Goal: Information Seeking & Learning: Learn about a topic

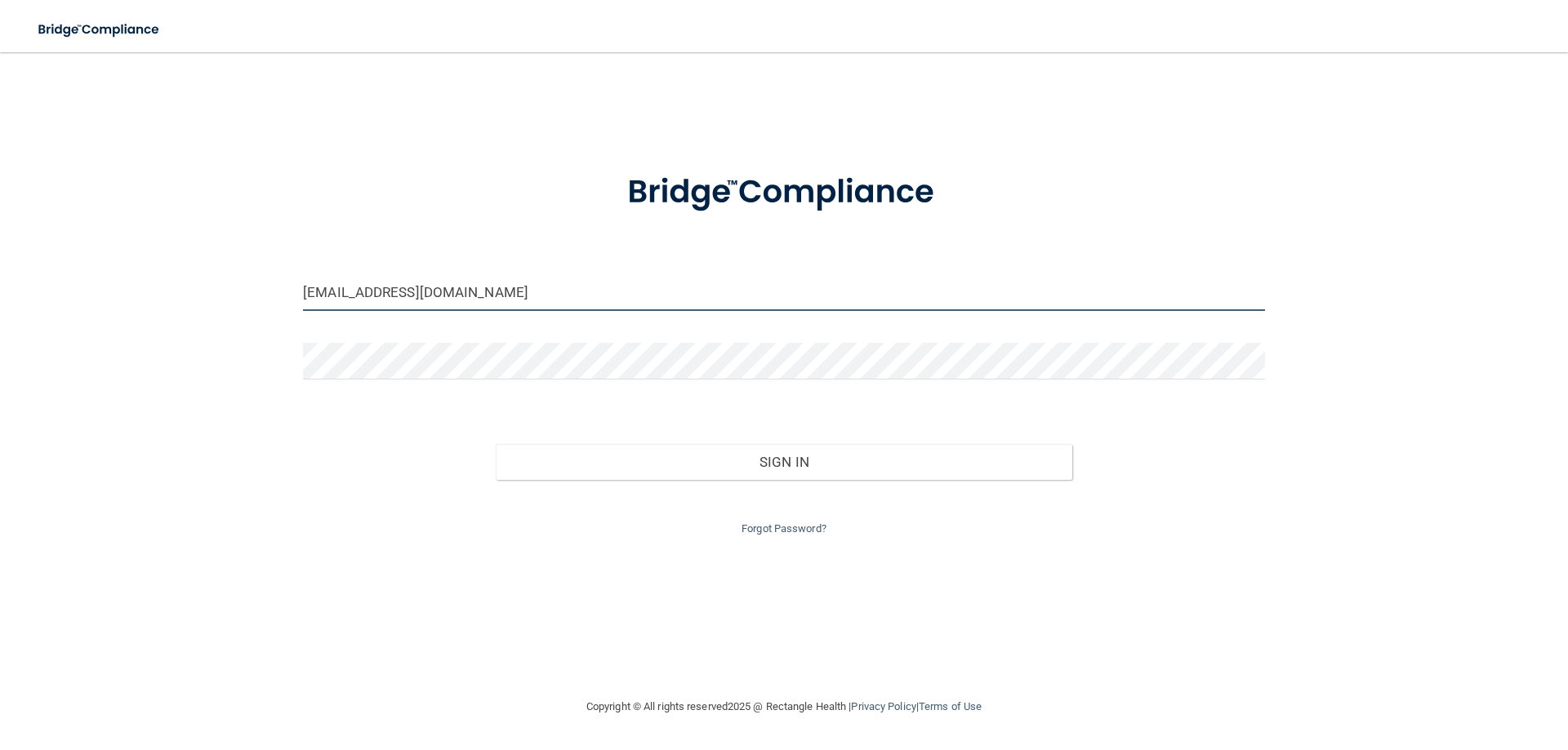
drag, startPoint x: 448, startPoint y: 294, endPoint x: 0, endPoint y: 212, distance: 455.4
click at [0, 211] on main "abbybodden@gmail.com Invalid email/password. You don't have permission to acces…" at bounding box center [784, 401] width 1568 height 698
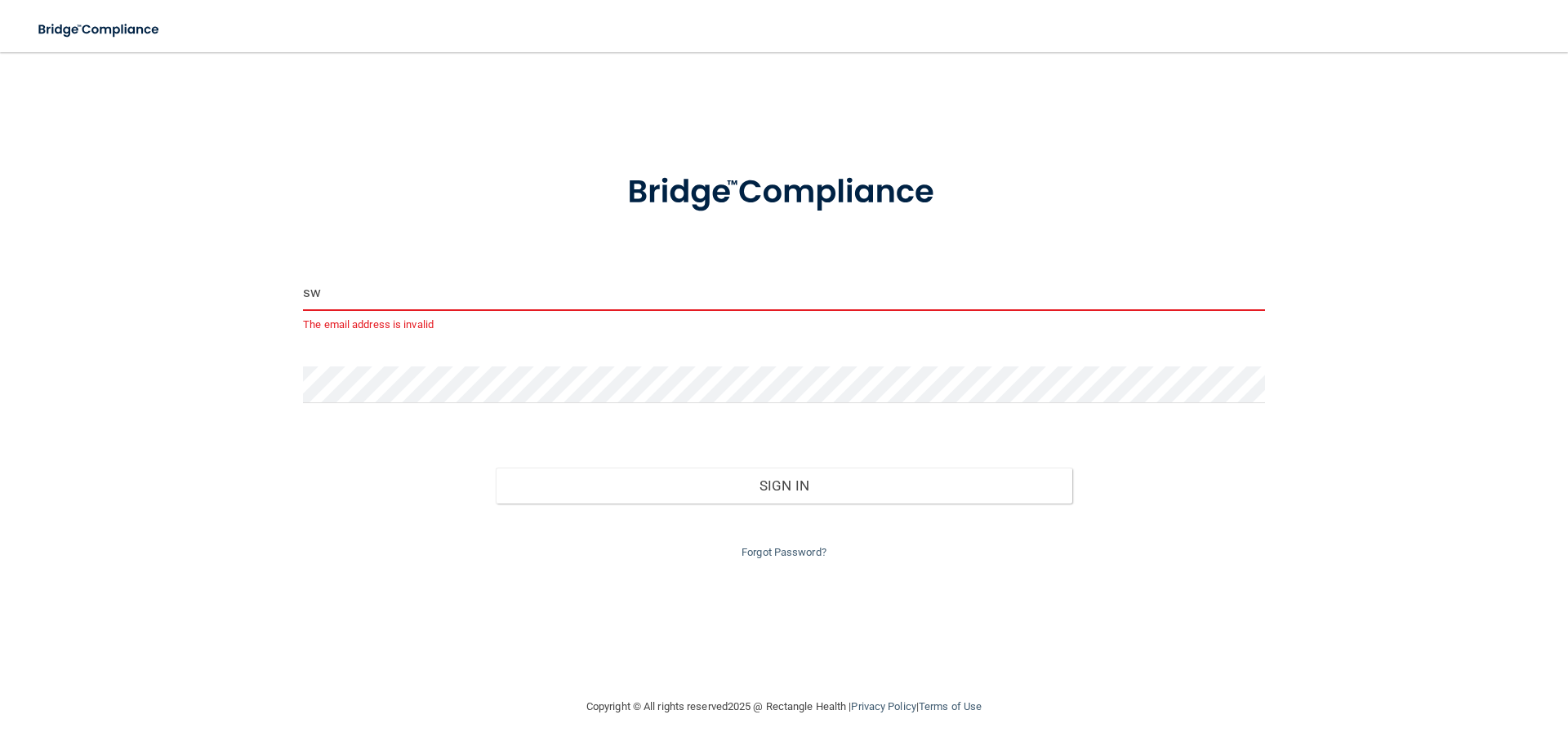
type input "[EMAIL_ADDRESS][DOMAIN_NAME]"
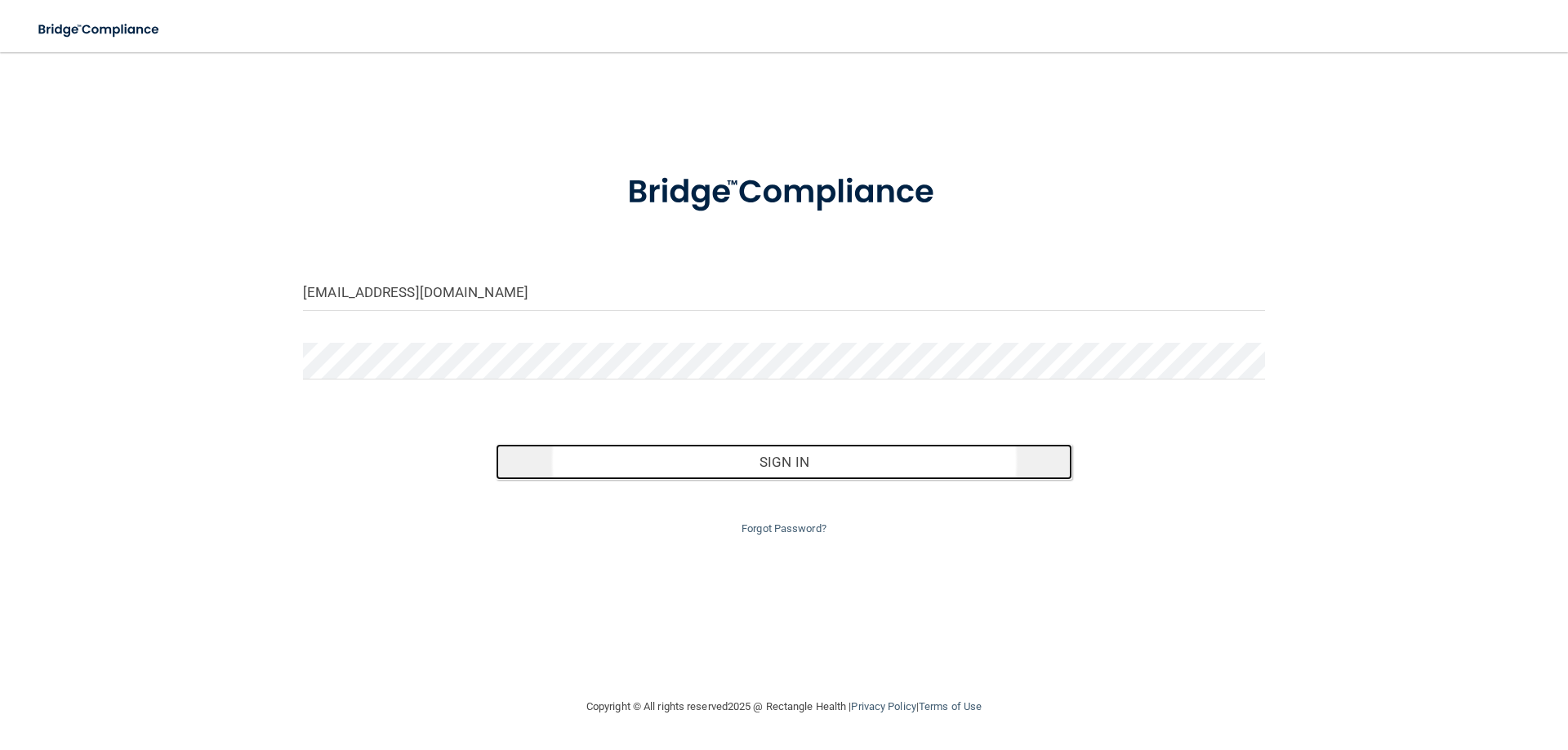
click at [824, 452] on button "Sign In" at bounding box center [784, 462] width 577 height 36
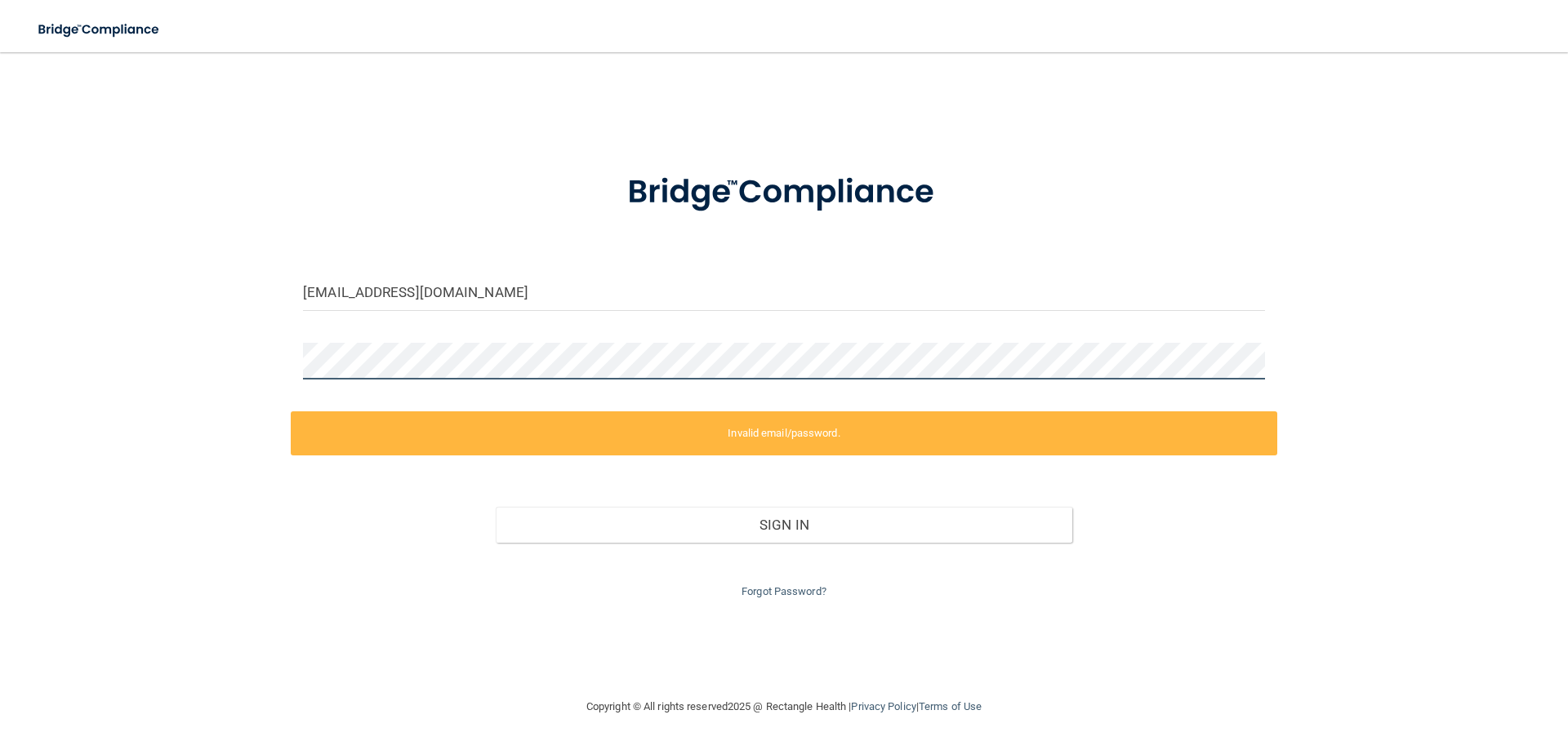
click at [0, 294] on main "sweetjm_1980@yahoo.com Invalid email/password. You don't have permission to acc…" at bounding box center [784, 401] width 1568 height 698
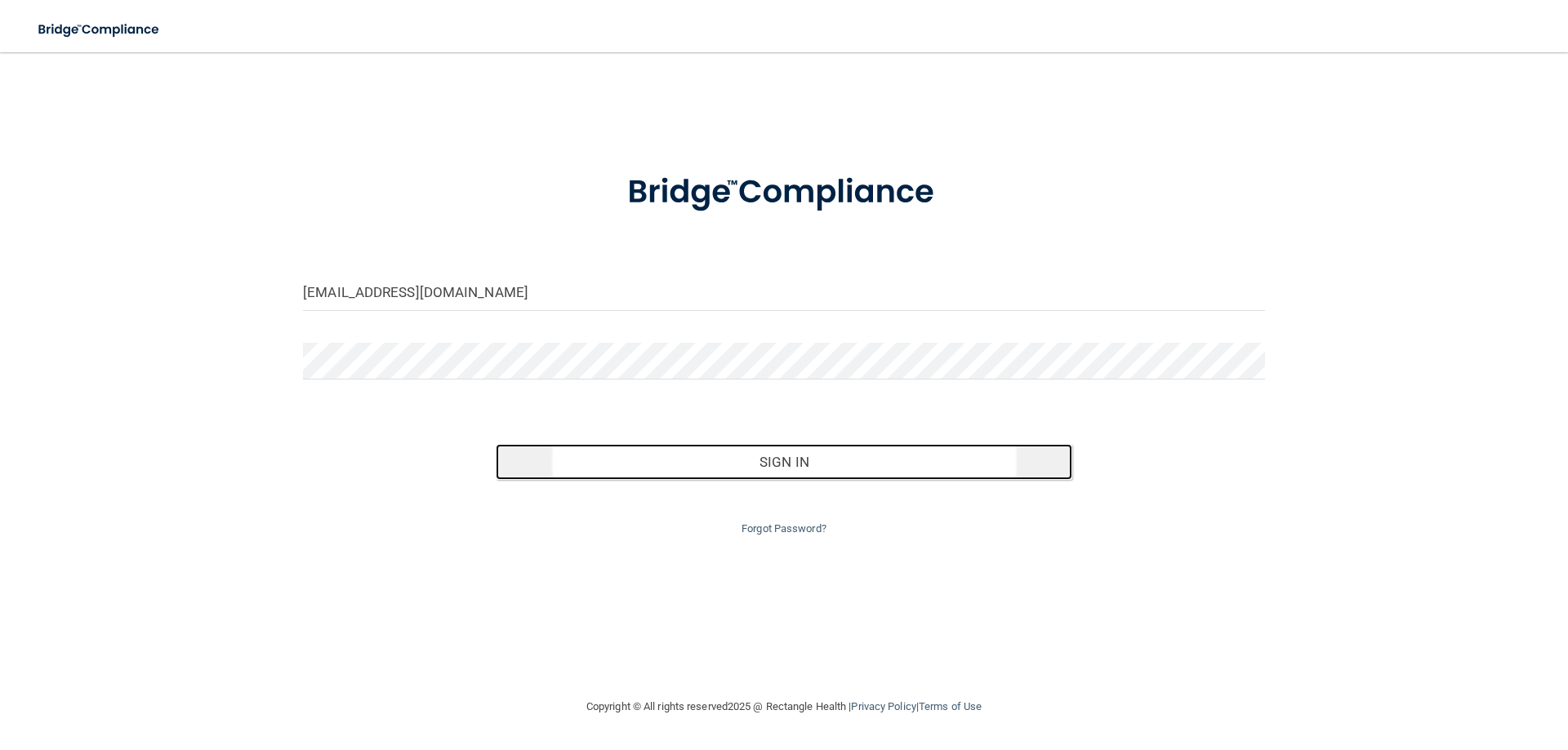
click at [779, 463] on button "Sign In" at bounding box center [784, 462] width 577 height 36
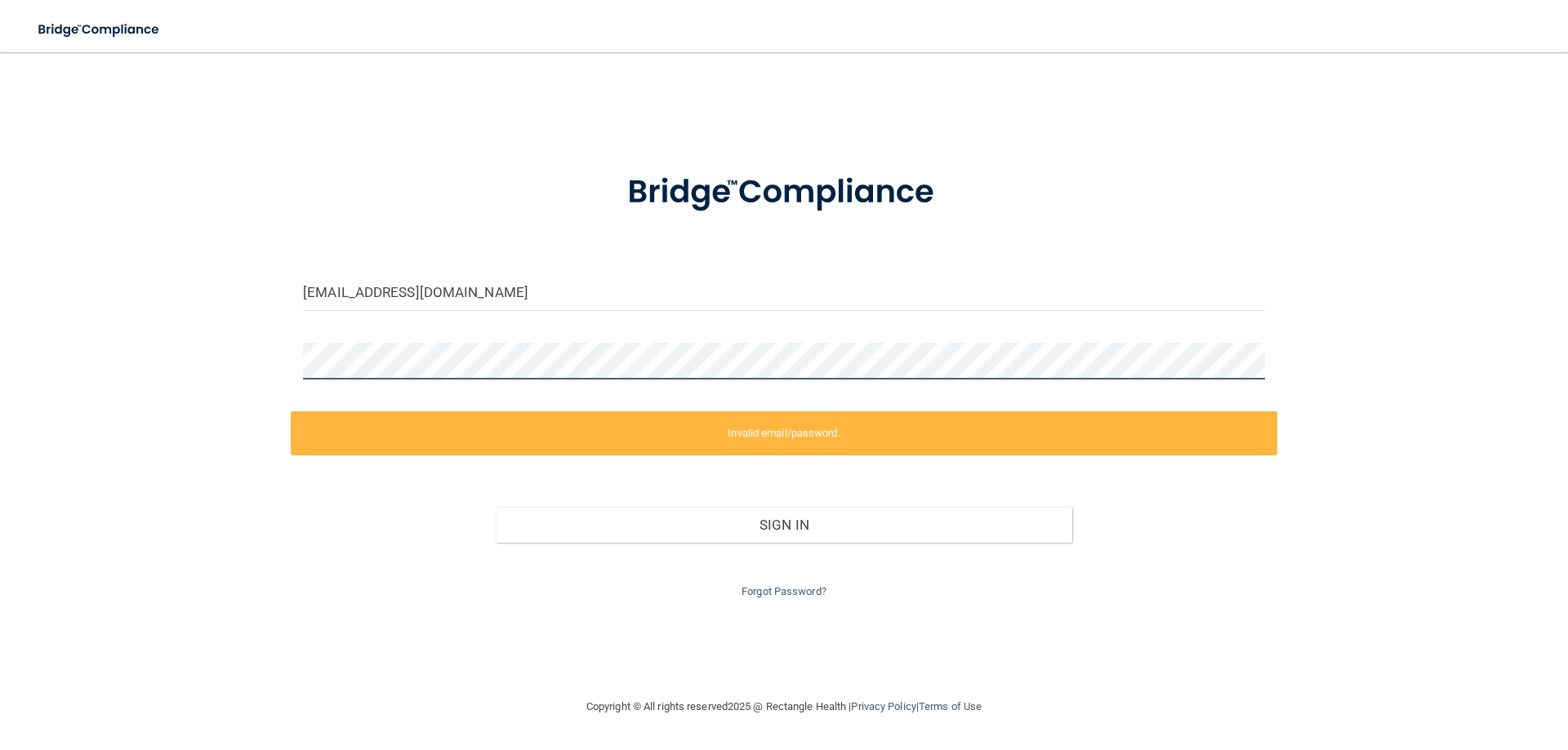
click at [0, 337] on main "sweetjm_1980@yahoo.com Invalid email/password. You don't have permission to acc…" at bounding box center [784, 401] width 1568 height 698
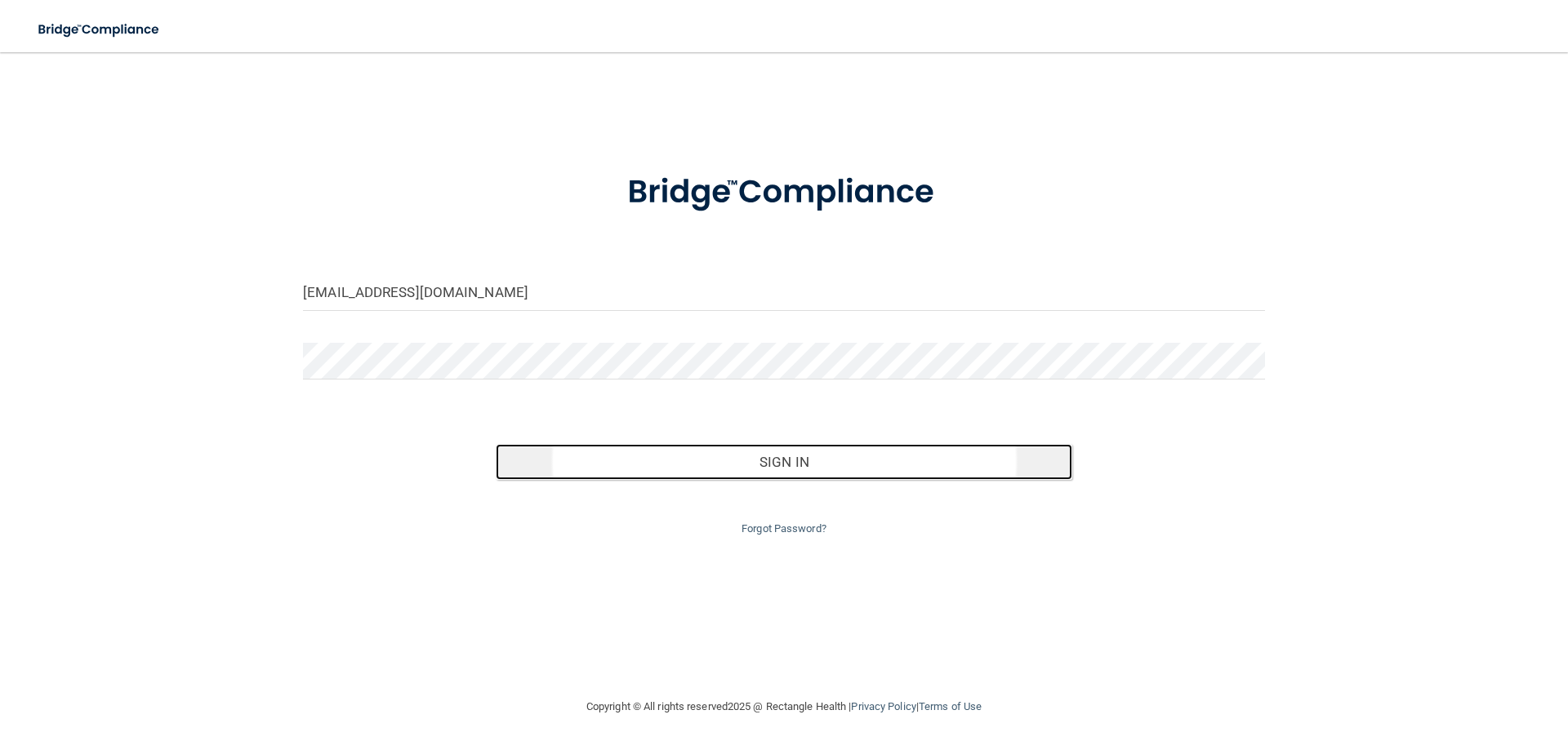
click at [874, 468] on button "Sign In" at bounding box center [784, 462] width 577 height 36
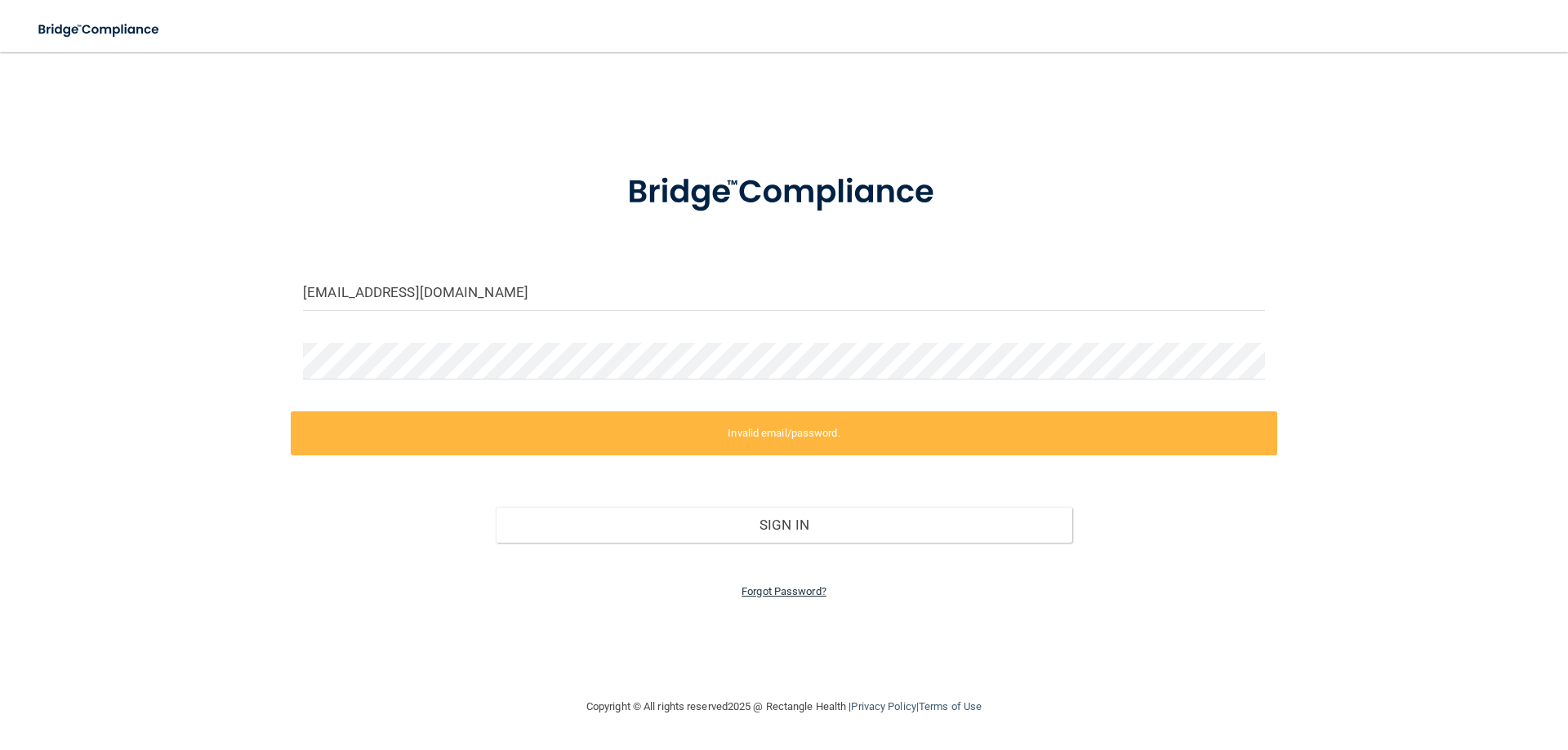
click at [765, 591] on link "Forgot Password?" at bounding box center [784, 591] width 85 height 12
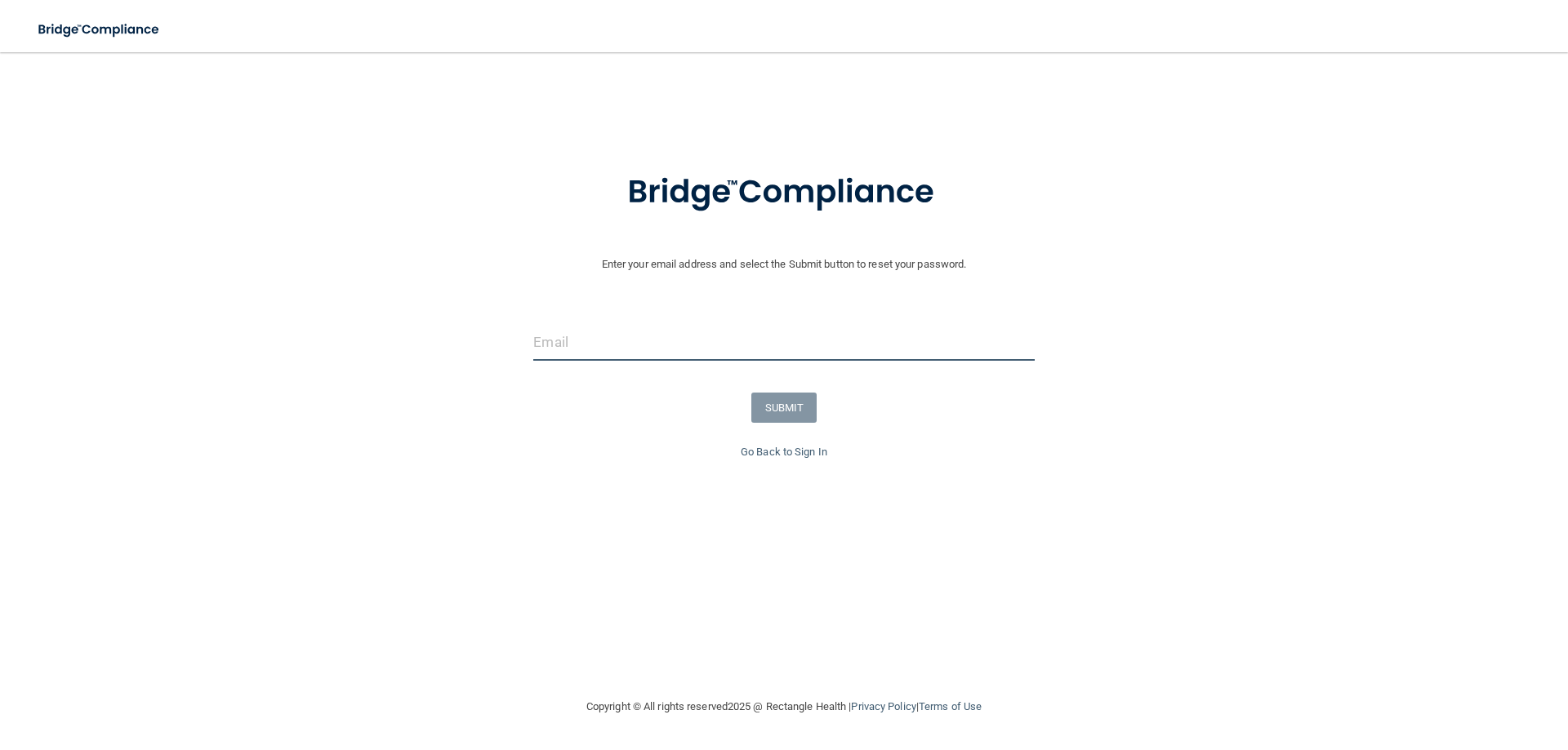
click at [603, 335] on input "email" at bounding box center [783, 342] width 501 height 37
type input "[EMAIL_ADDRESS][DOMAIN_NAME]"
click at [779, 412] on button "SUBMIT" at bounding box center [784, 408] width 66 height 30
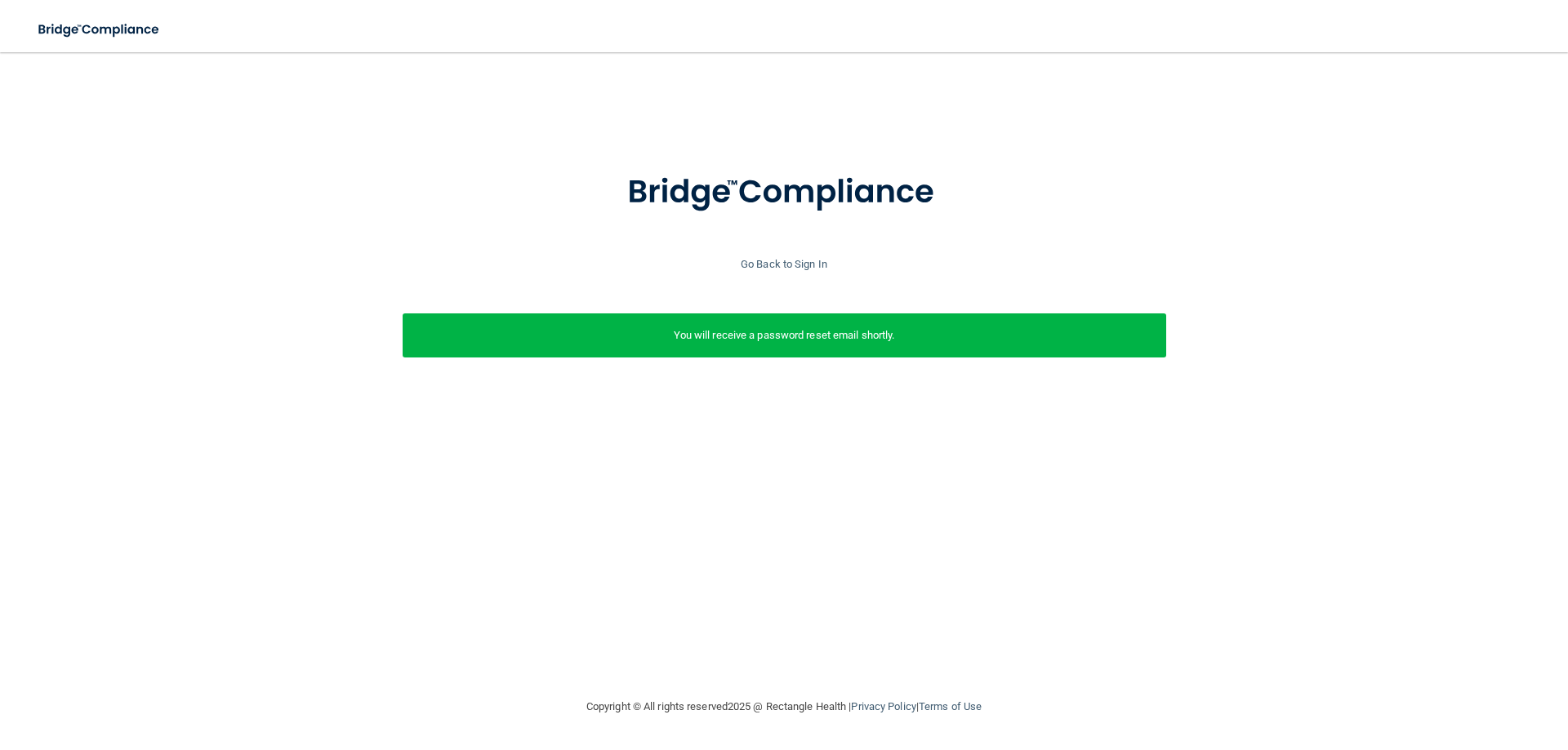
click at [321, 283] on div "Enter your email address and select the Submit button to reset your password. s…" at bounding box center [784, 282] width 1552 height 265
click at [788, 259] on link "Go Back to Sign In" at bounding box center [784, 264] width 86 height 12
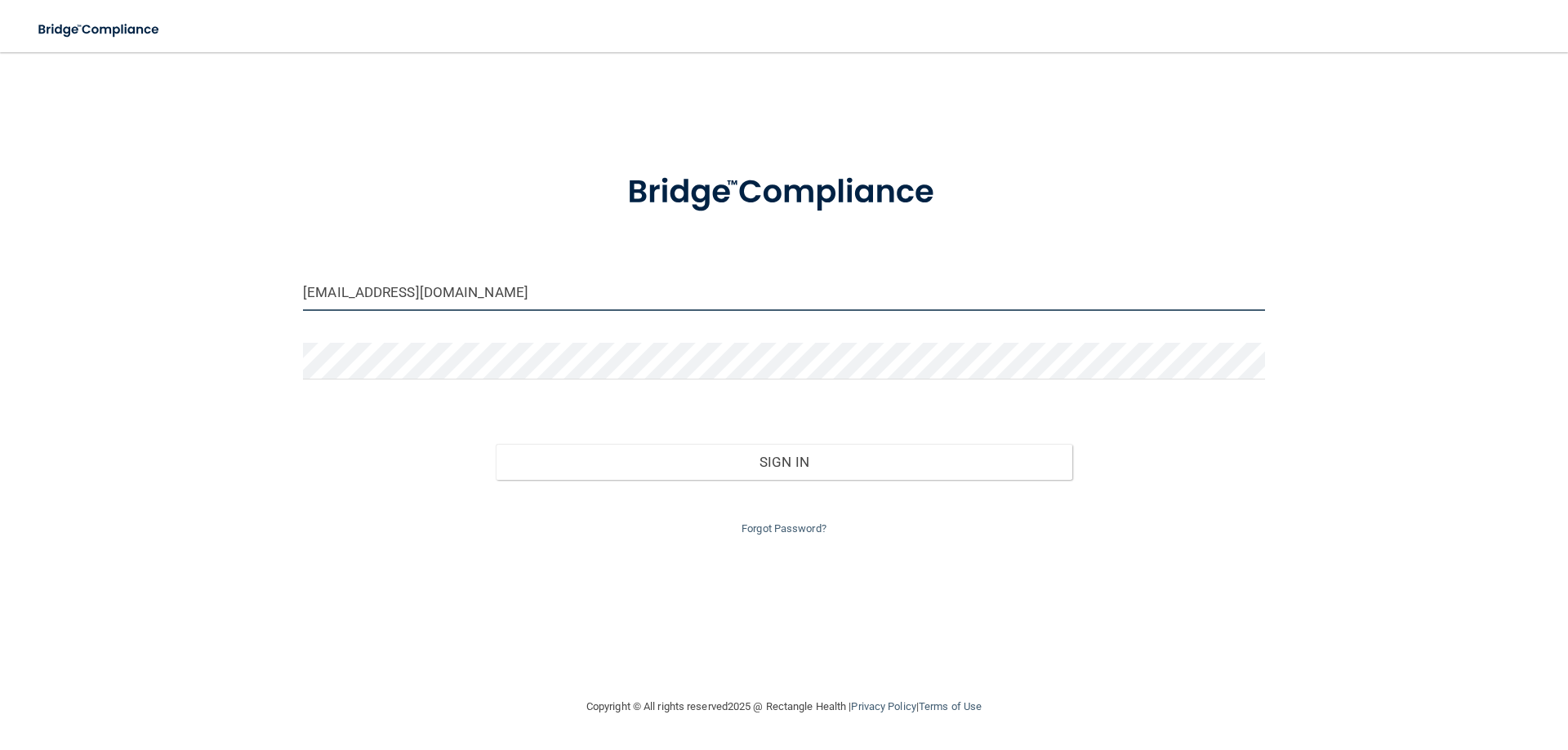
drag, startPoint x: 521, startPoint y: 295, endPoint x: 0, endPoint y: 291, distance: 521.0
click at [0, 291] on main "abbybodden@gmail.com Invalid email/password. You don't have permission to acces…" at bounding box center [784, 401] width 1568 height 698
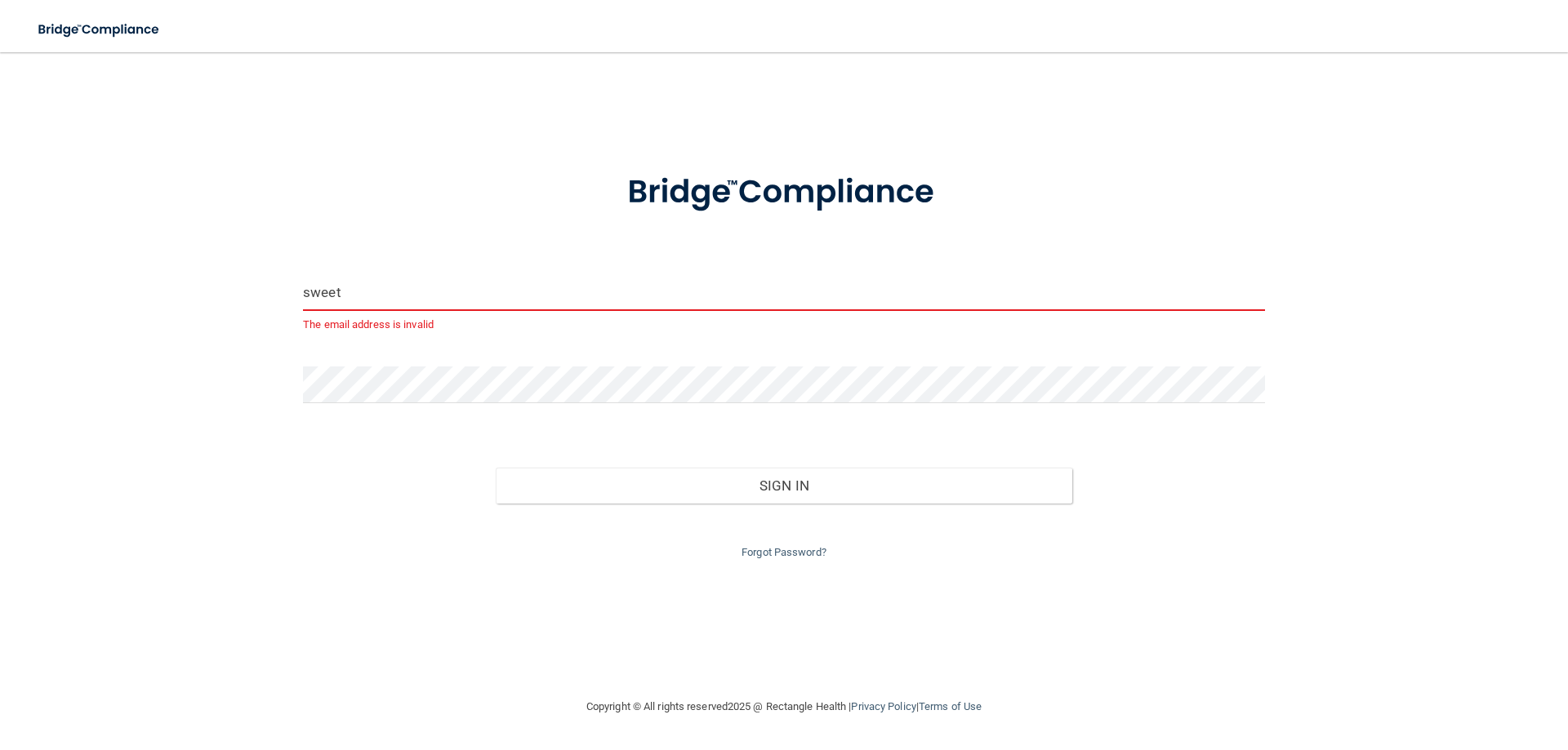
type input "[EMAIL_ADDRESS][DOMAIN_NAME]"
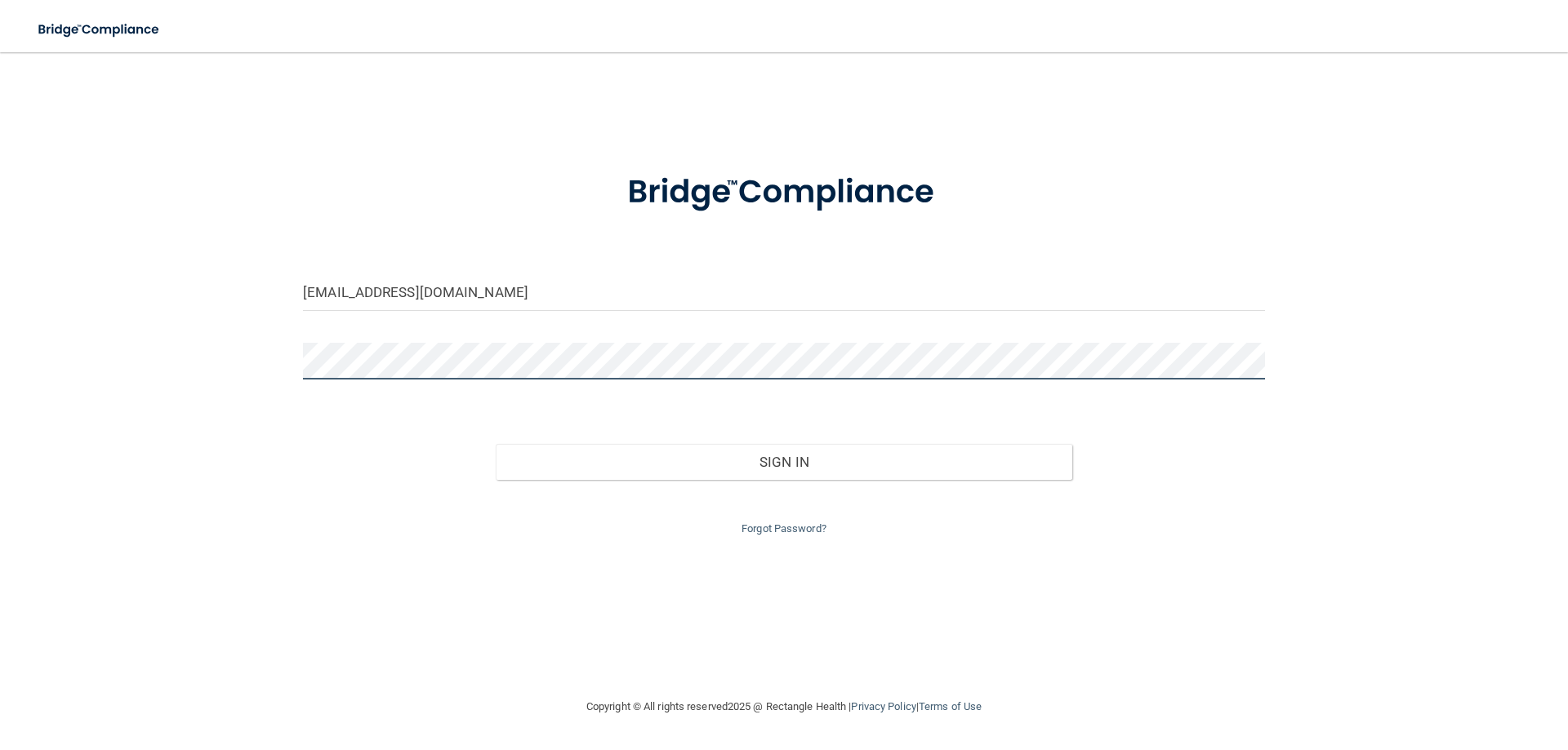
click at [0, 333] on main "sweetjm_1980@yahoo.com Invalid email/password. You don't have permission to acc…" at bounding box center [784, 401] width 1568 height 698
click at [654, 421] on div "Sign In" at bounding box center [784, 445] width 987 height 68
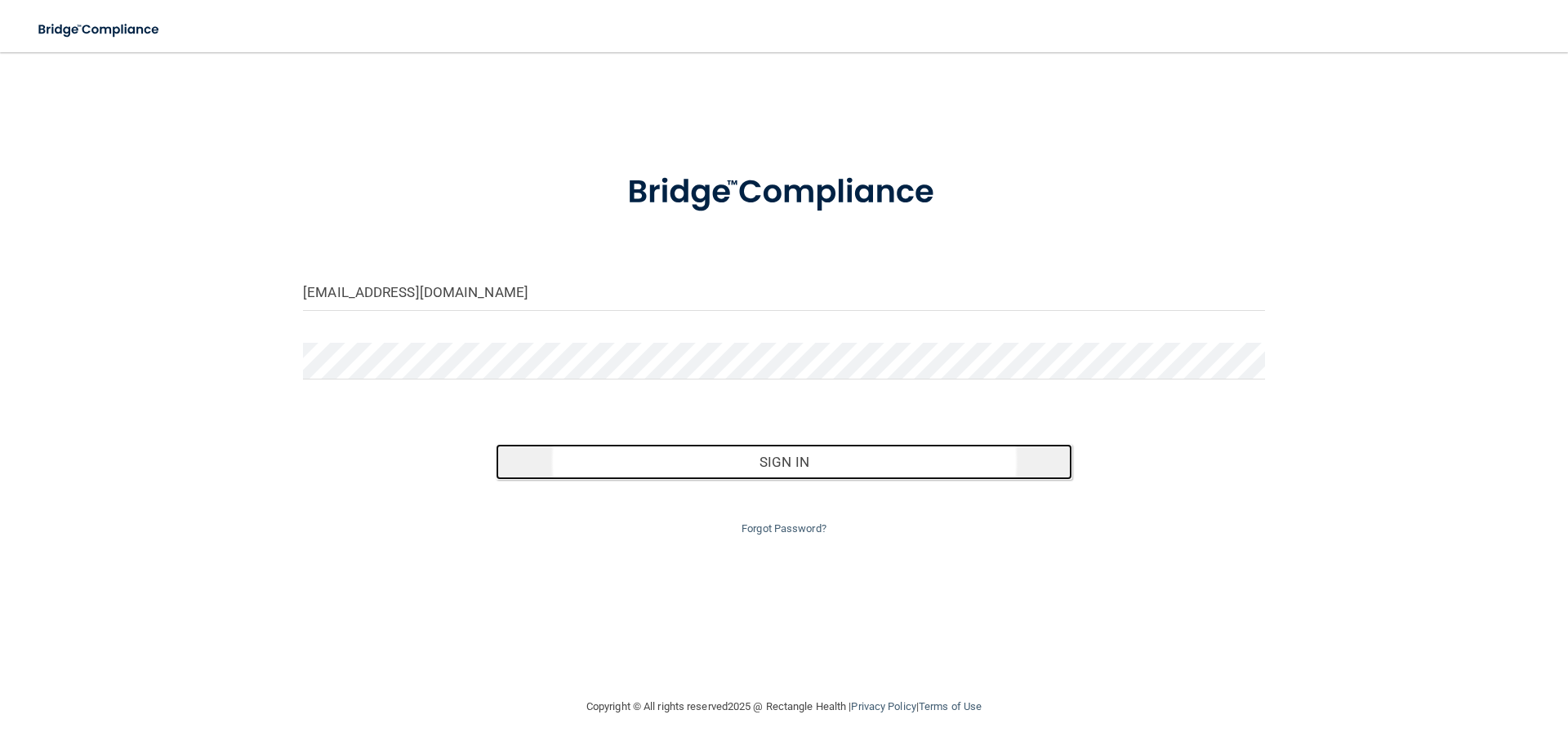
click at [682, 451] on button "Sign In" at bounding box center [784, 462] width 577 height 36
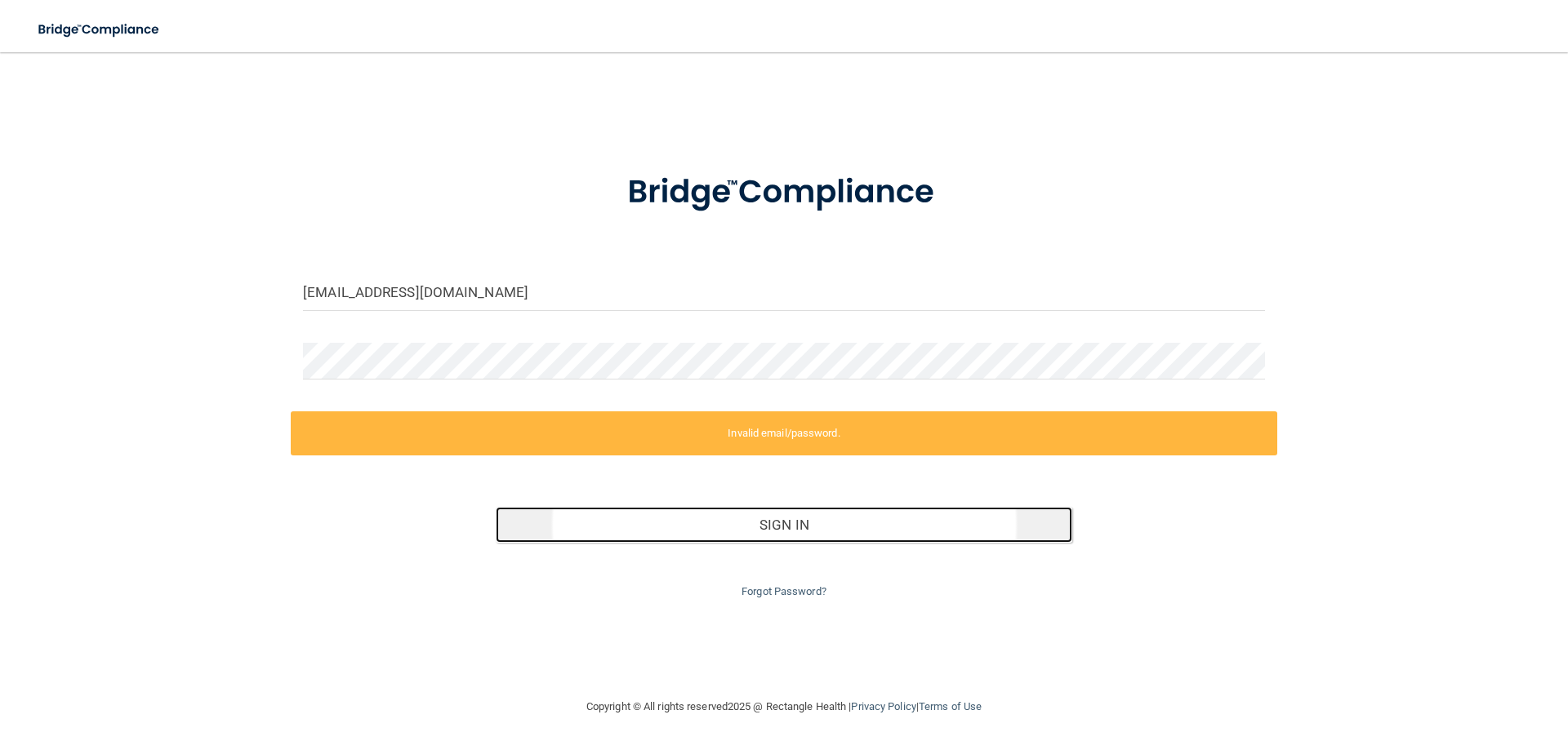
click at [710, 532] on button "Sign In" at bounding box center [784, 525] width 577 height 36
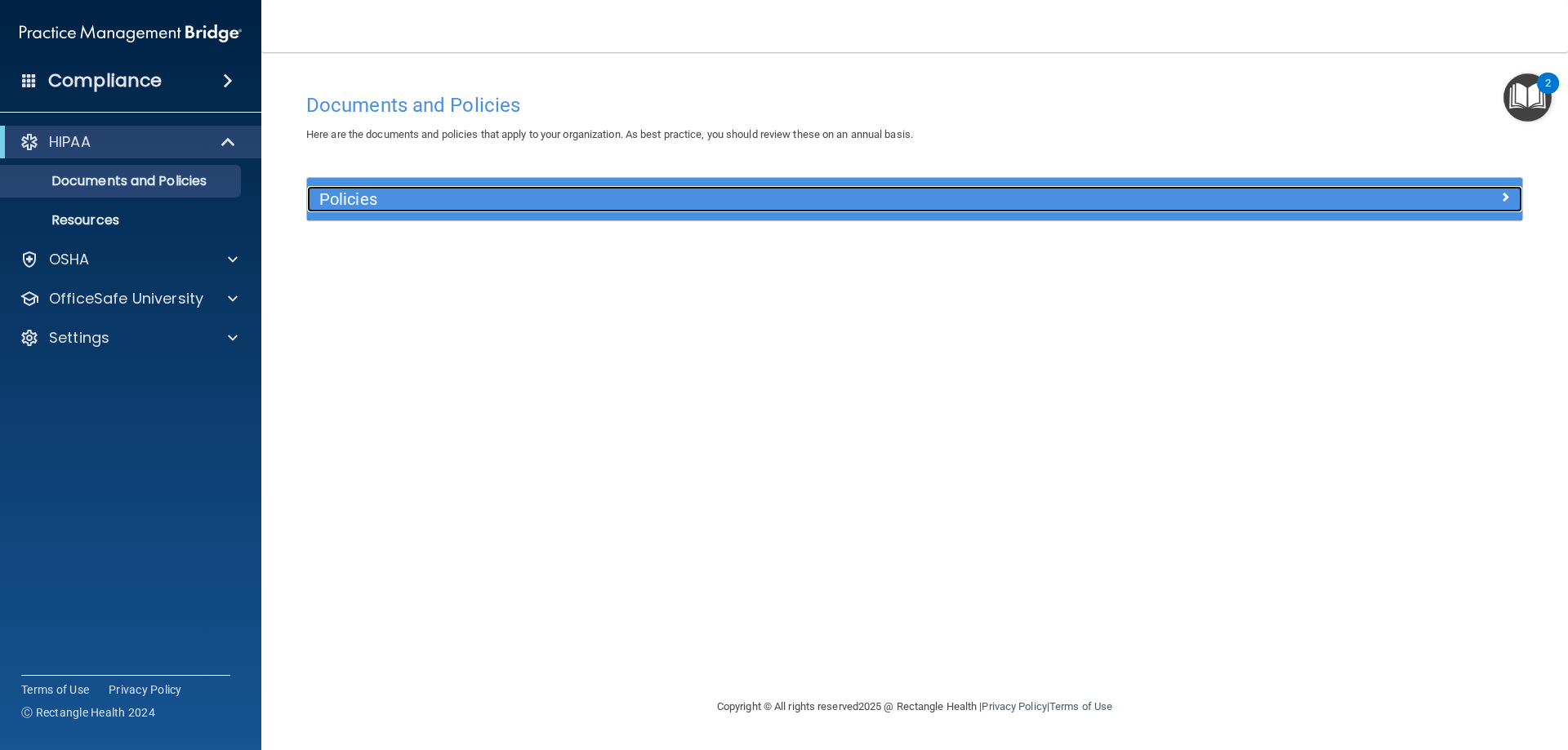
click at [1473, 195] on div at bounding box center [1370, 196] width 304 height 20
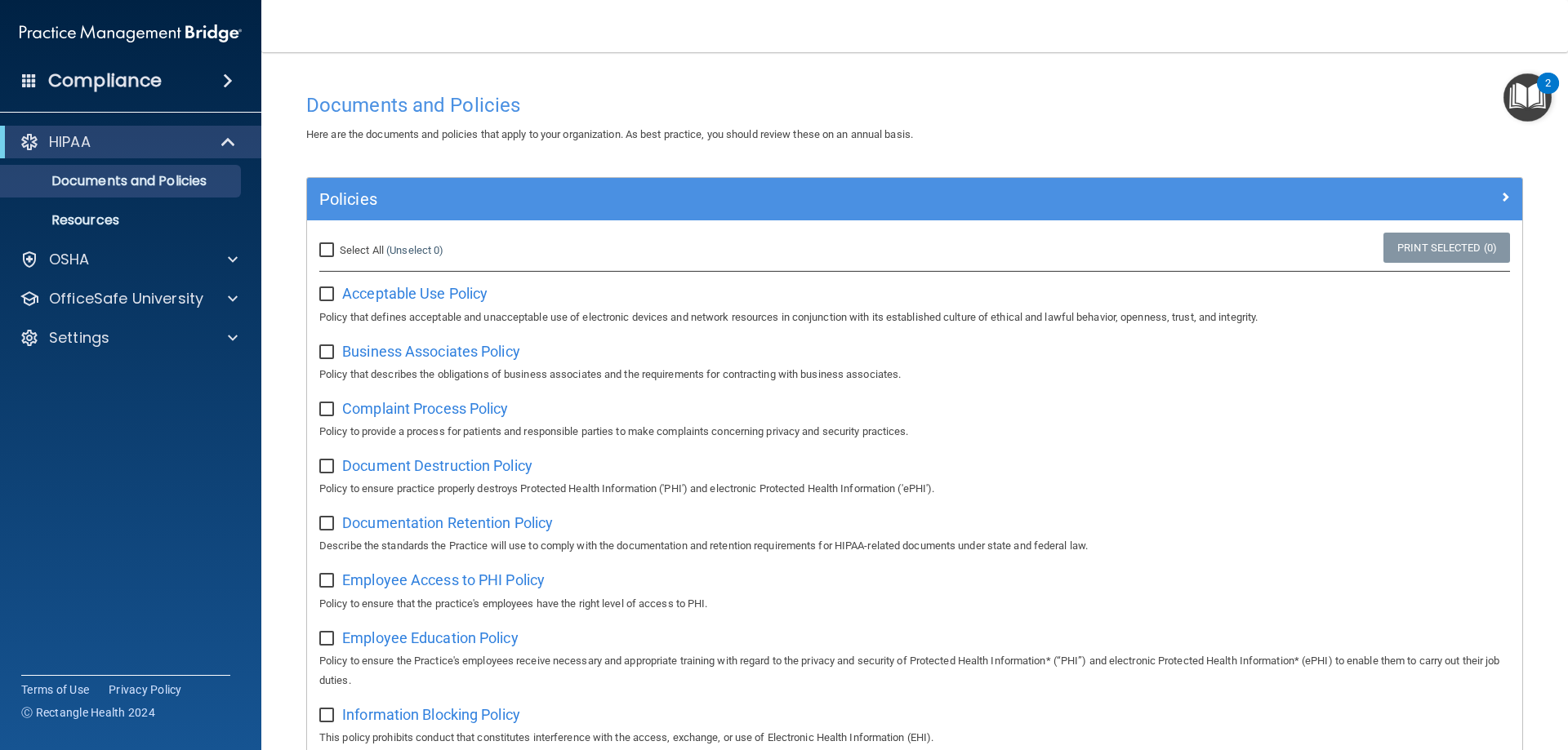
click at [330, 244] on input "Select All (Unselect 0) Unselect All" at bounding box center [329, 251] width 19 height 13
checkbox input "true"
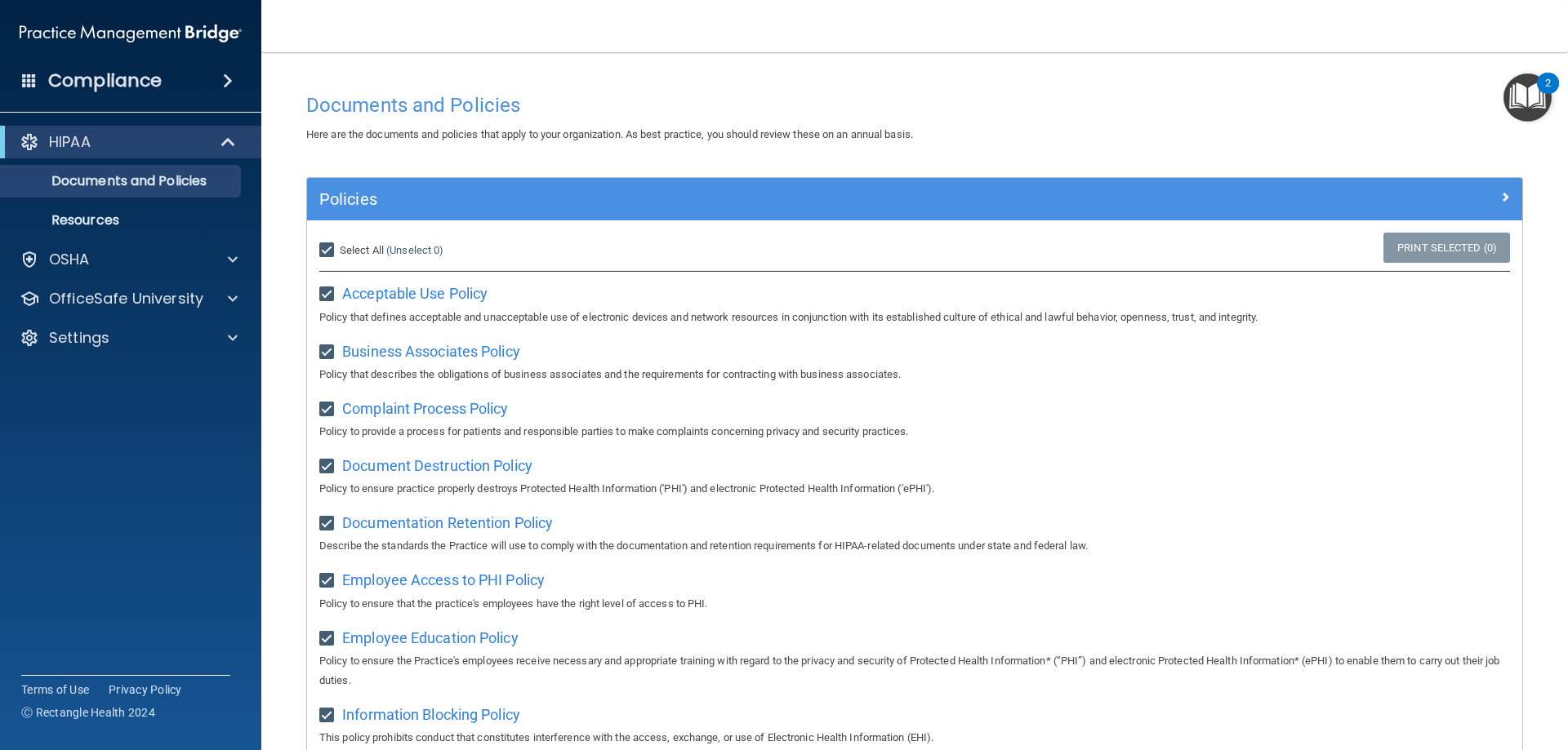
checkbox input "true"
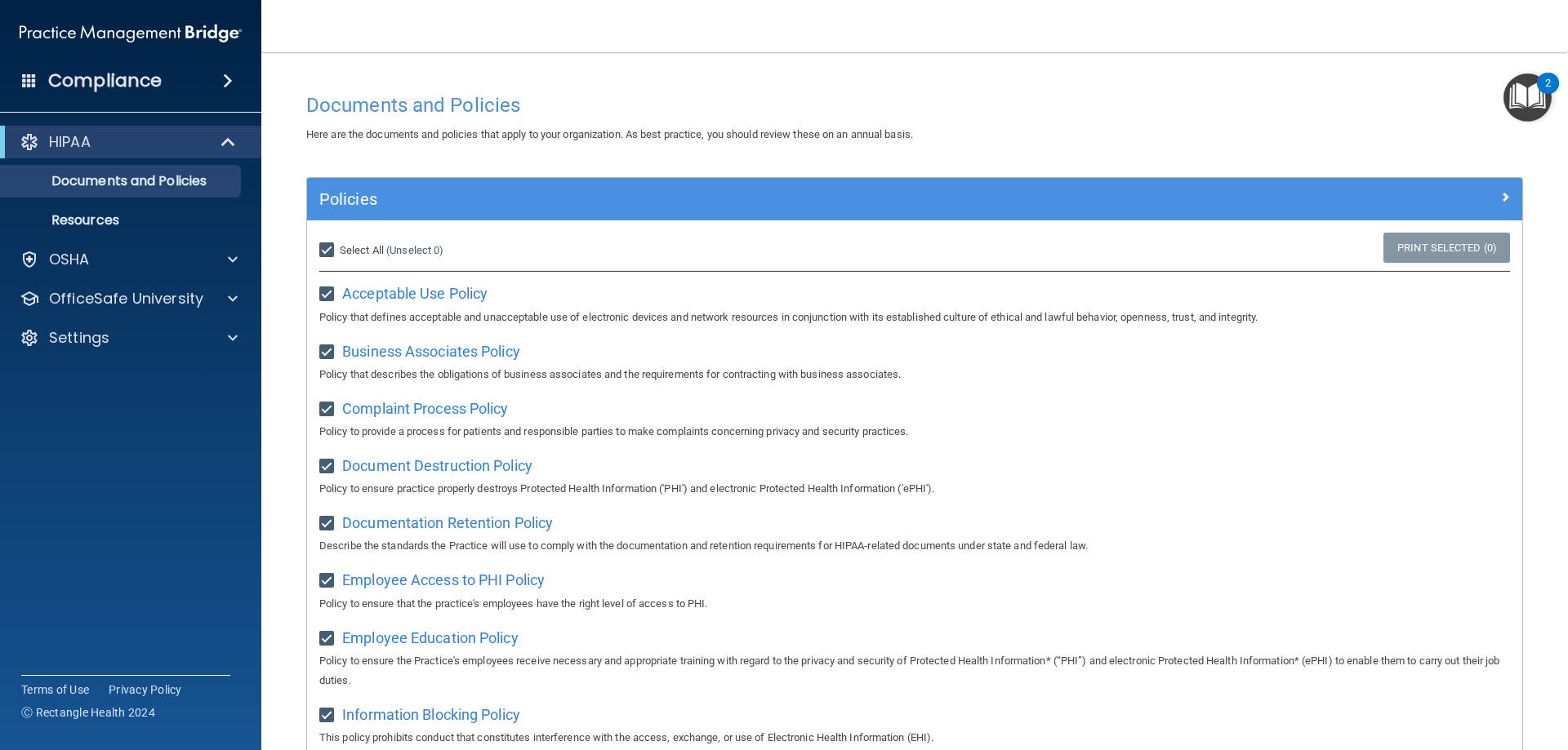
checkbox input "true"
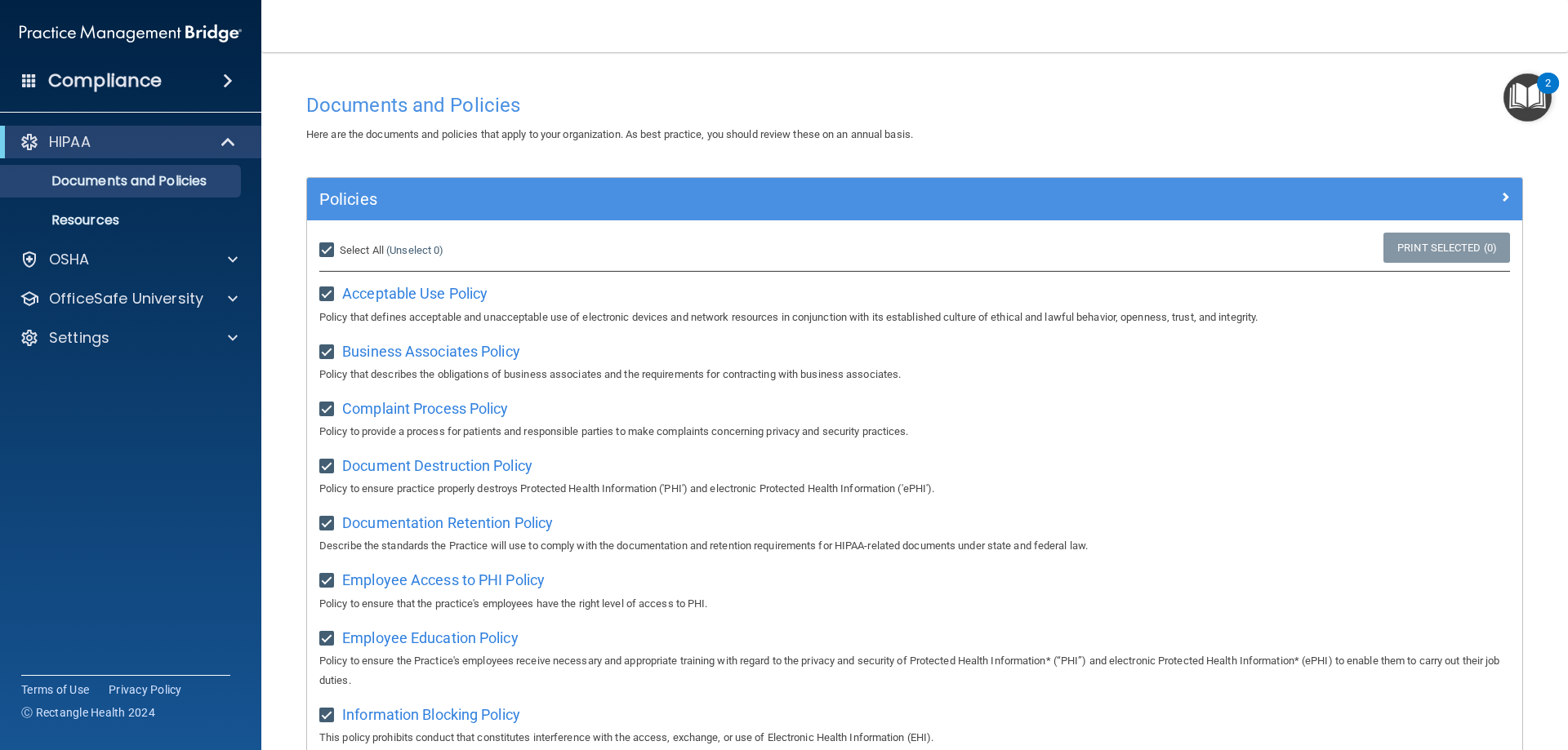
checkbox input "true"
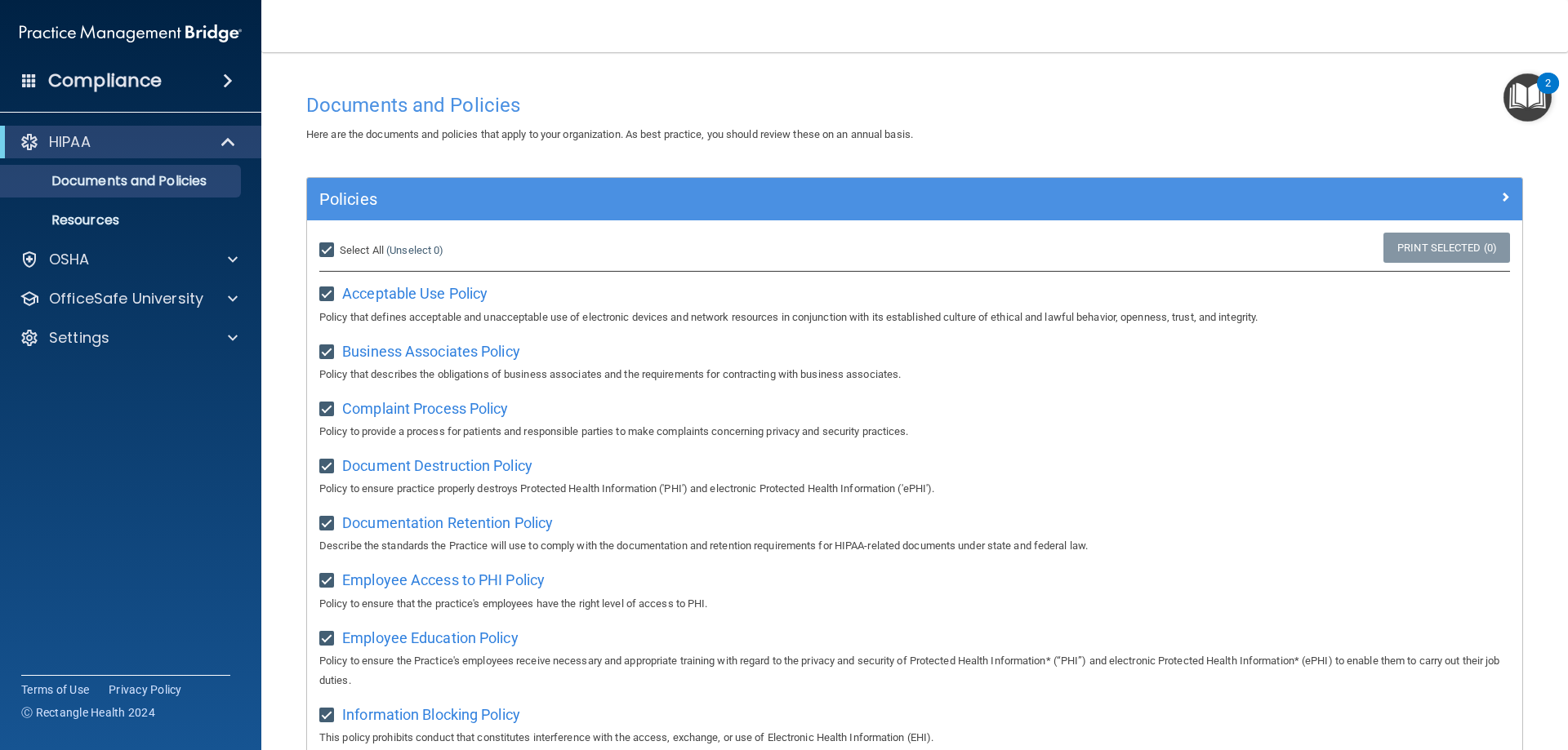
checkbox input "true"
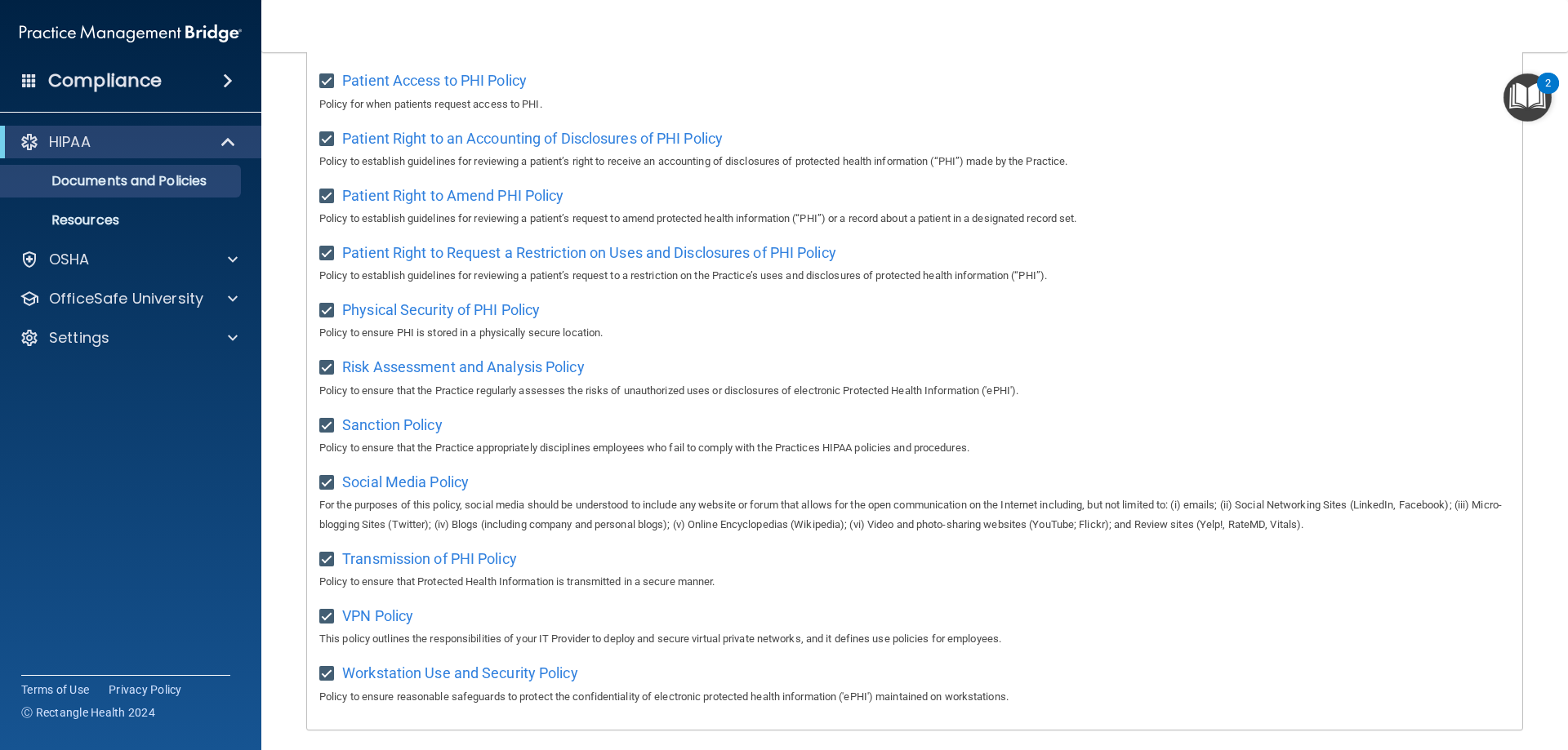
scroll to position [888, 0]
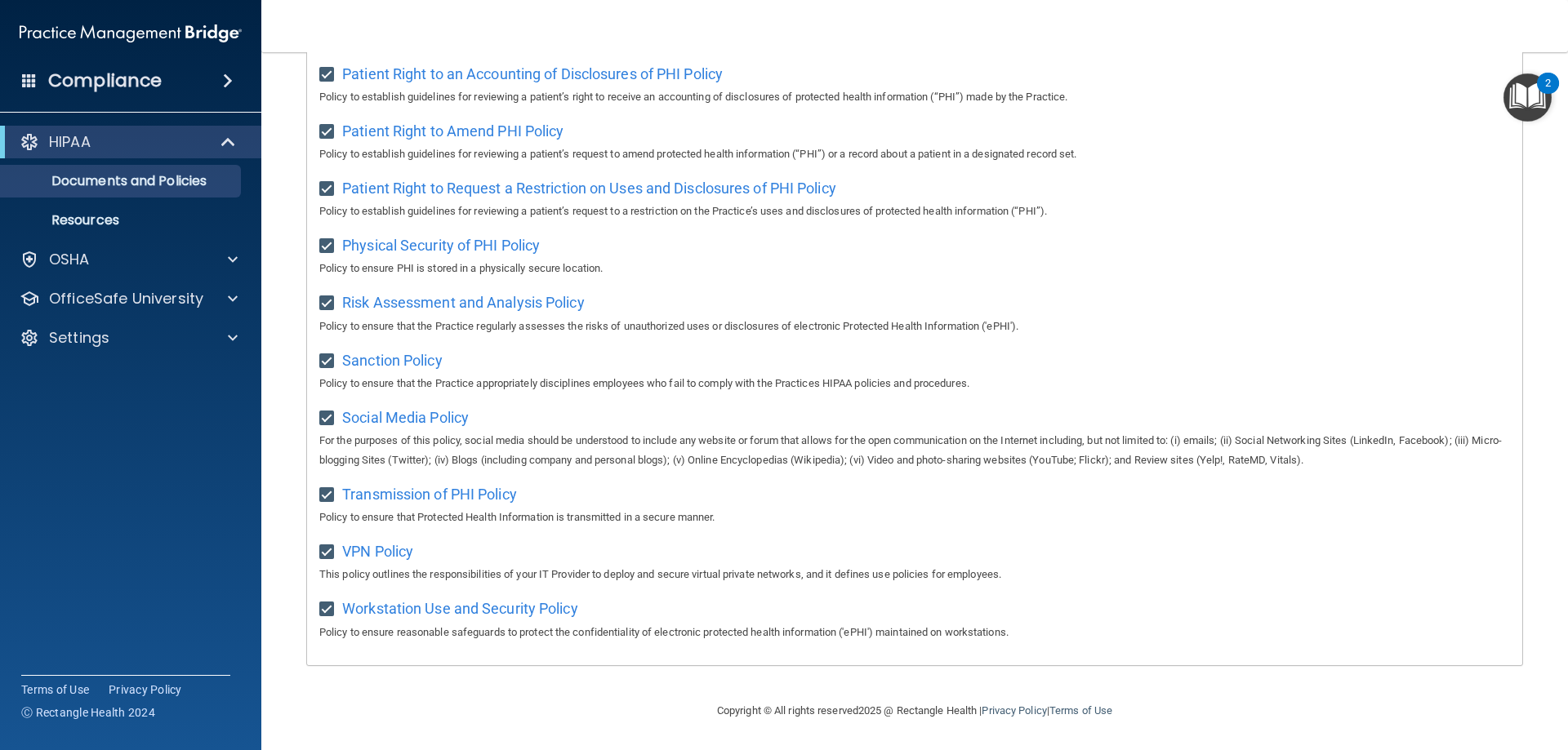
click at [1295, 562] on div "VPN Policy This policy outlines the responsibilities of your IT Provider to dep…" at bounding box center [915, 561] width 1191 height 47
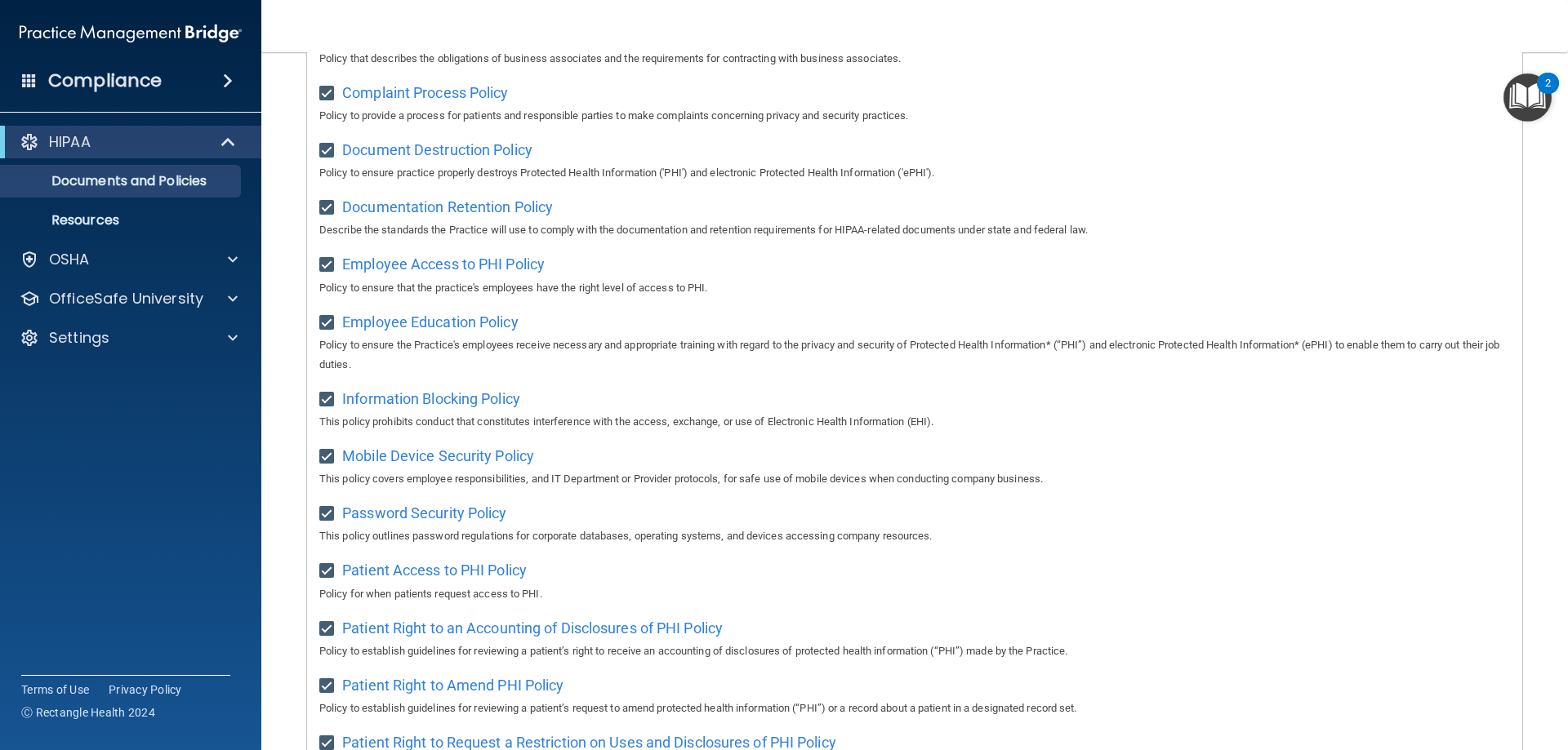
click at [1515, 87] on img "Open Resource Center, 2 new notifications" at bounding box center [1527, 97] width 48 height 48
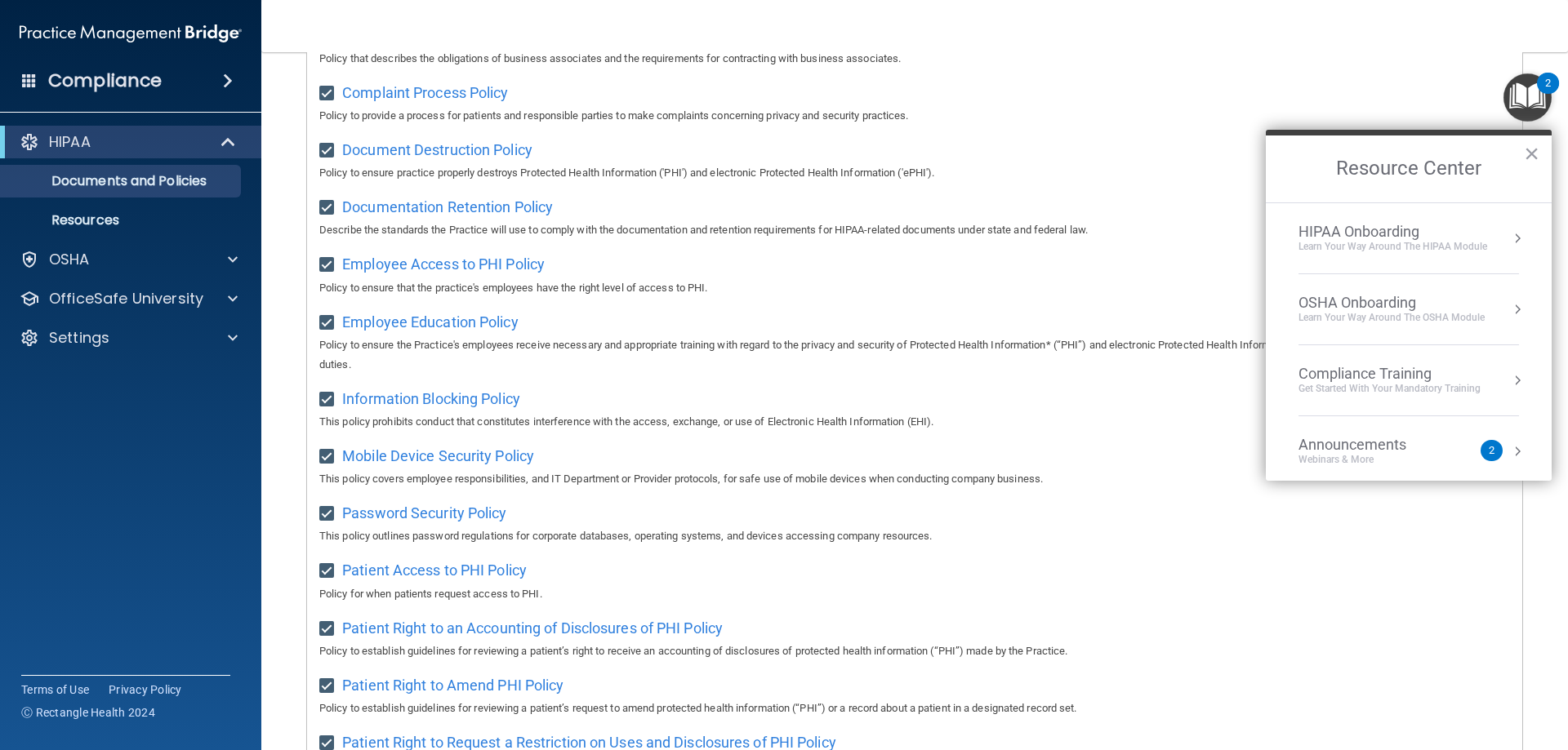
click at [1193, 95] on div "Complaint Process Policy Policy to provide a process for patients and responsib…" at bounding box center [915, 102] width 1191 height 47
click at [133, 261] on div "OSHA" at bounding box center [108, 259] width 202 height 20
click at [1531, 153] on button "×" at bounding box center [1531, 154] width 15 height 27
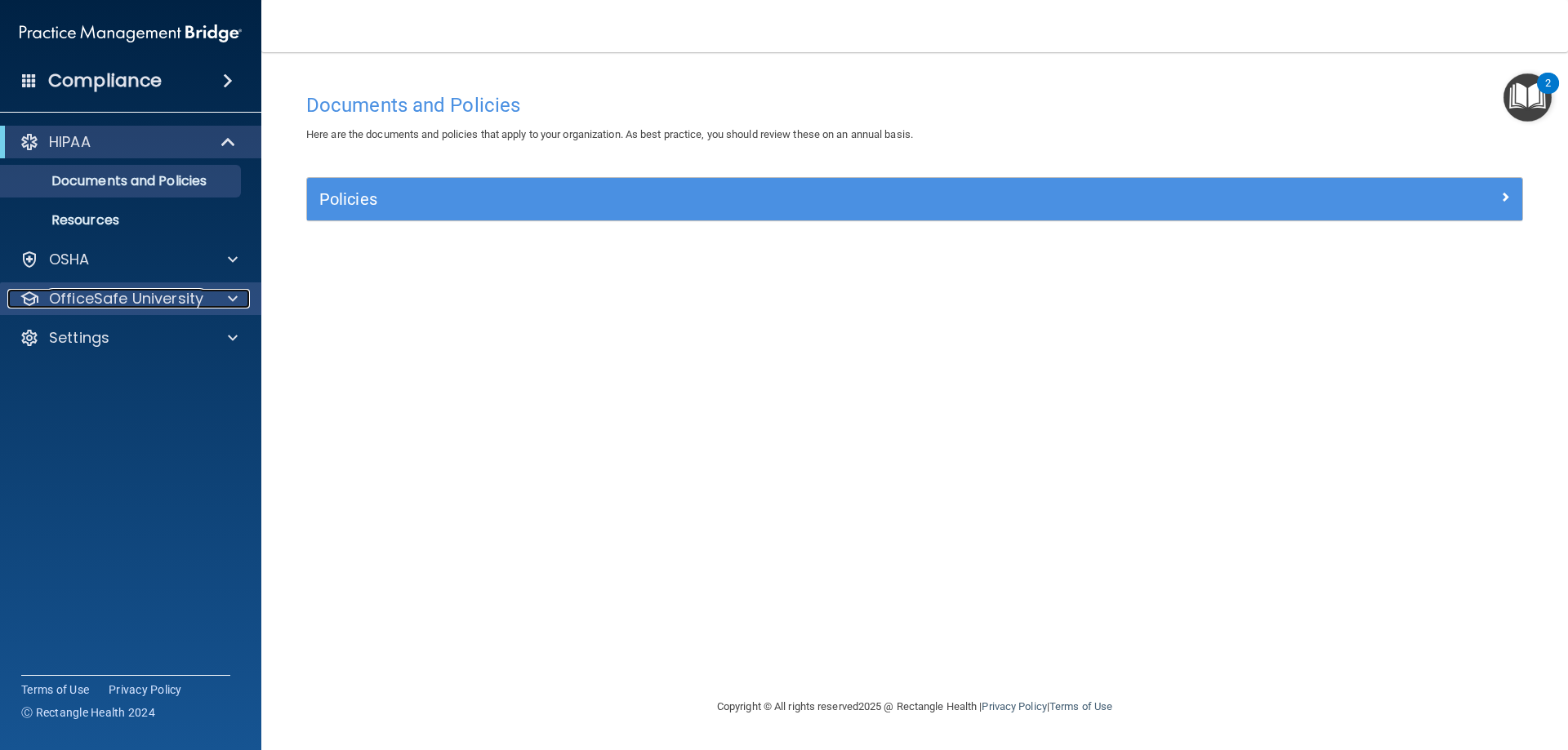
click at [158, 297] on p "OfficeSafe University" at bounding box center [126, 298] width 154 height 20
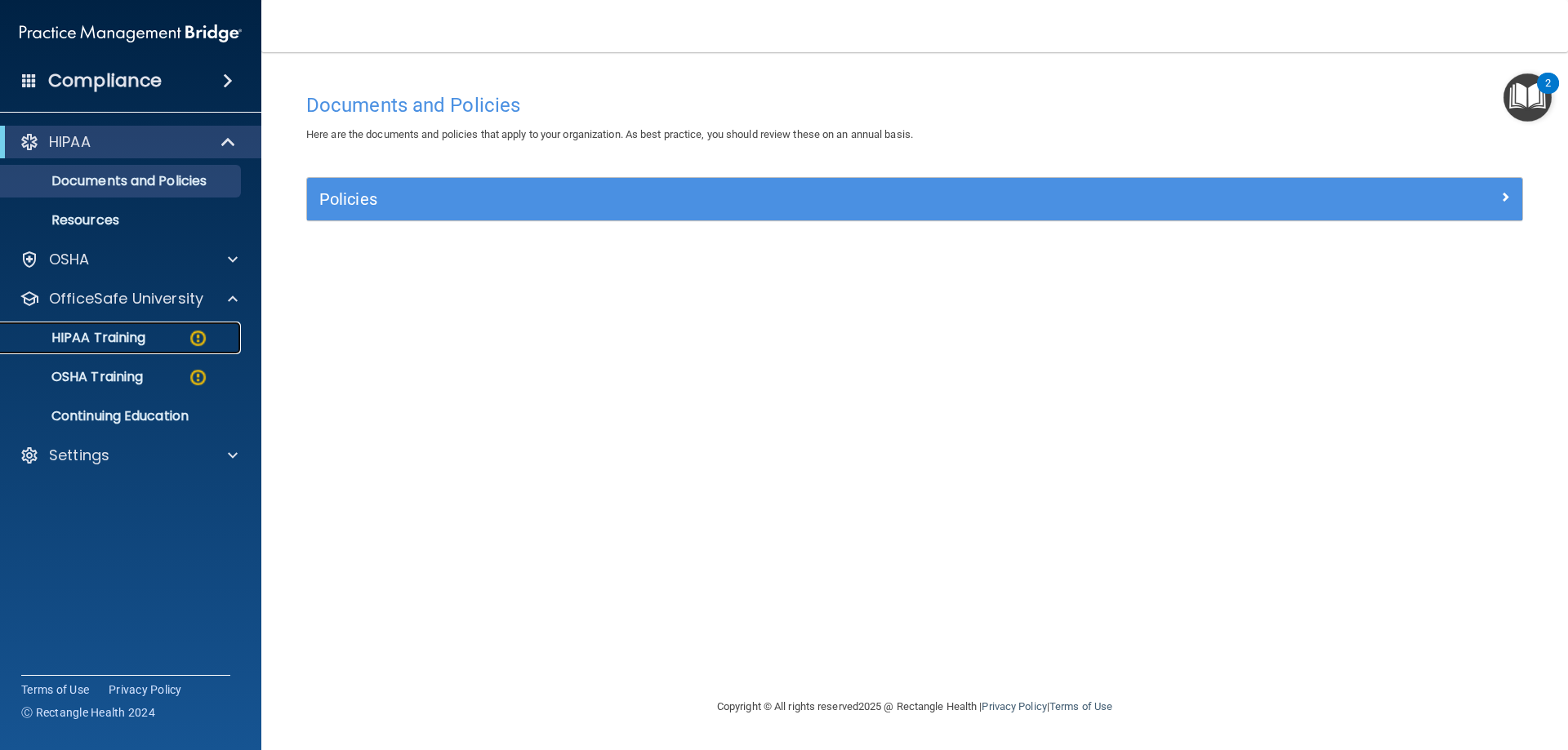
click at [170, 336] on div "HIPAA Training" at bounding box center [122, 337] width 223 height 16
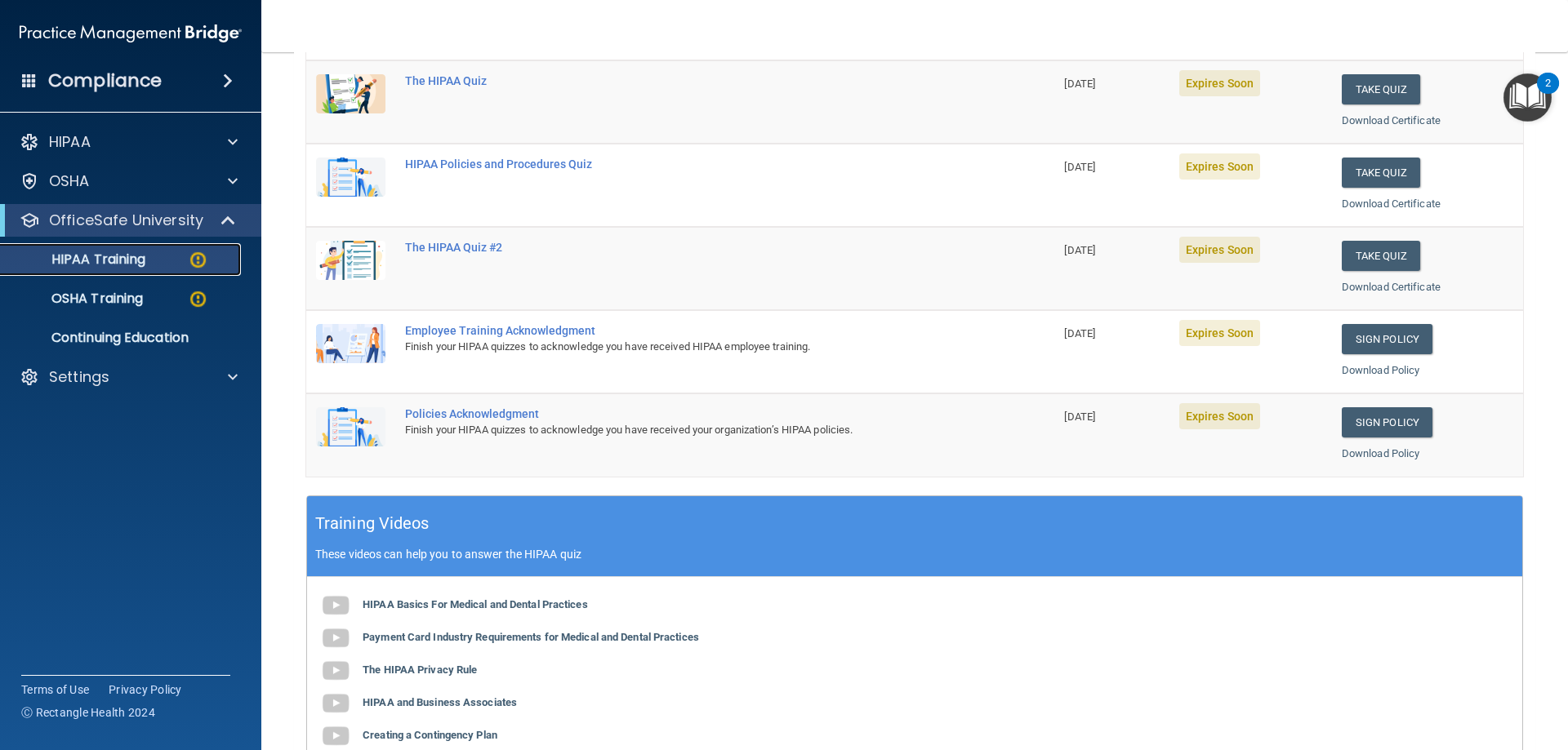
scroll to position [327, 0]
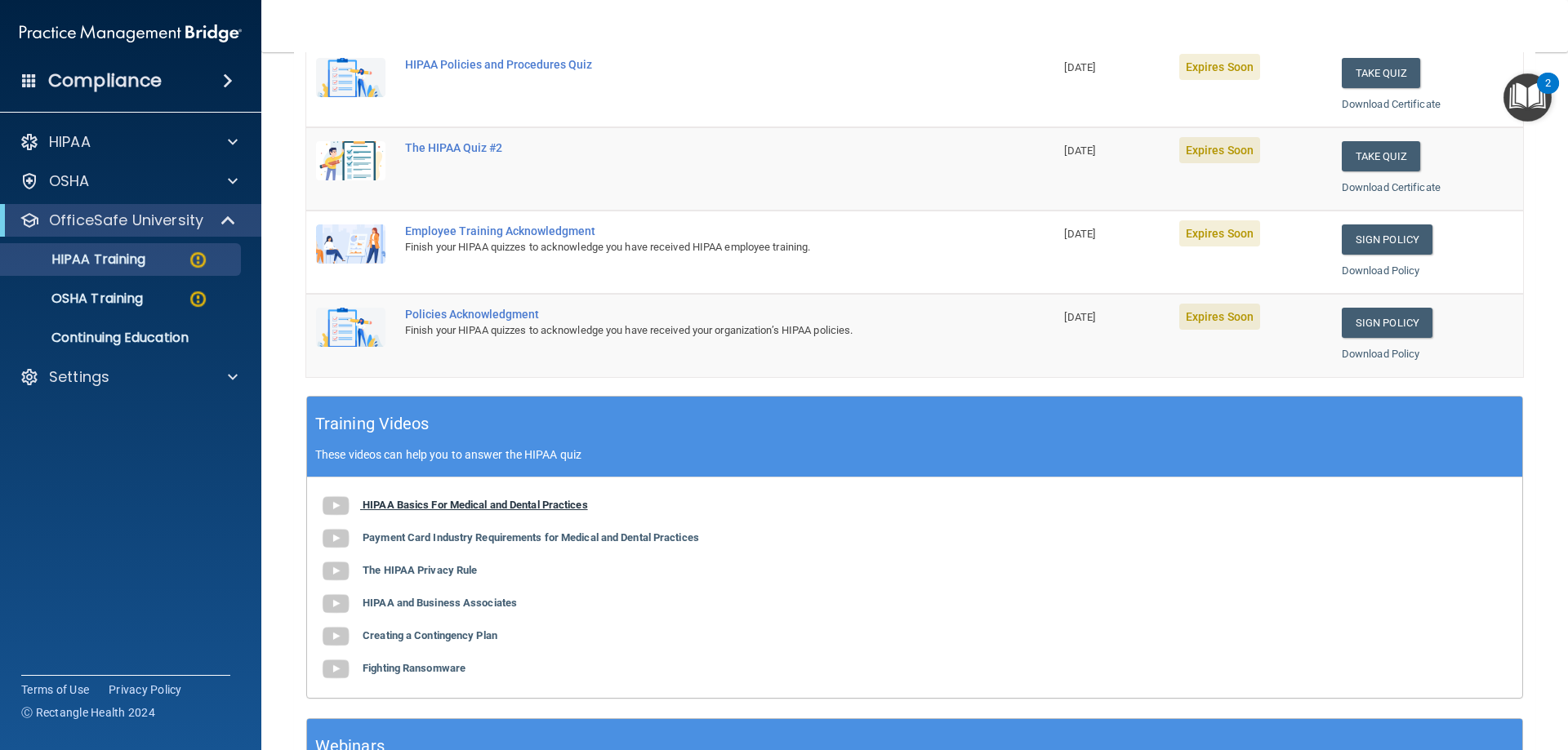
click at [480, 502] on b "HIPAA Basics For Medical and Dental Practices" at bounding box center [475, 504] width 225 height 12
click at [1354, 75] on button "Take Quiz" at bounding box center [1381, 73] width 79 height 30
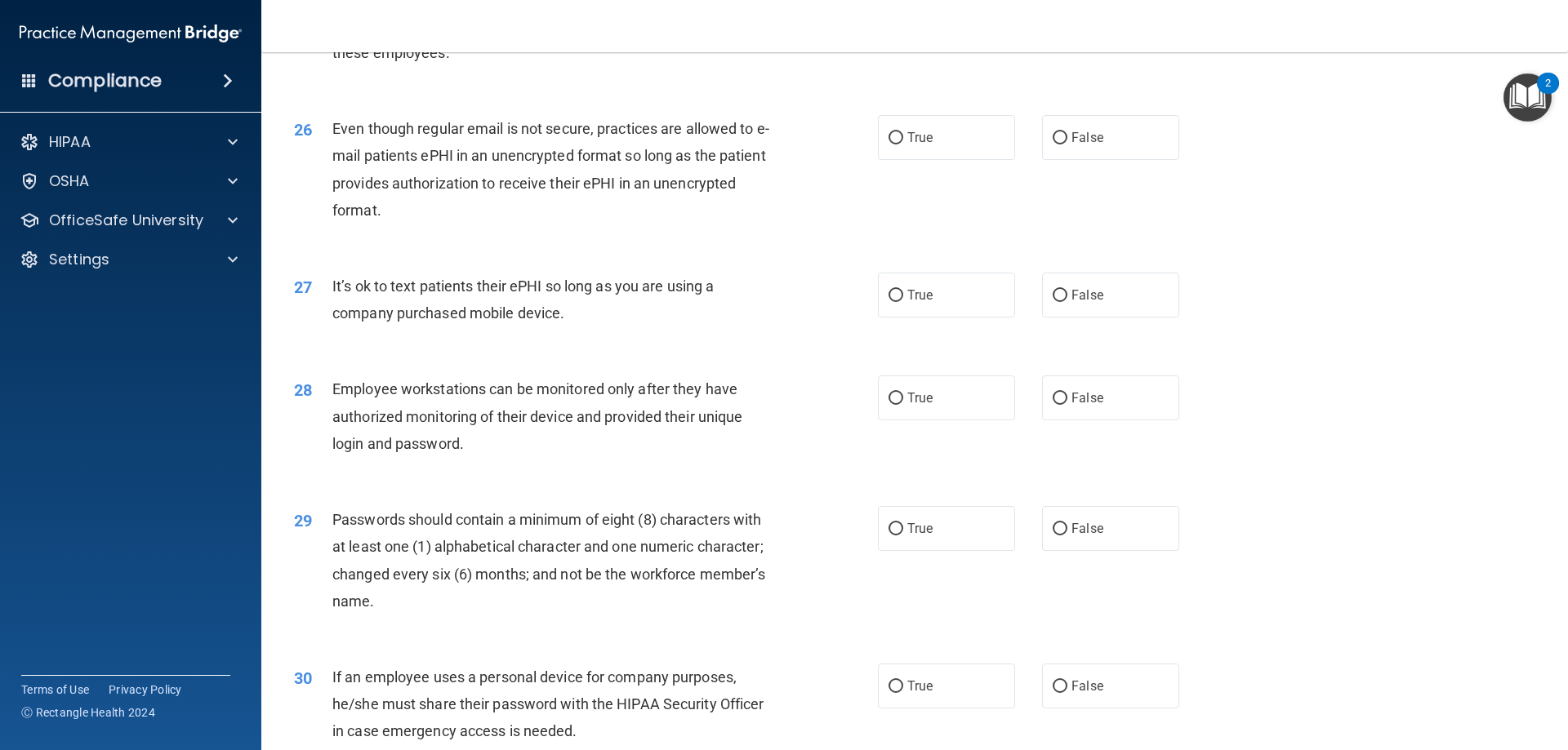
scroll to position [3347, 0]
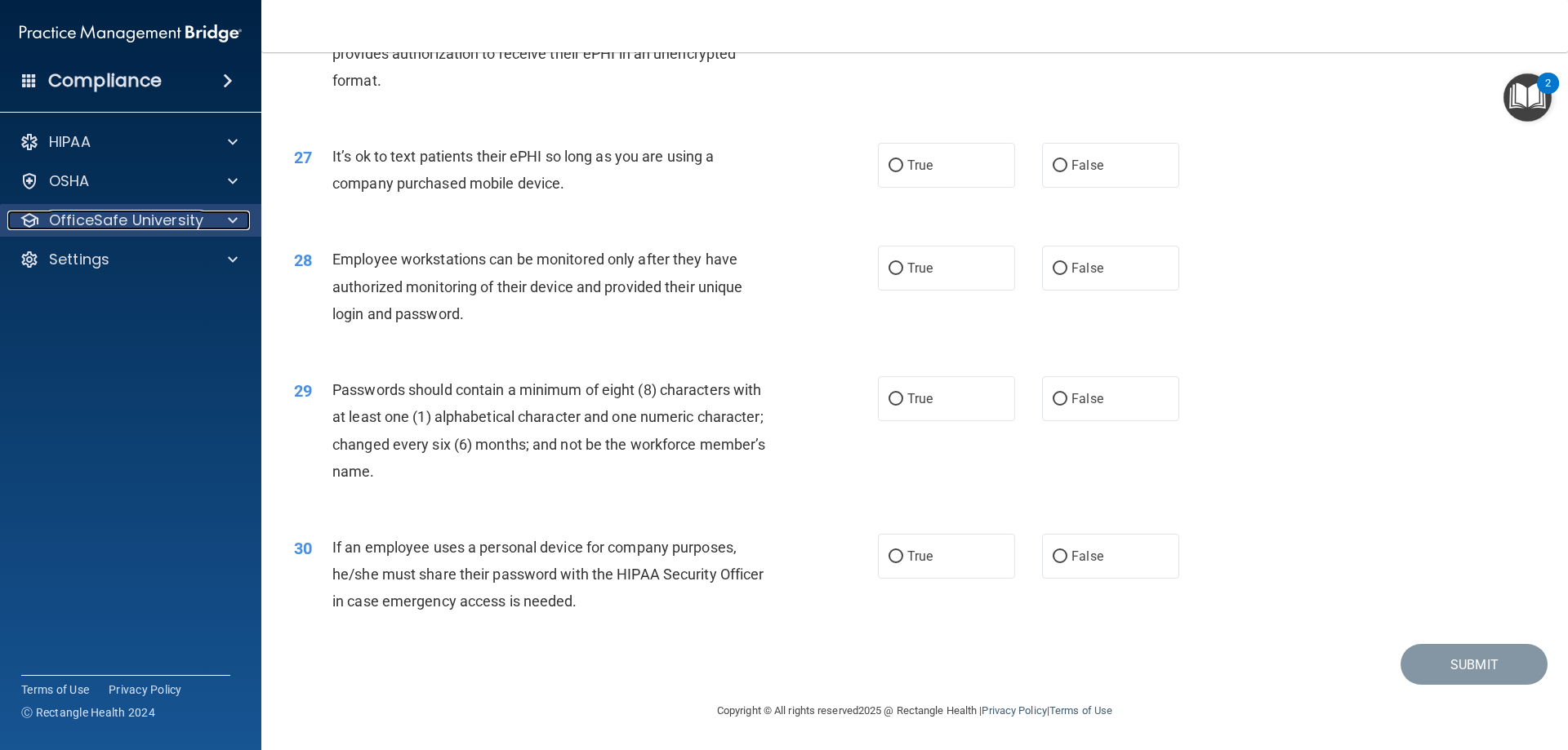
click at [236, 217] on span at bounding box center [233, 220] width 9 height 20
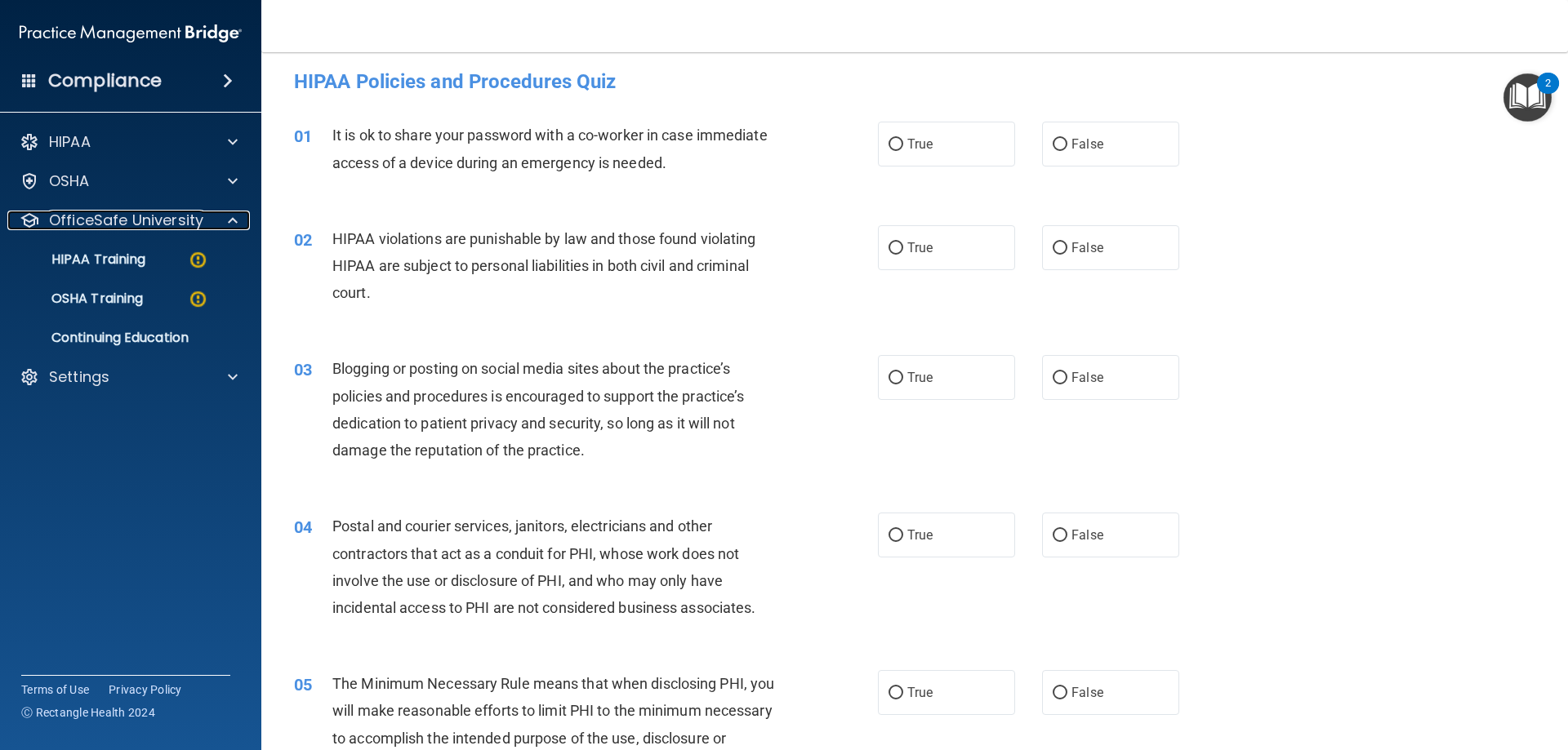
scroll to position [0, 0]
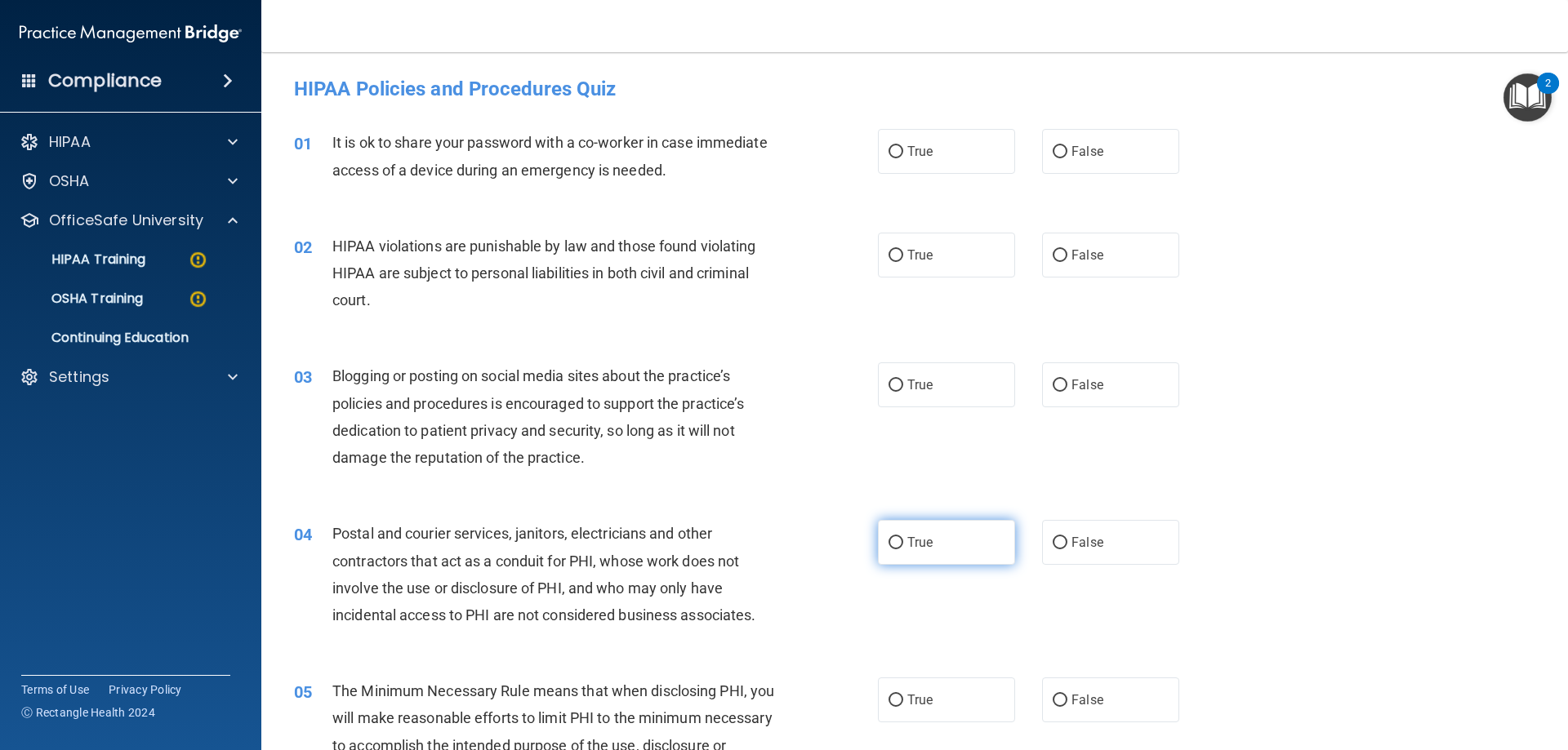
click at [889, 542] on input "True" at bounding box center [895, 543] width 14 height 12
radio input "true"
click at [888, 254] on input "True" at bounding box center [895, 255] width 14 height 12
radio input "true"
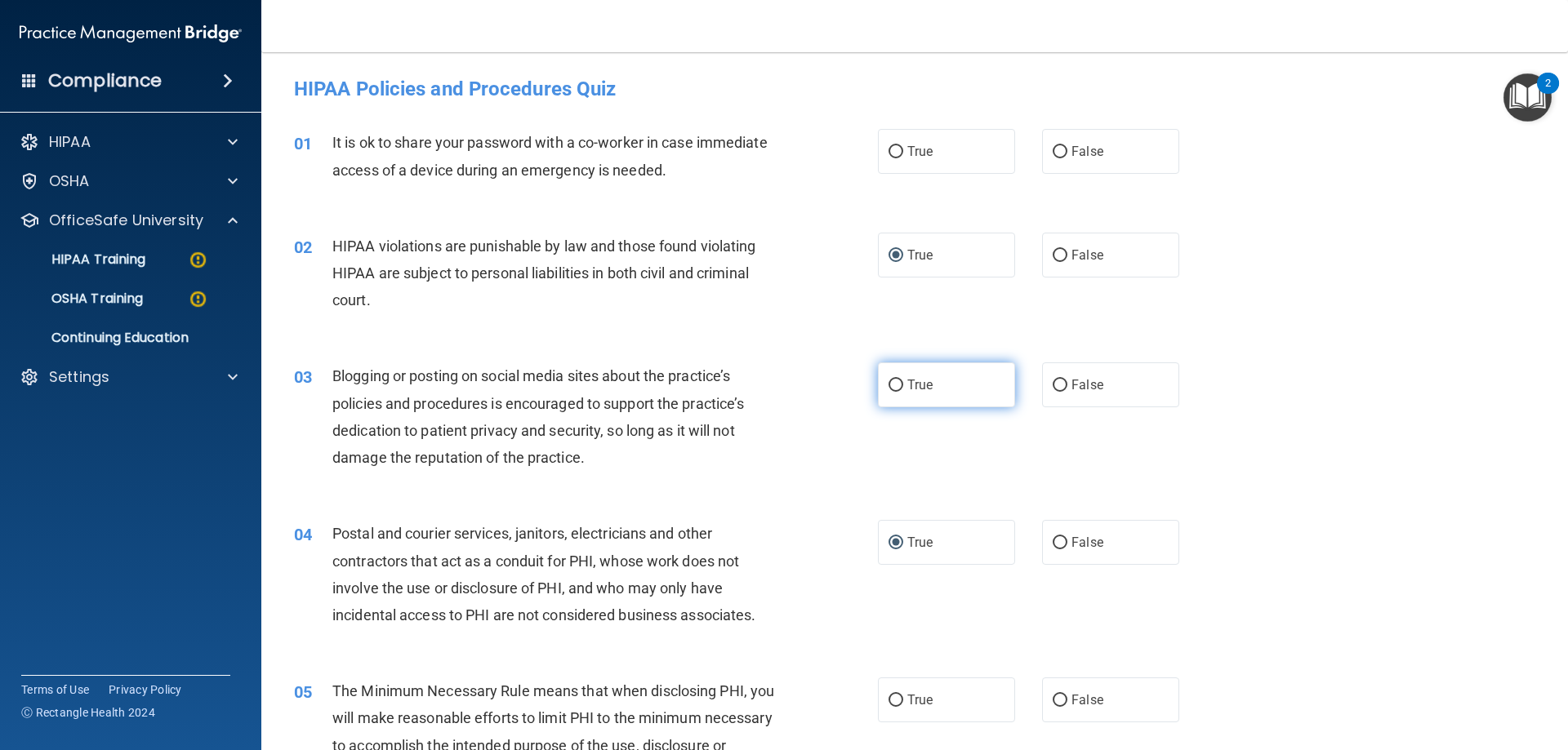
click at [893, 387] on input "True" at bounding box center [895, 385] width 14 height 12
radio input "true"
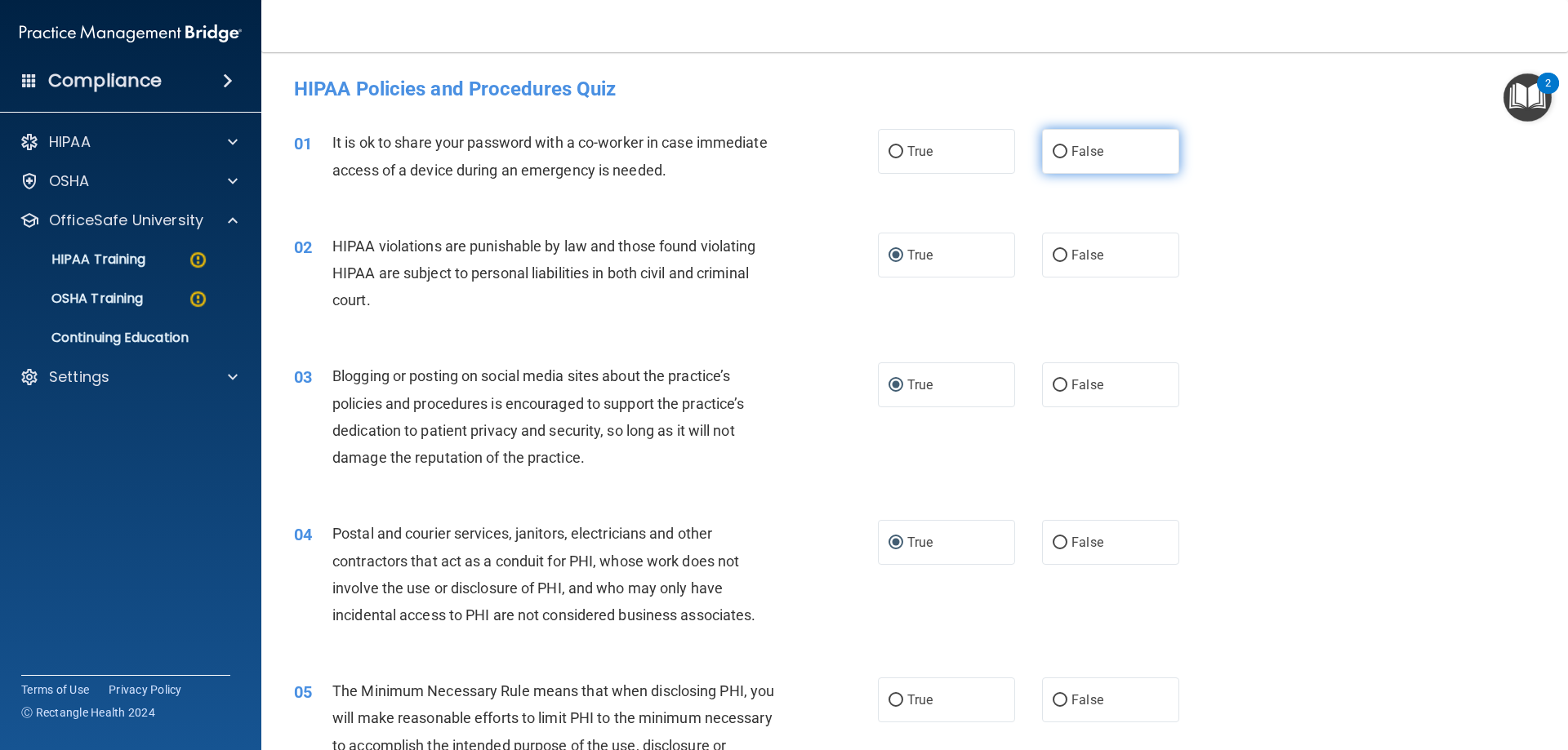
click at [1054, 149] on input "False" at bounding box center [1059, 152] width 14 height 12
radio input "true"
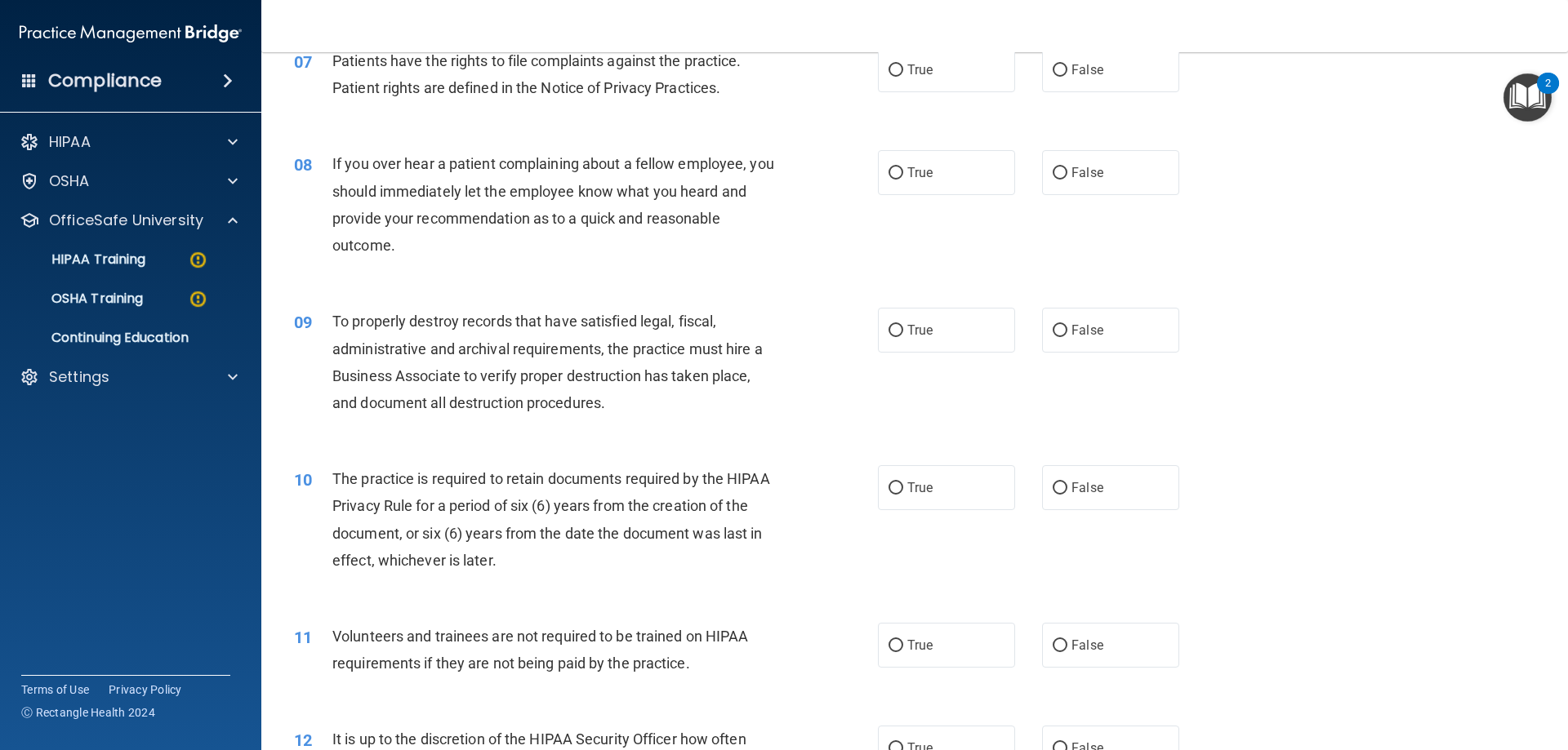
scroll to position [735, 0]
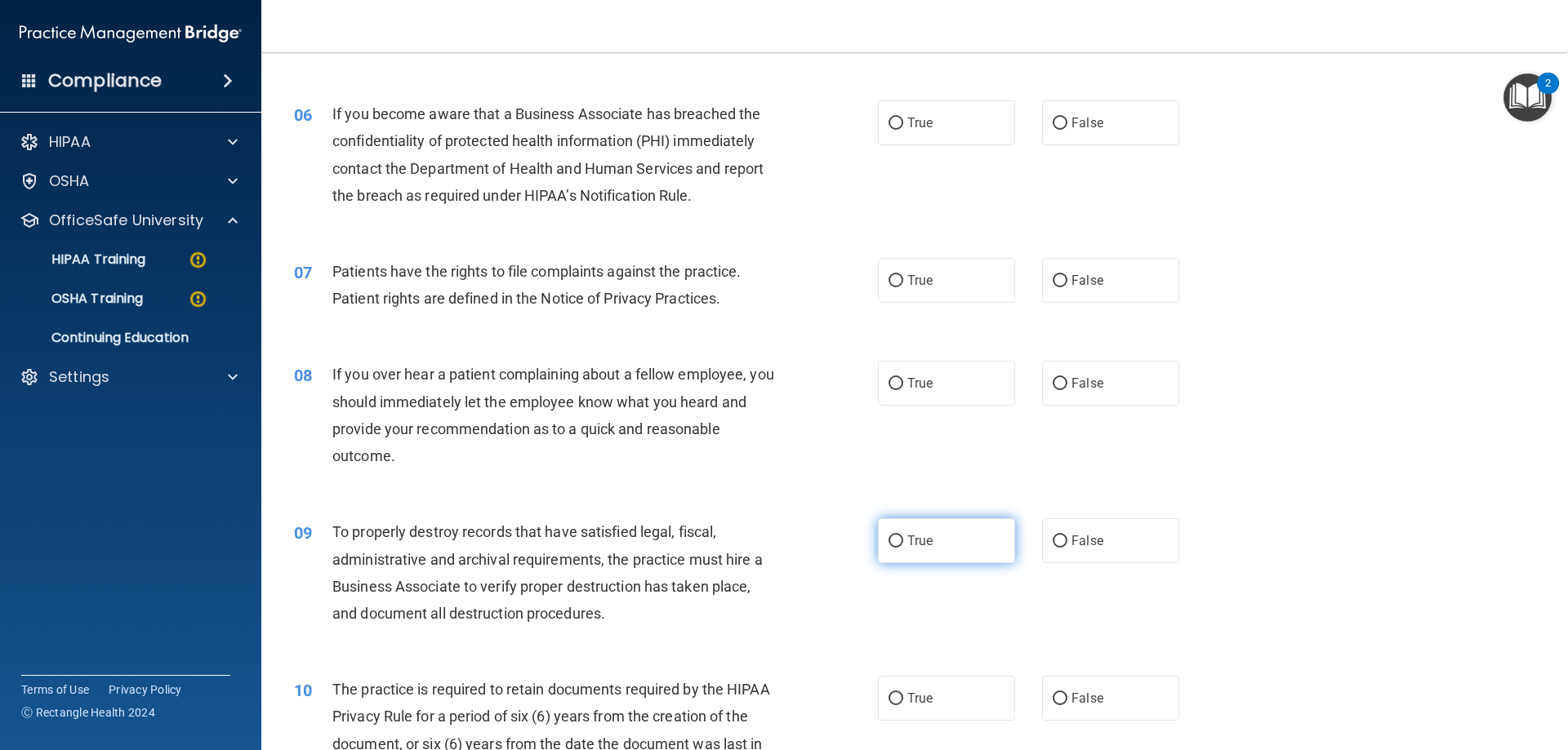
click at [899, 543] on label "True" at bounding box center [946, 540] width 137 height 45
click at [899, 543] on input "True" at bounding box center [895, 541] width 14 height 12
radio input "true"
click at [888, 383] on input "True" at bounding box center [895, 384] width 14 height 12
radio input "true"
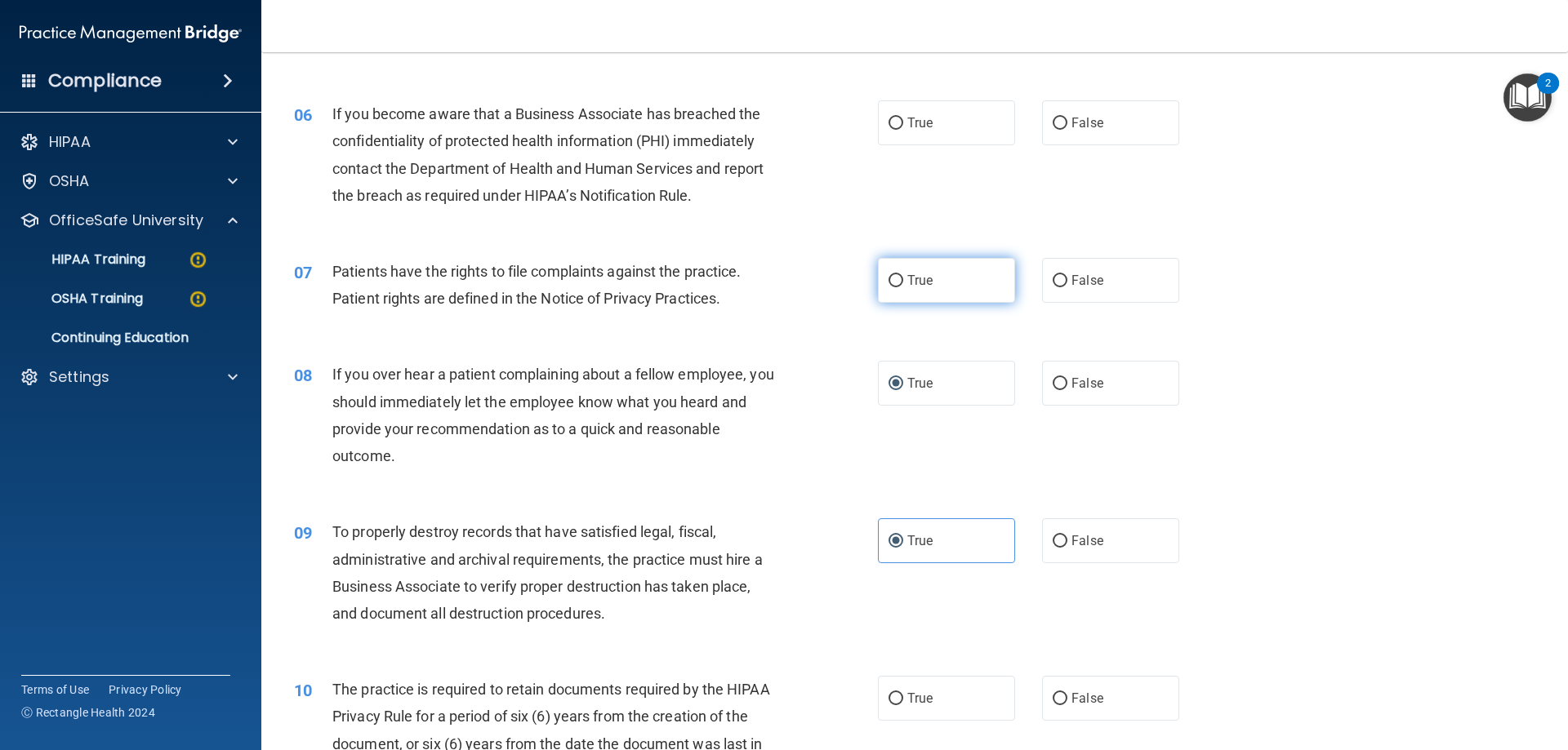
click at [891, 281] on input "True" at bounding box center [895, 281] width 14 height 12
radio input "true"
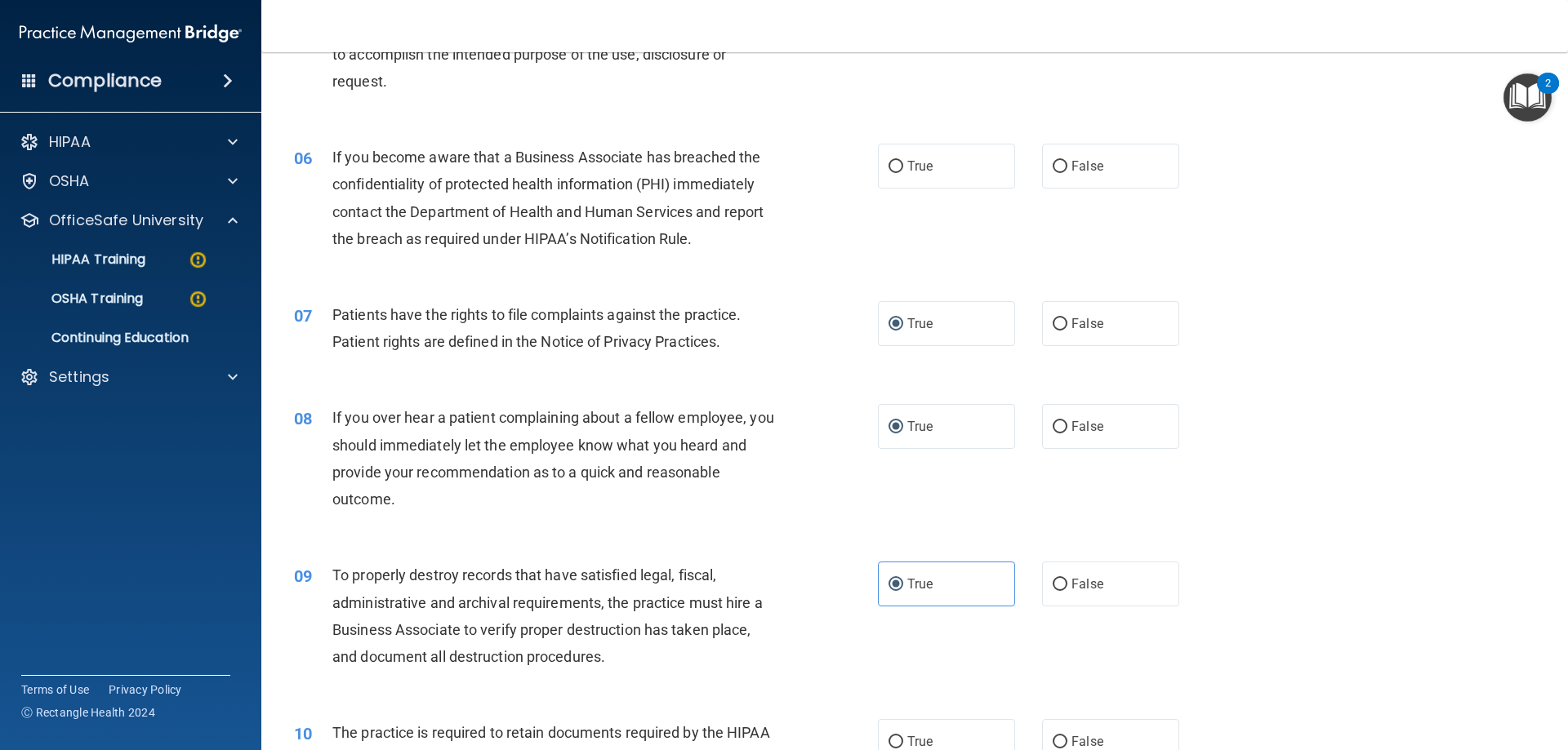
scroll to position [653, 0]
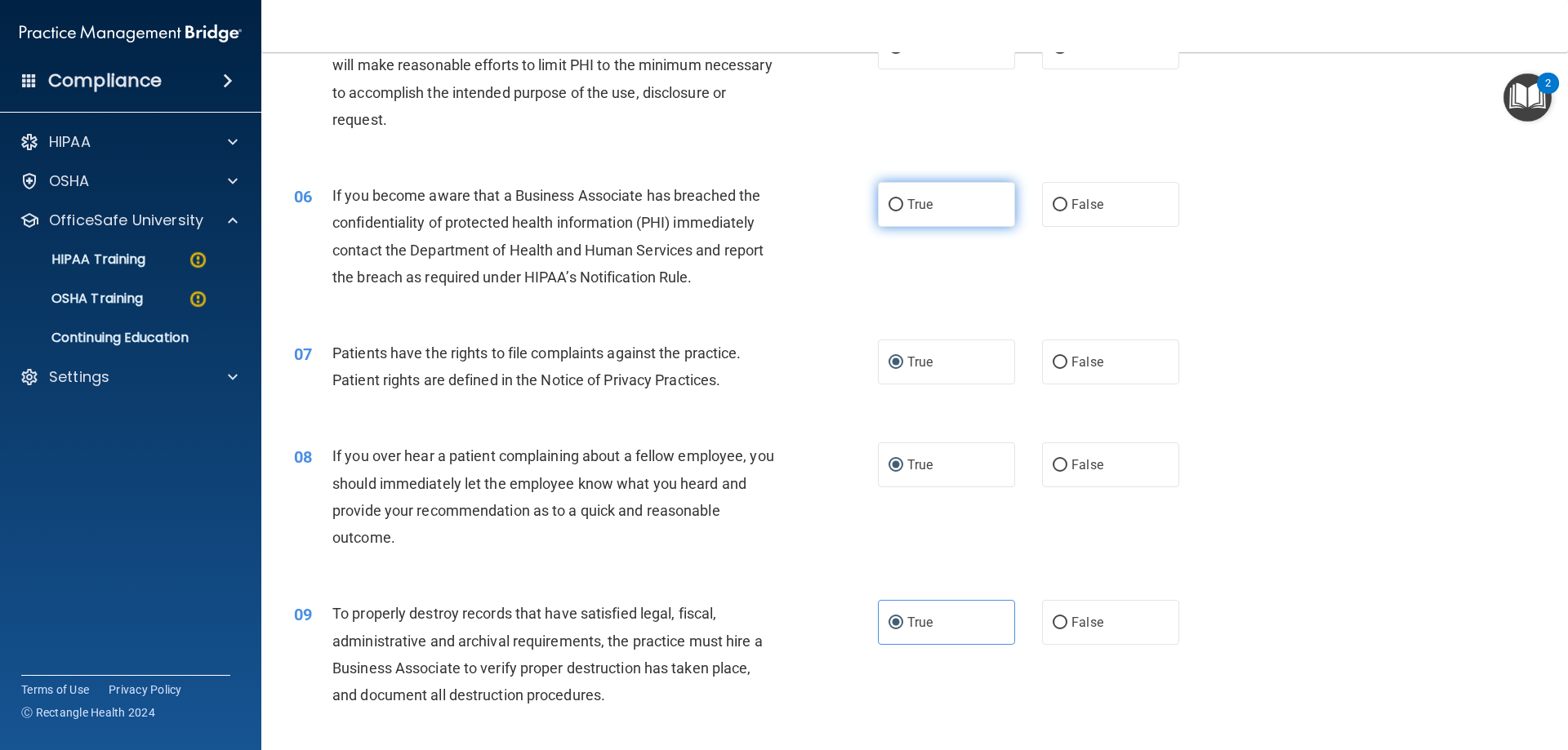
click at [895, 200] on input "True" at bounding box center [895, 205] width 14 height 12
radio input "true"
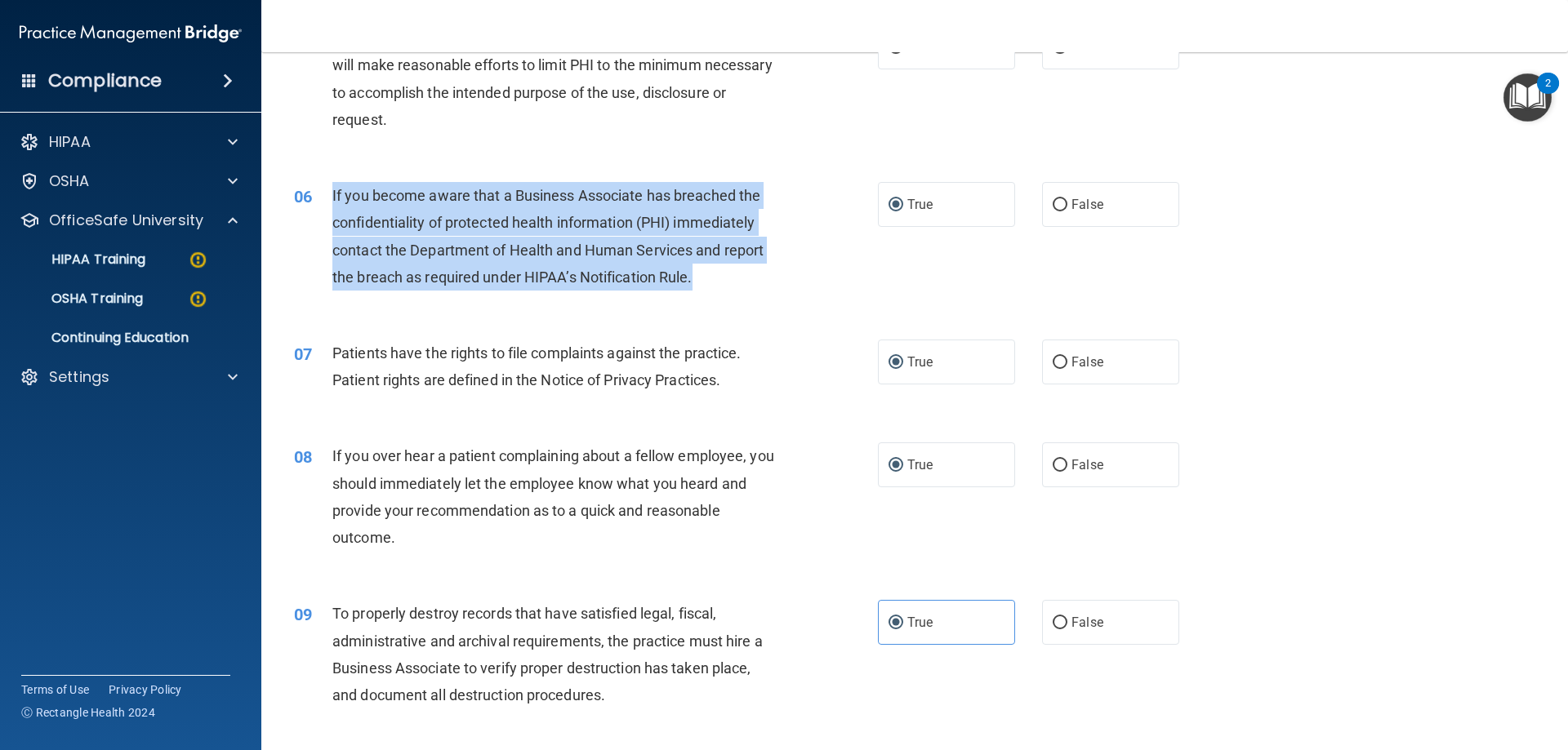
drag, startPoint x: 692, startPoint y: 280, endPoint x: 324, endPoint y: 196, distance: 377.5
click at [324, 196] on div "06 If you become aware that a Business Associate has breached the confidentiali…" at bounding box center [586, 240] width 633 height 117
copy div "If you become aware that a Business Associate has breached the confidentiality …"
click at [1052, 204] on input "False" at bounding box center [1059, 205] width 14 height 12
radio input "true"
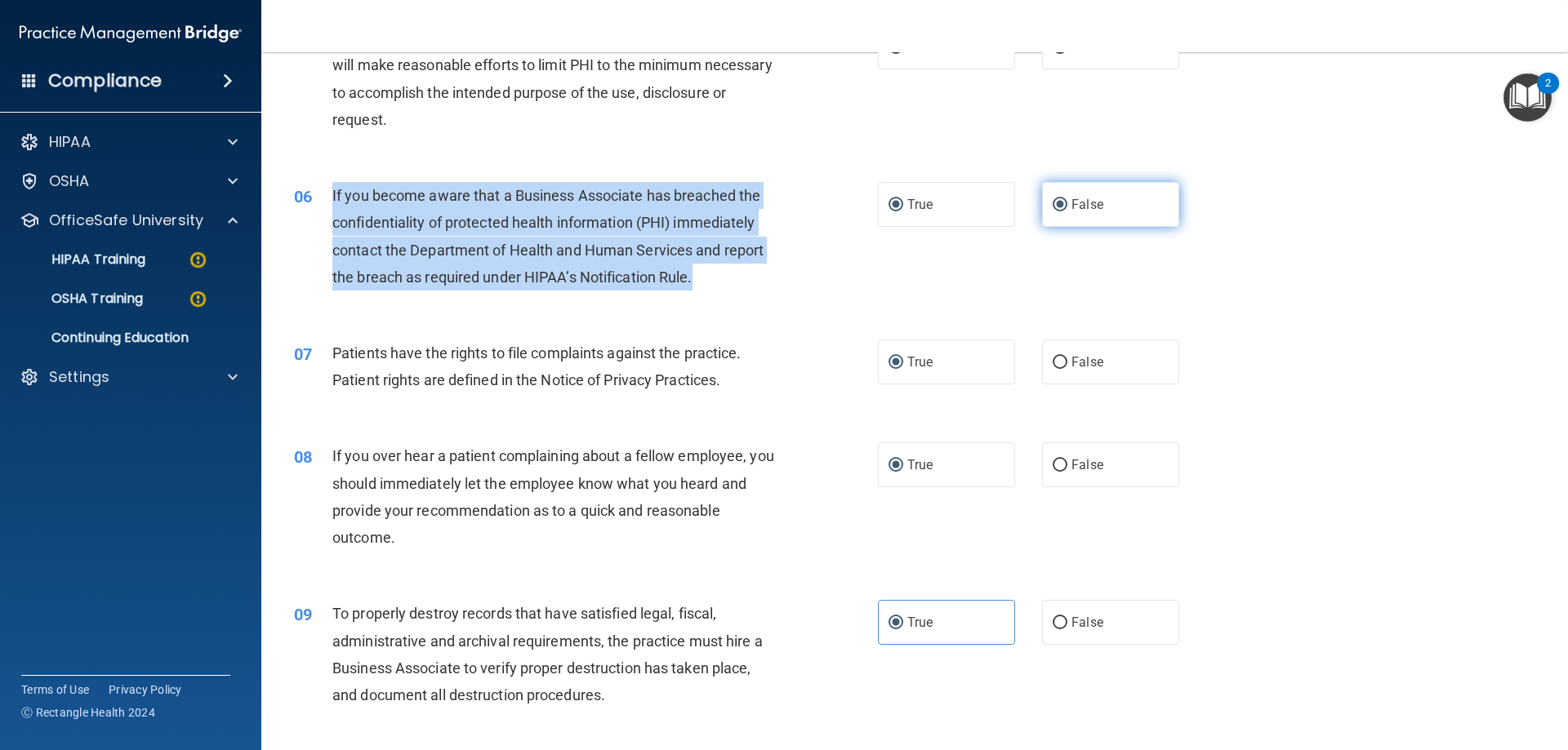
radio input "false"
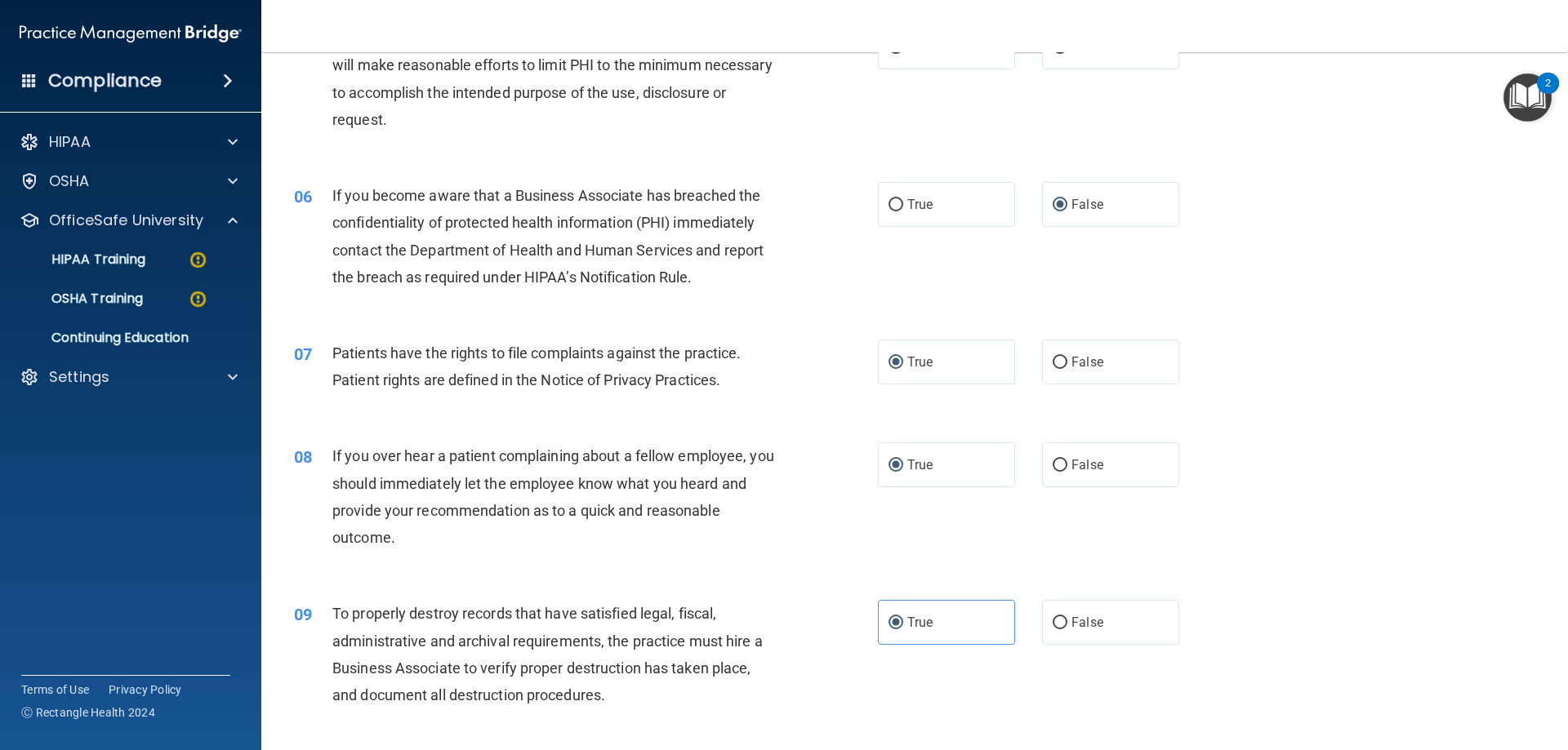
click at [695, 137] on div "05 The Minimum Necessary Rule means that when disclosing PHI, you will make rea…" at bounding box center [586, 83] width 633 height 117
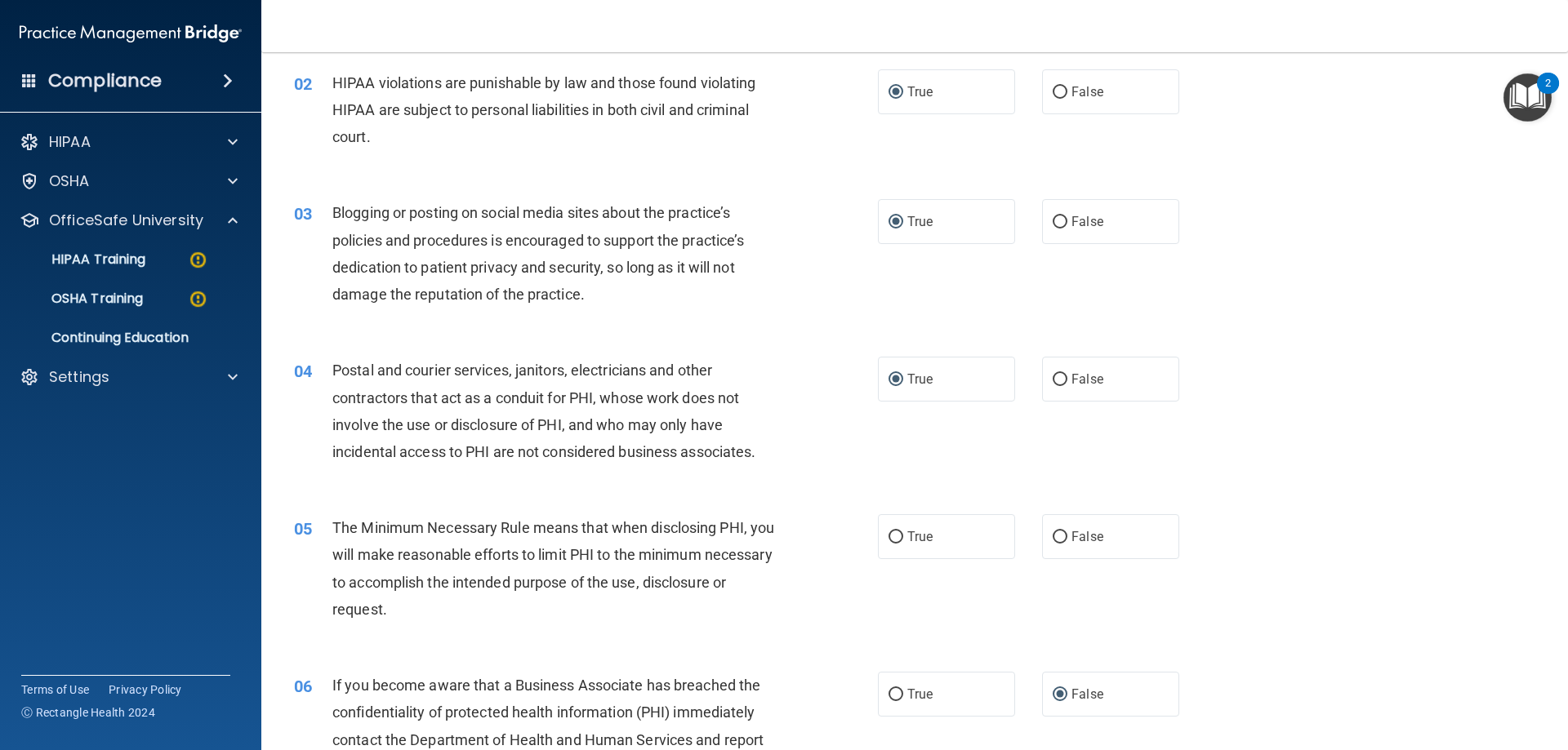
drag, startPoint x: 491, startPoint y: 608, endPoint x: 479, endPoint y: 612, distance: 12.6
click at [479, 612] on div "The Minimum Necessary Rule means that when disclosing PHI, you will make reason…" at bounding box center [560, 569] width 457 height 108
click at [475, 610] on div "The Minimum Necessary Rule means that when disclosing PHI, you will make reason…" at bounding box center [560, 569] width 457 height 108
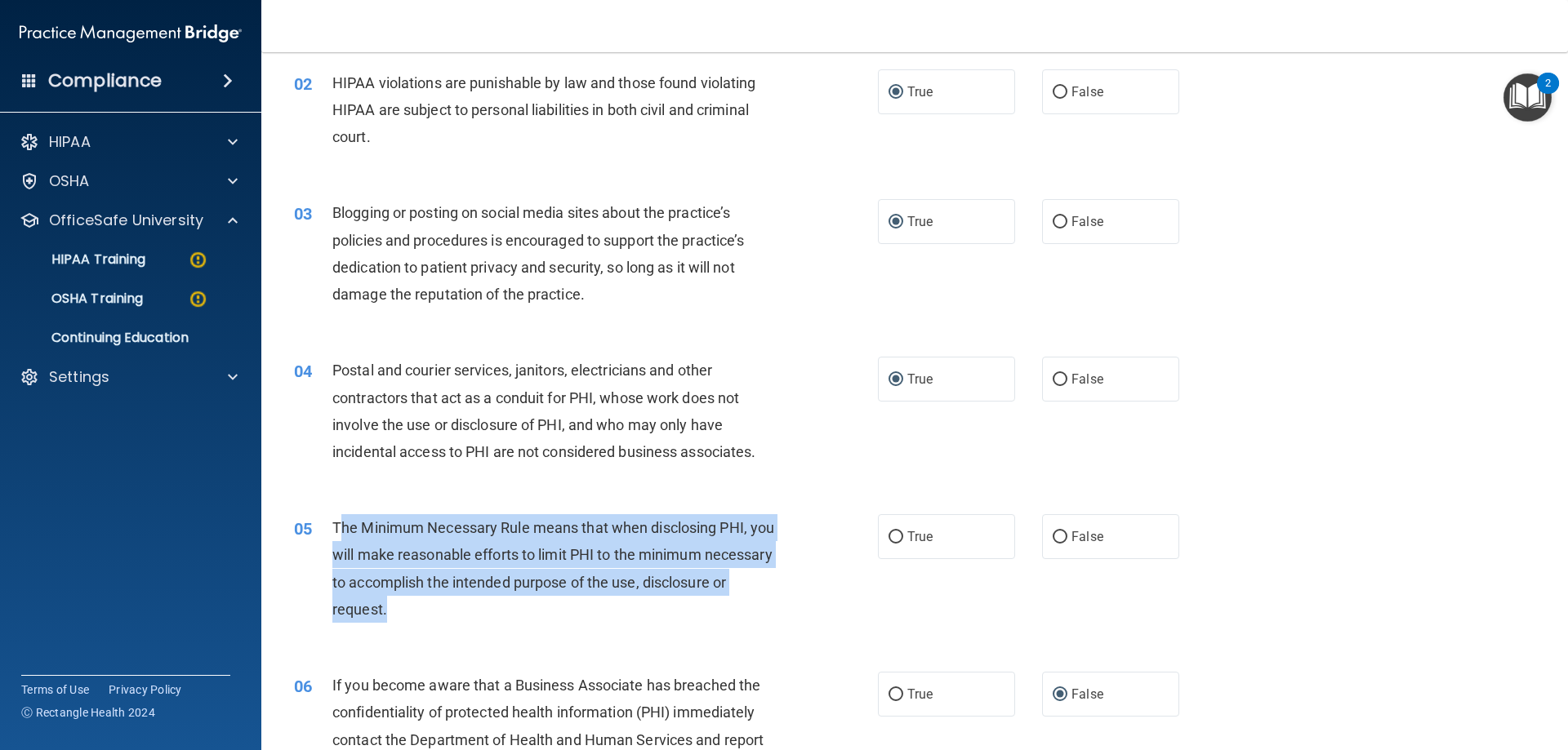
drag, startPoint x: 474, startPoint y: 609, endPoint x: 338, endPoint y: 520, distance: 162.5
click at [338, 520] on span "The Minimum Necessary Rule means that when disclosing PHI, you will make reason…" at bounding box center [553, 569] width 442 height 99
click at [481, 613] on div "The Minimum Necessary Rule means that when disclosing PHI, you will make reason…" at bounding box center [560, 569] width 457 height 108
drag, startPoint x: 332, startPoint y: 521, endPoint x: 475, endPoint y: 609, distance: 167.9
click at [475, 609] on span "The Minimum Necessary Rule means that when disclosing PHI, you will make reason…" at bounding box center [553, 569] width 442 height 99
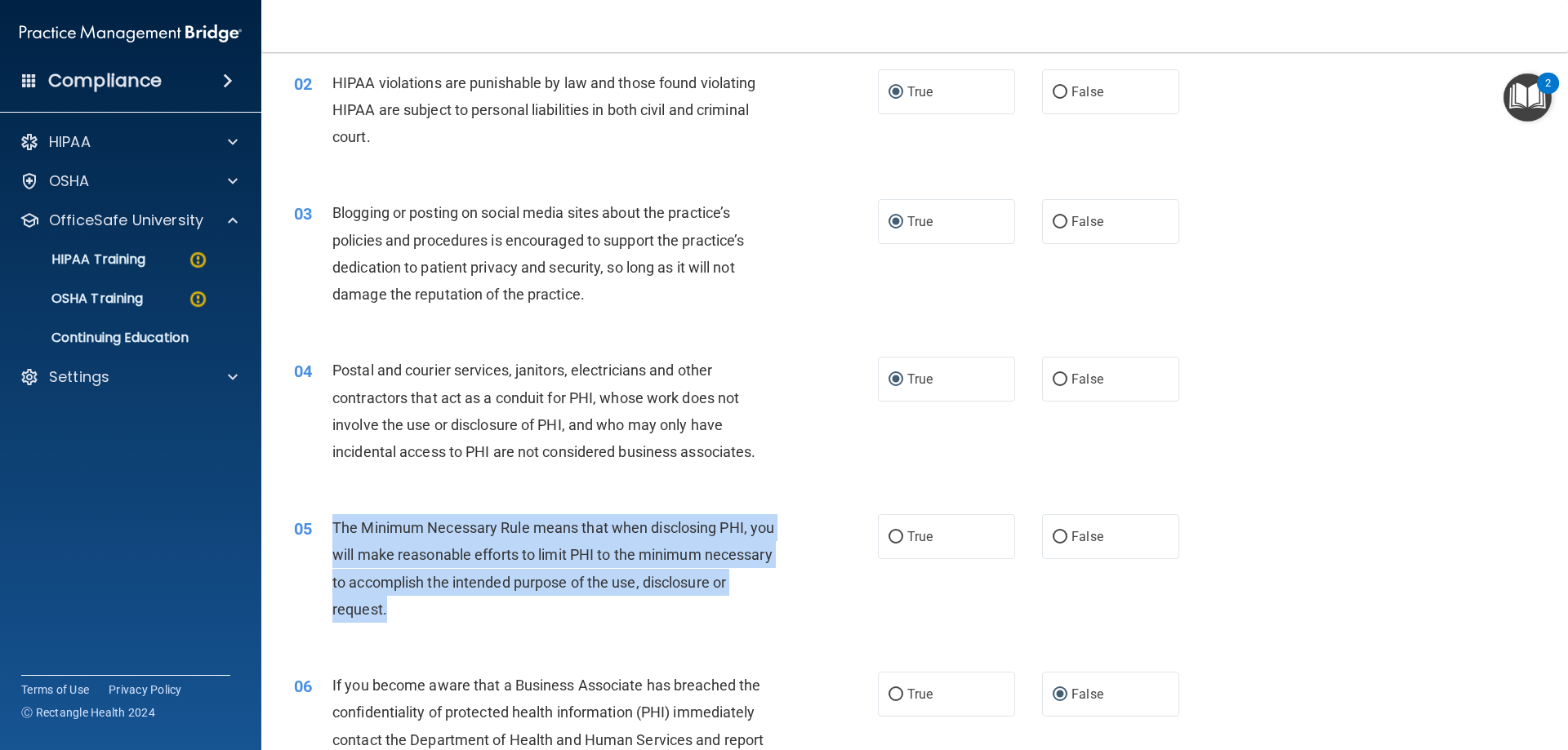
copy span "The Minimum Necessary Rule means that when disclosing PHI, you will make reason…"
click at [888, 540] on input "True" at bounding box center [895, 537] width 14 height 12
radio input "true"
click at [830, 596] on div "05 The Minimum Necessary Rule means that when disclosing PHI, you will make rea…" at bounding box center [586, 572] width 633 height 117
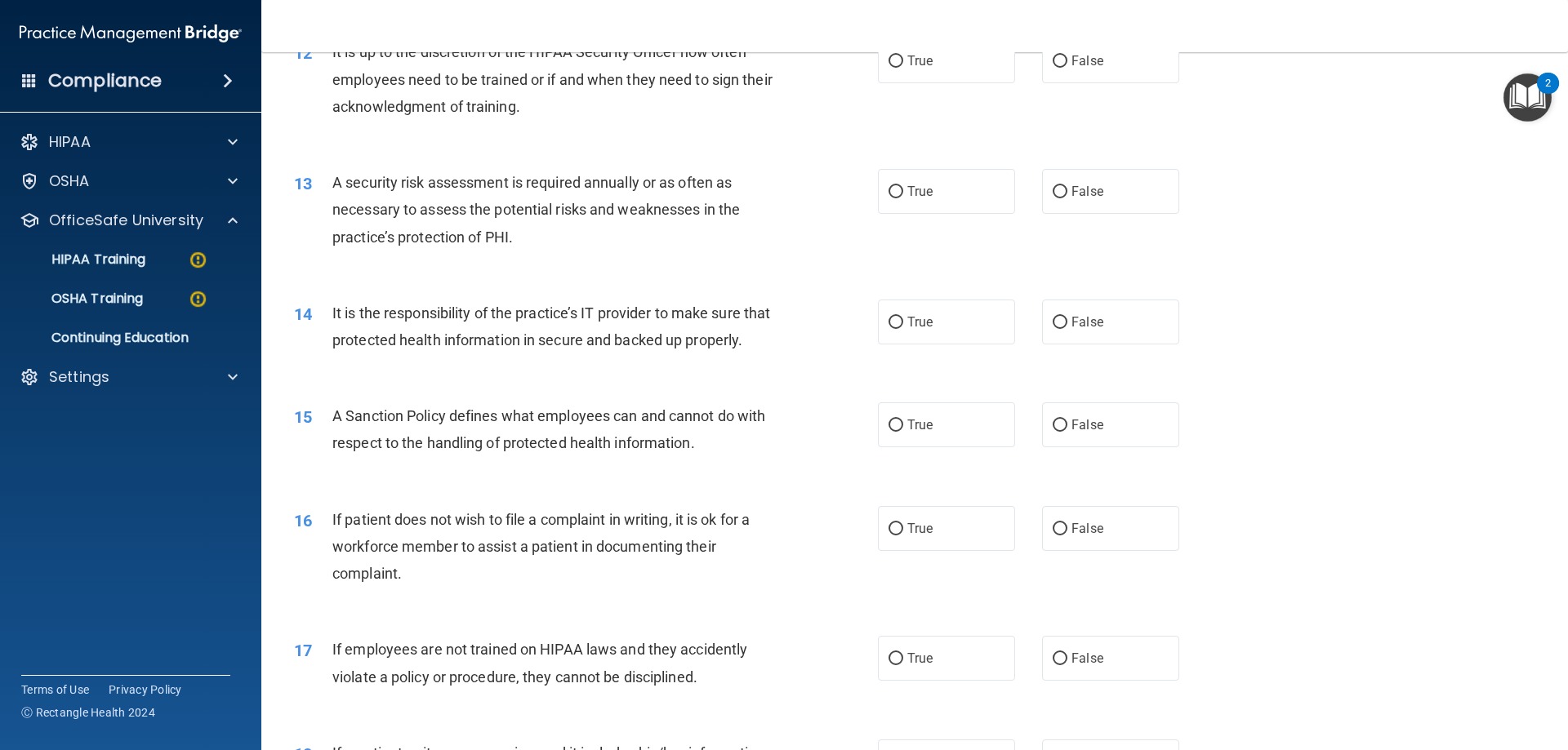
scroll to position [1061, 0]
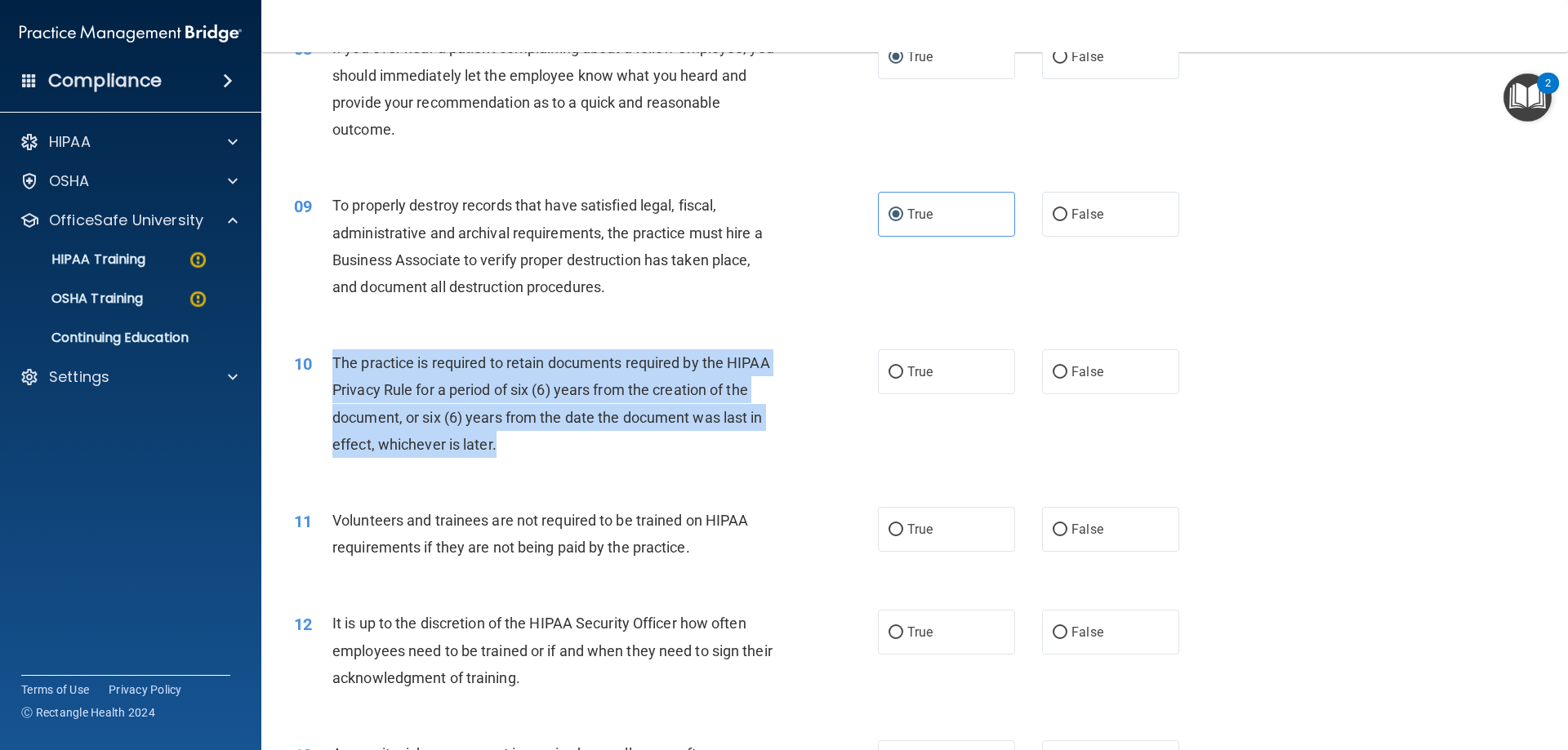
drag, startPoint x: 538, startPoint y: 447, endPoint x: 331, endPoint y: 366, distance: 222.3
click at [331, 366] on div "10 The practice is required to retain documents required by the HIPAA Privacy R…" at bounding box center [586, 407] width 633 height 117
copy div "The practice is required to retain documents required by the HIPAA Privacy Rule…"
click at [888, 368] on input "True" at bounding box center [895, 372] width 14 height 12
radio input "true"
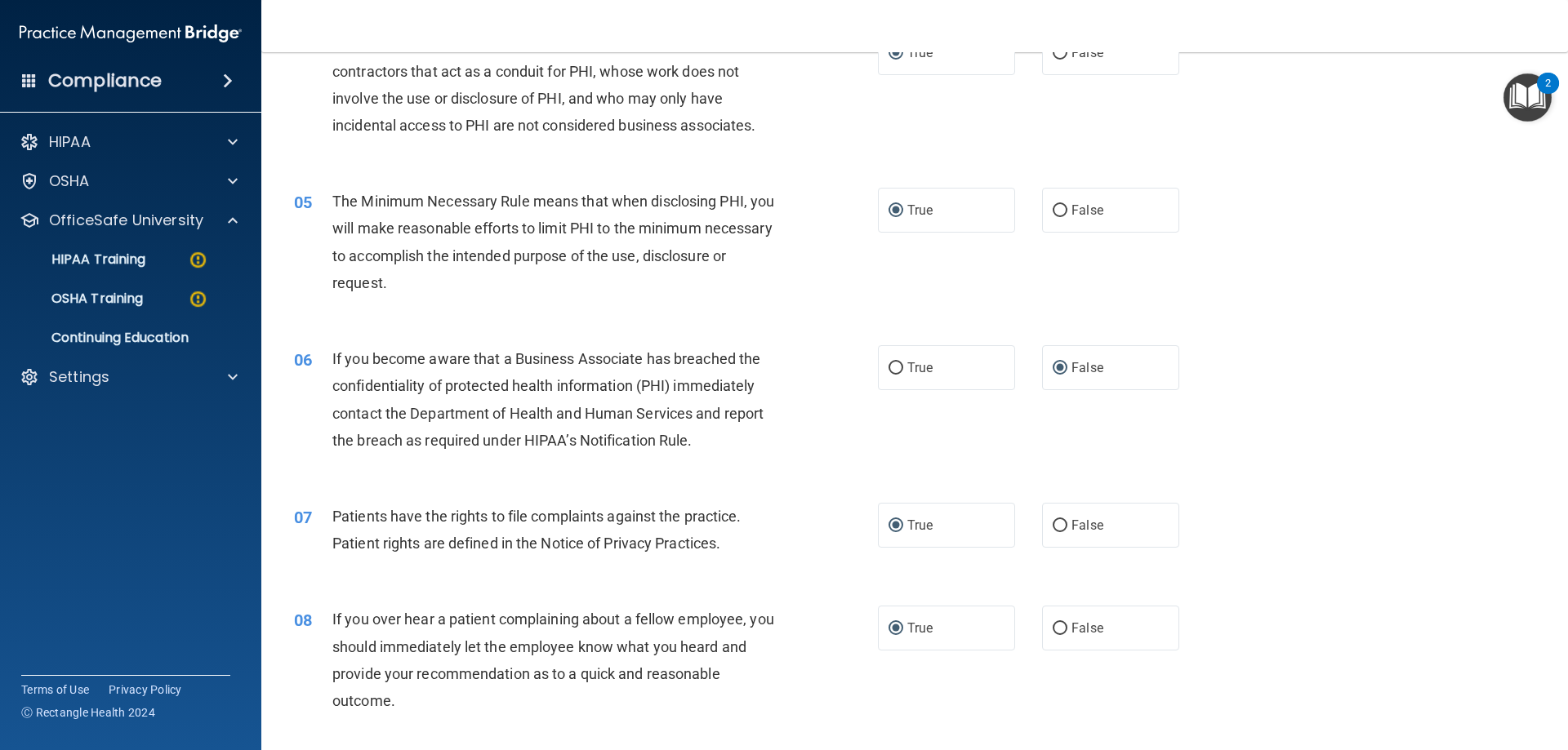
scroll to position [0, 0]
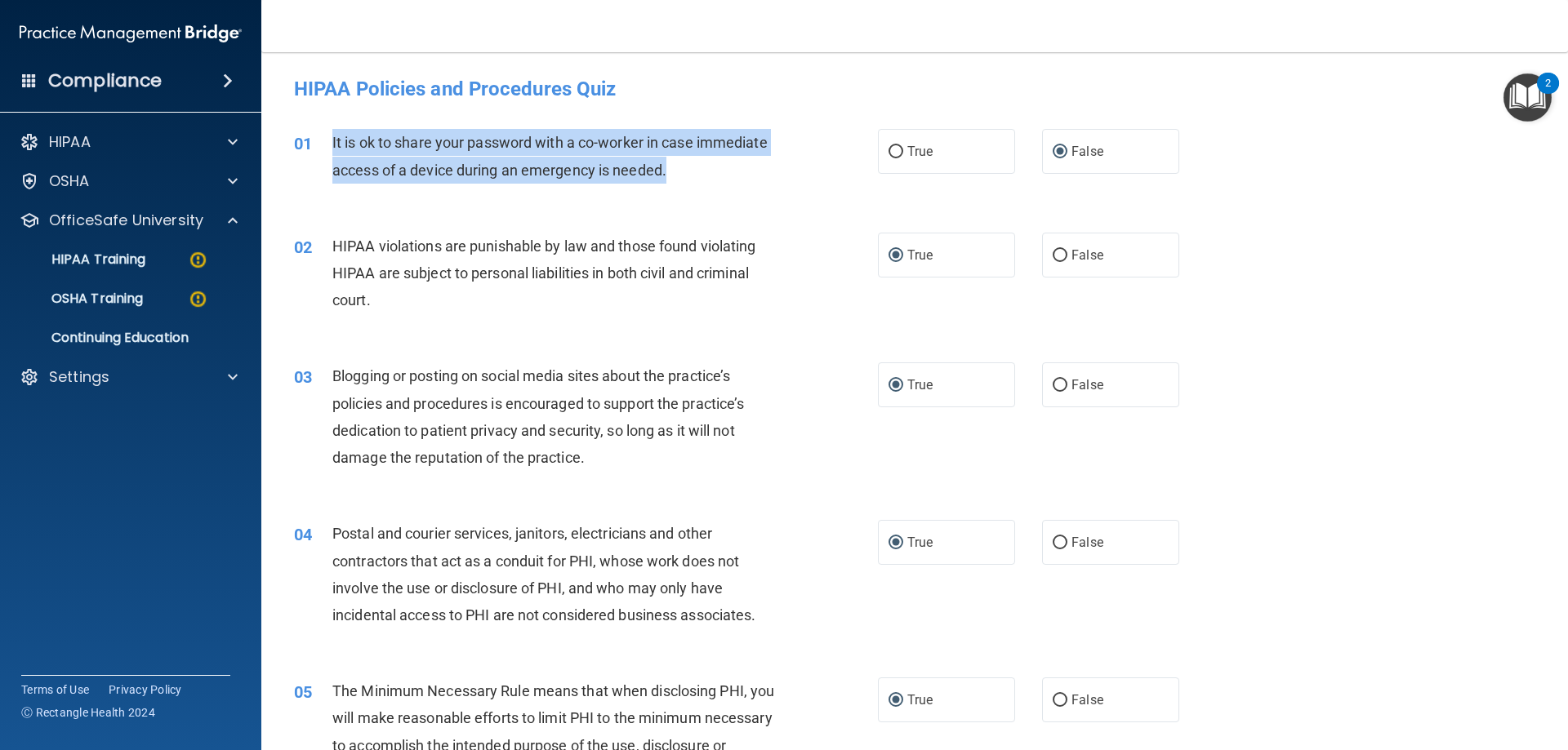
drag, startPoint x: 678, startPoint y: 174, endPoint x: 331, endPoint y: 145, distance: 348.2
click at [331, 145] on div "01 It is ok to share your password with a co-worker in case immediate access of…" at bounding box center [586, 159] width 633 height 62
copy div "It is ok to share your password with a co-worker in case immediate access of a …"
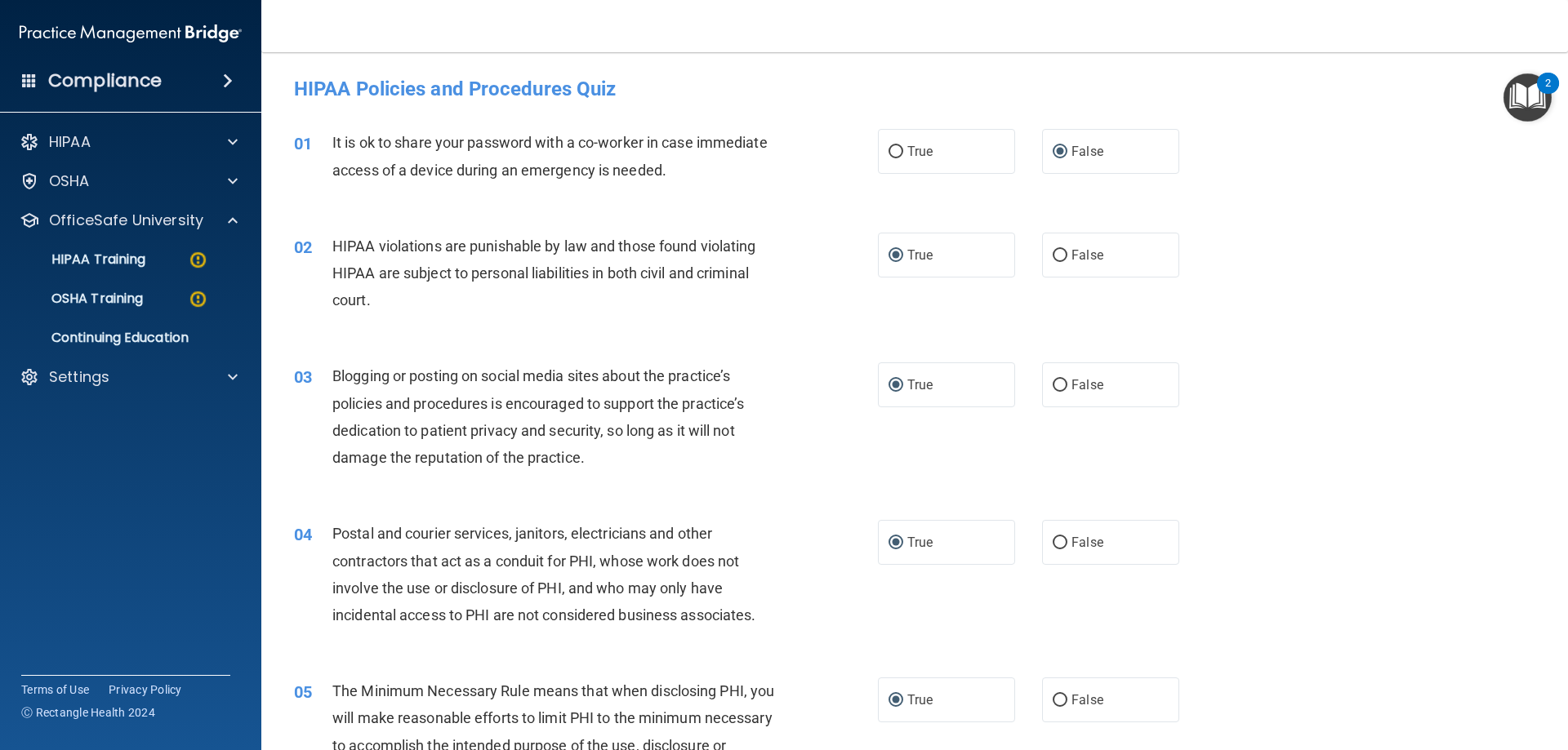
click at [1144, 416] on div "03 Blogging or posting on social media sites about the practice’s policies and …" at bounding box center [915, 421] width 1266 height 158
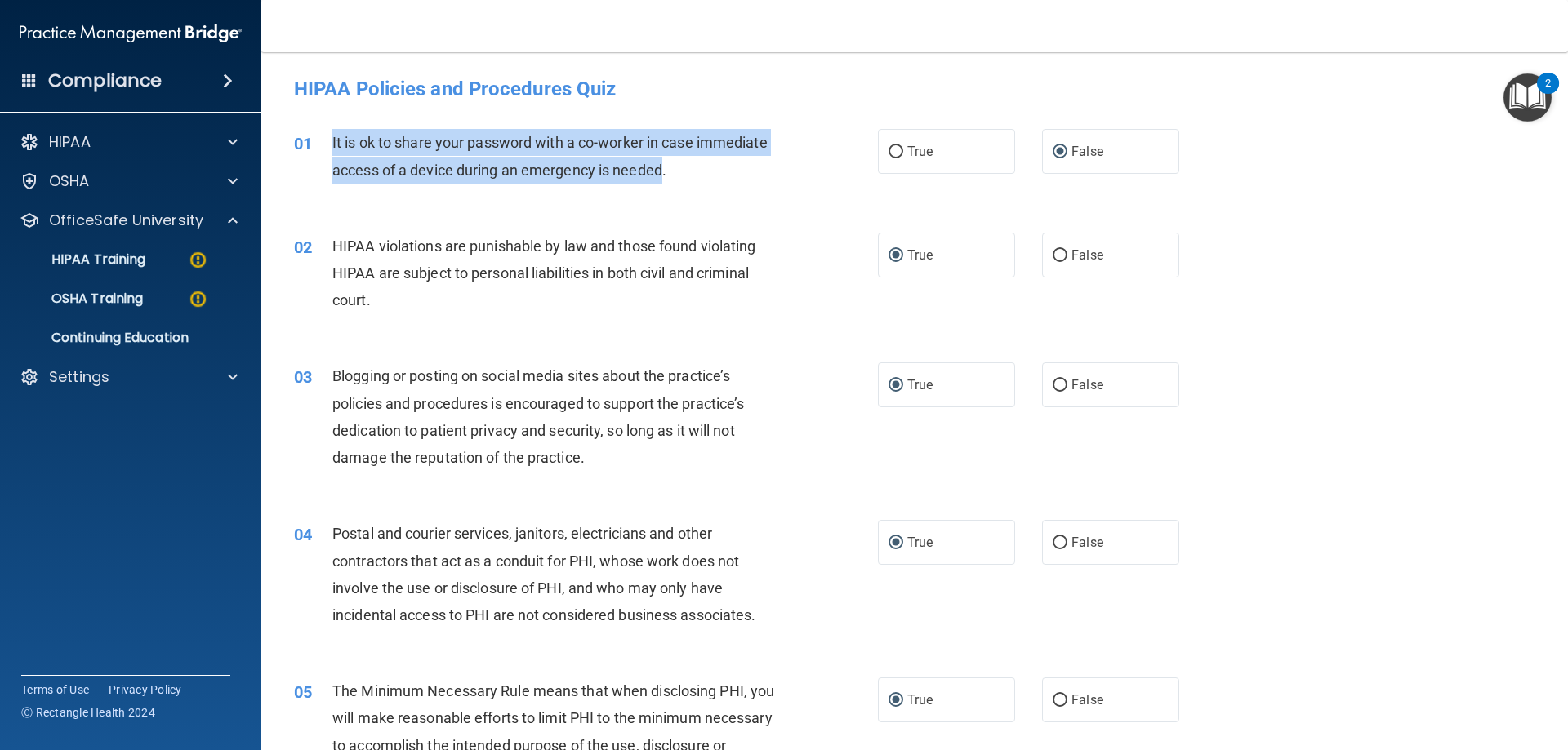
drag, startPoint x: 664, startPoint y: 166, endPoint x: 323, endPoint y: 139, distance: 342.1
click at [323, 139] on div "01 It is ok to share your password with a co-worker in case immediate access of…" at bounding box center [586, 159] width 633 height 62
copy div "It is ok to share your password with a co-worker in case immediate access of a …"
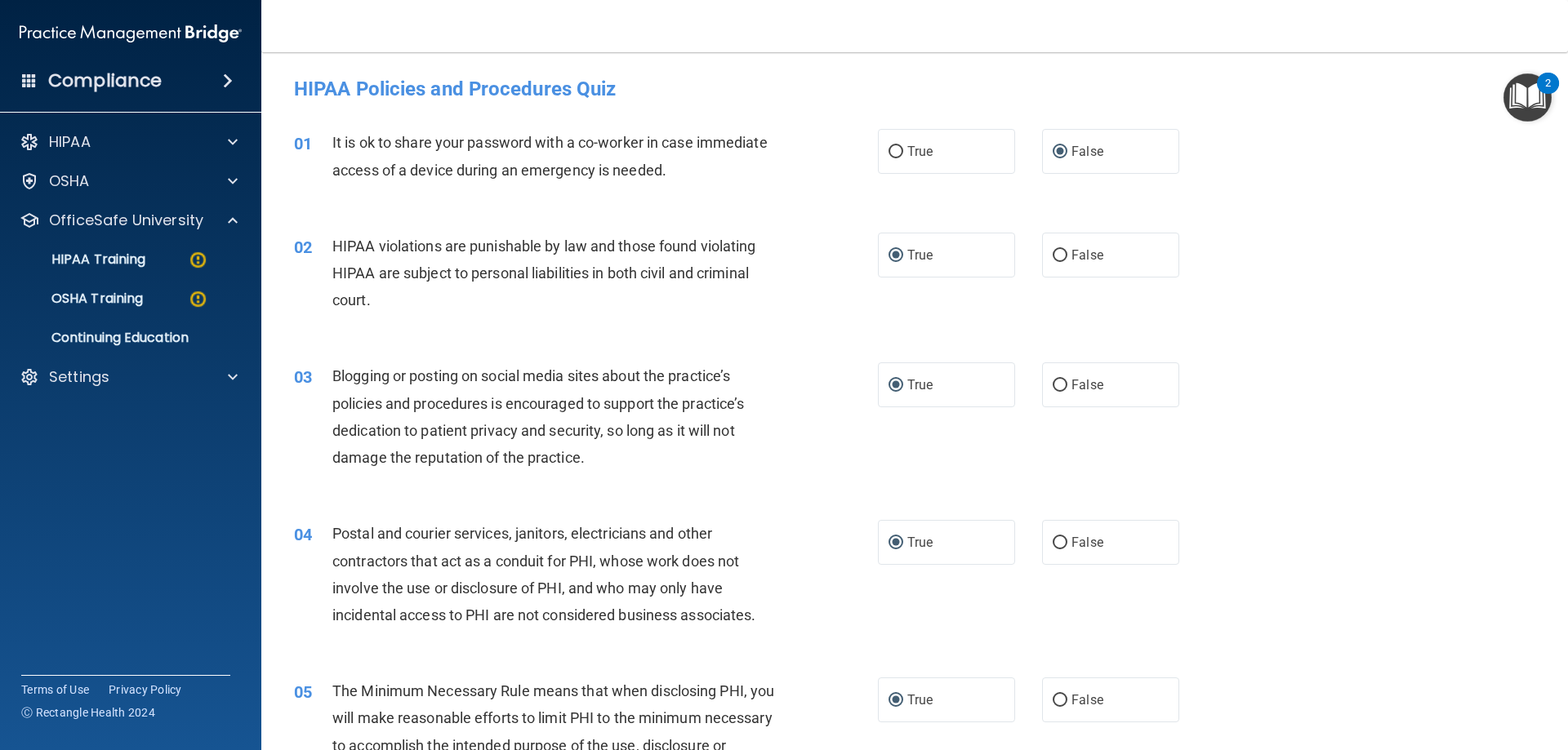
click at [742, 289] on div "HIPAA violations are punishable by law and those found violating HIPAA are subj…" at bounding box center [560, 273] width 457 height 82
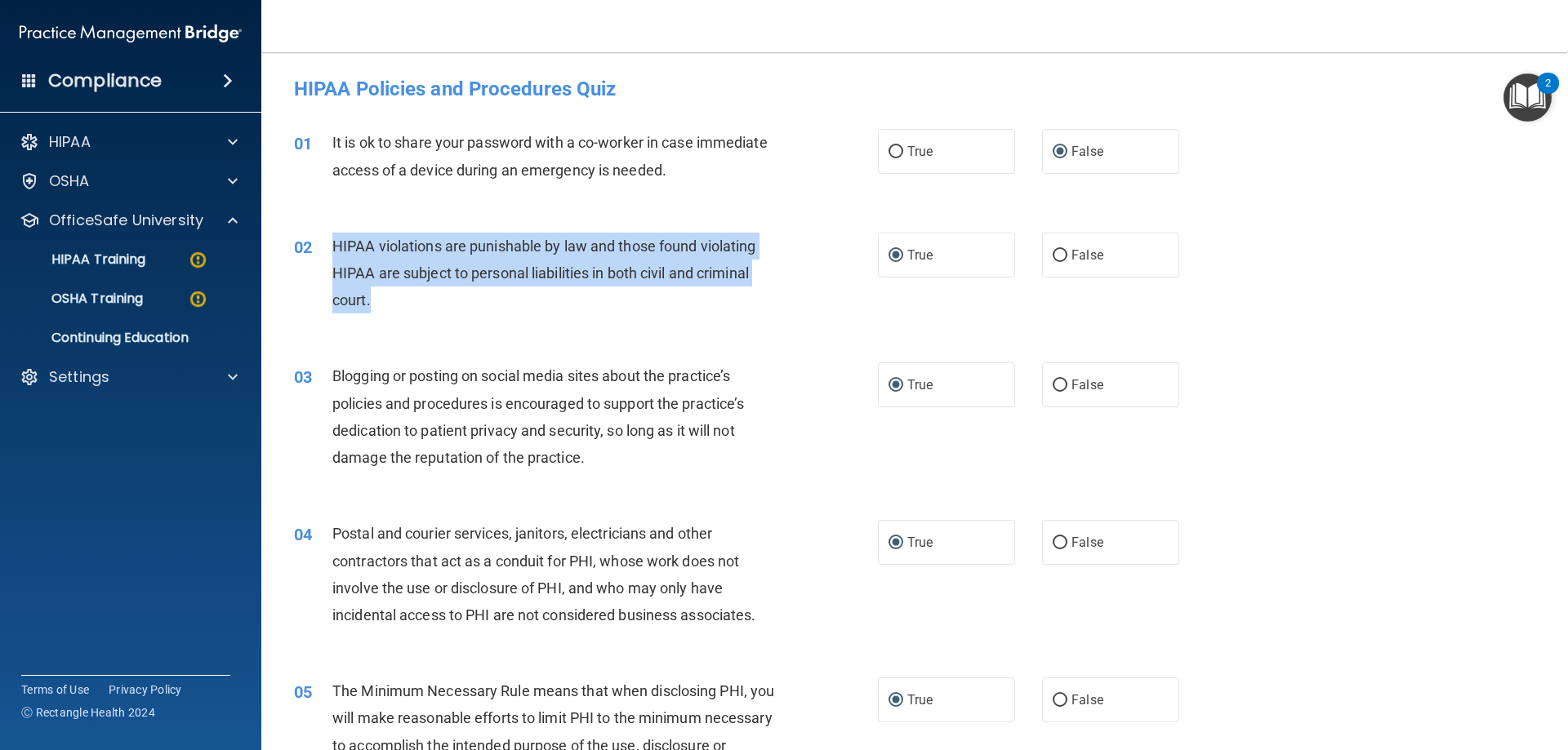
drag, startPoint x: 380, startPoint y: 301, endPoint x: 336, endPoint y: 248, distance: 68.9
click at [336, 248] on div "HIPAA violations are punishable by law and those found violating HIPAA are subj…" at bounding box center [560, 273] width 457 height 82
copy span "HIPAA violations are punishable by law and those found violating HIPAA are subj…"
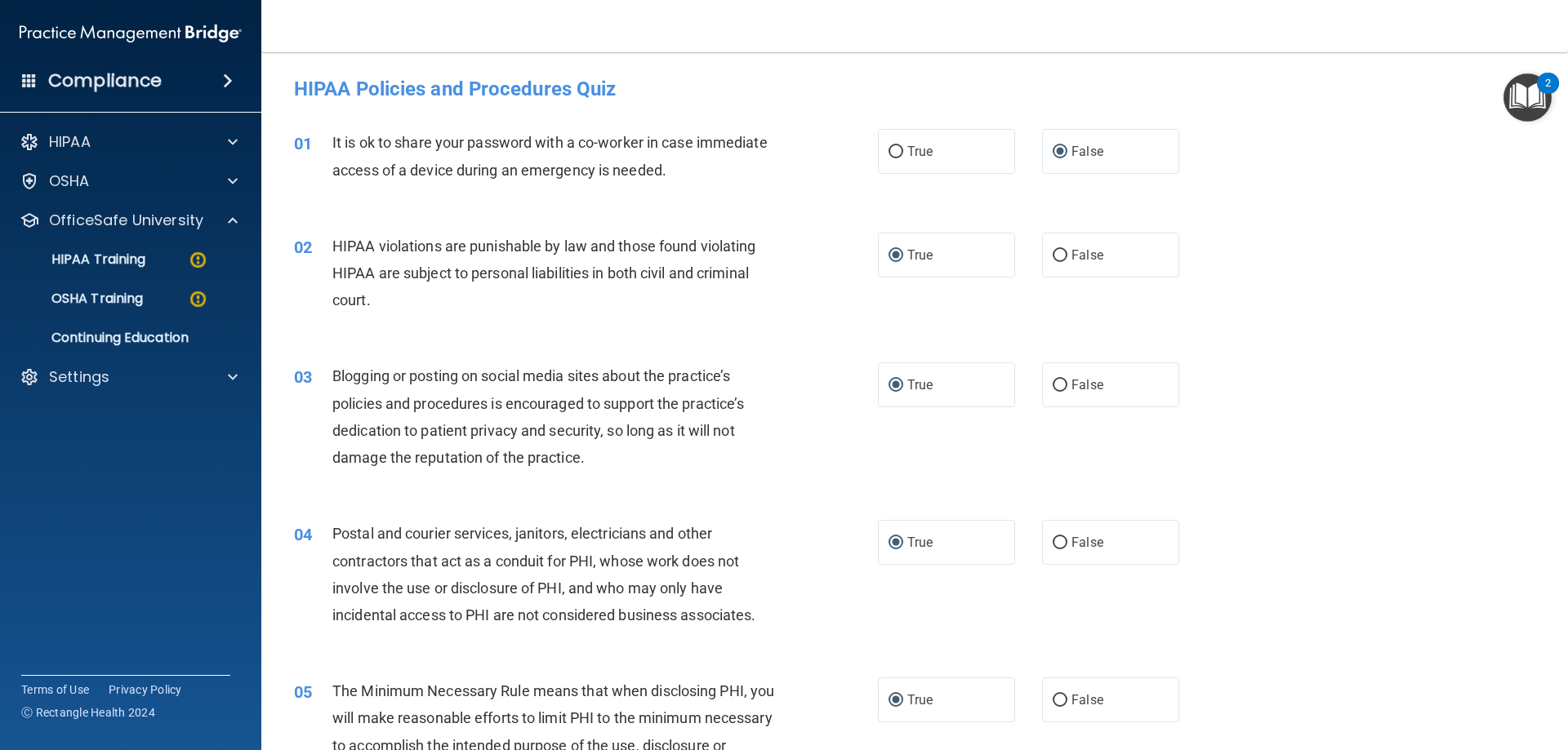
click at [629, 345] on div "03 Blogging or posting on social media sites about the practice’s policies and …" at bounding box center [915, 421] width 1266 height 158
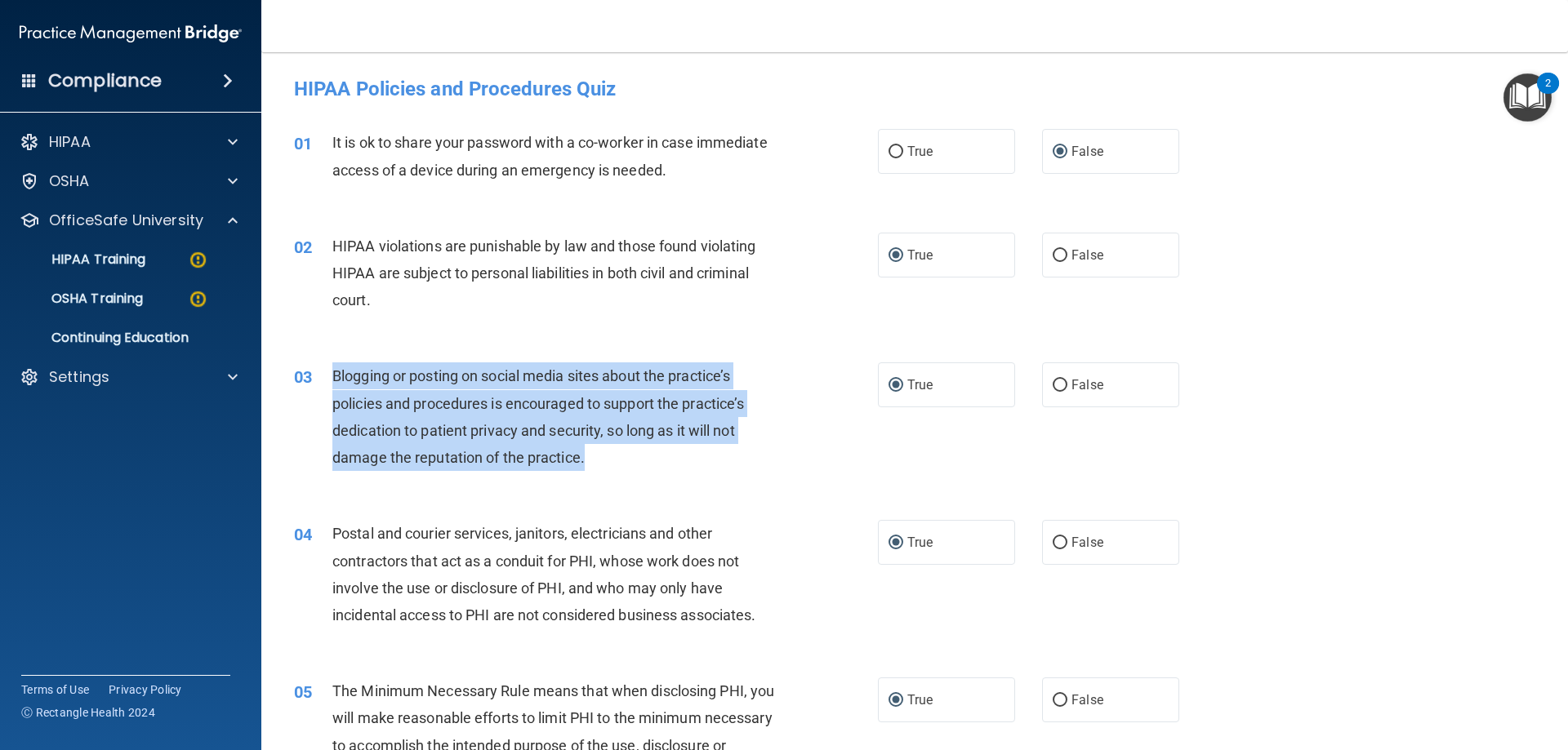
drag, startPoint x: 623, startPoint y: 453, endPoint x: 313, endPoint y: 369, distance: 321.2
click at [313, 369] on div "03 Blogging or posting on social media sites about the practice’s policies and …" at bounding box center [586, 421] width 633 height 117
copy div "Blogging or posting on social media sites about the practice’s policies and pro…"
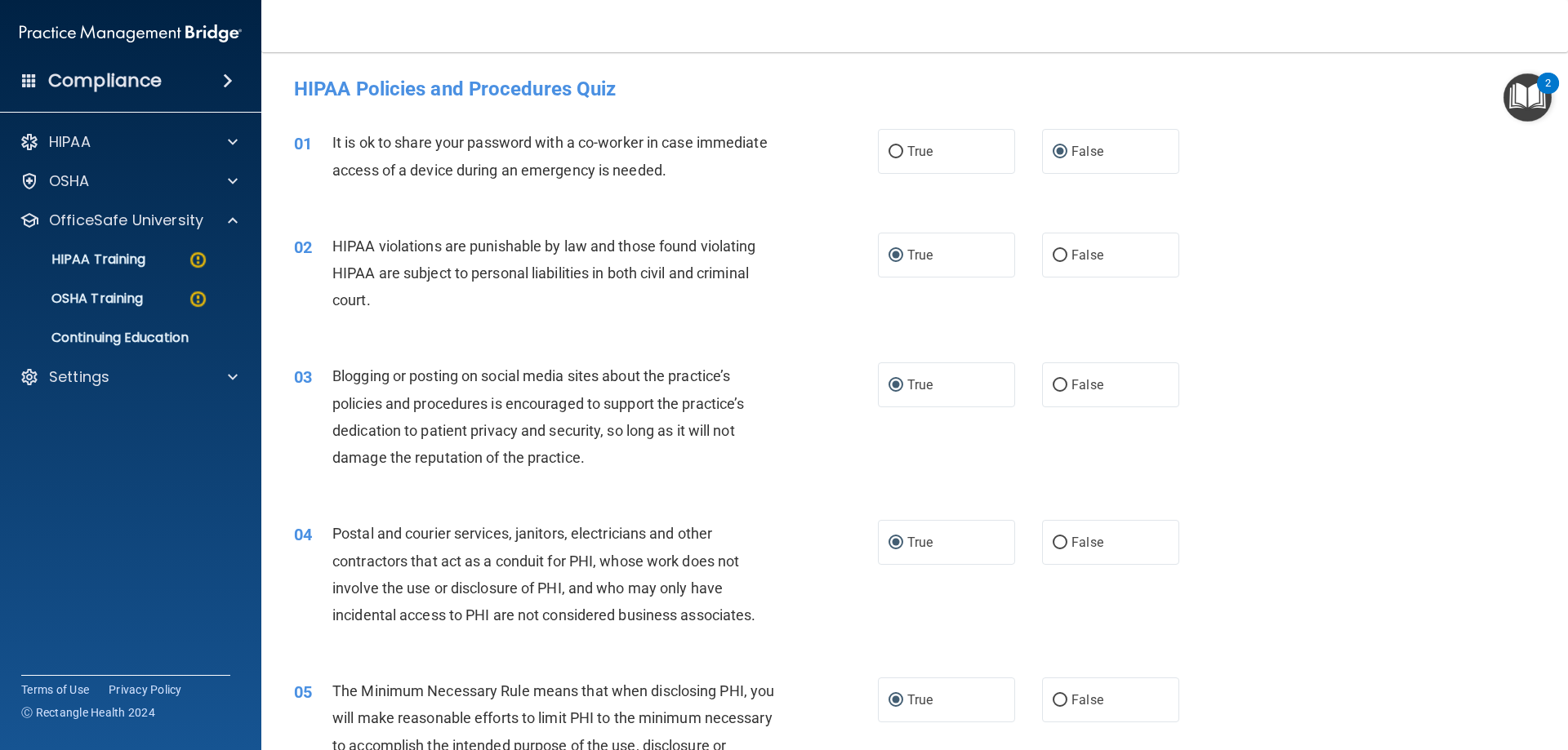
click at [614, 89] on h4 "HIPAA Policies and Procedures Quiz" at bounding box center [915, 89] width 1241 height 21
drag, startPoint x: 614, startPoint y: 86, endPoint x: 289, endPoint y: 78, distance: 325.1
click at [289, 78] on div "HIPAA Policies and Procedures Quiz" at bounding box center [915, 88] width 1266 height 40
copy h4 "HIPAA Policies and Procedures Quiz"
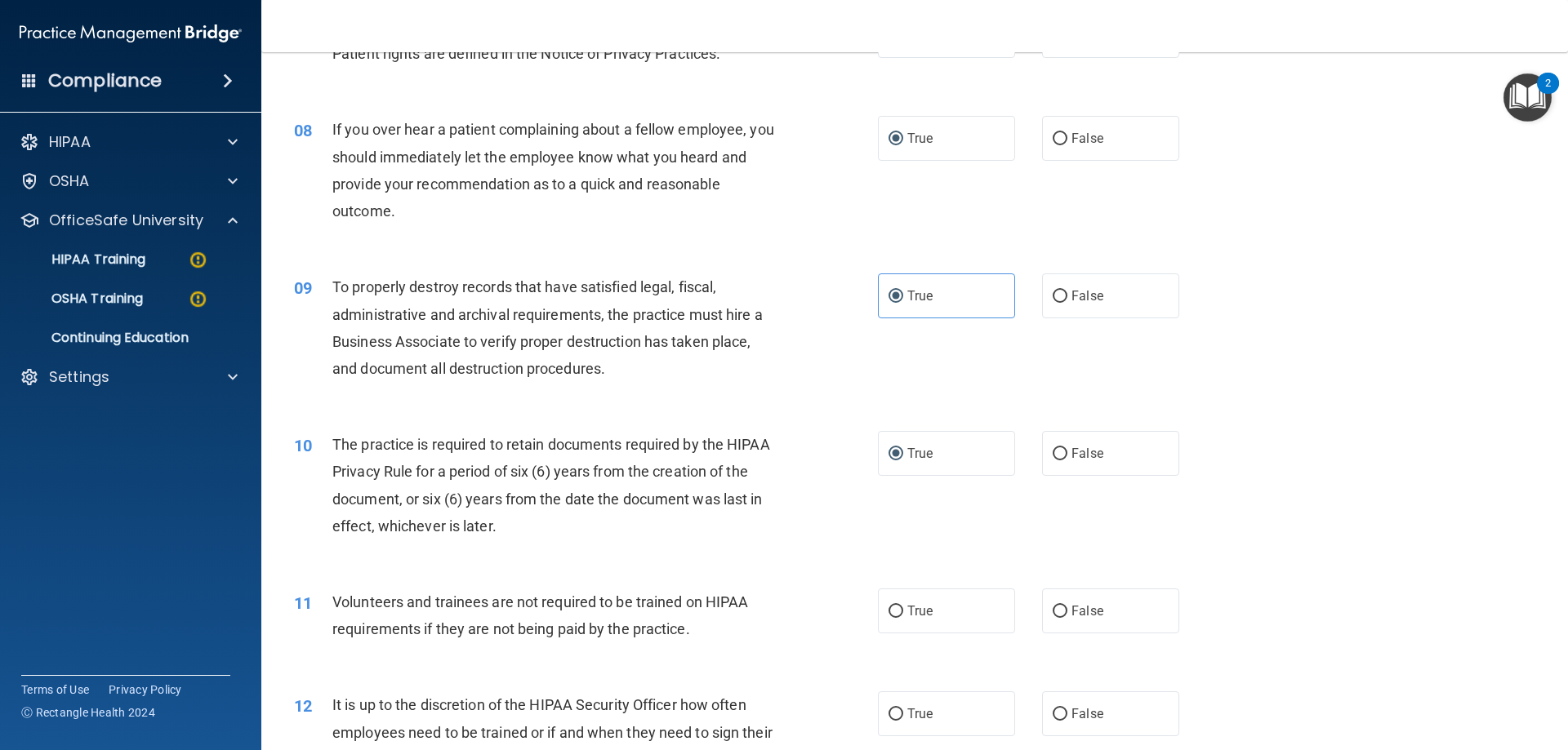
scroll to position [1306, 0]
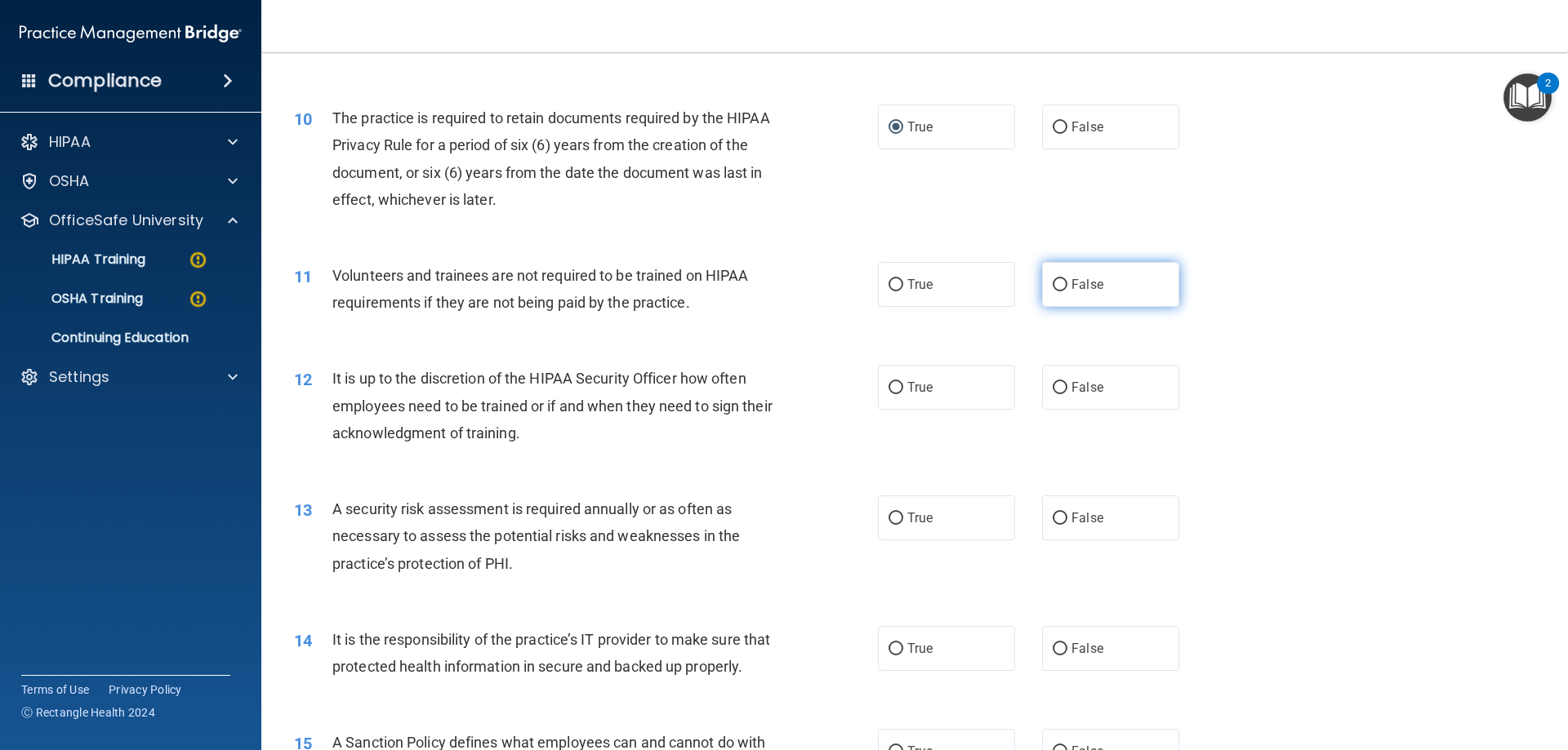
click at [1056, 287] on input "False" at bounding box center [1059, 285] width 14 height 12
radio input "true"
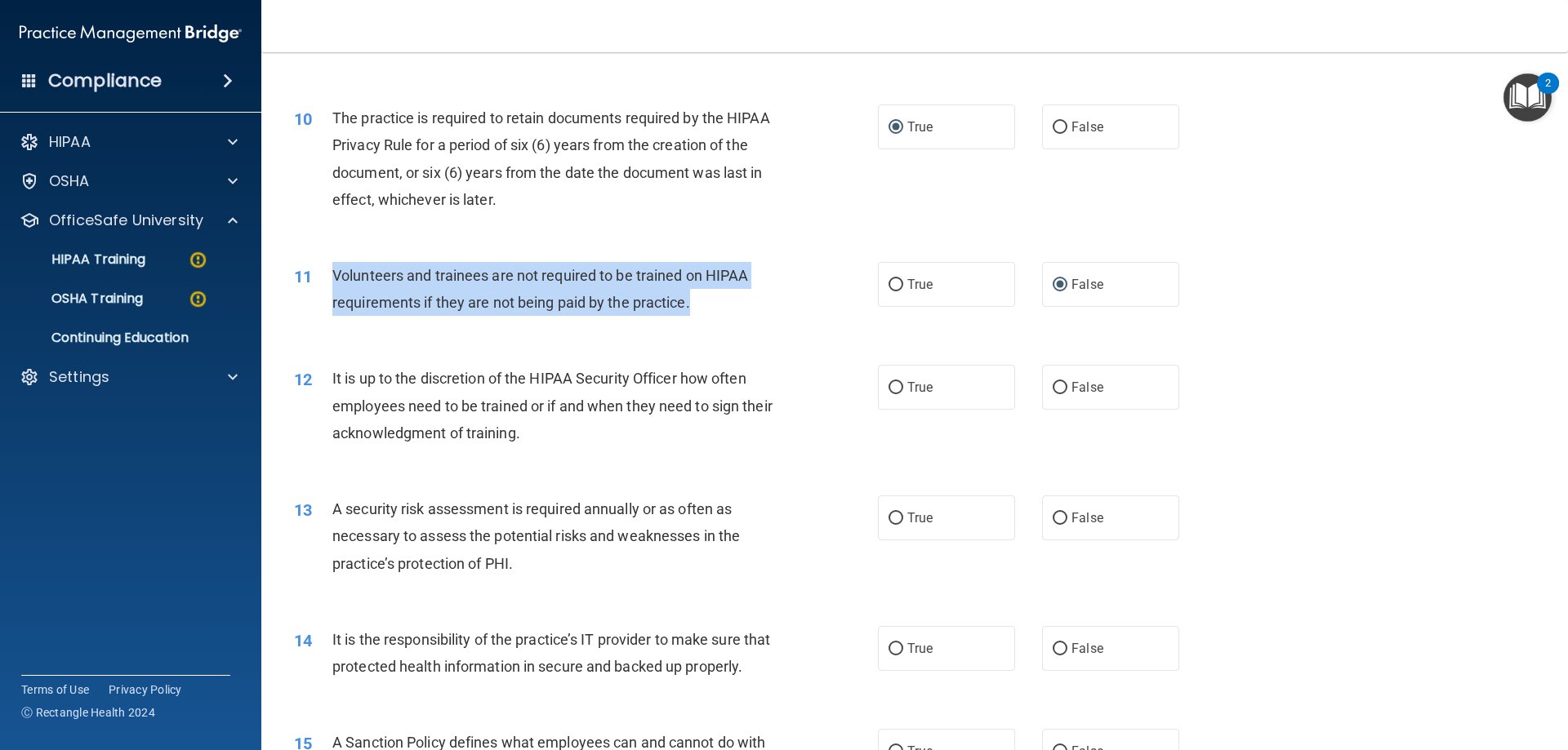
drag, startPoint x: 709, startPoint y: 300, endPoint x: 331, endPoint y: 282, distance: 378.4
click at [332, 282] on div "Volunteers and trainees are not required to be trained on HIPAA requirements if…" at bounding box center [560, 289] width 457 height 54
copy span "Volunteers and trainees are not required to be trained on HIPAA requirements if…"
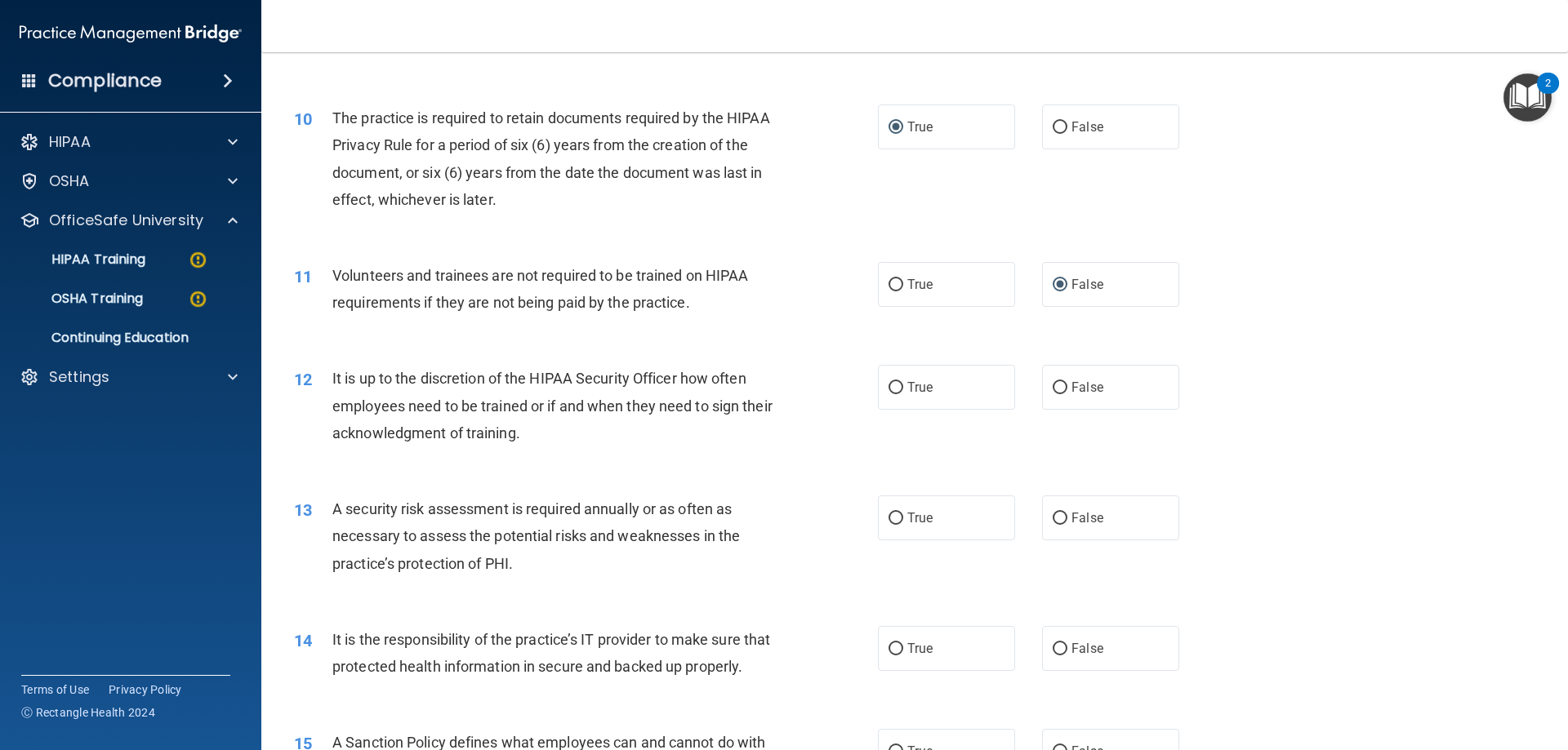
click at [841, 328] on div "11 Volunteers and trainees are not required to be trained on HIPAA requirements…" at bounding box center [915, 292] width 1266 height 103
click at [1054, 384] on input "False" at bounding box center [1059, 387] width 14 height 12
radio input "true"
click at [888, 519] on input "True" at bounding box center [895, 518] width 14 height 12
radio input "true"
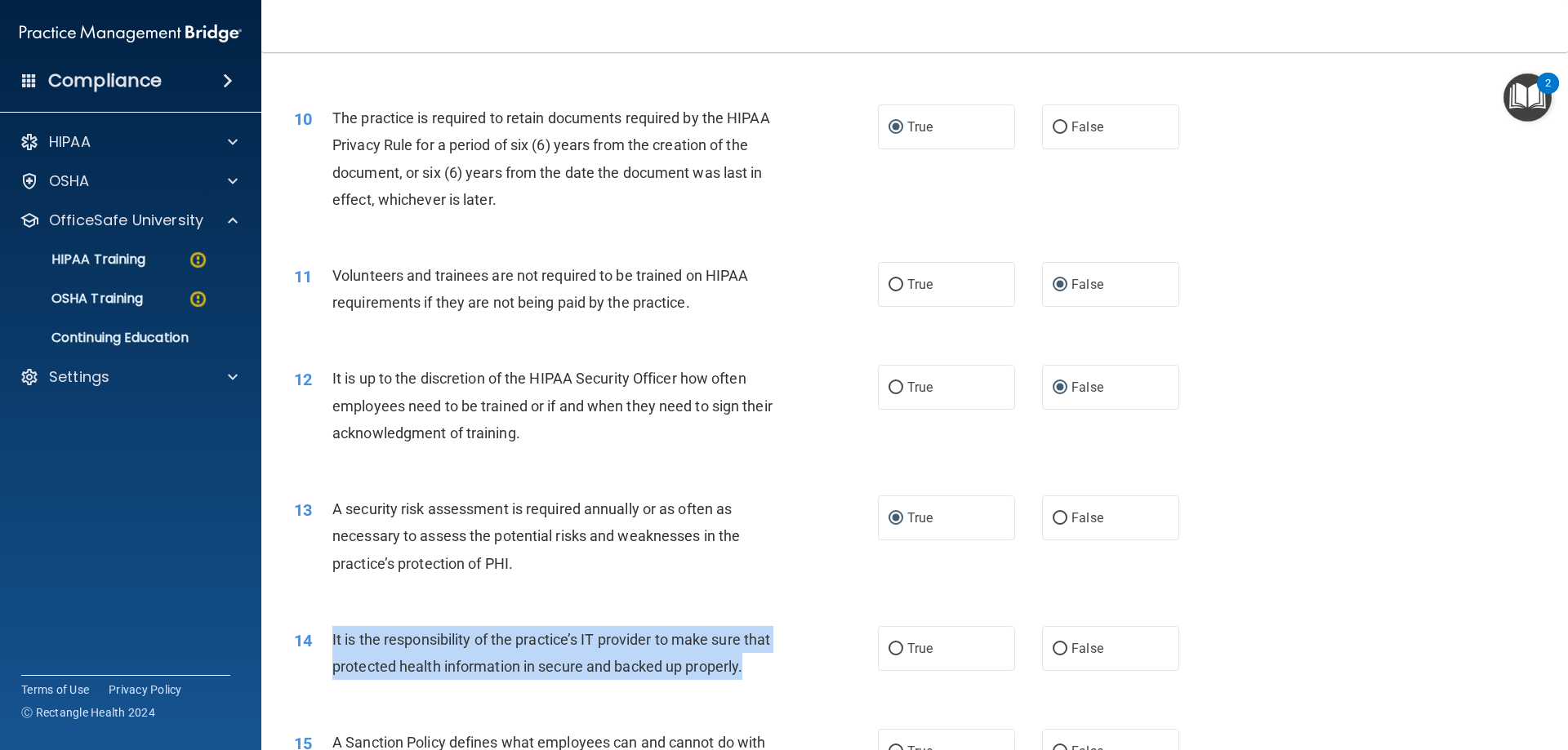
drag, startPoint x: 400, startPoint y: 689, endPoint x: 324, endPoint y: 628, distance: 97.5
click at [324, 628] on div "14 It is the responsibility of the practice’s IT provider to make sure that pro…" at bounding box center [586, 656] width 633 height 62
copy div "It is the responsibility of the practice’s IT provider to make sure that protec…"
click at [896, 647] on input "True" at bounding box center [895, 649] width 14 height 12
radio input "true"
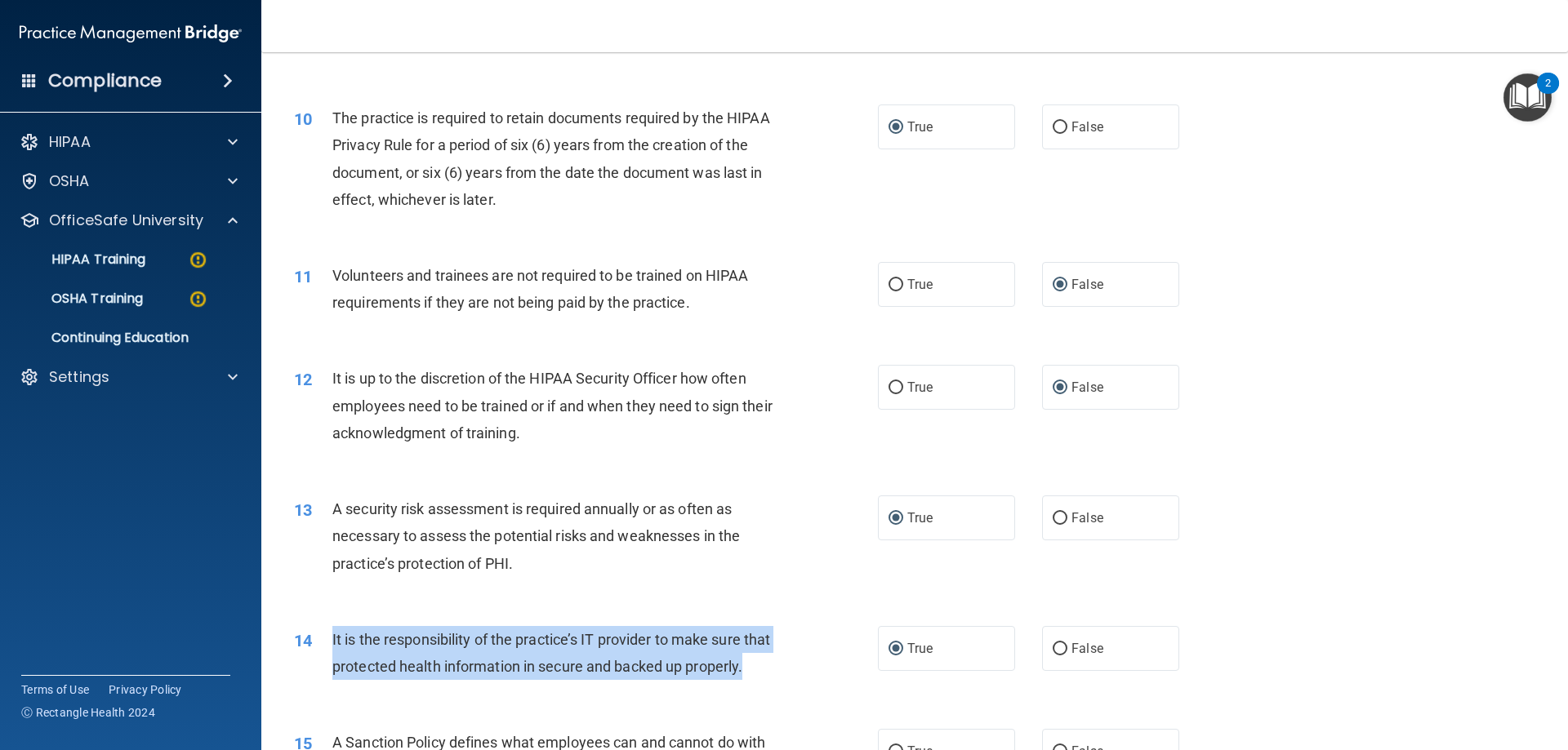
click at [597, 680] on div "It is the responsibility of the practice’s IT provider to make sure that protec…" at bounding box center [560, 652] width 457 height 54
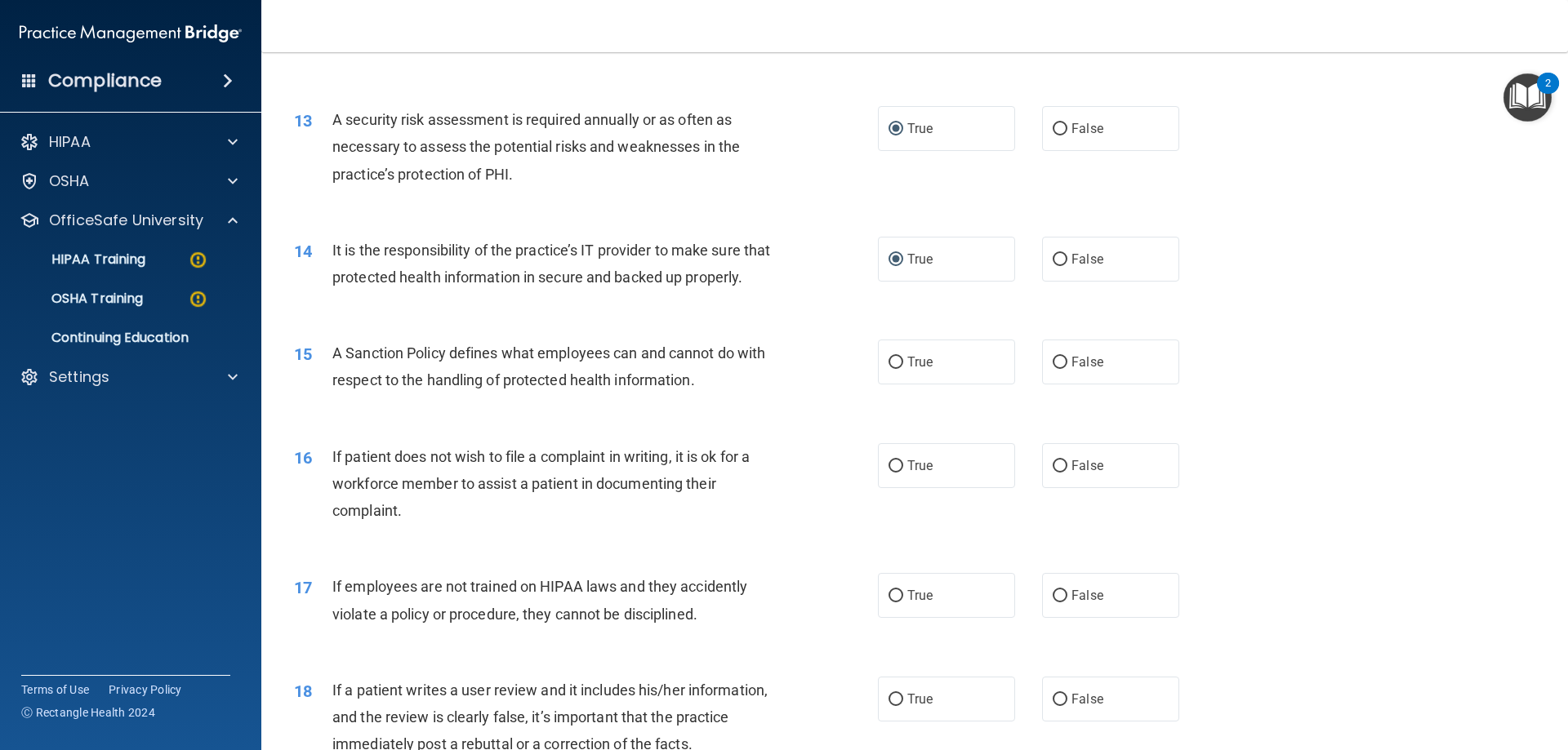
scroll to position [1715, 0]
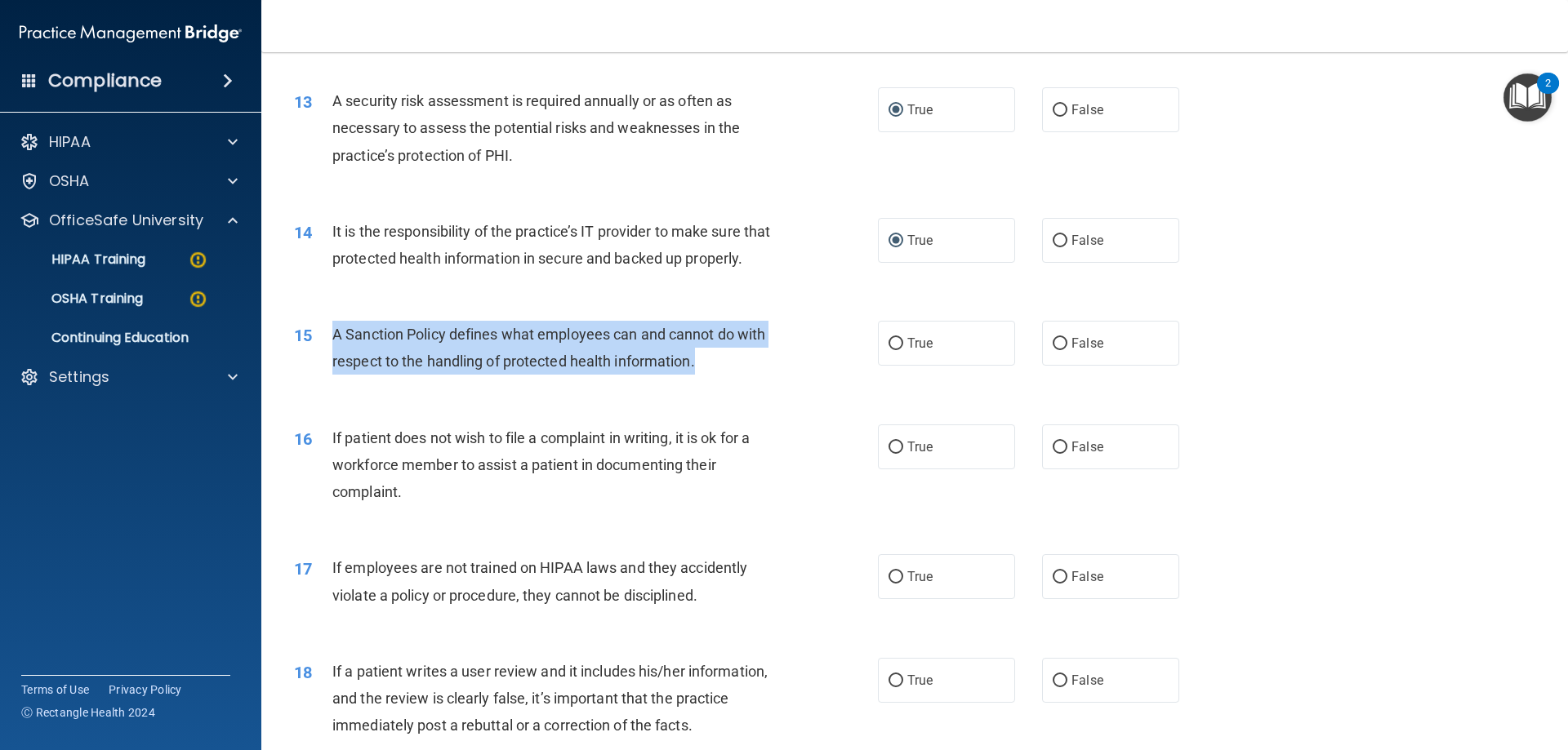
drag, startPoint x: 715, startPoint y: 392, endPoint x: 330, endPoint y: 371, distance: 385.6
click at [330, 371] on div "15 A Sanction Policy defines what employees can and cannot do with respect to t…" at bounding box center [586, 351] width 633 height 62
click at [888, 350] on input "True" at bounding box center [895, 344] width 14 height 12
radio input "true"
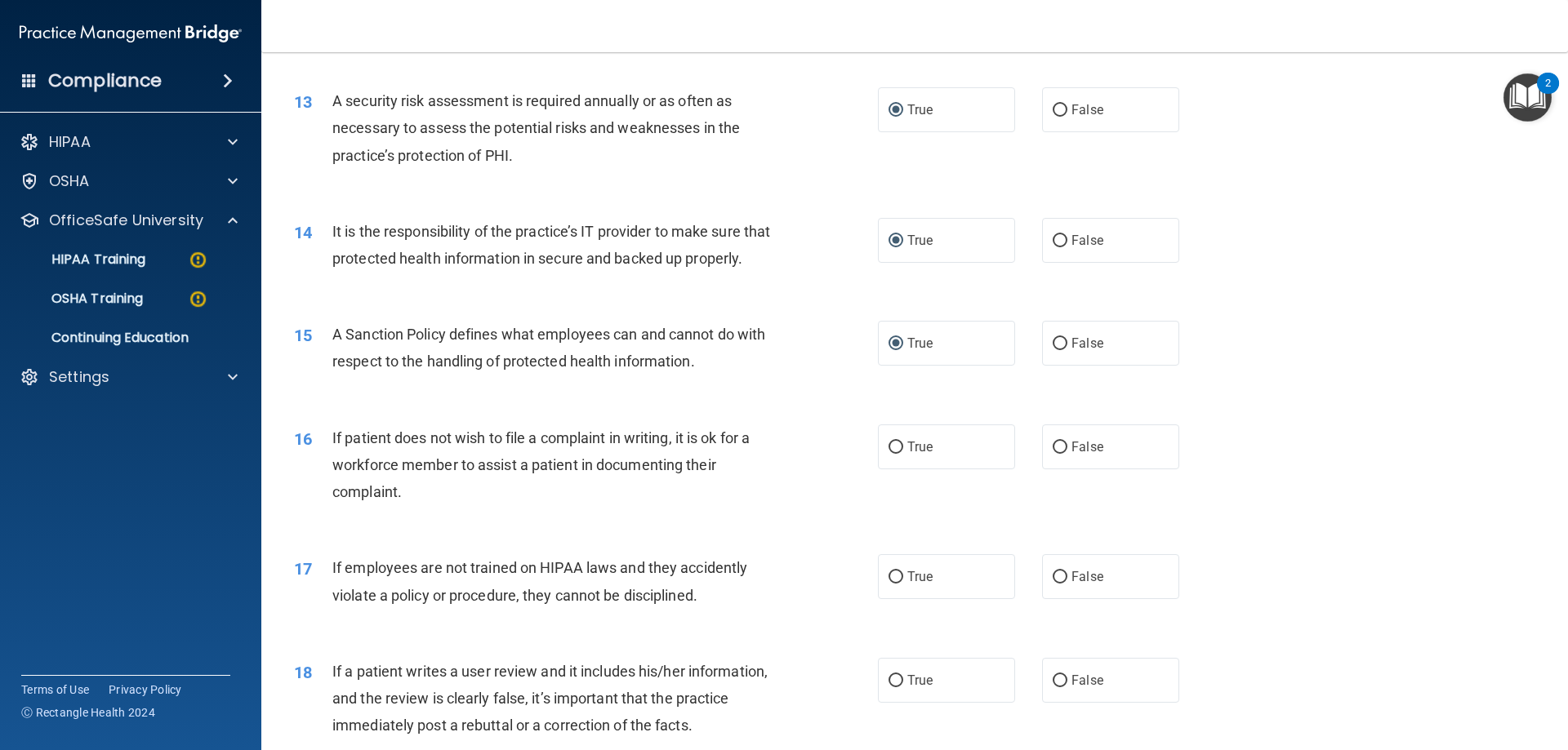
click at [434, 272] on div "It is the responsibility of the practice’s IT provider to make sure that protec…" at bounding box center [560, 245] width 457 height 54
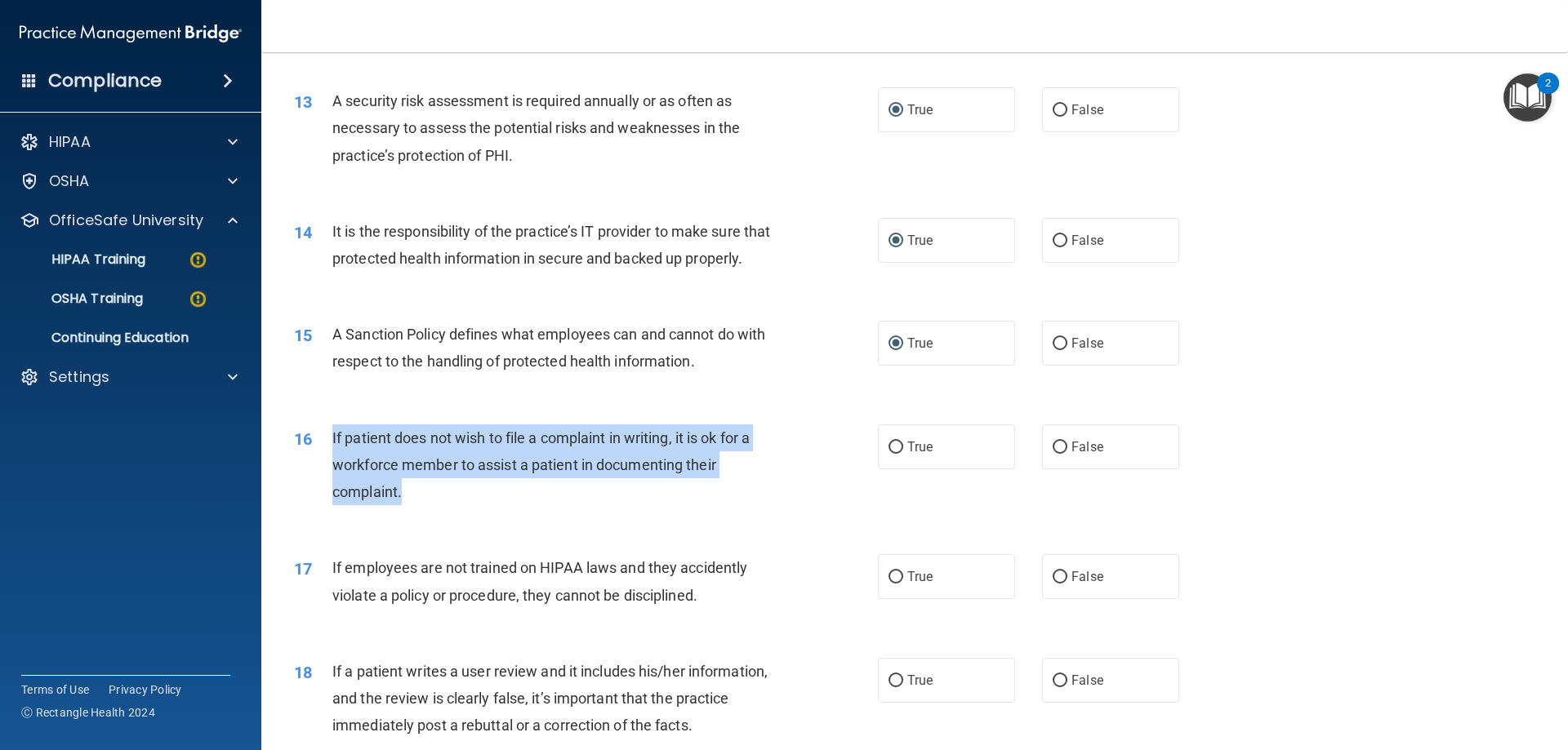
drag, startPoint x: 419, startPoint y: 516, endPoint x: 328, endPoint y: 459, distance: 107.4
click at [328, 459] on div "16 If patient does not wish to file a complaint in writing, it is ok for a work…" at bounding box center [586, 469] width 633 height 90
click at [503, 506] on div "If patient does not wish to file a complaint in writing, it is ok for a workfor…" at bounding box center [560, 465] width 457 height 82
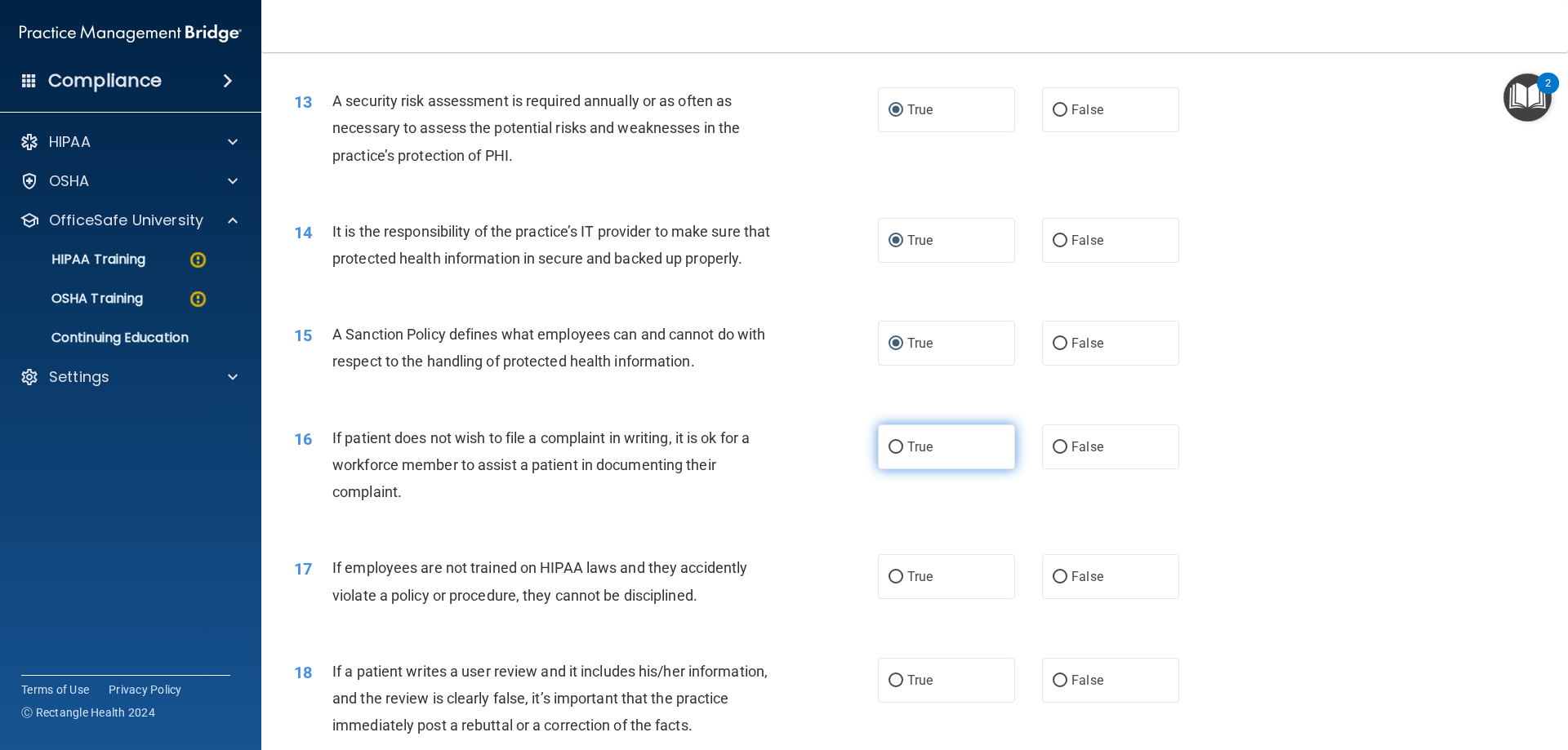
click at [890, 454] on input "True" at bounding box center [895, 447] width 14 height 12
radio input "true"
click at [1053, 584] on input "False" at bounding box center [1059, 577] width 14 height 12
radio input "true"
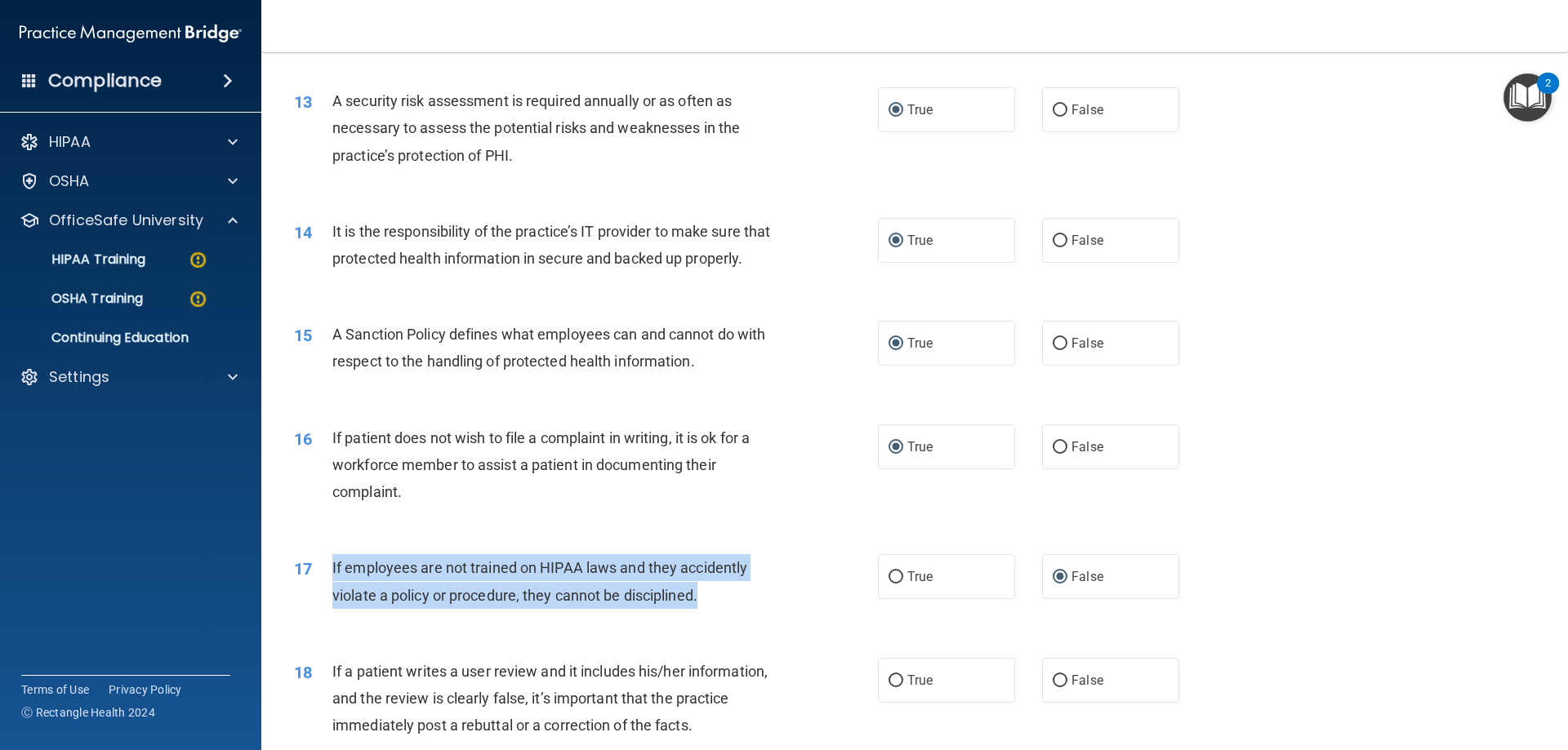
drag, startPoint x: 717, startPoint y: 627, endPoint x: 311, endPoint y: 597, distance: 407.1
click at [311, 597] on div "17 If employees are not trained on HIPAA laws and they accidently violate a pol…" at bounding box center [586, 585] width 633 height 62
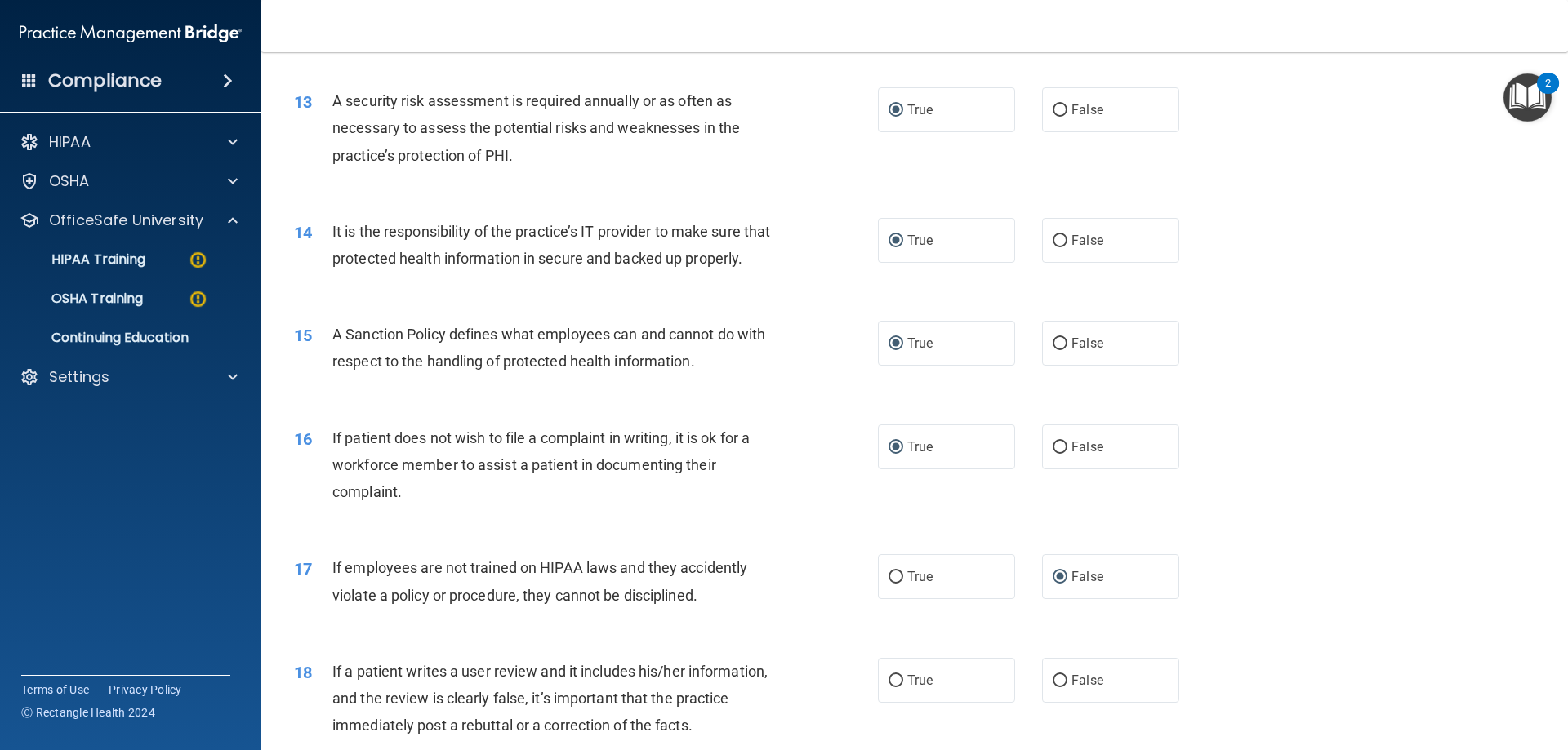
click at [935, 670] on div "18 If a patient writes a user review and it includes his/her information, and t…" at bounding box center [915, 703] width 1266 height 131
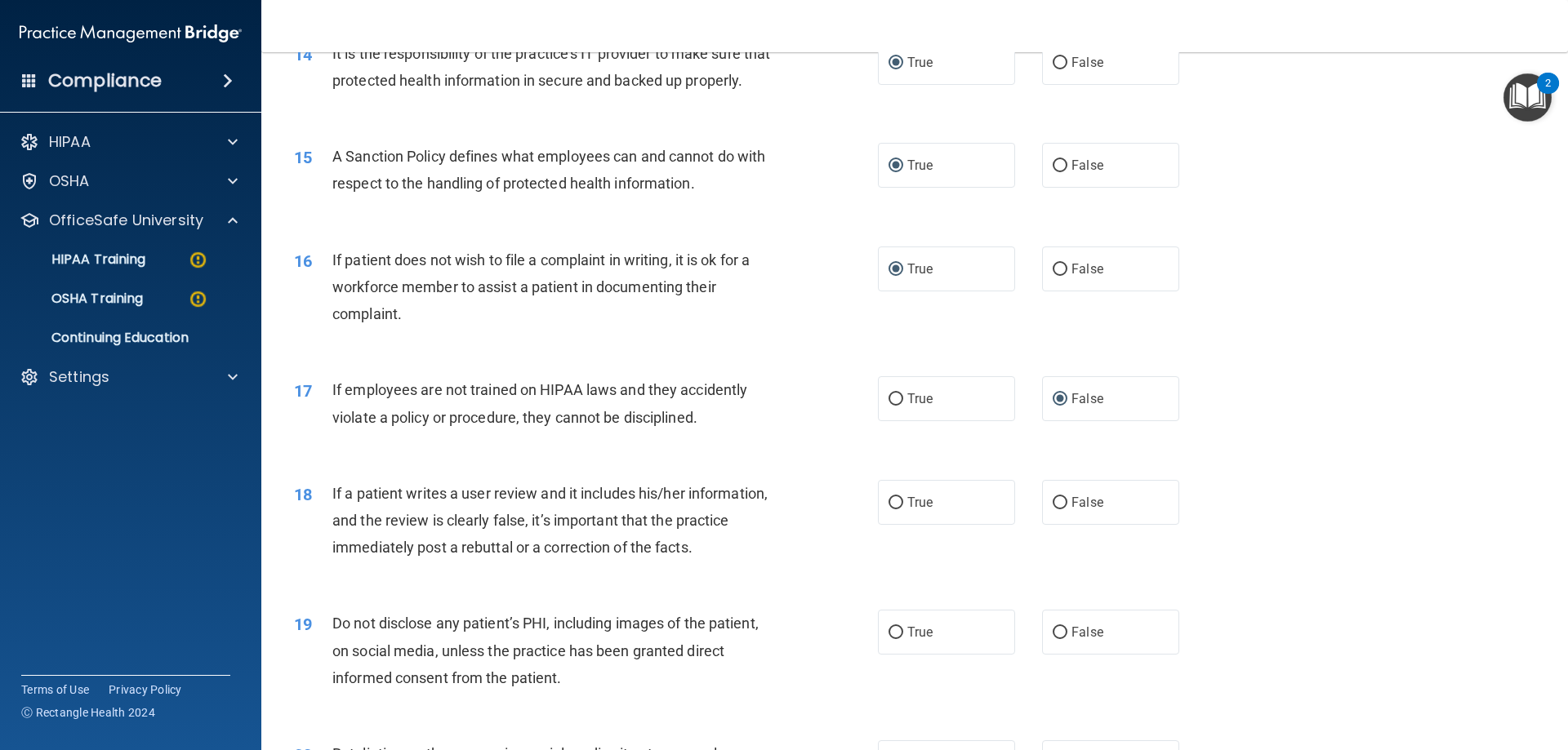
scroll to position [1959, 0]
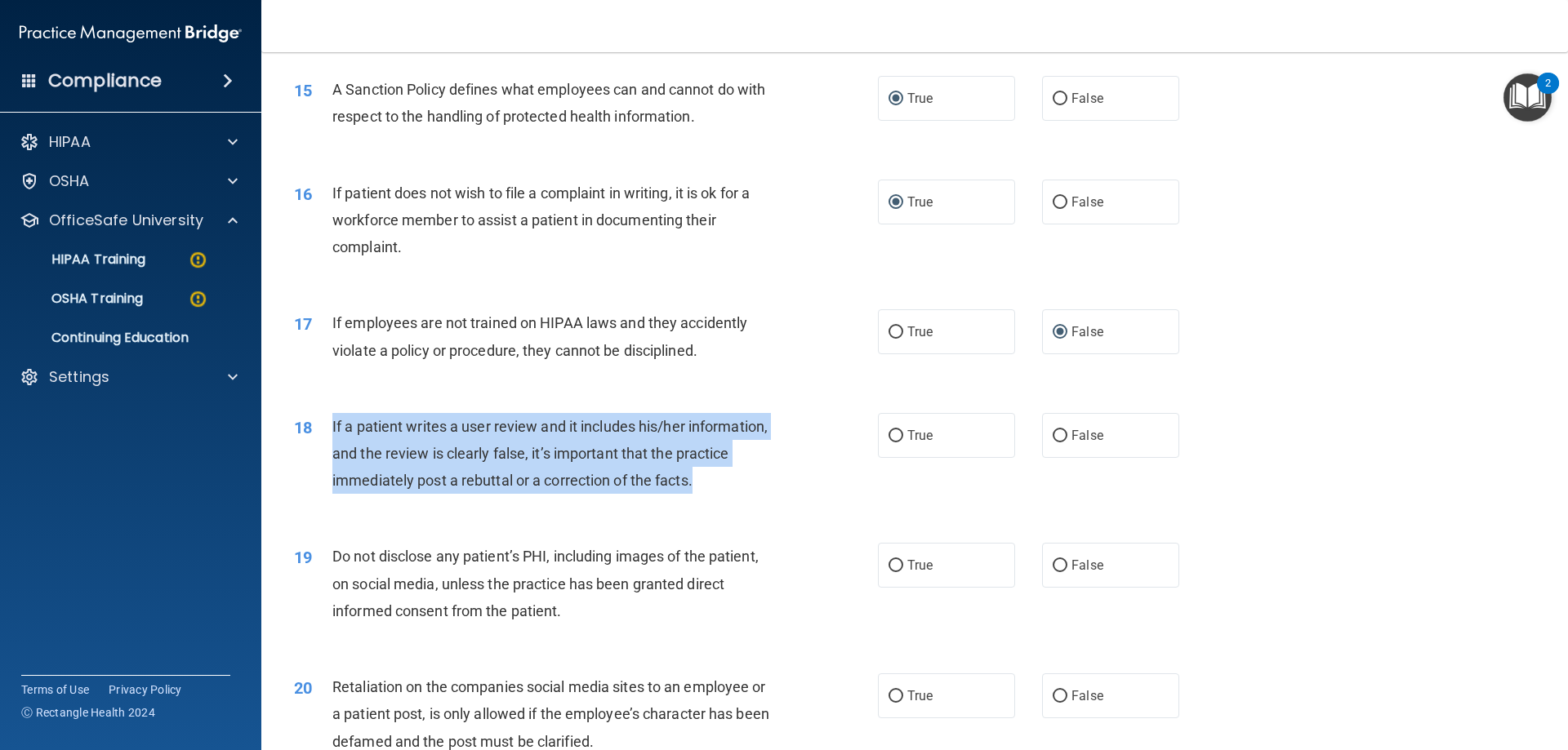
drag, startPoint x: 708, startPoint y: 509, endPoint x: 329, endPoint y: 459, distance: 382.3
click at [329, 459] on div "18 If a patient writes a user review and it includes his/her information, and t…" at bounding box center [586, 458] width 633 height 90
click at [1056, 442] on input "False" at bounding box center [1059, 436] width 14 height 12
radio input "true"
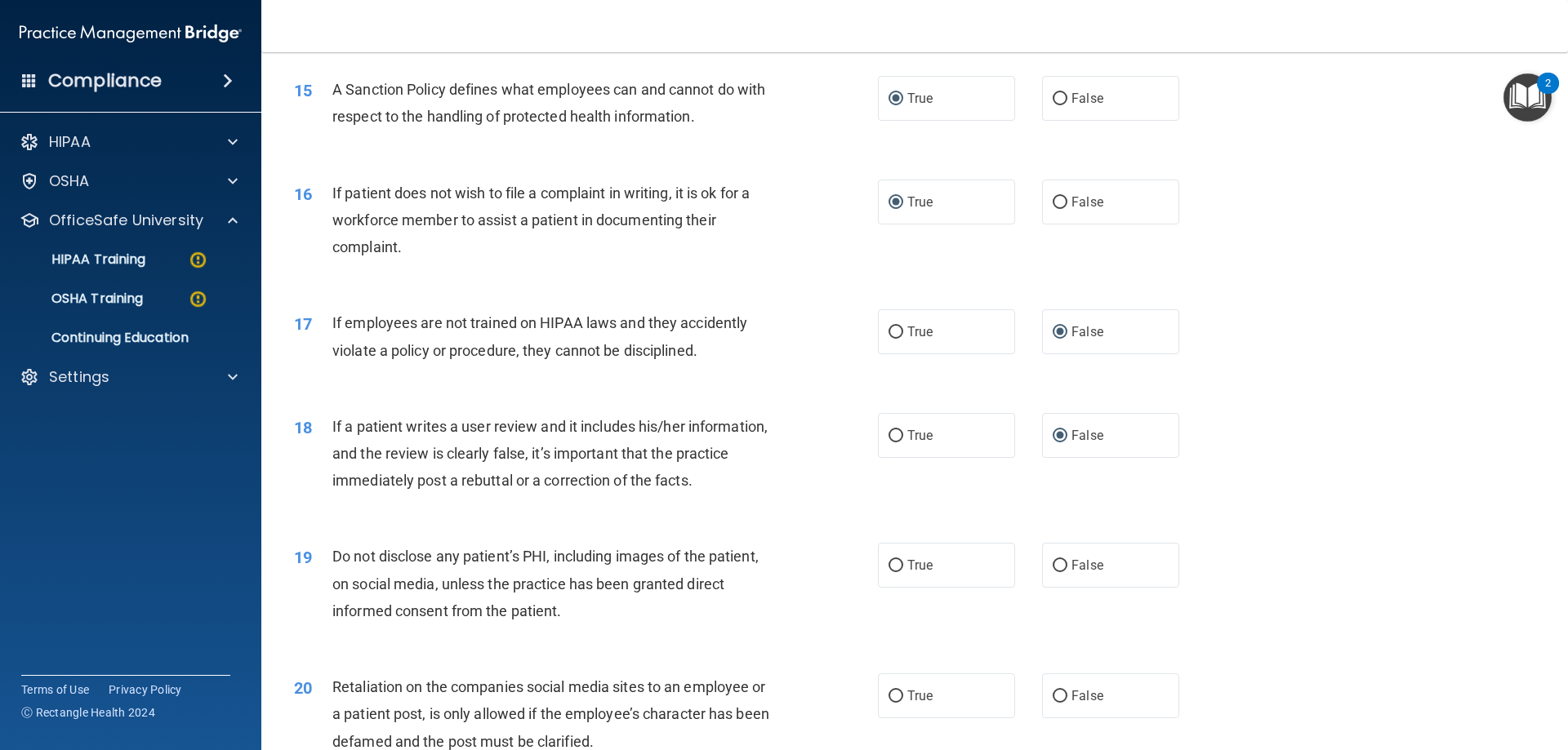
click at [1013, 523] on div "18 If a patient writes a user review and it includes his/her information, and t…" at bounding box center [915, 459] width 1266 height 131
click at [888, 572] on input "True" at bounding box center [895, 566] width 14 height 12
radio input "true"
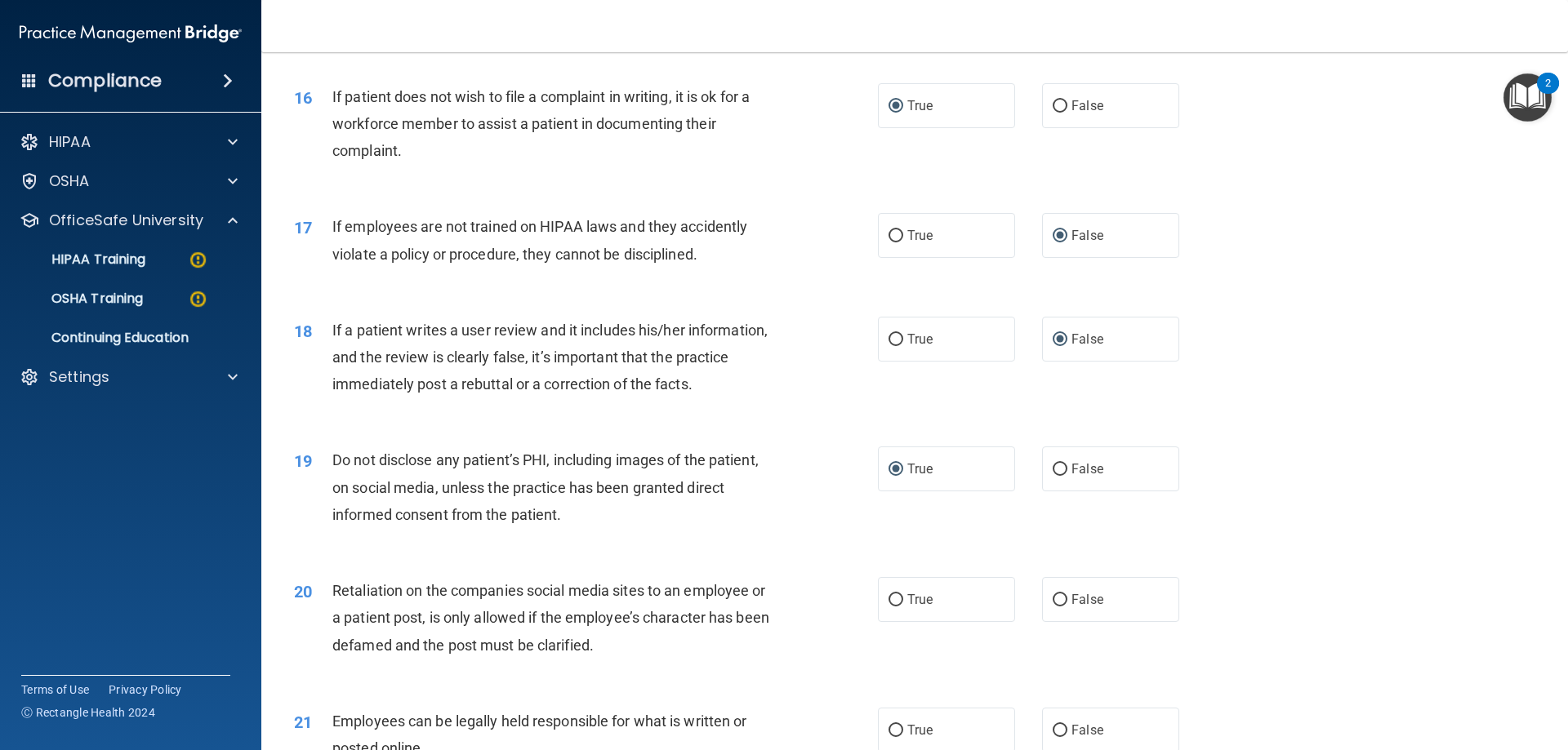
scroll to position [2203, 0]
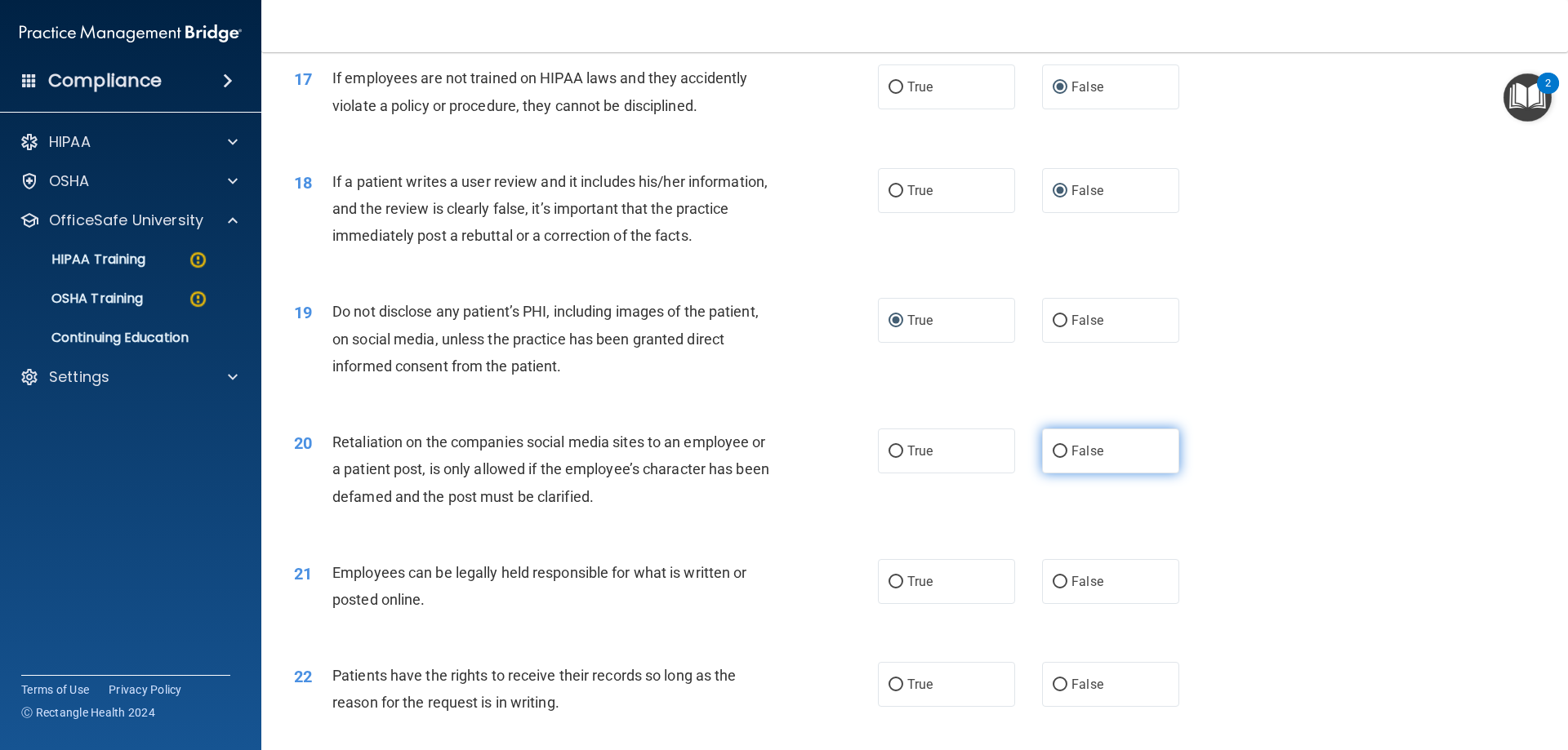
click at [1063, 474] on label "False" at bounding box center [1110, 450] width 137 height 45
click at [1063, 458] on input "False" at bounding box center [1059, 451] width 14 height 12
radio input "true"
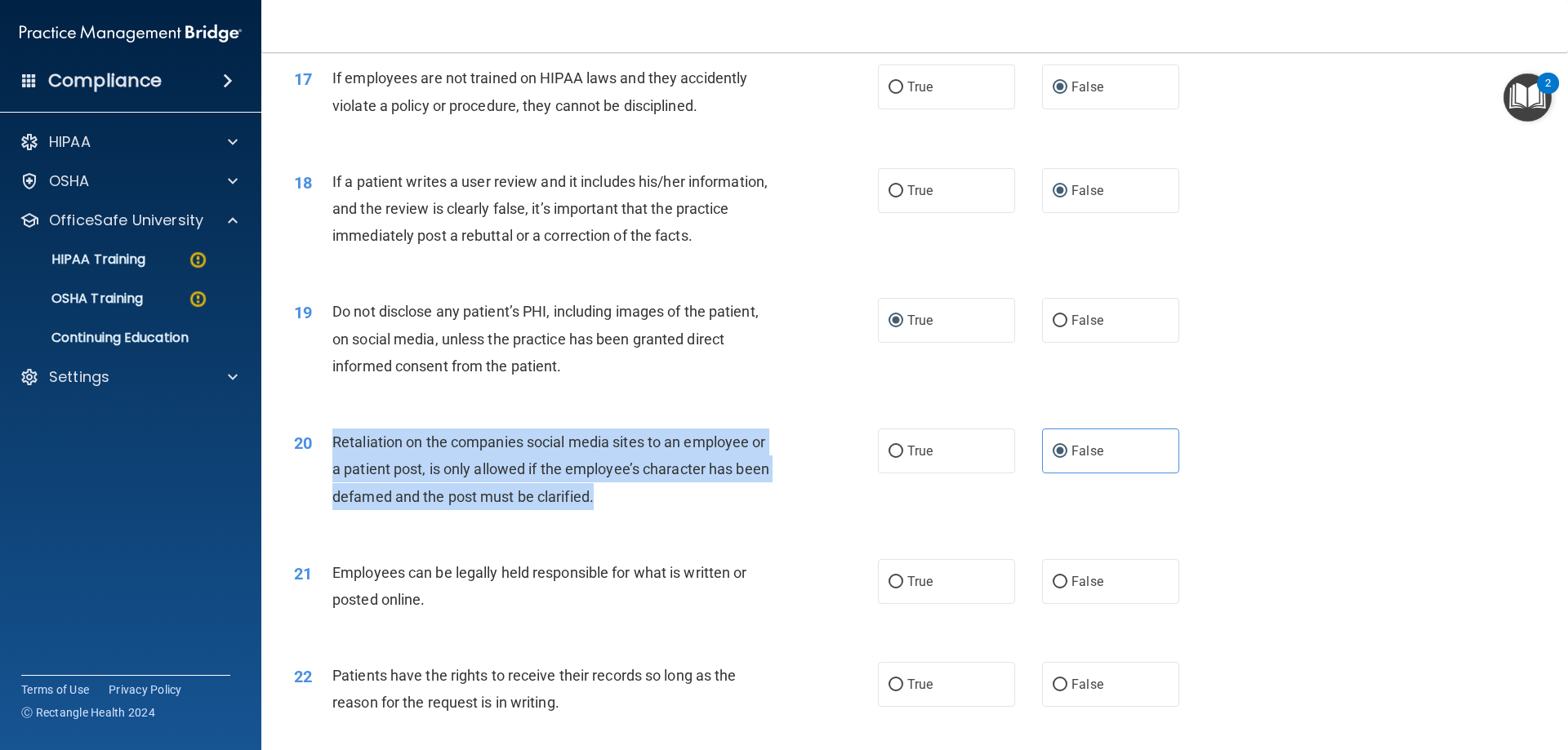
drag, startPoint x: 620, startPoint y: 528, endPoint x: 321, endPoint y: 466, distance: 305.4
click at [321, 466] on div "20 Retaliation on the companies social media sites to an employee or a patient …" at bounding box center [586, 473] width 633 height 90
click at [644, 518] on div "20 Retaliation on the companies social media sites to an employee or a patient …" at bounding box center [586, 473] width 633 height 90
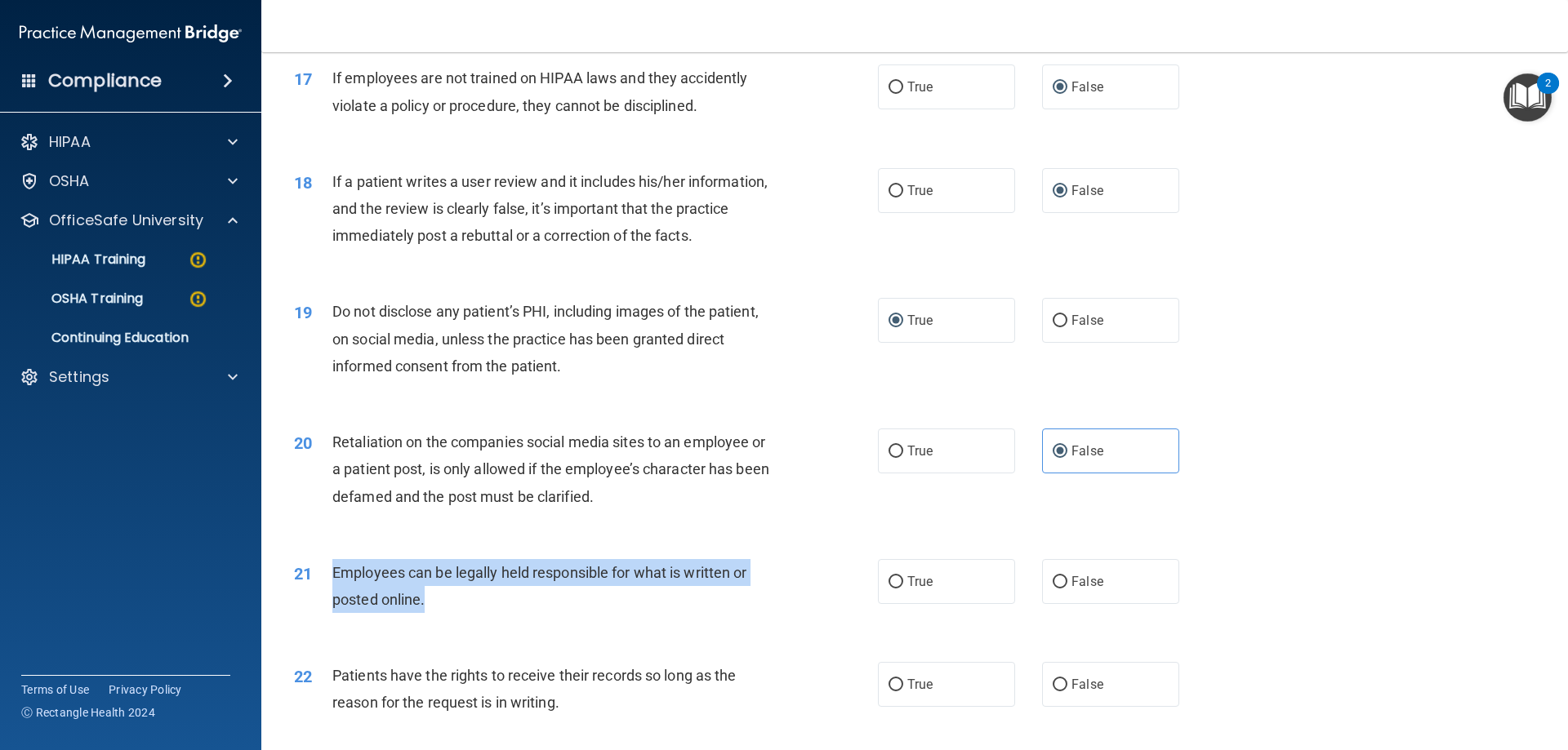
drag, startPoint x: 458, startPoint y: 617, endPoint x: 331, endPoint y: 591, distance: 129.6
click at [332, 591] on div "Employees can be legally held responsible for what is written or posted online." at bounding box center [560, 586] width 457 height 54
click at [888, 589] on input "True" at bounding box center [895, 582] width 14 height 12
radio input "true"
click at [824, 621] on div "21 Employees can be legally held responsible for what is written or posted onli…" at bounding box center [586, 590] width 633 height 62
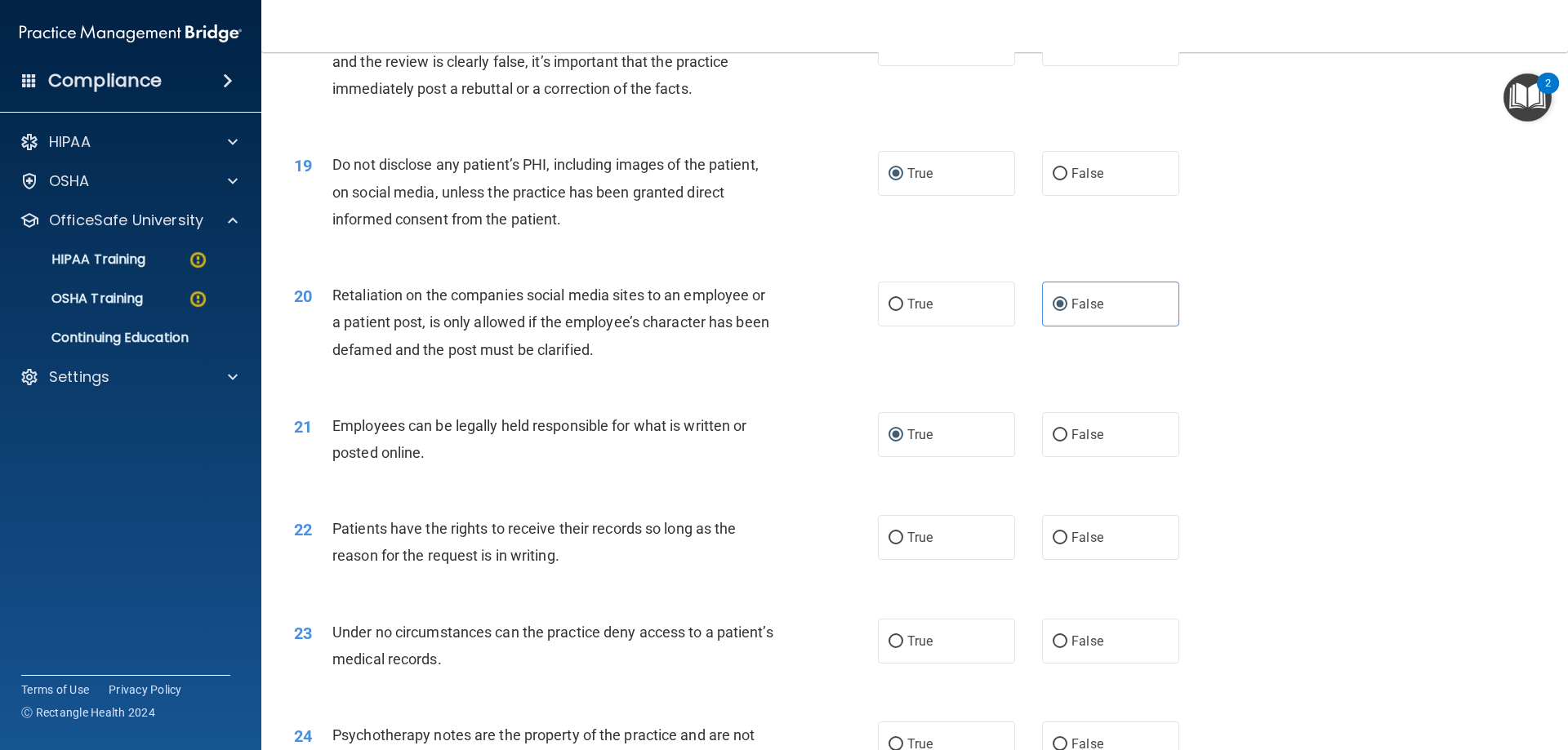
scroll to position [2367, 0]
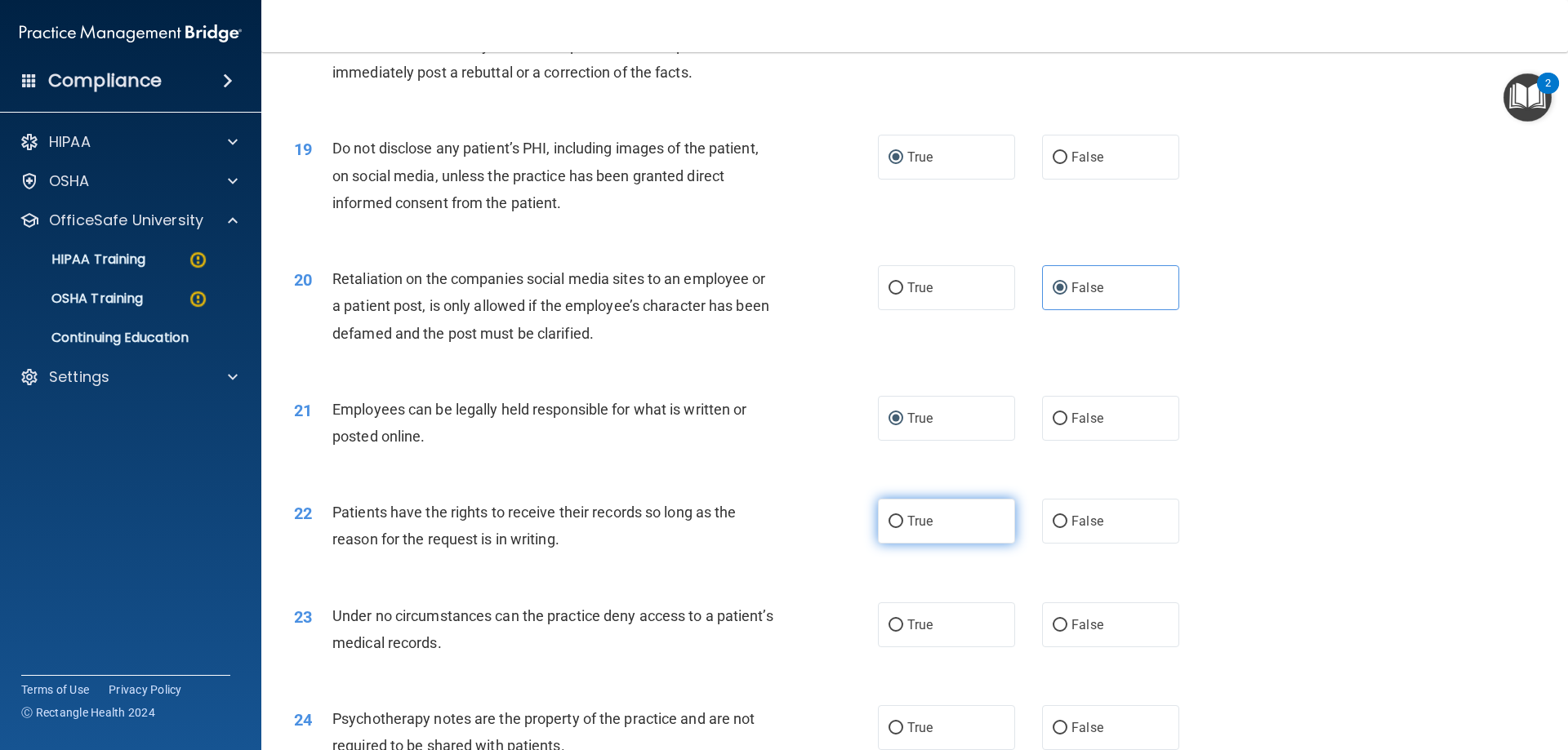
click at [888, 528] on input "True" at bounding box center [895, 521] width 14 height 12
radio input "true"
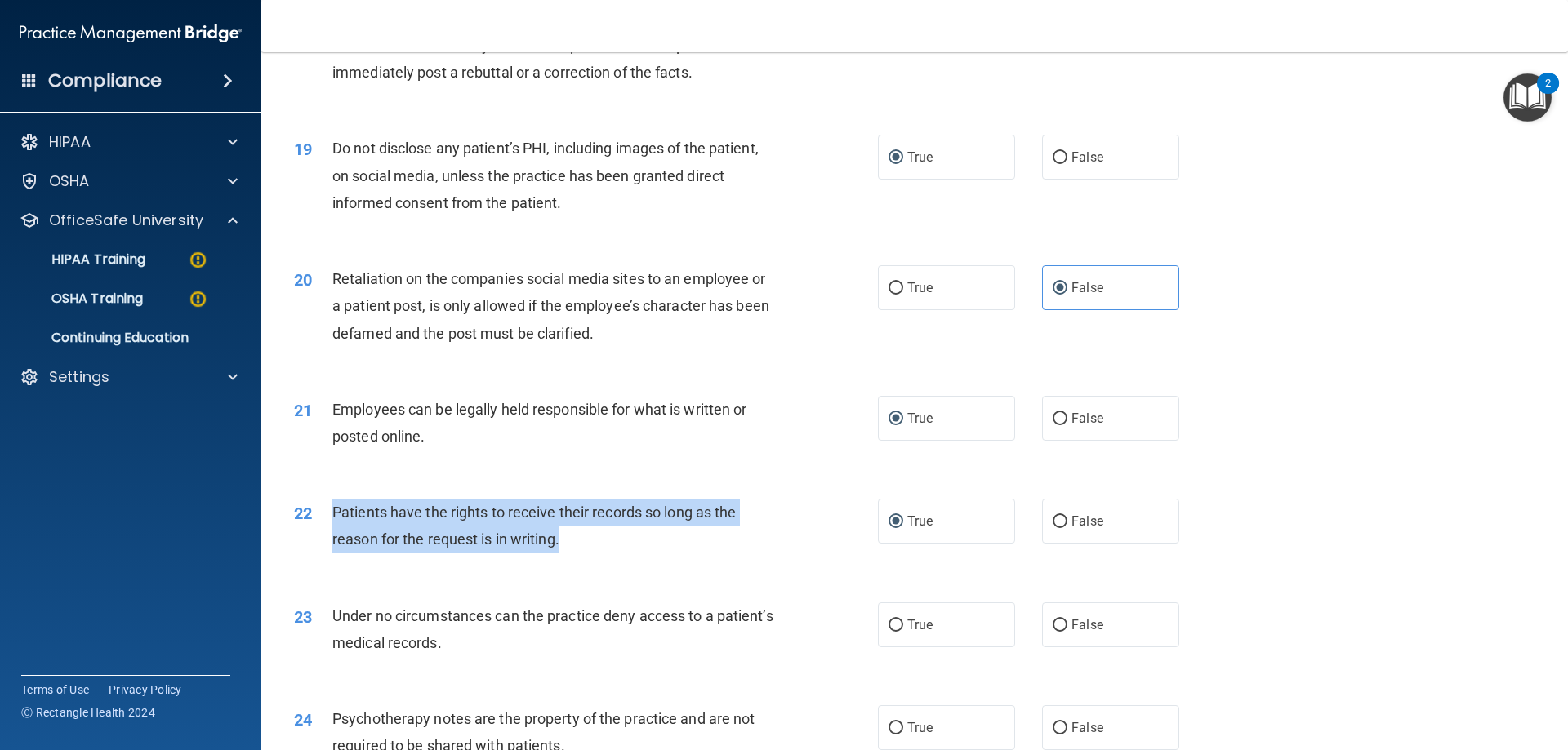
drag, startPoint x: 578, startPoint y: 568, endPoint x: 329, endPoint y: 541, distance: 250.5
click at [329, 541] on div "22 Patients have the rights to receive their records so long as the reason for …" at bounding box center [586, 529] width 633 height 62
click at [682, 553] on div "Patients have the rights to receive their records so long as the reason for the…" at bounding box center [560, 525] width 457 height 54
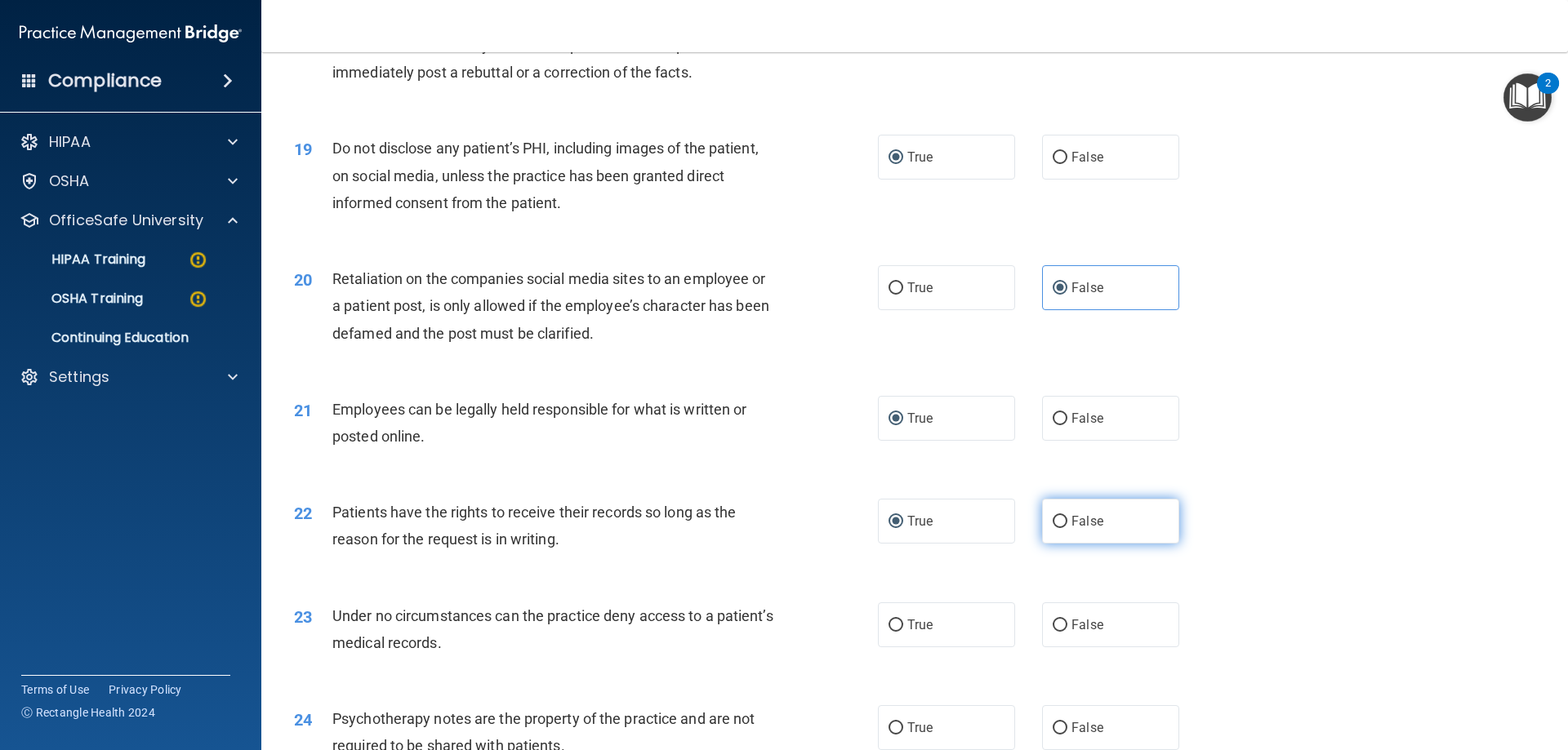
click at [1052, 528] on input "False" at bounding box center [1059, 521] width 14 height 12
radio input "true"
radio input "false"
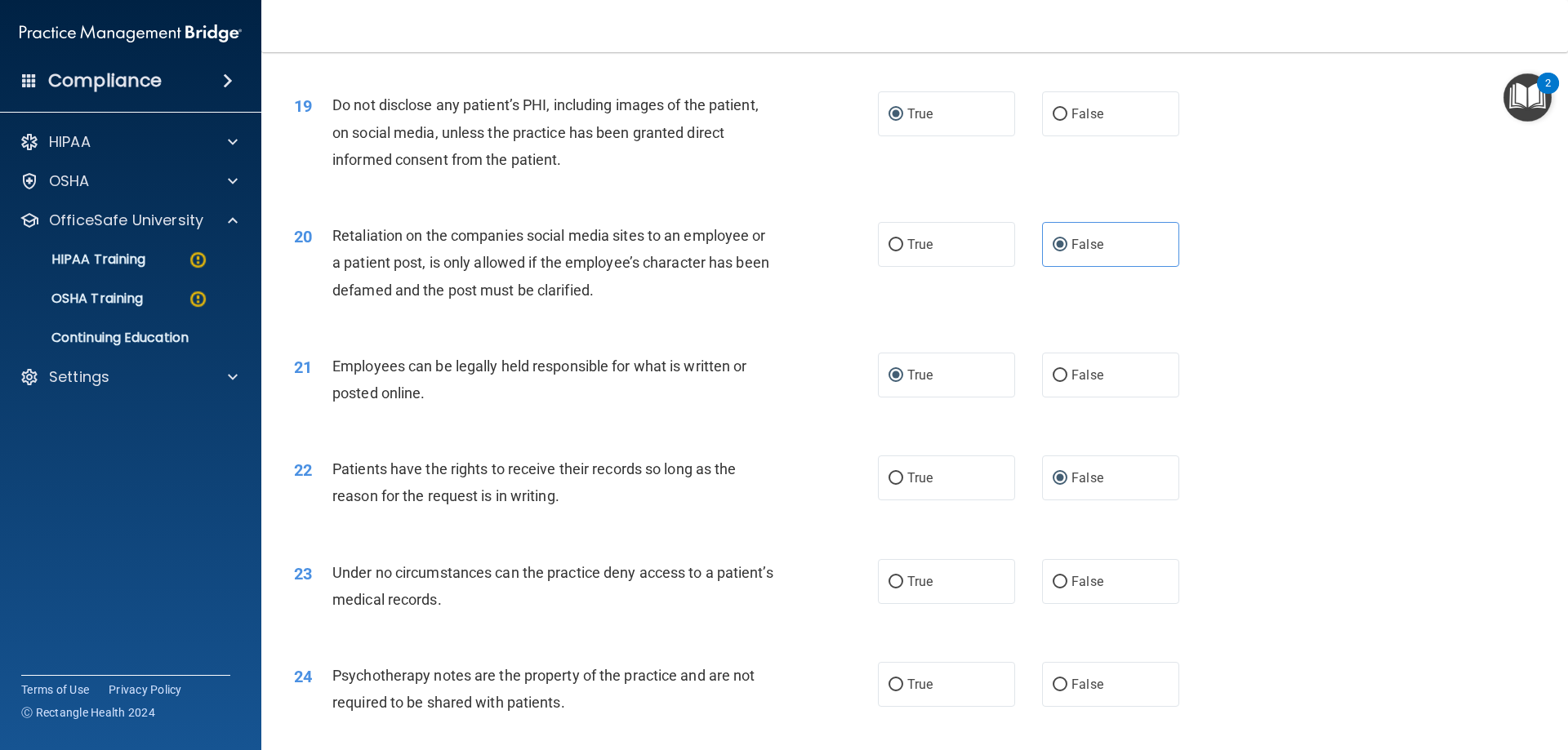
scroll to position [2530, 0]
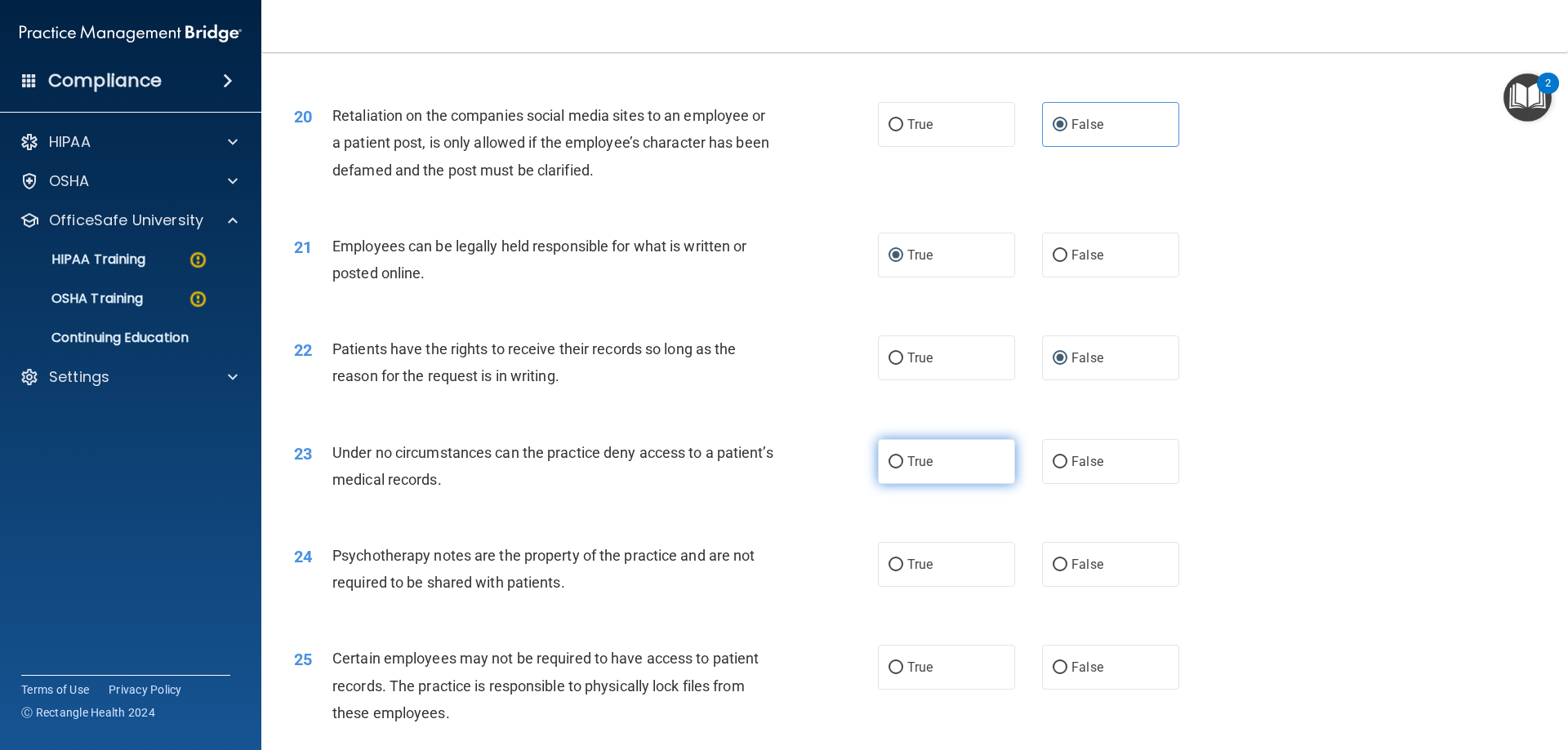
click at [891, 469] on input "True" at bounding box center [895, 462] width 14 height 12
radio input "true"
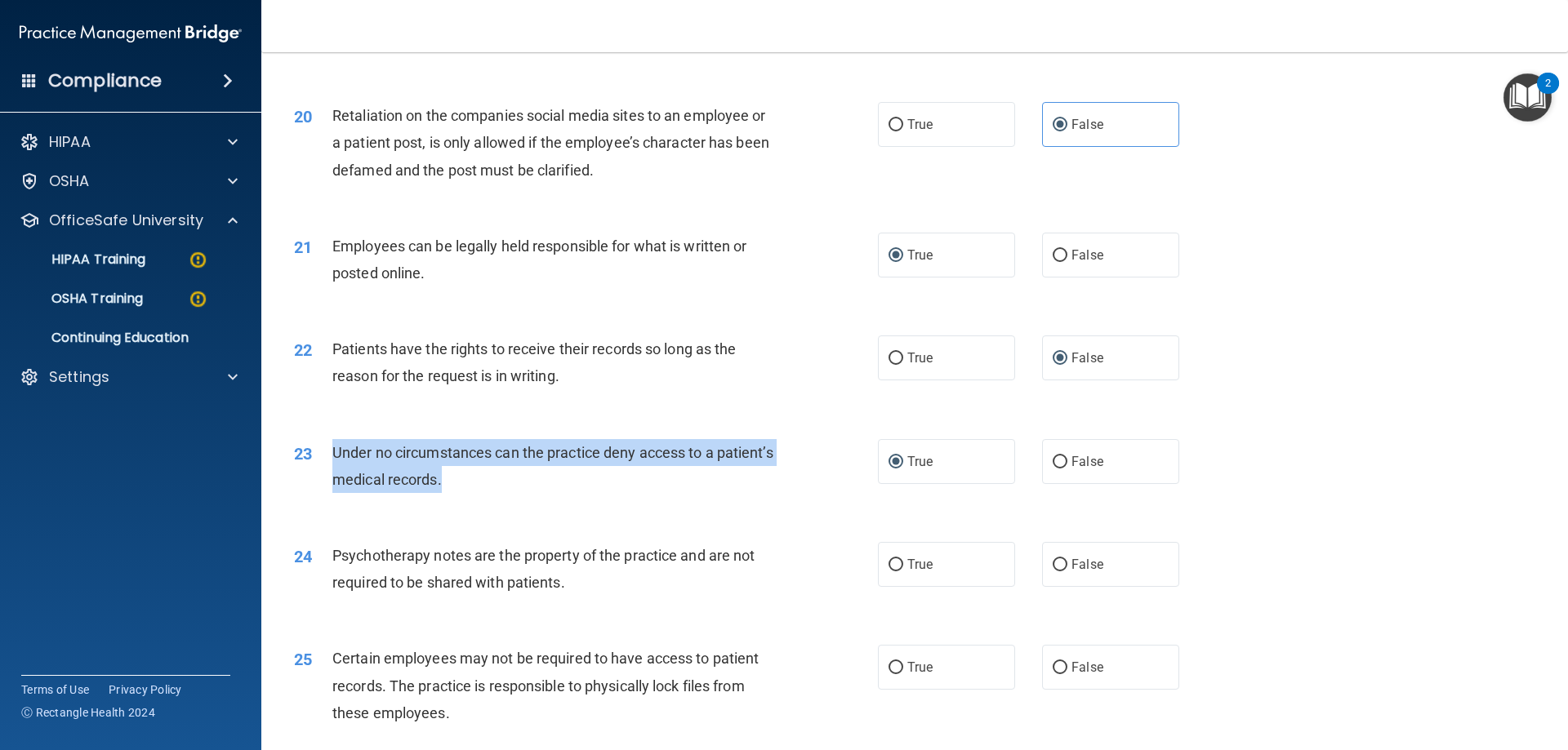
drag, startPoint x: 562, startPoint y: 506, endPoint x: 326, endPoint y: 469, distance: 238.9
click at [326, 469] on div "23 Under no circumstances can the practice deny access to a patient’s medical r…" at bounding box center [586, 470] width 633 height 62
click at [1052, 469] on input "False" at bounding box center [1059, 462] width 14 height 12
radio input "true"
radio input "false"
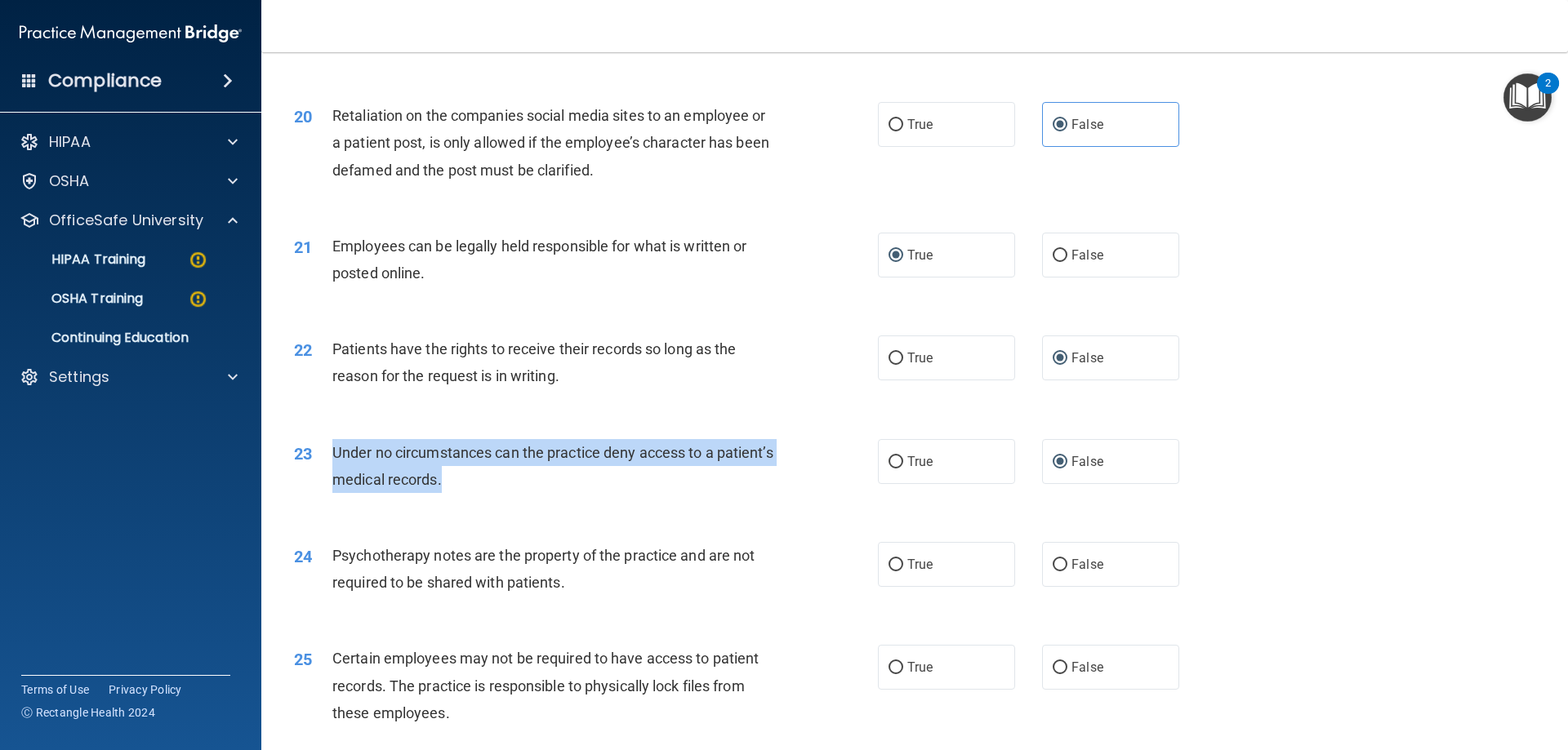
click at [854, 501] on div "23 Under no circumstances can the practice deny access to a patient’s medical r…" at bounding box center [586, 470] width 633 height 62
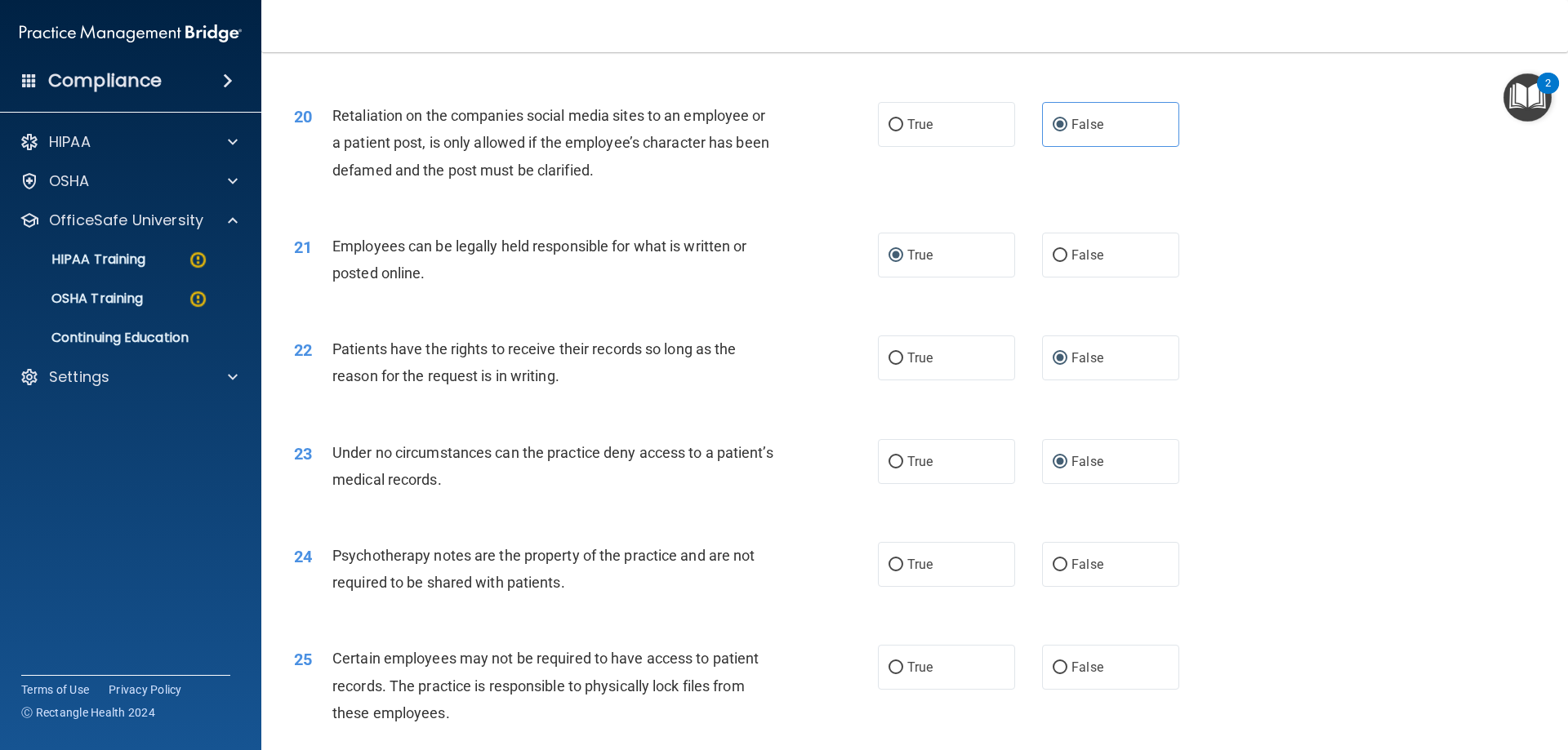
click at [581, 596] on div "Psychotherapy notes are the property of the practice and are not required to be…" at bounding box center [560, 569] width 457 height 54
click at [893, 572] on input "True" at bounding box center [895, 565] width 14 height 12
radio input "true"
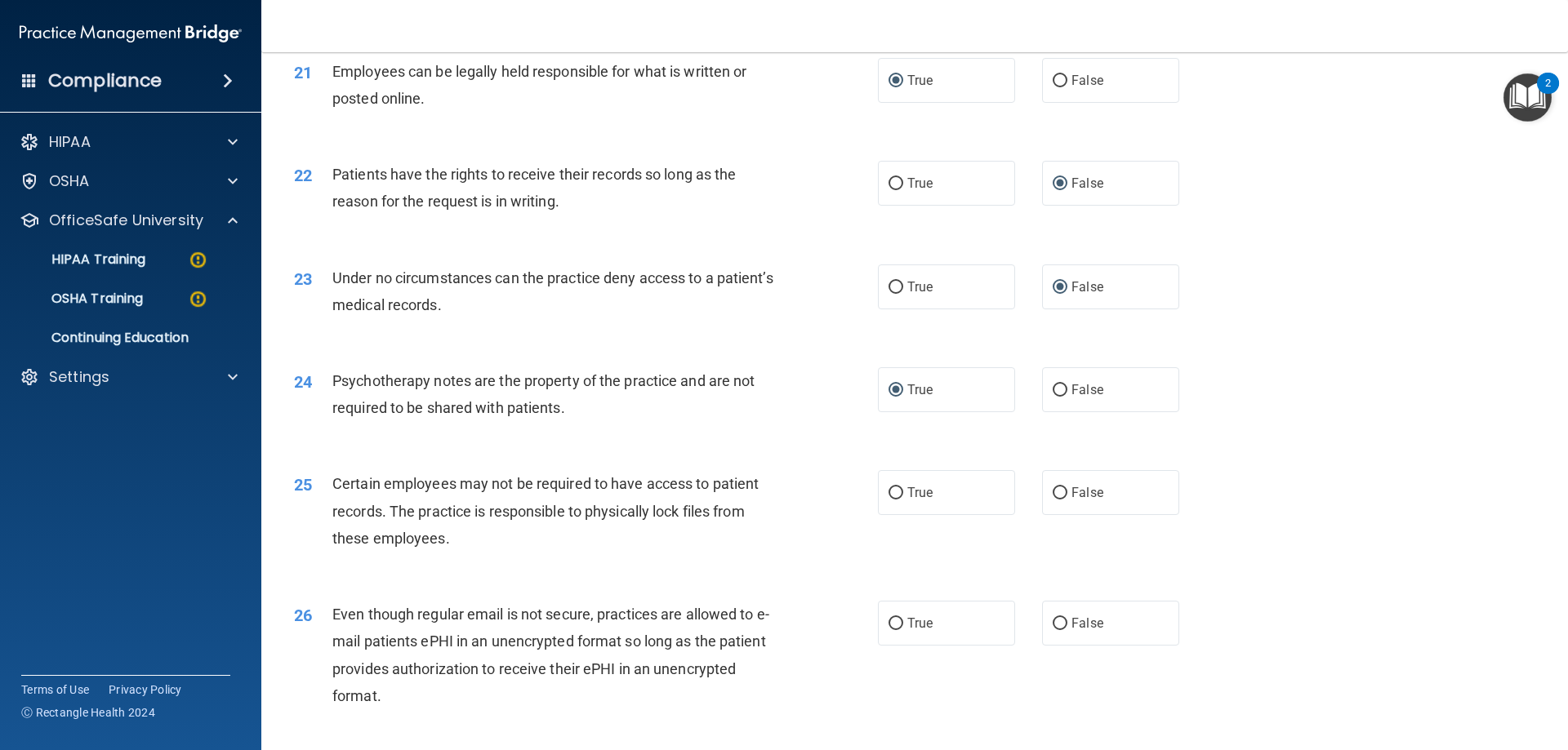
scroll to position [2775, 0]
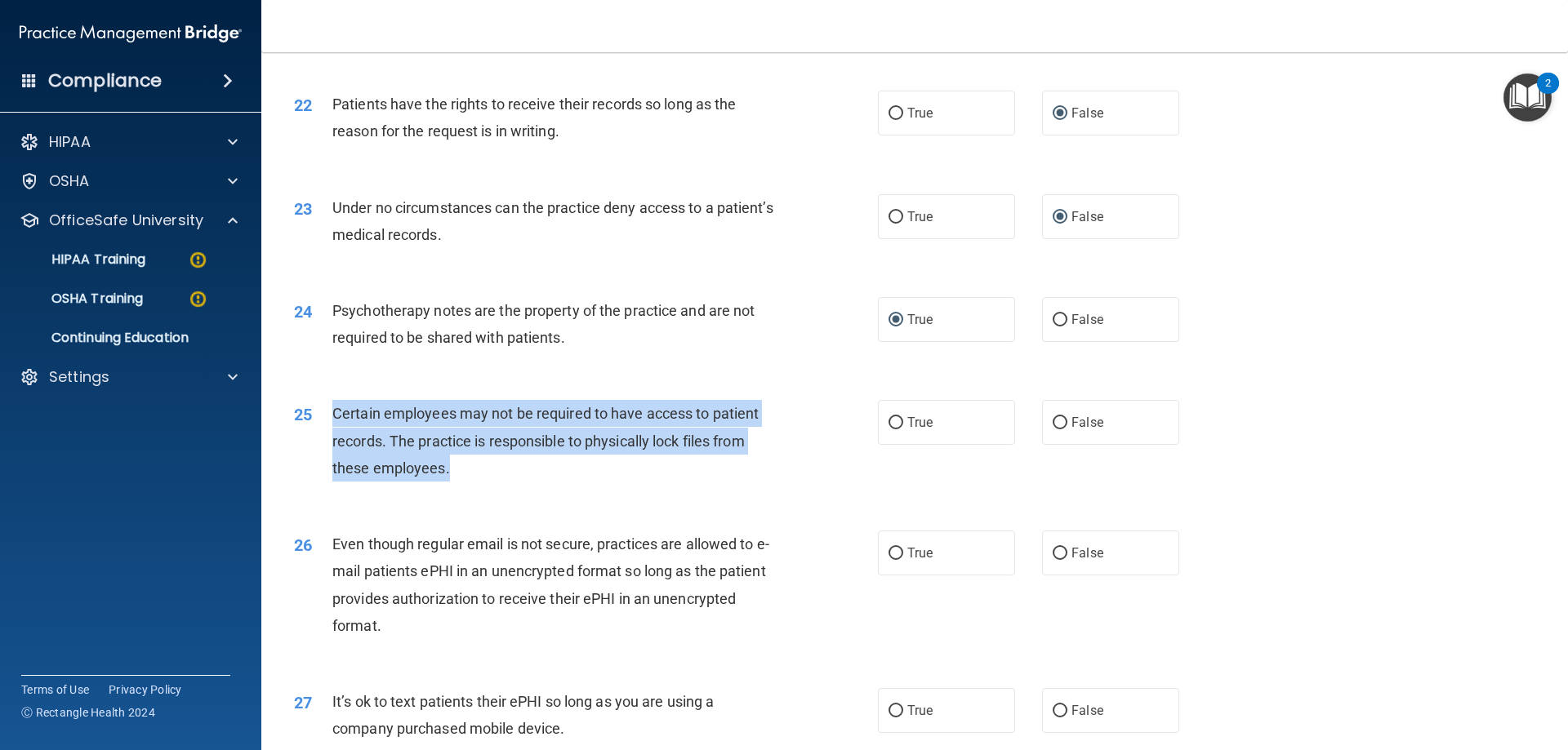
drag, startPoint x: 469, startPoint y: 496, endPoint x: 331, endPoint y: 437, distance: 150.1
click at [331, 437] on div "25 Certain employees may not be required to have access to patient records. The…" at bounding box center [586, 444] width 633 height 90
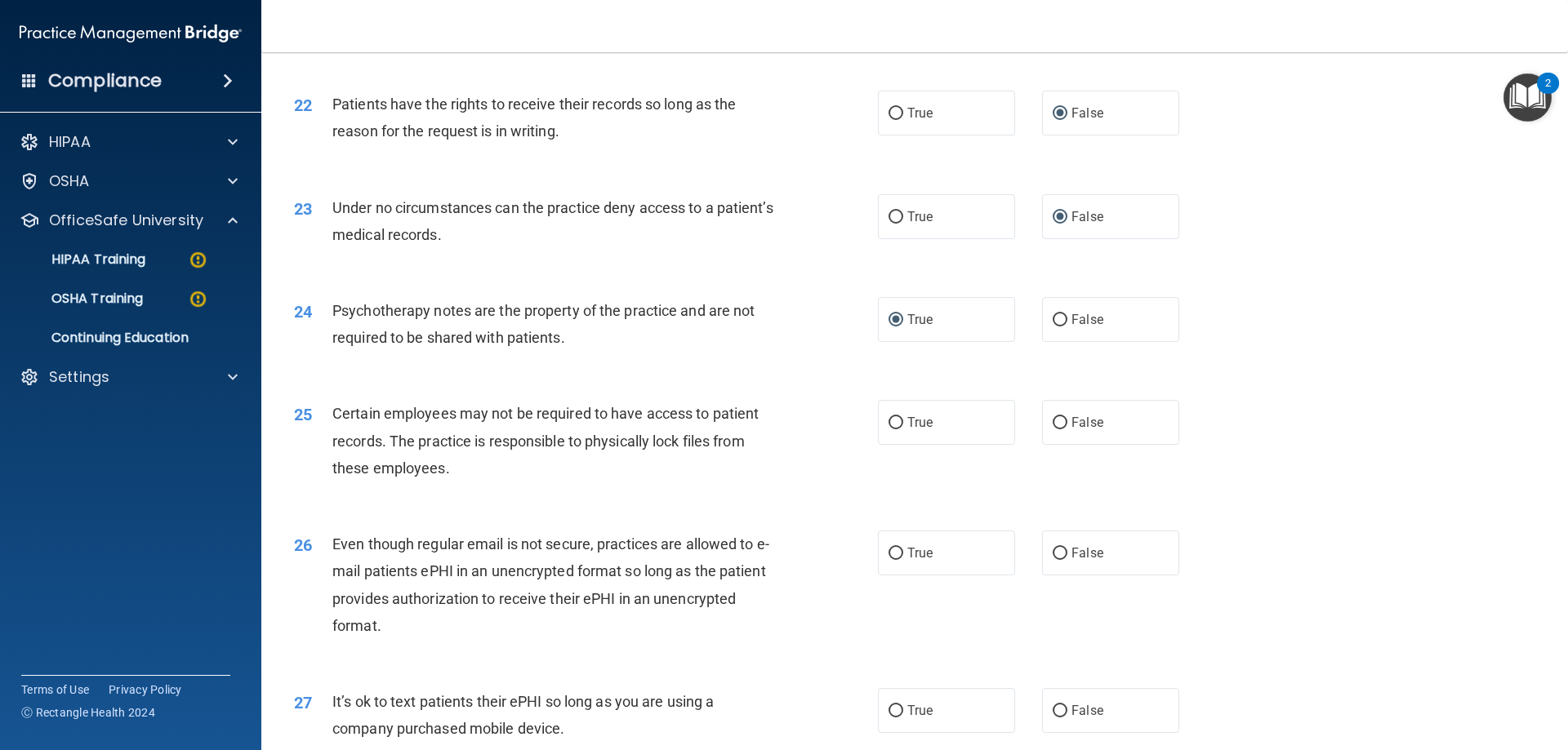
click at [801, 555] on div "26 Even though regular email is not secure, practices are allowed to e-mail pat…" at bounding box center [915, 589] width 1266 height 158
click at [888, 429] on input "True" at bounding box center [895, 422] width 14 height 12
radio input "true"
click at [1052, 560] on input "False" at bounding box center [1059, 553] width 14 height 12
radio input "true"
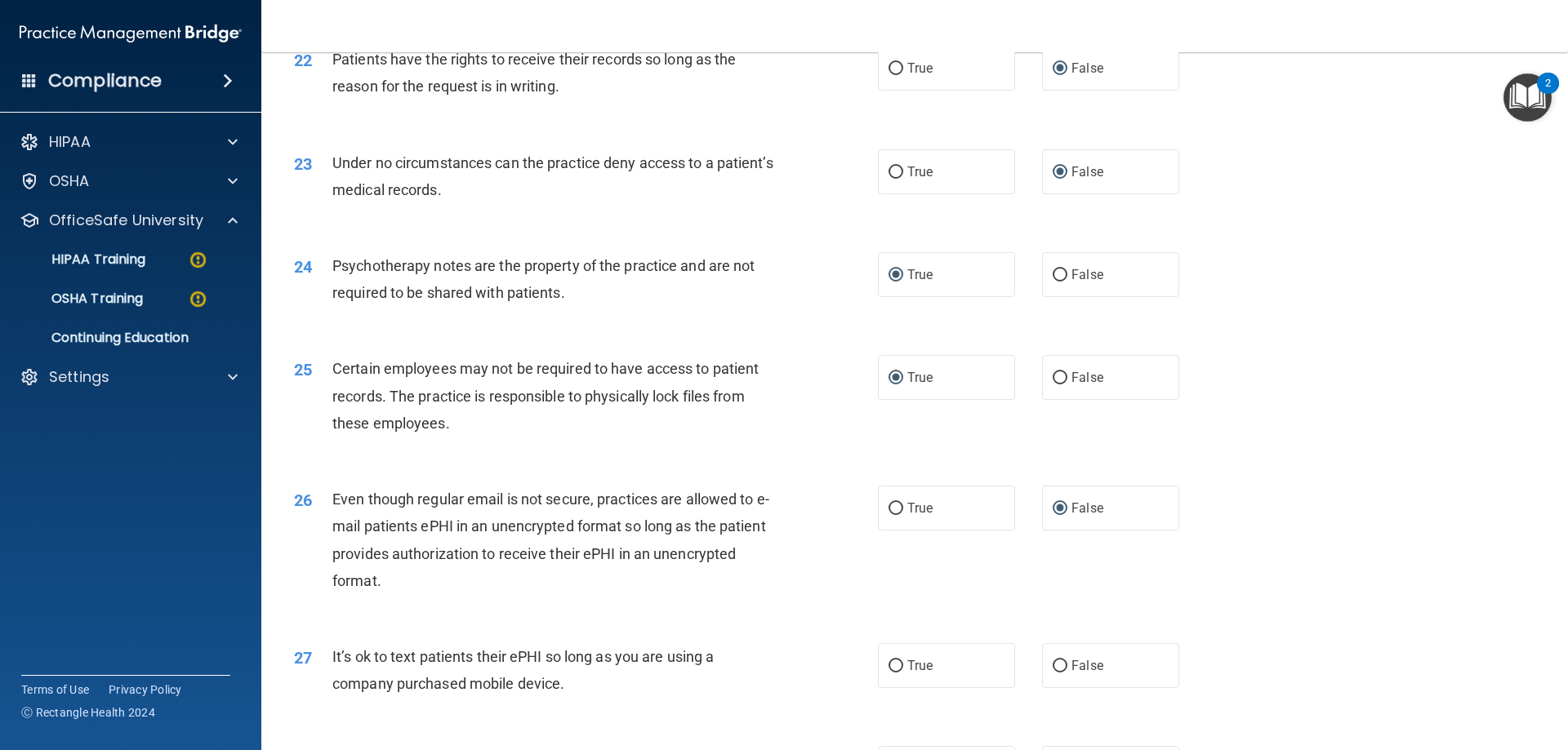
scroll to position [2857, 0]
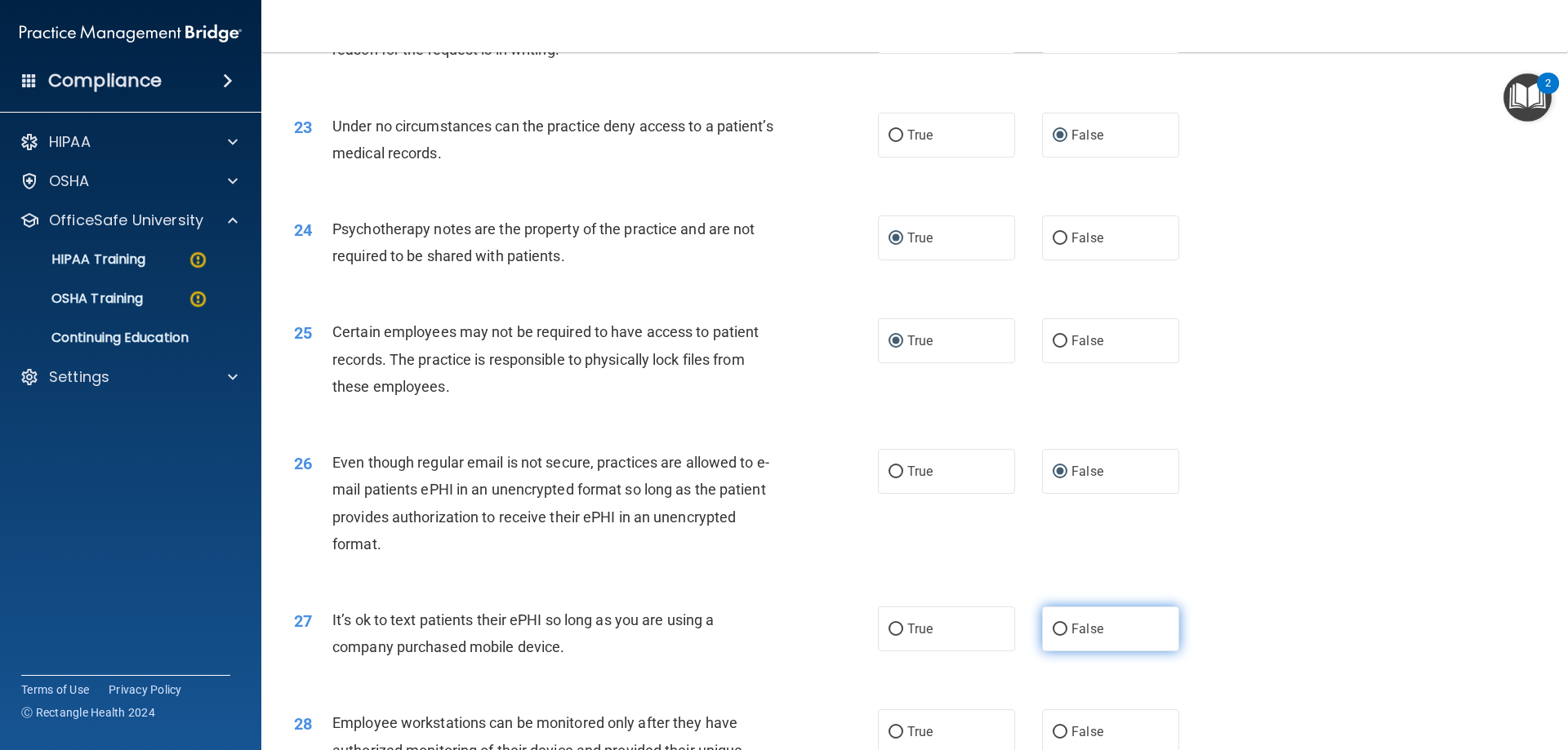
click at [1053, 636] on input "False" at bounding box center [1059, 629] width 14 height 12
radio input "true"
drag, startPoint x: 577, startPoint y: 672, endPoint x: 315, endPoint y: 637, distance: 264.3
click at [315, 637] on div "27 It’s ok to text patients their ePHI so long as you are using a company purch…" at bounding box center [586, 637] width 633 height 62
click at [683, 719] on div "28 Employee workstations can be monitored only after they have authorized monit…" at bounding box center [915, 755] width 1266 height 131
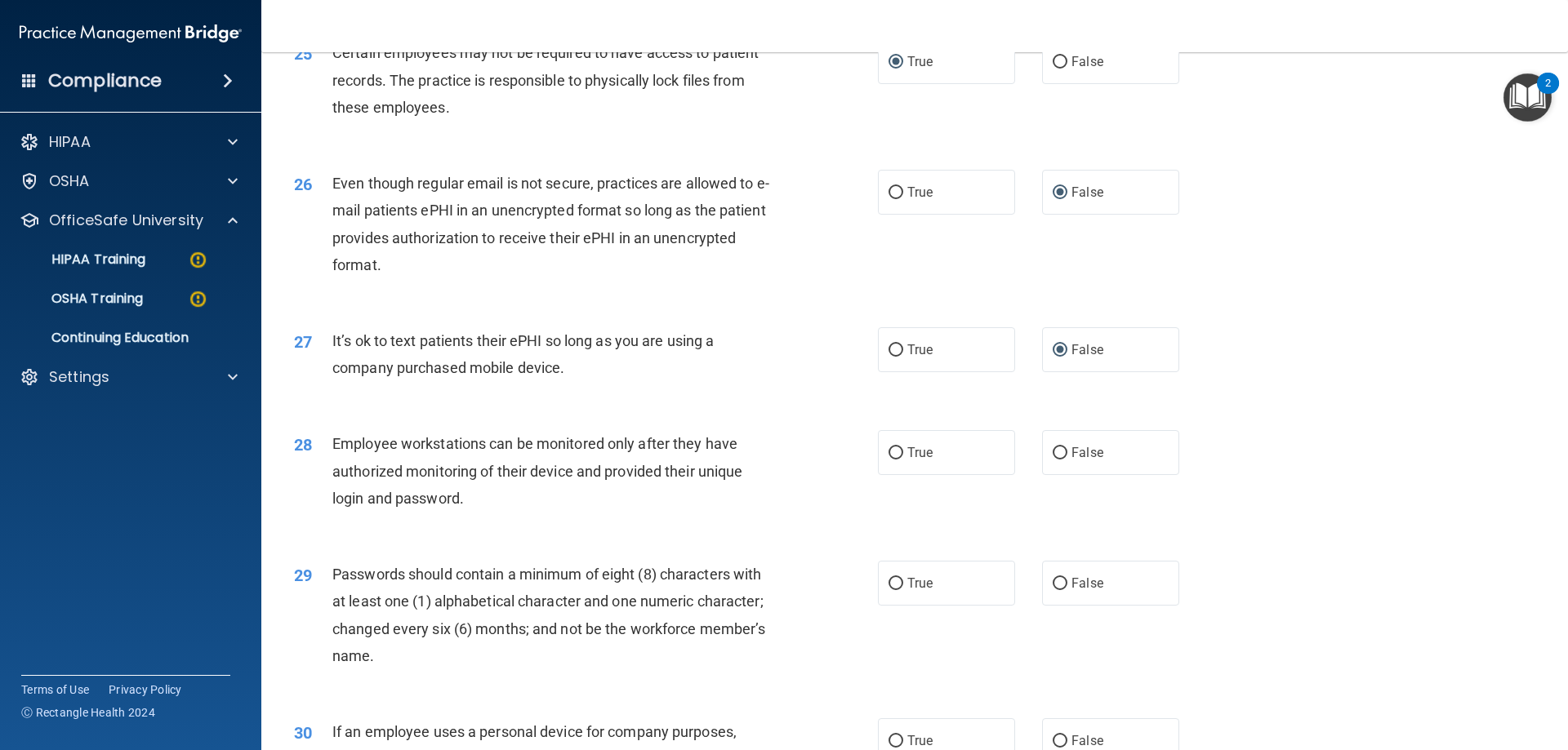
scroll to position [3183, 0]
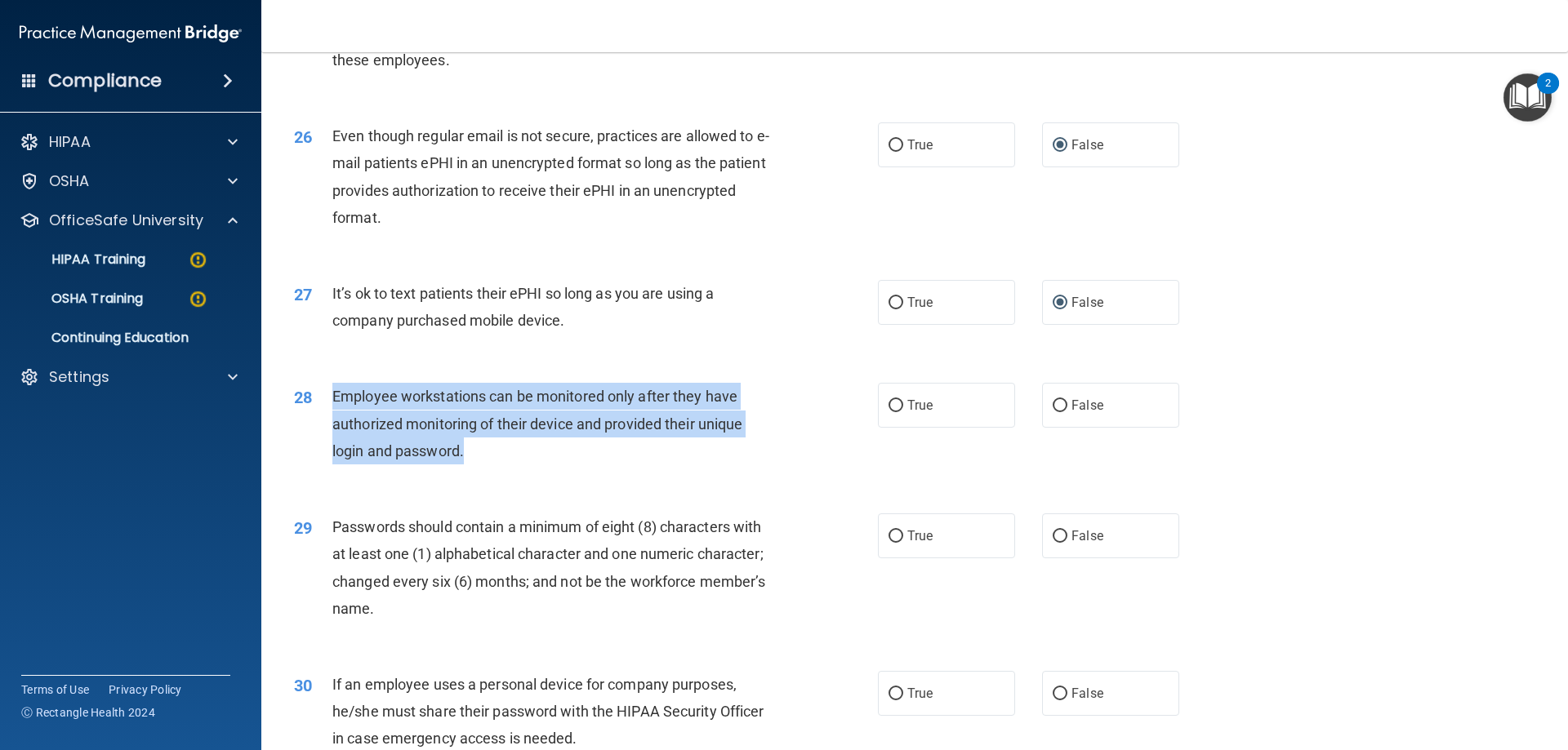
drag, startPoint x: 482, startPoint y: 472, endPoint x: 329, endPoint y: 420, distance: 161.6
click at [329, 420] on div "28 Employee workstations can be monitored only after they have authorized monit…" at bounding box center [586, 427] width 633 height 90
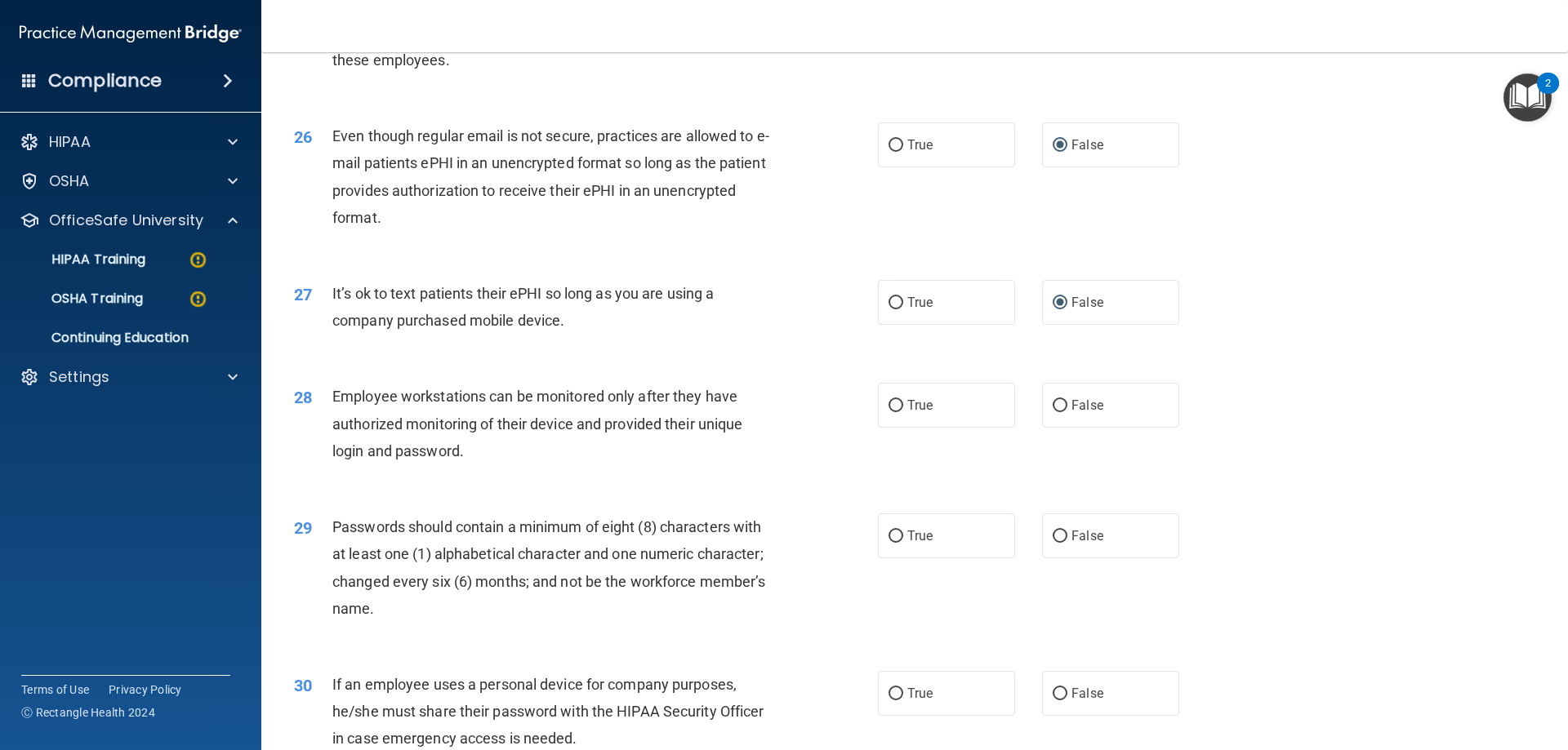
click at [928, 478] on div "28 Employee workstations can be monitored only after they have authorized monit…" at bounding box center [915, 428] width 1266 height 131
click at [1058, 412] on input "False" at bounding box center [1059, 405] width 14 height 12
radio input "true"
click at [897, 428] on label "True" at bounding box center [946, 404] width 137 height 45
click at [897, 412] on input "True" at bounding box center [895, 405] width 14 height 12
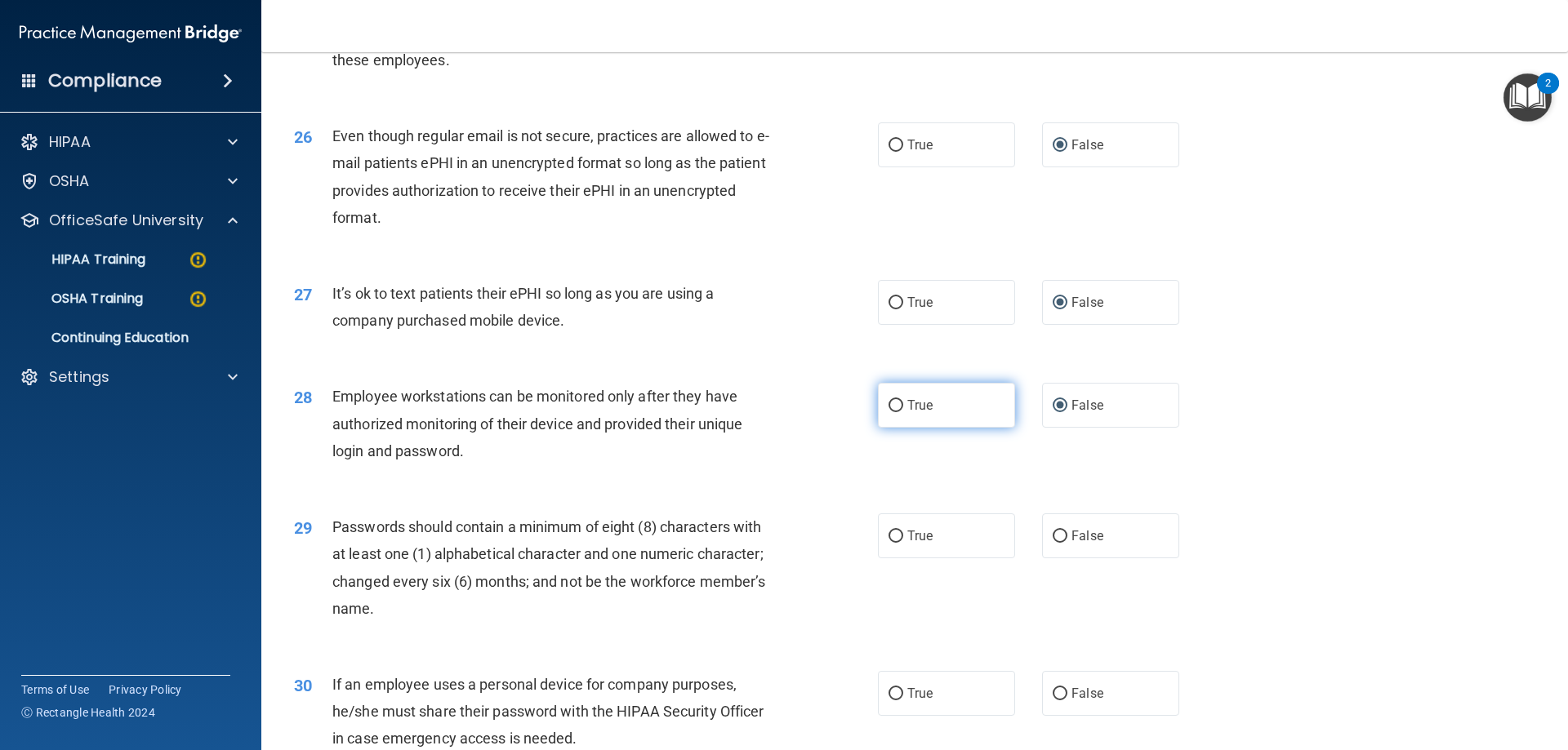
radio input "true"
radio input "false"
click at [899, 558] on label "True" at bounding box center [946, 535] width 137 height 45
click at [899, 543] on input "True" at bounding box center [895, 536] width 14 height 12
radio input "true"
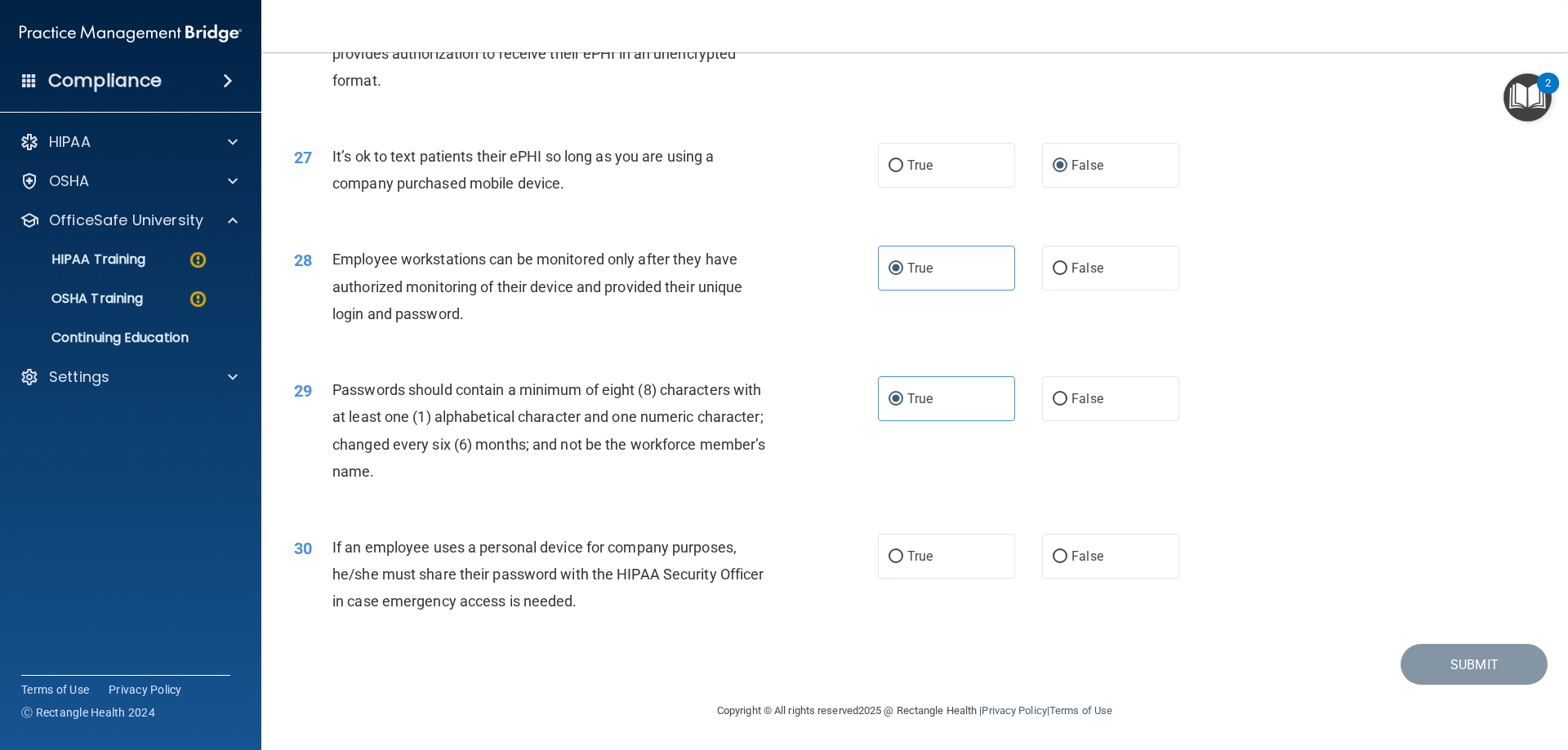
scroll to position [3347, 0]
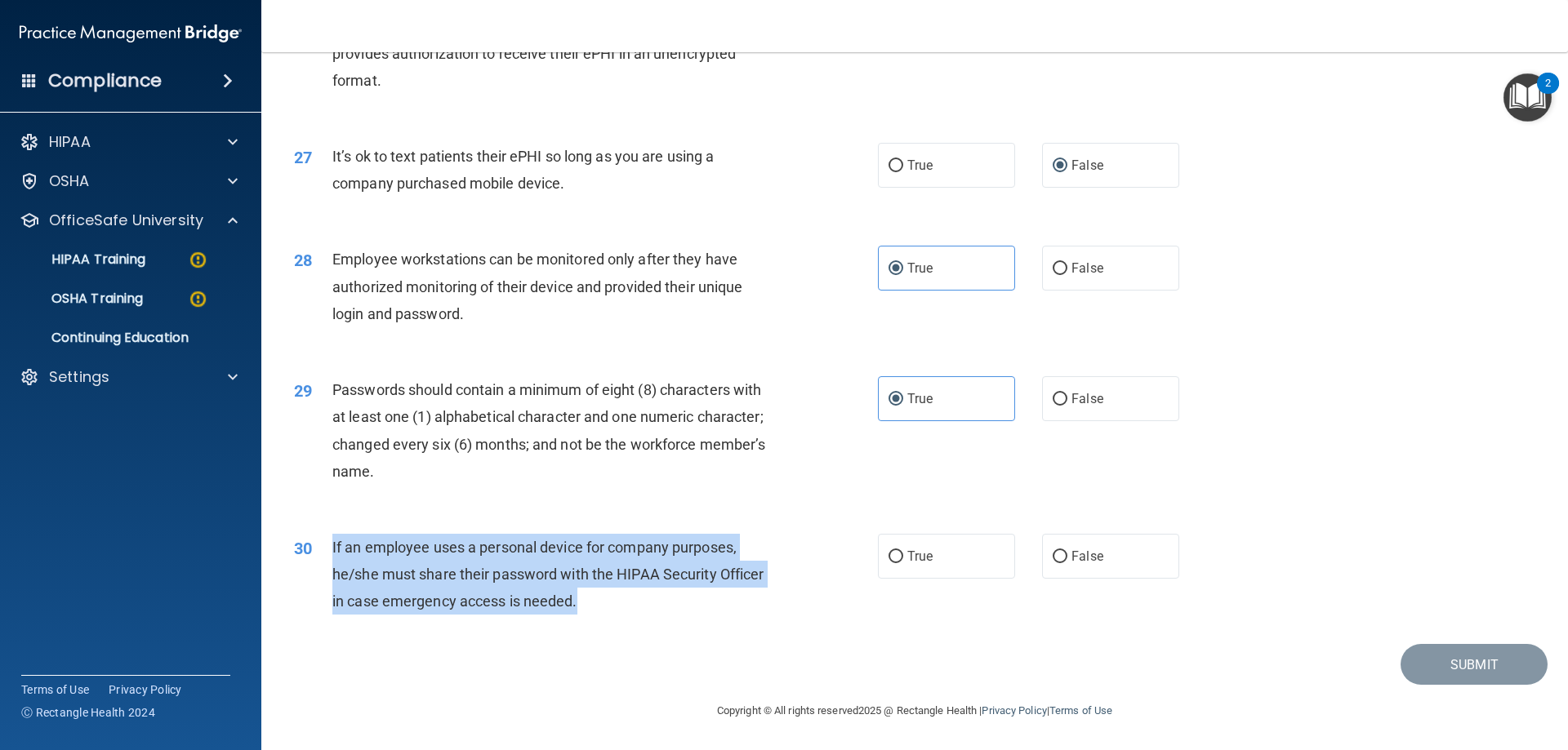
drag, startPoint x: 595, startPoint y: 603, endPoint x: 332, endPoint y: 547, distance: 268.9
click at [332, 547] on div "If an employee uses a personal device for company purposes, he/she must share t…" at bounding box center [560, 574] width 457 height 82
click at [1052, 556] on input "False" at bounding box center [1059, 556] width 14 height 12
radio input "true"
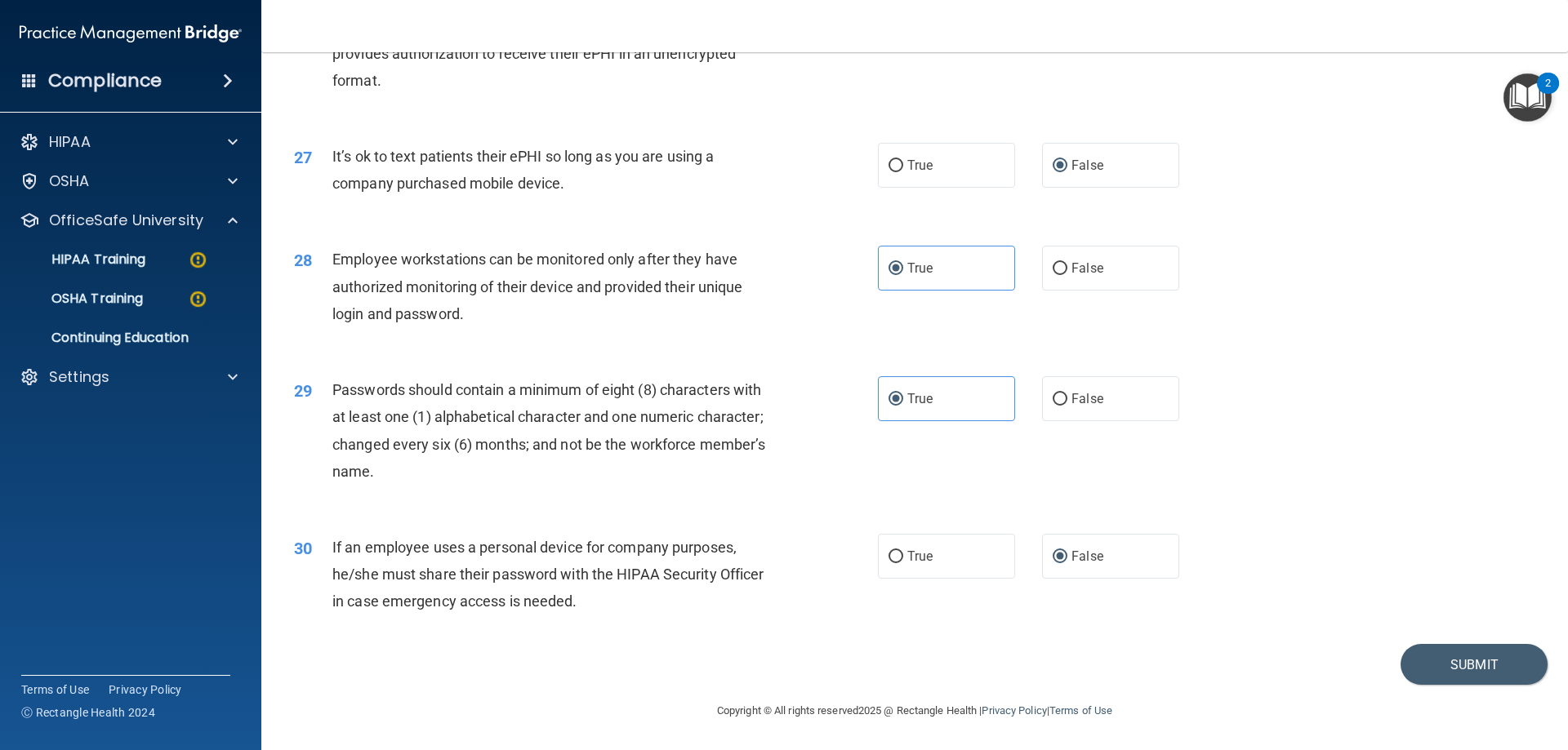
click at [862, 643] on div "30 If an employee uses a personal device for company purposes, he/she must shar…" at bounding box center [915, 579] width 1266 height 131
click at [1456, 666] on button "Submit" at bounding box center [1474, 665] width 147 height 42
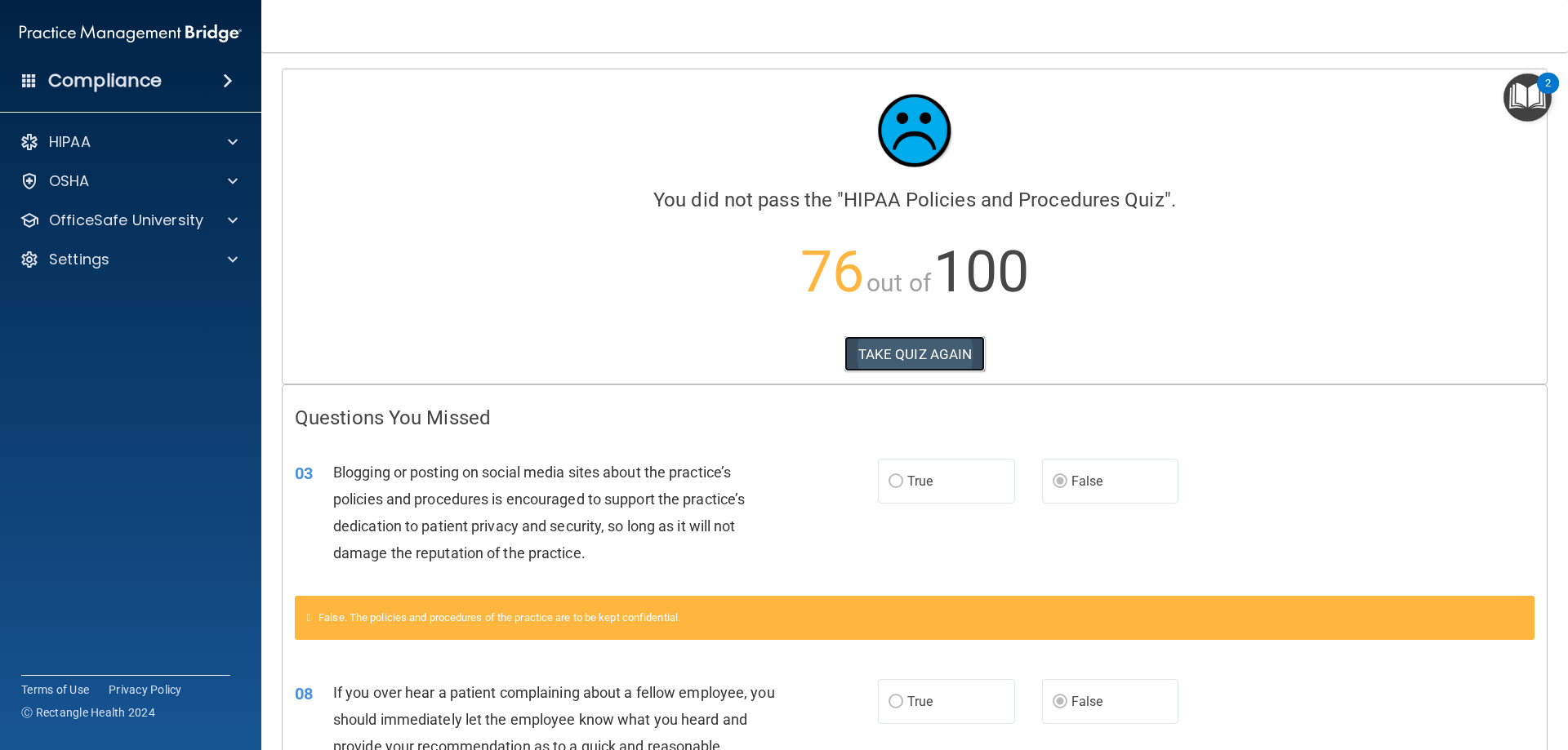
click at [899, 364] on button "TAKE QUIZ AGAIN" at bounding box center [915, 354] width 142 height 36
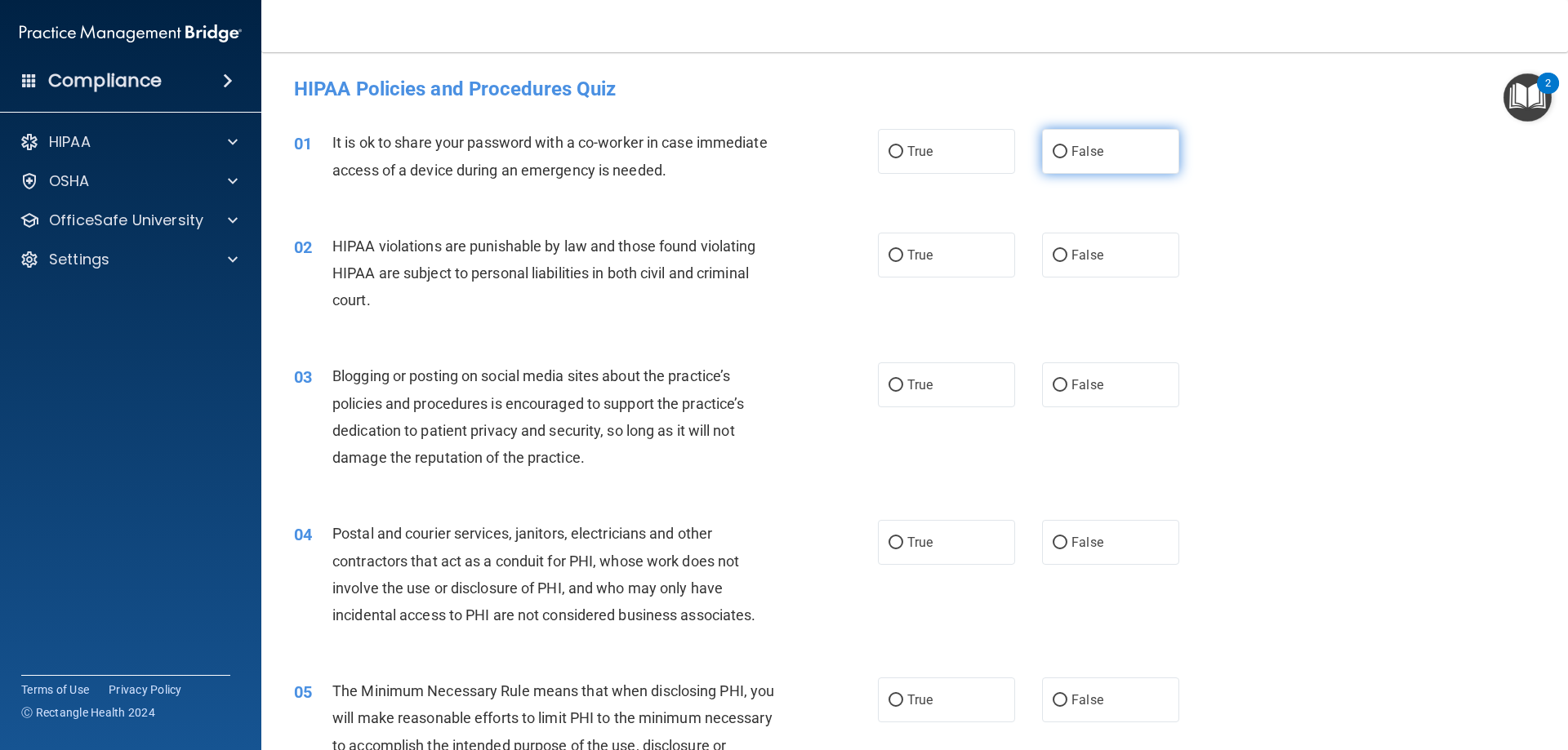
click at [1053, 148] on input "False" at bounding box center [1059, 152] width 14 height 12
radio input "true"
click at [888, 250] on input "True" at bounding box center [895, 255] width 14 height 12
radio input "true"
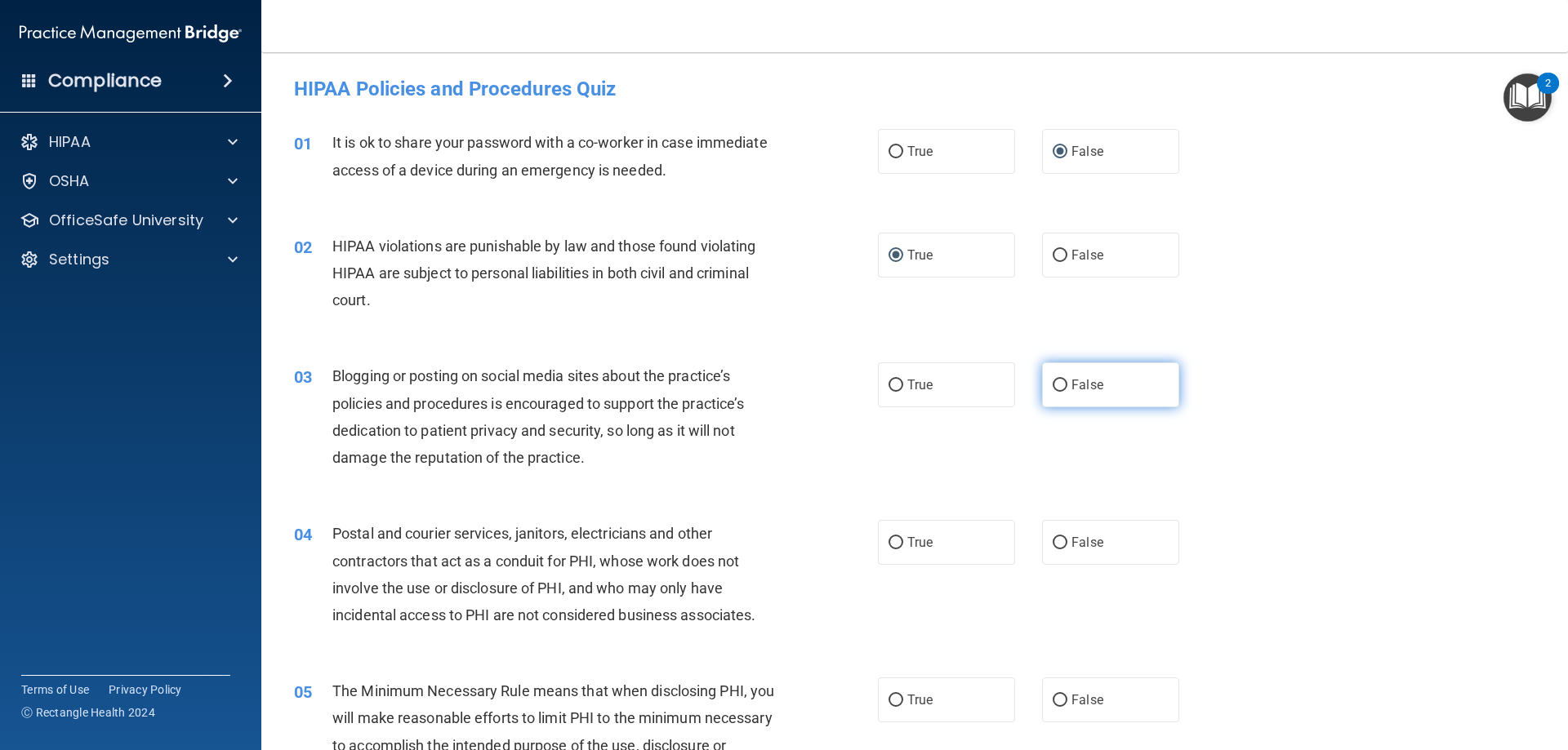
click at [1052, 384] on input "False" at bounding box center [1059, 385] width 14 height 12
radio input "true"
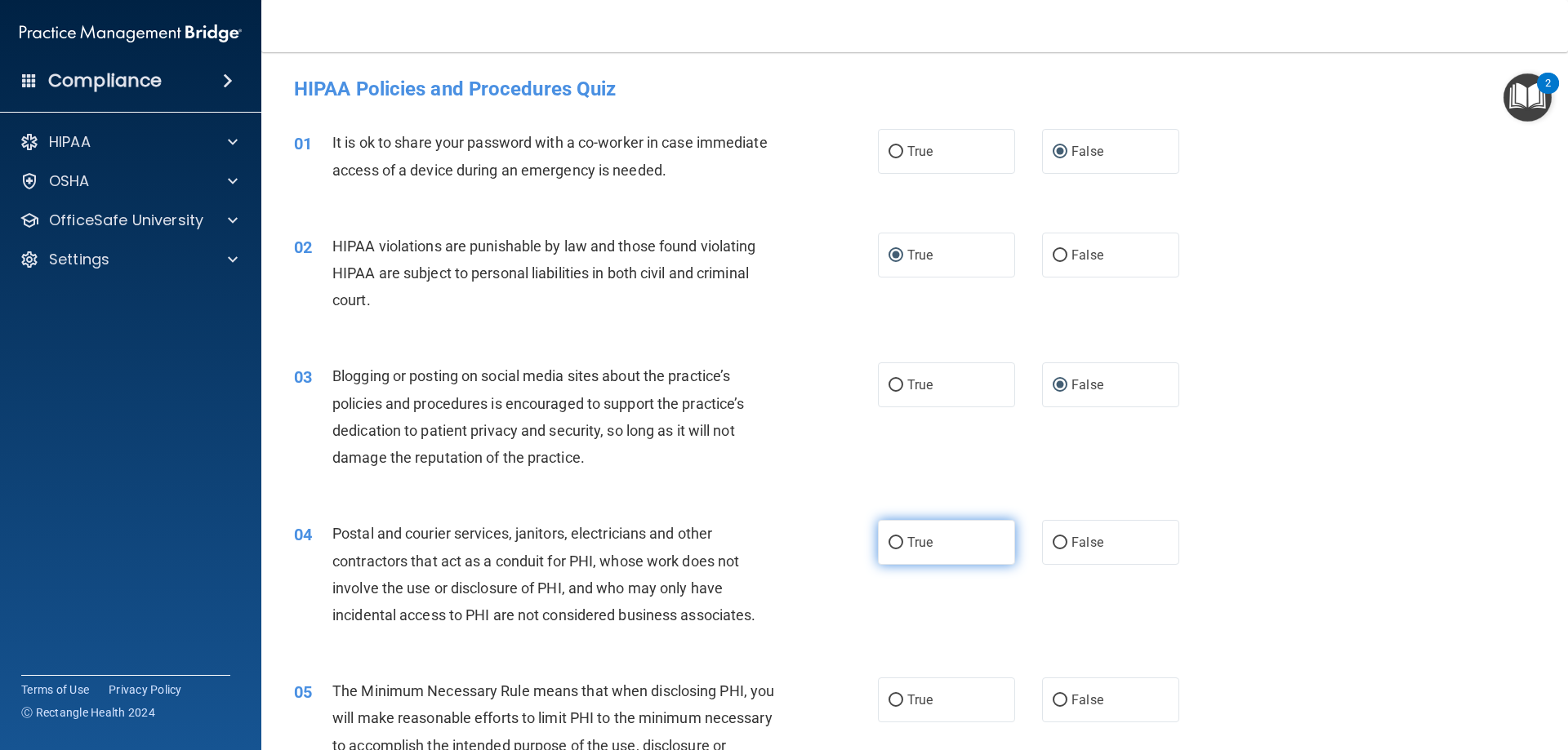
click at [891, 542] on input "True" at bounding box center [895, 543] width 14 height 12
radio input "true"
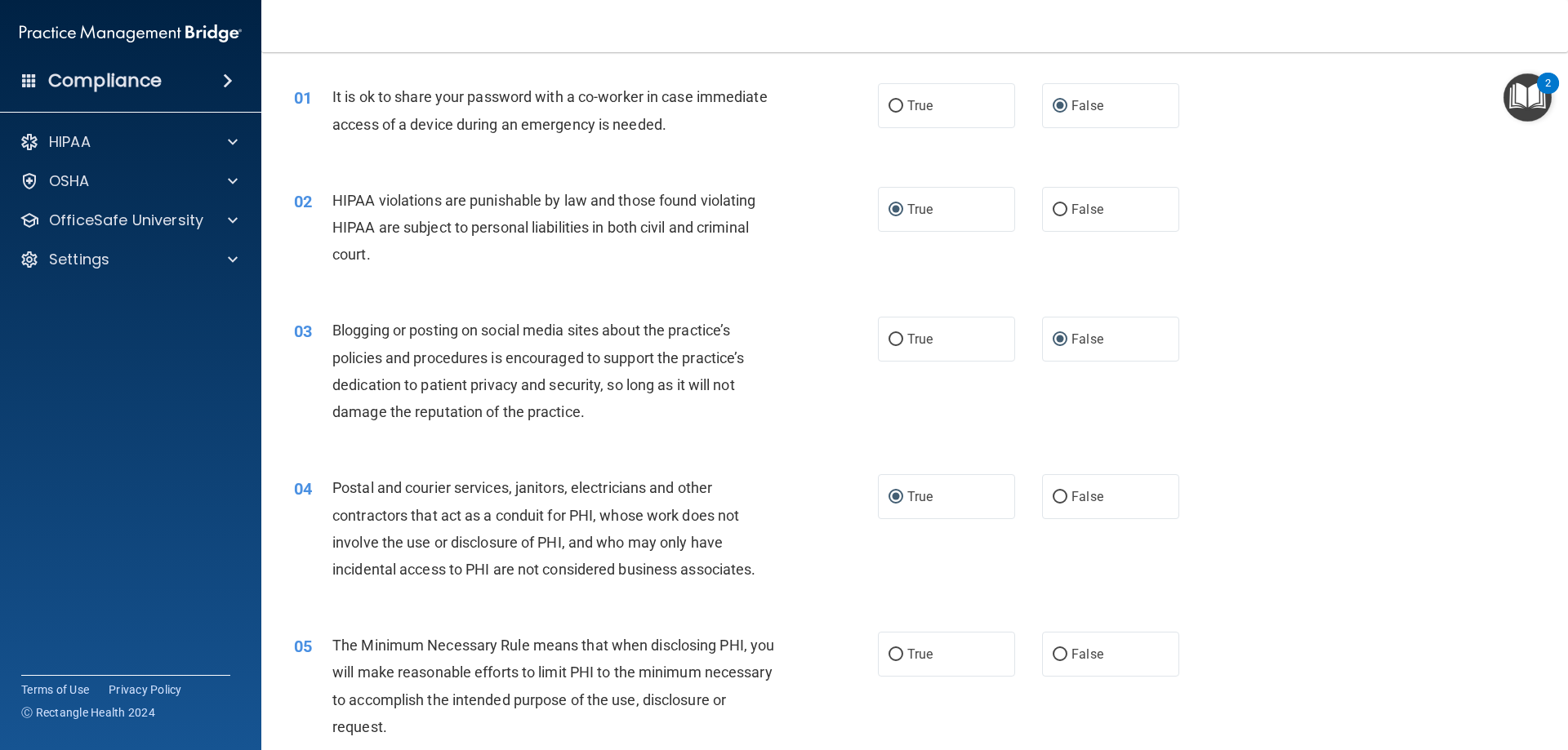
scroll to position [163, 0]
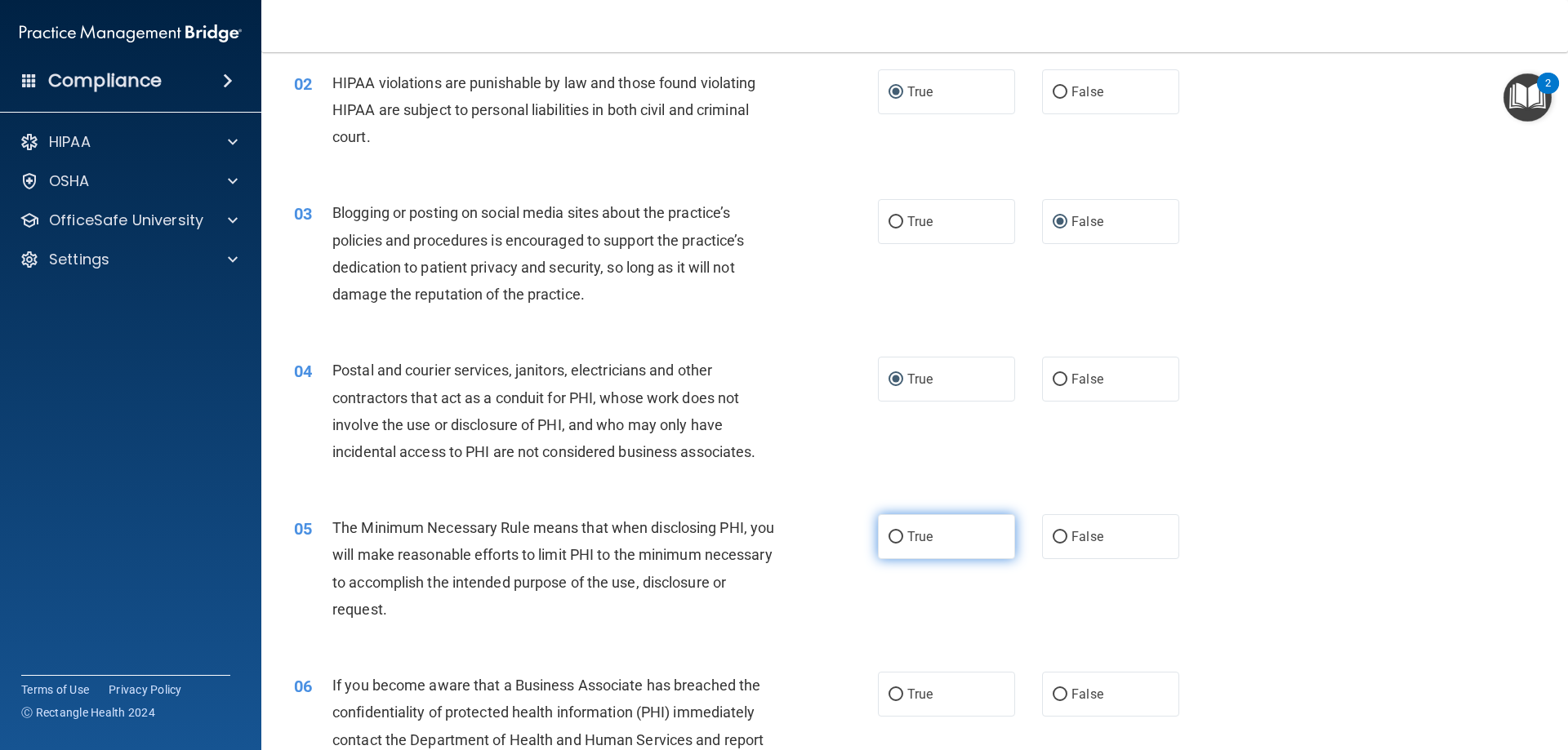
click at [888, 538] on input "True" at bounding box center [895, 537] width 14 height 12
radio input "true"
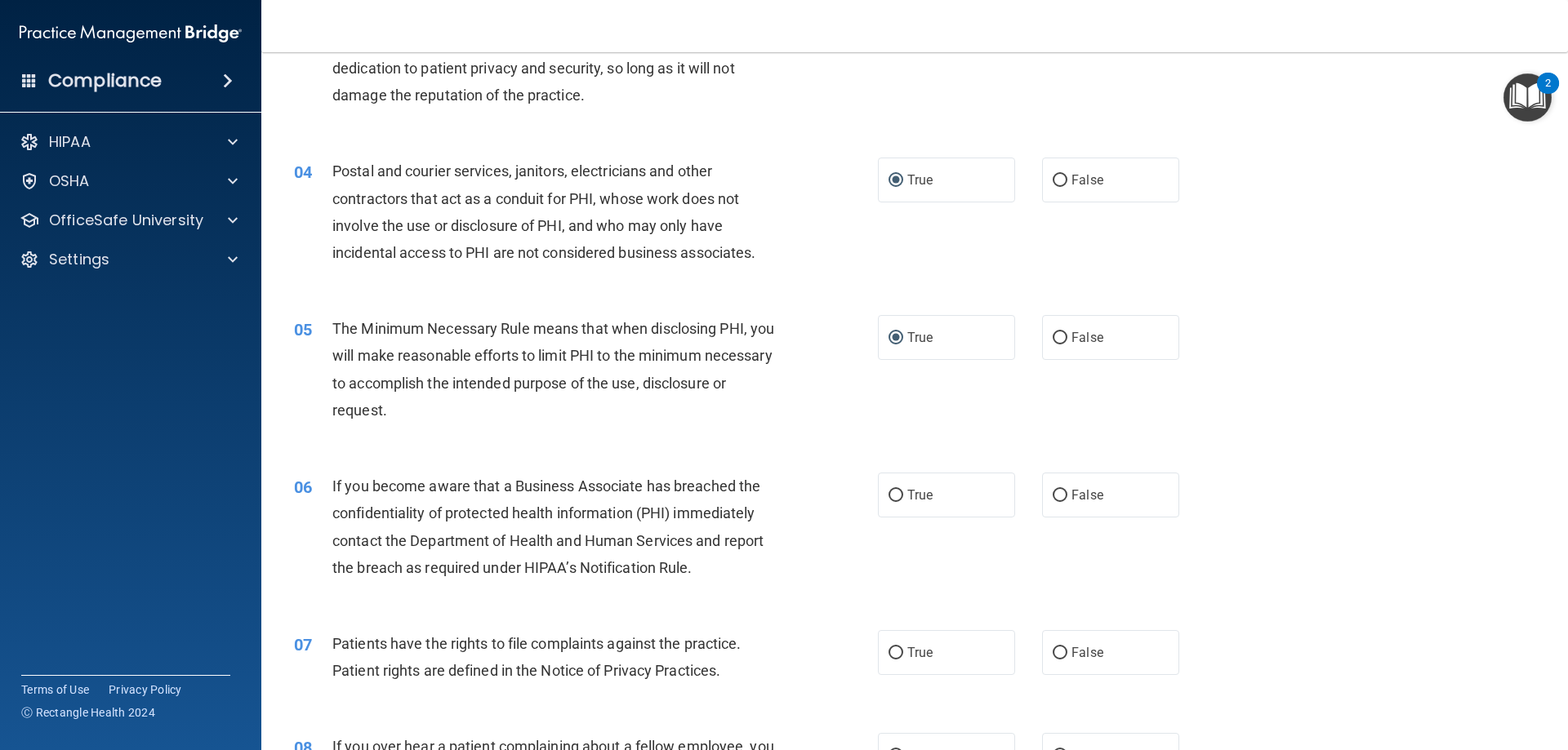
scroll to position [408, 0]
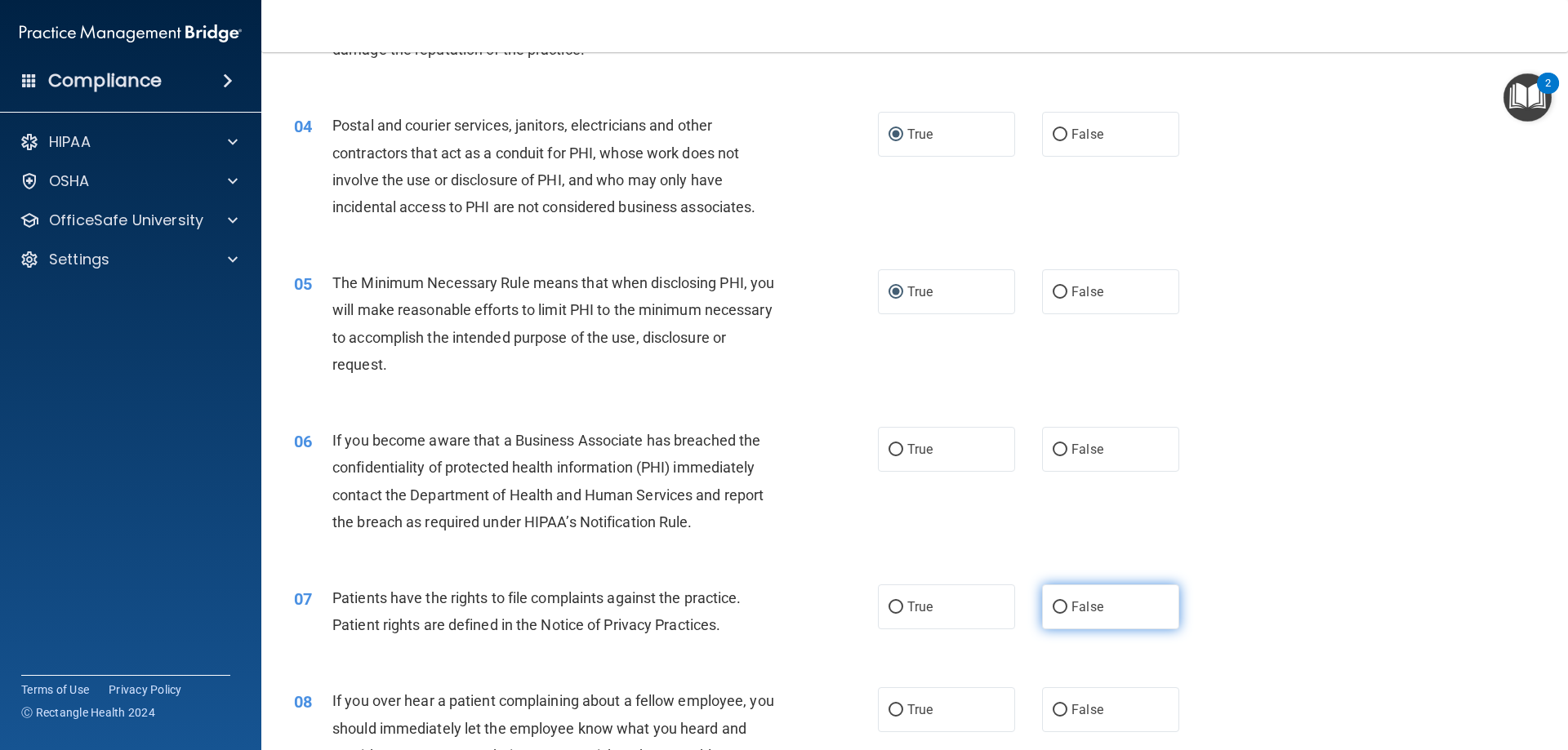
click at [1058, 609] on input "False" at bounding box center [1059, 608] width 14 height 12
radio input "true"
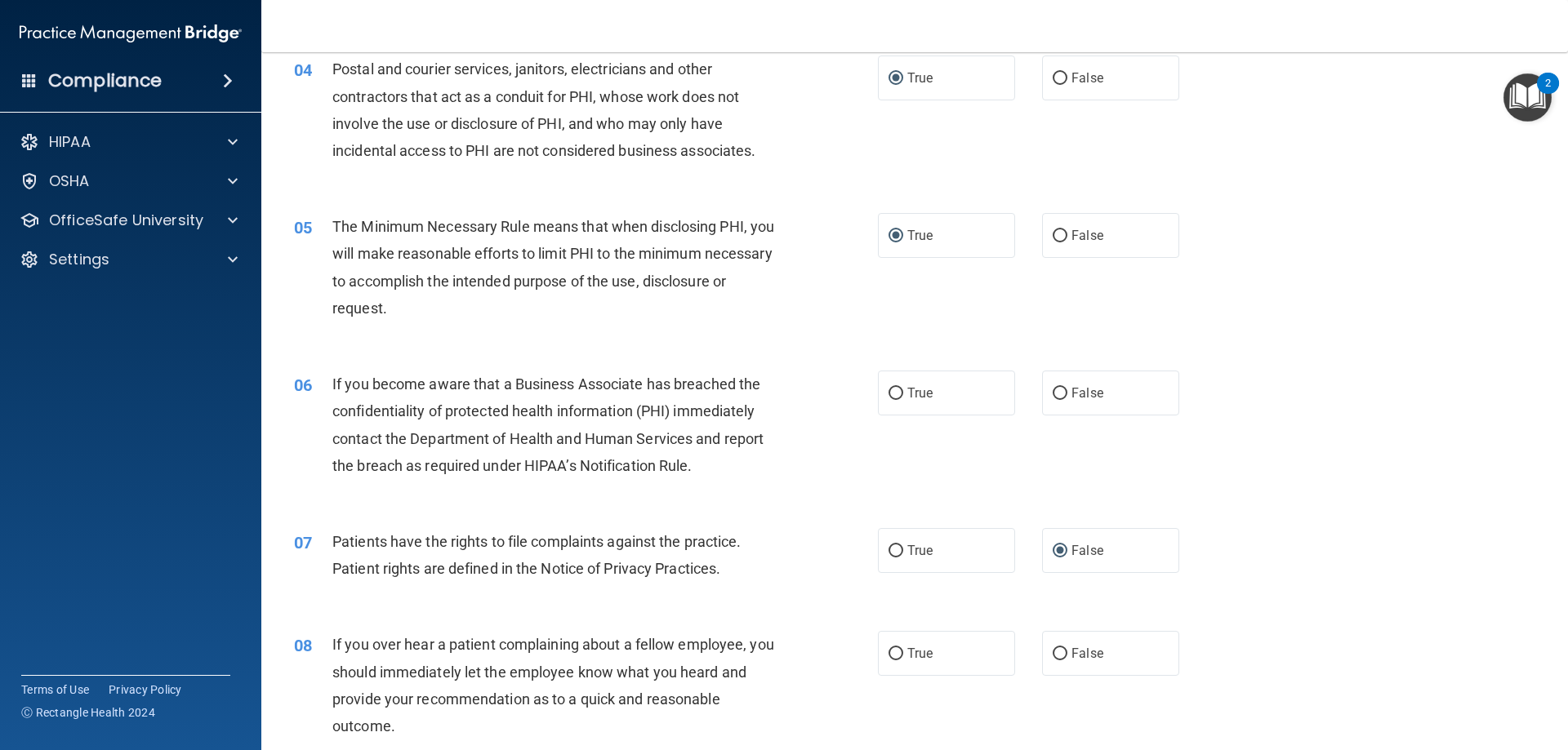
scroll to position [490, 0]
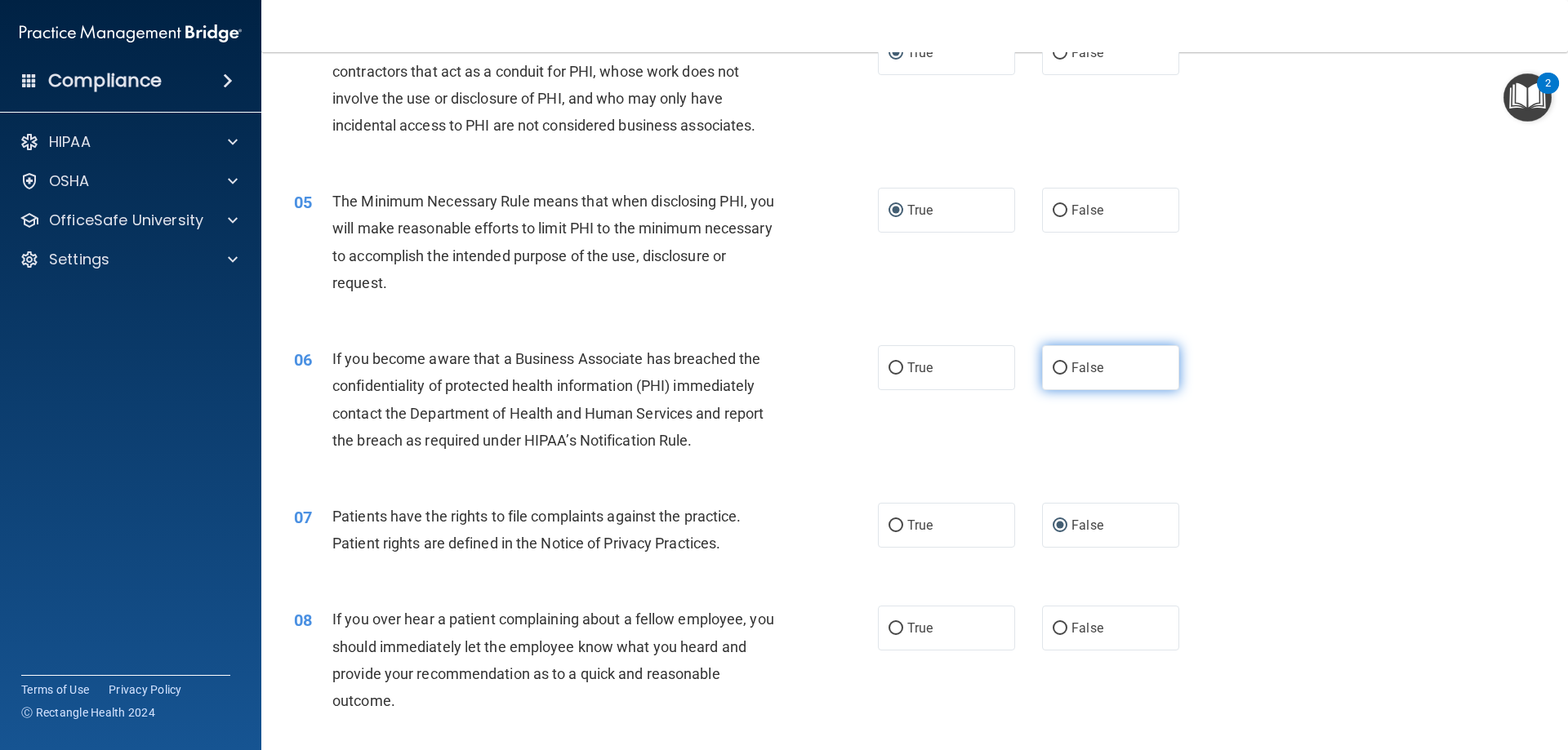
click at [1059, 366] on input "False" at bounding box center [1059, 368] width 14 height 12
radio input "true"
click at [896, 522] on input "True" at bounding box center [895, 526] width 14 height 12
radio input "true"
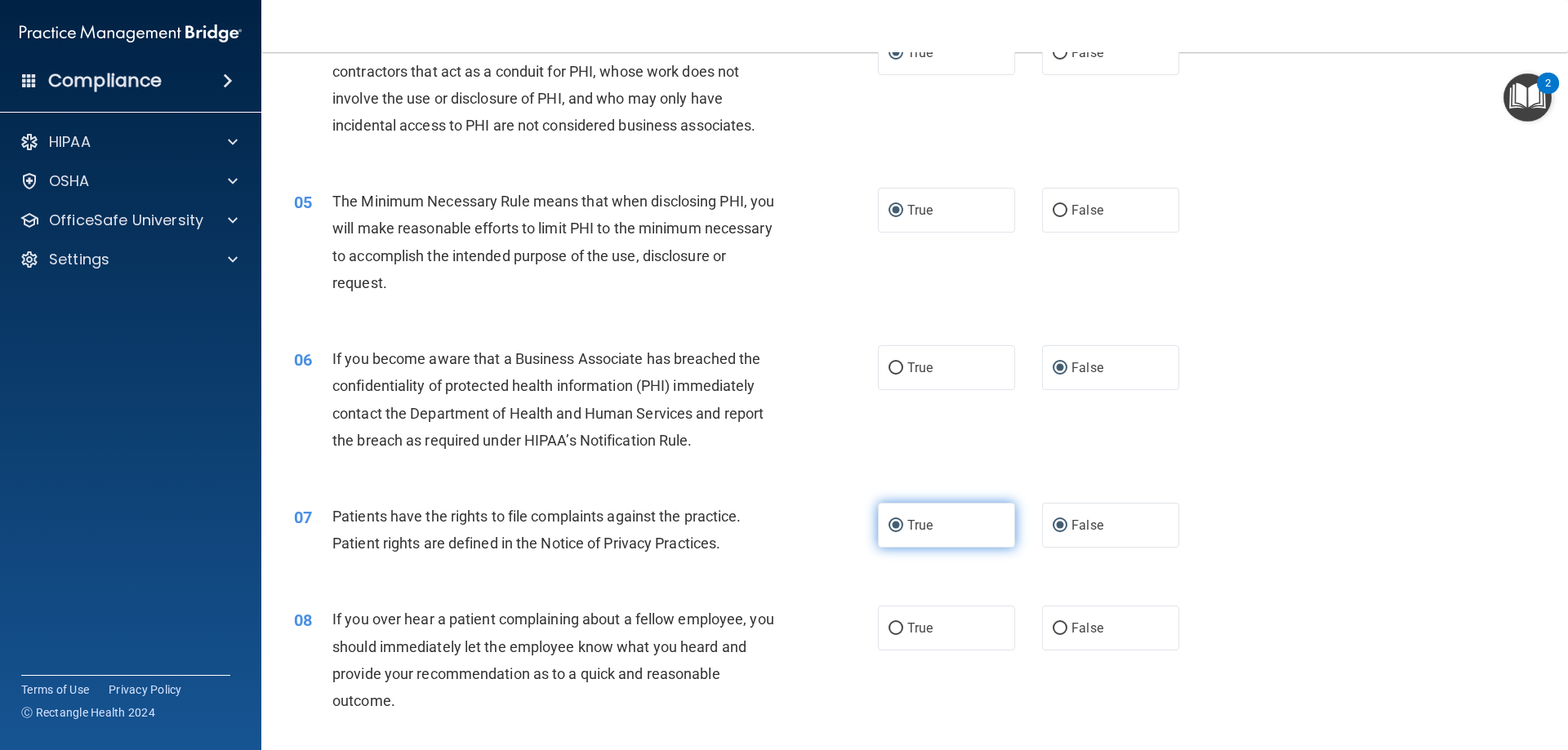
radio input "false"
click at [1062, 627] on label "False" at bounding box center [1110, 628] width 137 height 45
click at [1062, 627] on input "False" at bounding box center [1059, 628] width 14 height 12
radio input "true"
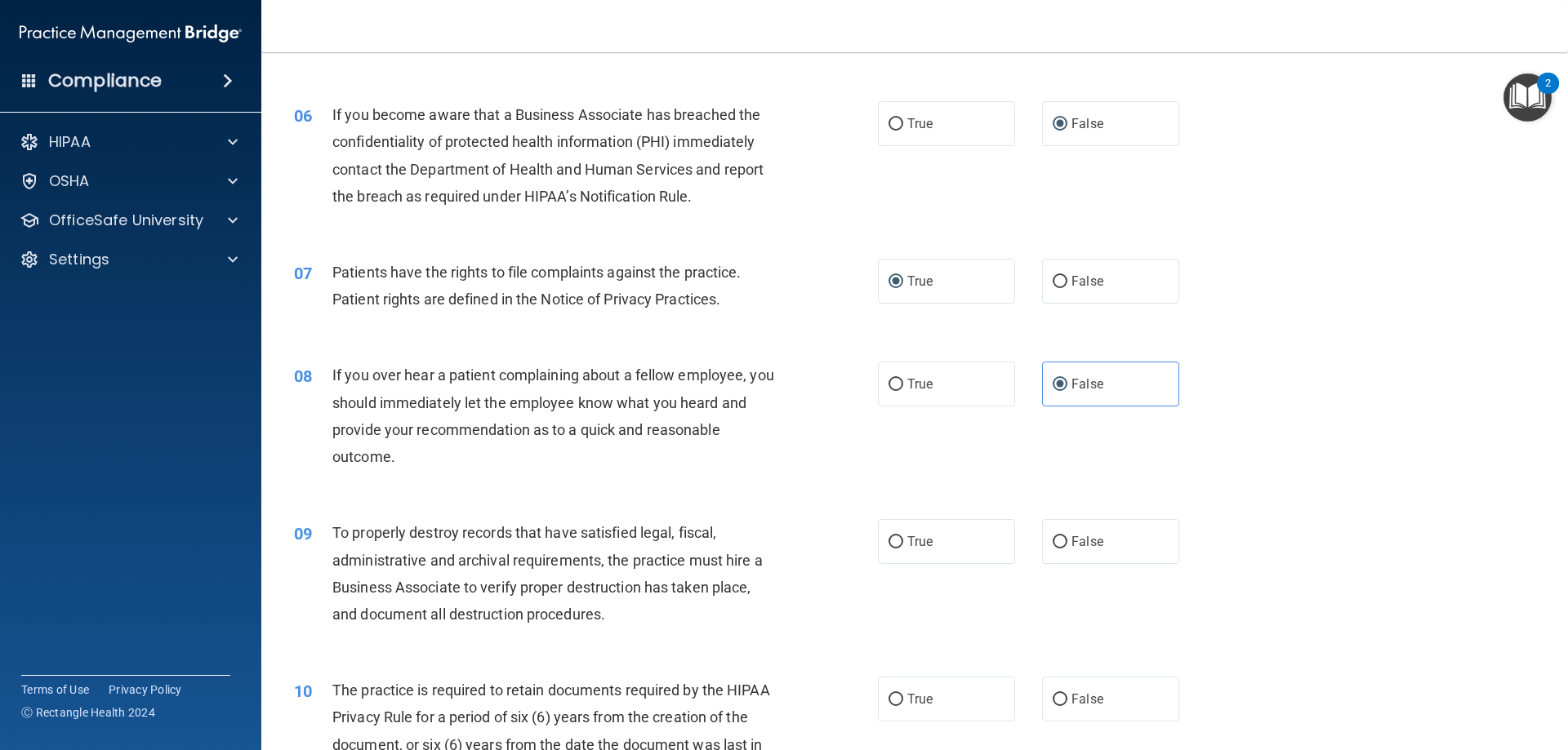
scroll to position [735, 0]
click at [1052, 538] on input "False" at bounding box center [1059, 541] width 14 height 12
radio input "true"
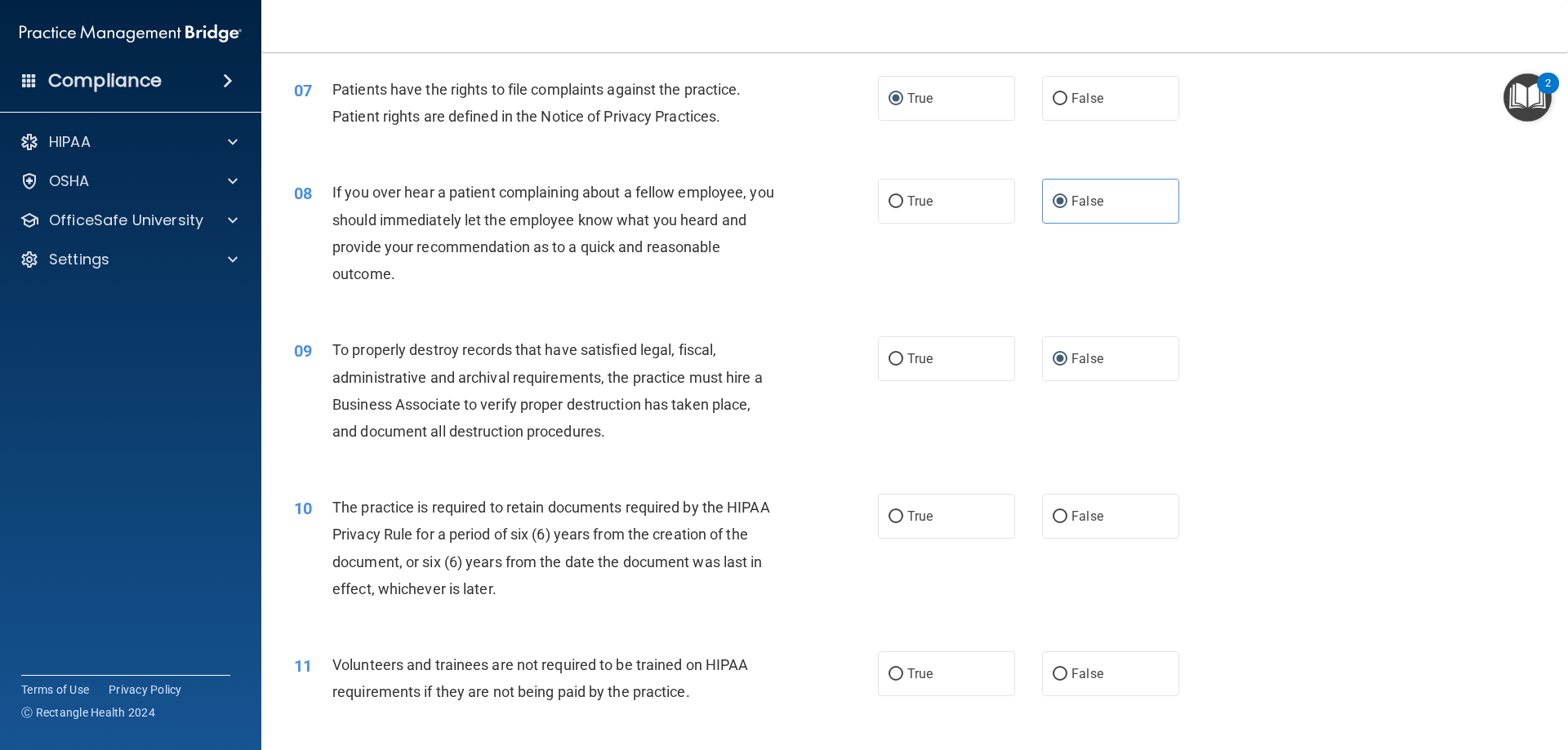
scroll to position [980, 0]
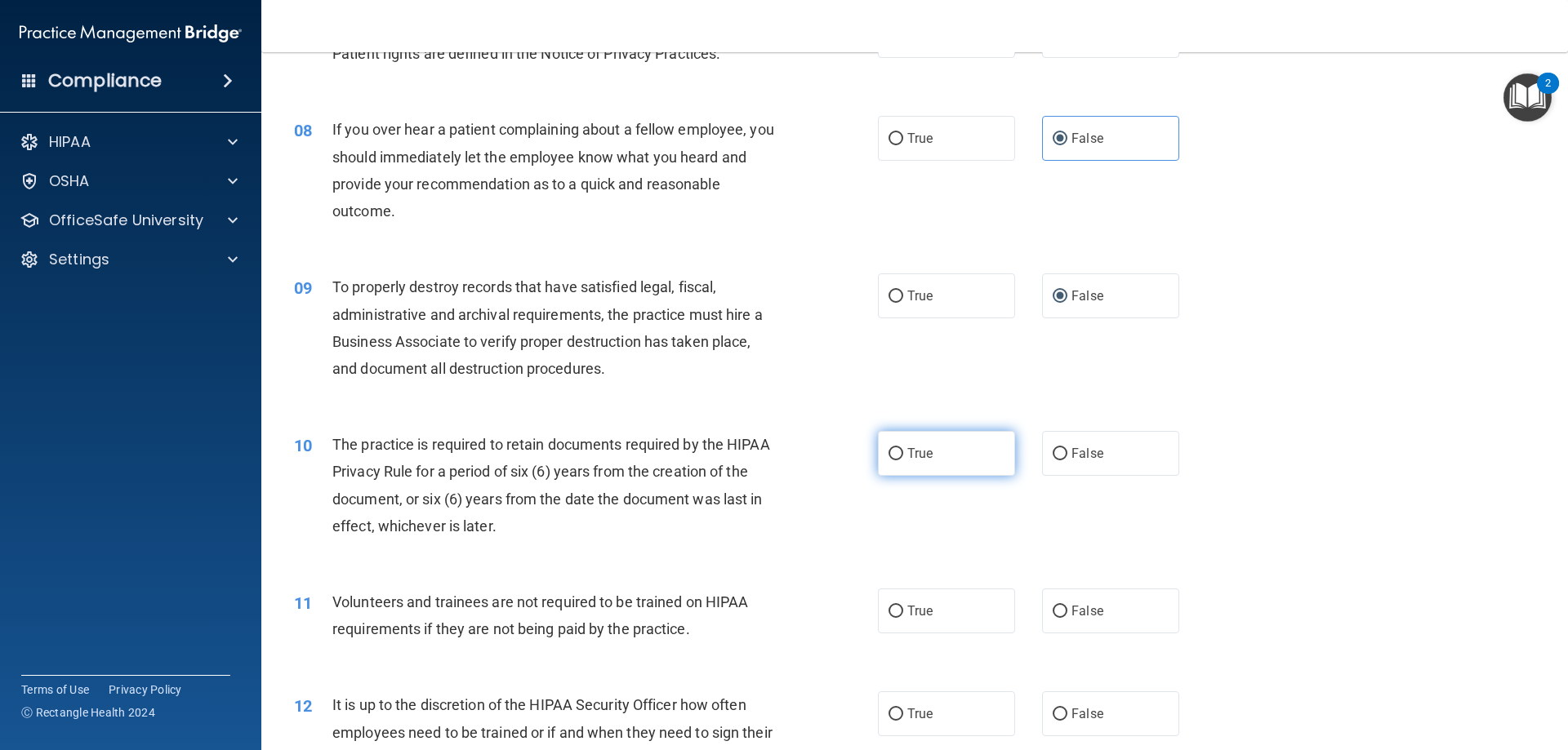
click at [888, 449] on input "True" at bounding box center [895, 454] width 14 height 12
radio input "true"
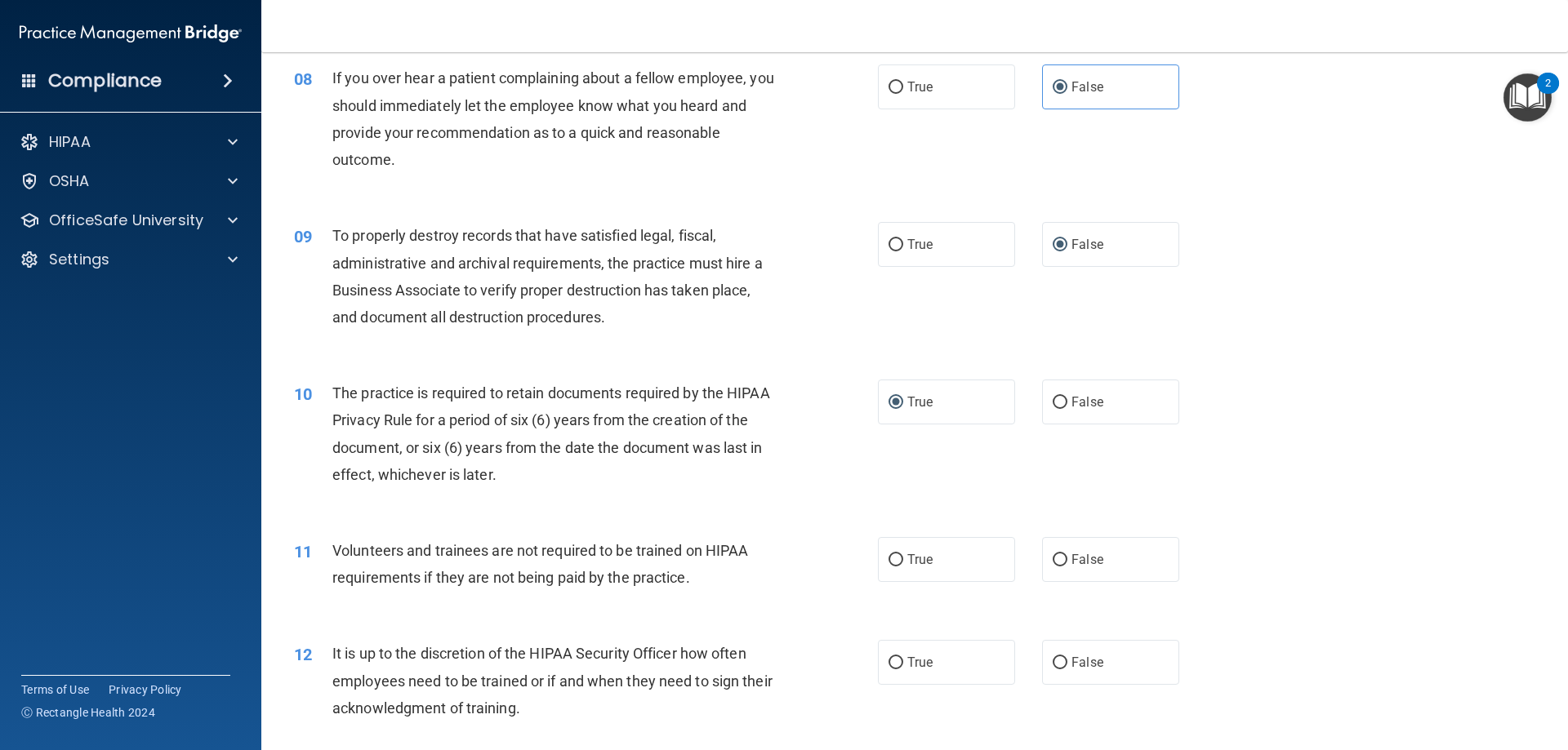
scroll to position [1143, 0]
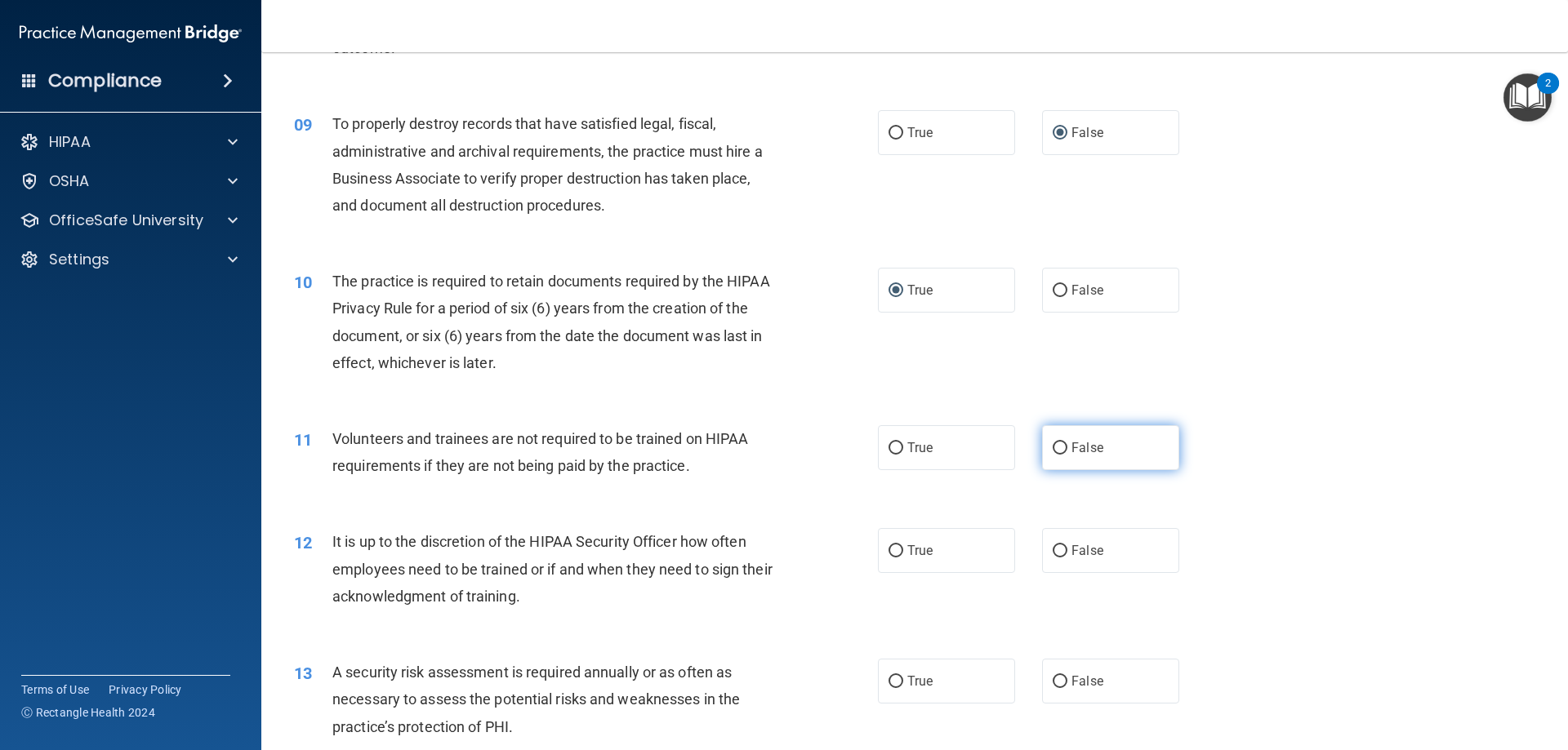
click at [1056, 445] on input "False" at bounding box center [1059, 448] width 14 height 12
radio input "true"
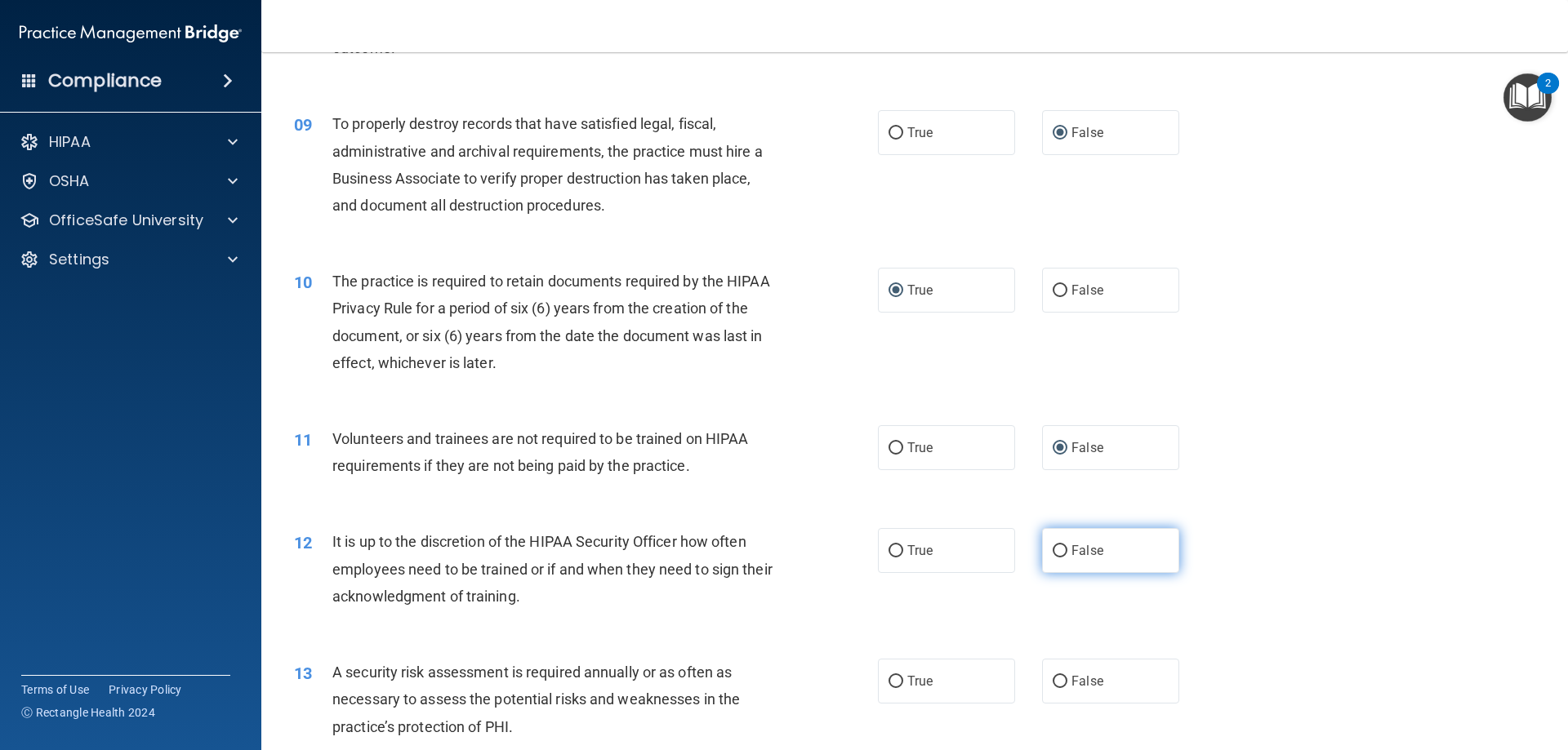
click at [1052, 552] on input "False" at bounding box center [1059, 551] width 14 height 12
radio input "true"
click at [894, 680] on input "True" at bounding box center [895, 682] width 14 height 12
radio input "true"
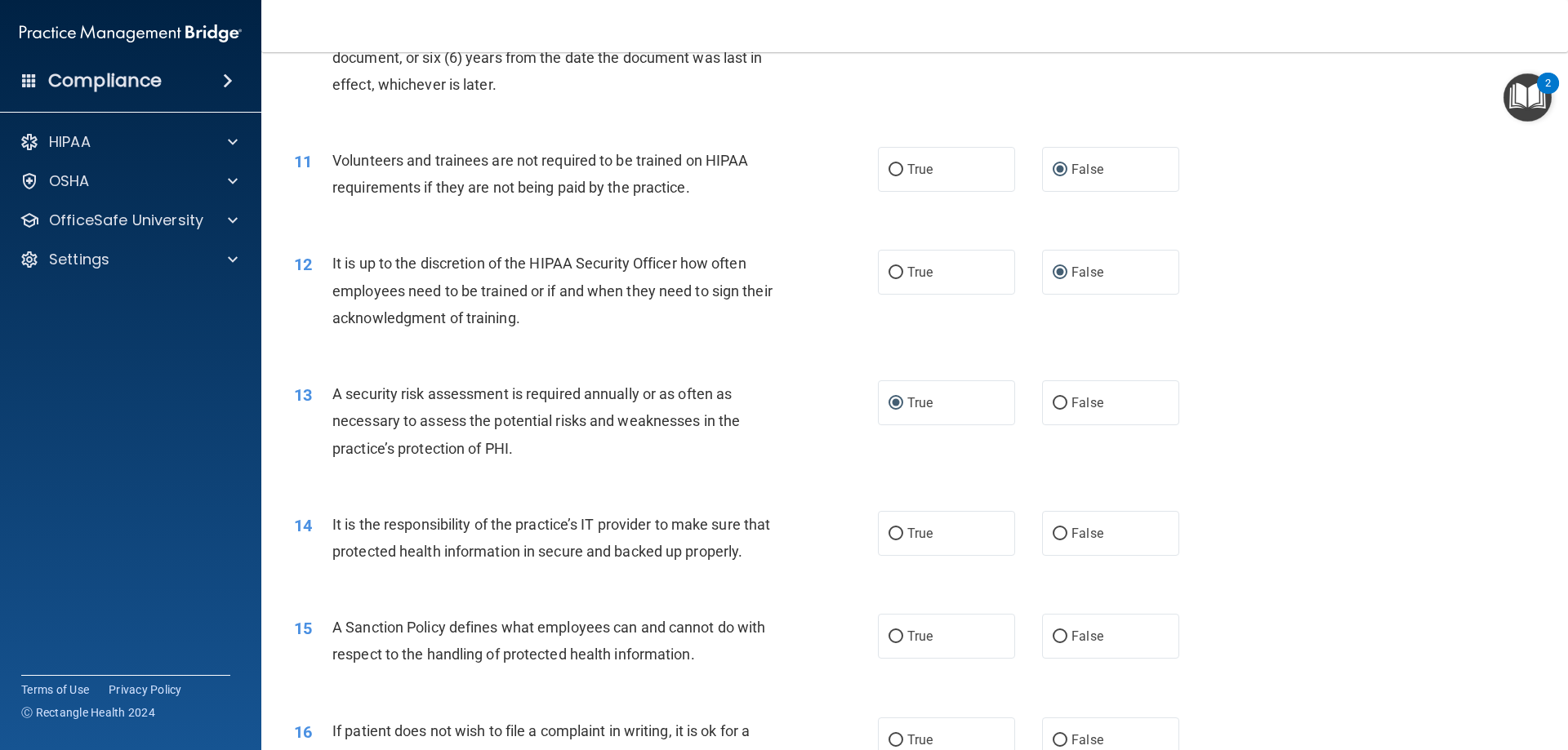
scroll to position [1470, 0]
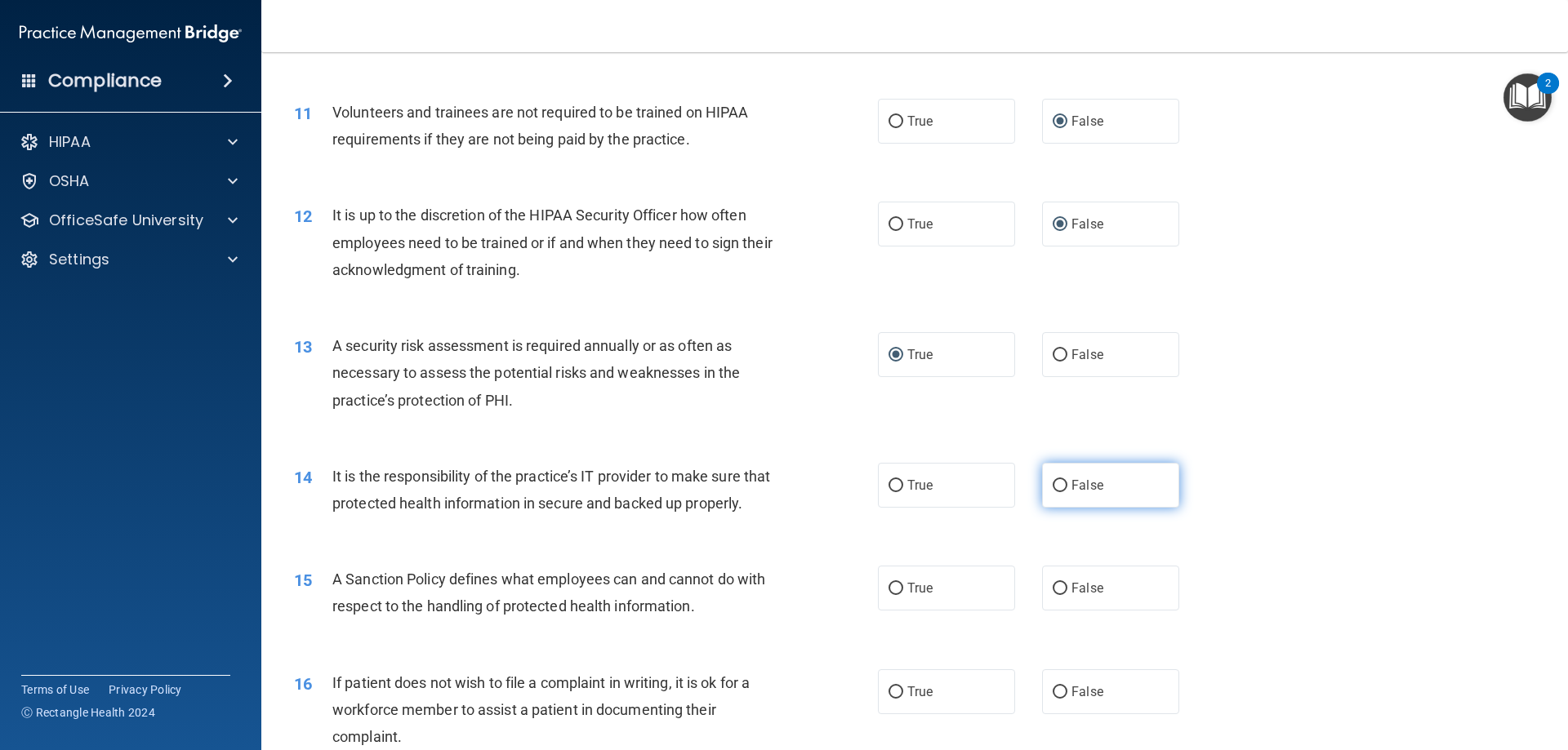
click at [1052, 490] on input "False" at bounding box center [1059, 486] width 14 height 12
radio input "true"
click at [1052, 595] on input "False" at bounding box center [1059, 589] width 14 height 12
radio input "true"
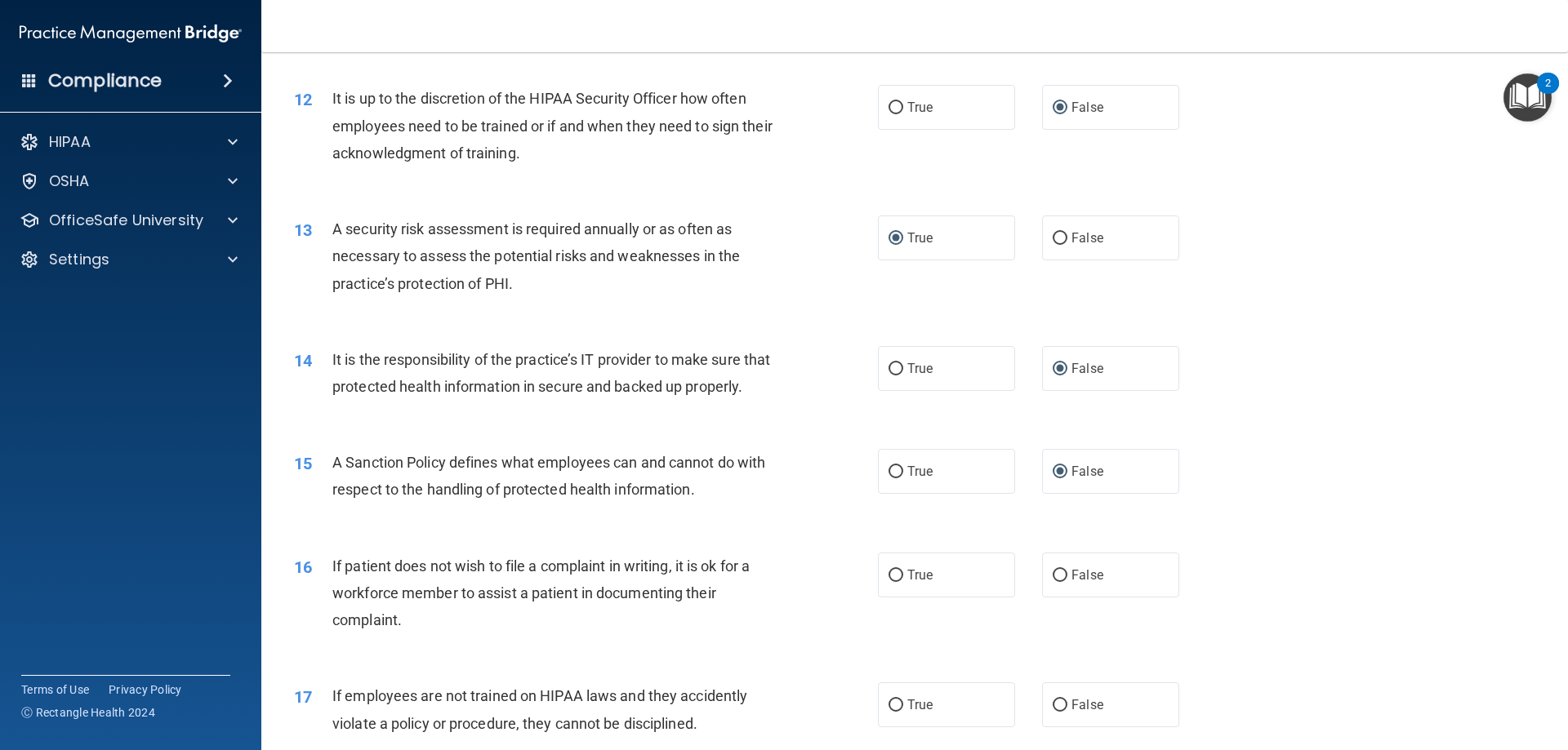
scroll to position [1633, 0]
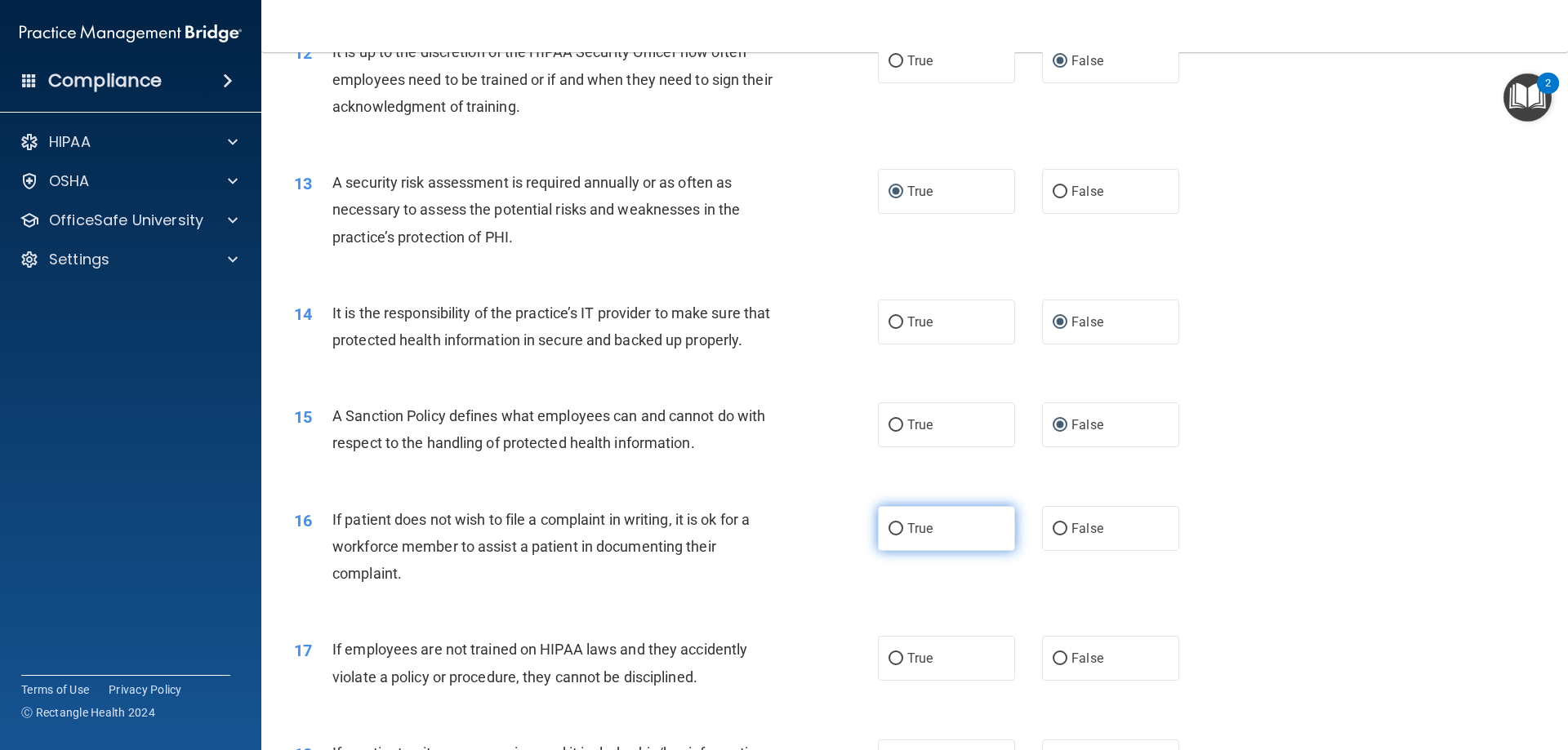
click at [898, 551] on label "True" at bounding box center [946, 528] width 137 height 45
click at [898, 535] on input "True" at bounding box center [895, 529] width 14 height 12
radio input "true"
click at [1052, 666] on input "False" at bounding box center [1059, 659] width 14 height 12
radio input "true"
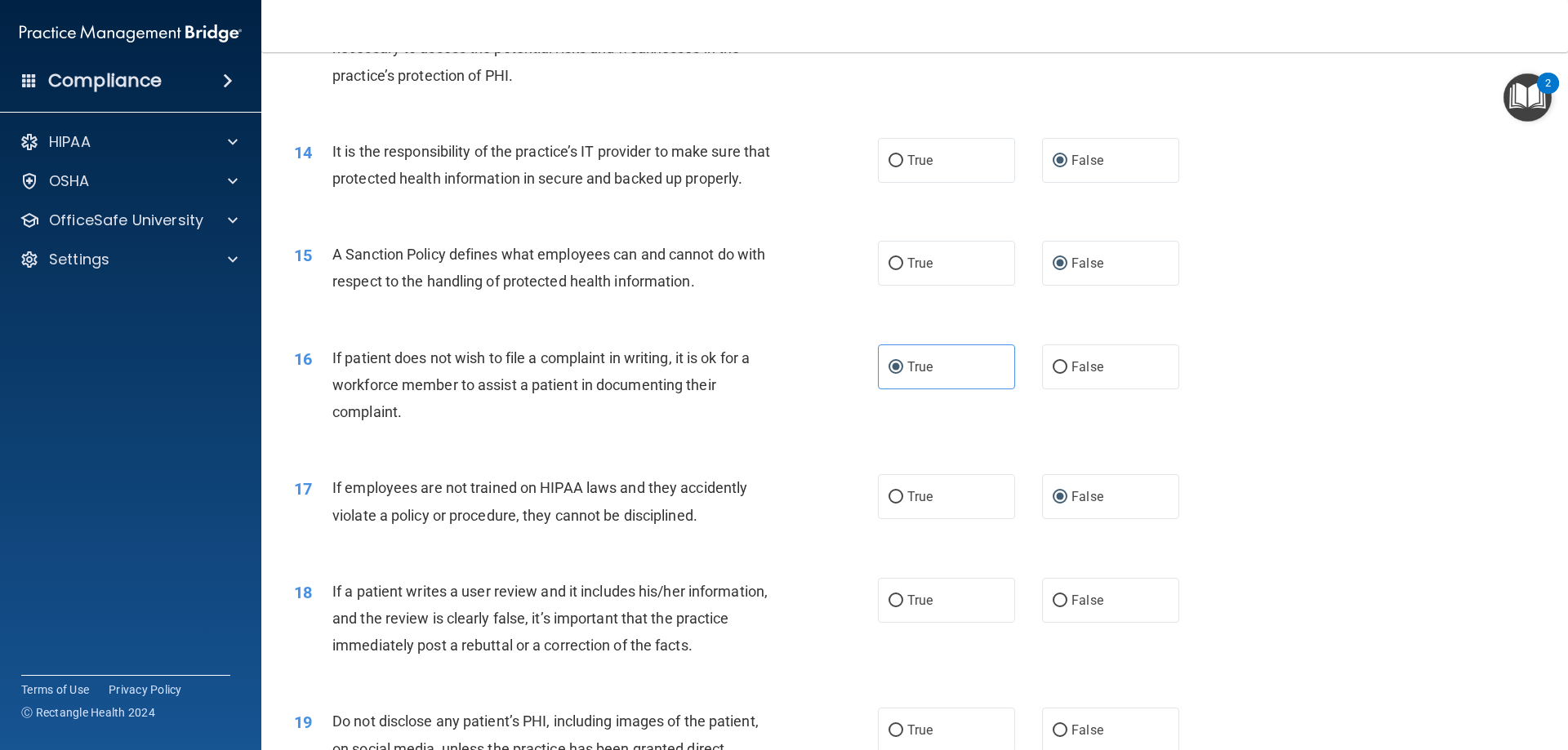
scroll to position [1796, 0]
click at [1056, 606] on input "False" at bounding box center [1059, 599] width 14 height 12
radio input "true"
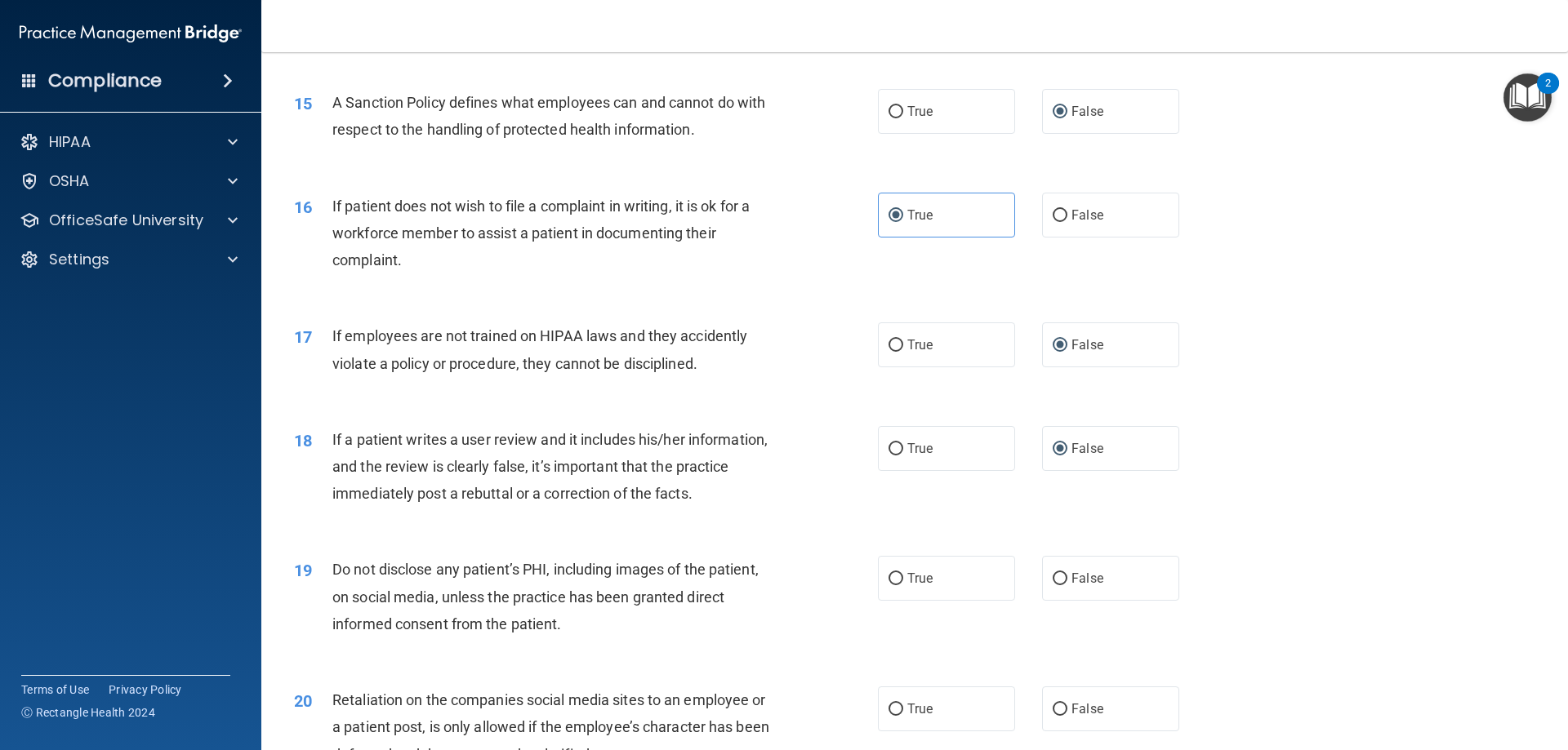
scroll to position [1959, 0]
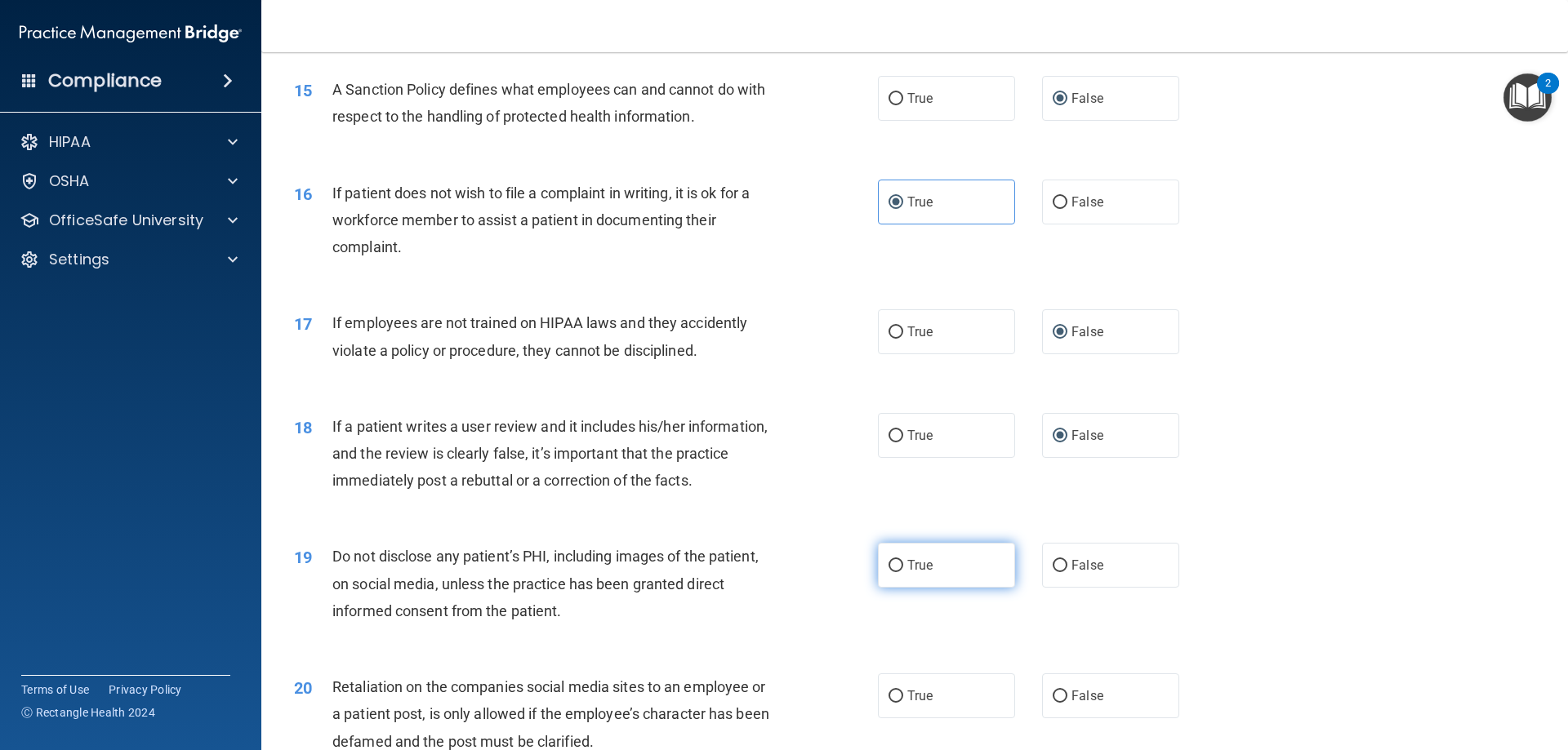
click at [891, 572] on input "True" at bounding box center [895, 566] width 14 height 12
radio input "true"
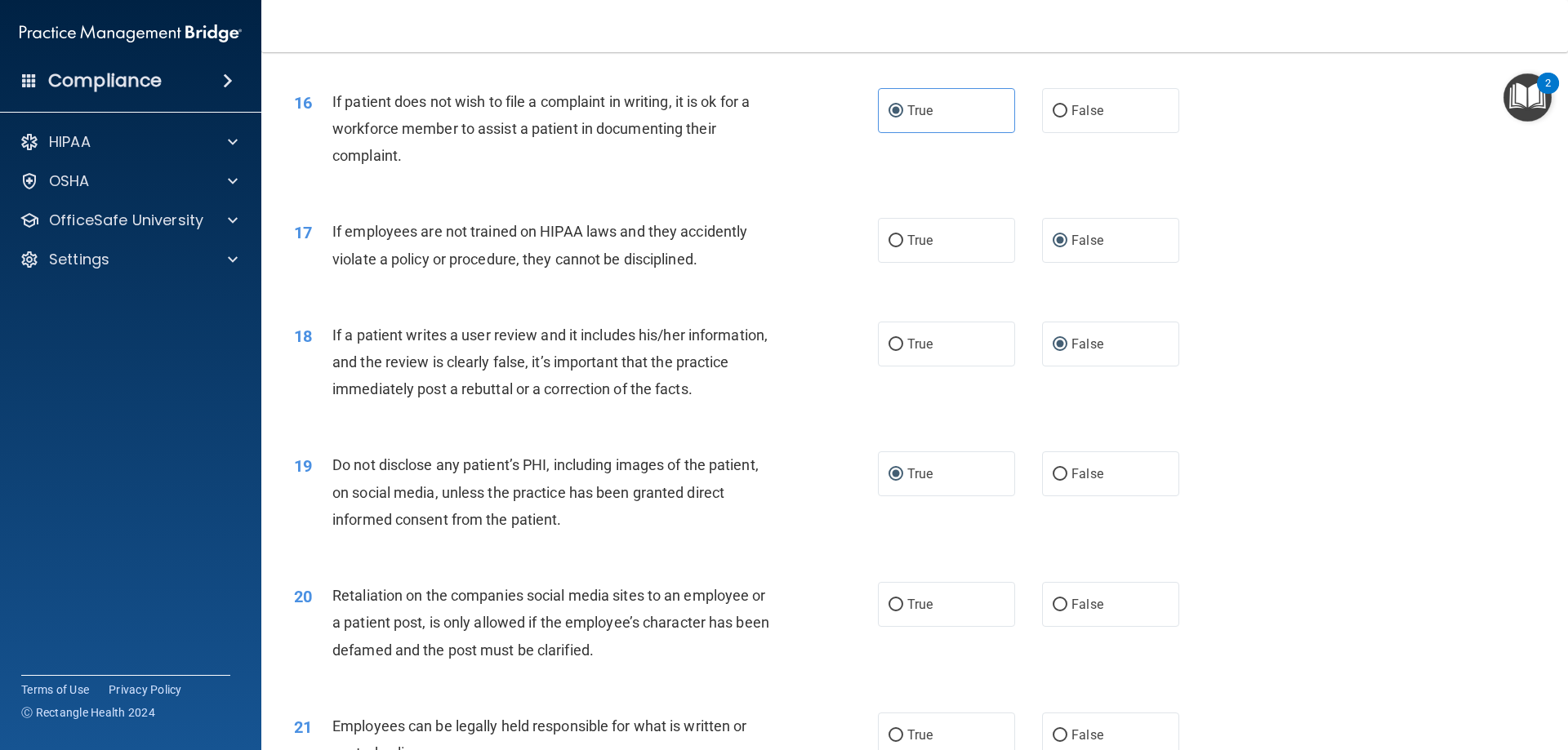
scroll to position [2122, 0]
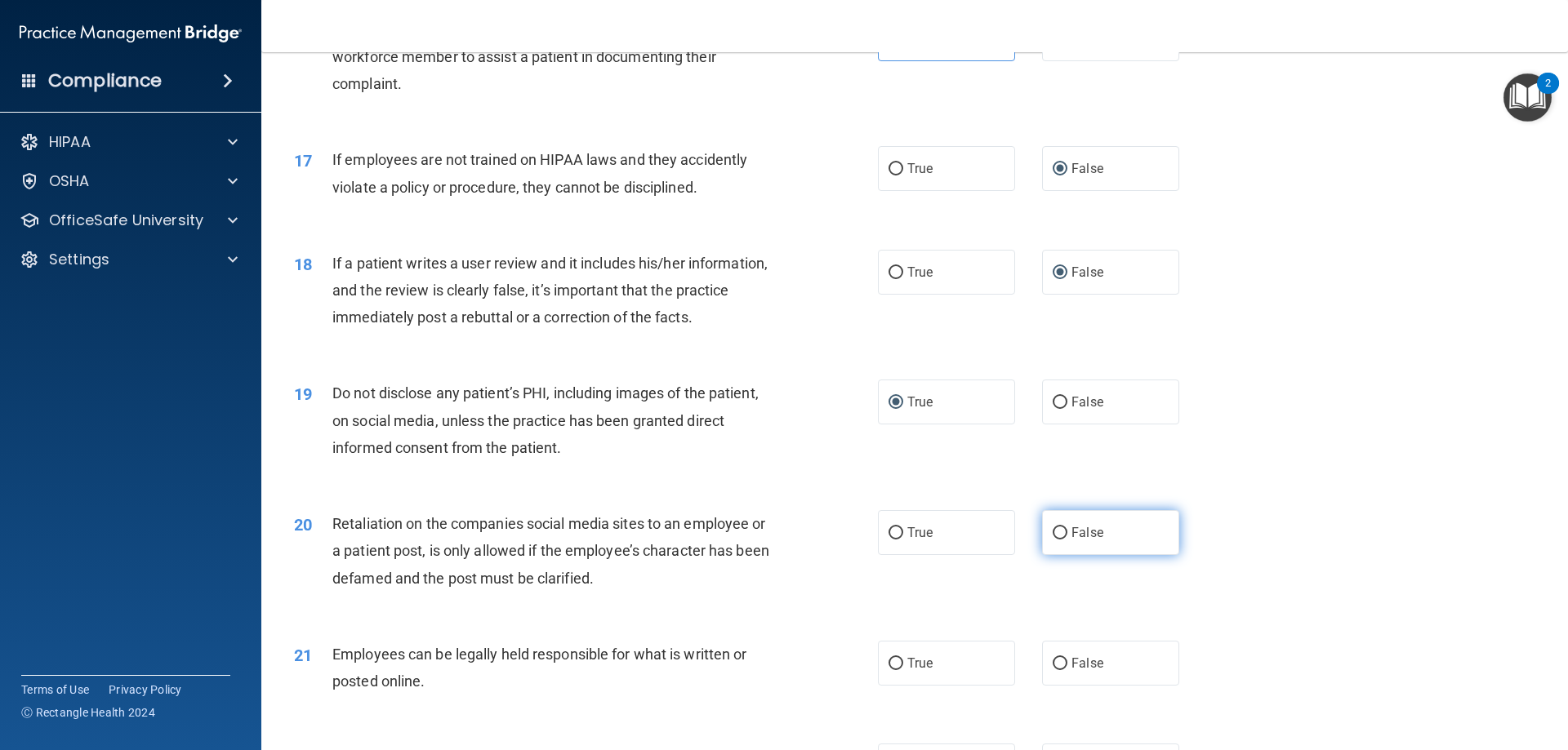
click at [1057, 539] on input "False" at bounding box center [1059, 533] width 14 height 12
radio input "true"
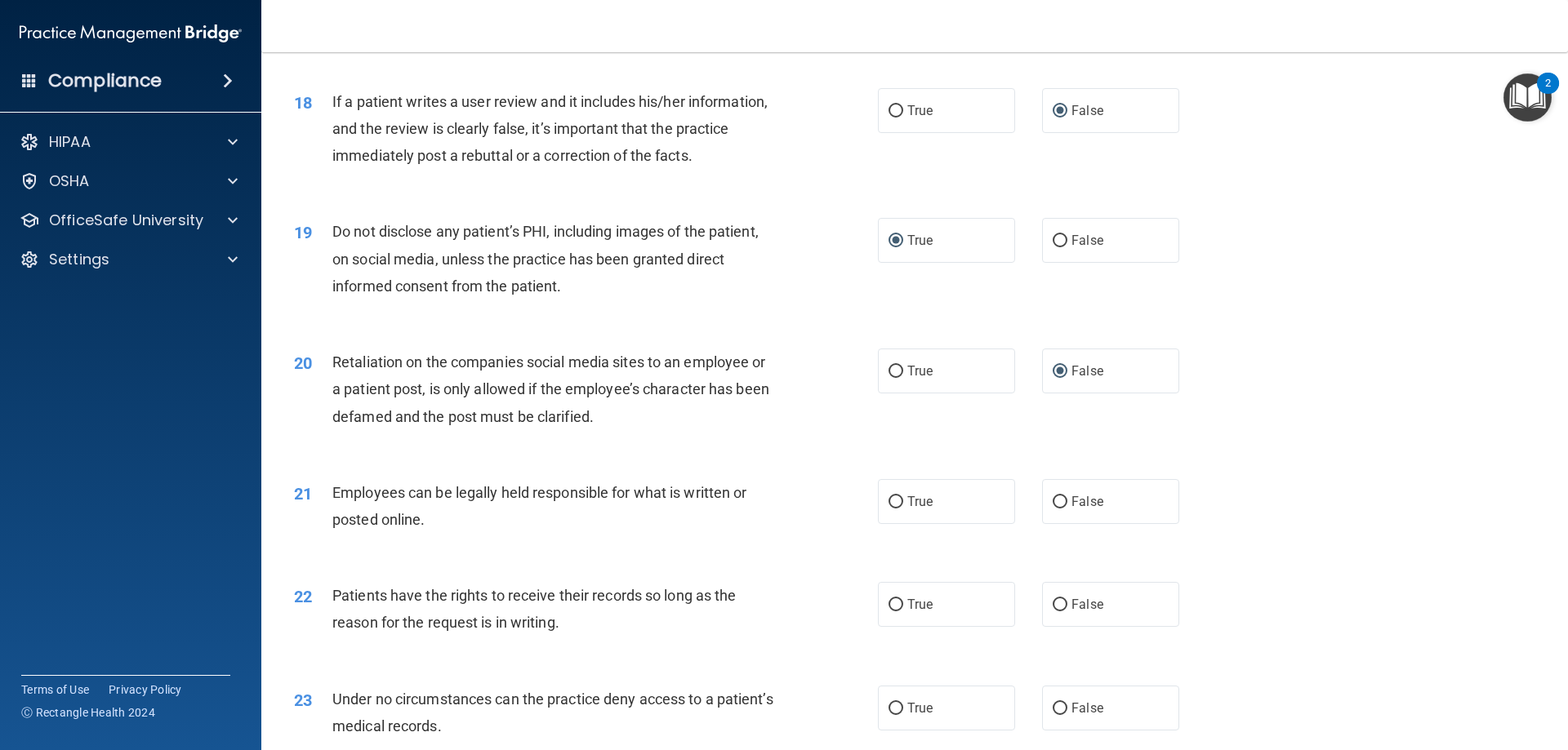
scroll to position [2285, 0]
click at [893, 507] on input "True" at bounding box center [895, 500] width 14 height 12
radio input "true"
click at [1055, 609] on input "False" at bounding box center [1059, 603] width 14 height 12
radio input "true"
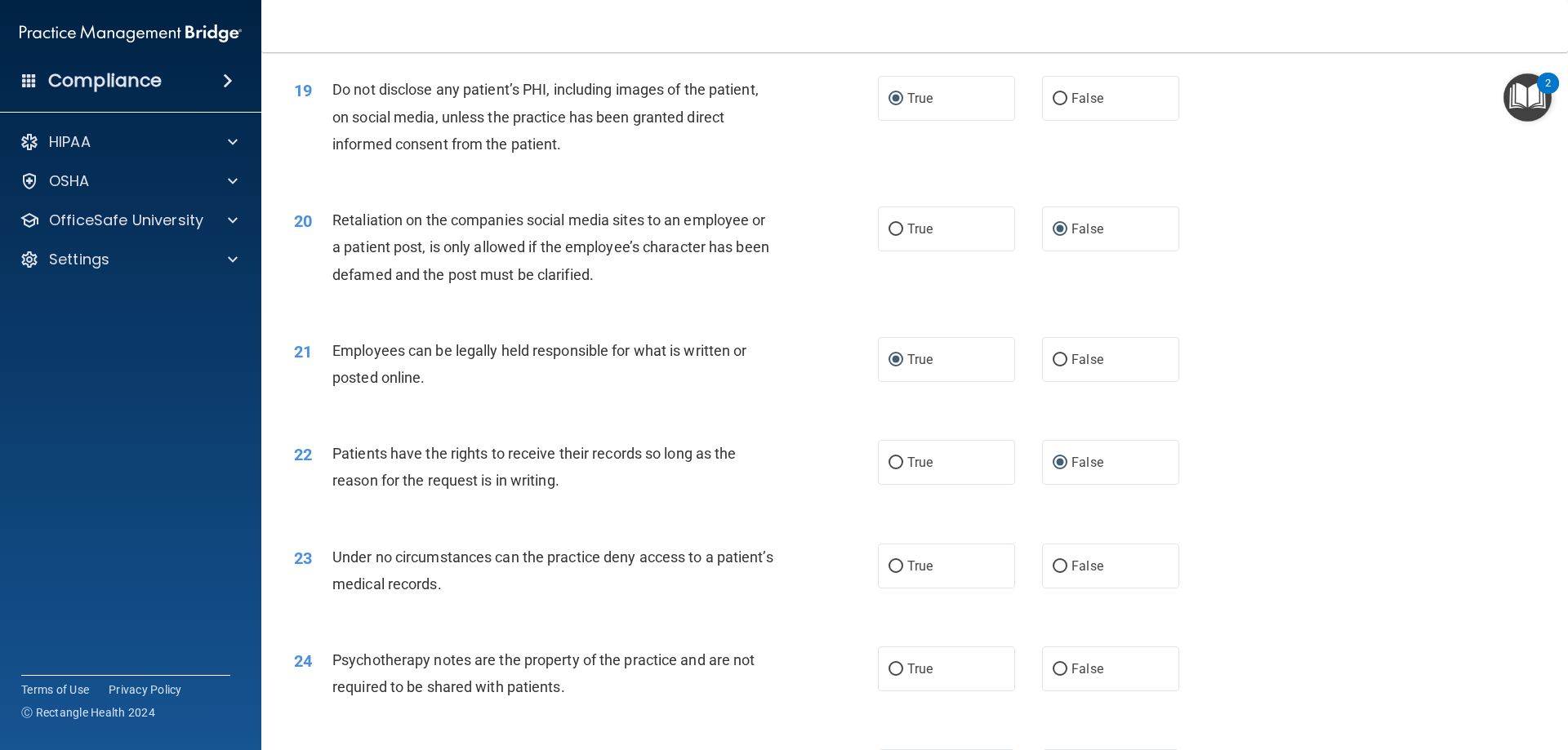
scroll to position [2448, 0]
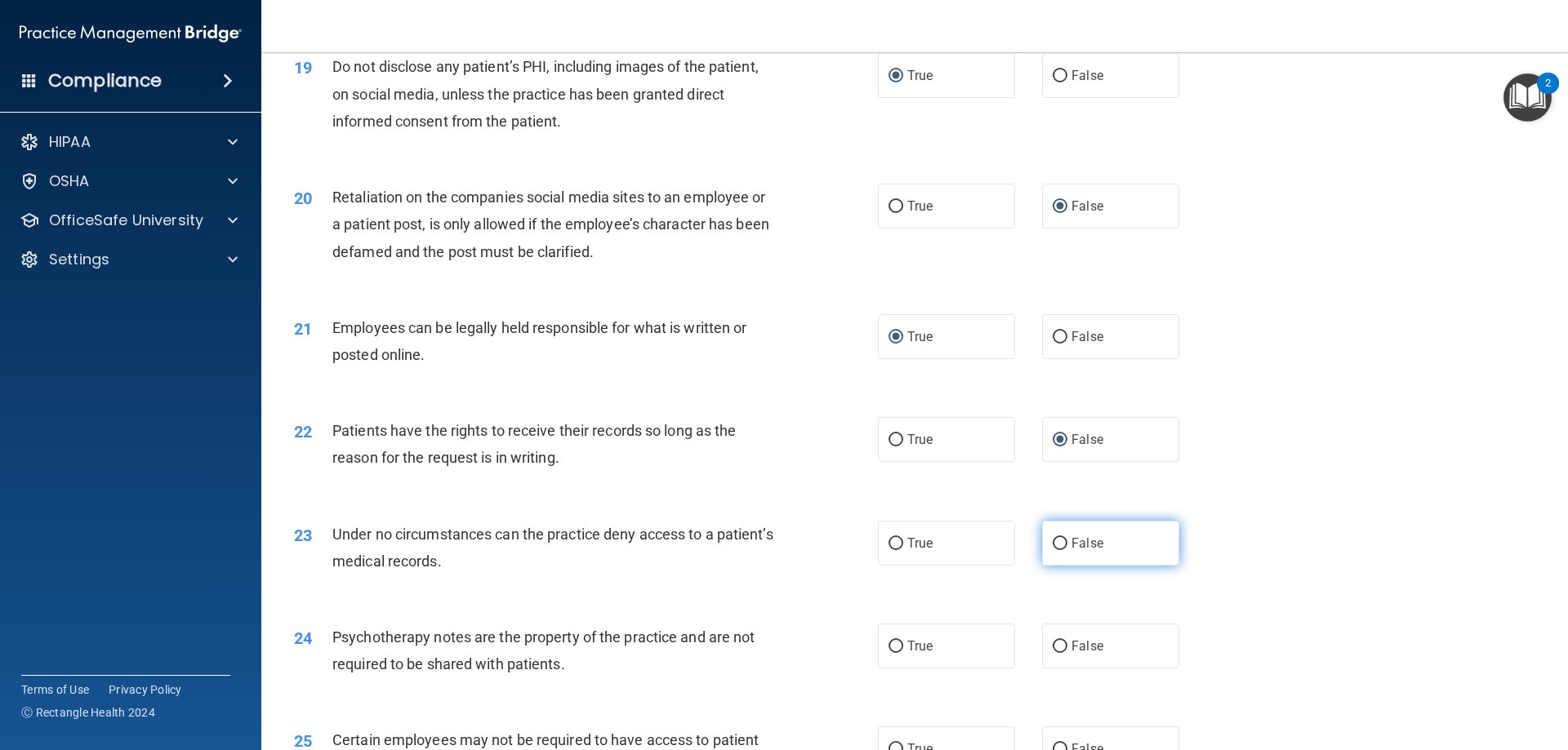
click at [1052, 550] on input "False" at bounding box center [1059, 544] width 14 height 12
radio input "true"
click at [888, 653] on input "True" at bounding box center [895, 647] width 14 height 12
radio input "true"
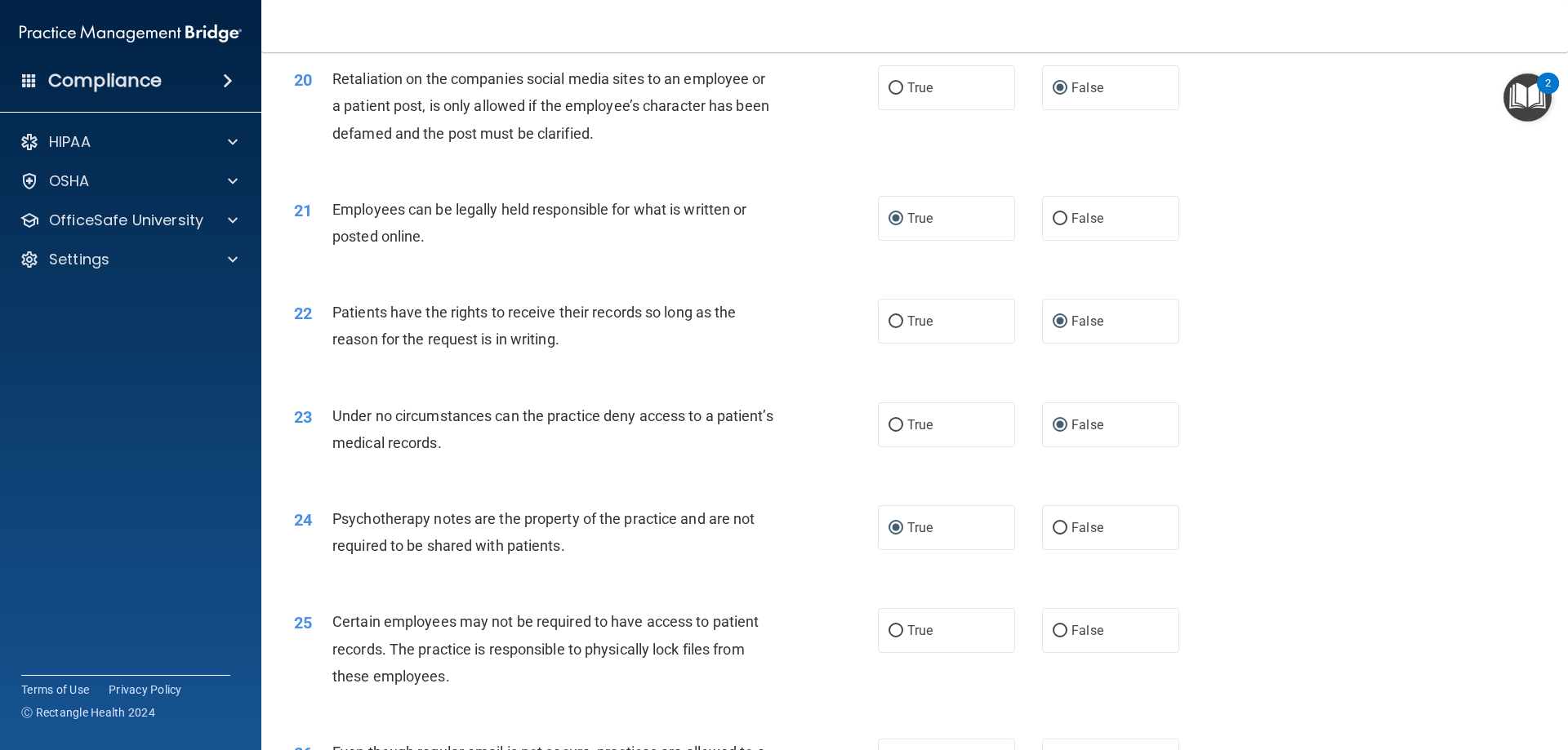
scroll to position [2612, 0]
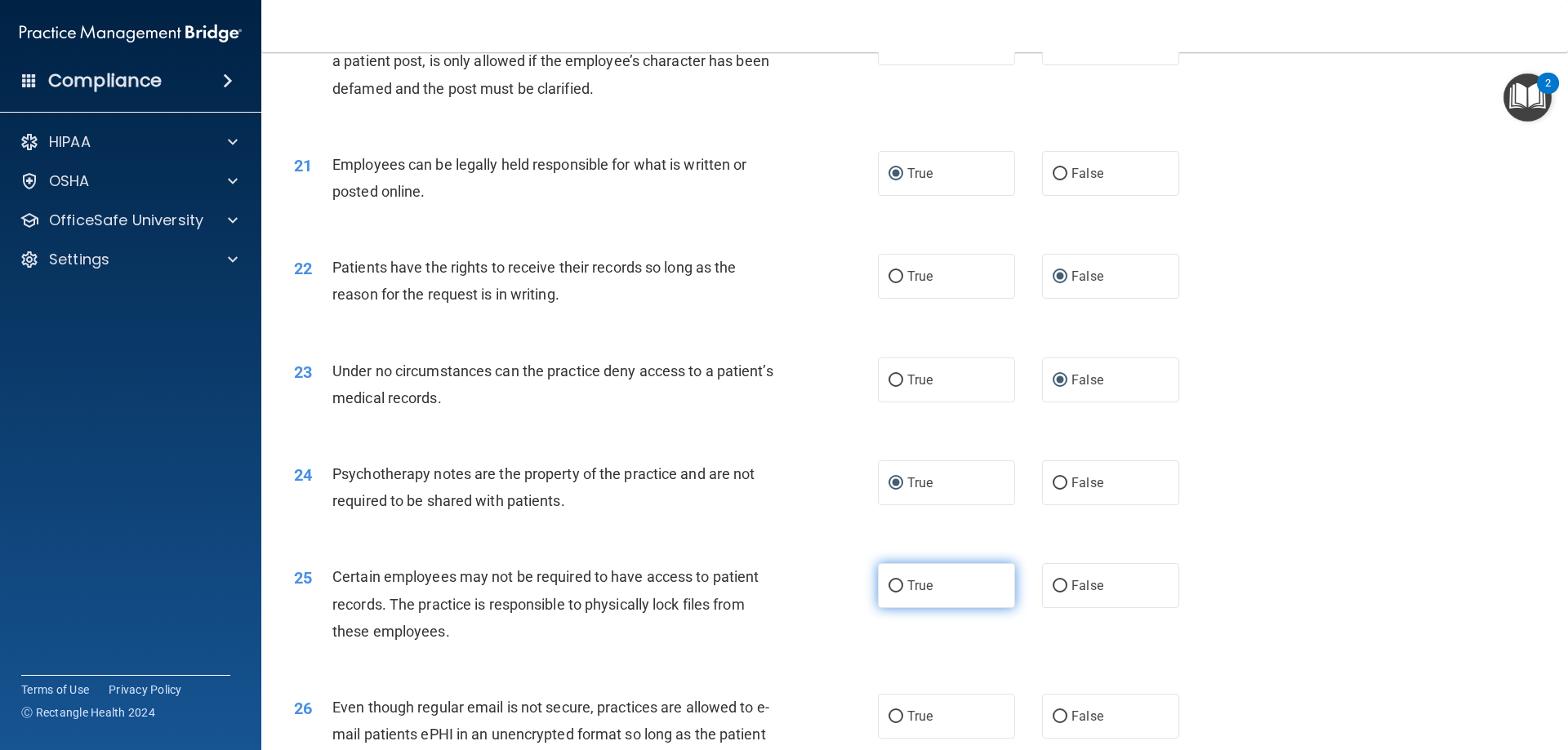
click at [890, 592] on input "True" at bounding box center [895, 586] width 14 height 12
radio input "true"
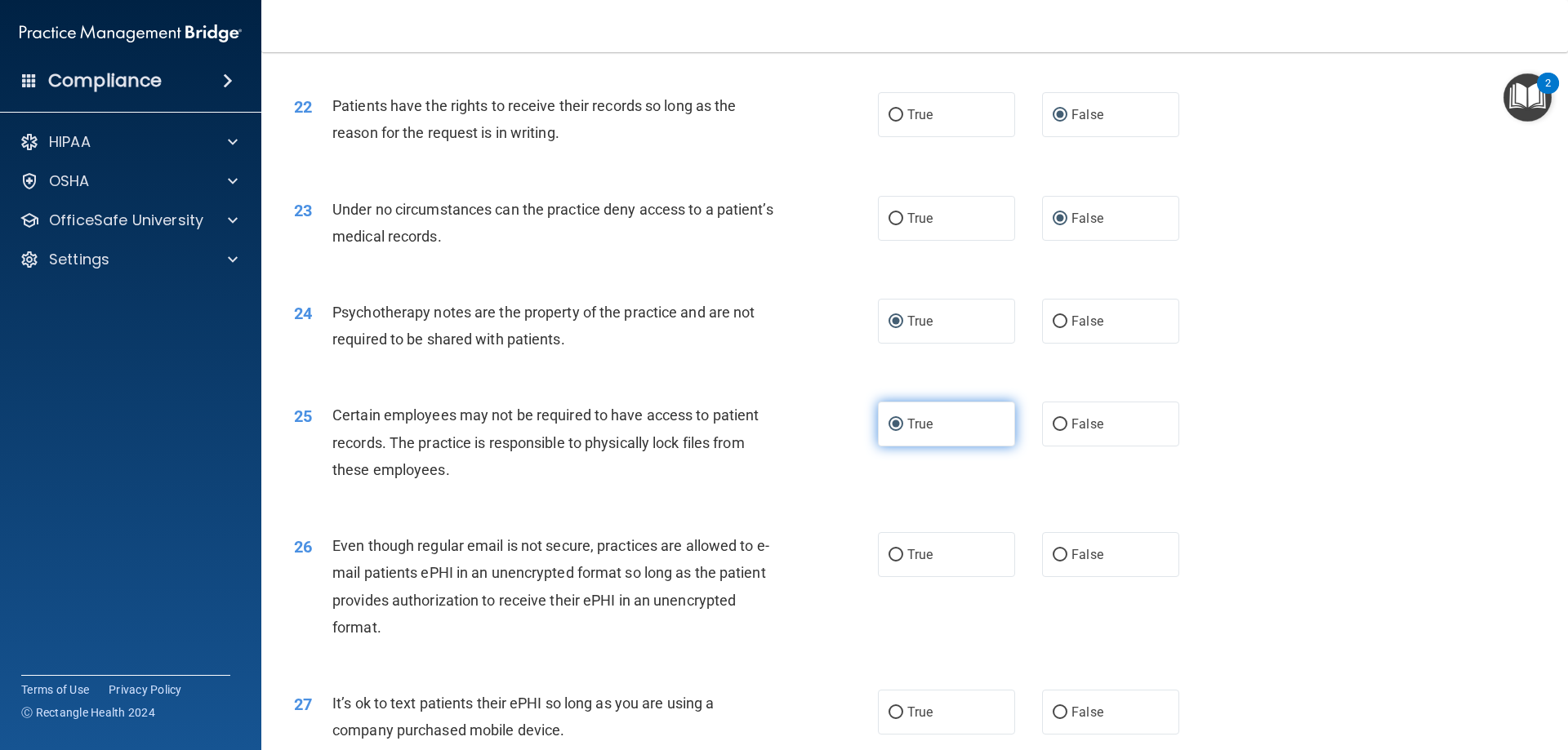
scroll to position [2775, 0]
click at [890, 560] on input "True" at bounding box center [895, 553] width 14 height 12
radio input "true"
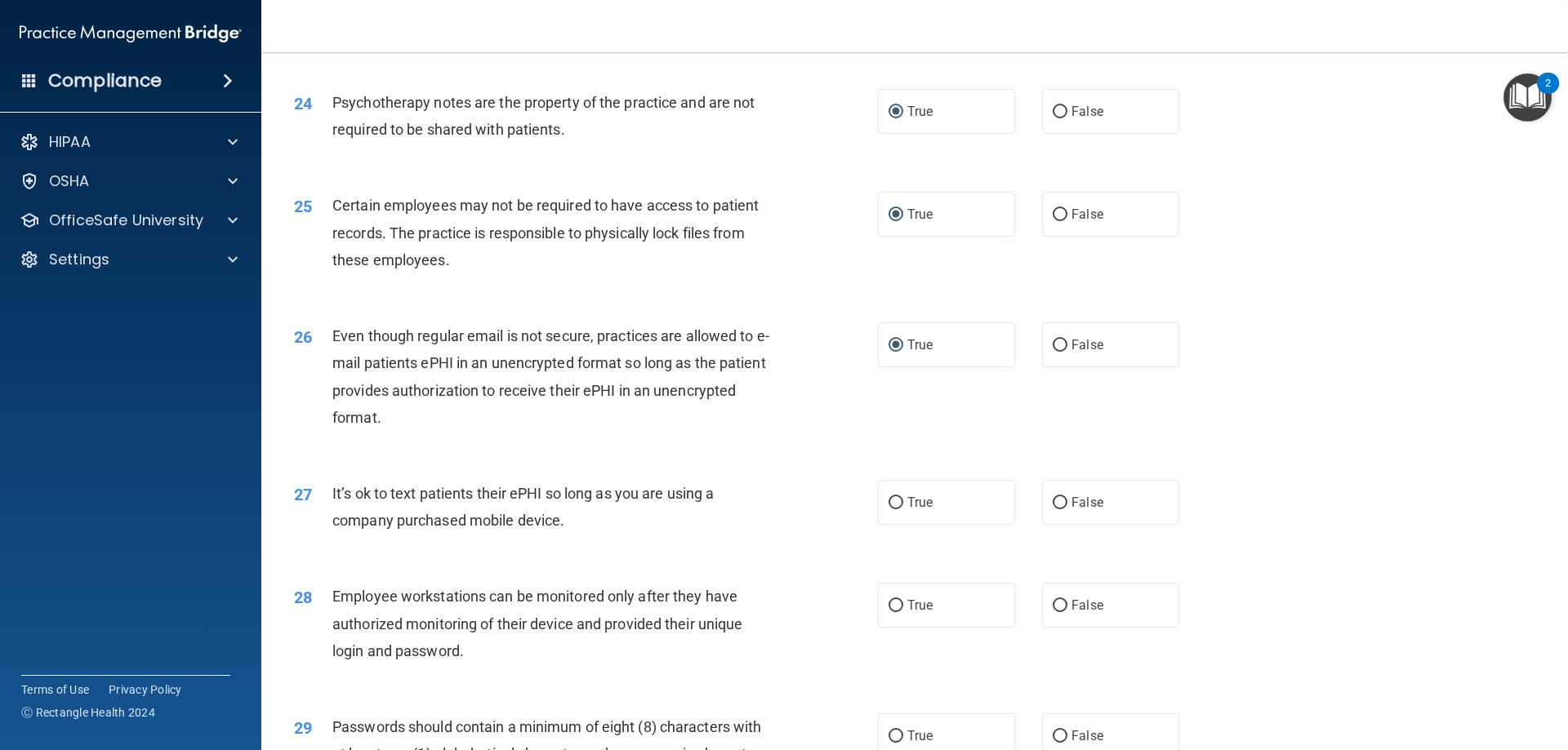
scroll to position [3020, 0]
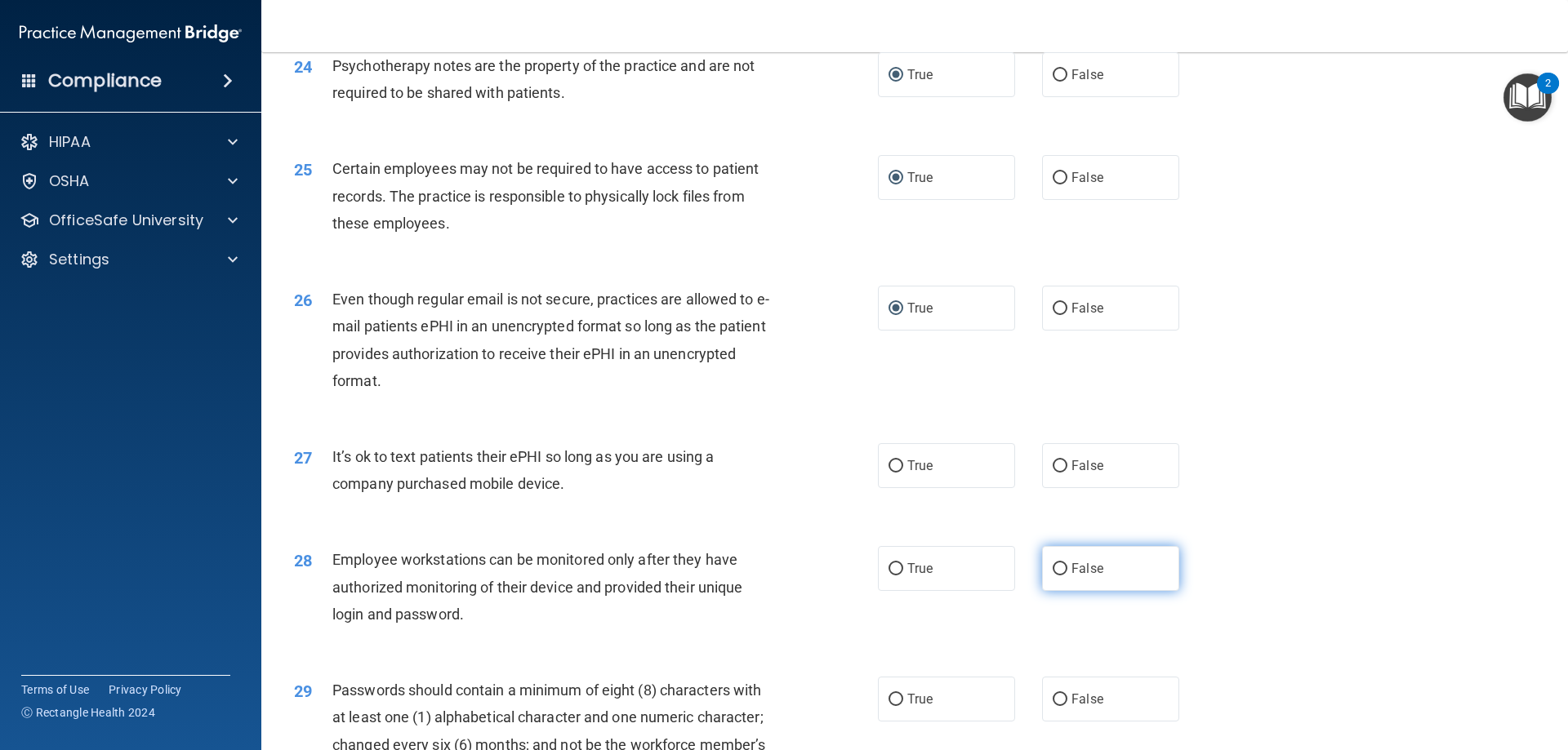
click at [1063, 591] on label "False" at bounding box center [1110, 568] width 137 height 45
click at [1063, 575] on input "False" at bounding box center [1059, 569] width 14 height 12
radio input "true"
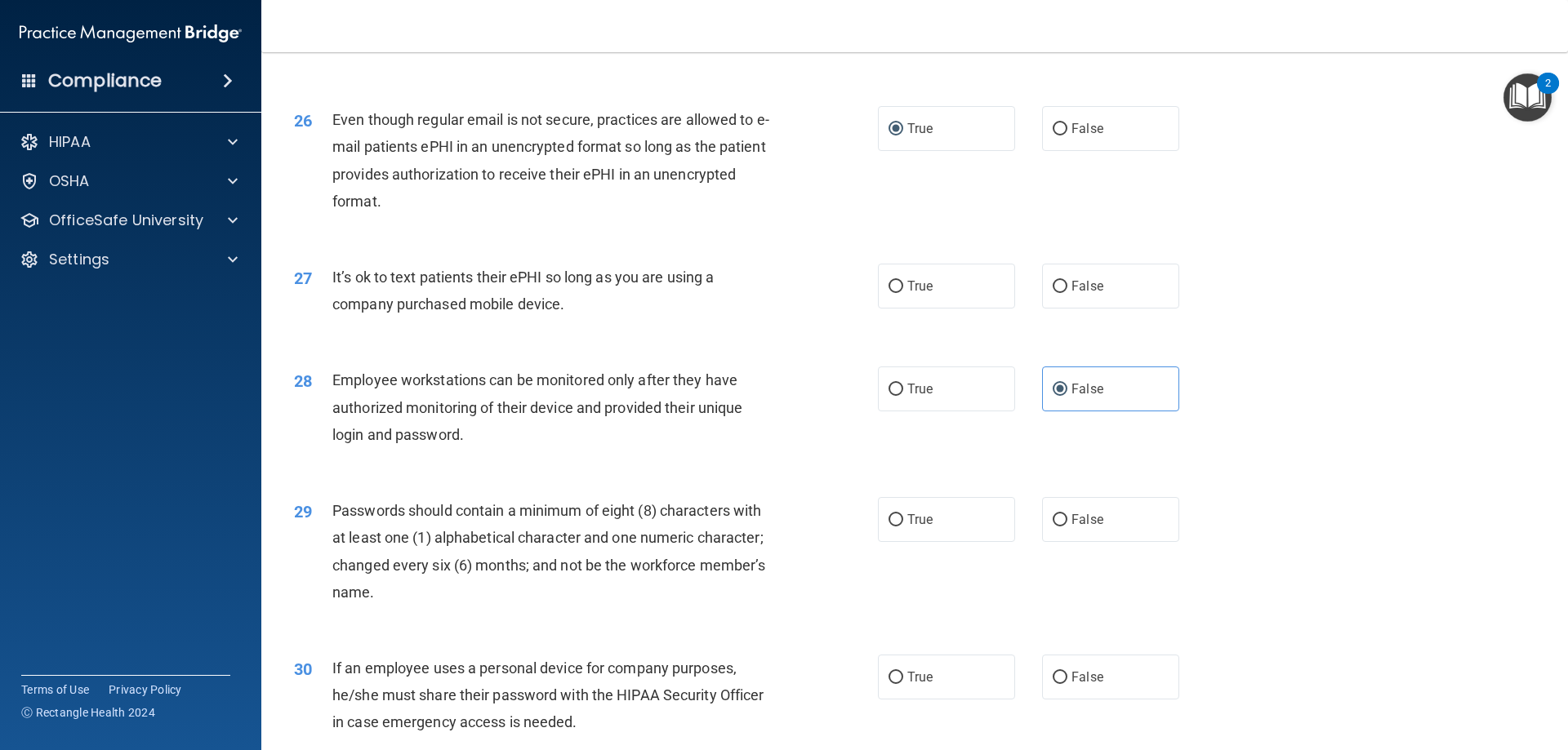
scroll to position [3265, 0]
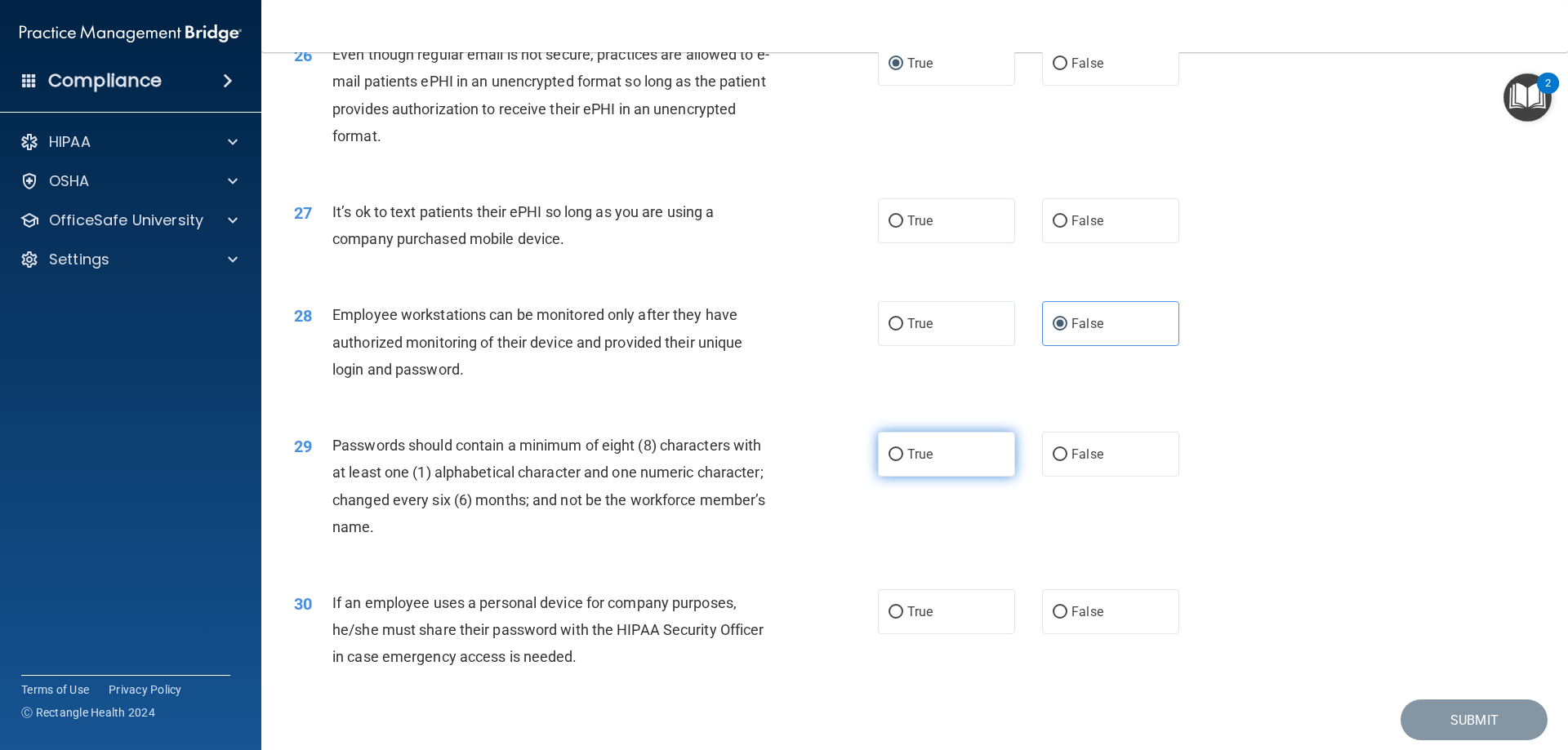
click at [890, 461] on input "True" at bounding box center [895, 455] width 14 height 12
radio input "true"
click at [1054, 619] on input "False" at bounding box center [1059, 612] width 14 height 12
radio input "true"
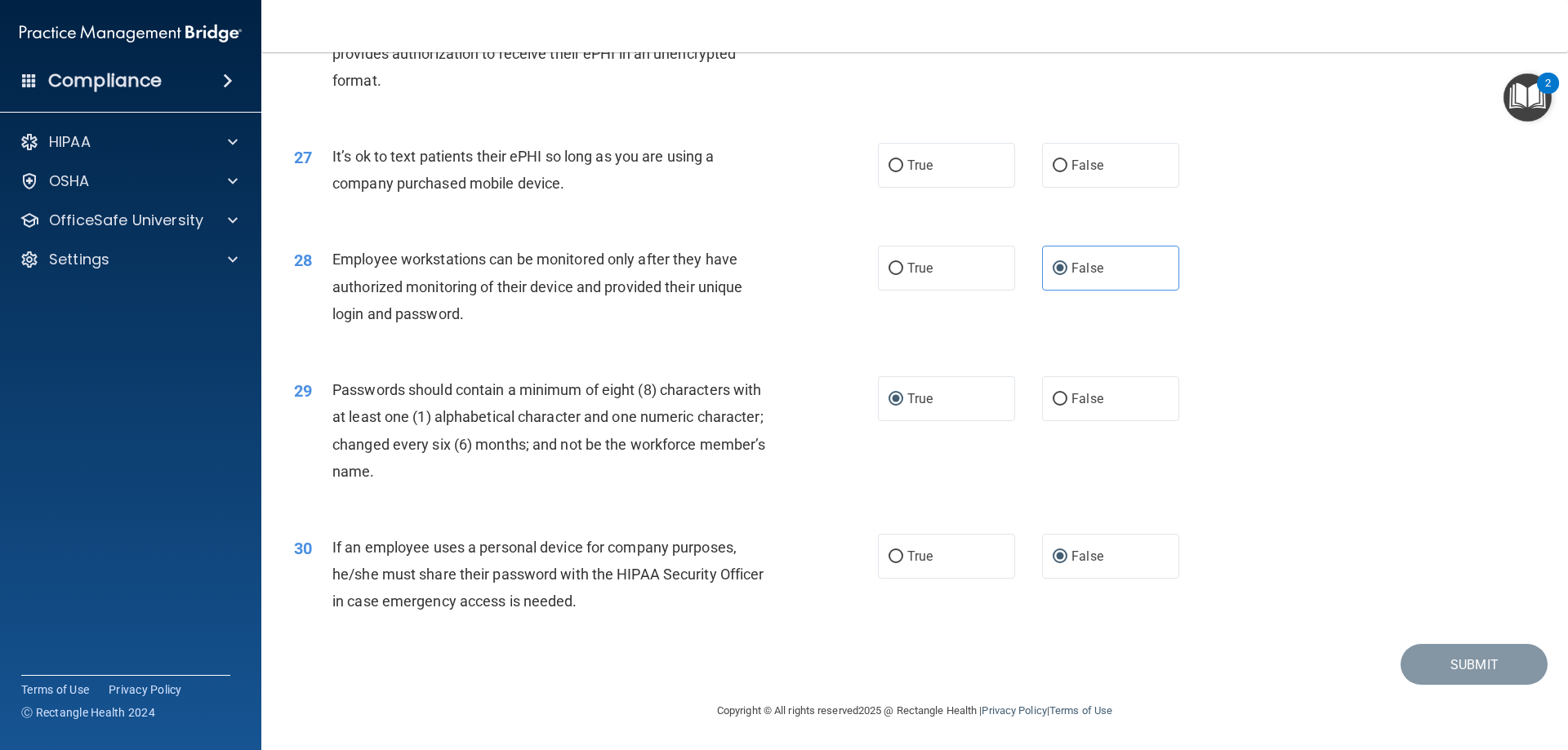
scroll to position [3347, 0]
click at [1325, 264] on div "28 Employee workstations can be monitored only after they have authorized monit…" at bounding box center [915, 291] width 1266 height 131
click at [892, 565] on label "True" at bounding box center [946, 555] width 137 height 45
click at [892, 563] on input "True" at bounding box center [895, 556] width 14 height 12
radio input "true"
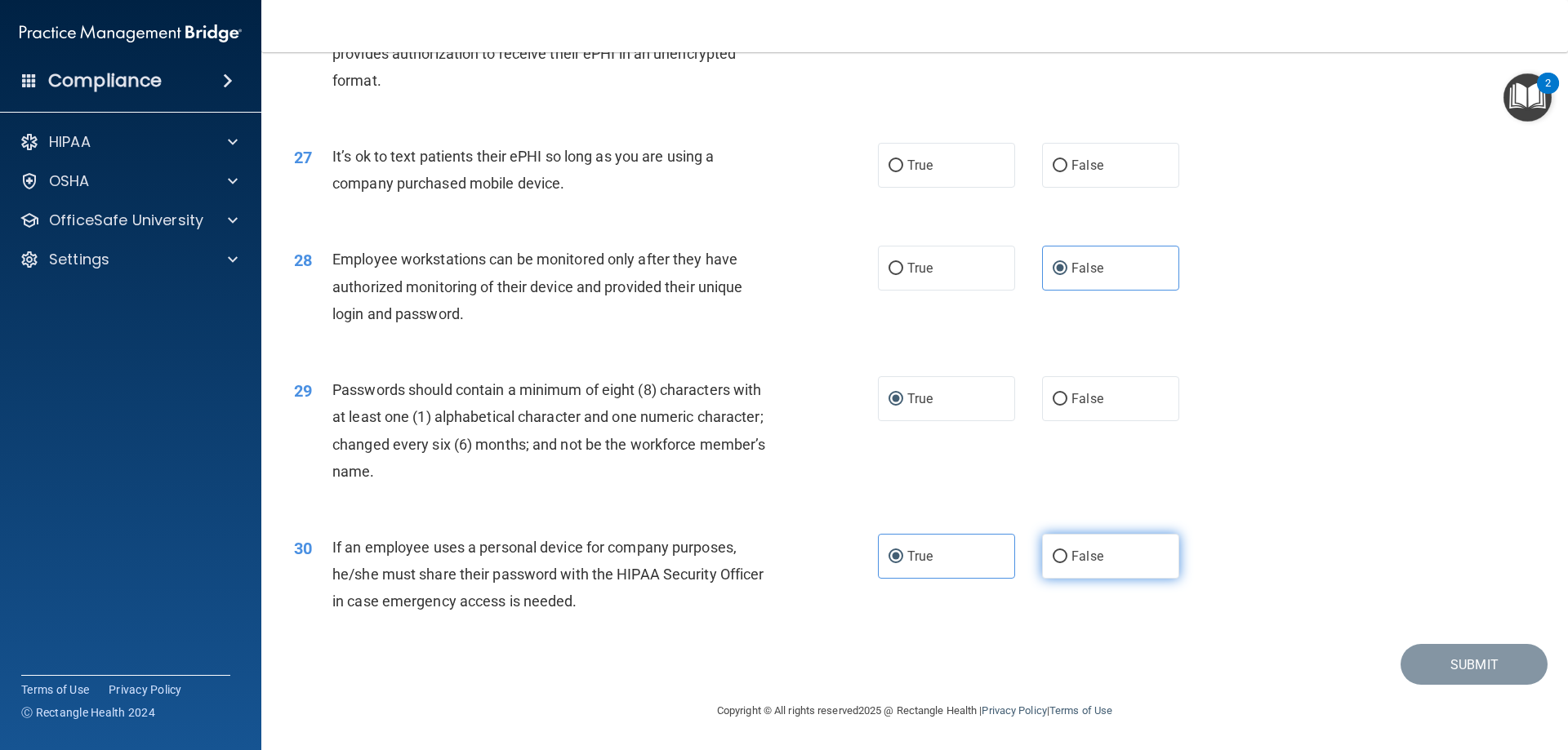
click at [1056, 553] on input "False" at bounding box center [1059, 556] width 14 height 12
radio input "true"
radio input "false"
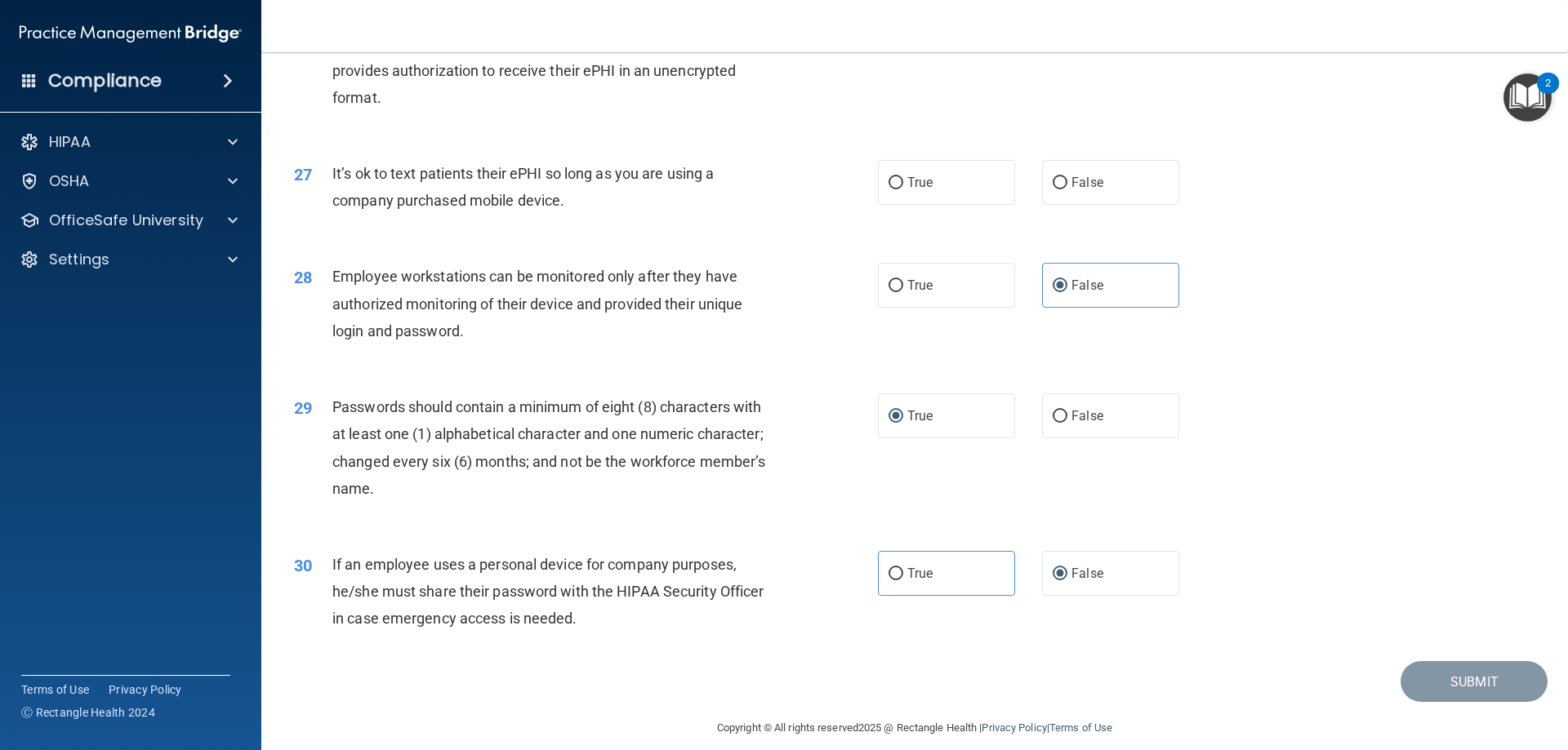
scroll to position [3266, 0]
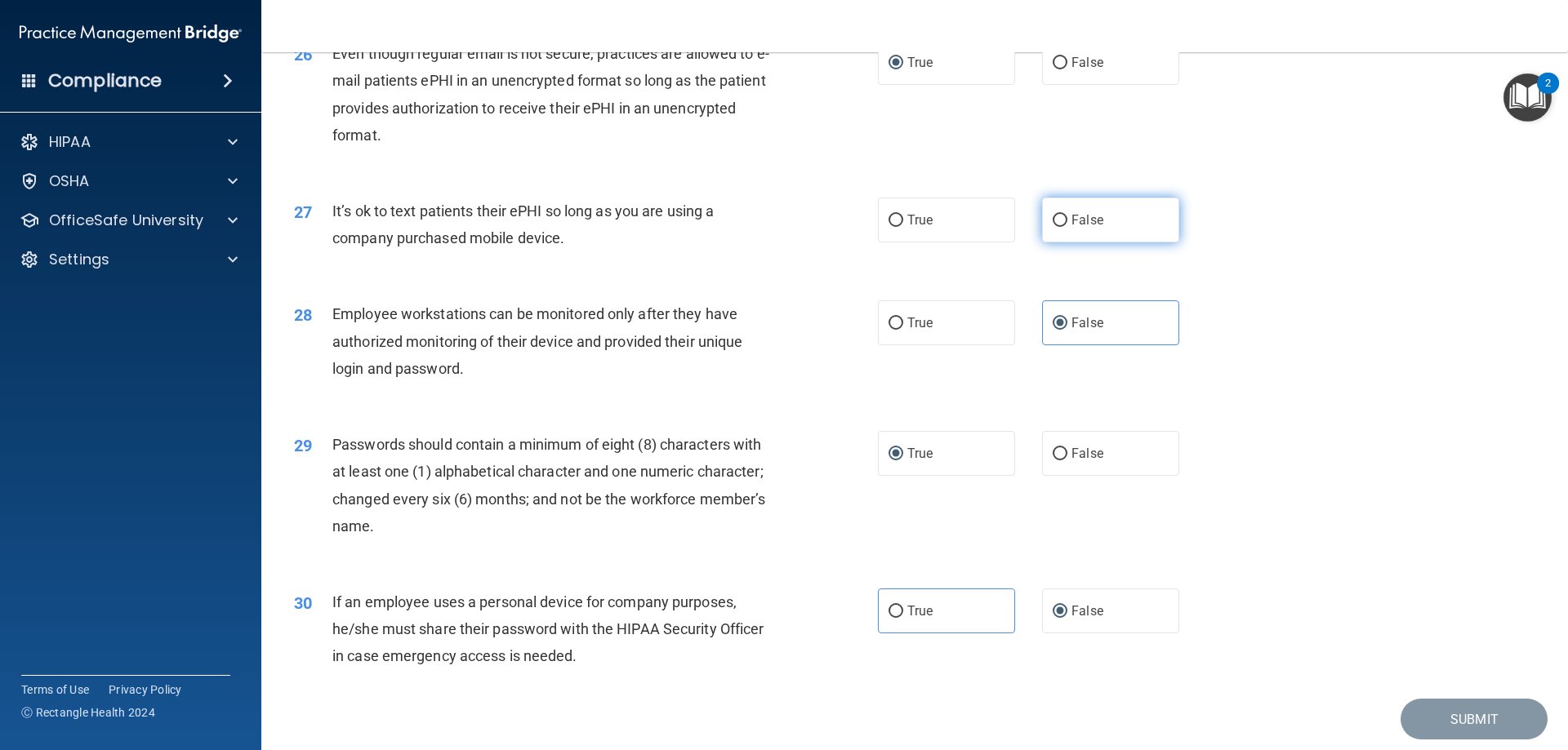
click at [1057, 227] on input "False" at bounding box center [1059, 220] width 14 height 12
radio input "true"
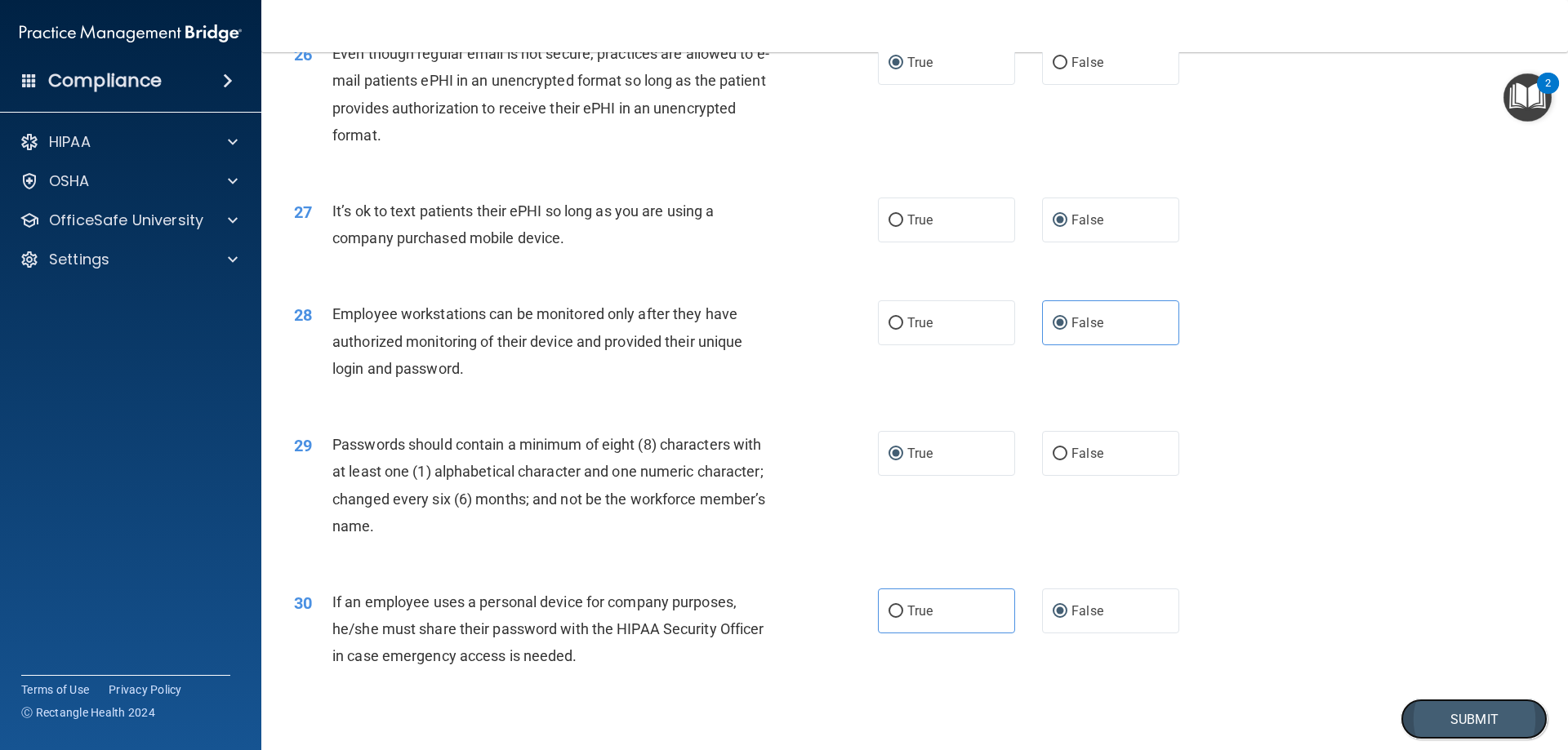
click at [1464, 735] on button "Submit" at bounding box center [1474, 720] width 147 height 42
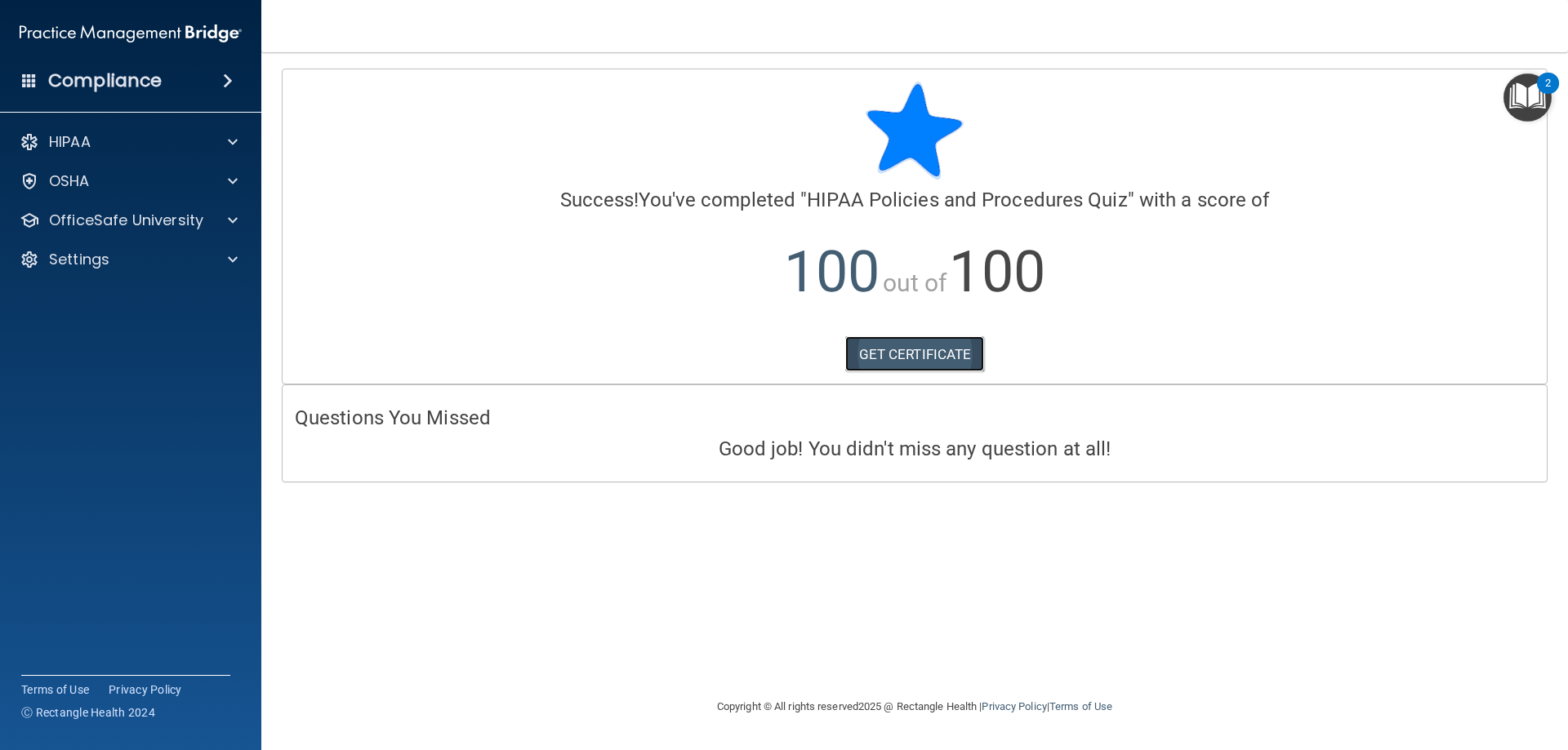
click at [930, 356] on link "GET CERTIFICATE" at bounding box center [915, 354] width 140 height 36
click at [227, 216] on div at bounding box center [230, 220] width 41 height 20
click at [198, 254] on img at bounding box center [198, 259] width 20 height 20
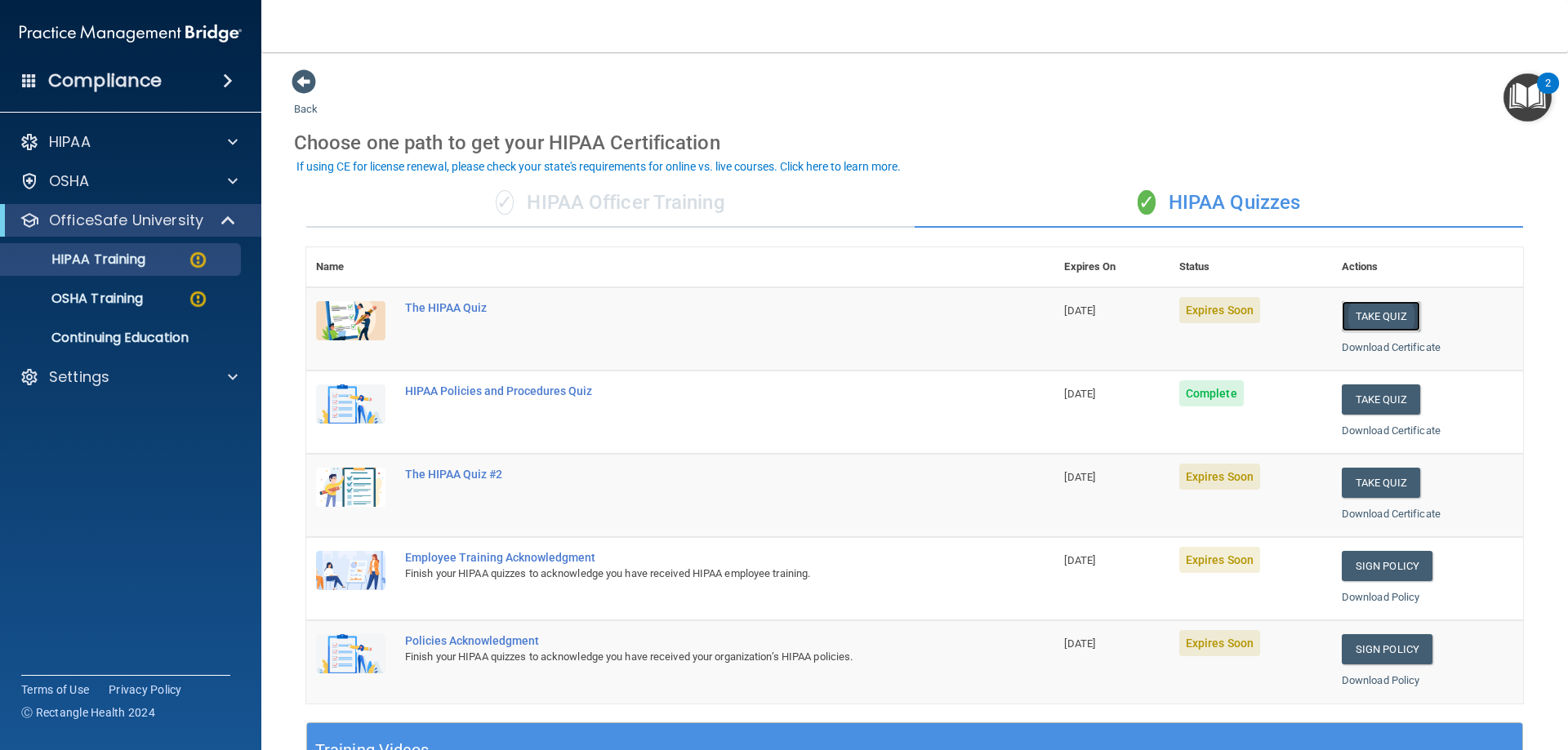
click at [1363, 318] on button "Take Quiz" at bounding box center [1381, 316] width 79 height 30
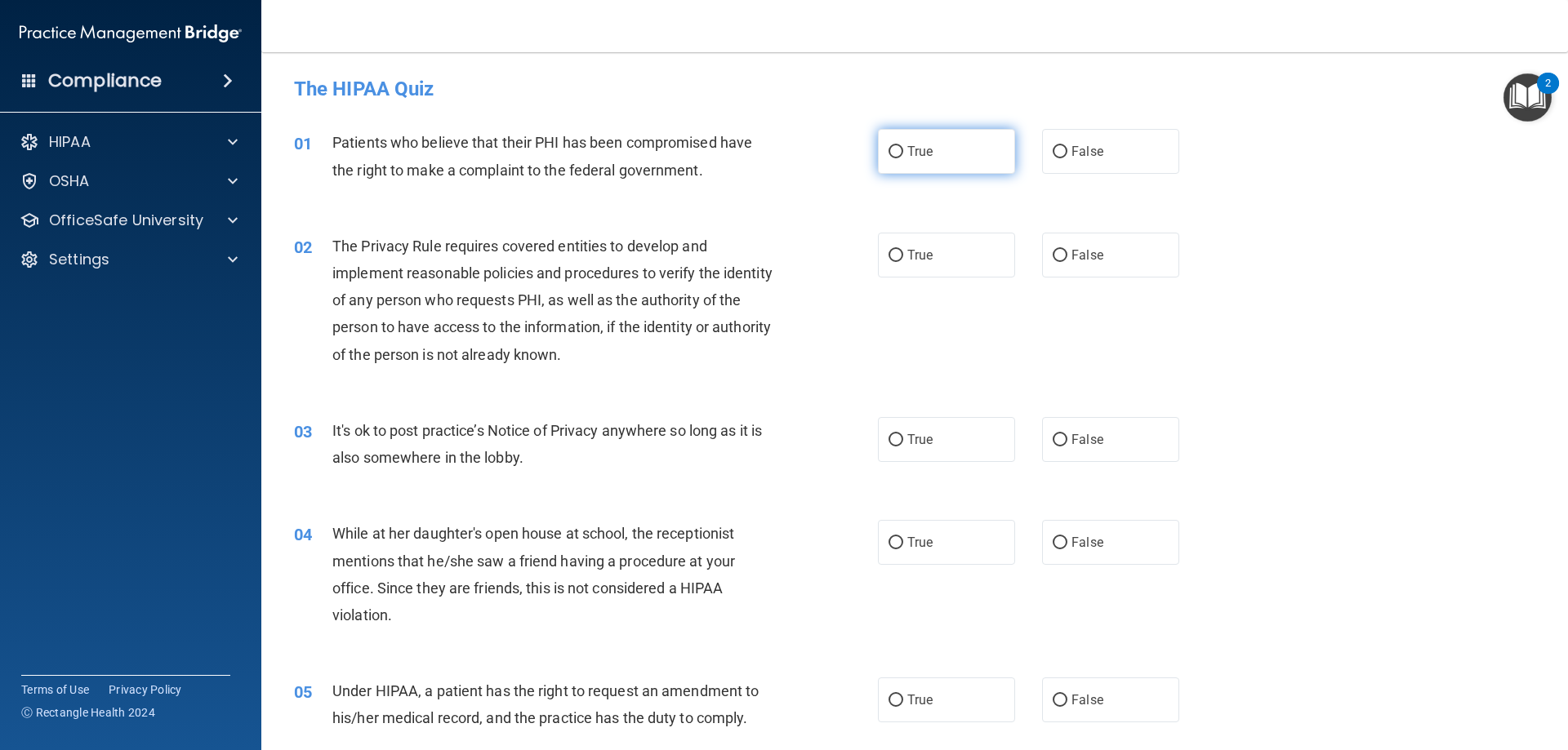
click at [898, 152] on label "True" at bounding box center [946, 151] width 137 height 45
click at [898, 152] on input "True" at bounding box center [895, 152] width 14 height 12
radio input "true"
click at [894, 259] on input "True" at bounding box center [895, 255] width 14 height 12
radio input "true"
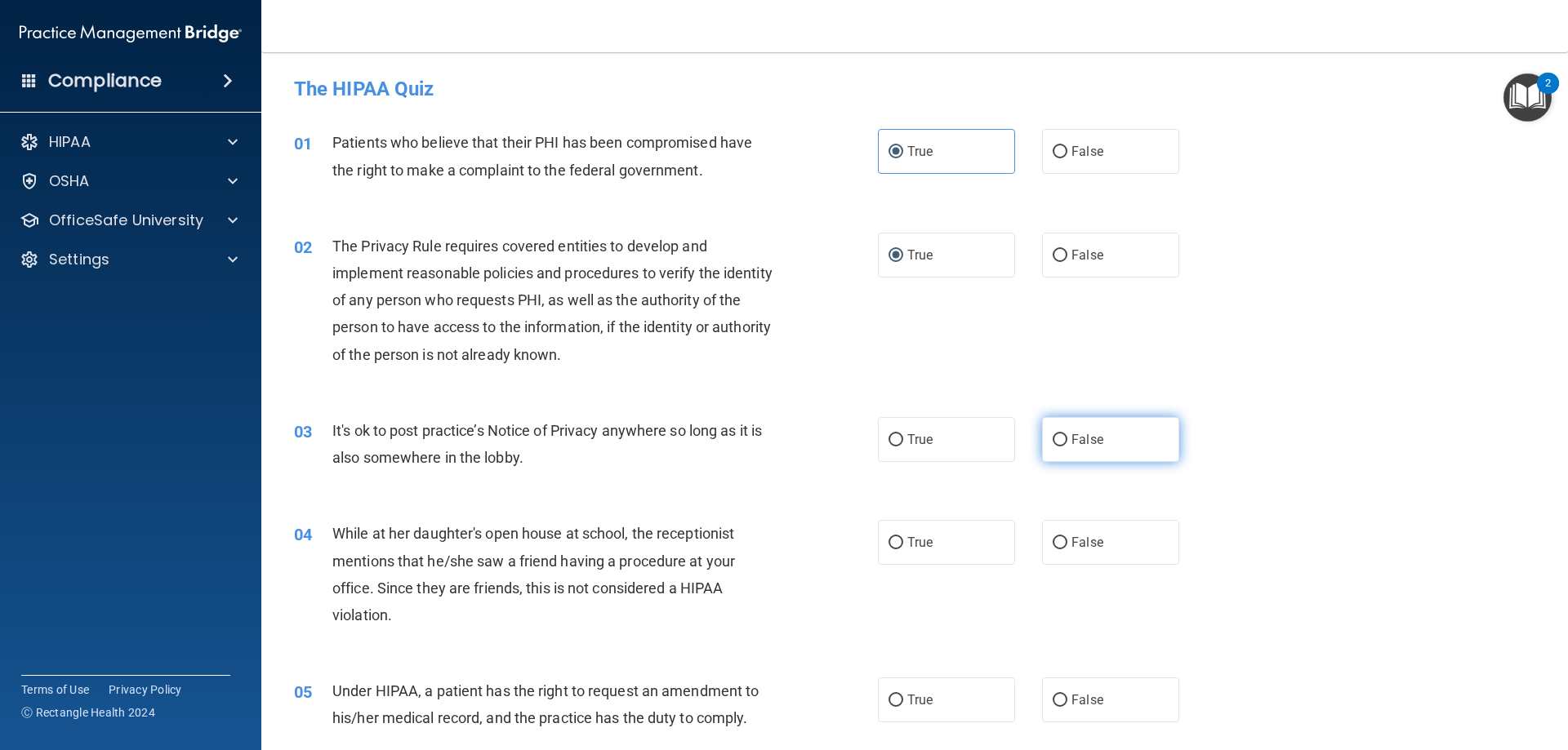
click at [1052, 436] on input "False" at bounding box center [1059, 440] width 14 height 12
radio input "true"
click at [1057, 553] on label "False" at bounding box center [1110, 542] width 137 height 45
click at [1057, 550] on input "False" at bounding box center [1059, 543] width 14 height 12
radio input "true"
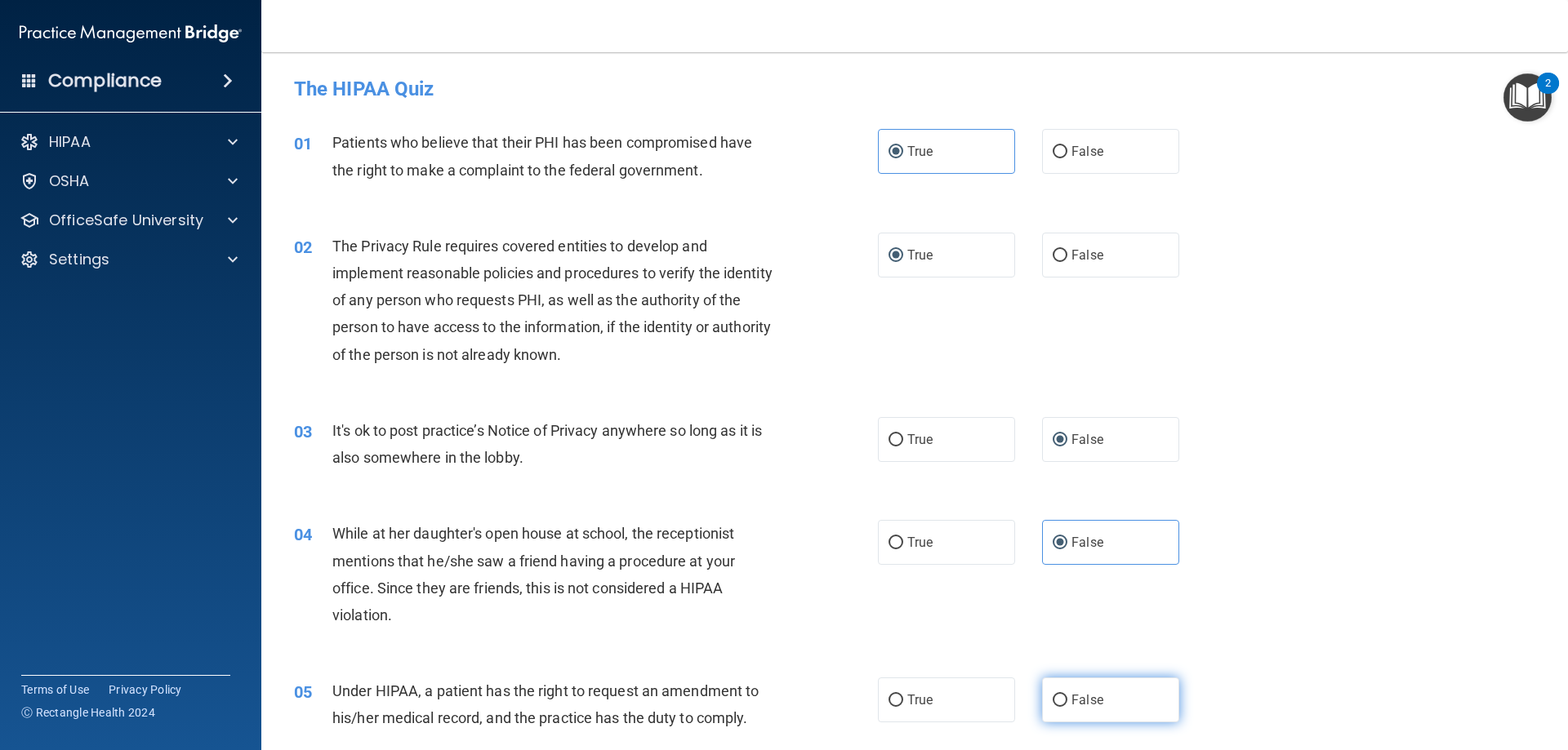
click at [1052, 703] on input "False" at bounding box center [1059, 701] width 14 height 12
radio input "true"
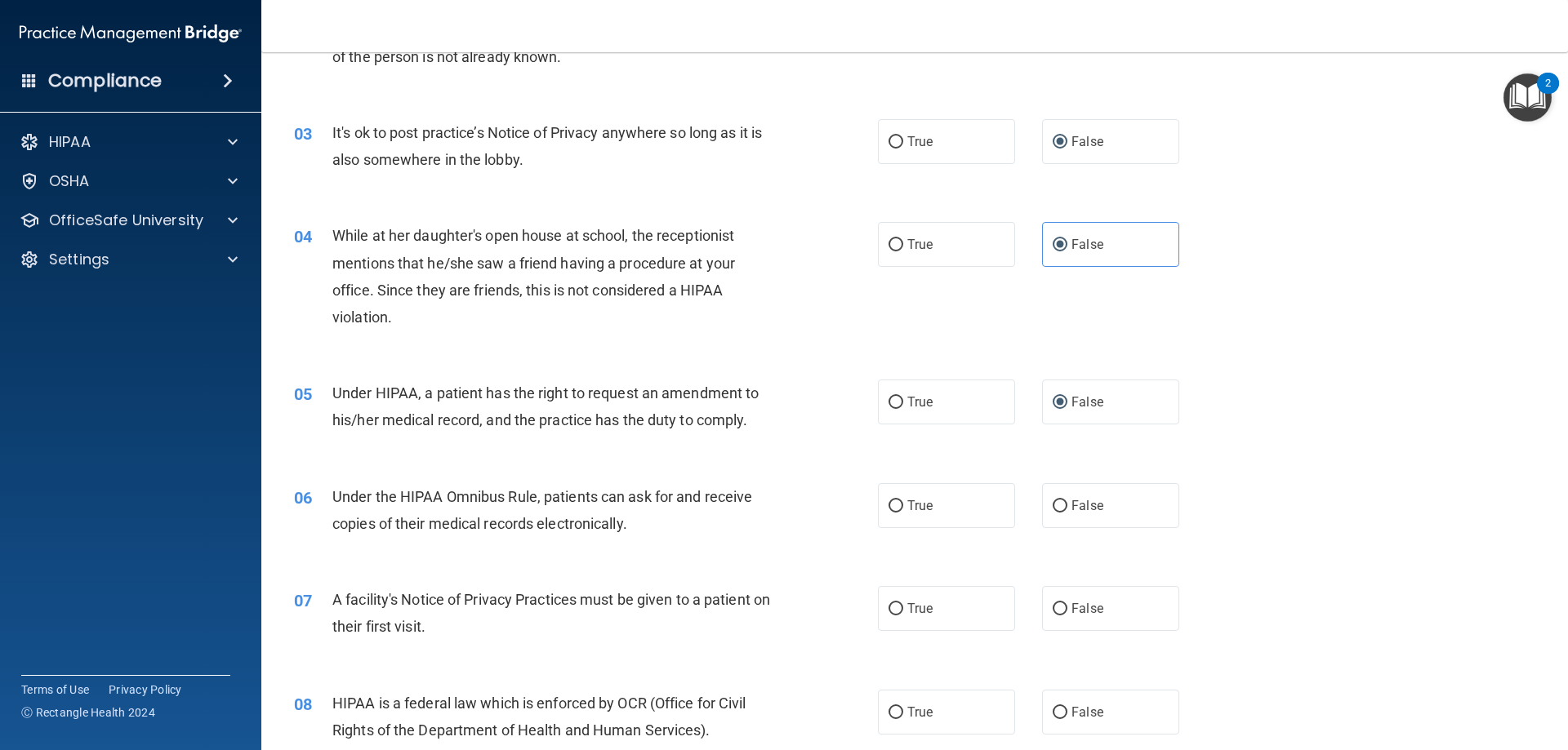
scroll to position [327, 0]
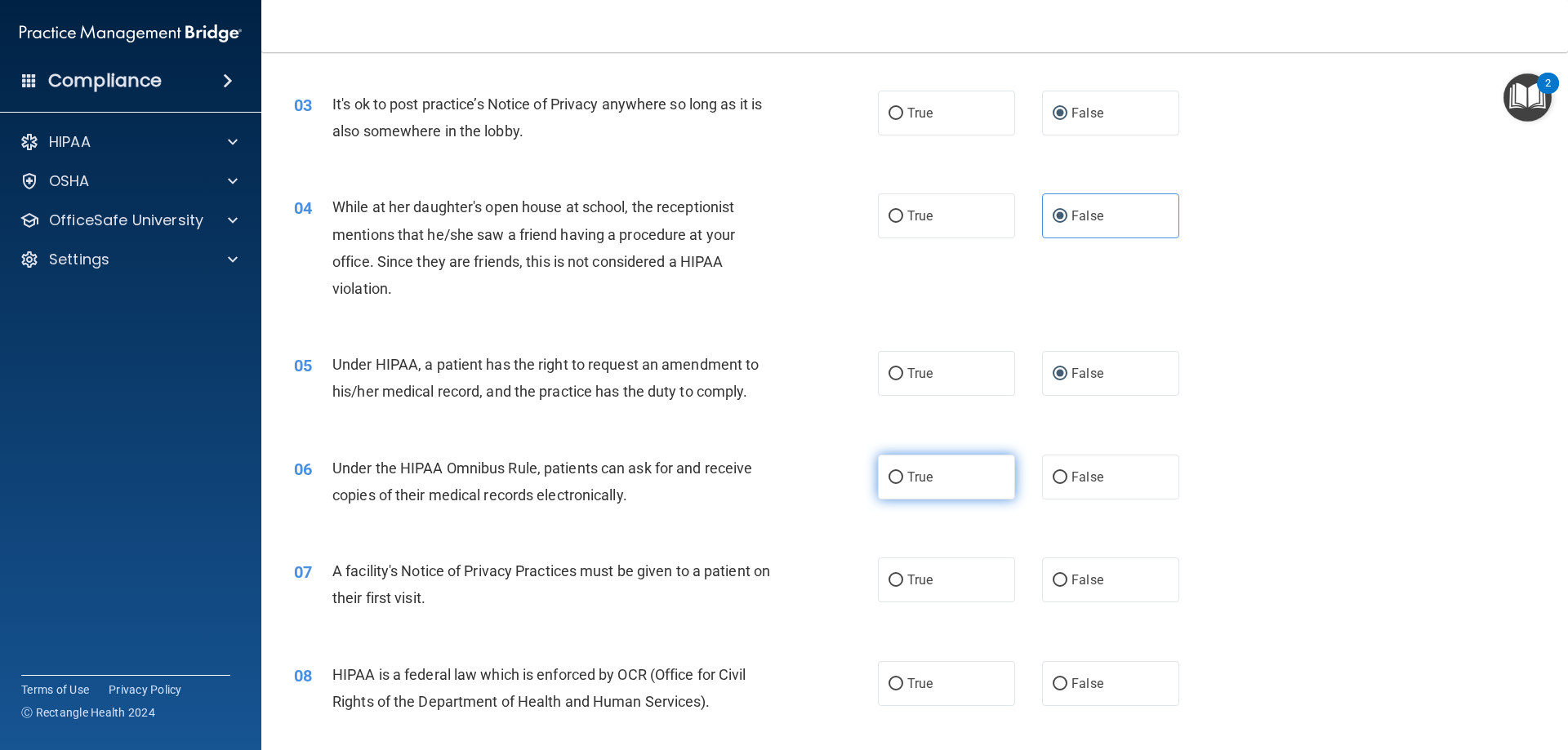
click at [890, 480] on input "True" at bounding box center [895, 478] width 14 height 12
radio input "true"
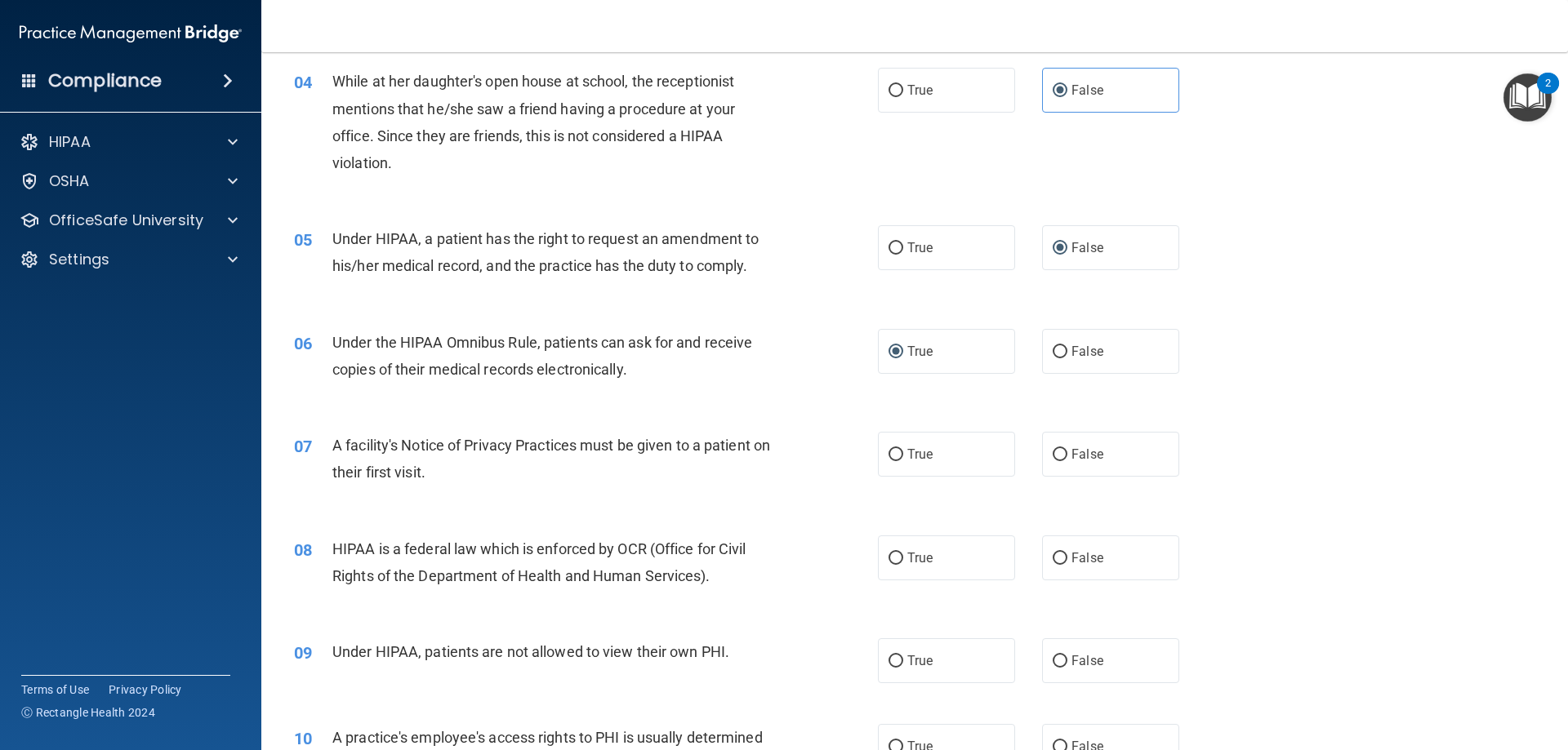
scroll to position [490, 0]
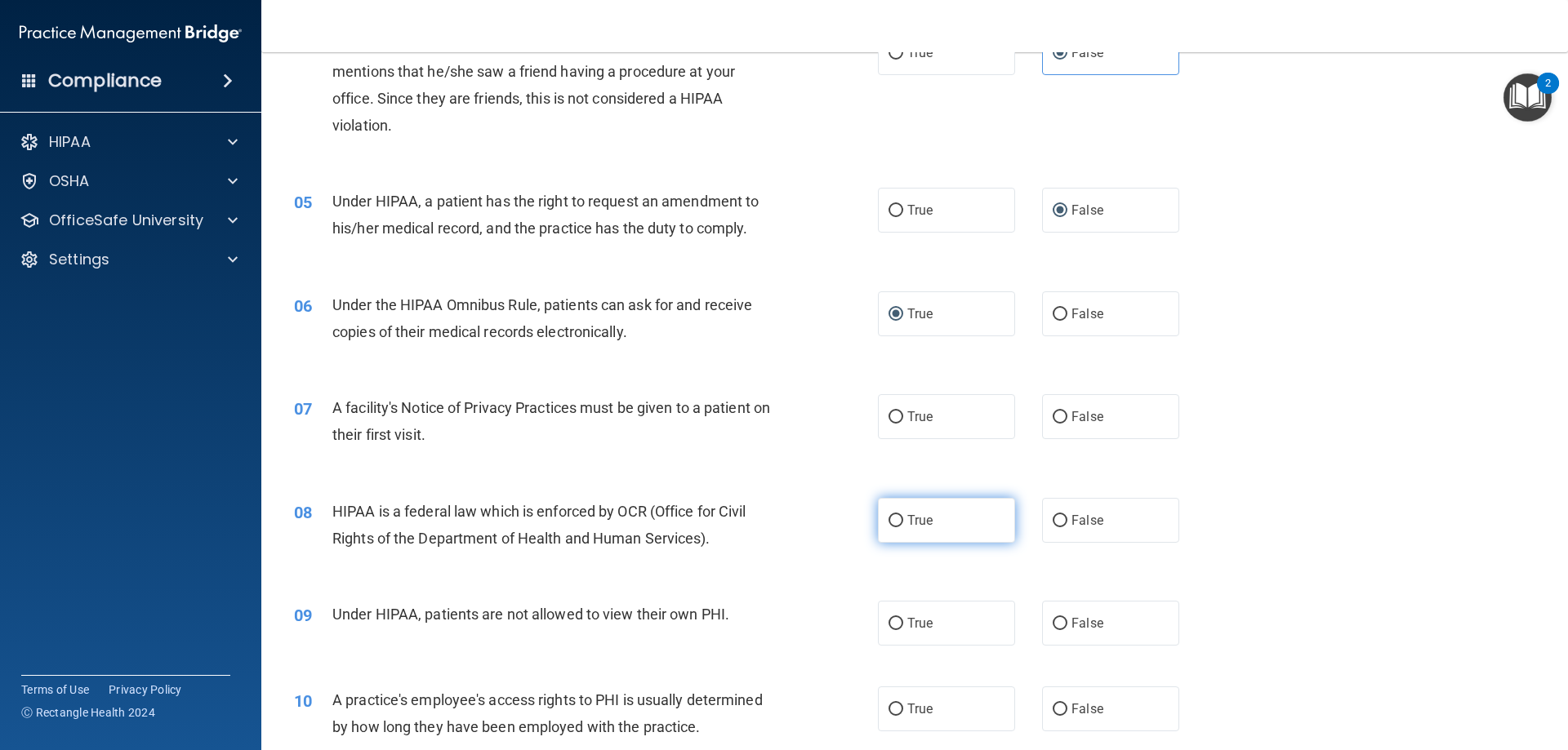
click at [890, 522] on input "True" at bounding box center [895, 521] width 14 height 12
radio input "true"
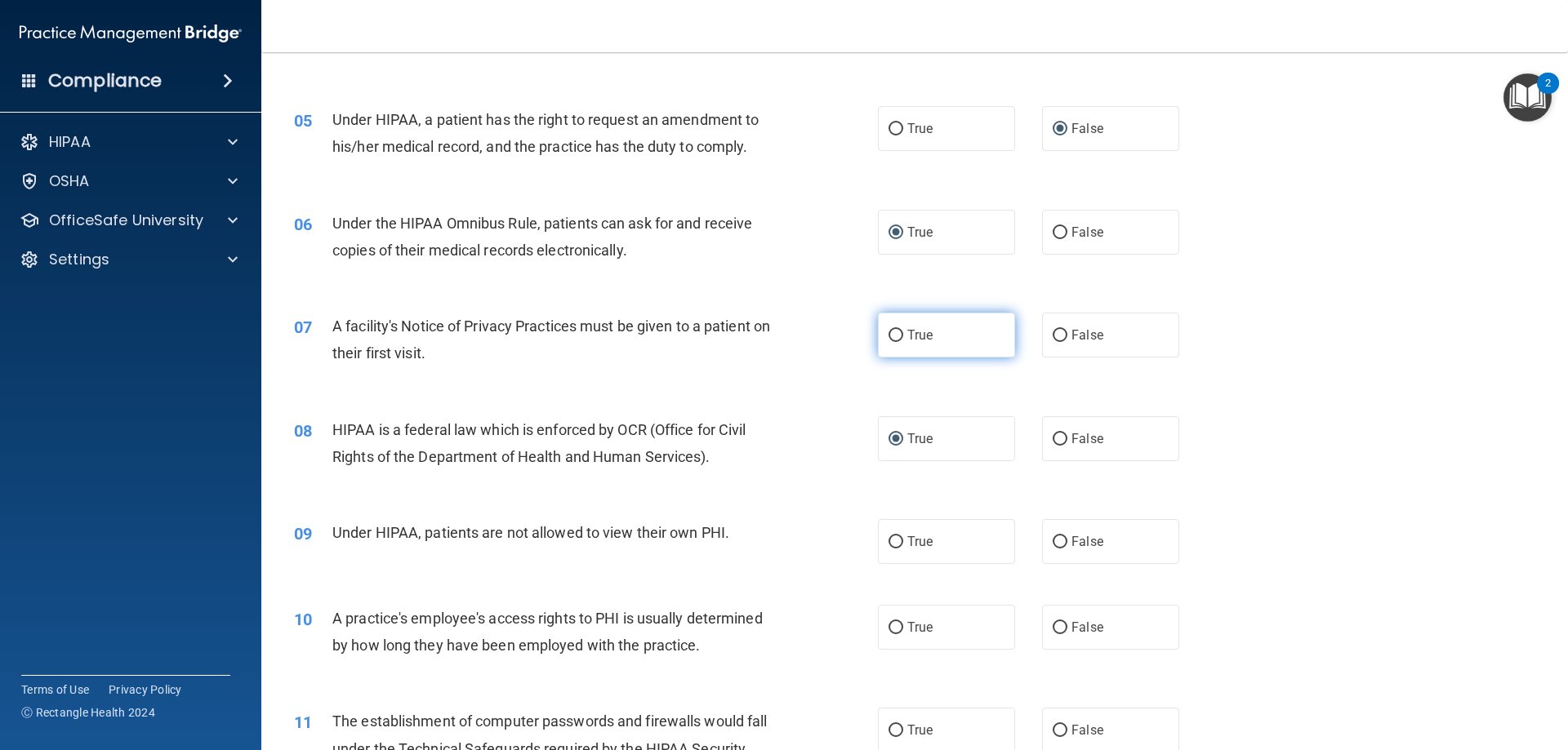
click at [892, 336] on input "True" at bounding box center [895, 335] width 14 height 12
radio input "true"
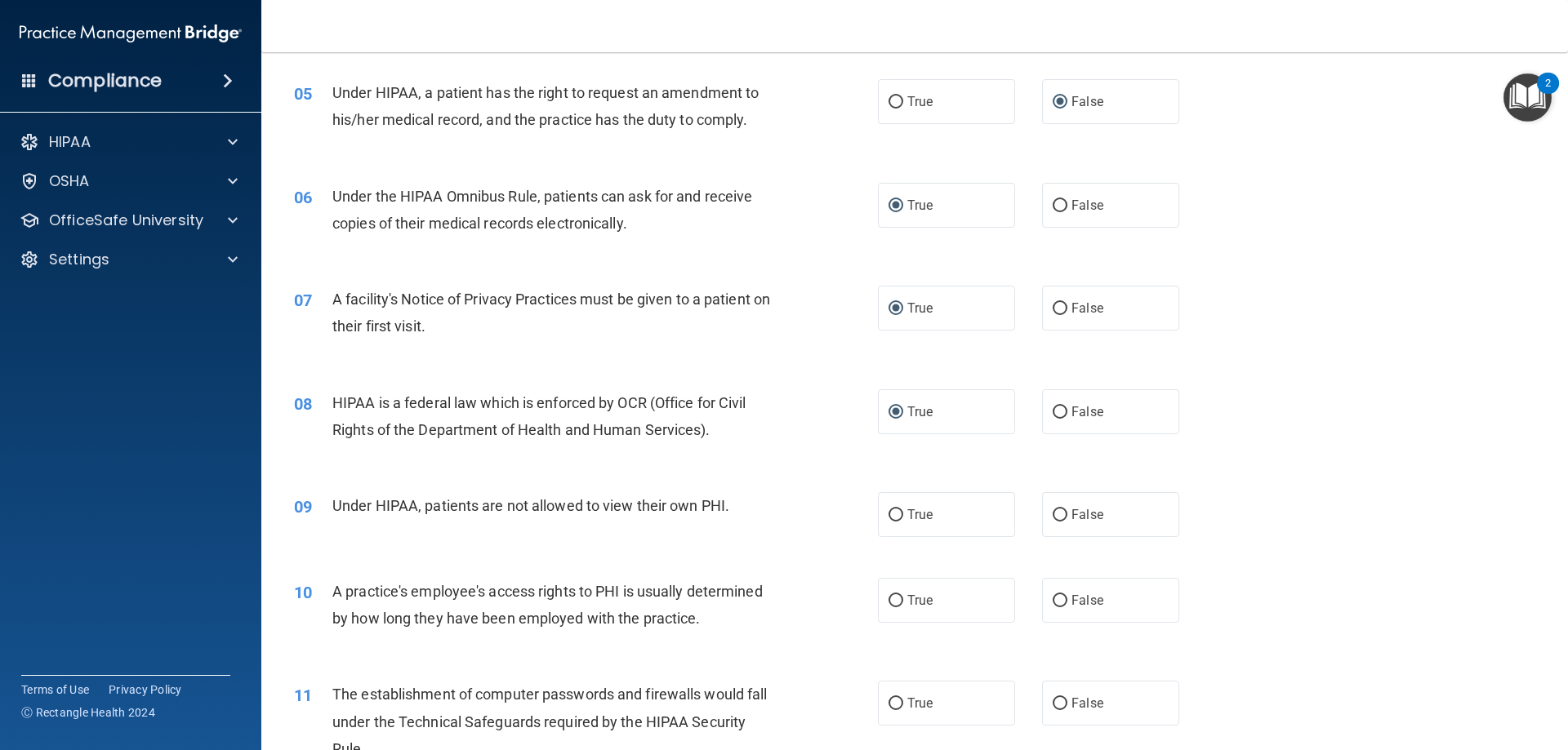
scroll to position [653, 0]
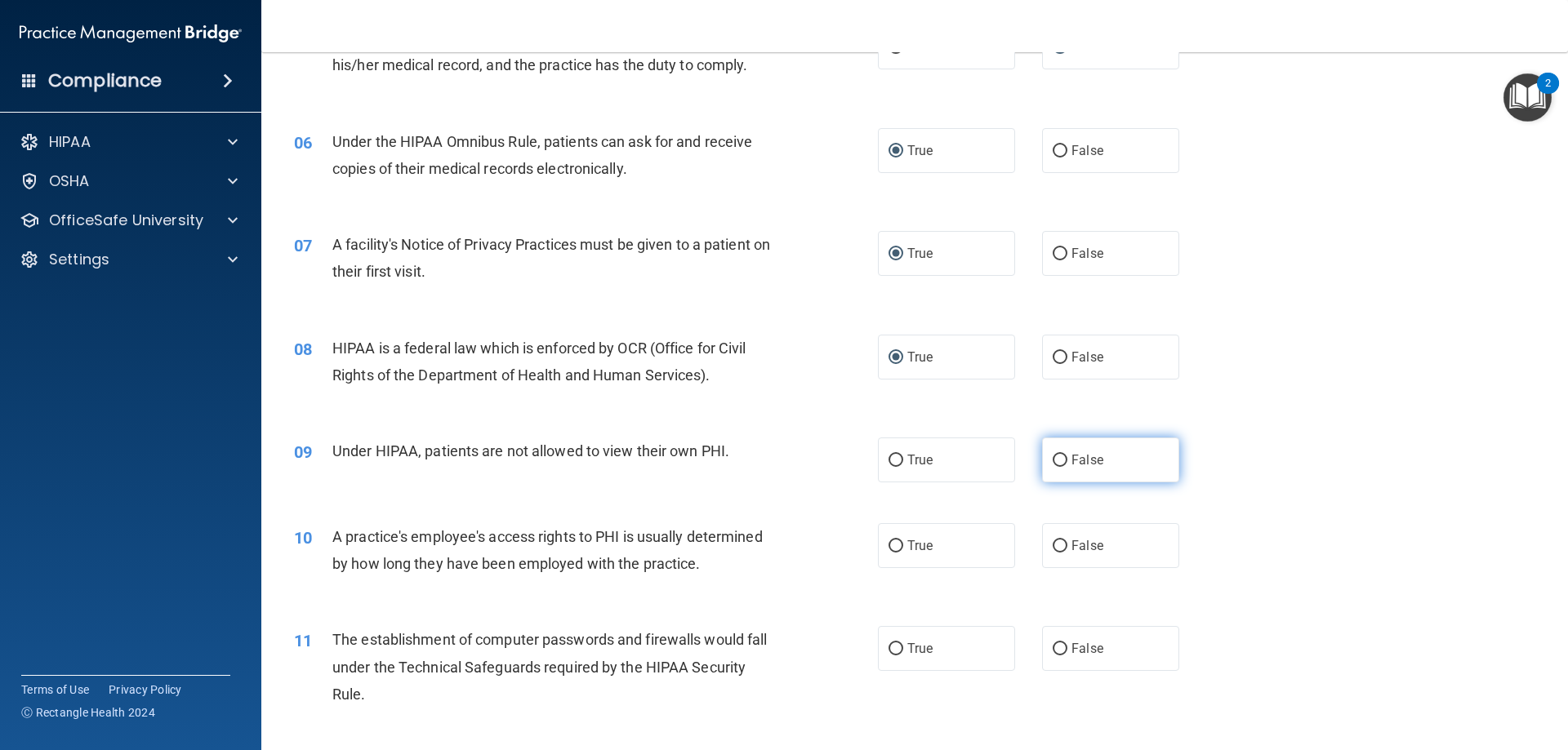
click at [1060, 466] on label "False" at bounding box center [1110, 459] width 137 height 45
click at [1060, 466] on input "False" at bounding box center [1059, 460] width 14 height 12
radio input "true"
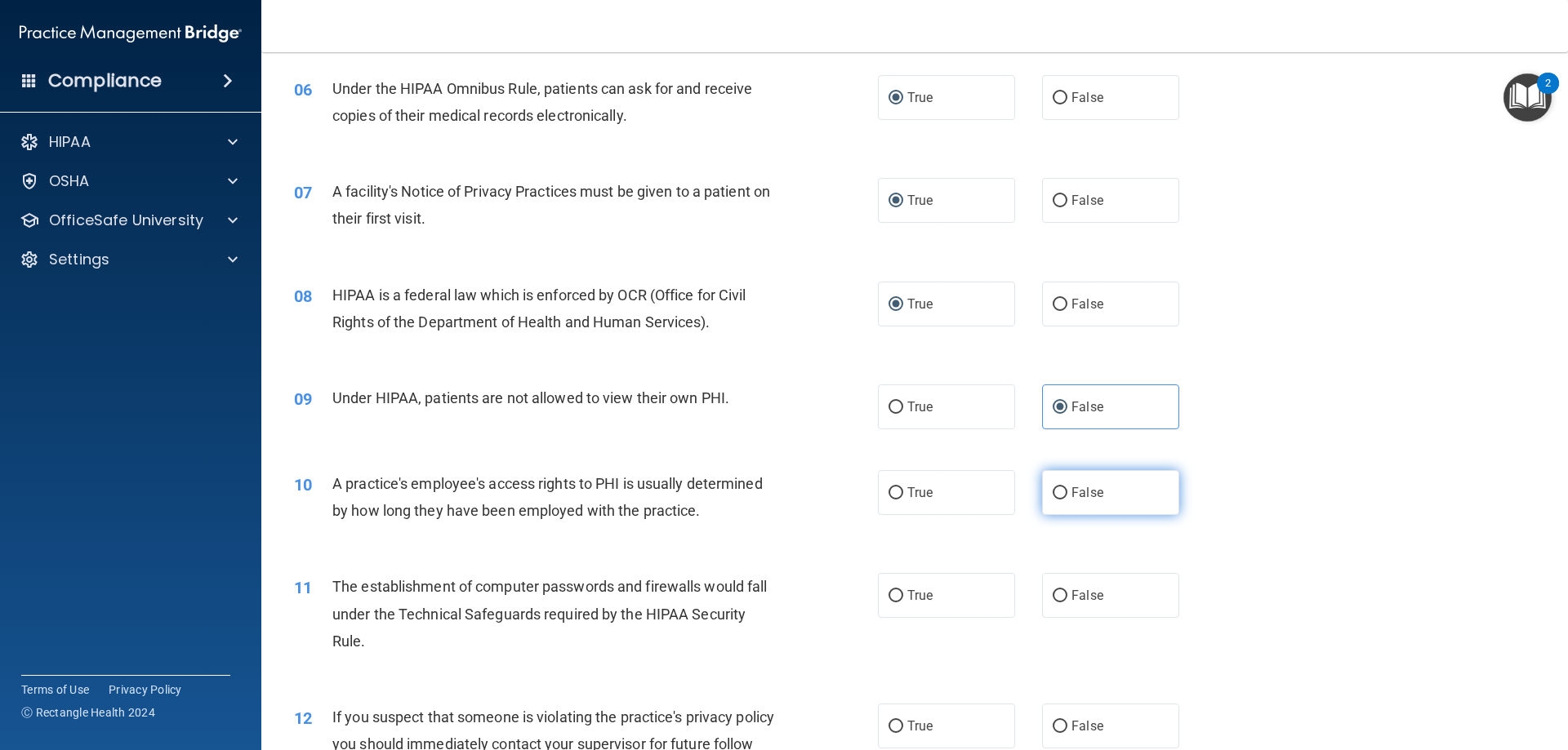
scroll to position [735, 0]
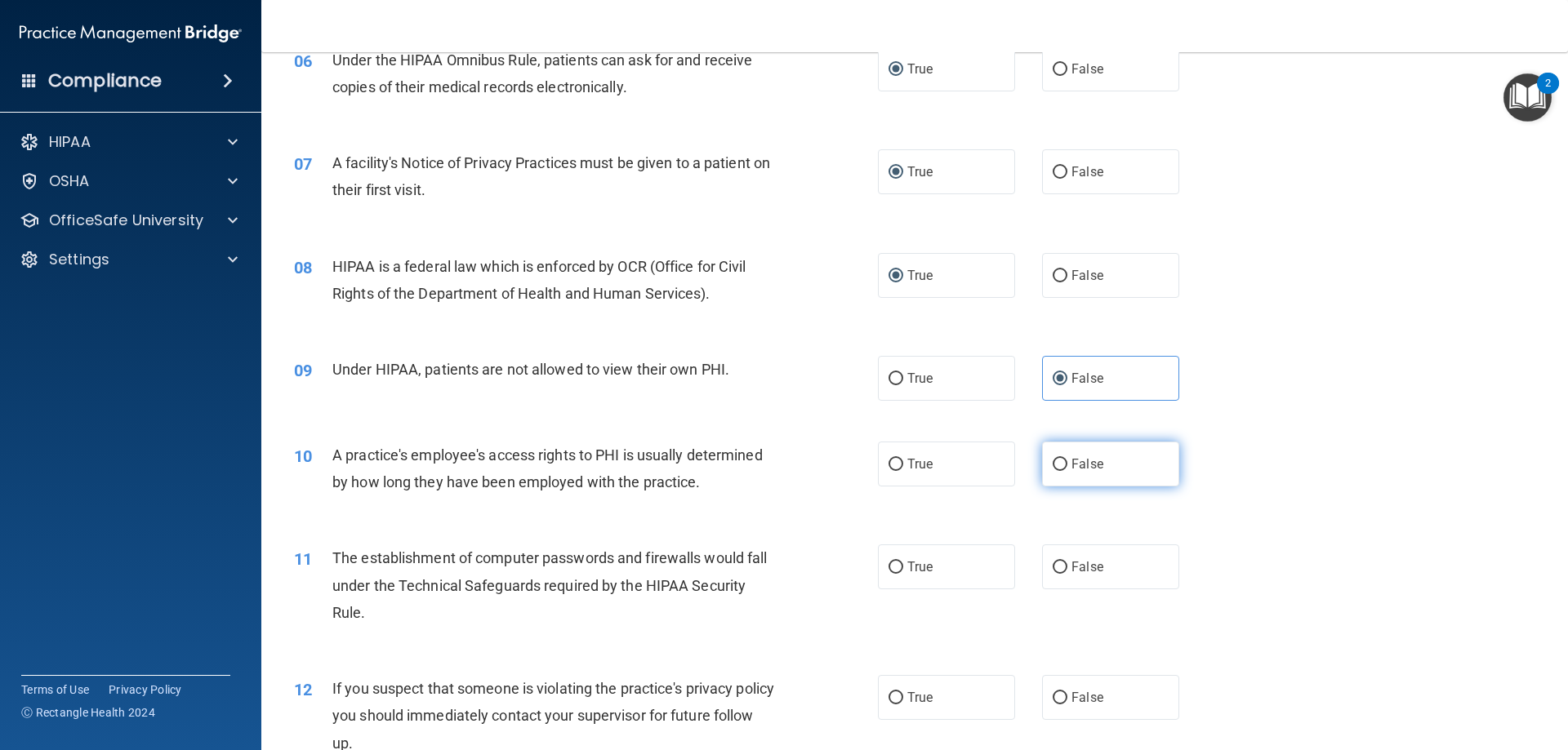
click at [1054, 462] on input "False" at bounding box center [1059, 464] width 14 height 12
radio input "true"
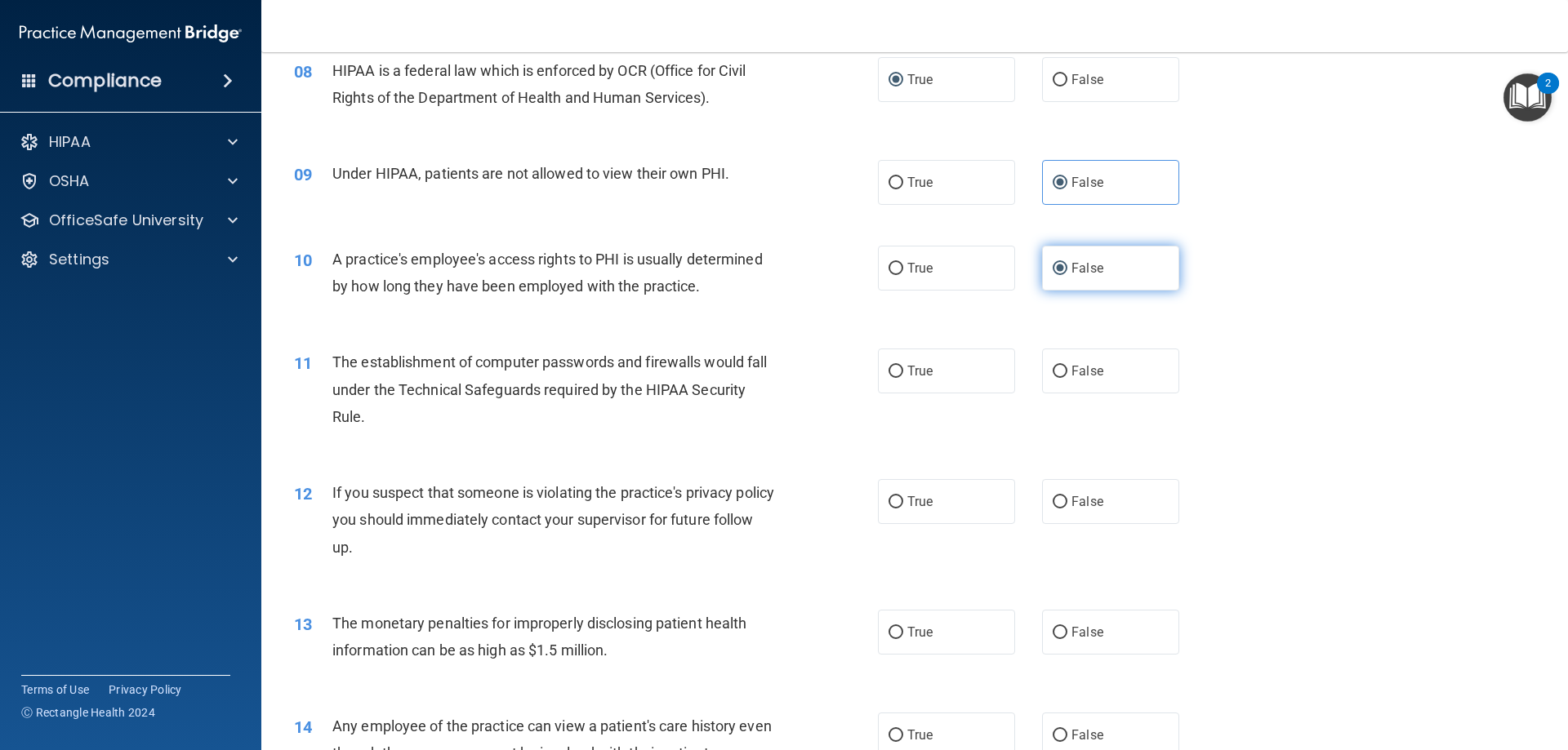
scroll to position [980, 0]
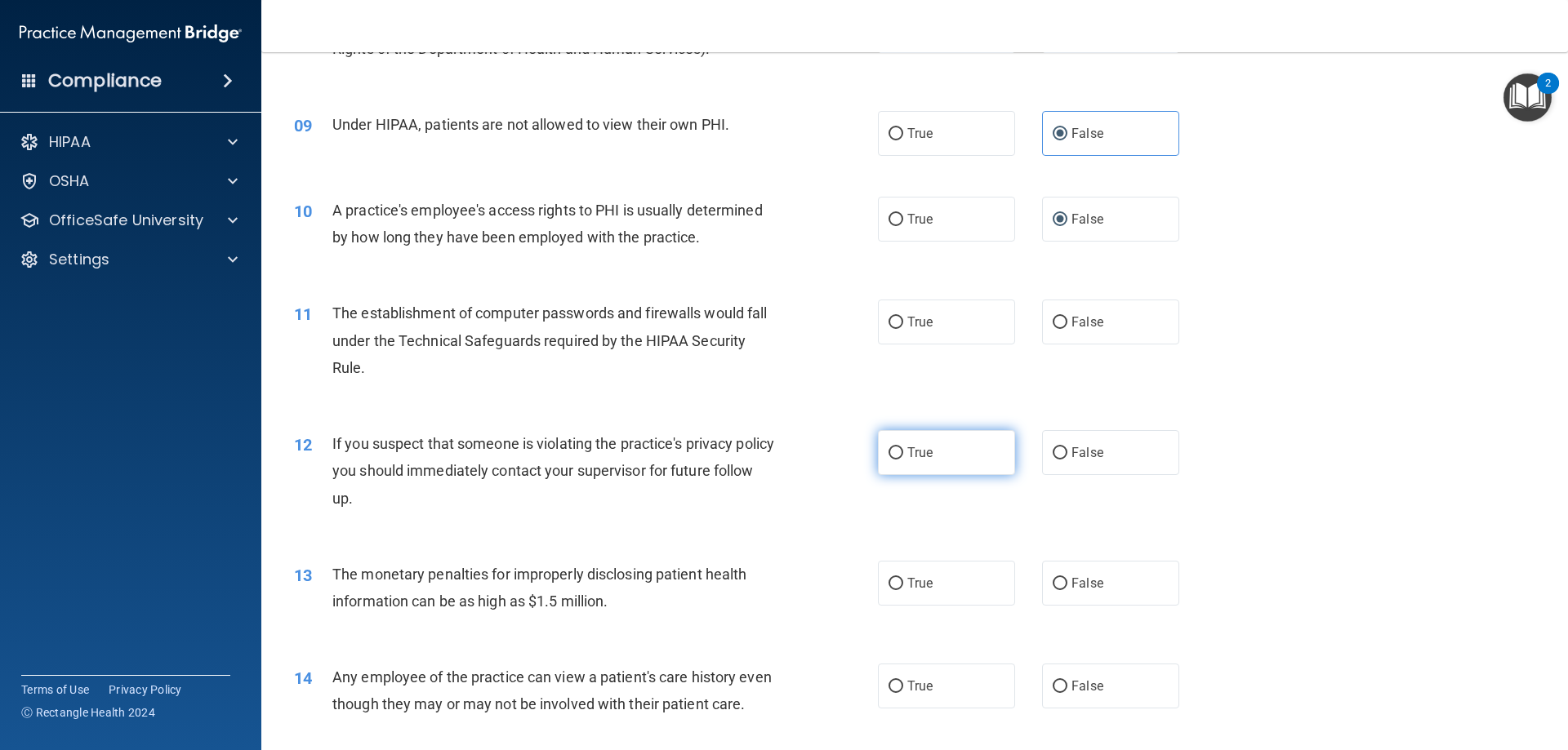
click at [888, 453] on input "True" at bounding box center [895, 453] width 14 height 12
radio input "true"
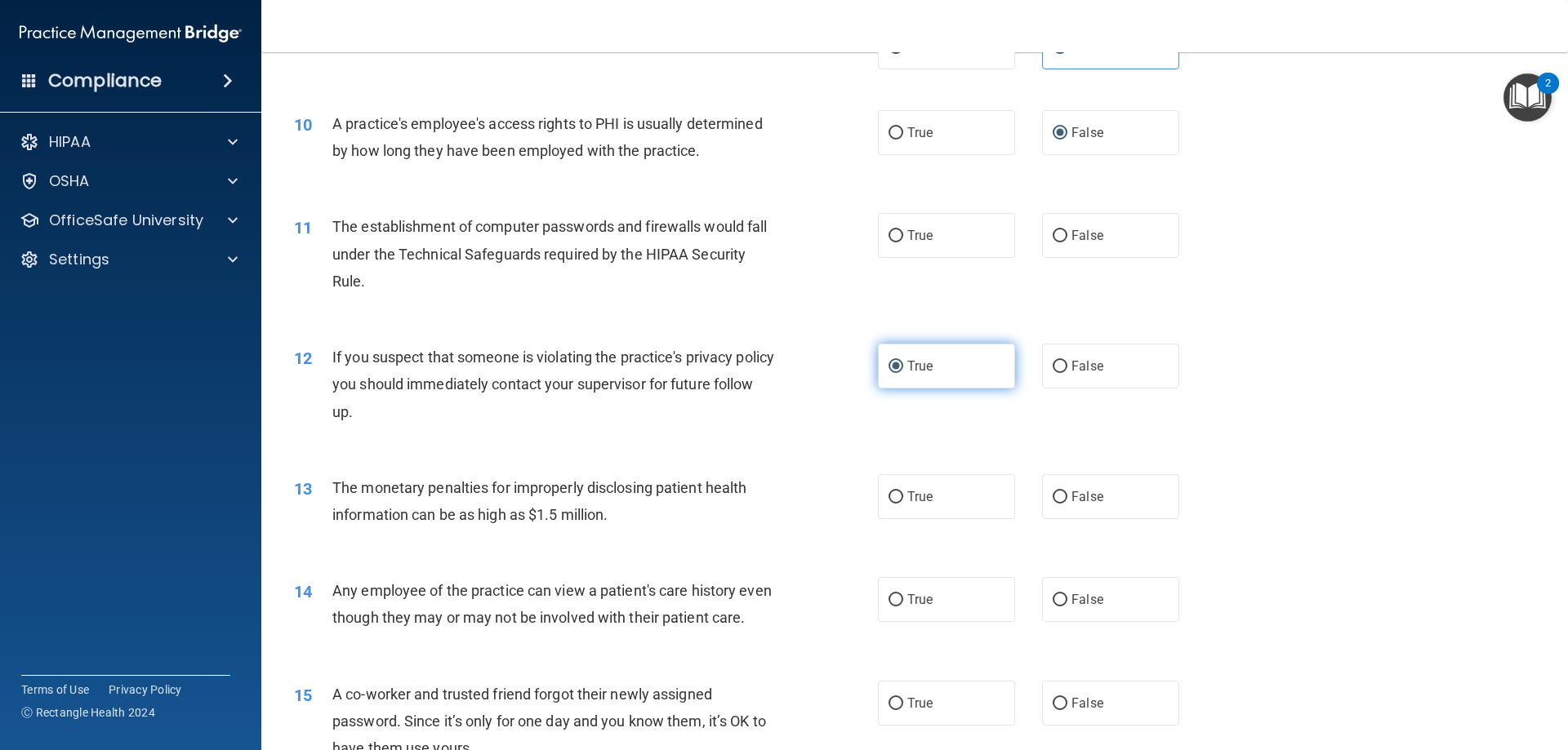
scroll to position [1143, 0]
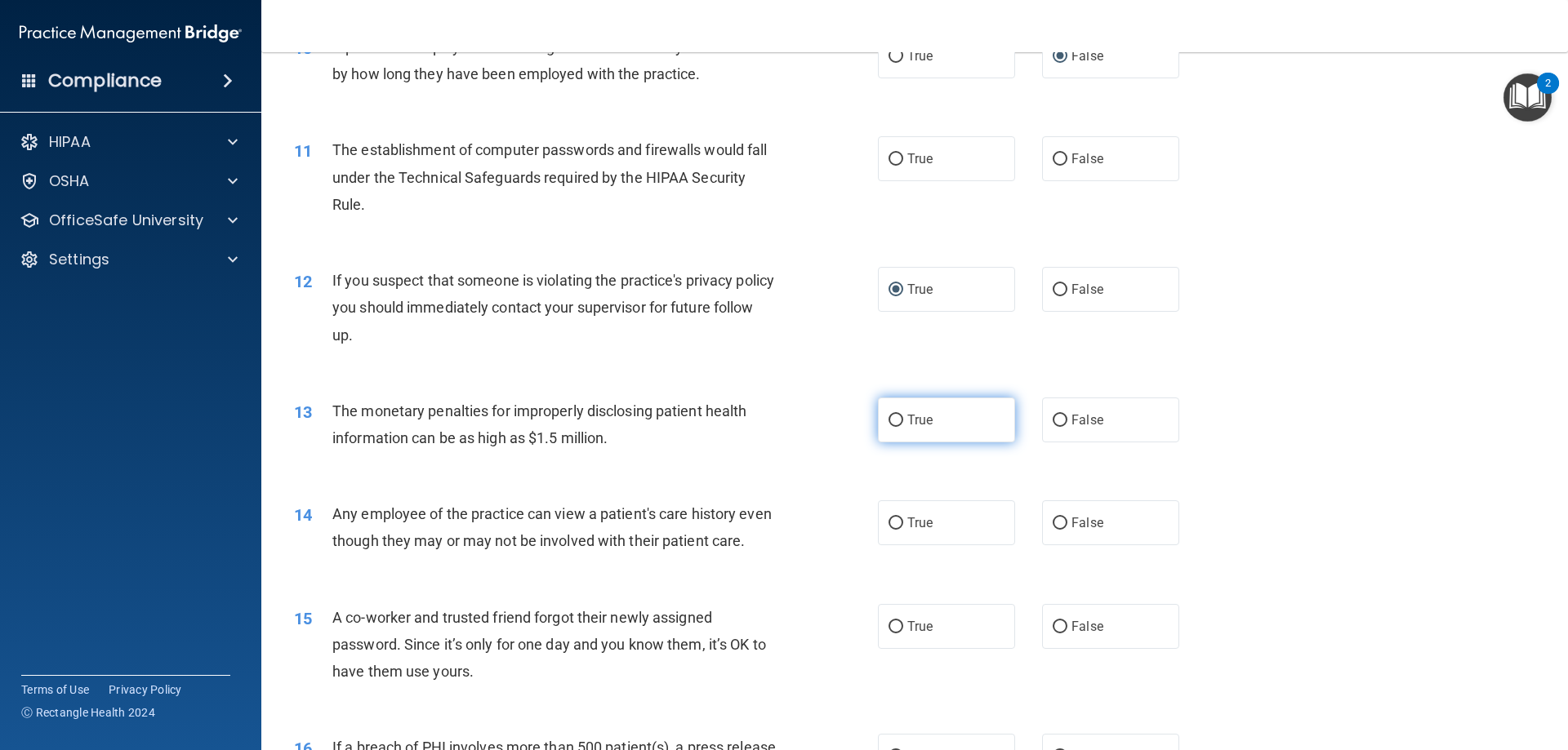
click at [888, 417] on input "True" at bounding box center [895, 421] width 14 height 12
radio input "true"
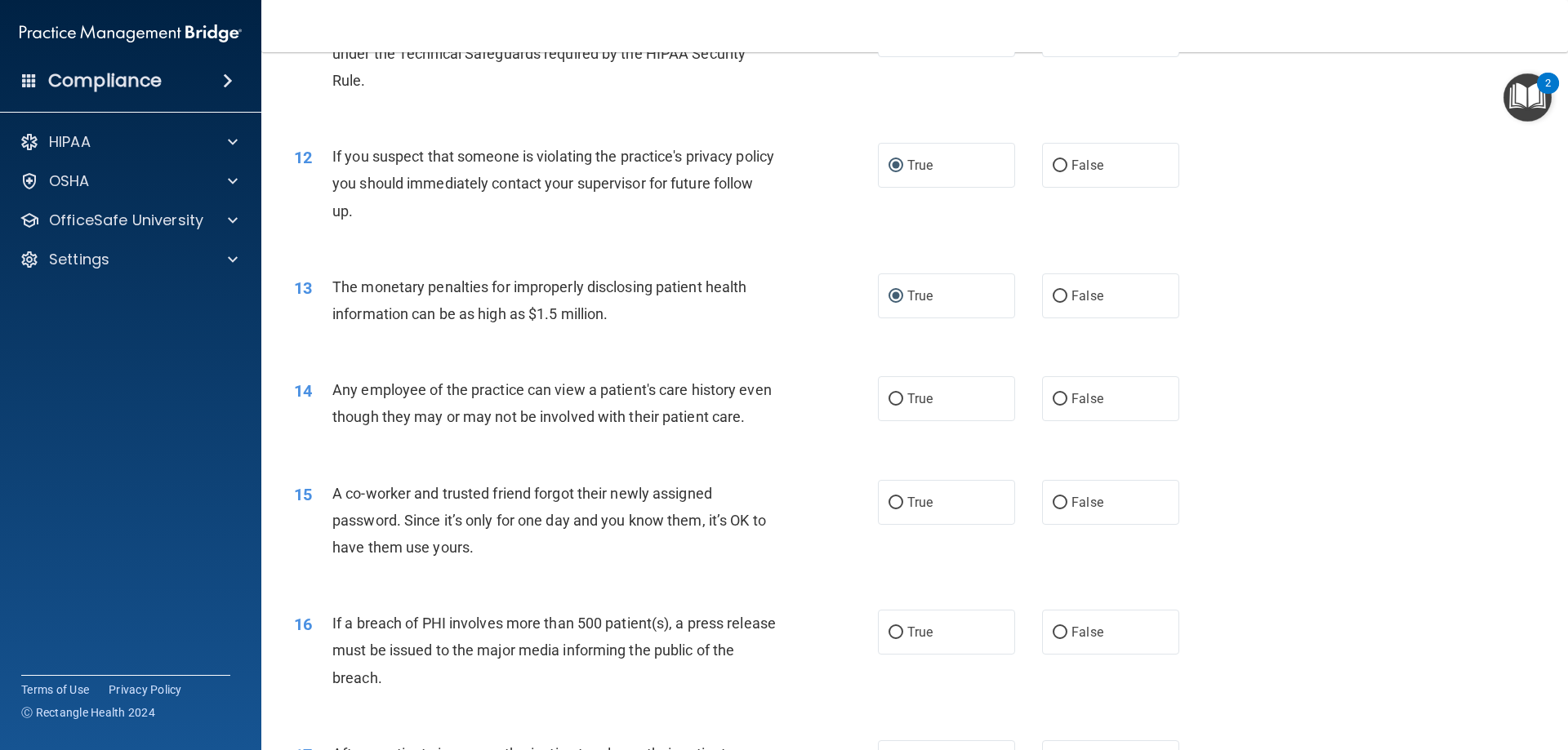
scroll to position [1306, 0]
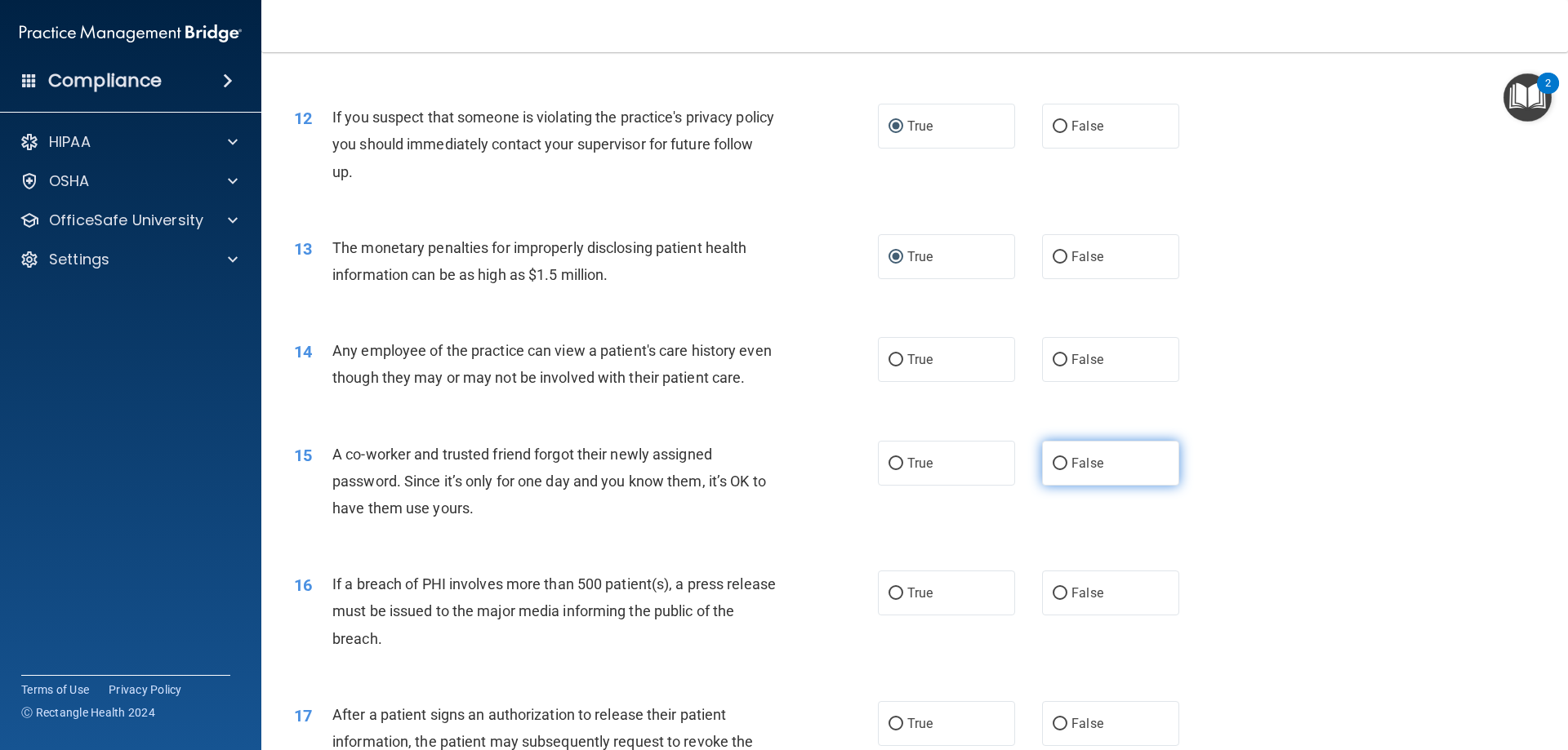
click at [1063, 486] on label "False" at bounding box center [1110, 462] width 137 height 45
click at [1063, 470] on input "False" at bounding box center [1059, 463] width 14 height 12
radio input "true"
click at [1052, 364] on input "False" at bounding box center [1059, 360] width 14 height 12
radio input "true"
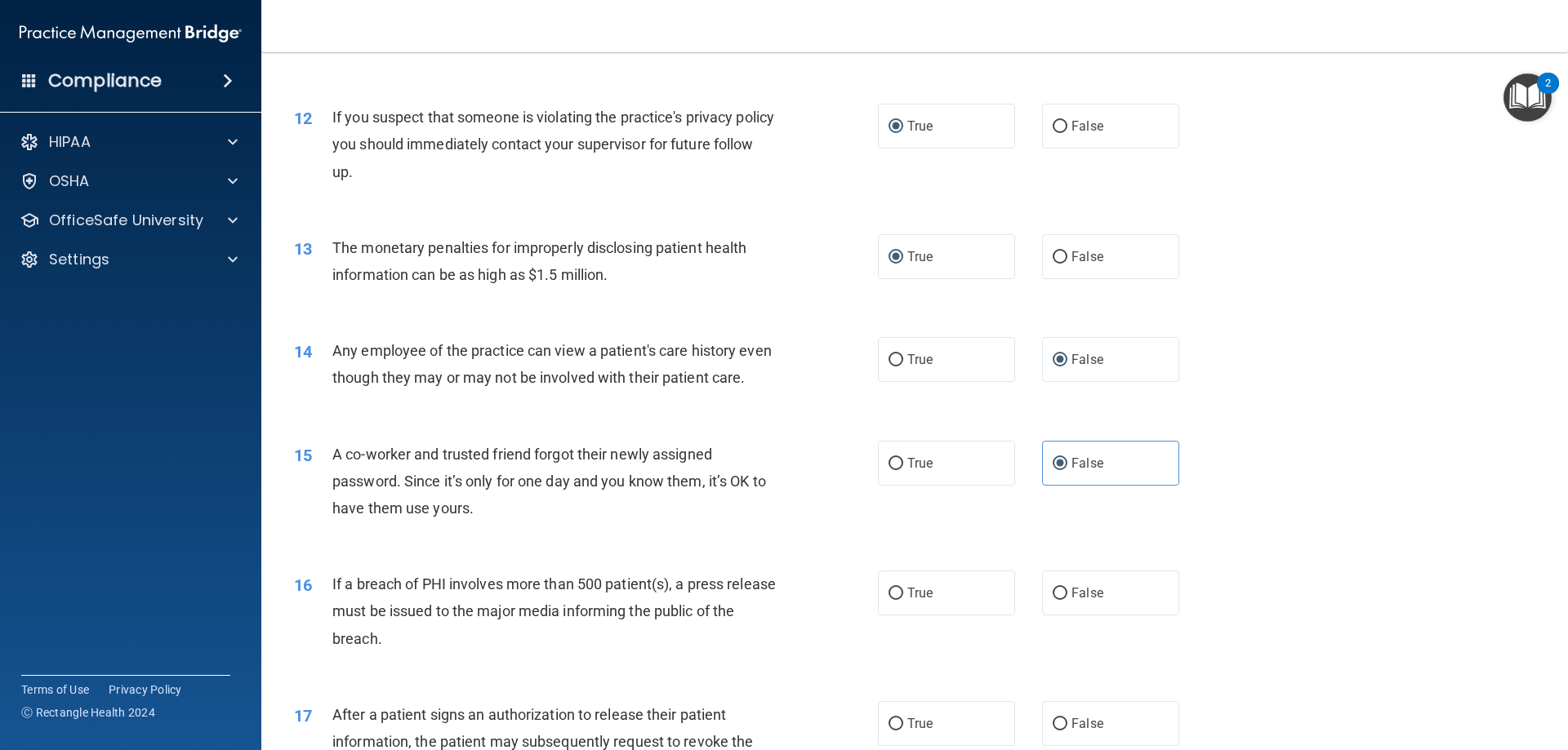
drag, startPoint x: 892, startPoint y: 620, endPoint x: 869, endPoint y: 600, distance: 30.5
click at [886, 610] on label "True" at bounding box center [946, 592] width 137 height 45
click at [888, 600] on input "True" at bounding box center [895, 593] width 14 height 12
radio input "true"
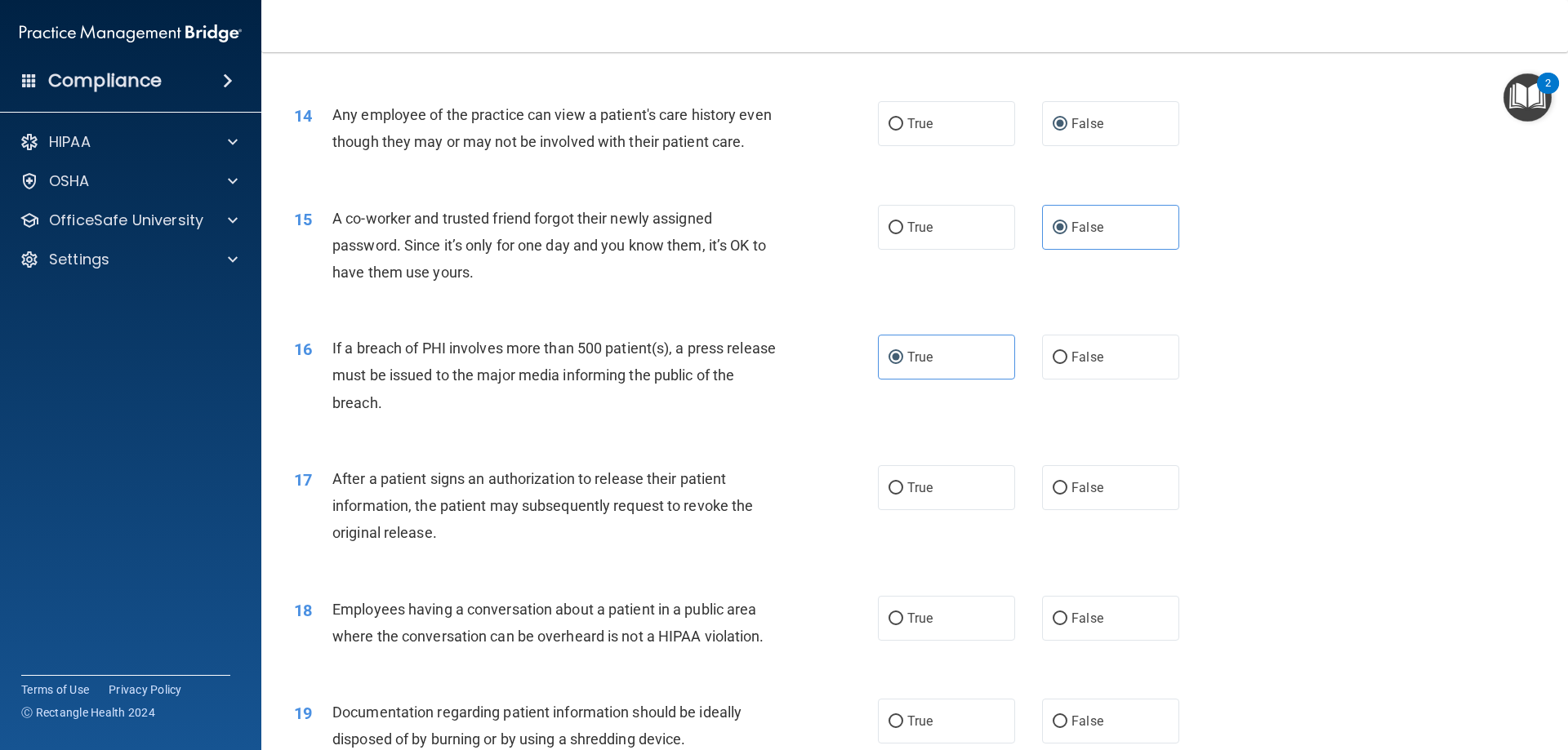
scroll to position [1551, 0]
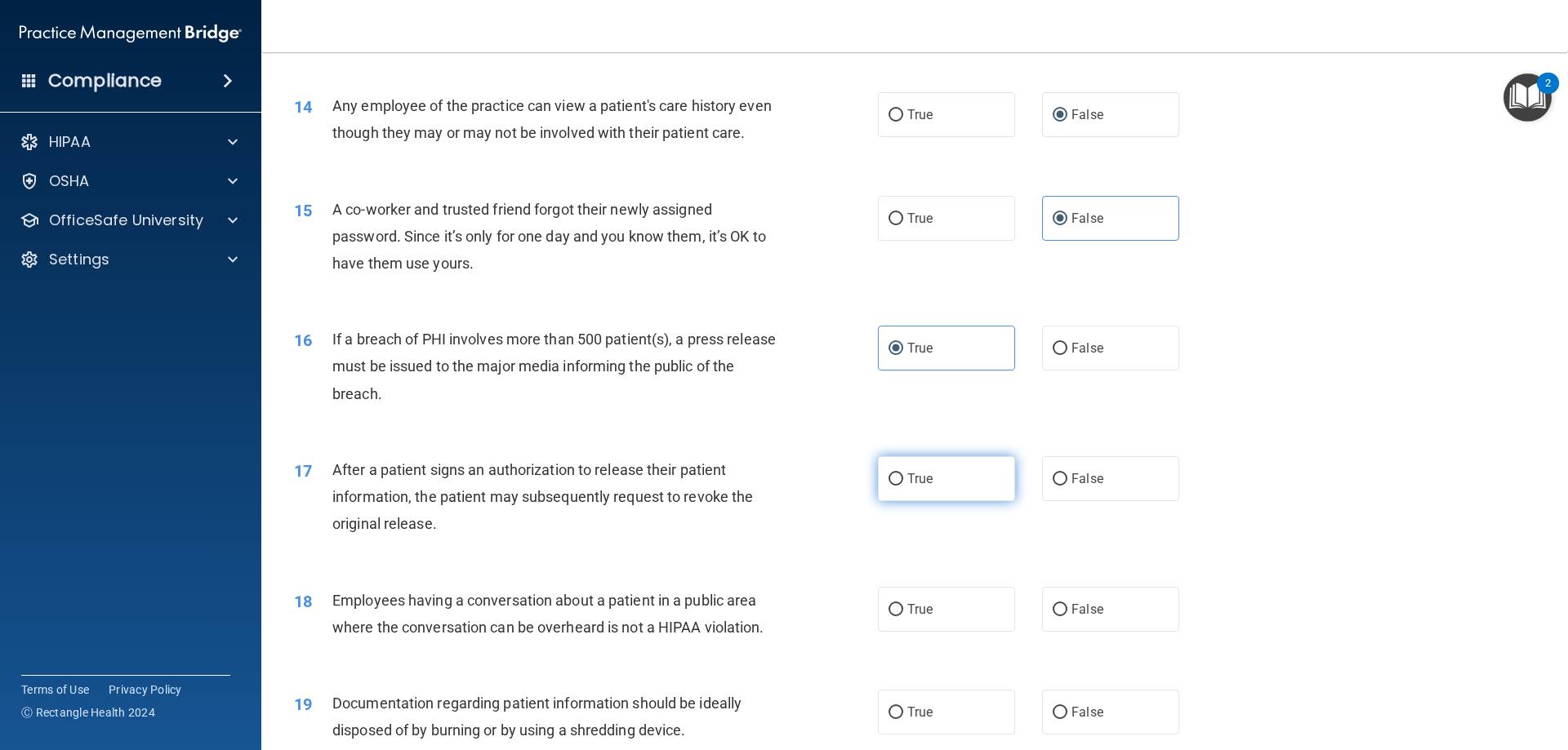
click at [898, 497] on label "True" at bounding box center [946, 478] width 137 height 45
click at [898, 486] on input "True" at bounding box center [895, 479] width 14 height 12
radio input "true"
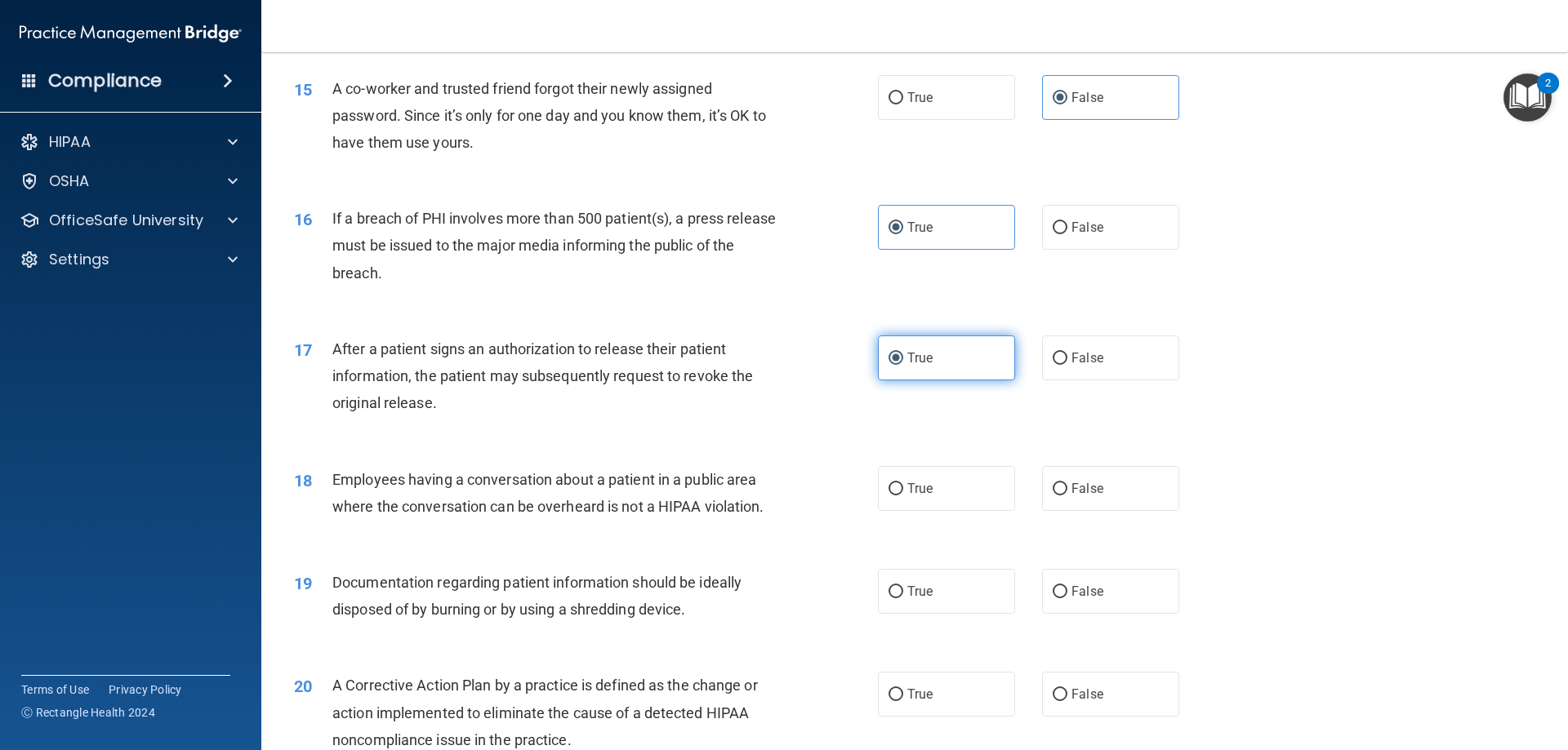
scroll to position [1715, 0]
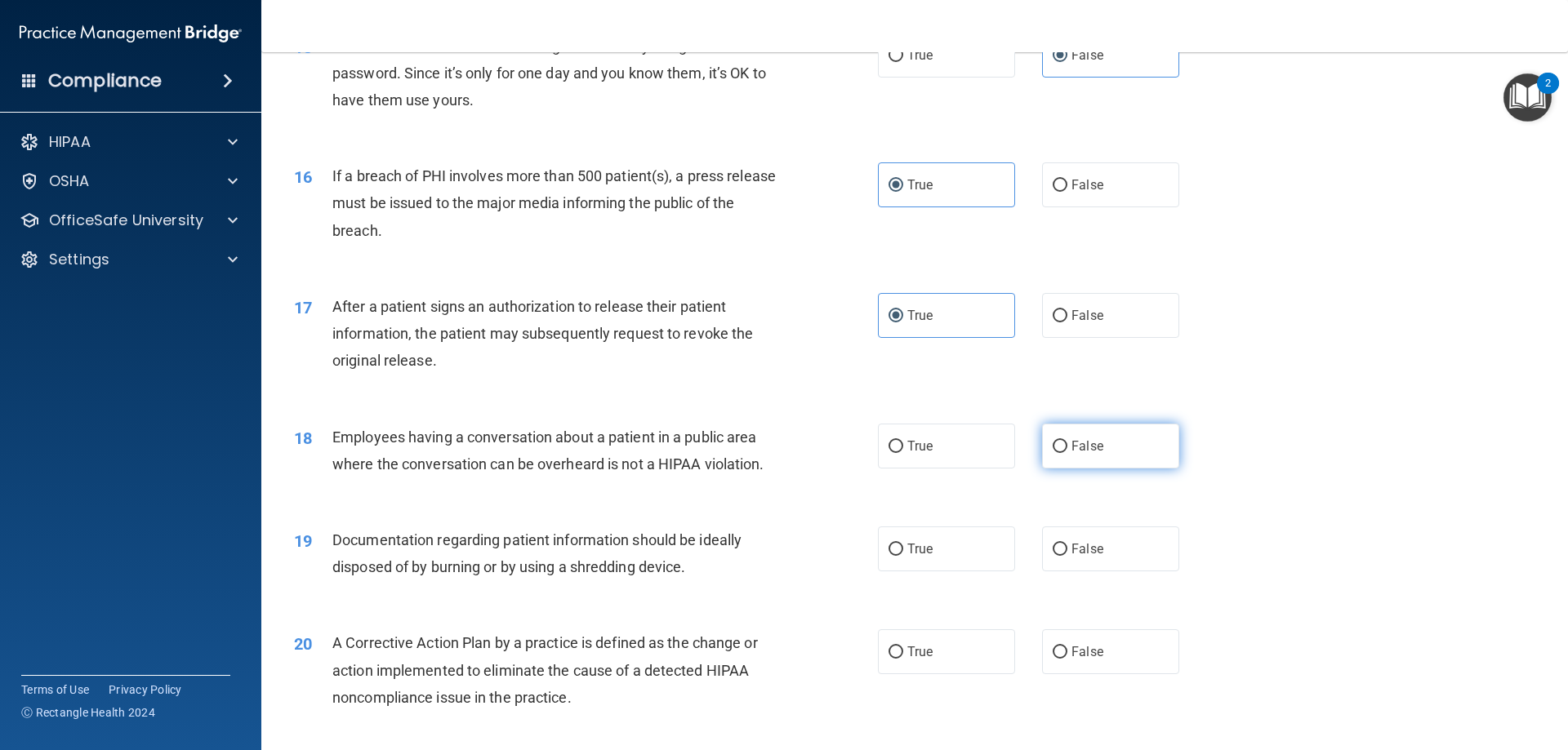
click at [1052, 453] on input "False" at bounding box center [1059, 446] width 14 height 12
radio input "true"
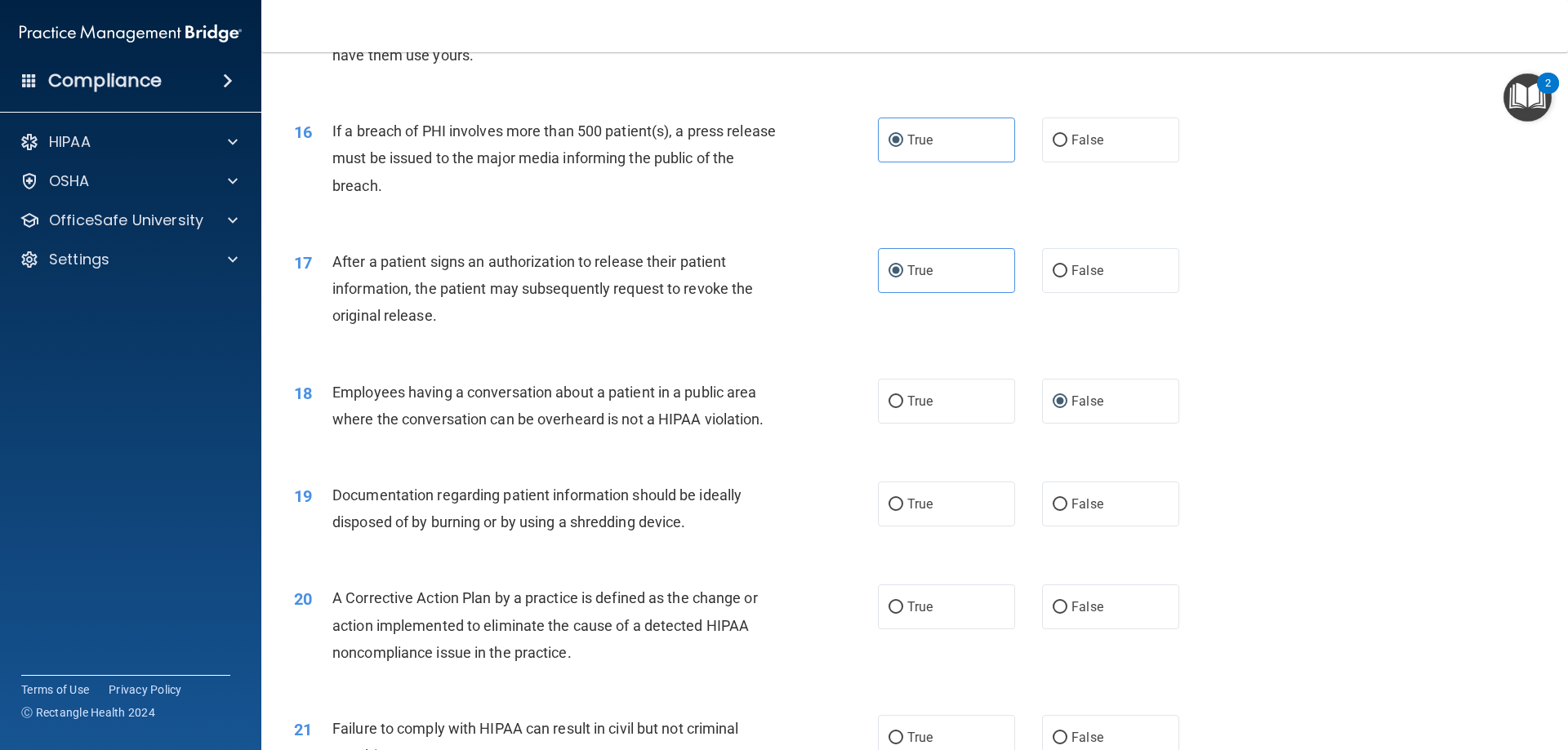
scroll to position [1796, 0]
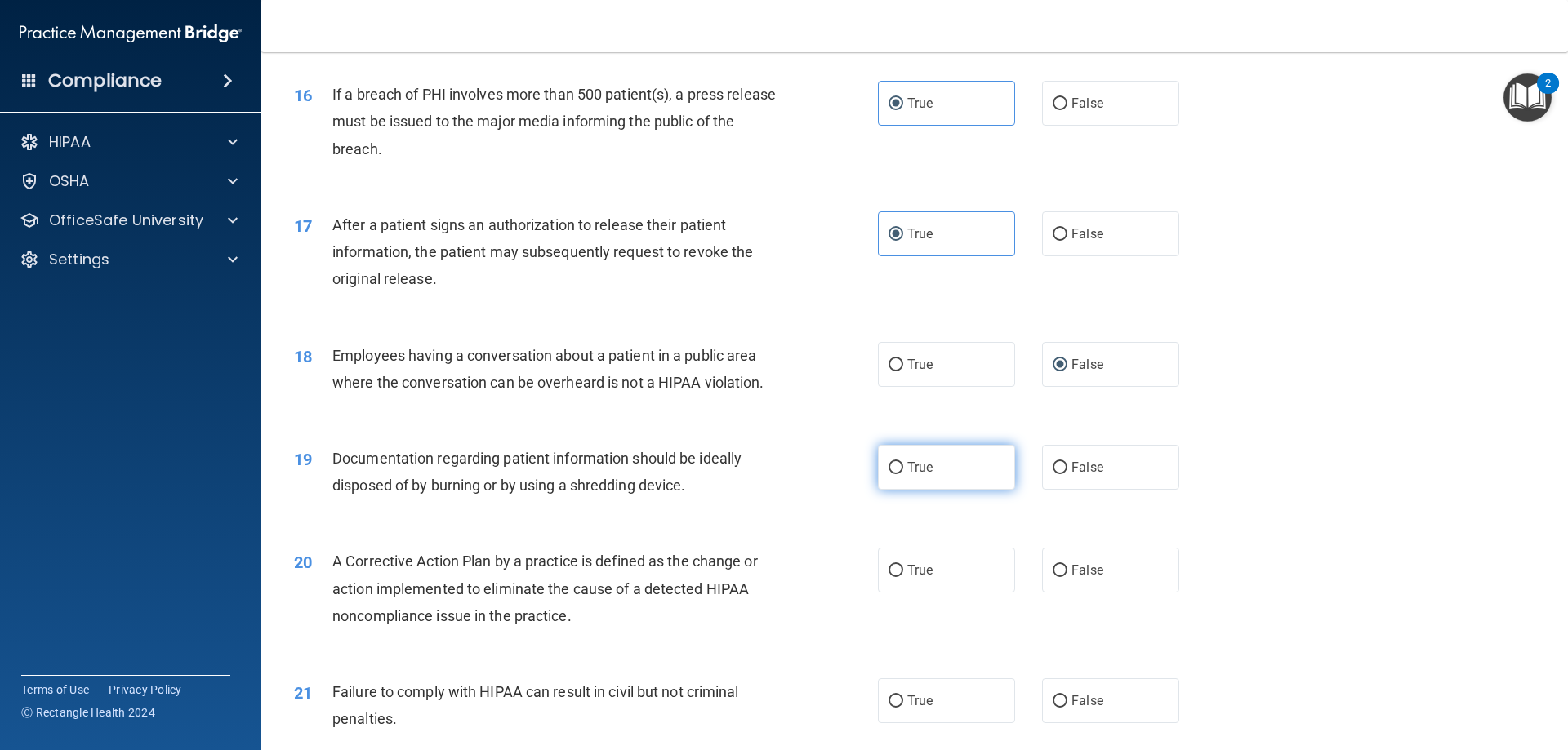
click at [888, 475] on input "True" at bounding box center [895, 468] width 14 height 12
radio input "true"
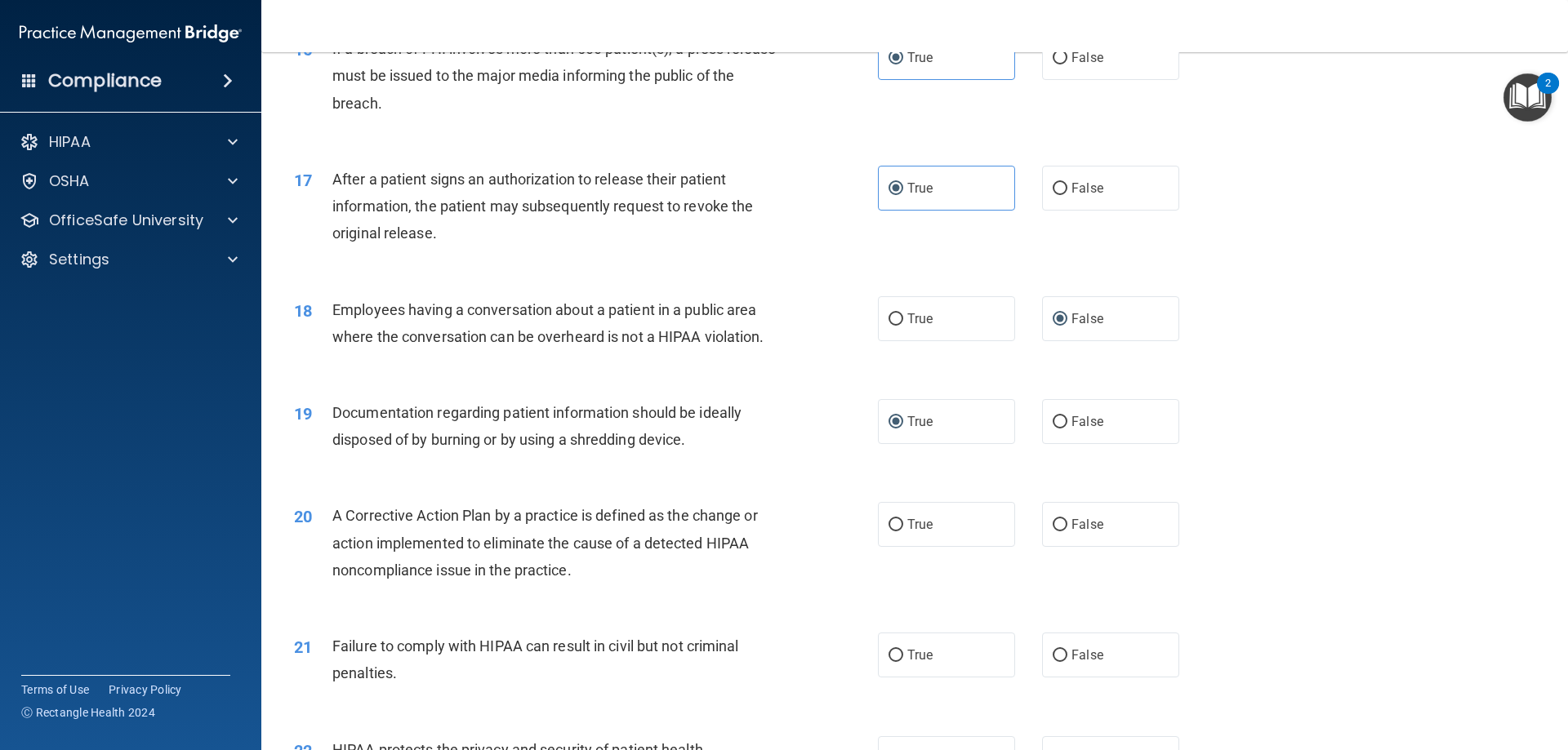
scroll to position [1878, 0]
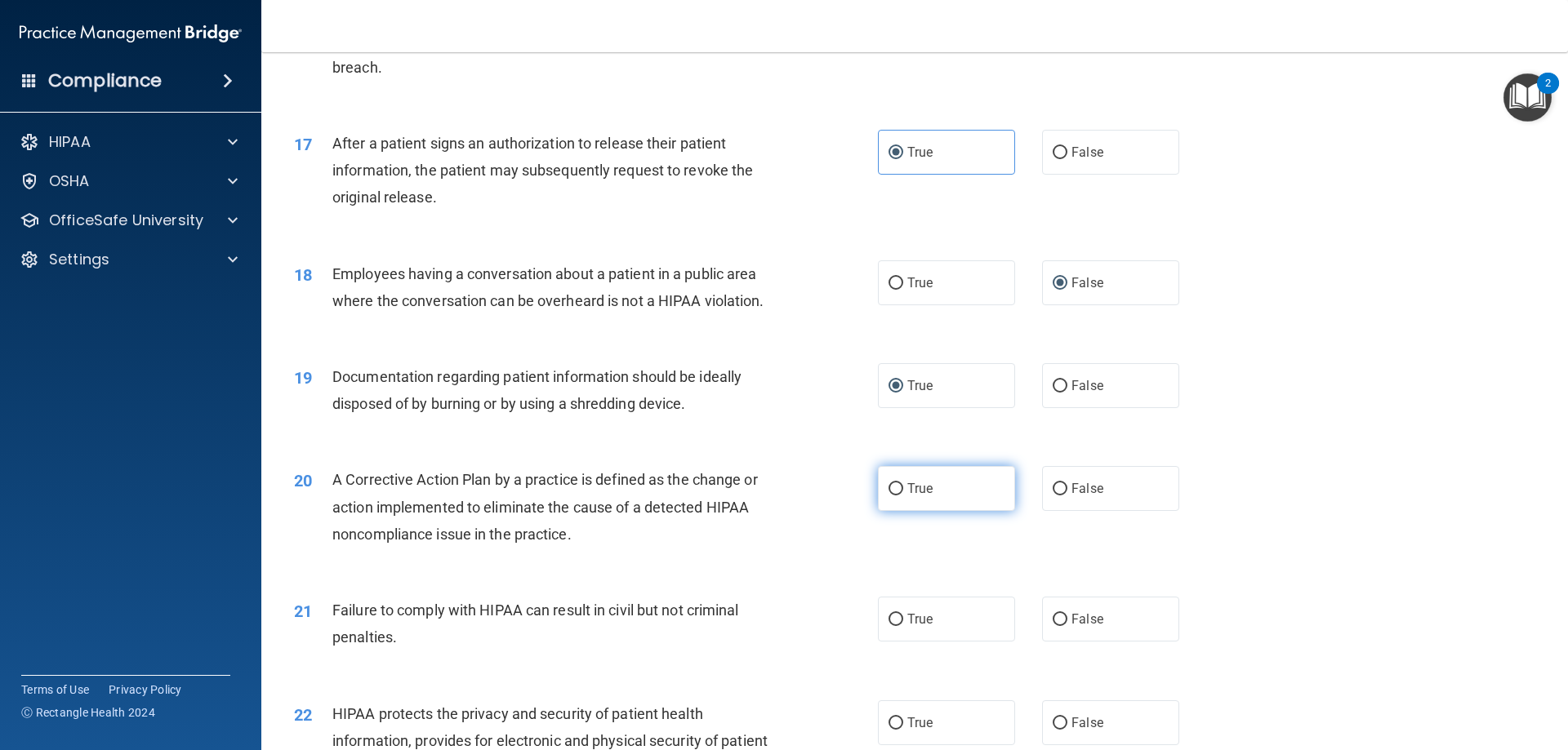
click at [892, 511] on label "True" at bounding box center [946, 488] width 137 height 45
click at [892, 496] on input "True" at bounding box center [895, 489] width 14 height 12
radio input "true"
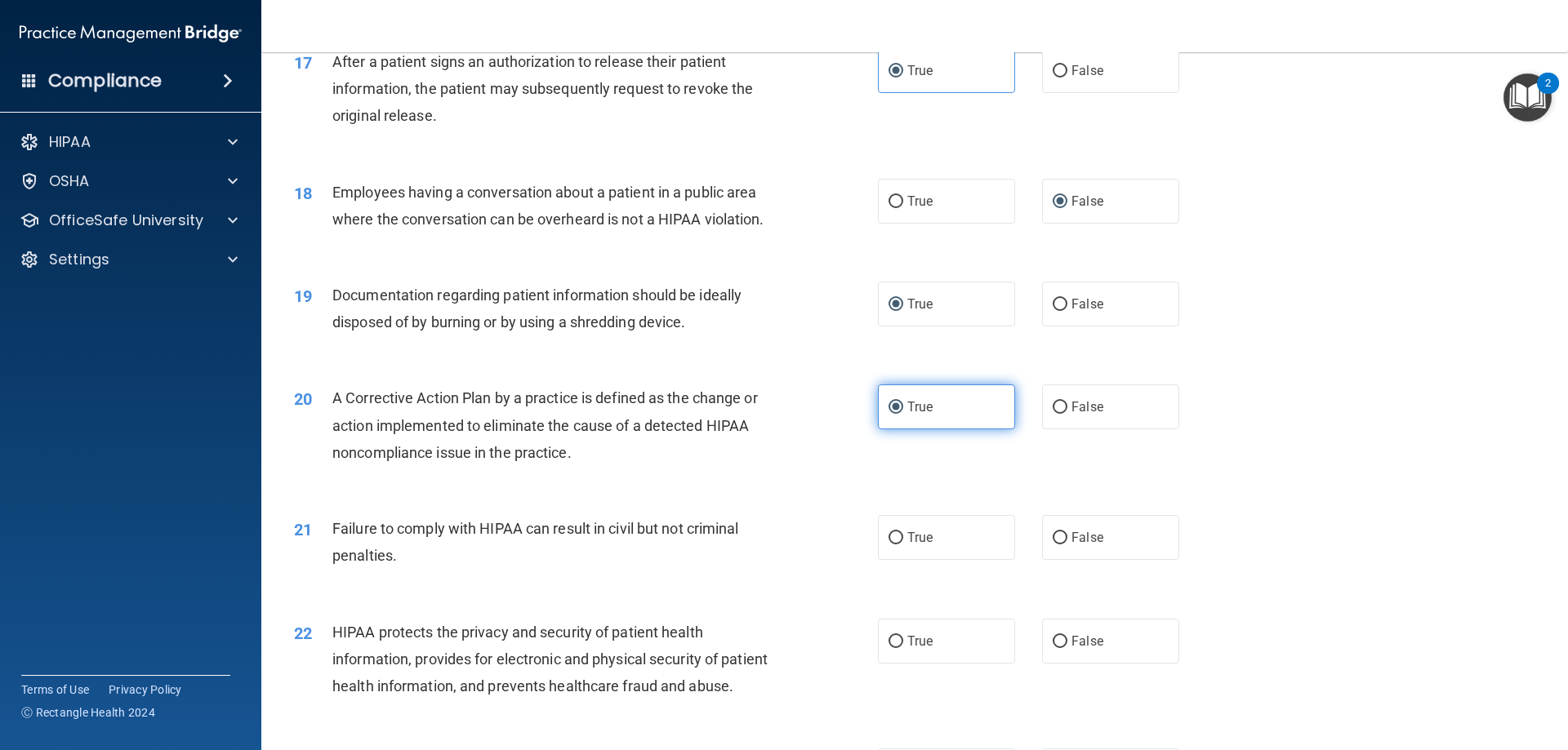
scroll to position [2040, 0]
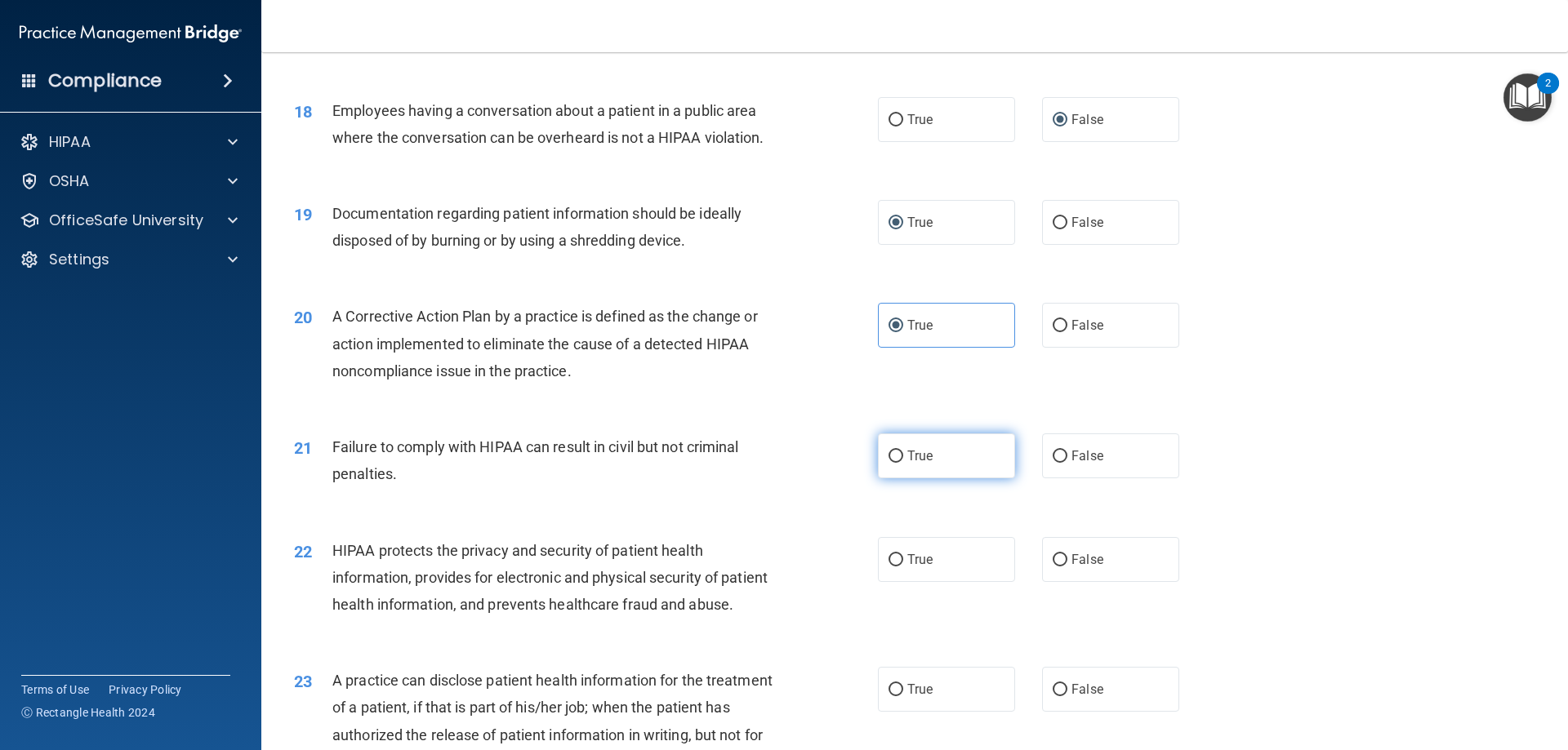
click at [895, 462] on input "True" at bounding box center [895, 457] width 14 height 12
radio input "true"
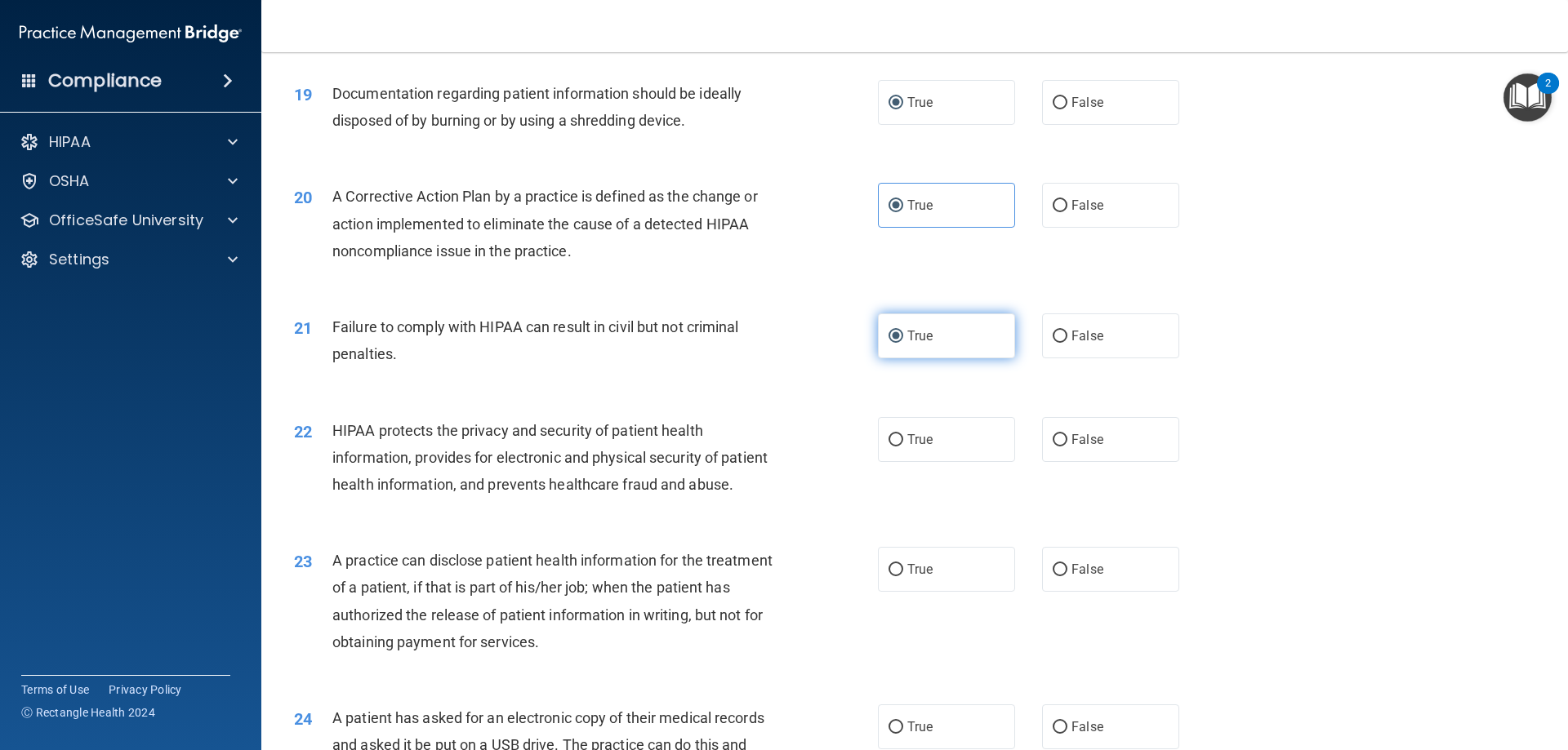
scroll to position [2203, 0]
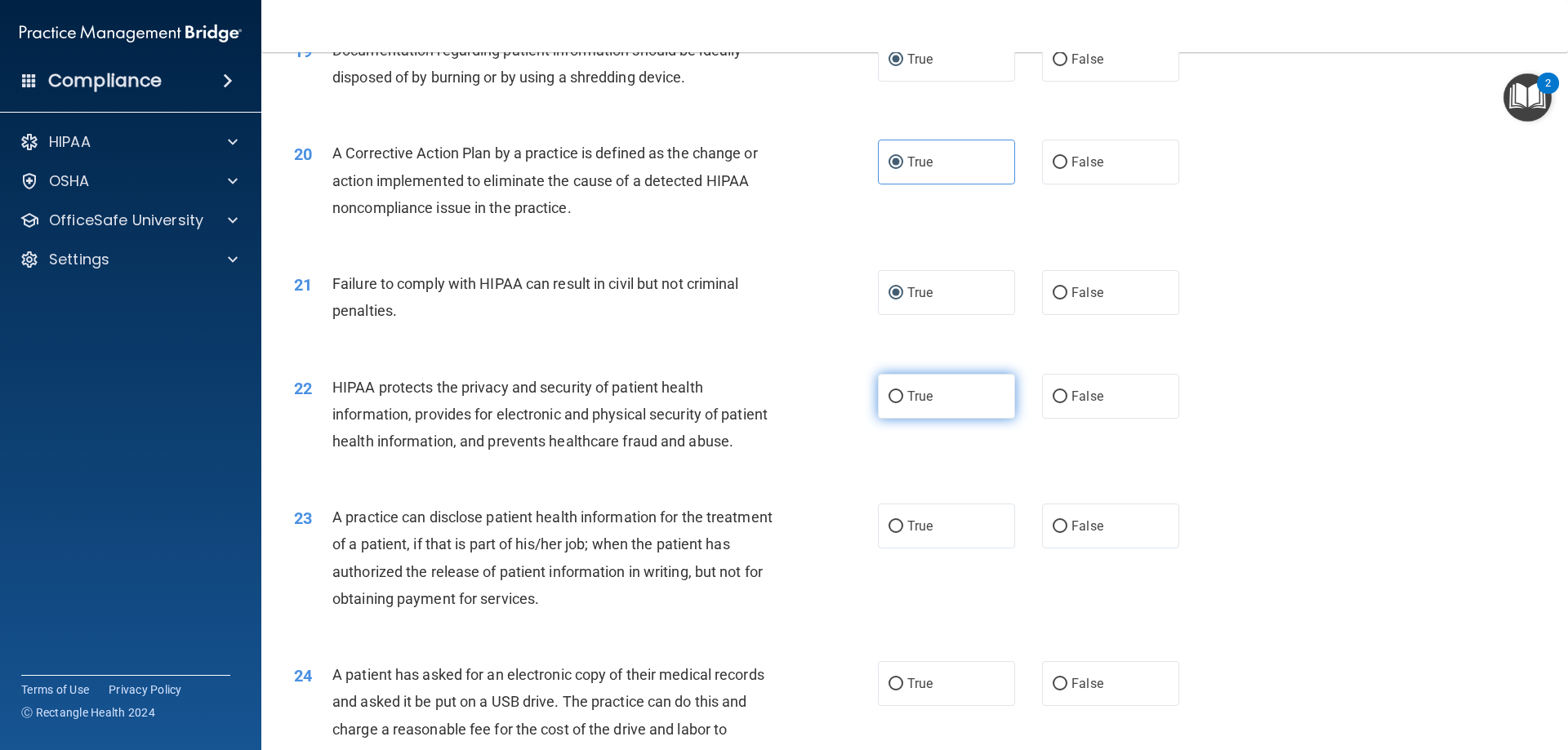
click at [892, 419] on label "True" at bounding box center [946, 396] width 137 height 45
click at [892, 403] on input "True" at bounding box center [895, 397] width 14 height 12
radio input "true"
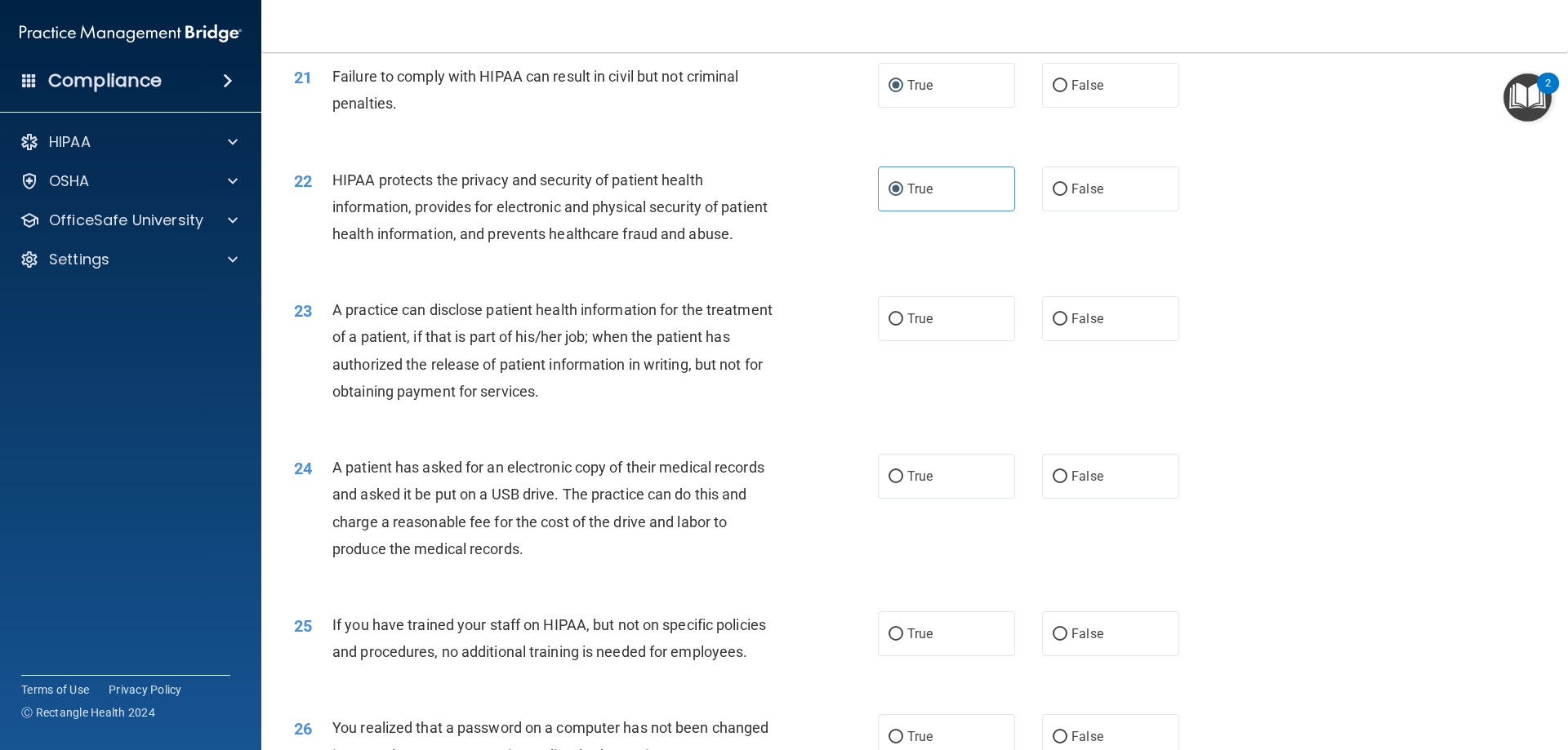
scroll to position [2448, 0]
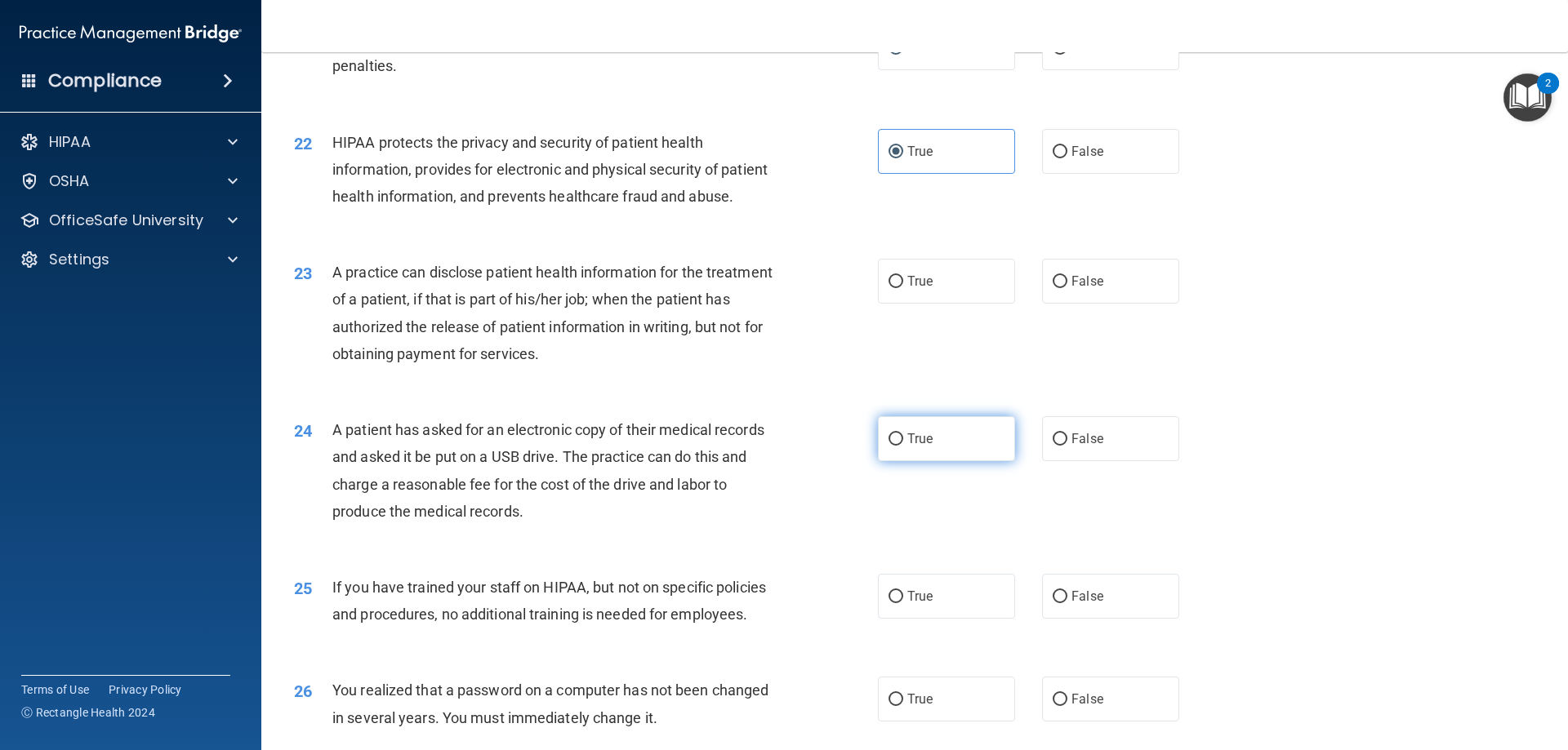
click at [898, 461] on label "True" at bounding box center [946, 438] width 137 height 45
click at [898, 445] on input "True" at bounding box center [895, 440] width 14 height 12
radio input "true"
click at [888, 289] on input "True" at bounding box center [895, 282] width 14 height 12
radio input "true"
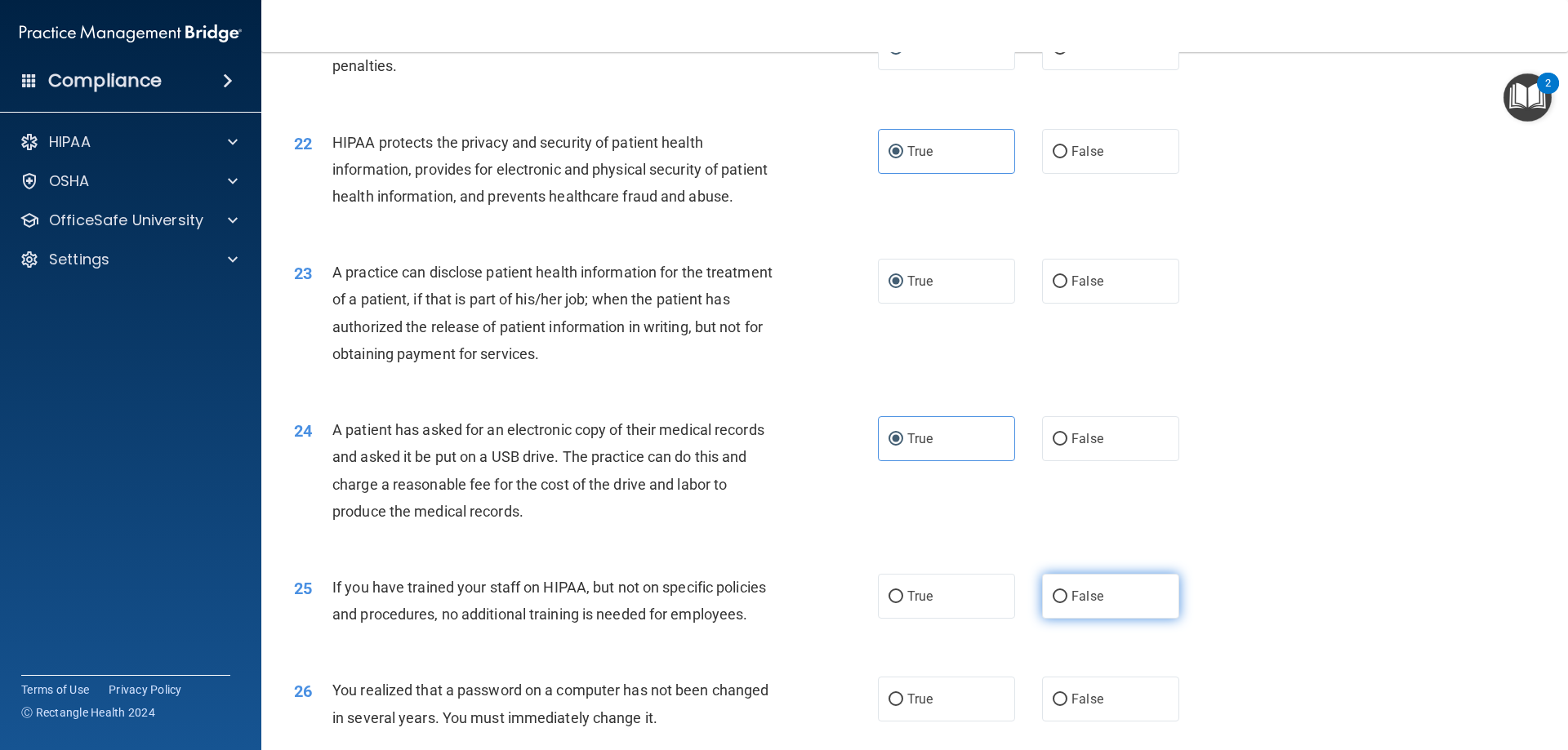
click at [1052, 603] on input "False" at bounding box center [1059, 596] width 14 height 12
radio input "true"
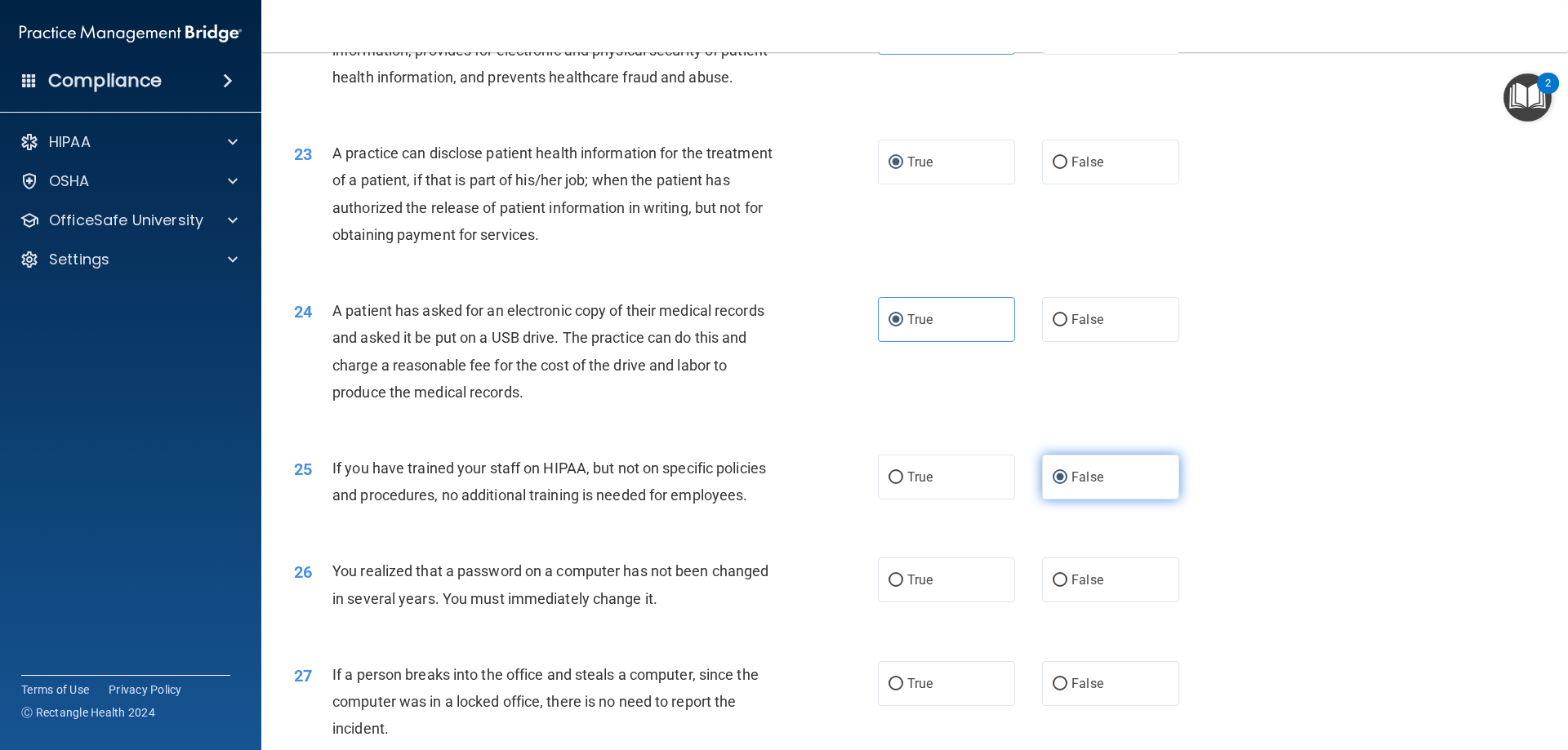
scroll to position [2612, 0]
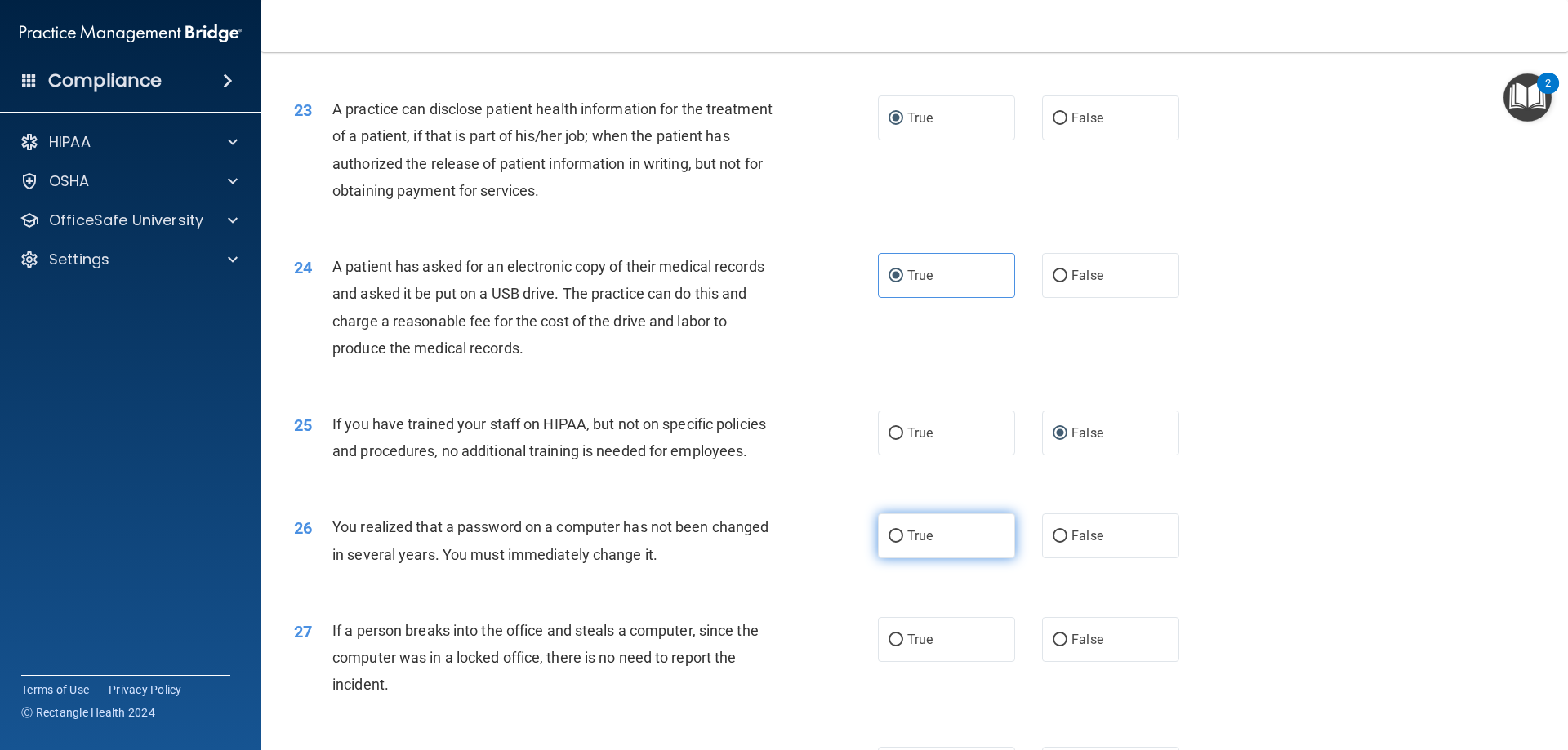
click at [890, 543] on input "True" at bounding box center [895, 536] width 14 height 12
radio input "true"
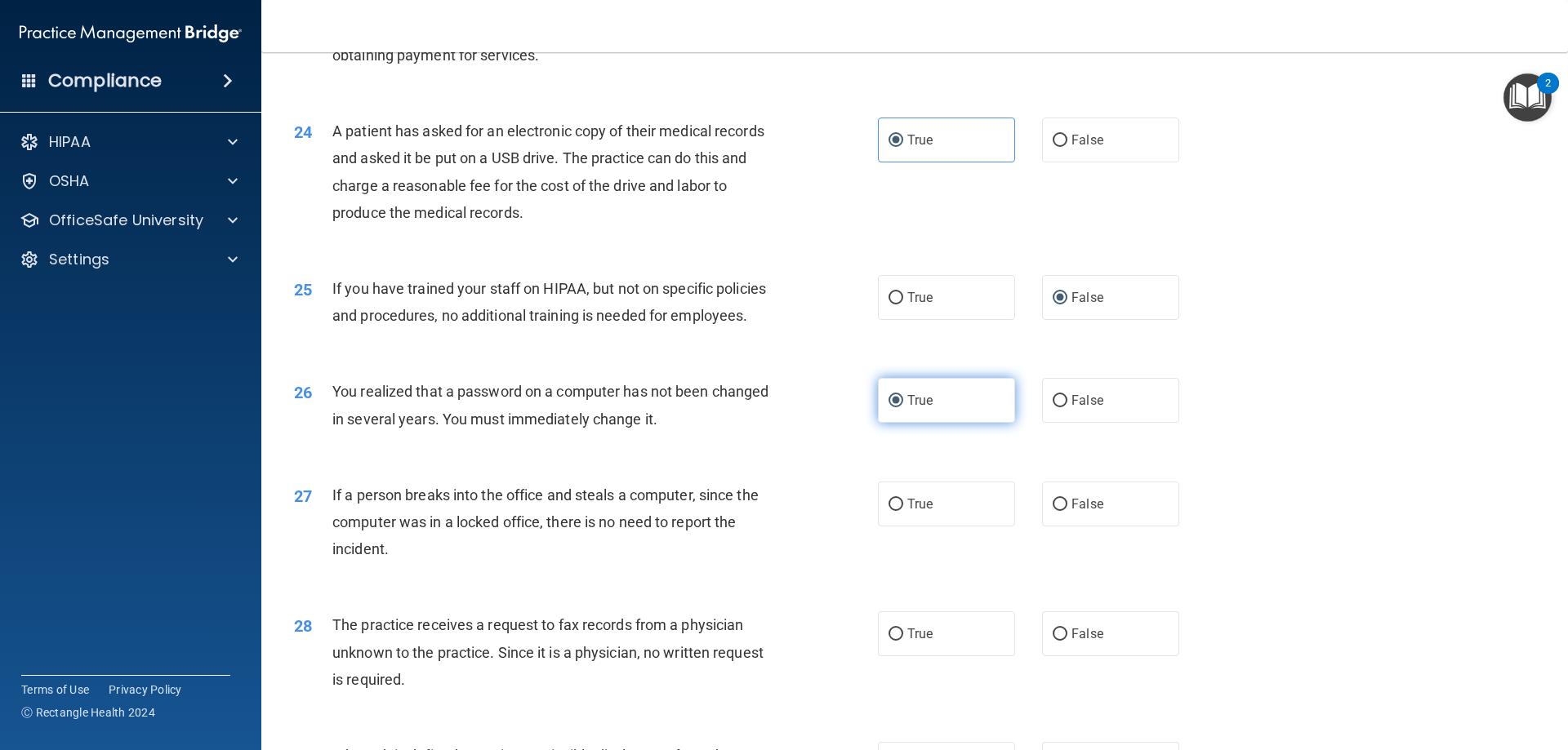
scroll to position [2775, 0]
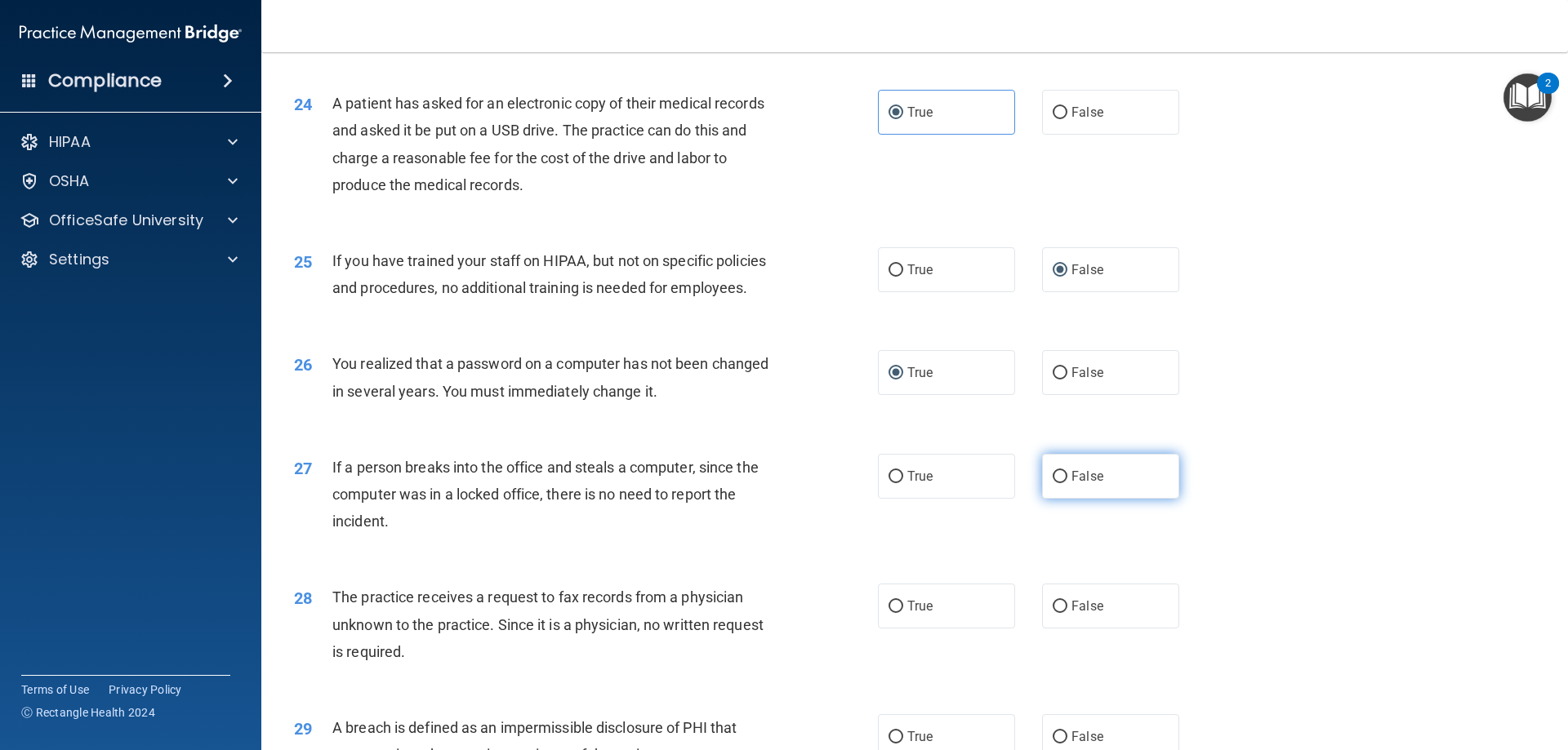
click at [1056, 483] on input "False" at bounding box center [1059, 477] width 14 height 12
radio input "true"
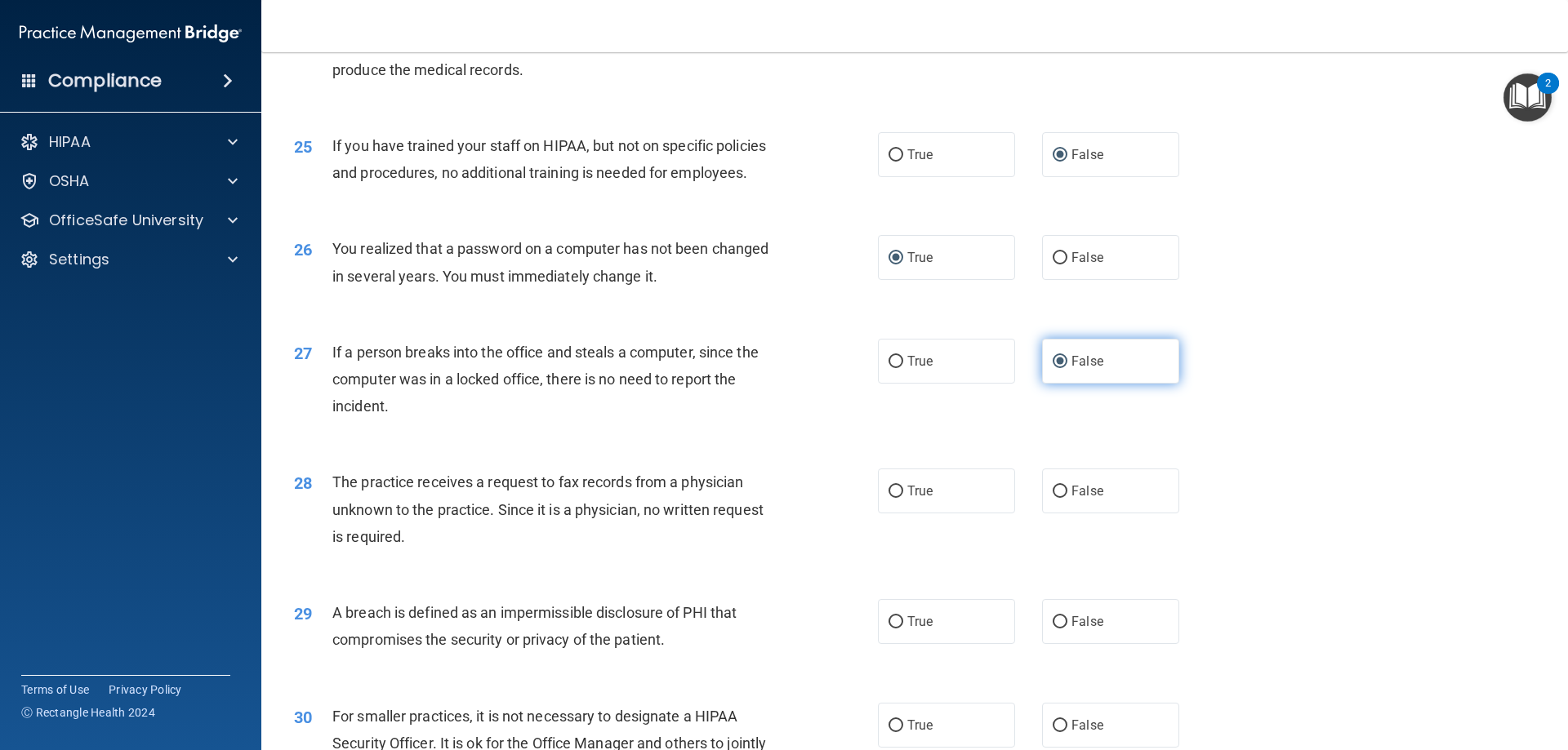
scroll to position [2938, 0]
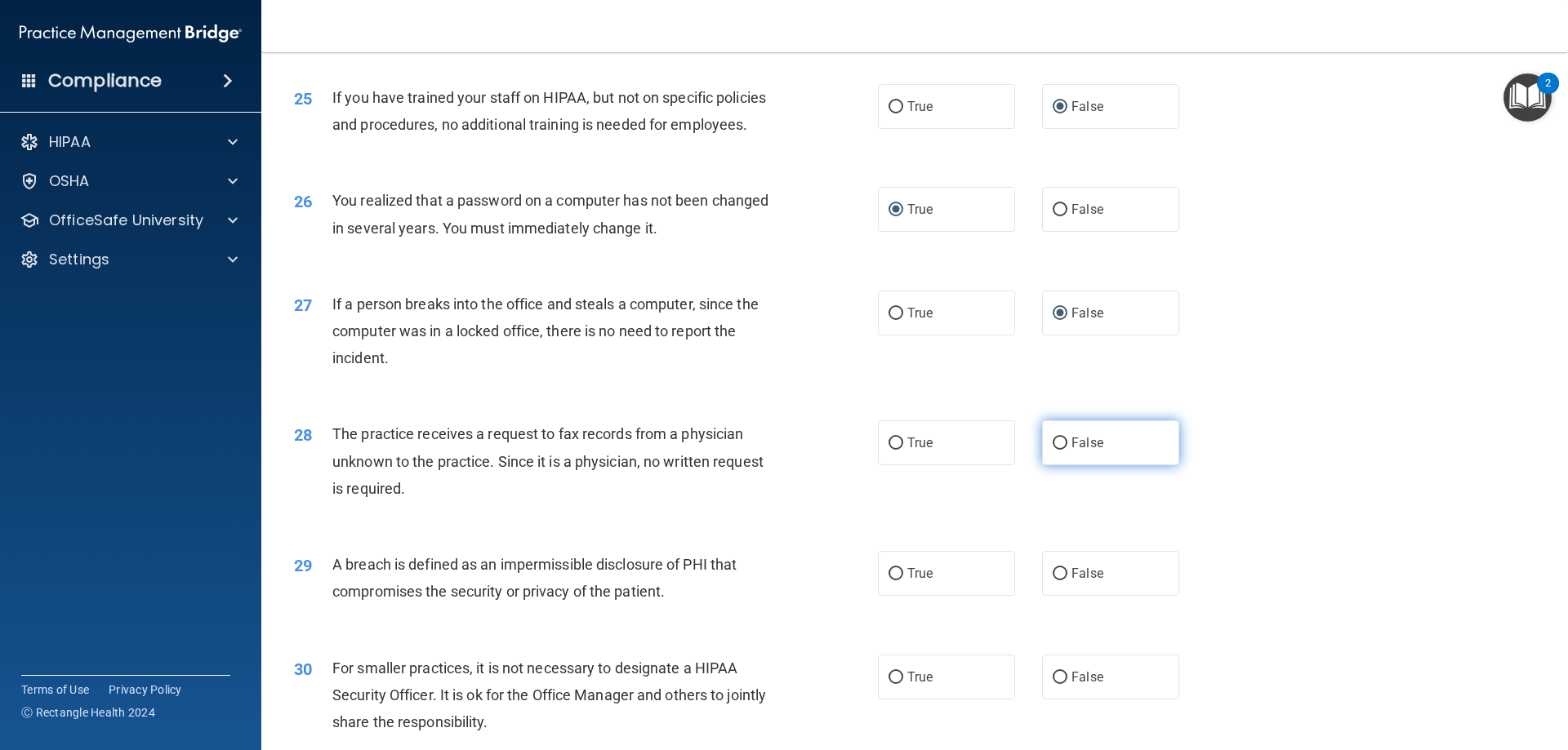
click at [1052, 450] on input "False" at bounding box center [1059, 443] width 14 height 12
radio input "true"
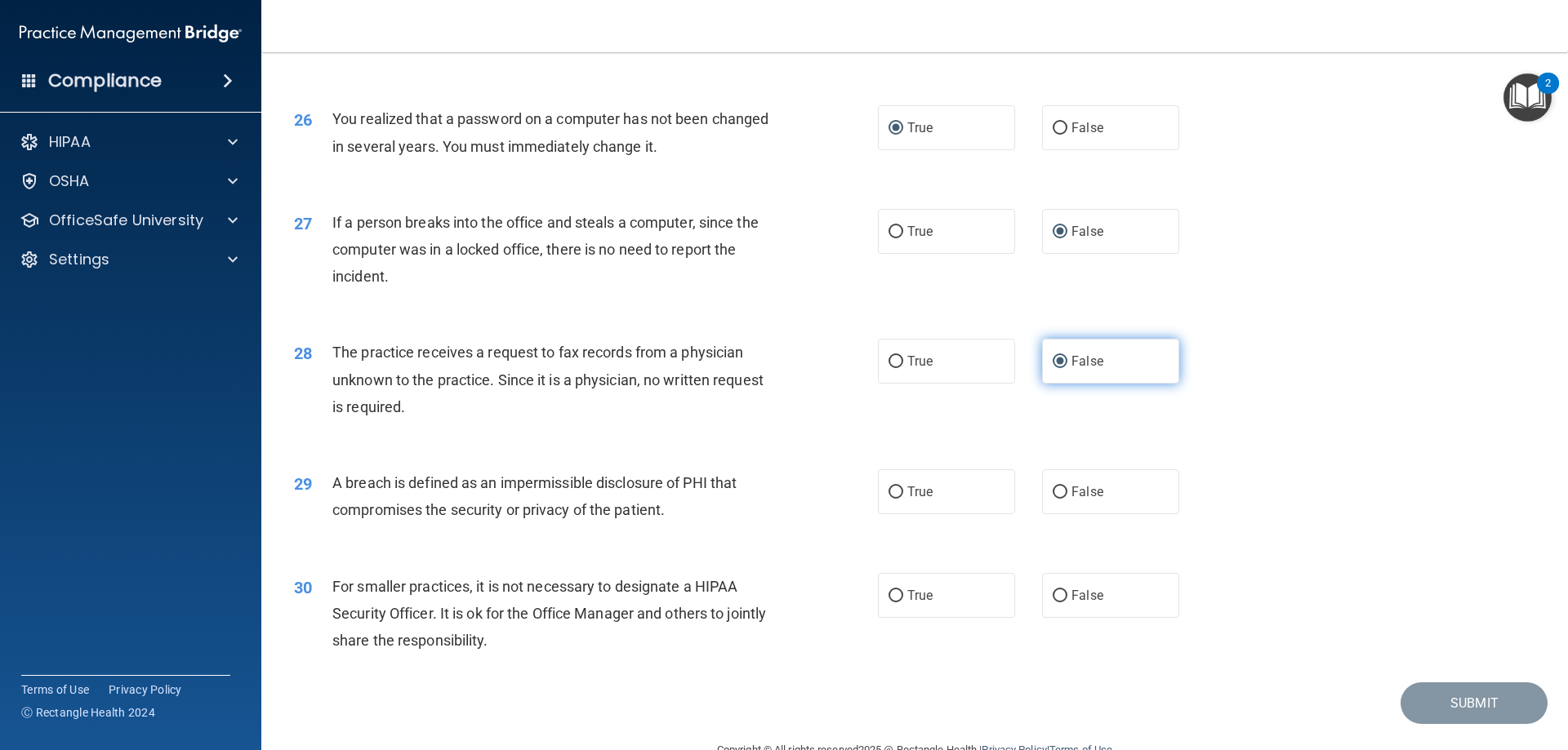
scroll to position [3102, 0]
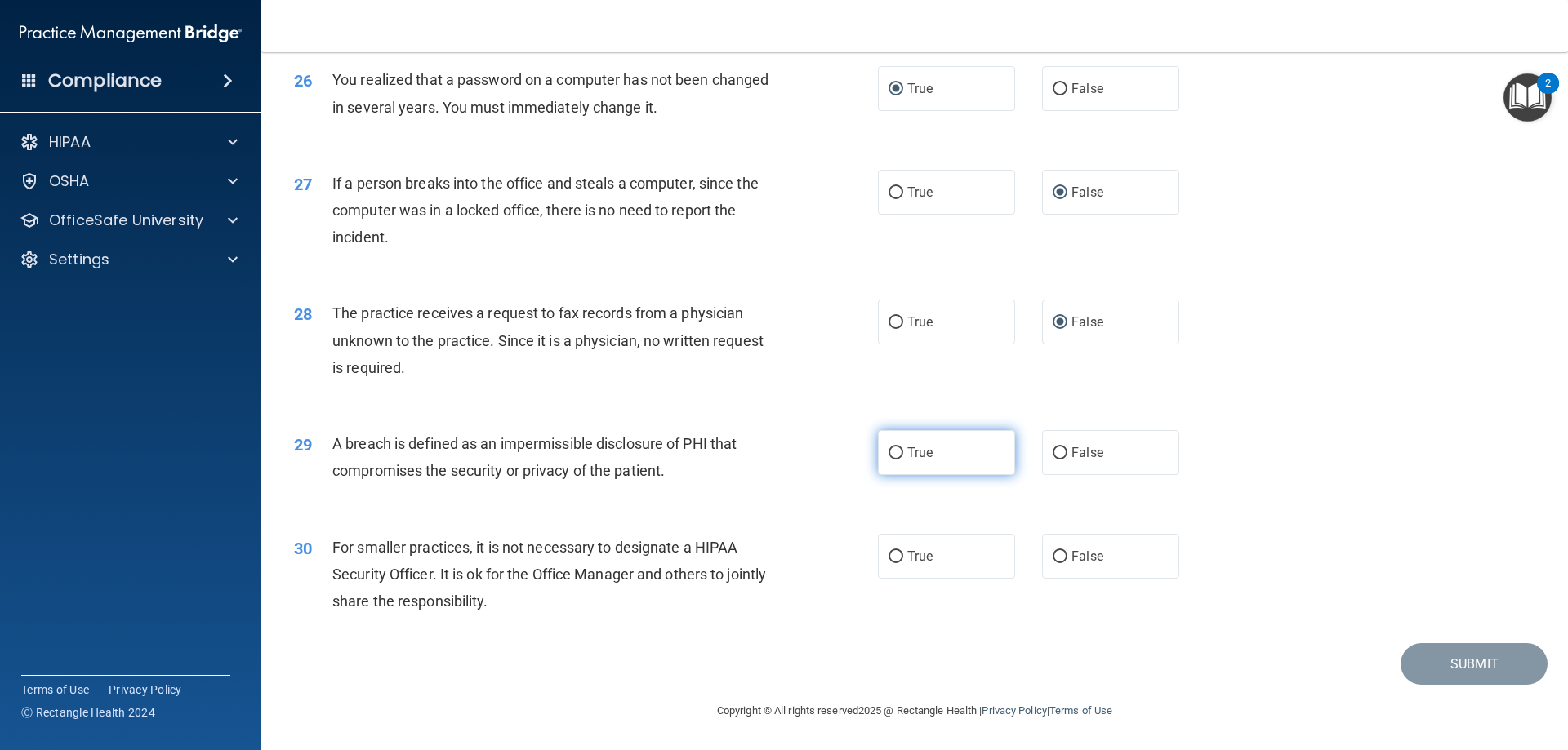
click at [884, 474] on label "True" at bounding box center [946, 452] width 137 height 45
click at [888, 459] on input "True" at bounding box center [895, 453] width 14 height 12
radio input "true"
click at [1052, 563] on input "False" at bounding box center [1059, 556] width 14 height 12
radio input "true"
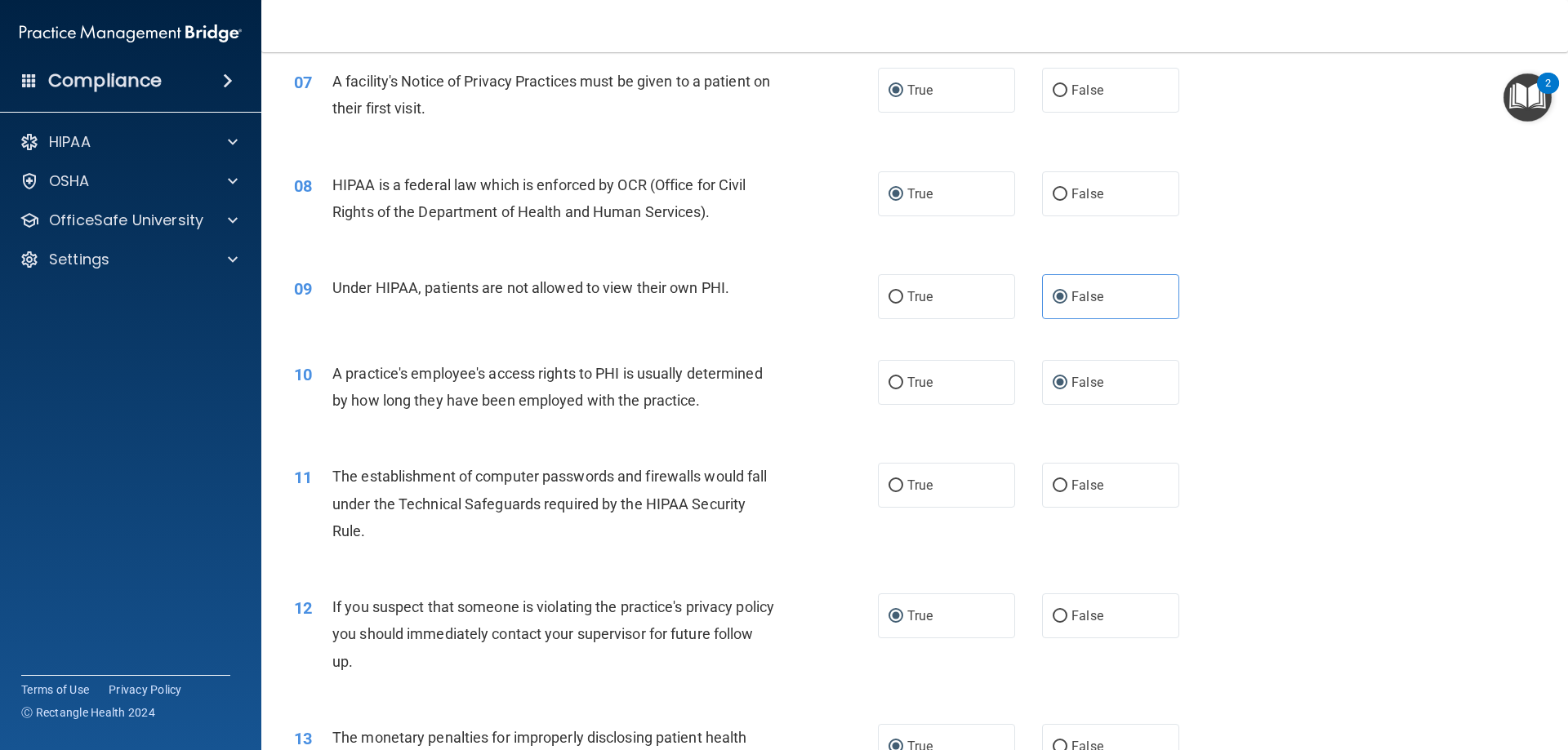
scroll to position [898, 0]
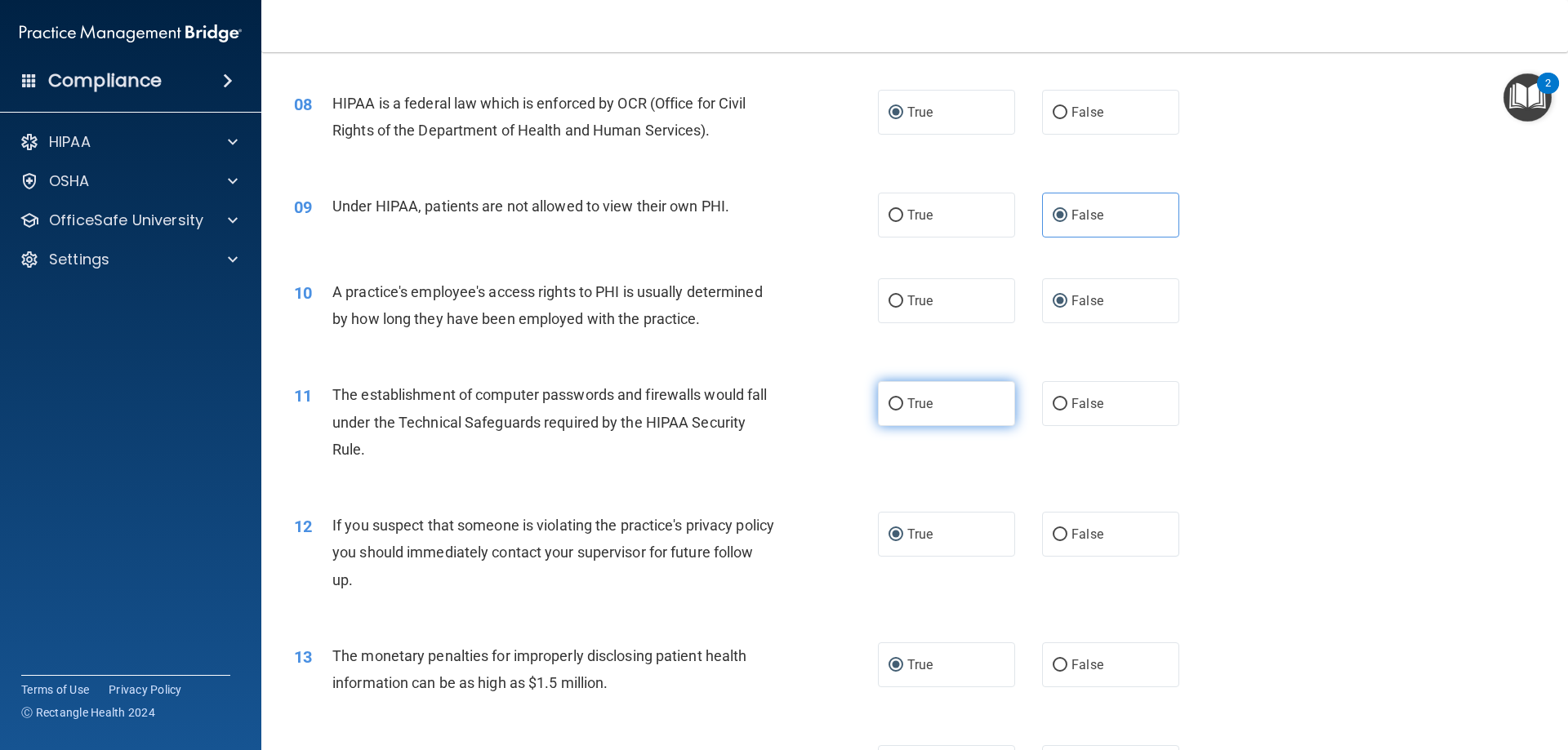
click at [897, 403] on label "True" at bounding box center [946, 403] width 137 height 45
click at [894, 402] on input "True" at bounding box center [895, 404] width 14 height 12
radio input "true"
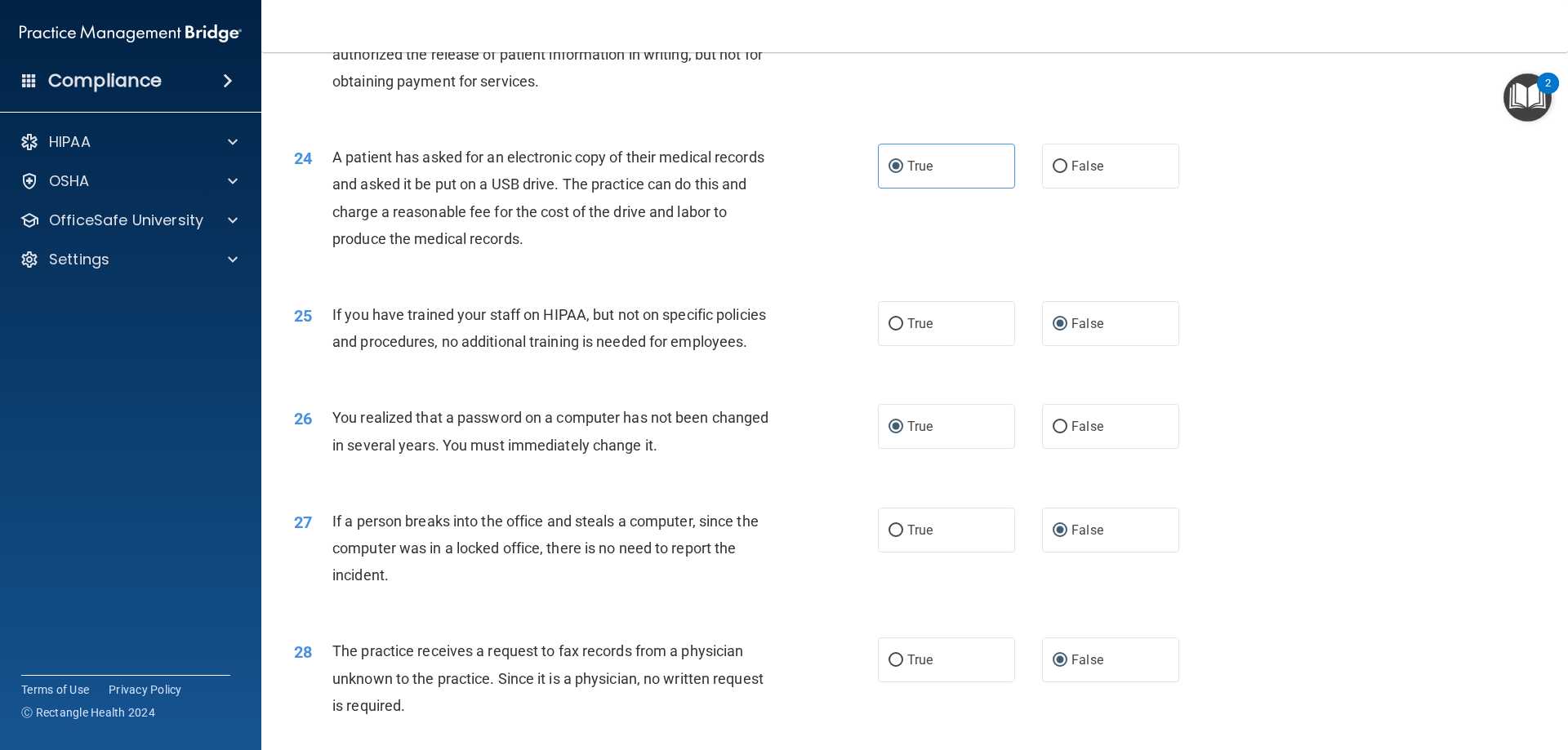
scroll to position [3113, 0]
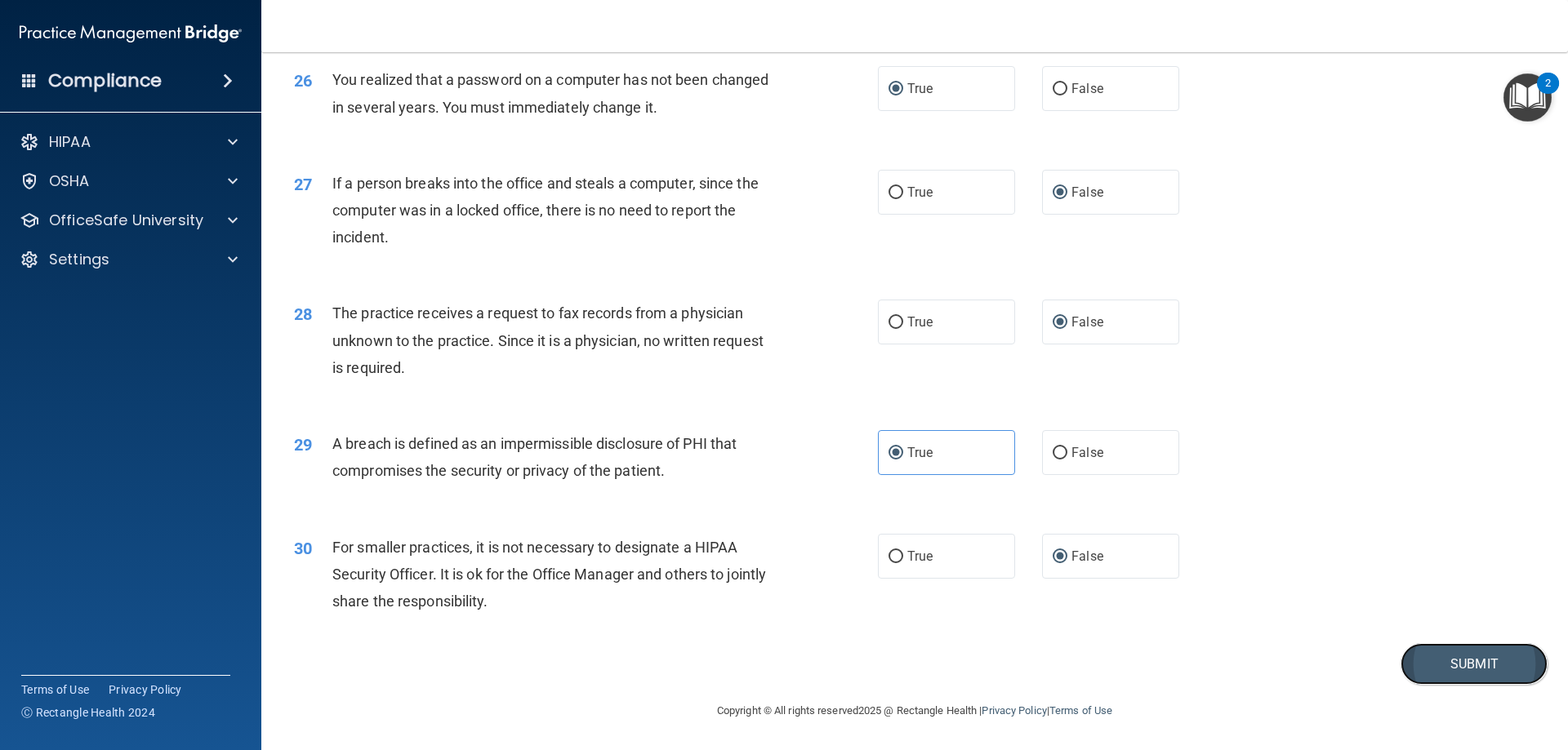
click at [1432, 662] on button "Submit" at bounding box center [1474, 665] width 147 height 42
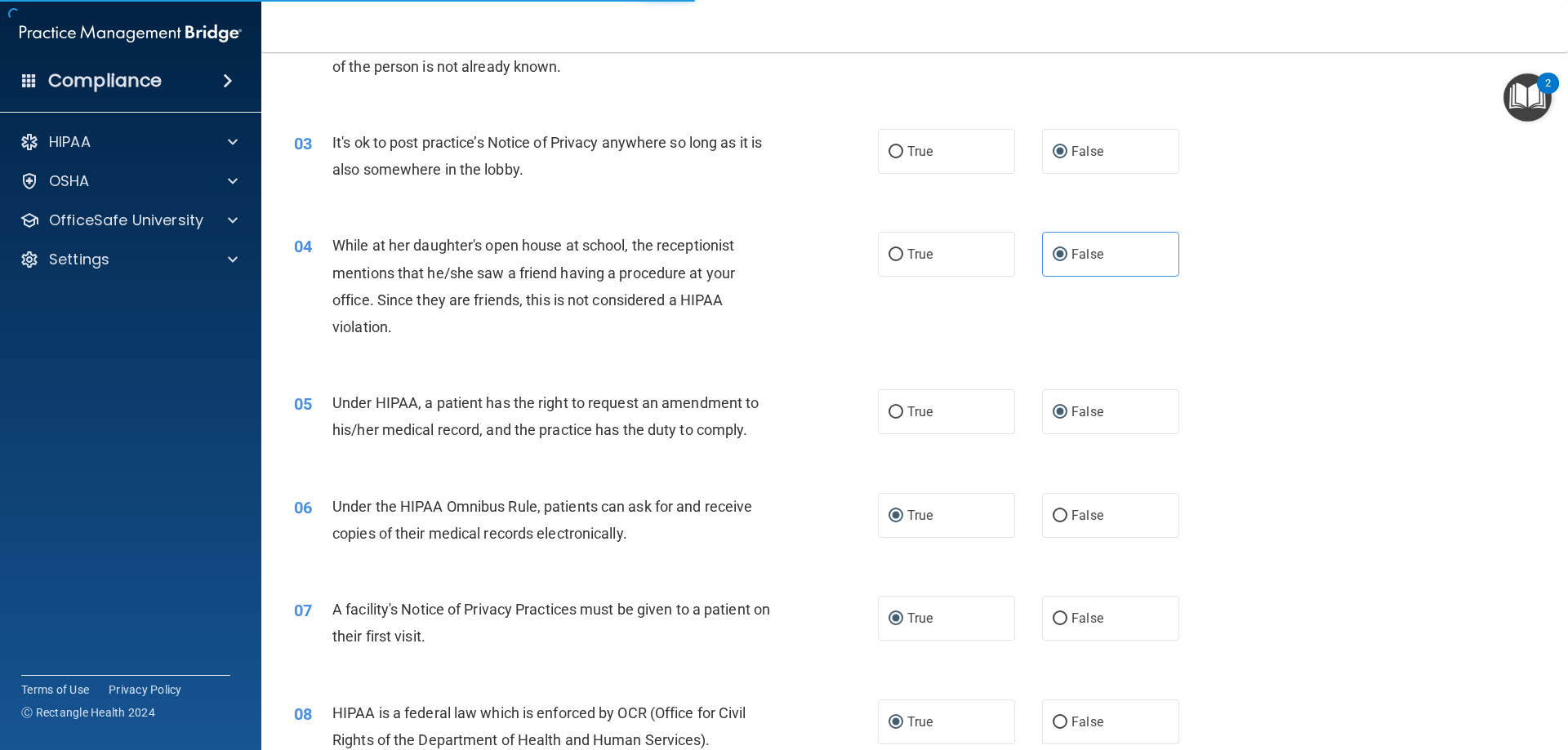
scroll to position [0, 0]
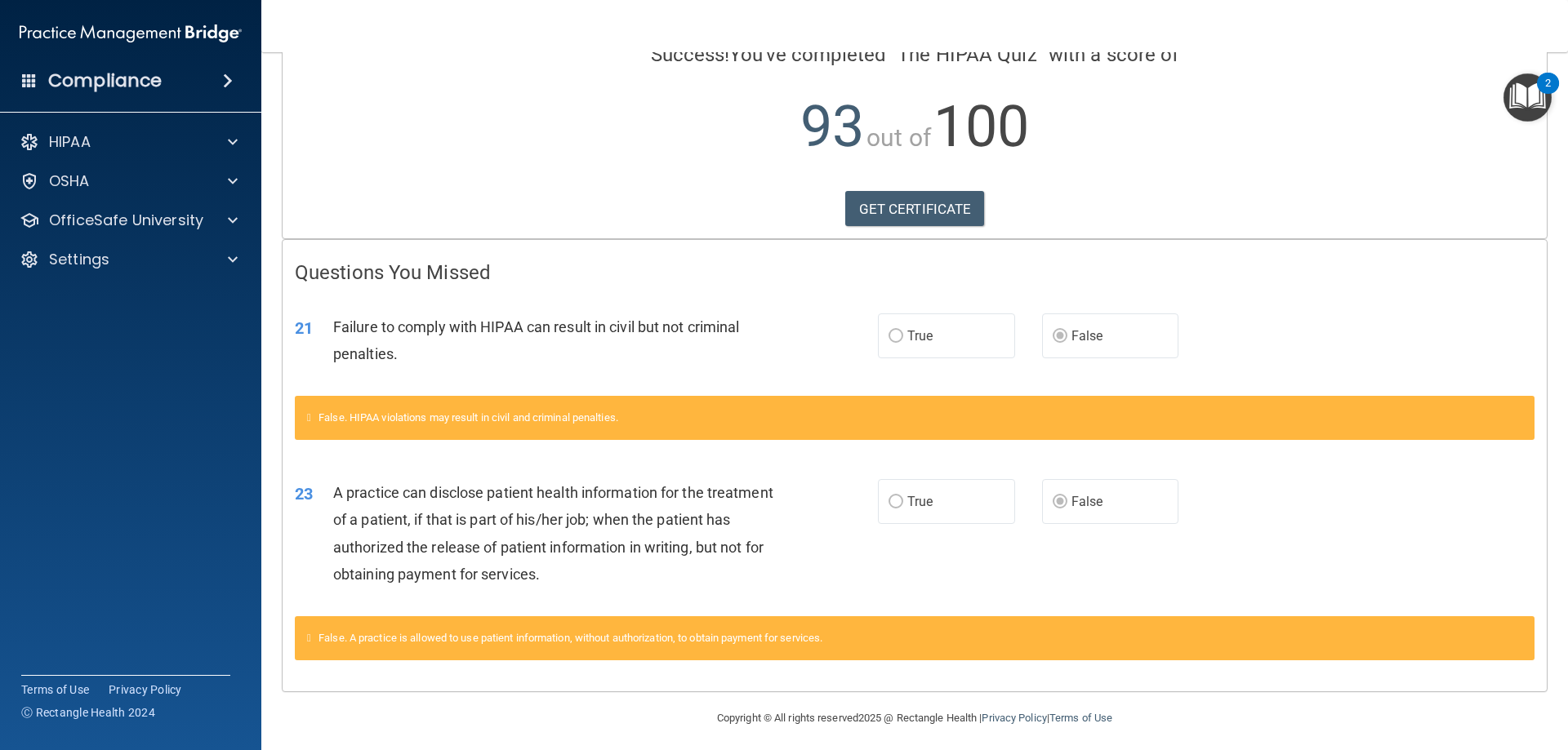
scroll to position [153, 0]
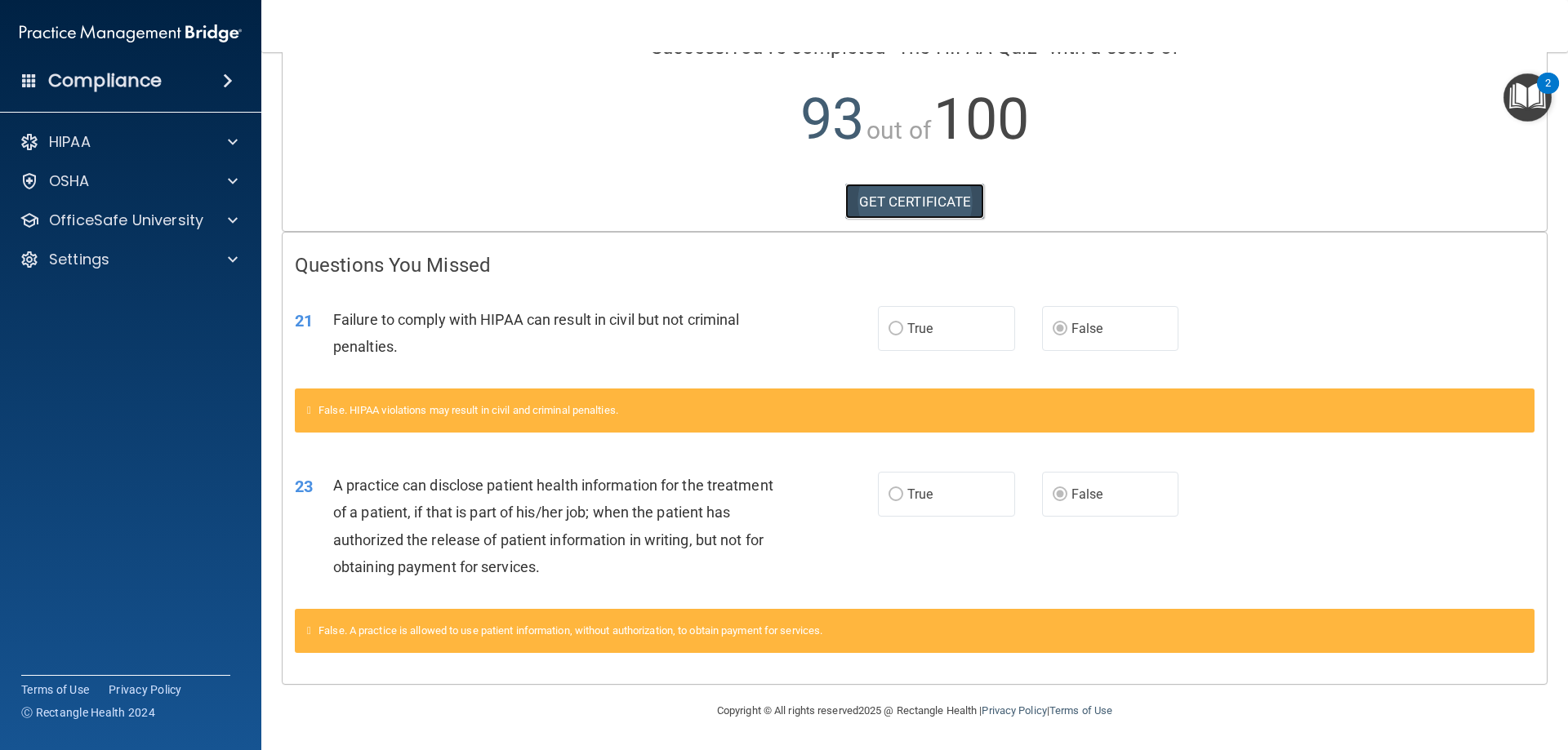
click at [893, 206] on link "GET CERTIFICATE" at bounding box center [915, 201] width 140 height 36
click at [160, 221] on p "OfficeSafe University" at bounding box center [126, 220] width 154 height 20
click at [133, 264] on p "HIPAA Training" at bounding box center [78, 259] width 135 height 16
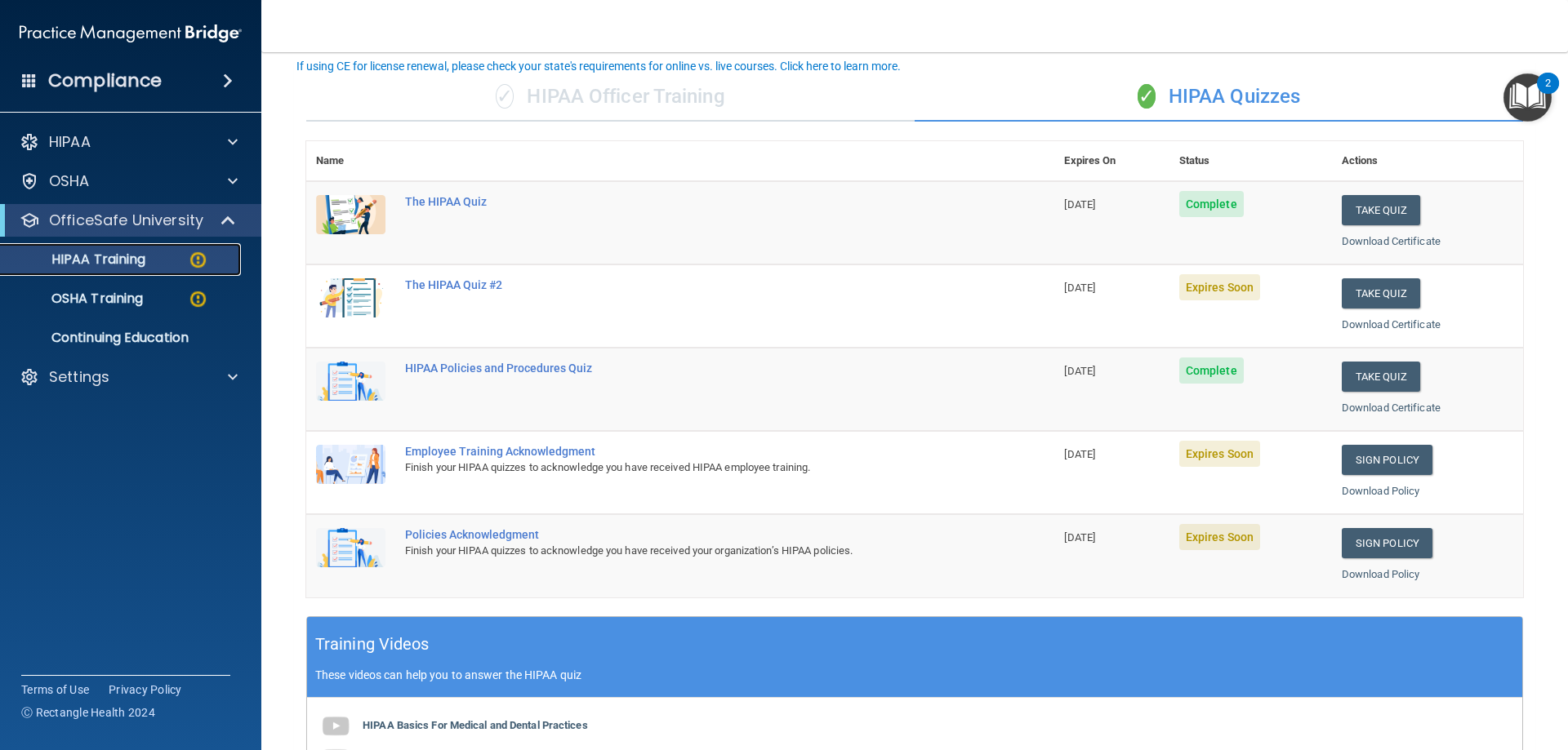
scroll to position [98, 0]
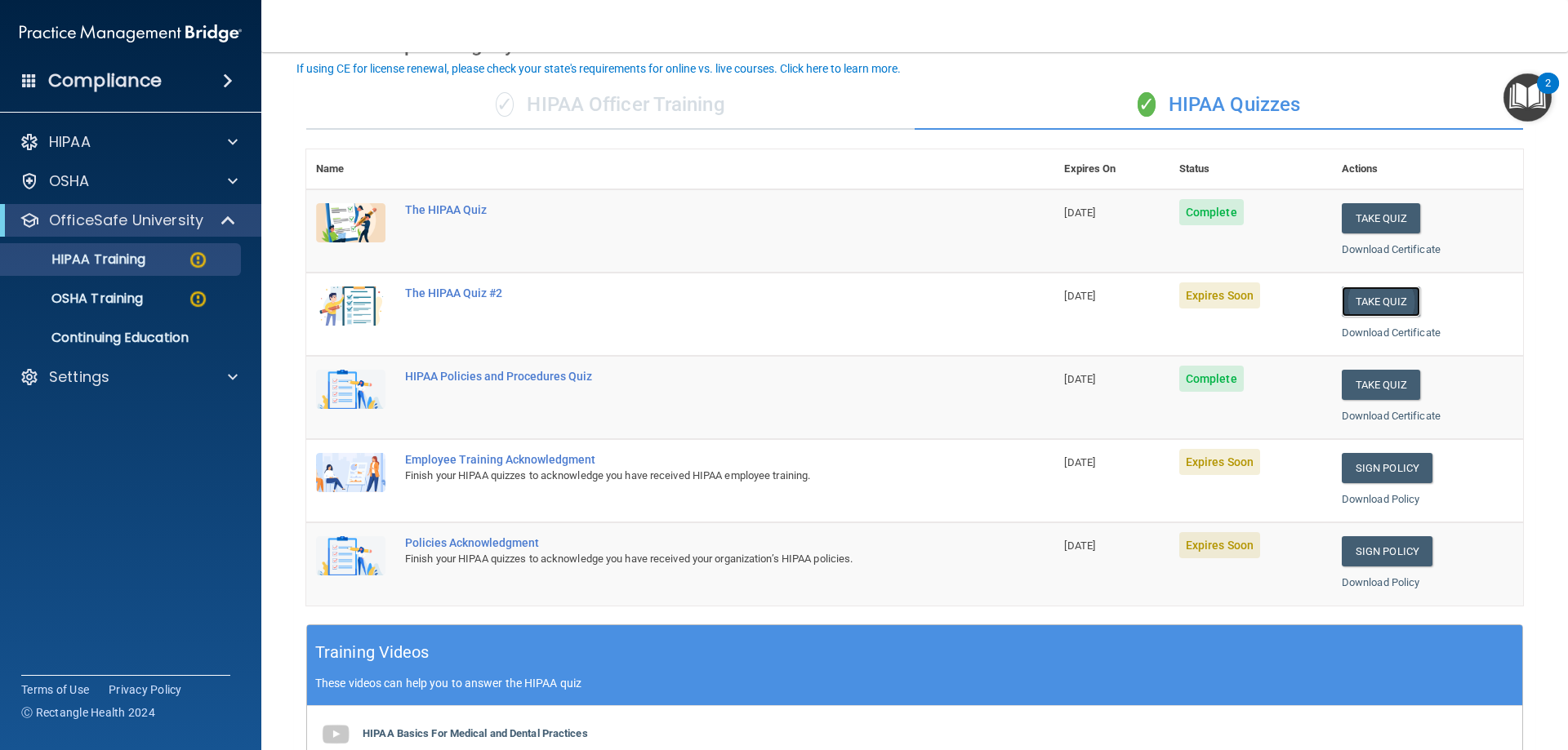
click at [1358, 306] on button "Take Quiz" at bounding box center [1381, 302] width 79 height 30
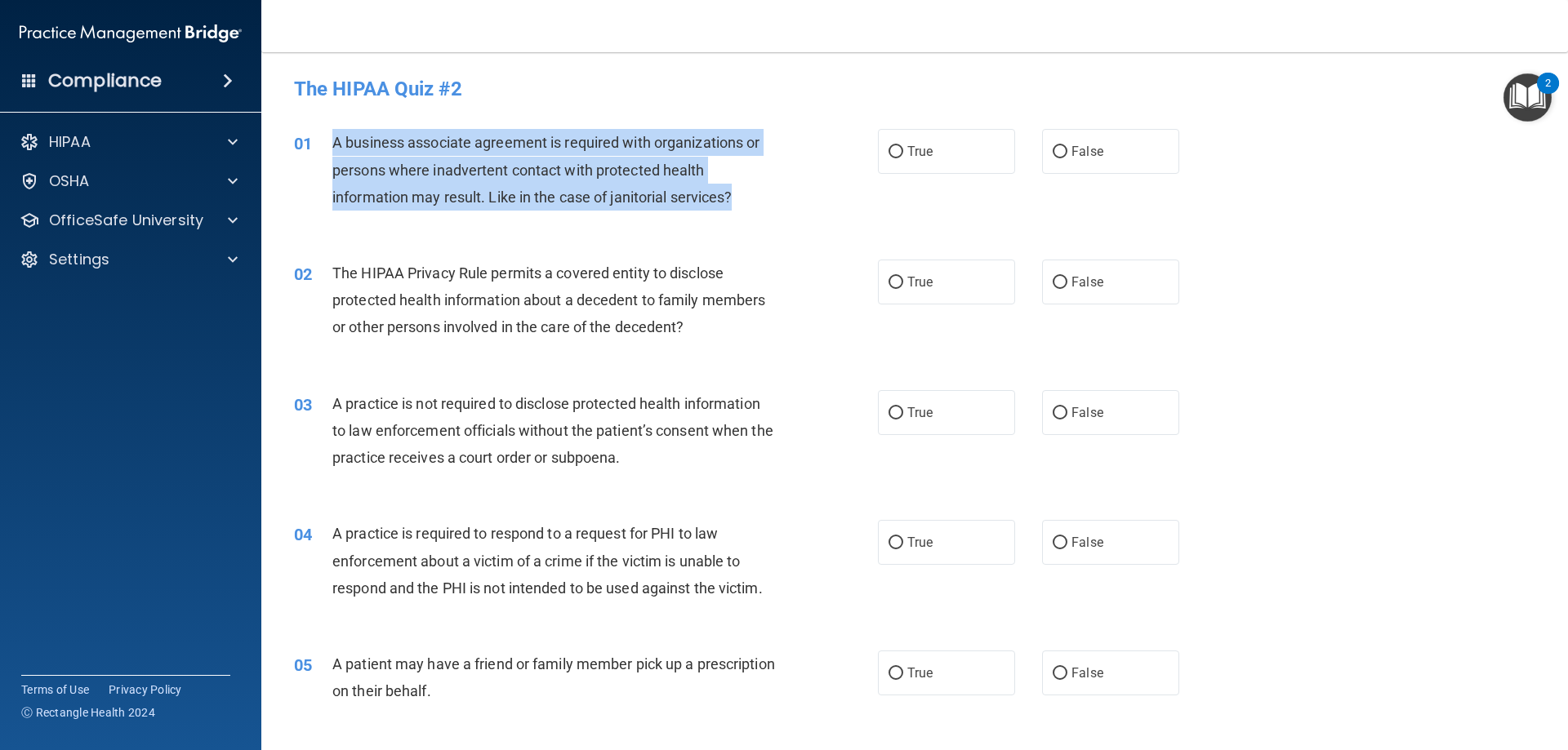
drag, startPoint x: 748, startPoint y: 196, endPoint x: 333, endPoint y: 137, distance: 419.2
click at [333, 137] on div "A business associate agreement is required with organizations or persons where …" at bounding box center [560, 170] width 457 height 82
click at [888, 154] on input "True" at bounding box center [895, 152] width 14 height 12
radio input "true"
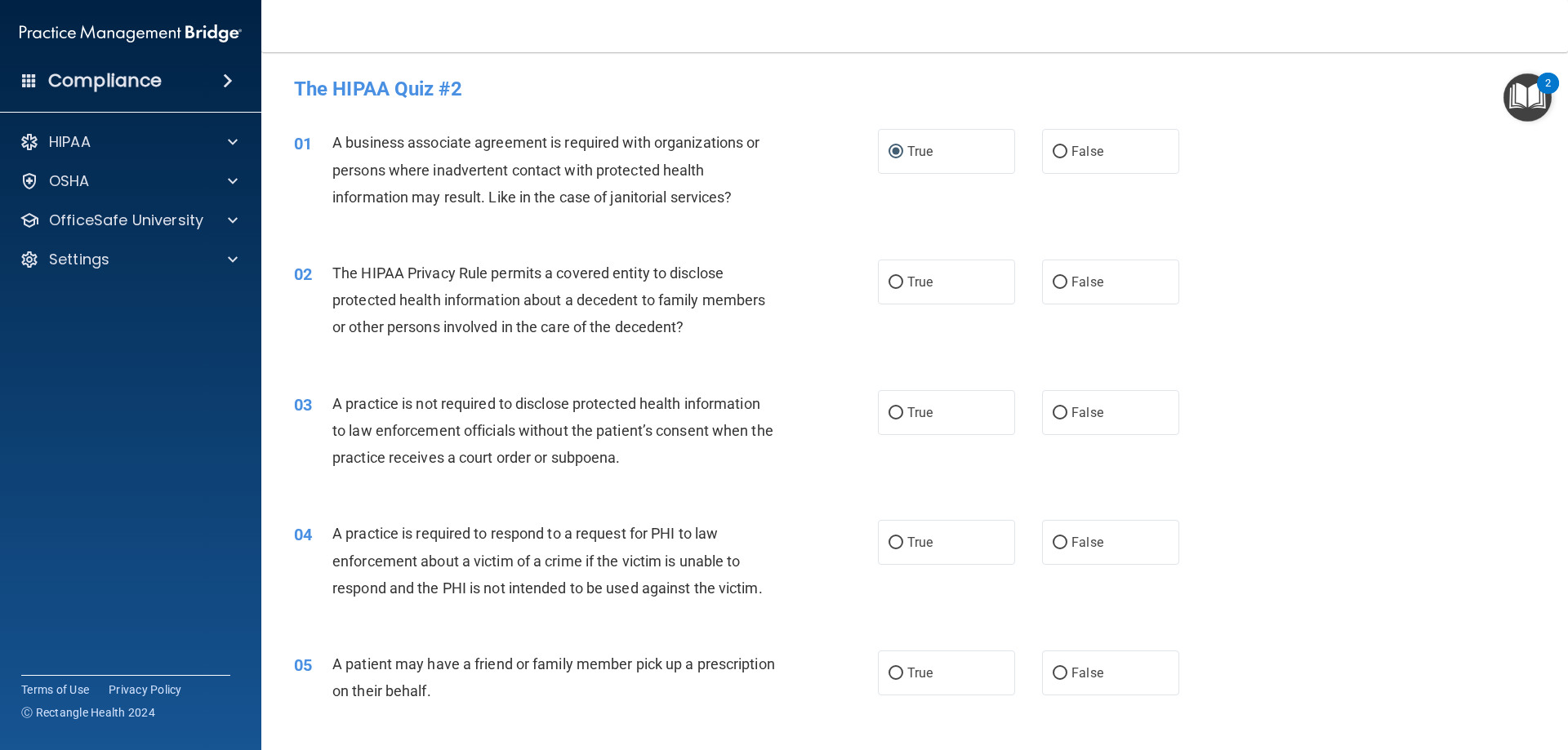
click at [812, 245] on div "02 The HIPAA Privacy Rule permits a covered entity to disclose protected health…" at bounding box center [915, 305] width 1266 height 131
click at [888, 276] on input "True" at bounding box center [895, 282] width 14 height 12
radio input "true"
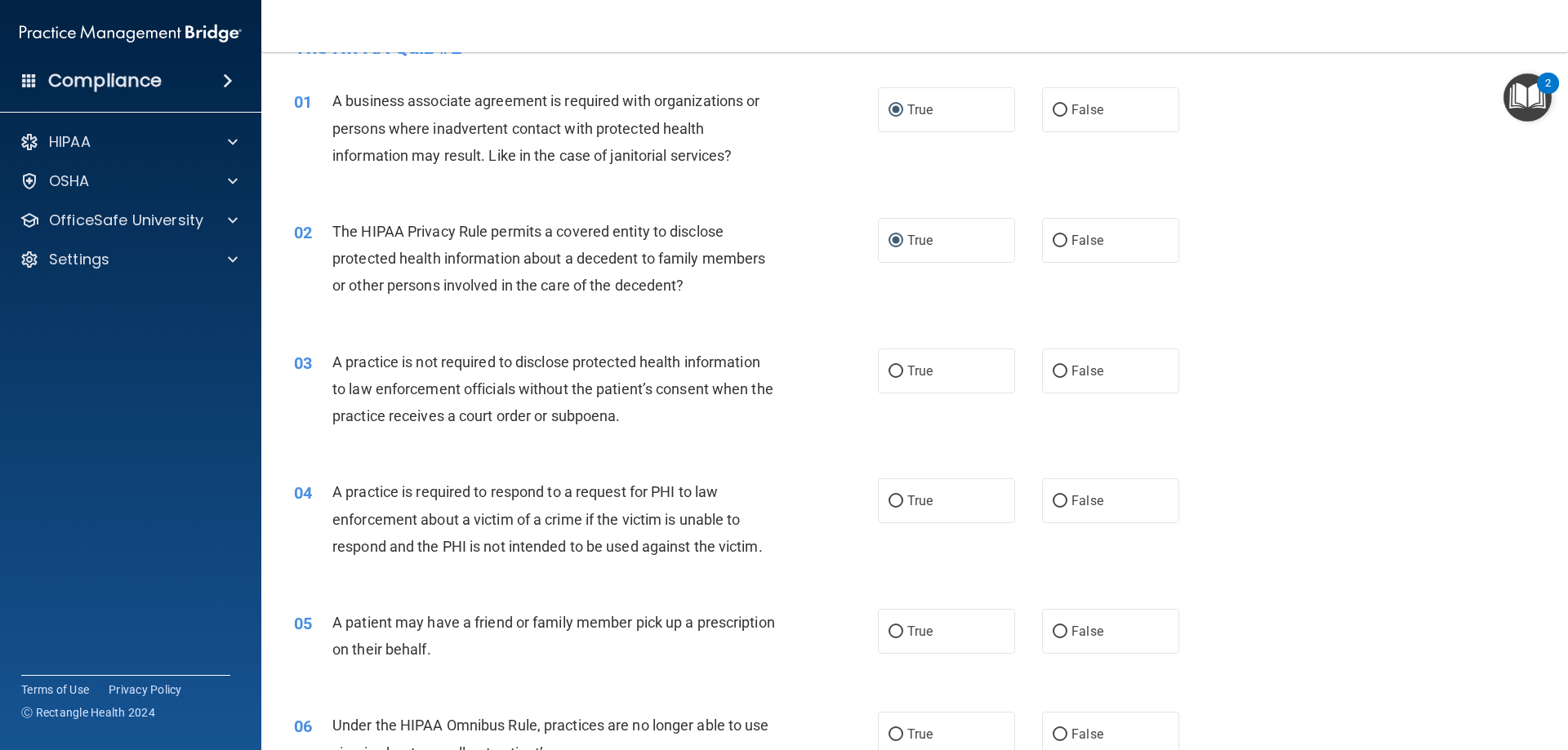
scroll to position [82, 0]
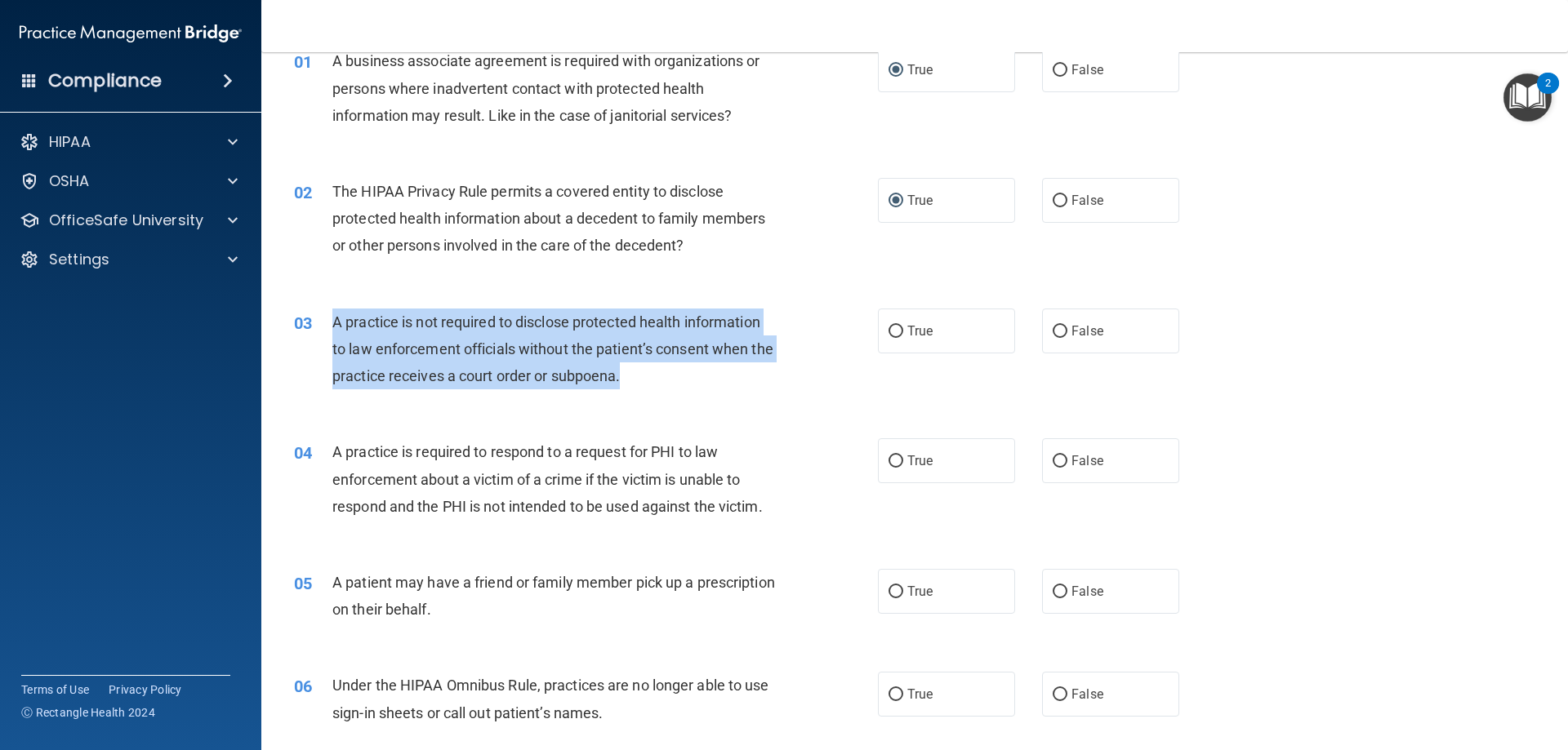
drag, startPoint x: 675, startPoint y: 384, endPoint x: 332, endPoint y: 316, distance: 349.7
click at [332, 316] on div "A practice is not required to disclose protected health information to law enfo…" at bounding box center [560, 349] width 457 height 82
click at [332, 316] on span "A practice is not required to disclose protected health information to law enfo…" at bounding box center [553, 348] width 441 height 71
drag, startPoint x: 659, startPoint y: 379, endPoint x: 332, endPoint y: 320, distance: 332.3
click at [332, 320] on div "A practice is not required to disclose protected health information to law enfo…" at bounding box center [560, 349] width 457 height 82
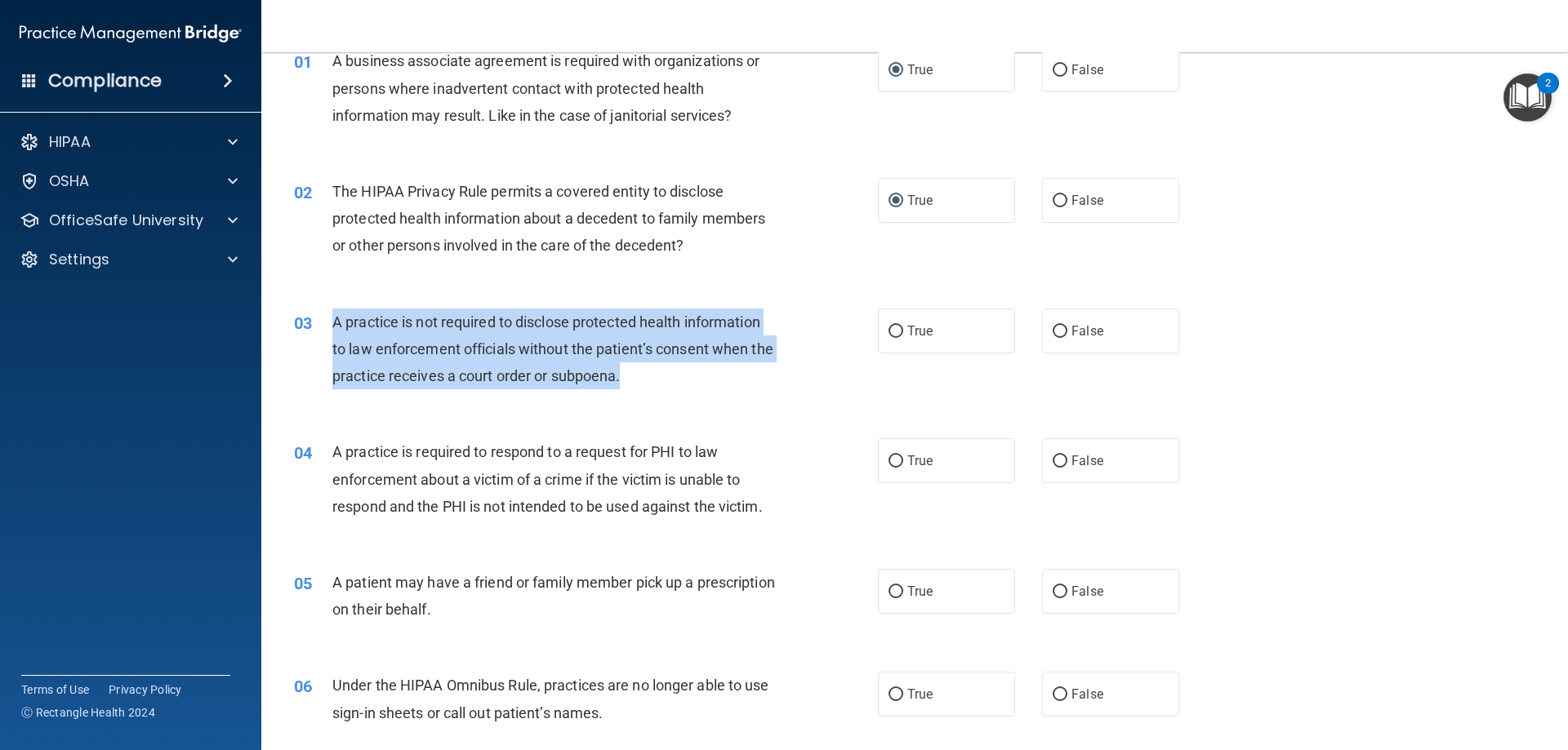
click at [737, 389] on div "A practice is not required to disclose protected health information to law enfo…" at bounding box center [560, 349] width 457 height 82
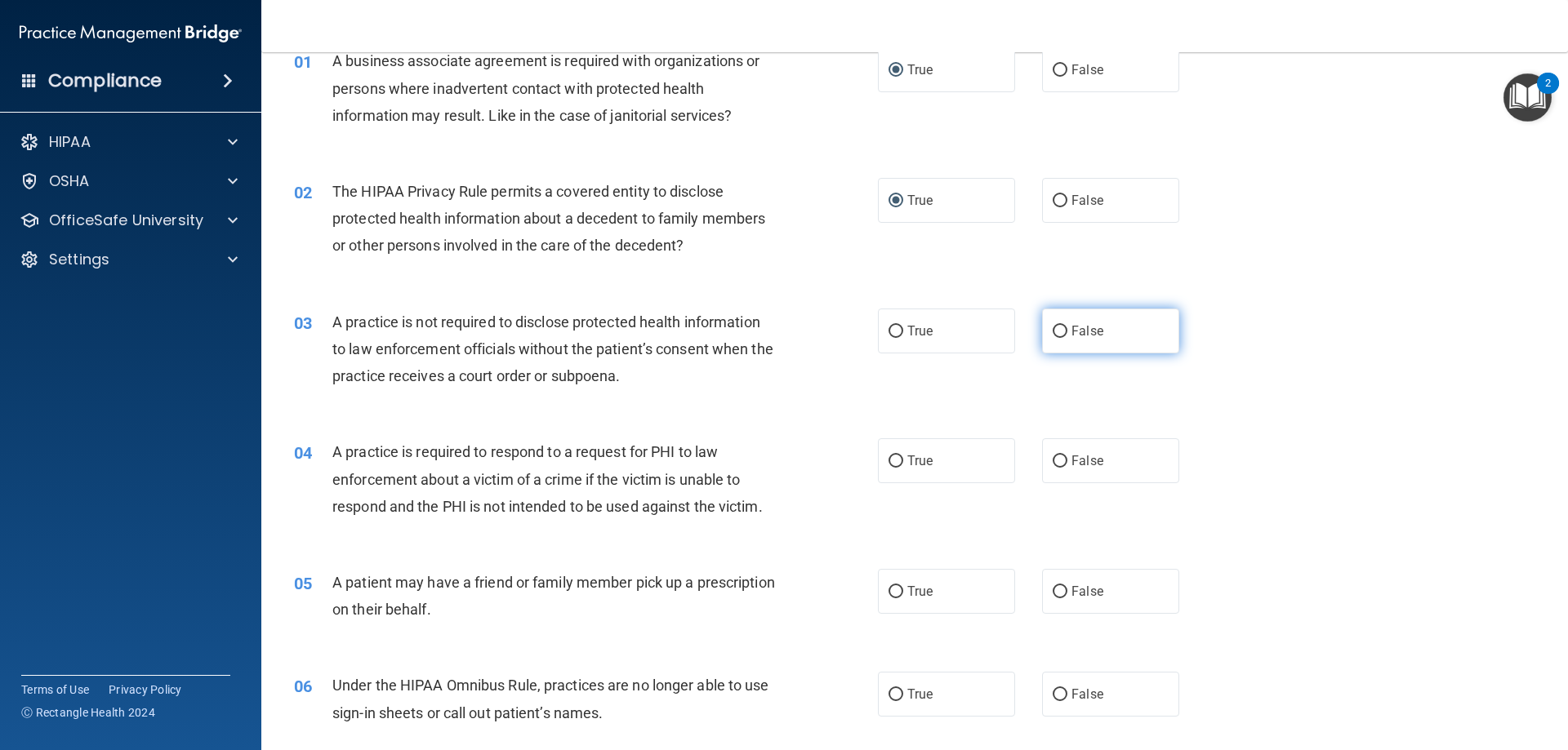
click at [1052, 329] on input "False" at bounding box center [1059, 331] width 14 height 12
radio input "true"
click at [676, 561] on div "05 A patient may have a friend or family member pick up a prescription on their…" at bounding box center [915, 600] width 1266 height 103
click at [896, 466] on input "True" at bounding box center [895, 461] width 14 height 12
radio input "true"
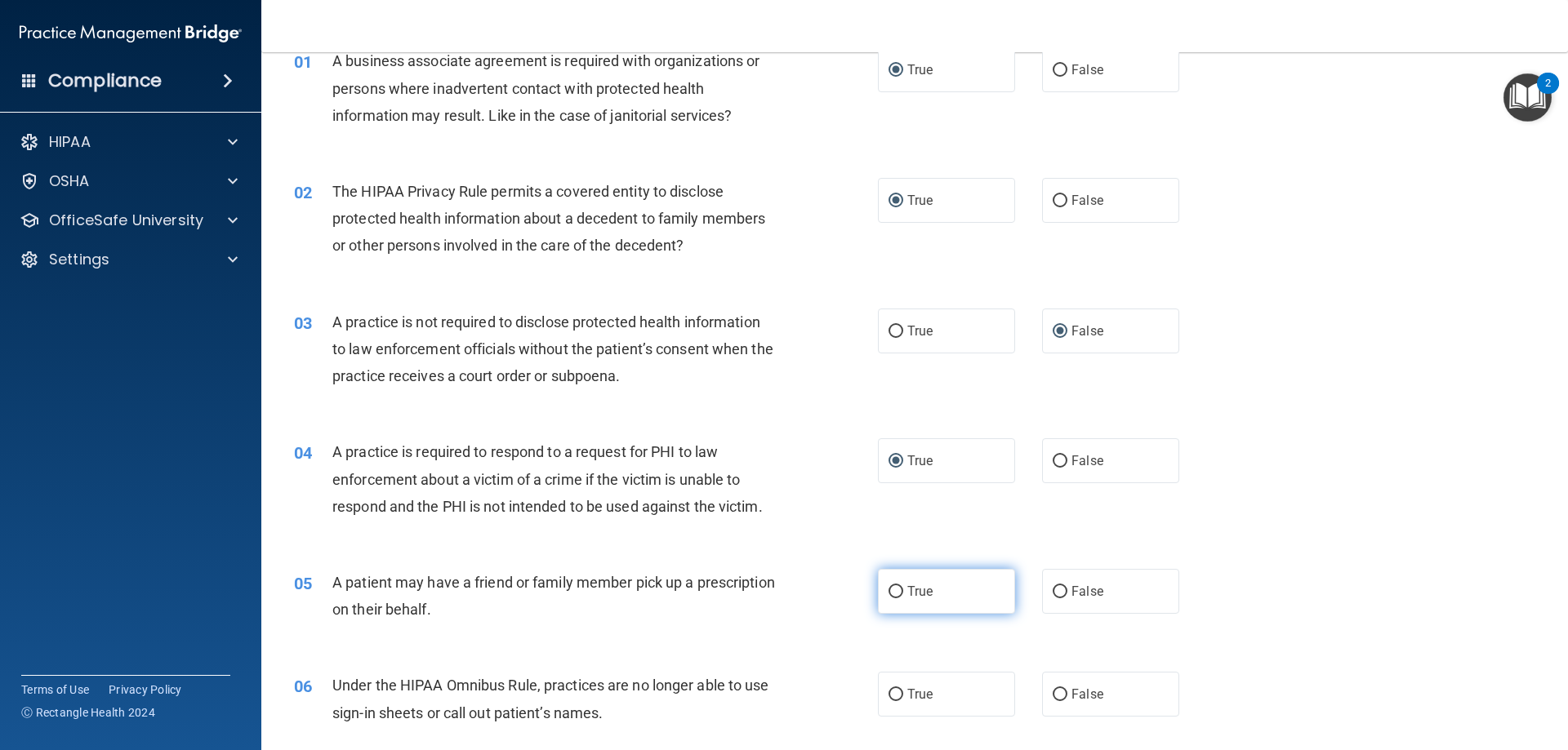
click at [888, 592] on input "True" at bounding box center [895, 591] width 14 height 12
radio input "true"
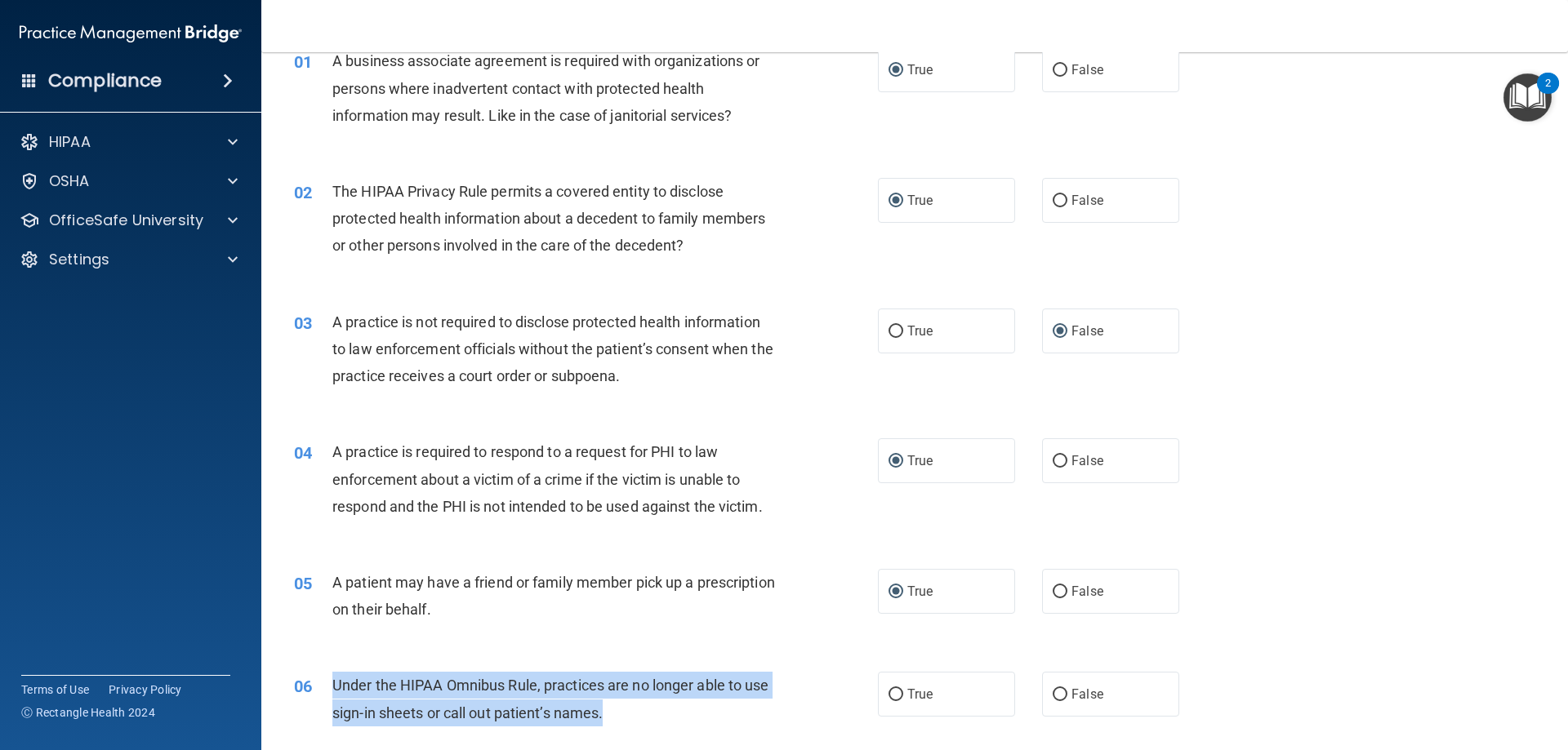
drag, startPoint x: 614, startPoint y: 711, endPoint x: 331, endPoint y: 690, distance: 283.8
click at [331, 690] on div "06 Under the HIPAA Omnibus Rule, practices are no longer able to use sign-in sh…" at bounding box center [586, 703] width 633 height 62
click at [1052, 695] on input "False" at bounding box center [1059, 695] width 14 height 12
radio input "true"
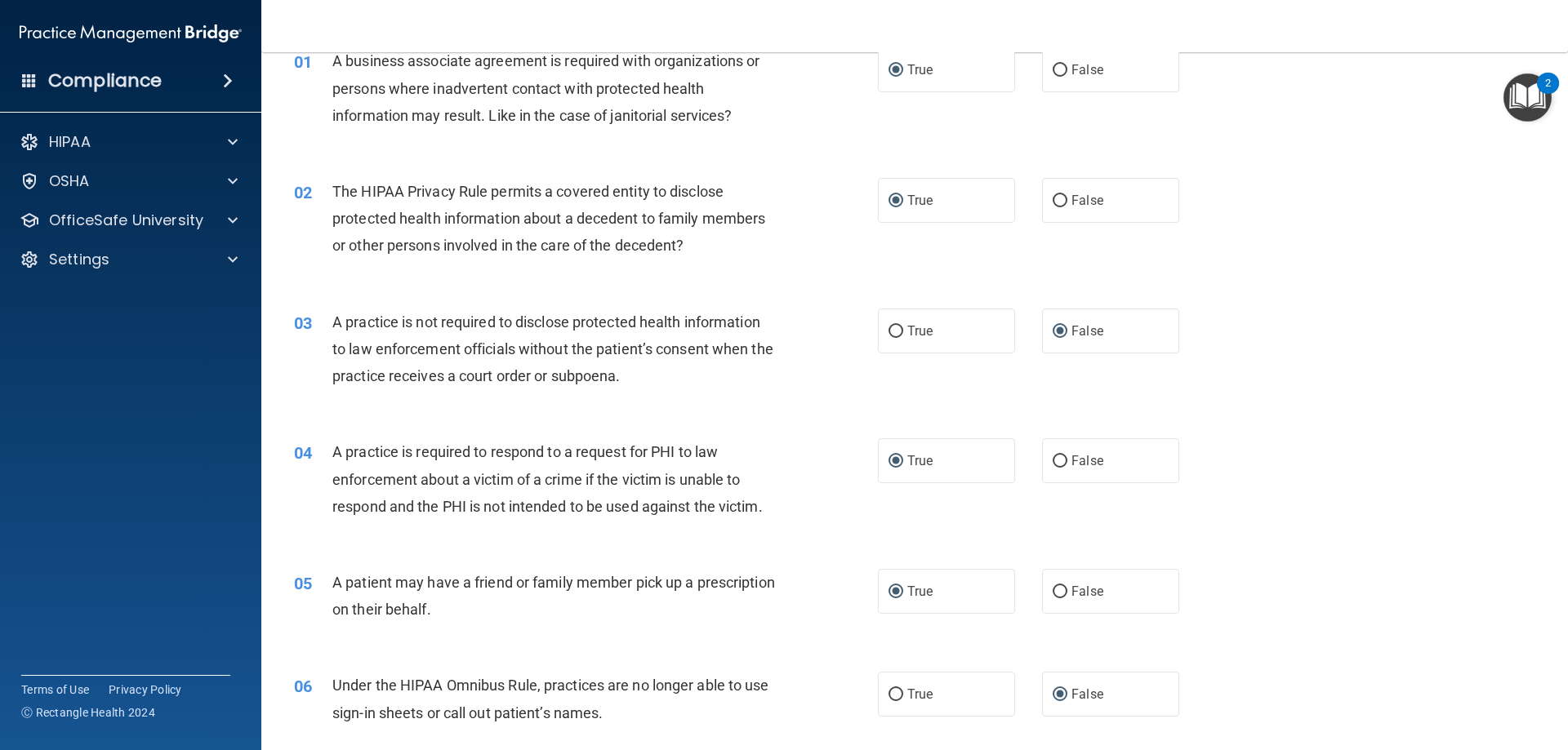
click at [725, 626] on div "05 A patient may have a friend or family member pick up a prescription on their…" at bounding box center [586, 599] width 633 height 62
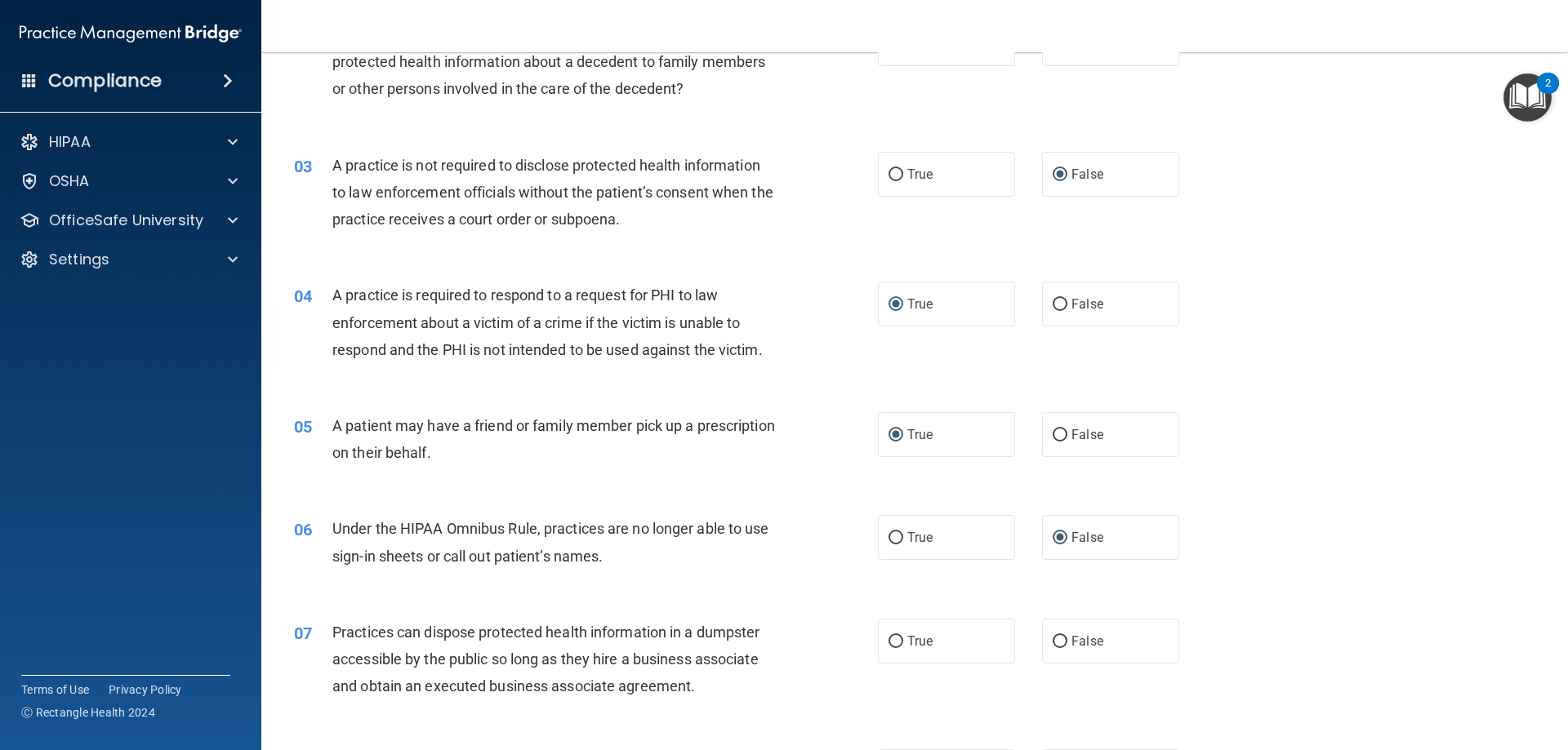
scroll to position [245, 0]
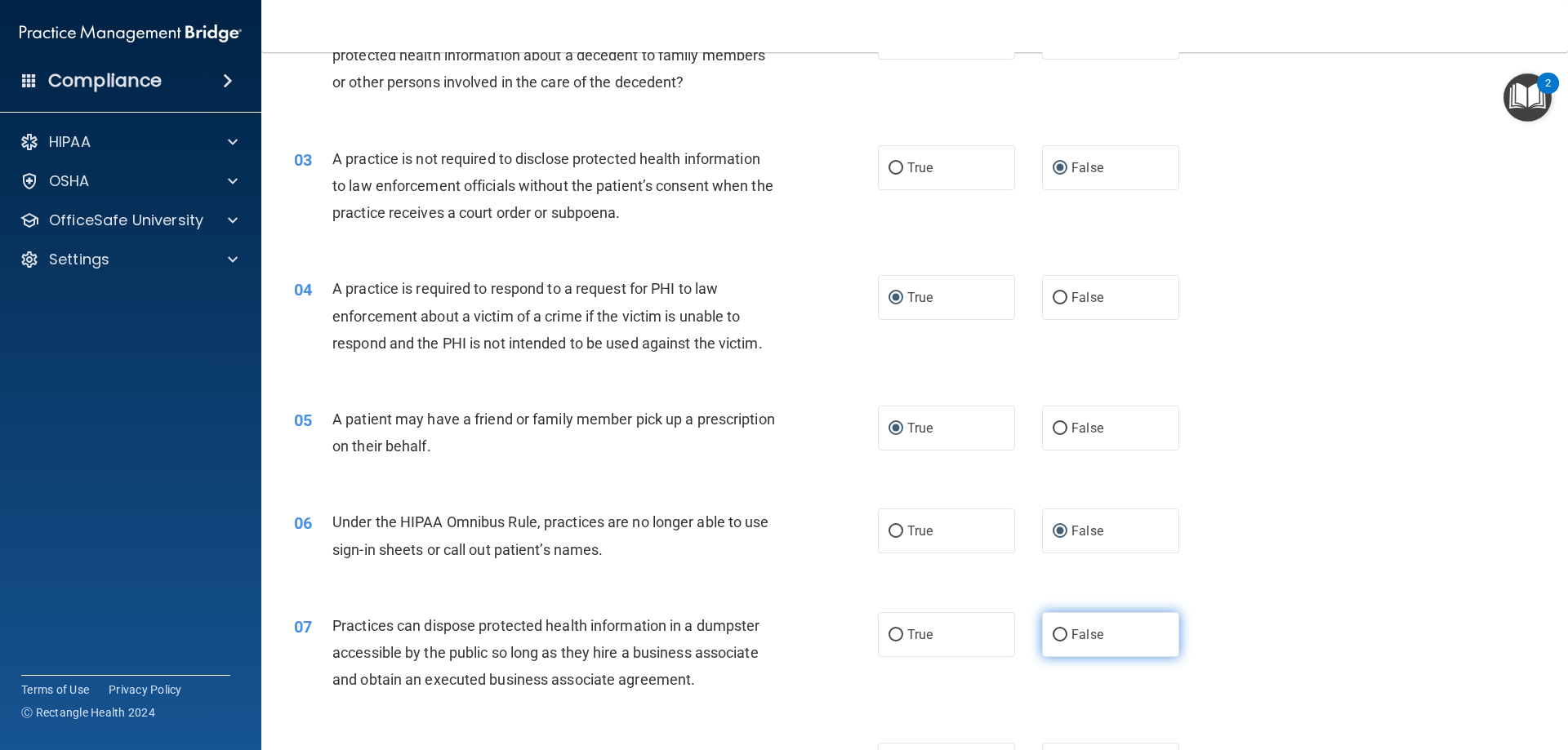
click at [1052, 637] on input "False" at bounding box center [1059, 635] width 14 height 12
radio input "true"
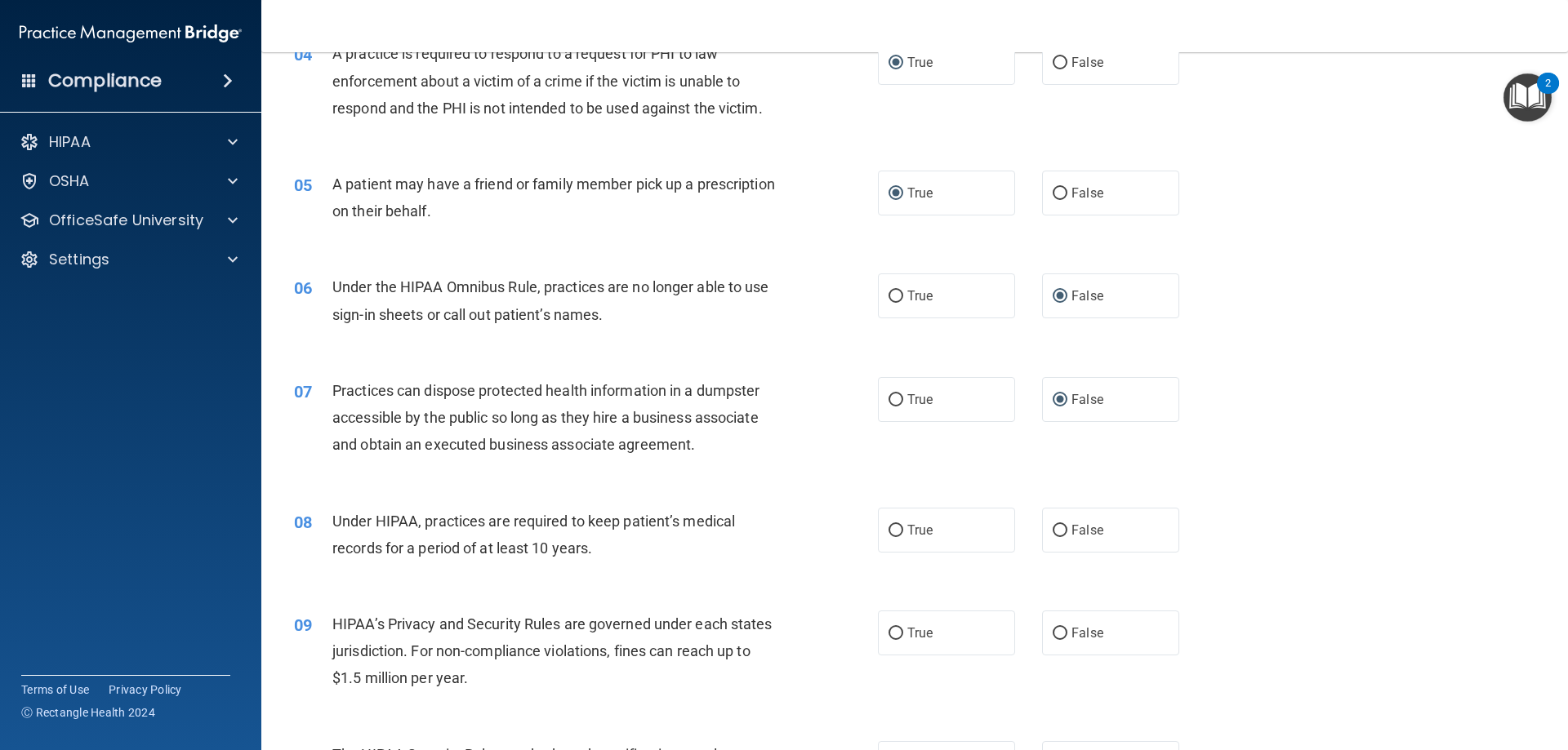
scroll to position [490, 0]
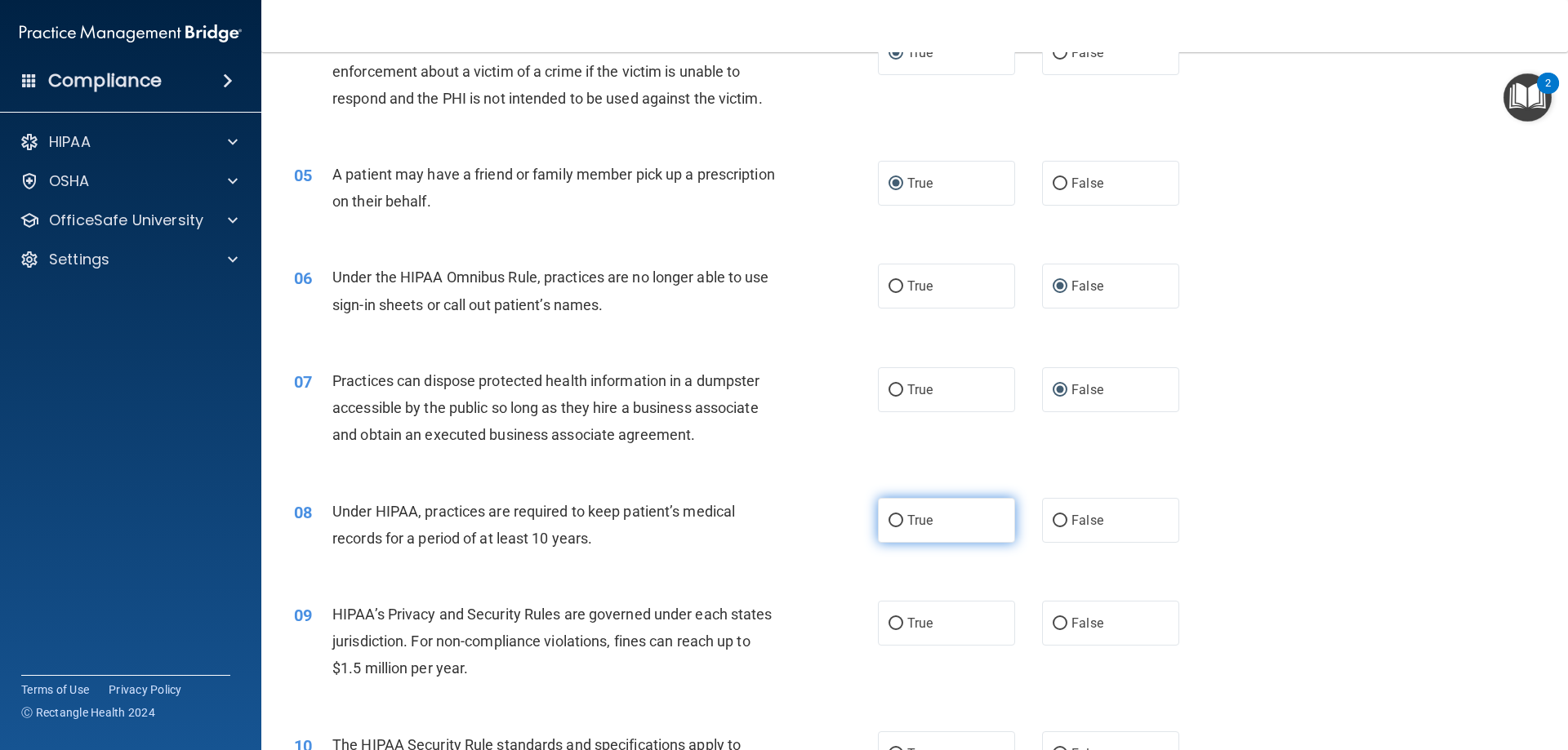
click at [888, 518] on input "True" at bounding box center [895, 521] width 14 height 12
radio input "true"
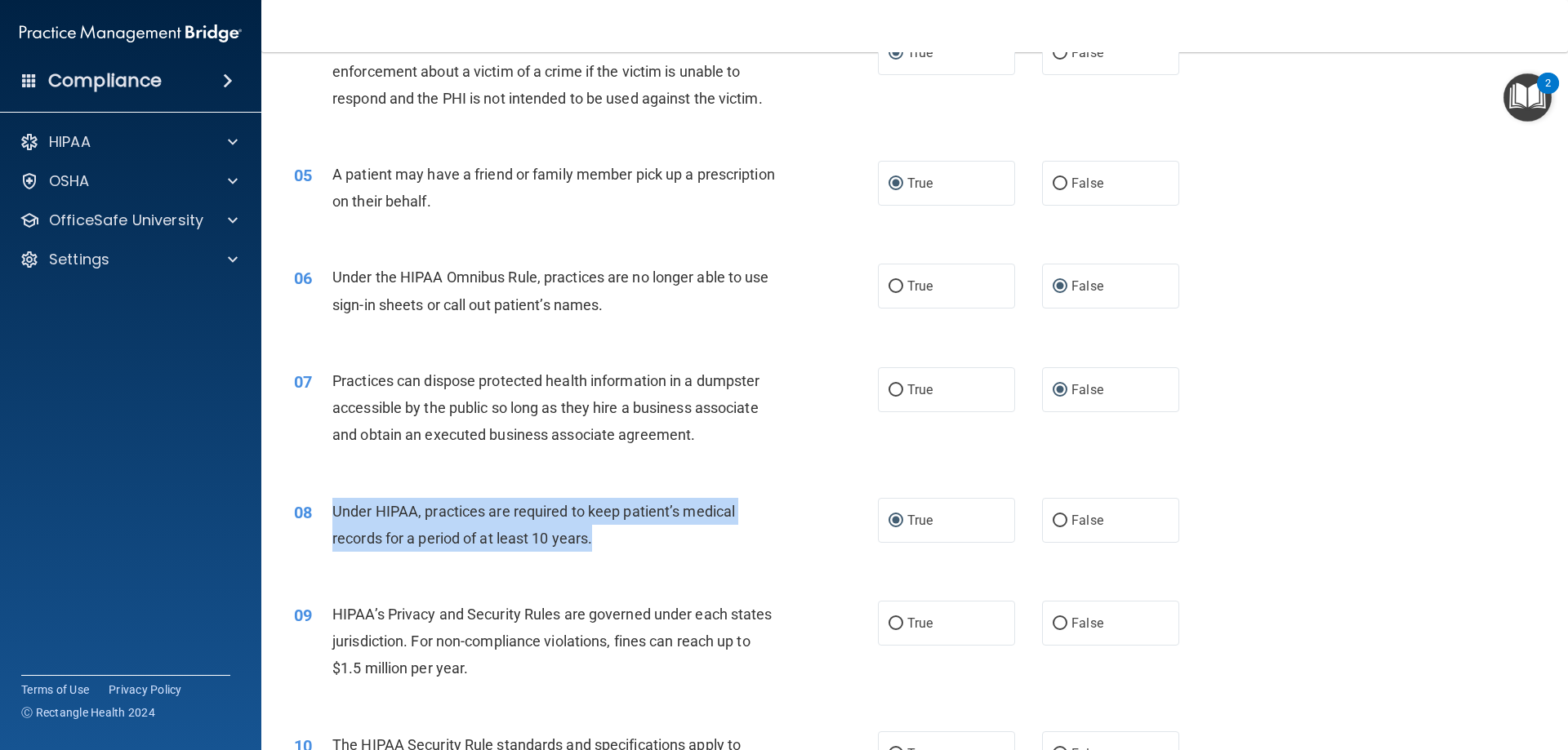
drag, startPoint x: 614, startPoint y: 538, endPoint x: 332, endPoint y: 510, distance: 283.4
click at [332, 510] on div "Under HIPAA, practices are required to keep patient’s medical records for a per…" at bounding box center [560, 524] width 457 height 54
click at [1055, 527] on input "False" at bounding box center [1059, 521] width 14 height 12
radio input "true"
radio input "false"
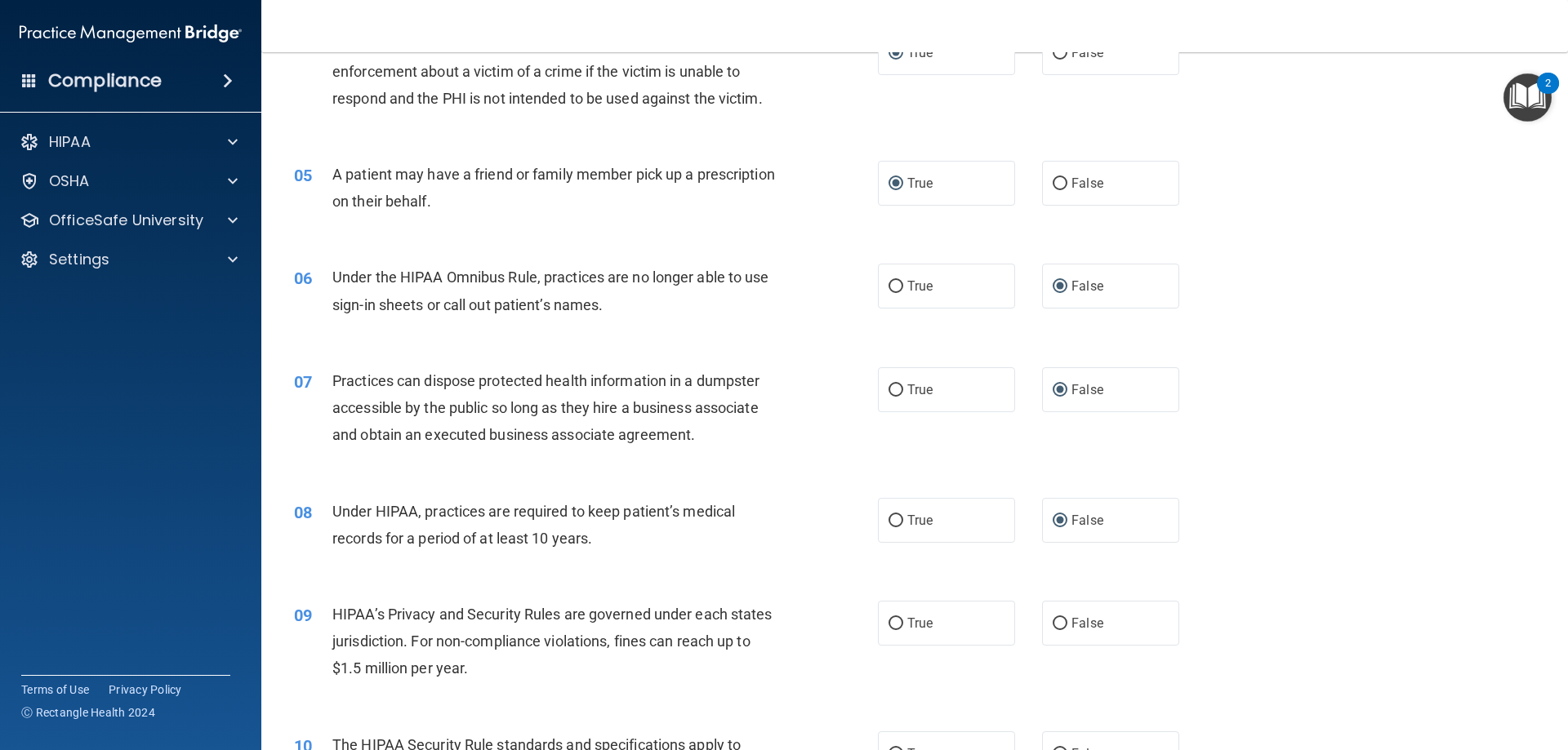
click at [544, 573] on div "08 Under HIPAA, practices are required to keep patient’s medical records for a …" at bounding box center [915, 529] width 1266 height 103
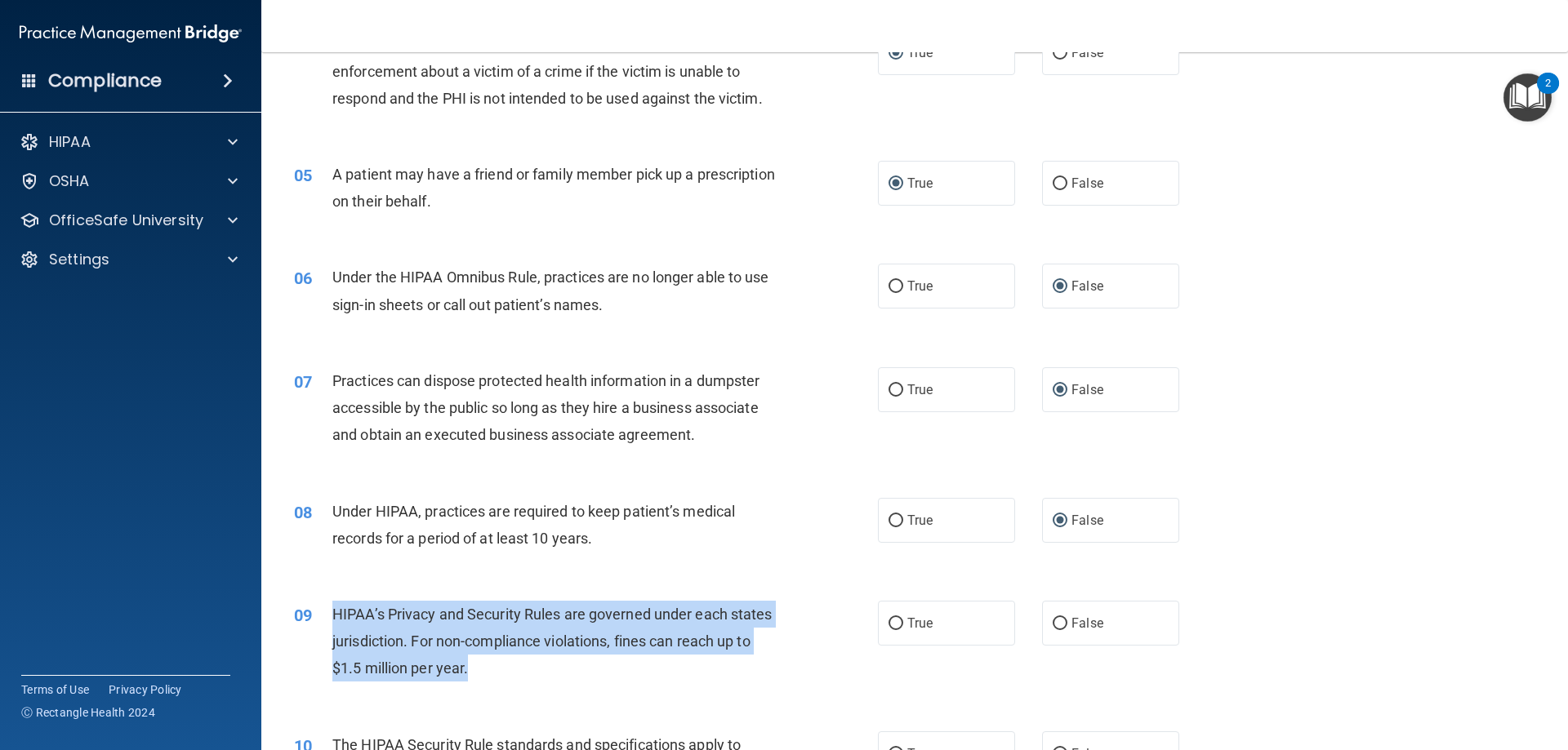
drag, startPoint x: 533, startPoint y: 663, endPoint x: 332, endPoint y: 607, distance: 208.7
click at [332, 607] on div "HIPAA’s Privacy and Security Rules are governed under each states jurisdiction.…" at bounding box center [560, 642] width 457 height 82
click at [788, 649] on div "09 HIPAA’s Privacy and Security Rules are governed under each states jurisdicti…" at bounding box center [586, 646] width 633 height 90
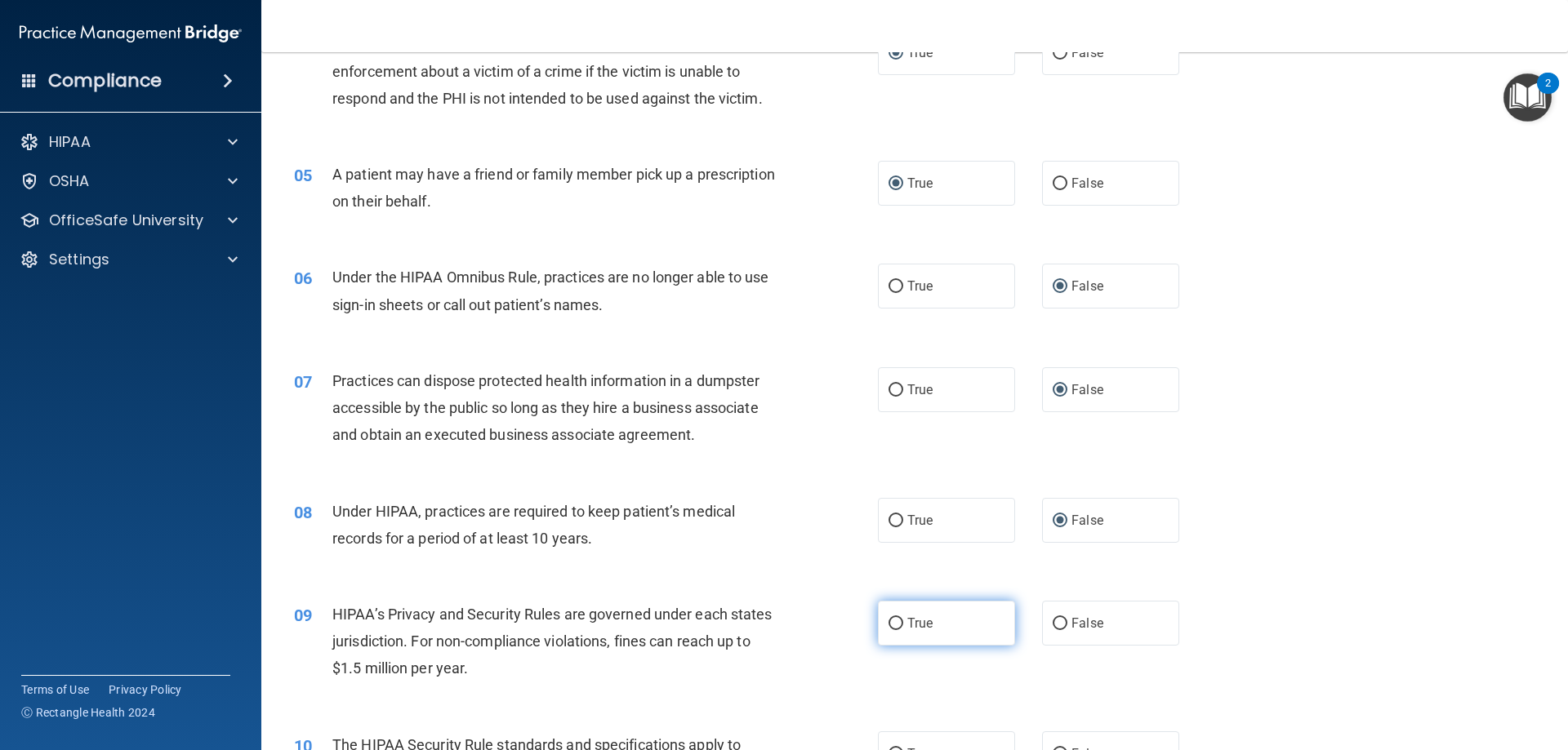
click at [893, 626] on input "True" at bounding box center [895, 624] width 14 height 12
radio input "true"
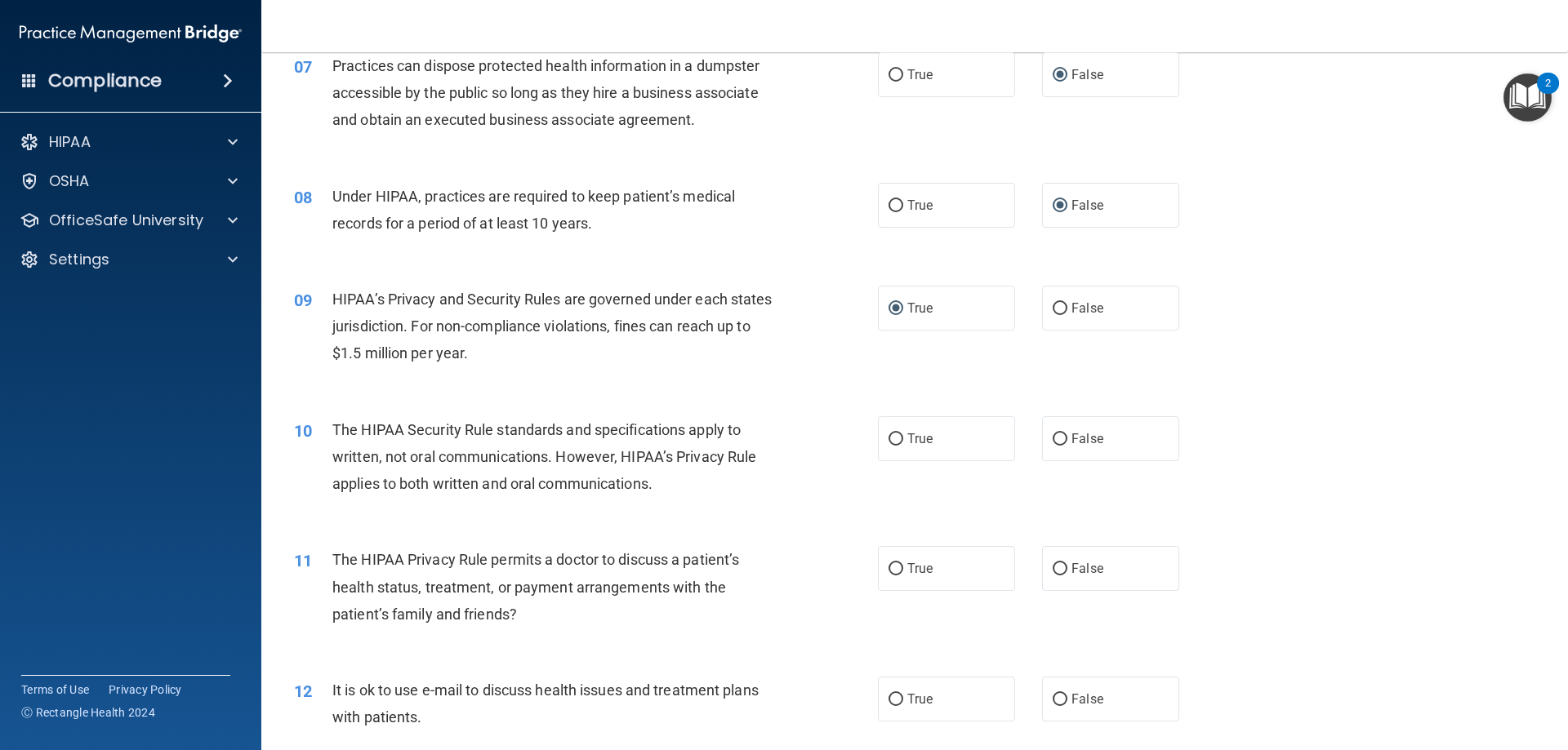
scroll to position [816, 0]
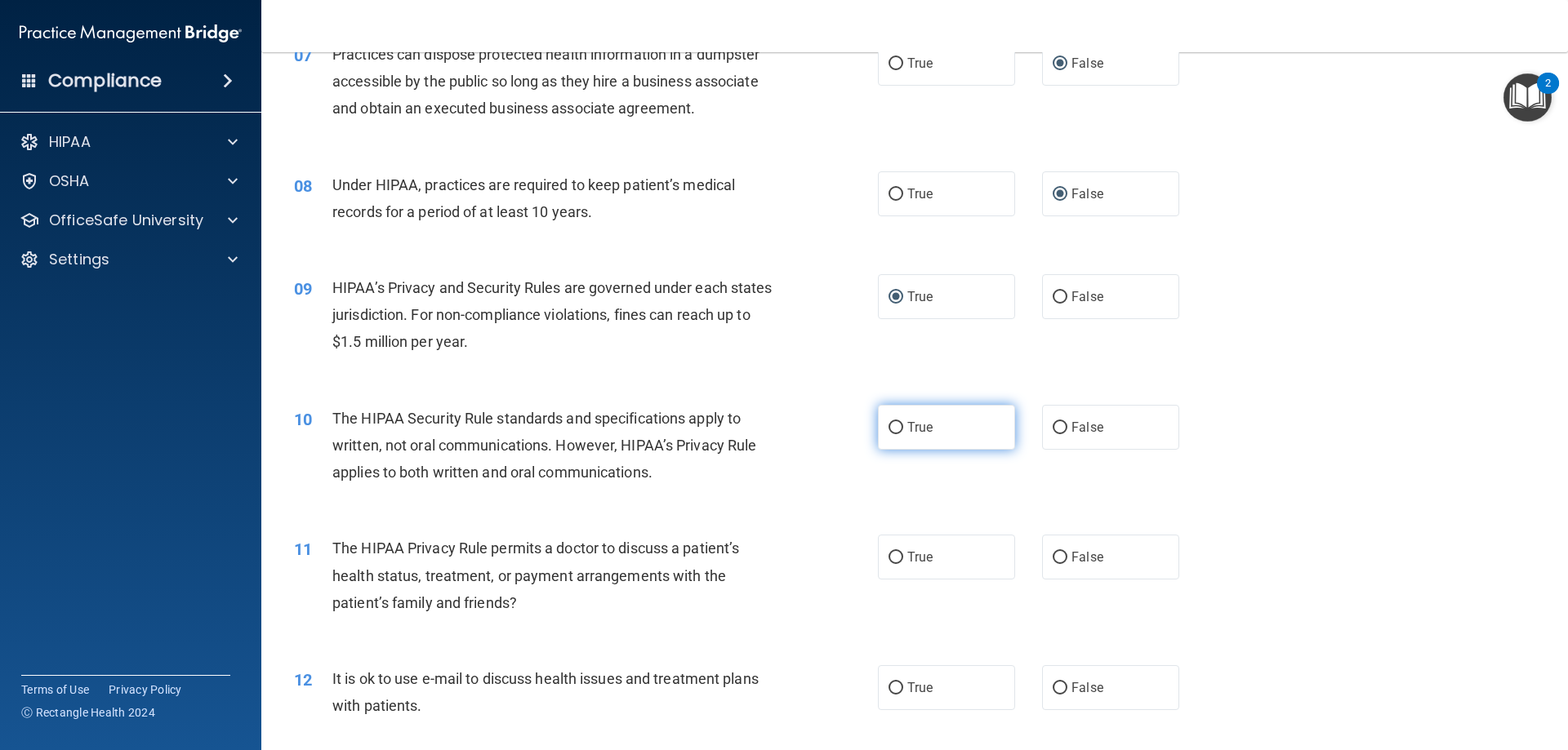
click at [892, 428] on input "True" at bounding box center [895, 428] width 14 height 12
radio input "true"
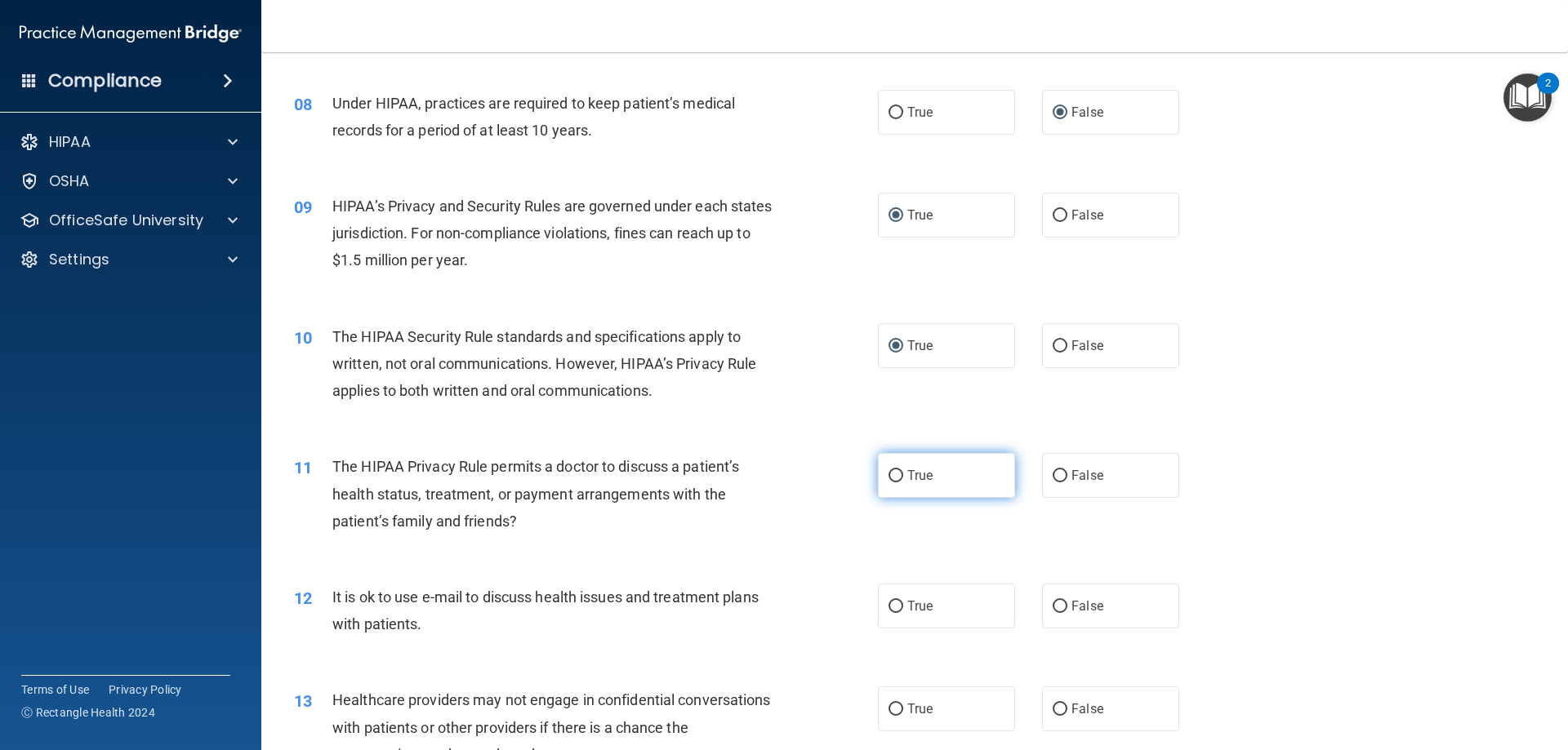
click at [892, 473] on input "True" at bounding box center [895, 476] width 14 height 12
radio input "true"
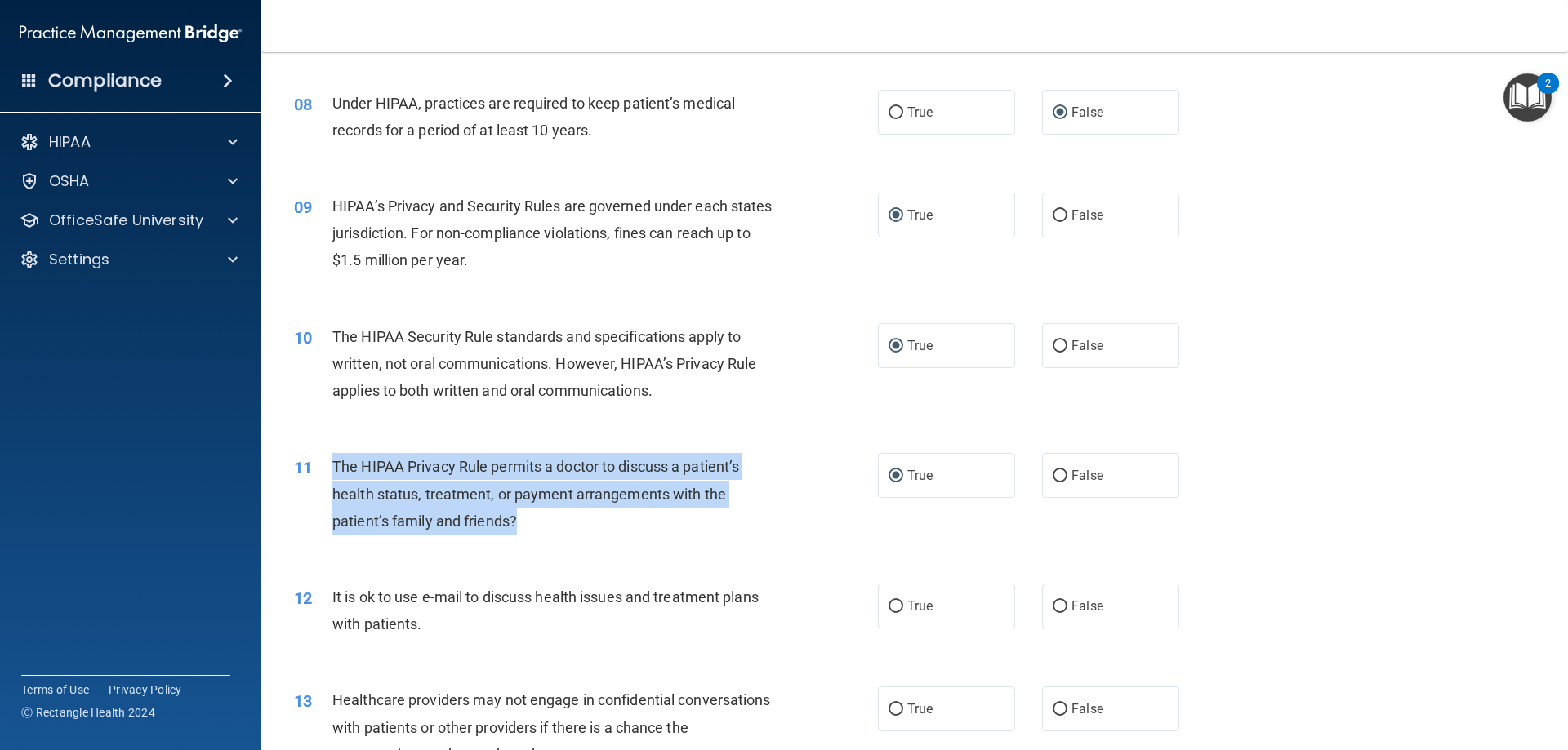
drag, startPoint x: 544, startPoint y: 522, endPoint x: 334, endPoint y: 457, distance: 219.8
click at [334, 457] on div "The HIPAA Privacy Rule permits a doctor to discuss a patient’s health status, t…" at bounding box center [560, 494] width 457 height 82
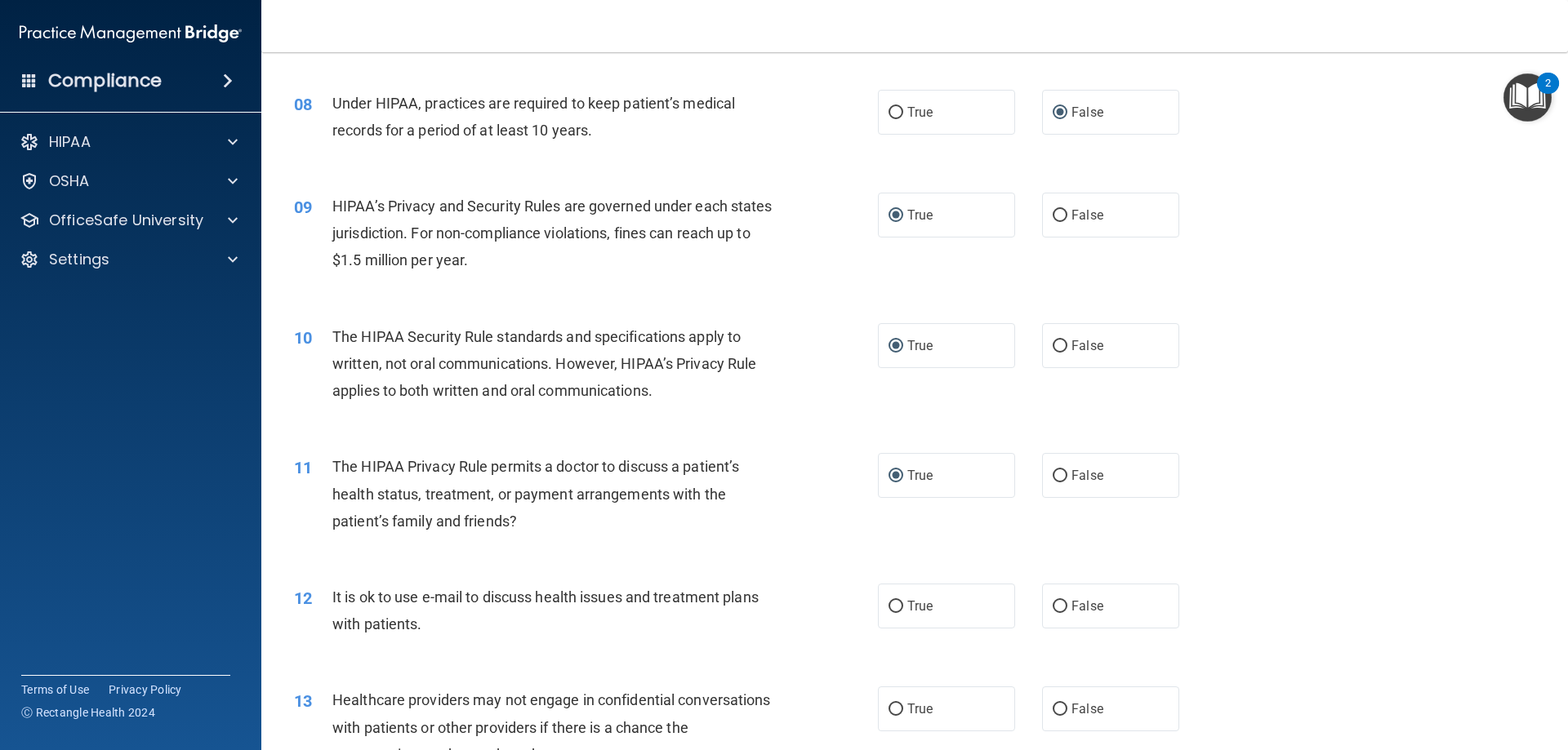
click at [776, 554] on div "11 The HIPAA Privacy Rule permits a doctor to discuss a patient’s health status…" at bounding box center [915, 498] width 1266 height 131
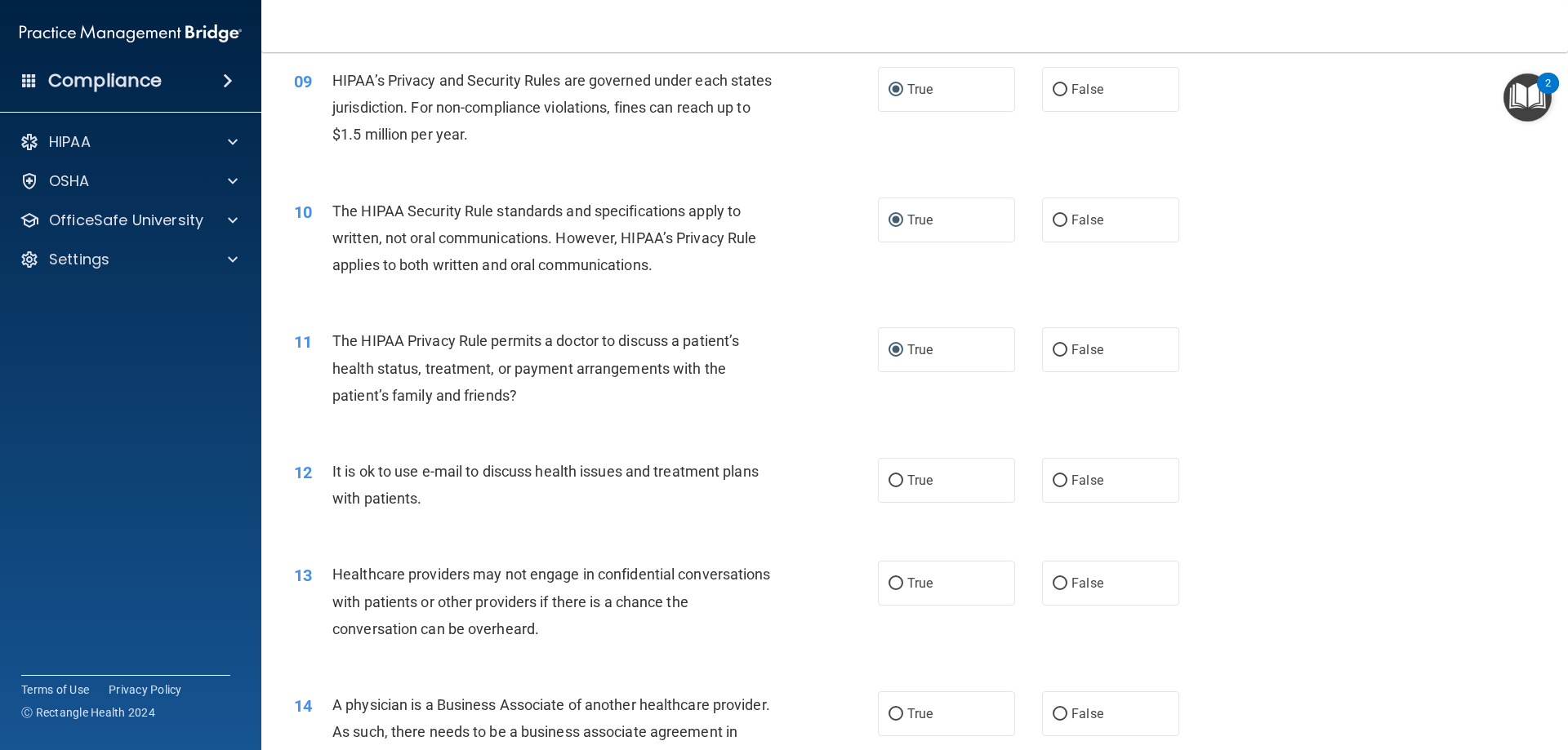
scroll to position [1061, 0]
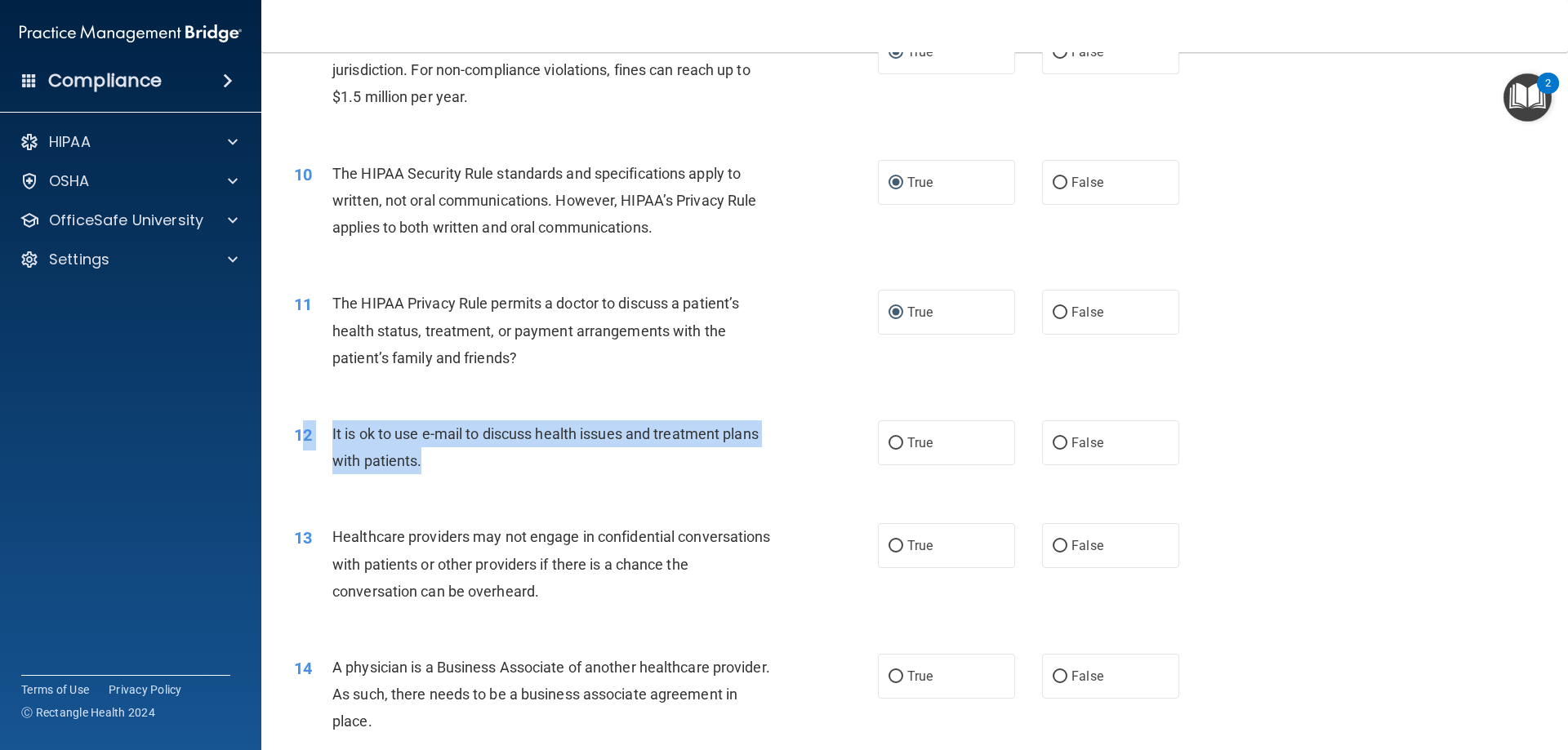
drag, startPoint x: 469, startPoint y: 460, endPoint x: 306, endPoint y: 440, distance: 164.2
click at [306, 440] on div "12 It is ok to use e-mail to discuss health issues and treatment plans with pat…" at bounding box center [586, 451] width 633 height 62
click at [1057, 446] on input "False" at bounding box center [1059, 443] width 14 height 12
radio input "true"
click at [465, 472] on div "It is ok to use e-mail to discuss health issues and treatment plans with patien…" at bounding box center [560, 447] width 457 height 54
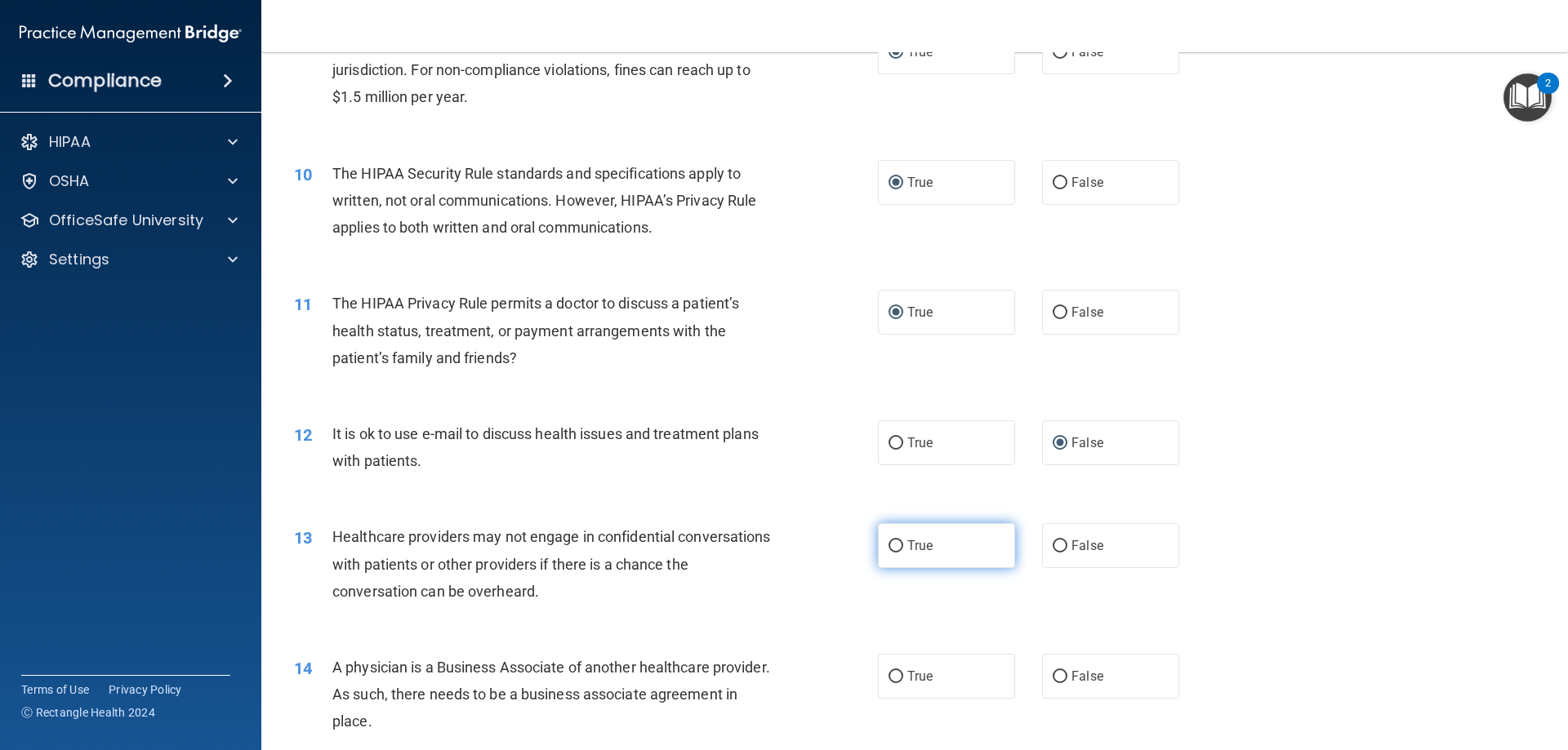
click at [891, 544] on input "True" at bounding box center [895, 546] width 14 height 12
radio input "true"
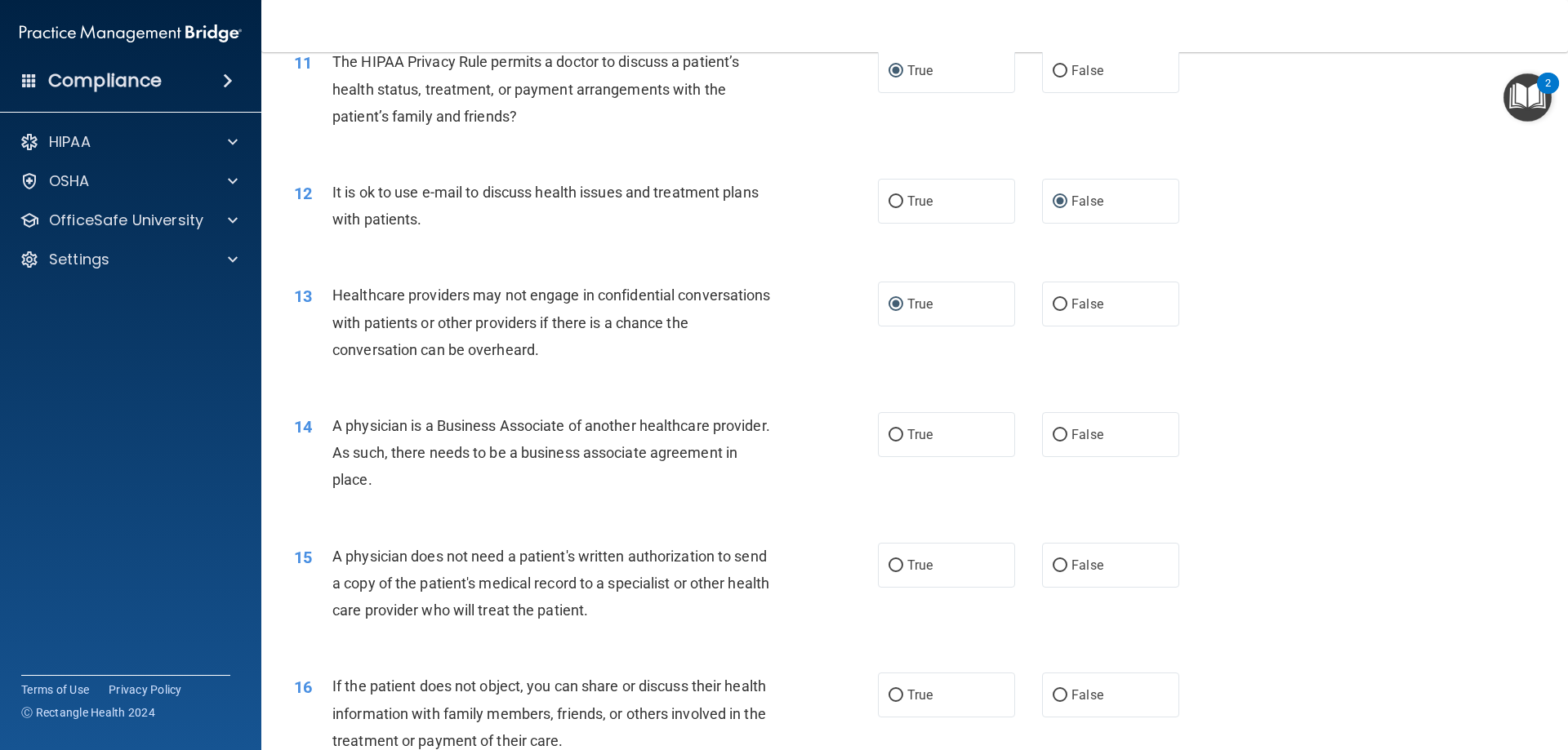
scroll to position [1306, 0]
drag, startPoint x: 892, startPoint y: 433, endPoint x: 743, endPoint y: 466, distance: 152.6
click at [888, 434] on input "True" at bounding box center [895, 432] width 14 height 12
radio input "true"
click at [1052, 558] on input "False" at bounding box center [1059, 562] width 14 height 12
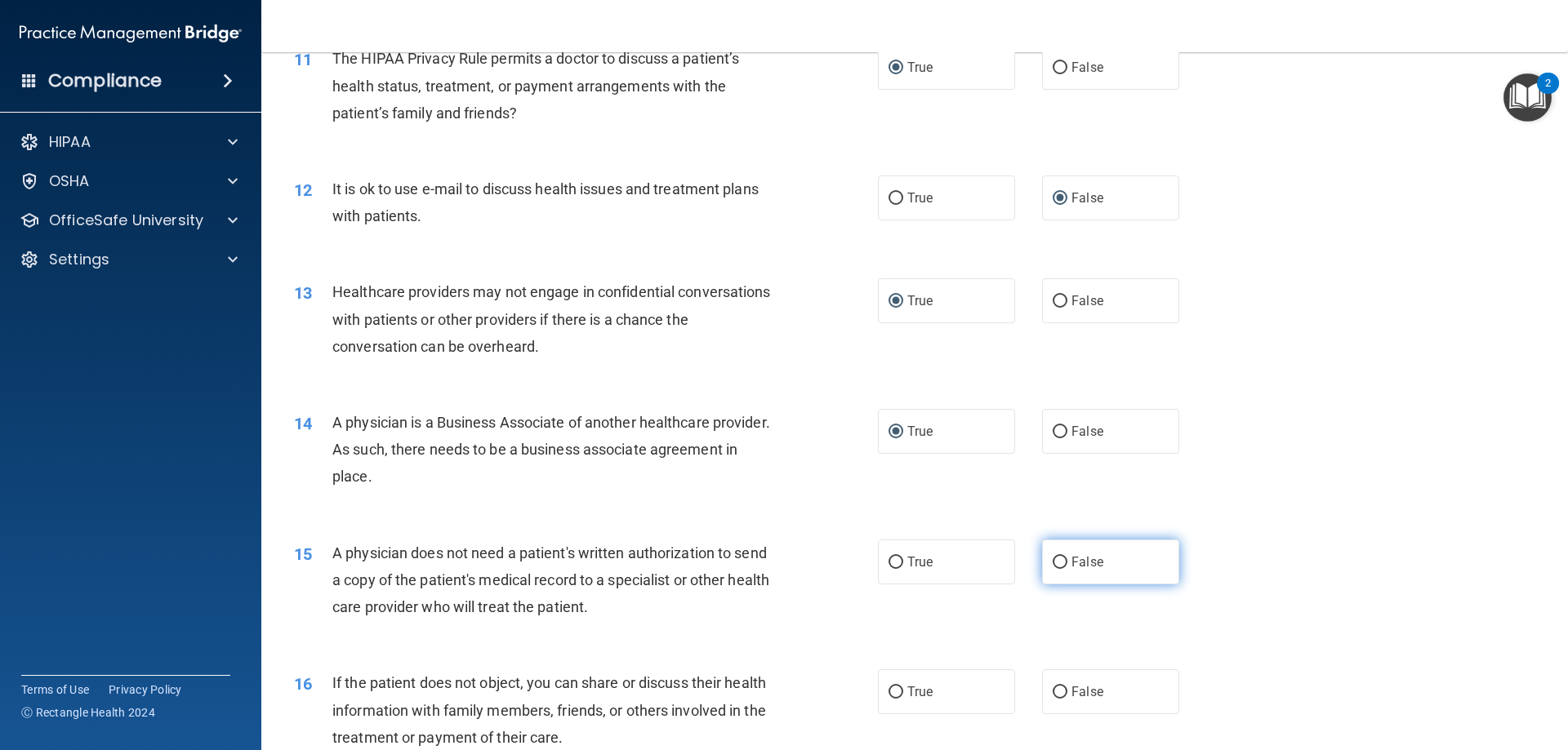
radio input "true"
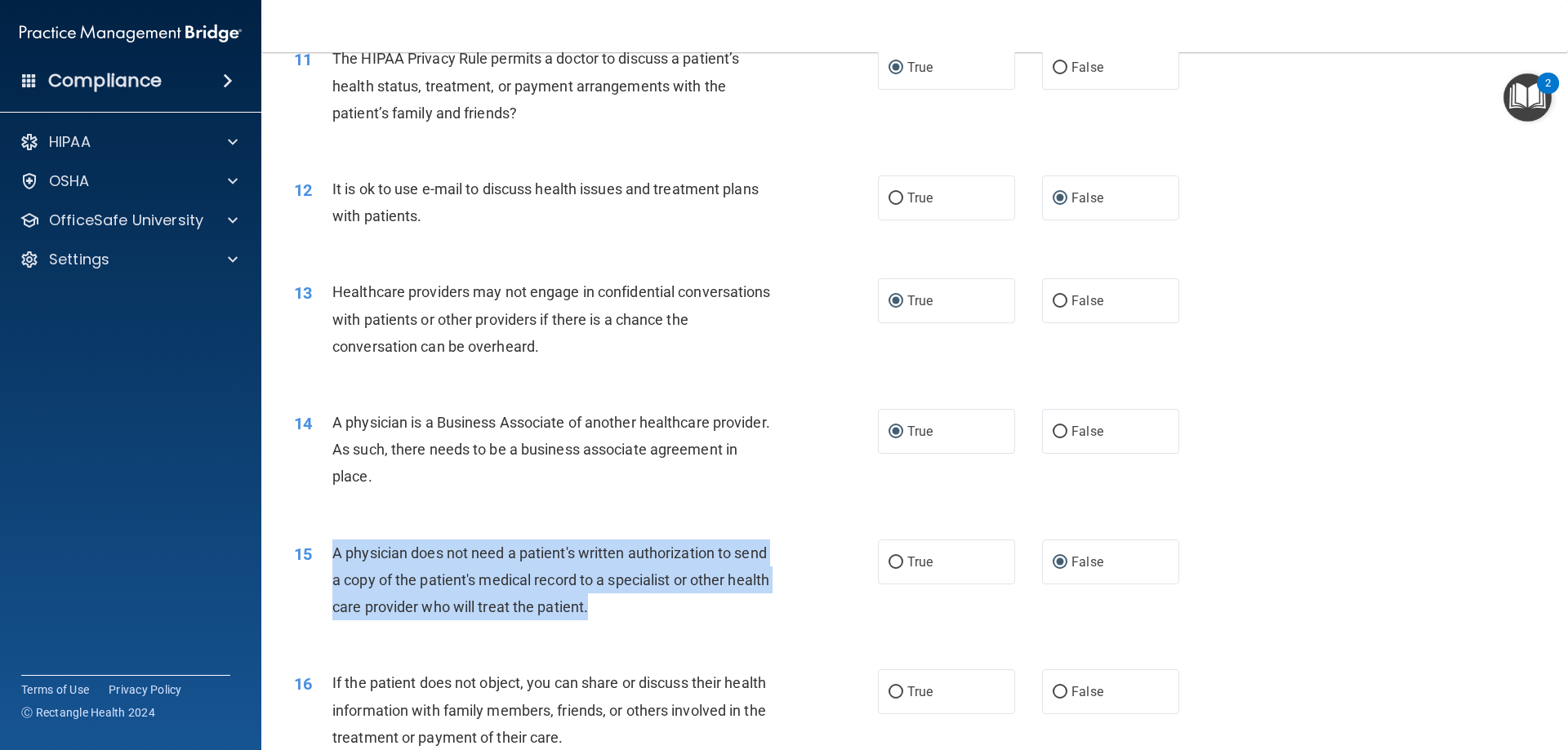
drag, startPoint x: 668, startPoint y: 601, endPoint x: 331, endPoint y: 554, distance: 340.3
click at [332, 554] on div "A physician does not need a patient's written authorization to send a copy of t…" at bounding box center [560, 580] width 457 height 82
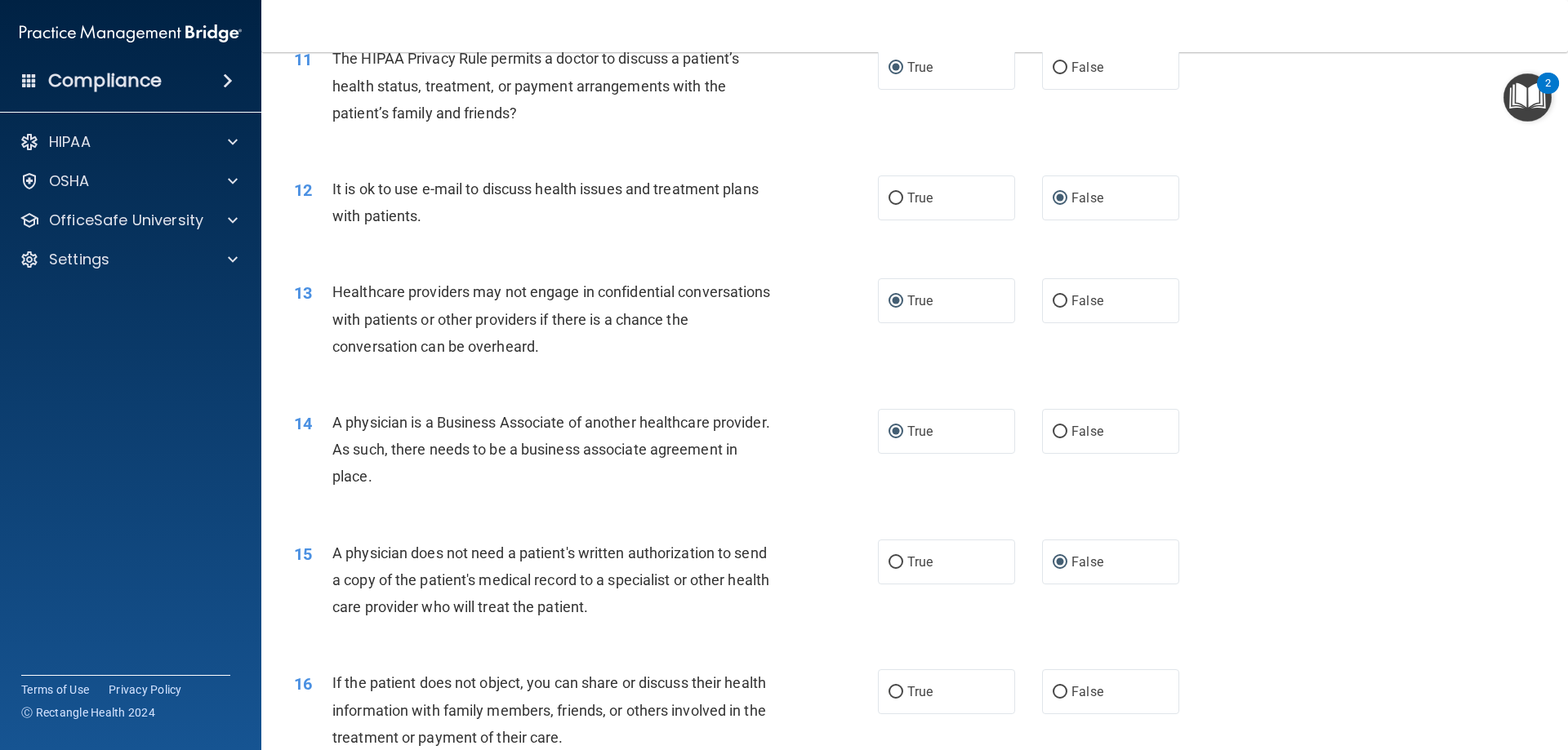
click at [907, 613] on div "15 A physician does not need a patient's written authorization to send a copy o…" at bounding box center [915, 585] width 1266 height 131
click at [897, 558] on input "True" at bounding box center [895, 562] width 14 height 12
radio input "true"
radio input "false"
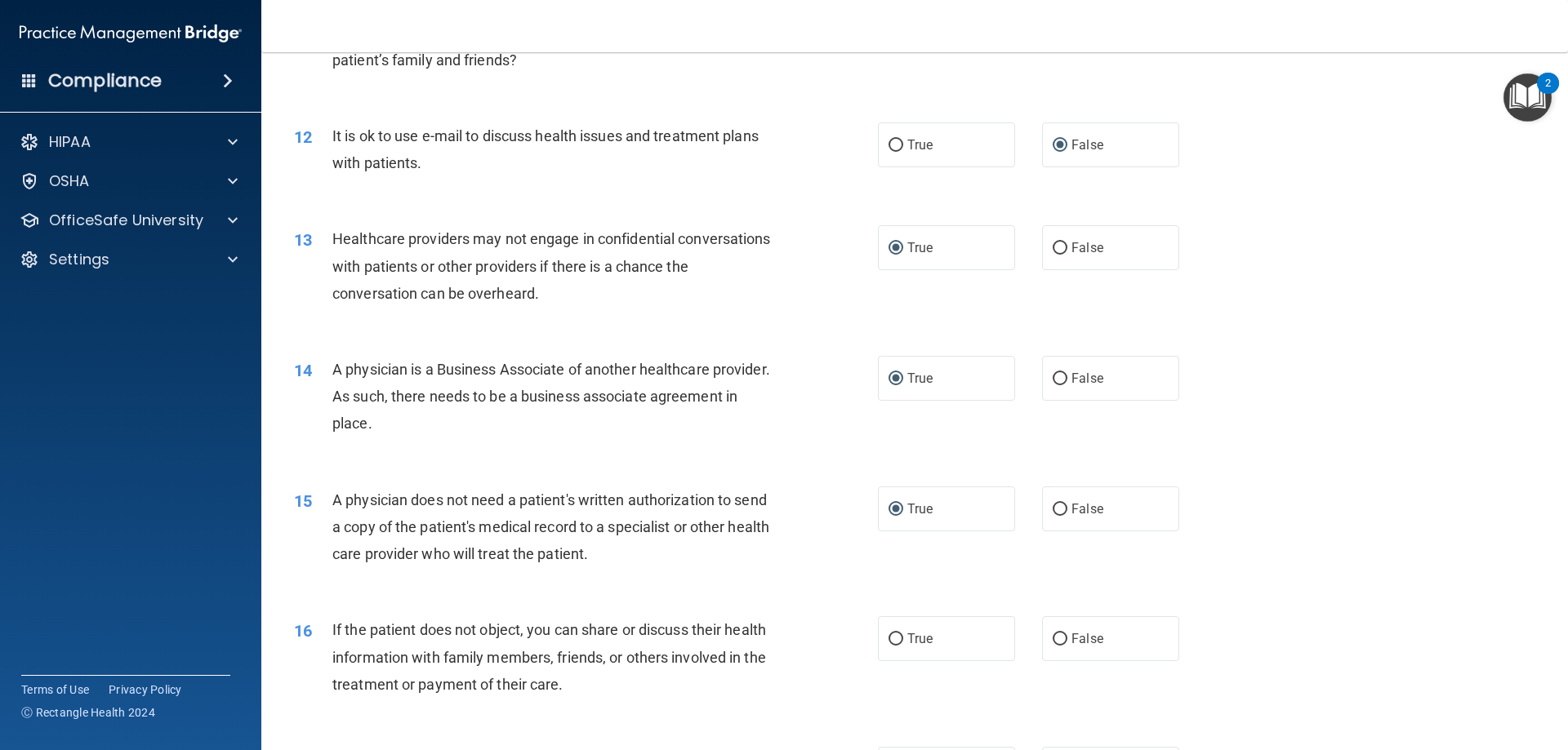
scroll to position [1388, 0]
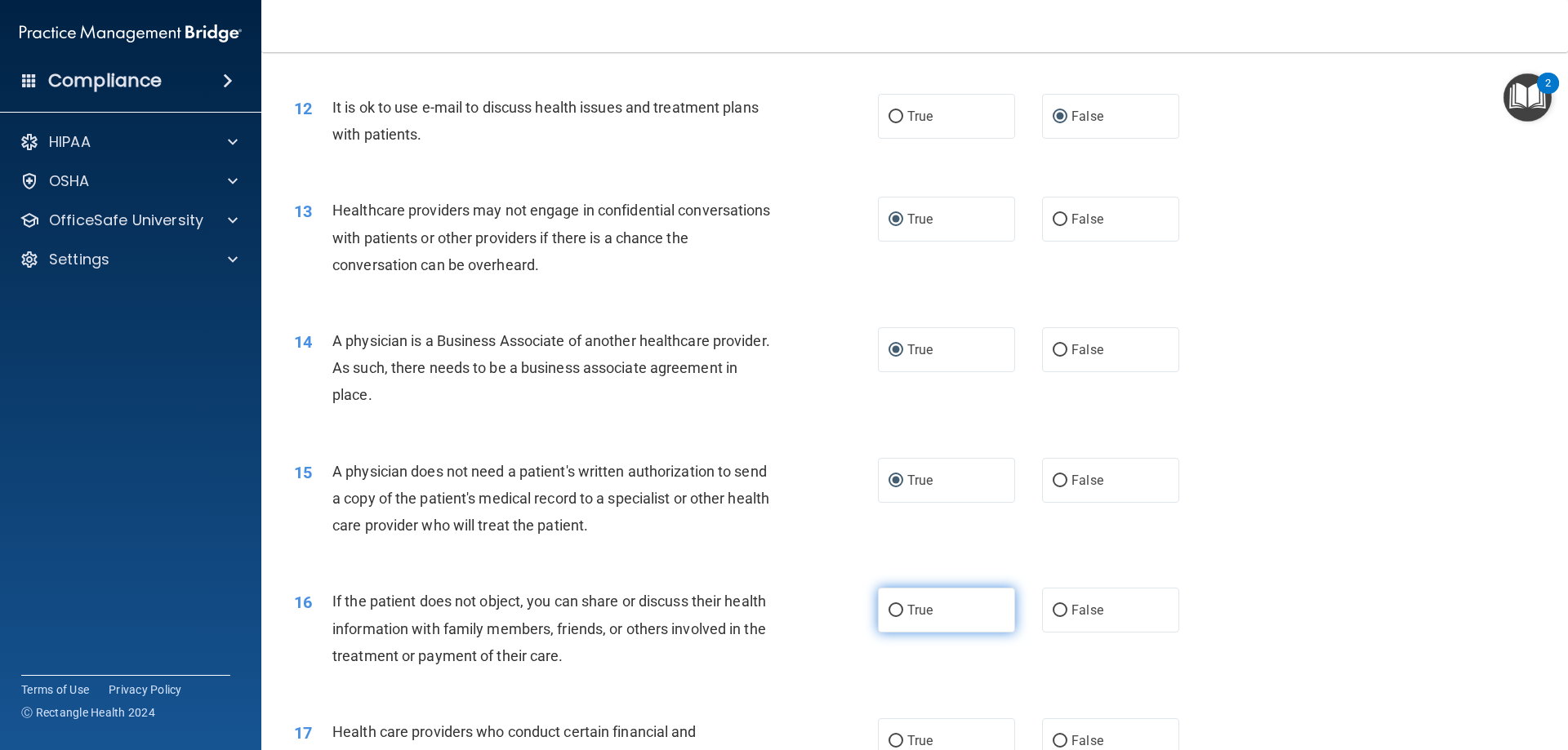
click at [888, 605] on input "True" at bounding box center [895, 610] width 14 height 12
radio input "true"
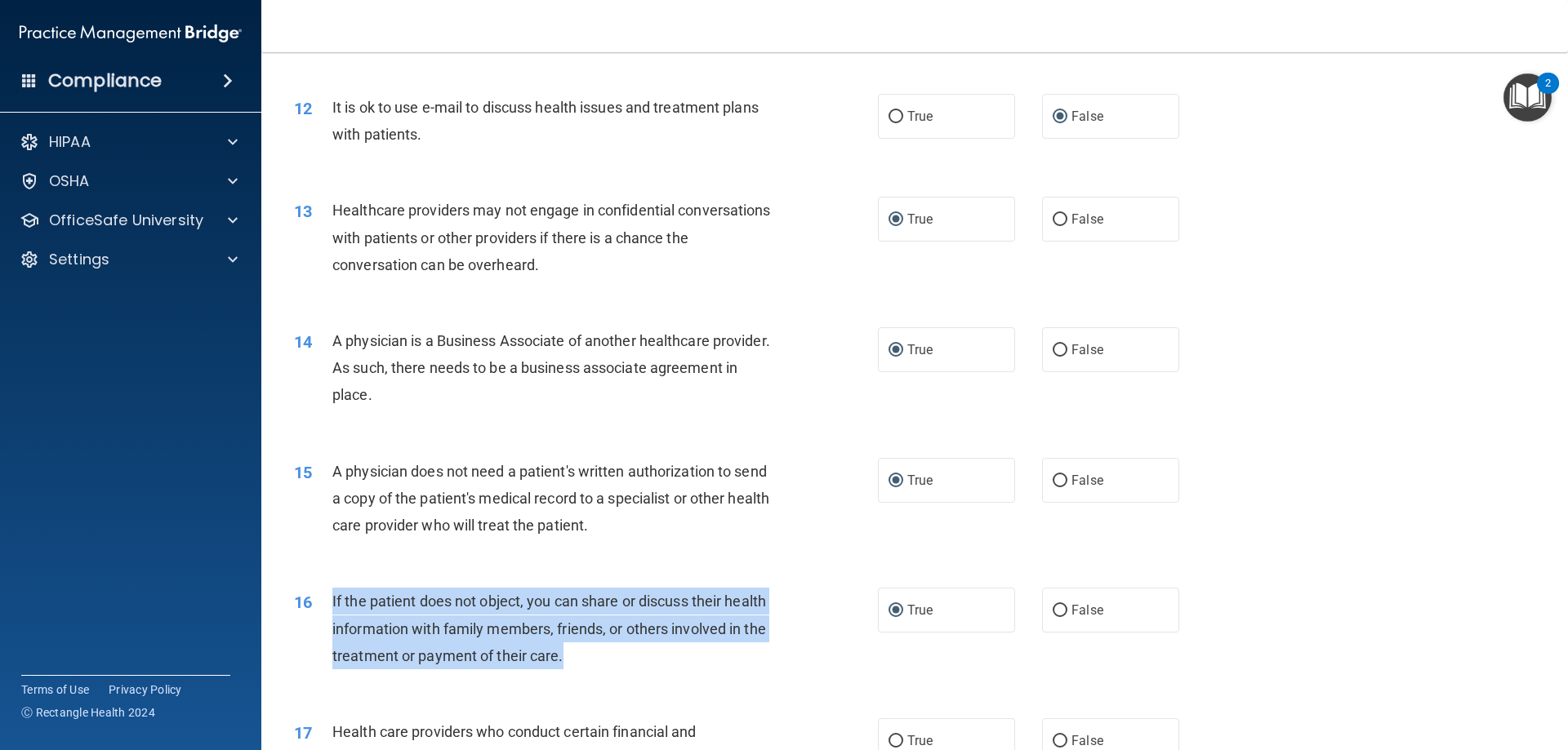
drag, startPoint x: 584, startPoint y: 651, endPoint x: 322, endPoint y: 588, distance: 269.5
click at [322, 588] on div "16 If the patient does not object, you can share or discuss their health inform…" at bounding box center [586, 632] width 633 height 90
click at [650, 666] on div "If the patient does not object, you can share or discuss their health informati…" at bounding box center [560, 628] width 457 height 82
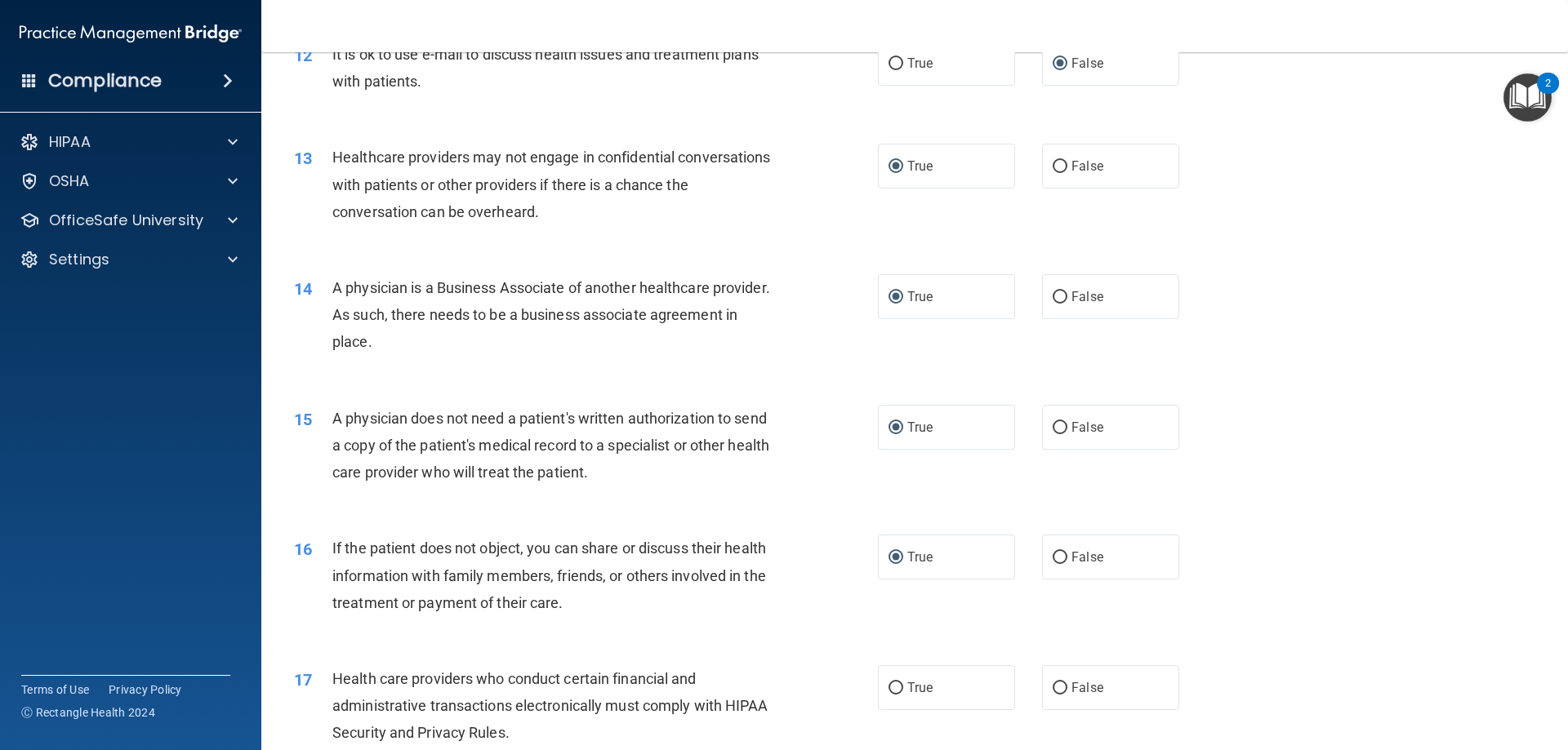
scroll to position [1470, 0]
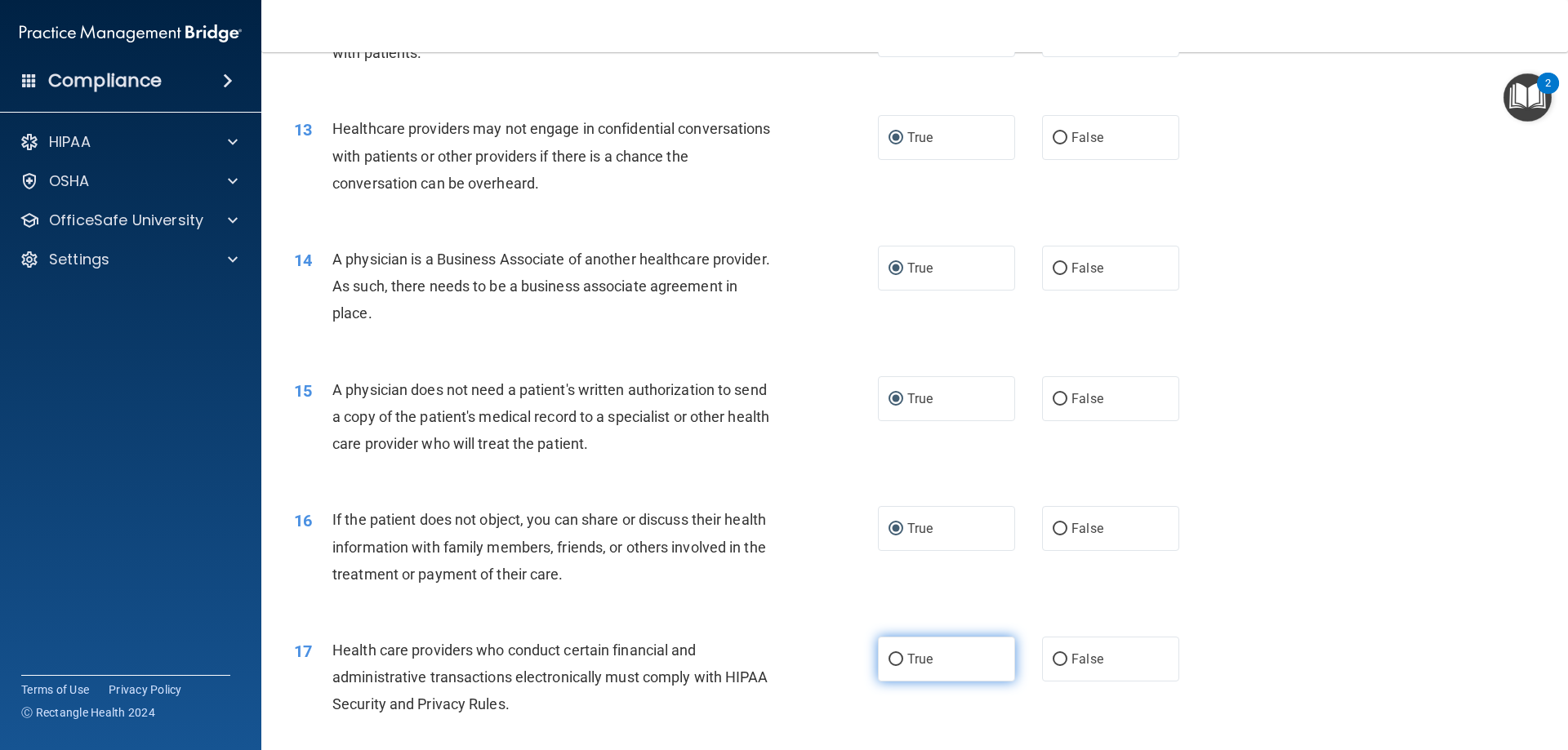
click at [888, 658] on input "True" at bounding box center [895, 660] width 14 height 12
radio input "true"
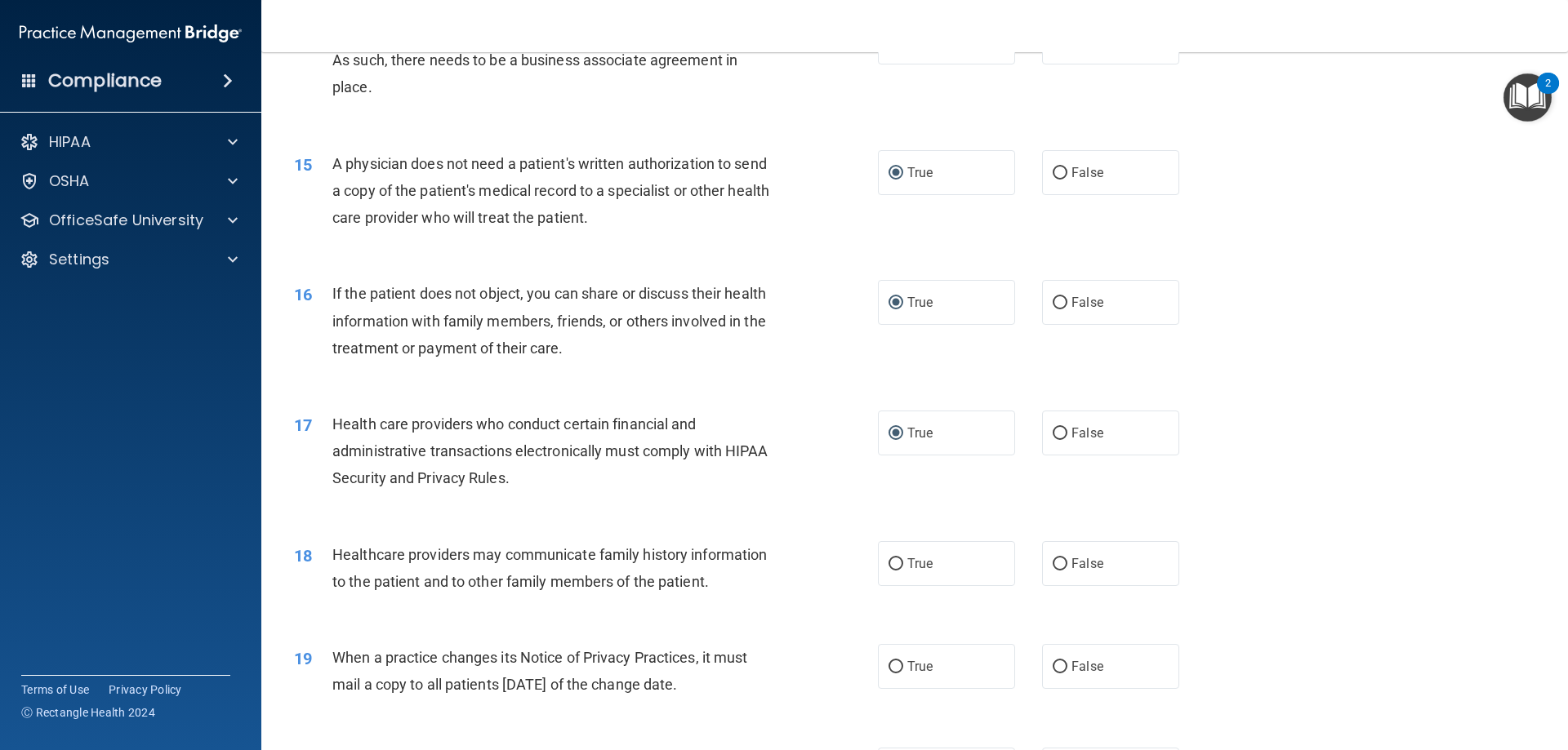
scroll to position [1715, 0]
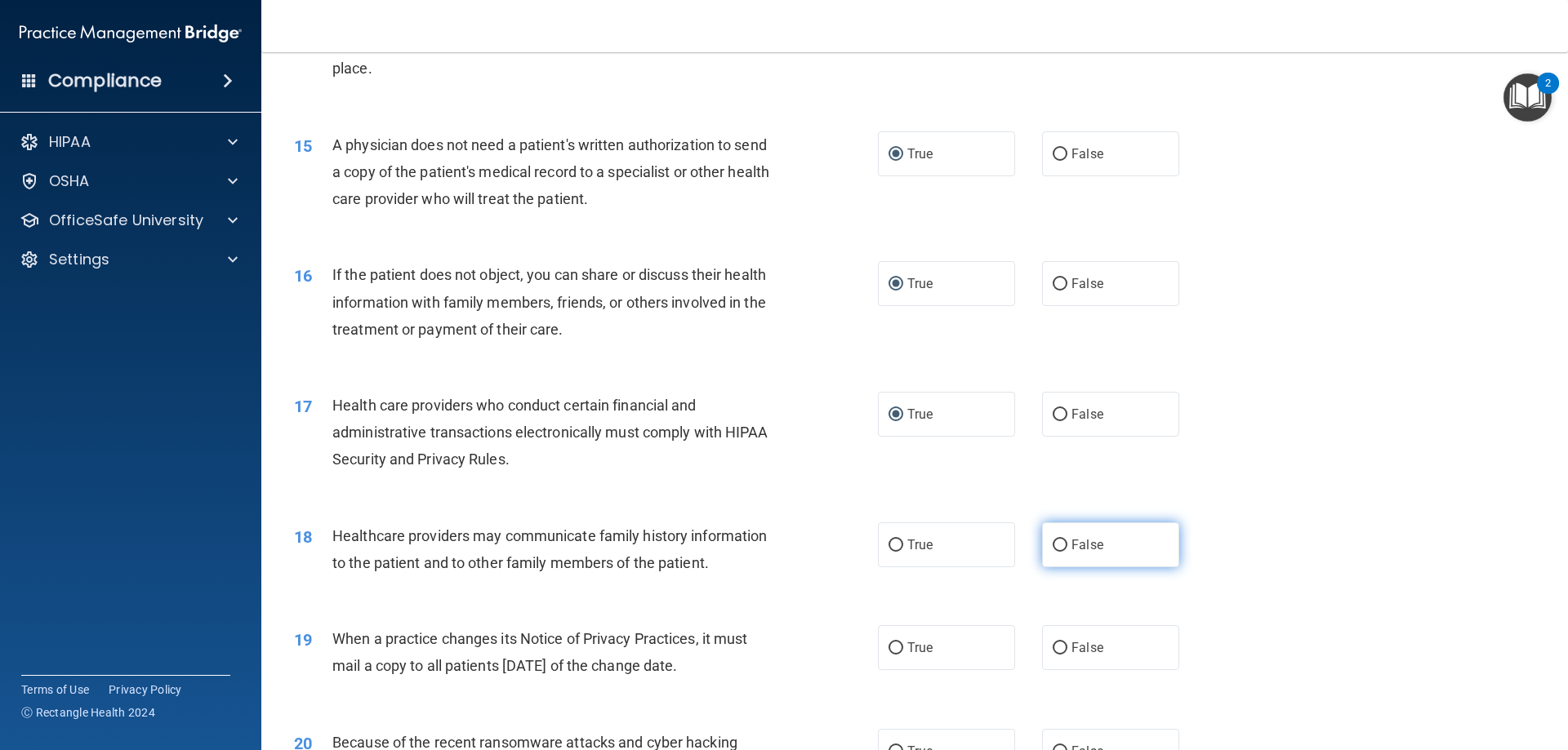
click at [1057, 541] on input "False" at bounding box center [1059, 545] width 14 height 12
radio input "true"
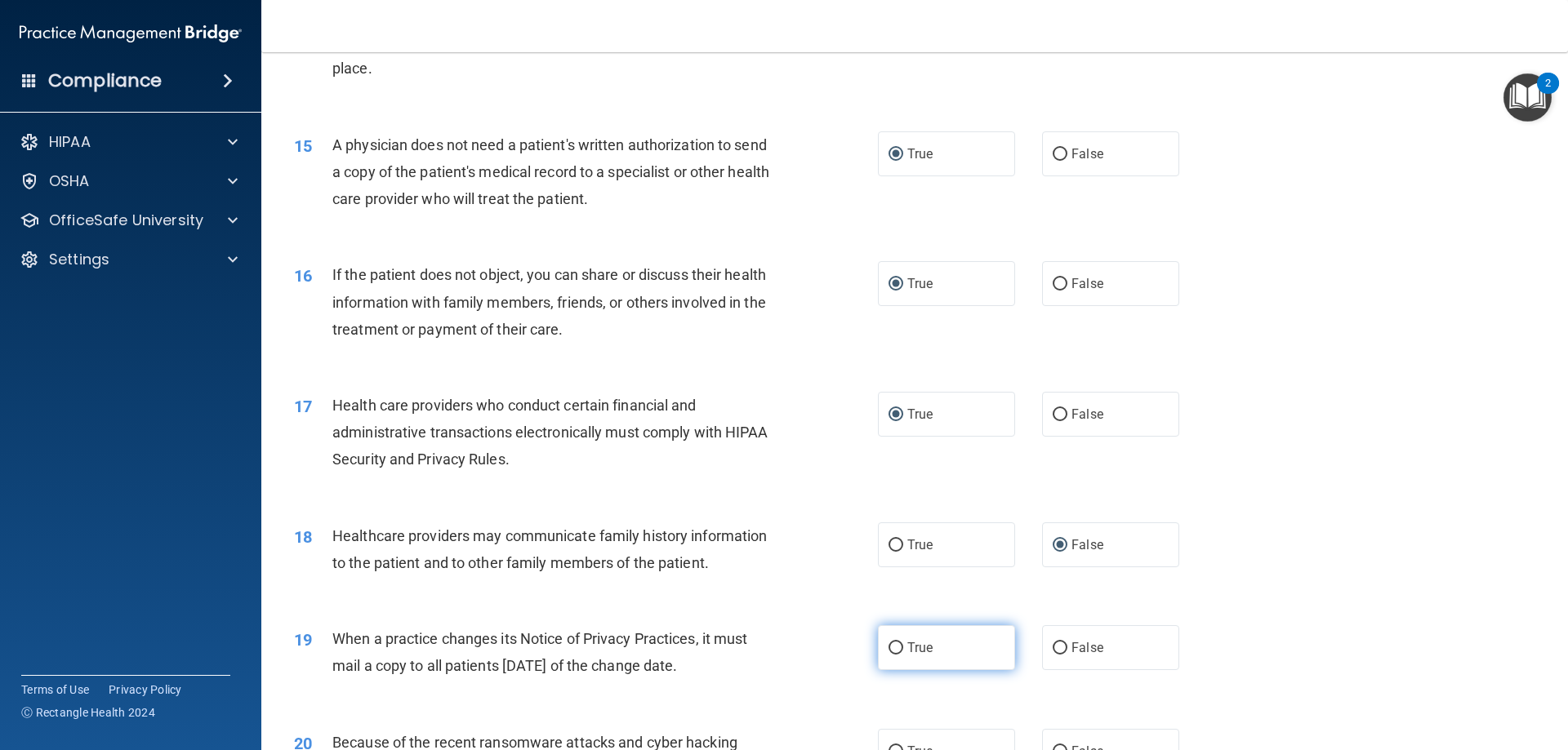
click at [888, 645] on input "True" at bounding box center [895, 648] width 14 height 12
radio input "true"
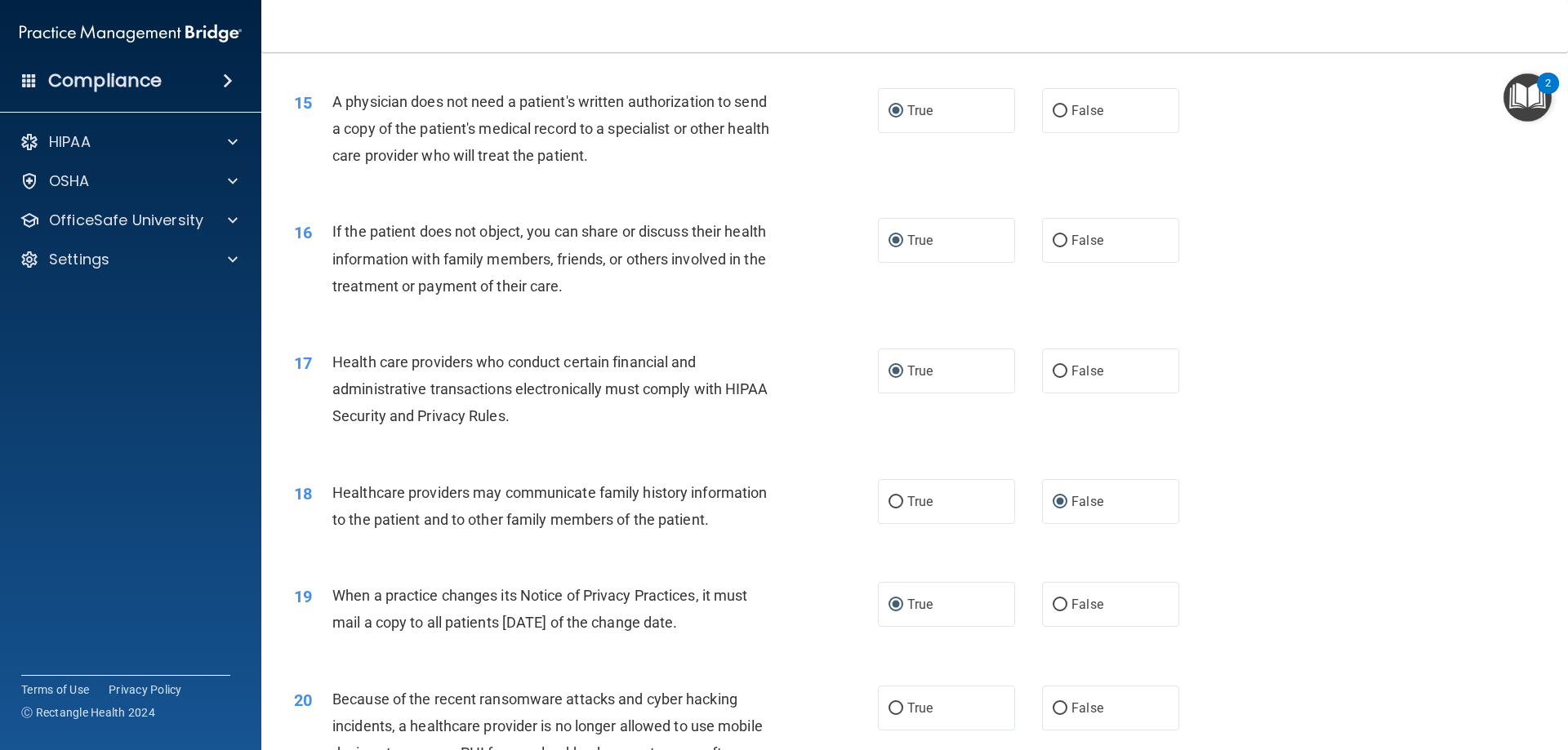
scroll to position [1796, 0]
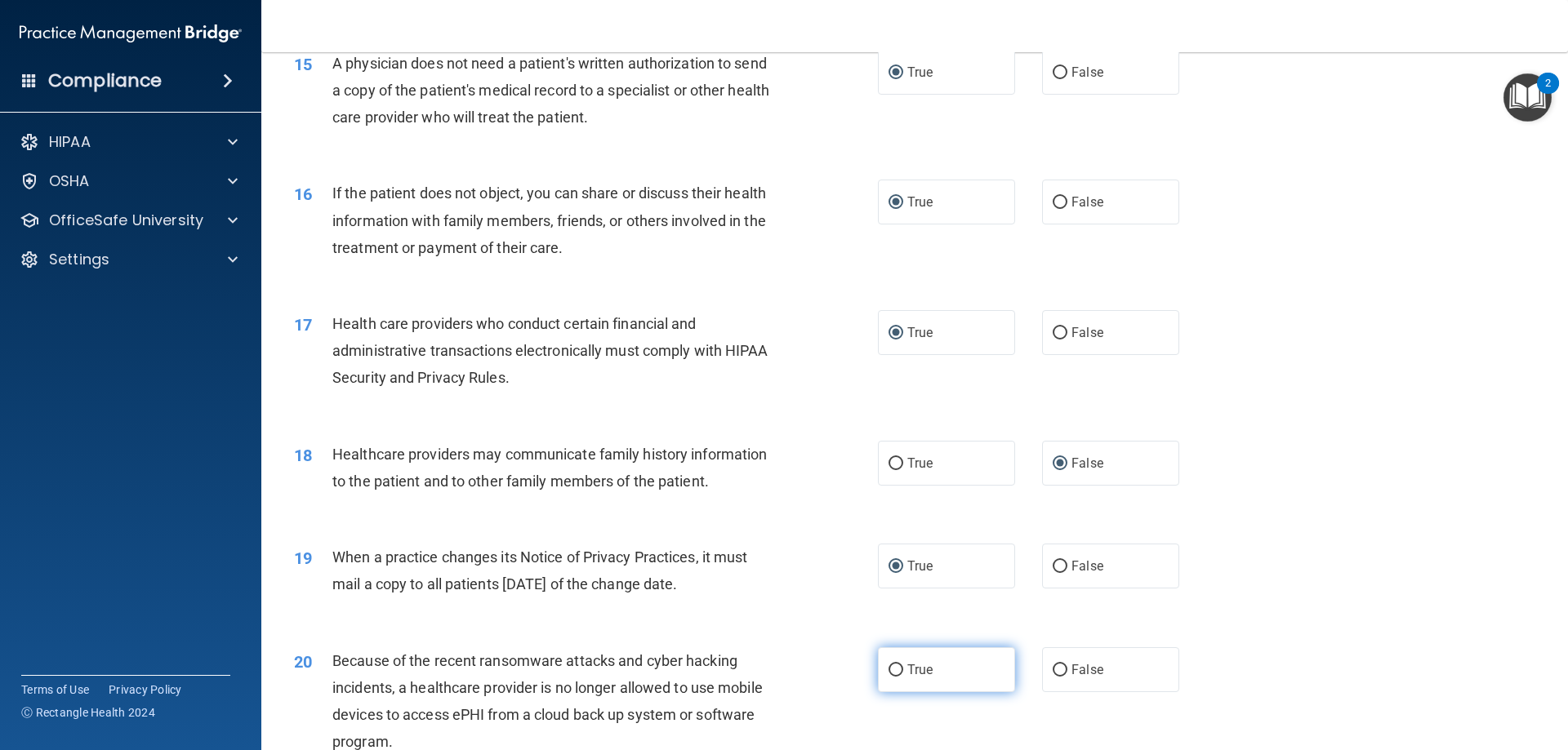
click at [888, 671] on input "True" at bounding box center [895, 670] width 14 height 12
radio input "true"
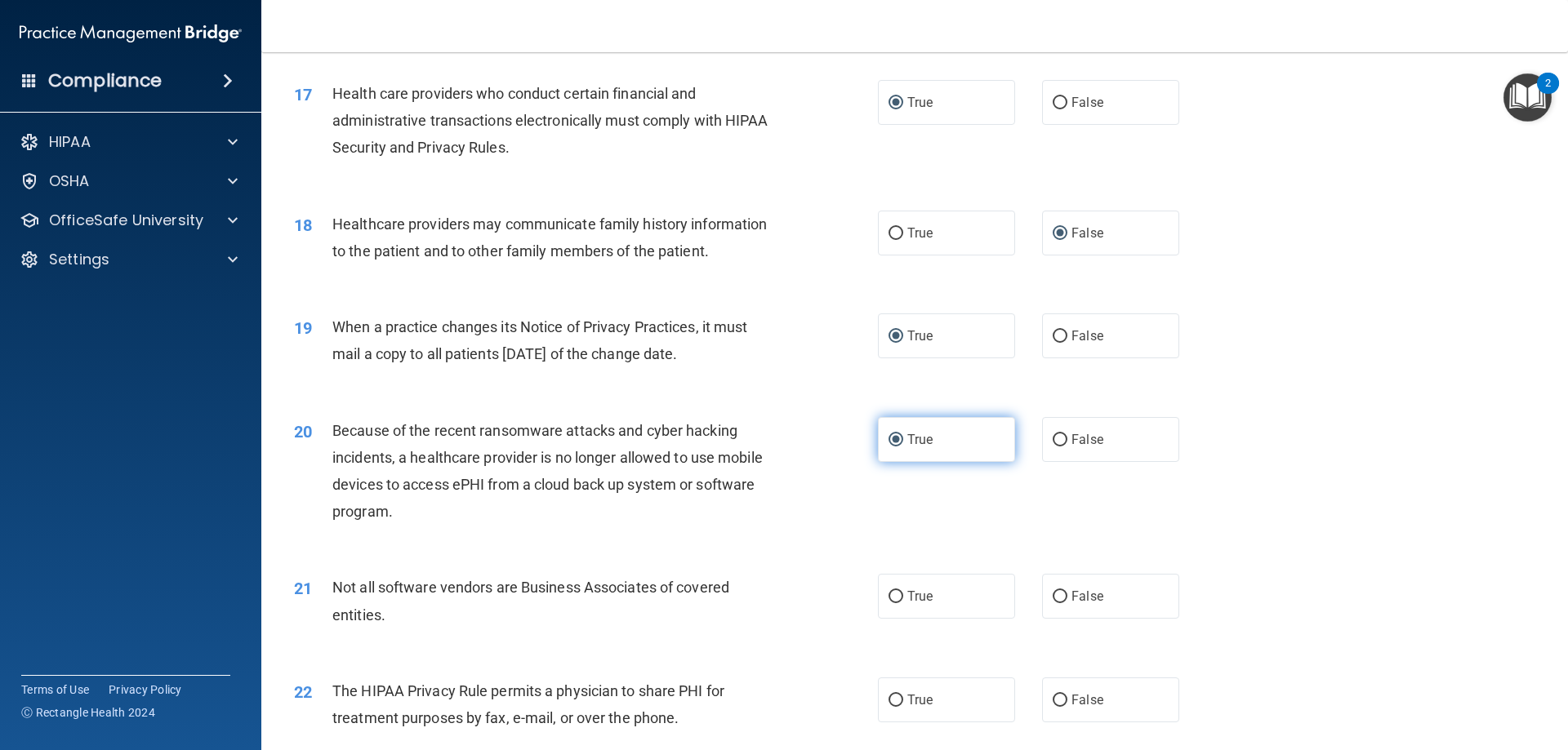
scroll to position [2040, 0]
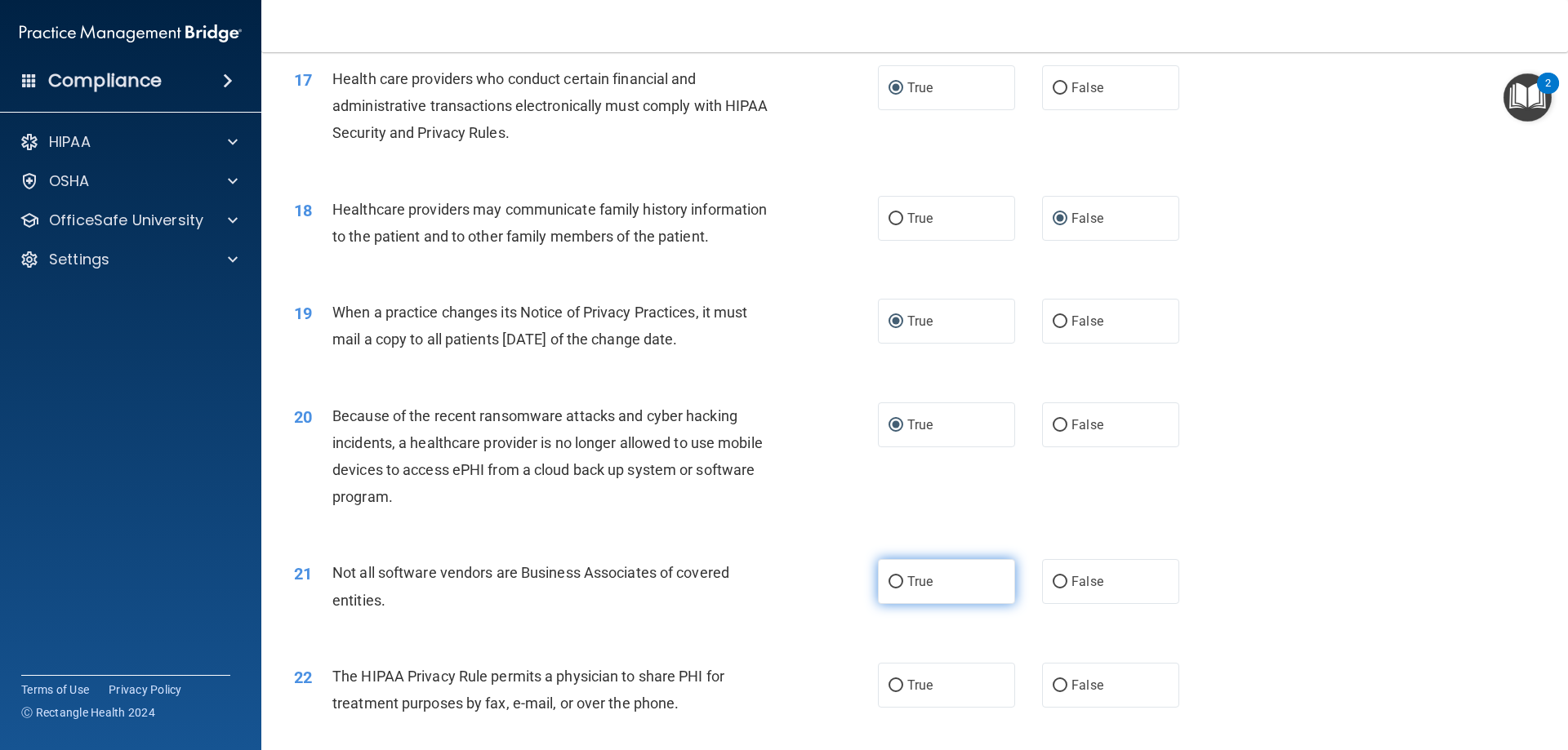
click at [888, 581] on input "True" at bounding box center [895, 582] width 14 height 12
radio input "true"
click at [1052, 681] on input "False" at bounding box center [1059, 685] width 14 height 12
radio input "true"
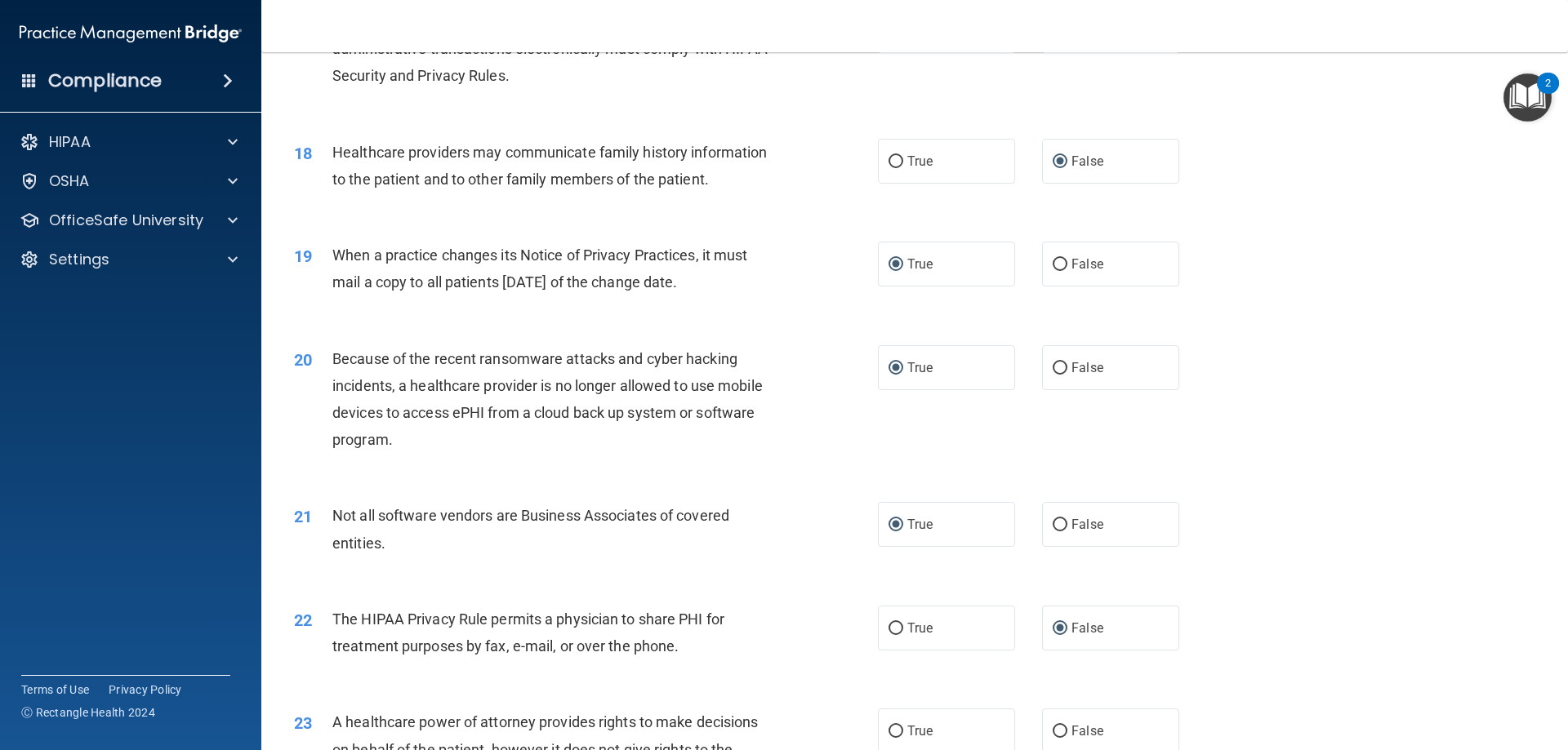
scroll to position [2285, 0]
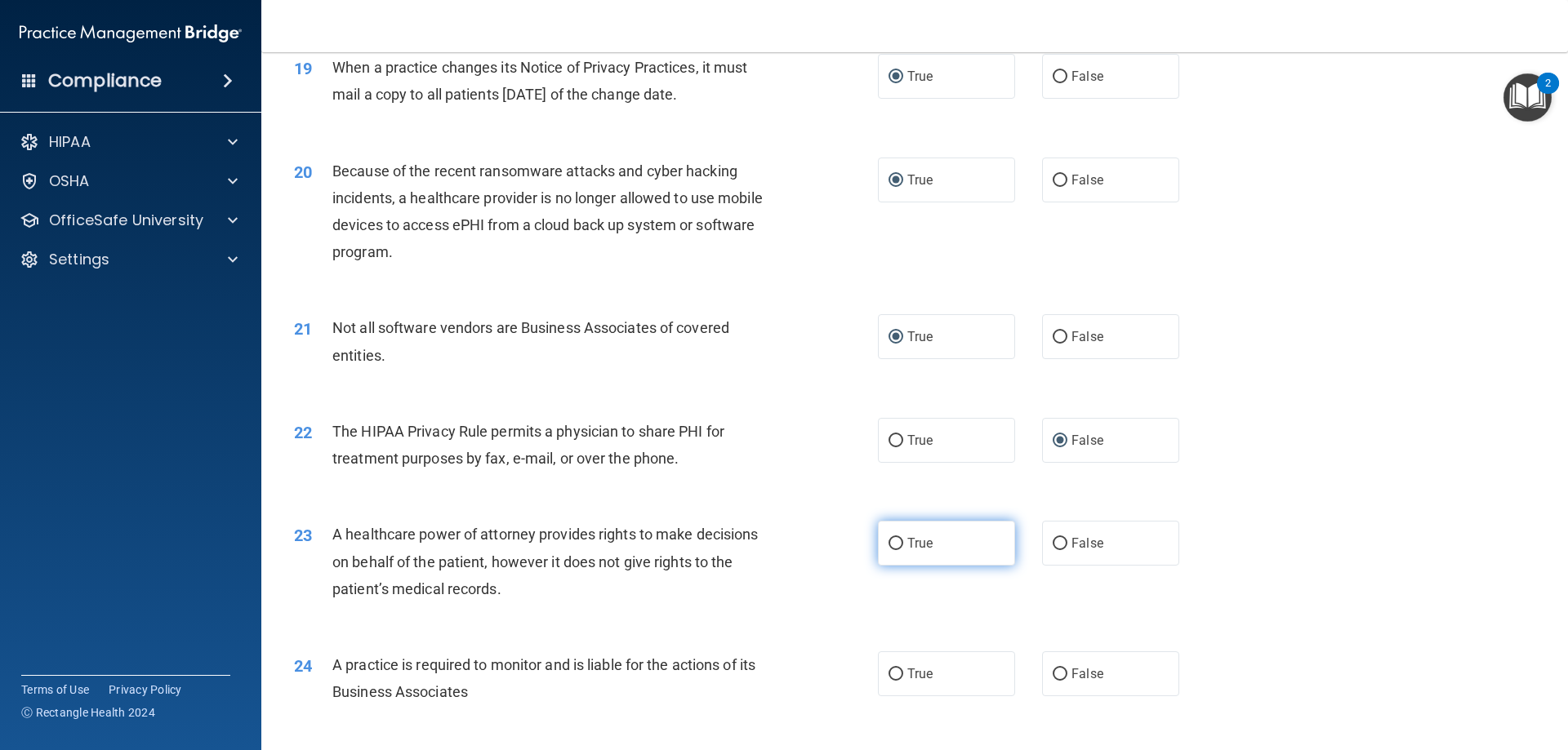
click at [890, 541] on input "True" at bounding box center [895, 544] width 14 height 12
radio input "true"
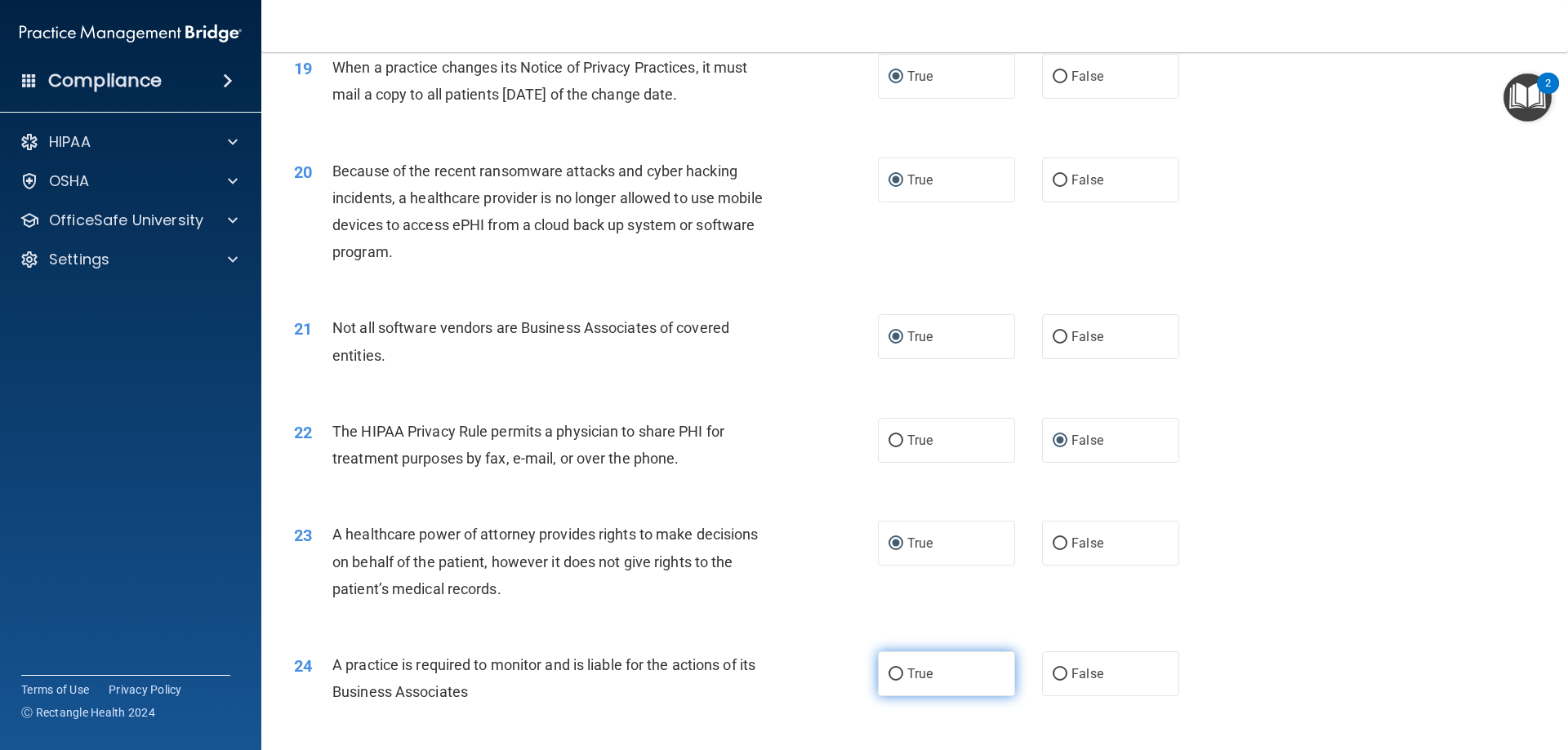
click at [888, 662] on label "True" at bounding box center [946, 673] width 137 height 45
click at [888, 668] on input "True" at bounding box center [895, 674] width 14 height 12
radio input "true"
click at [889, 672] on input "True" at bounding box center [895, 674] width 14 height 12
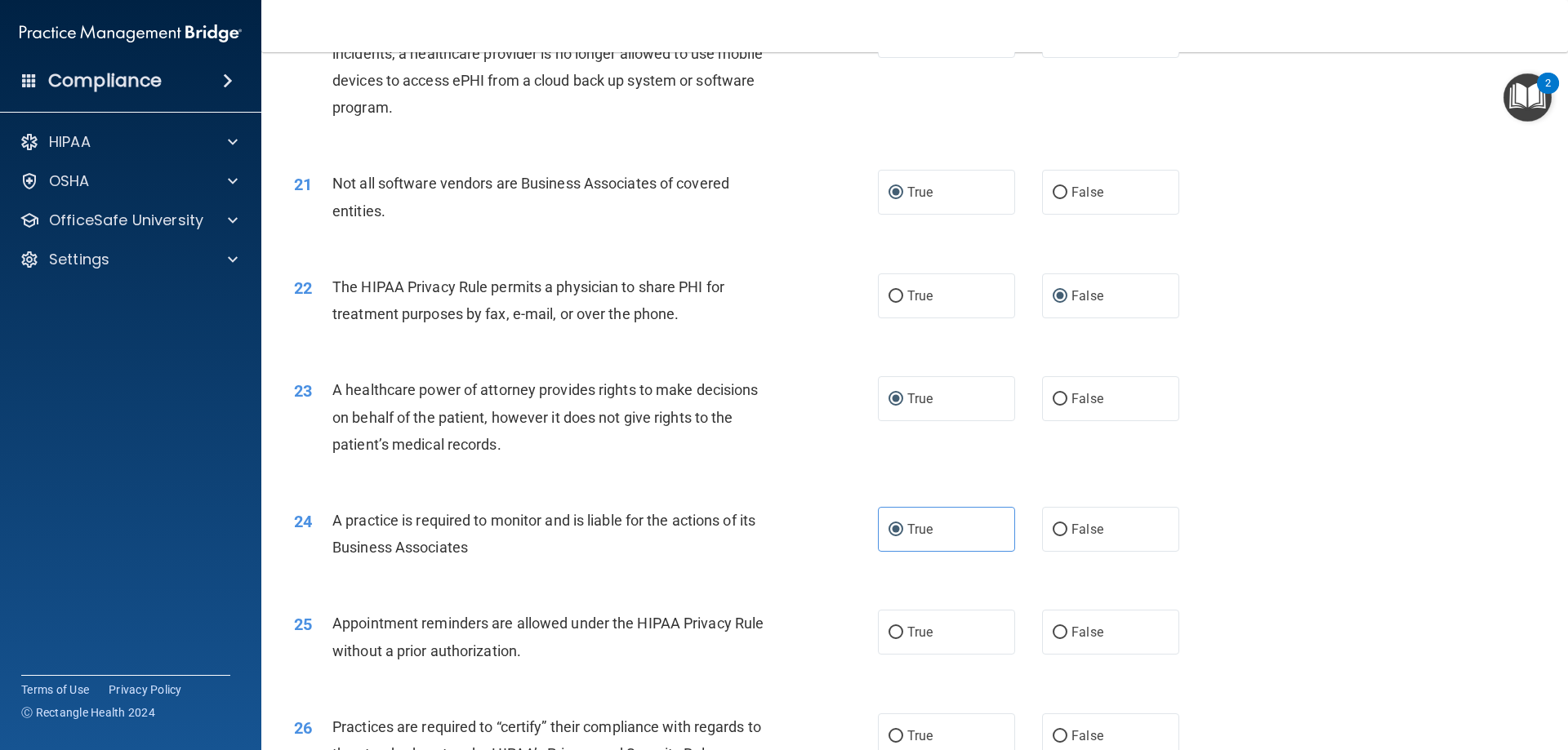
scroll to position [2448, 0]
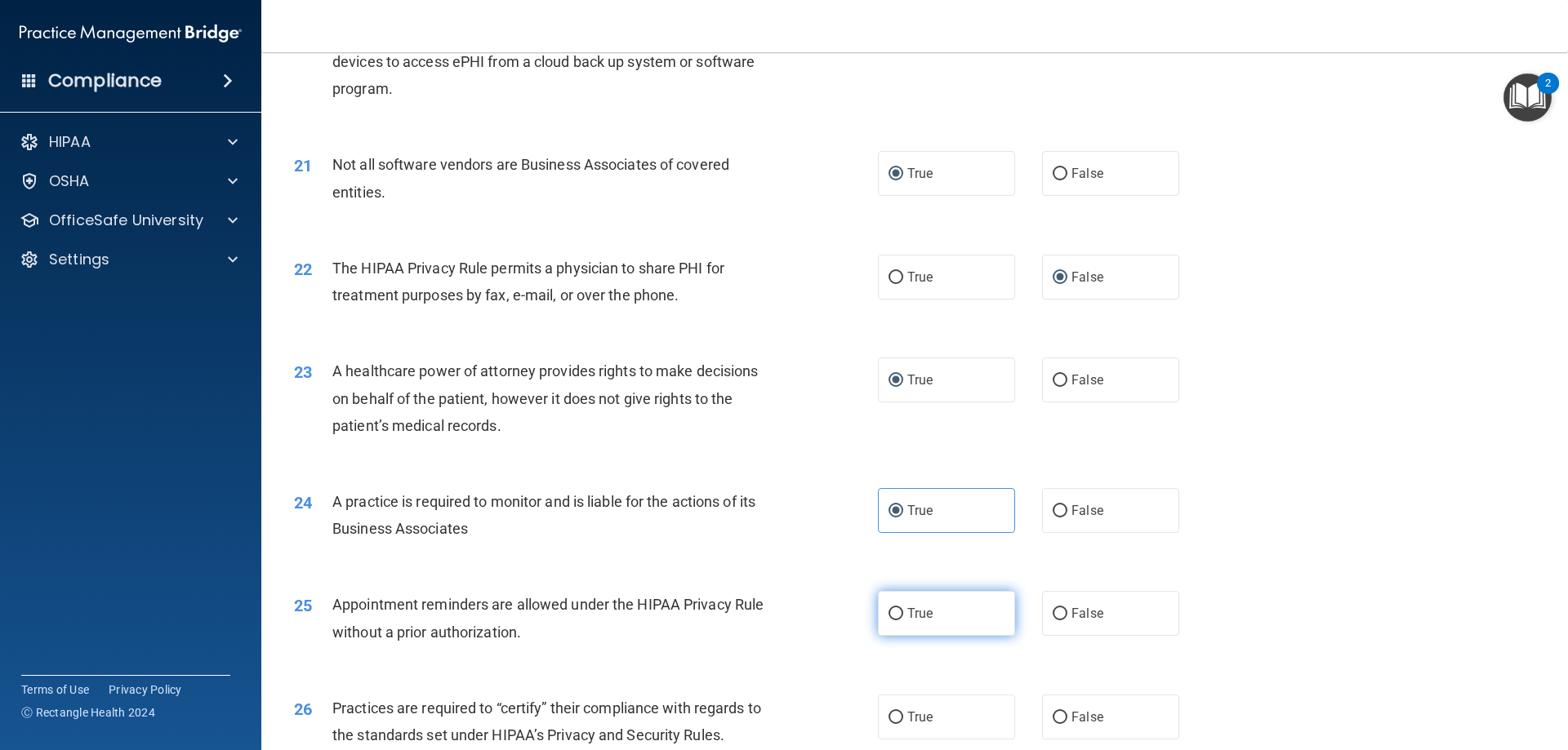
click at [882, 608] on label "True" at bounding box center [946, 612] width 137 height 45
click at [888, 609] on input "True" at bounding box center [895, 614] width 14 height 12
radio input "true"
click at [888, 713] on input "True" at bounding box center [895, 718] width 14 height 12
radio input "true"
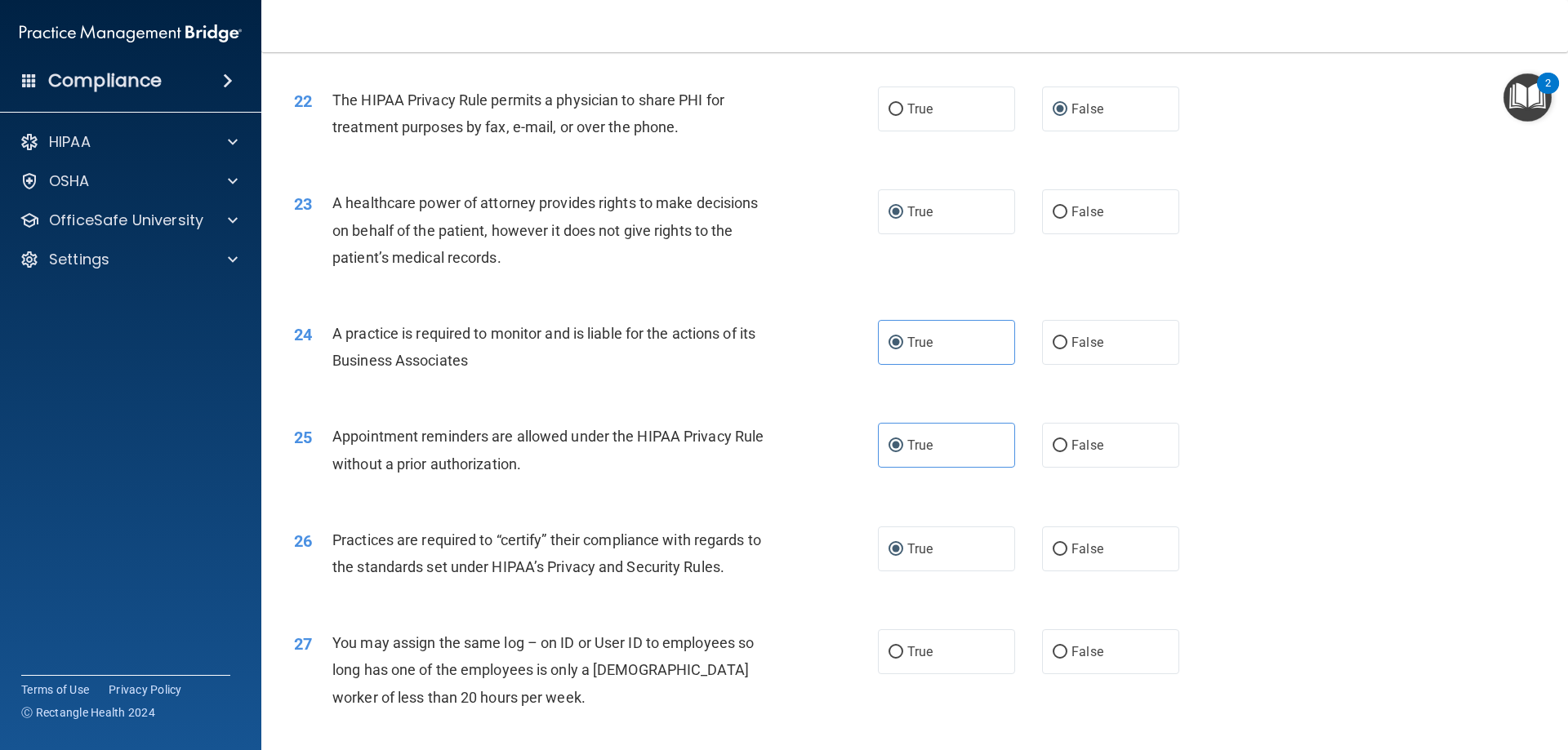
scroll to position [2693, 0]
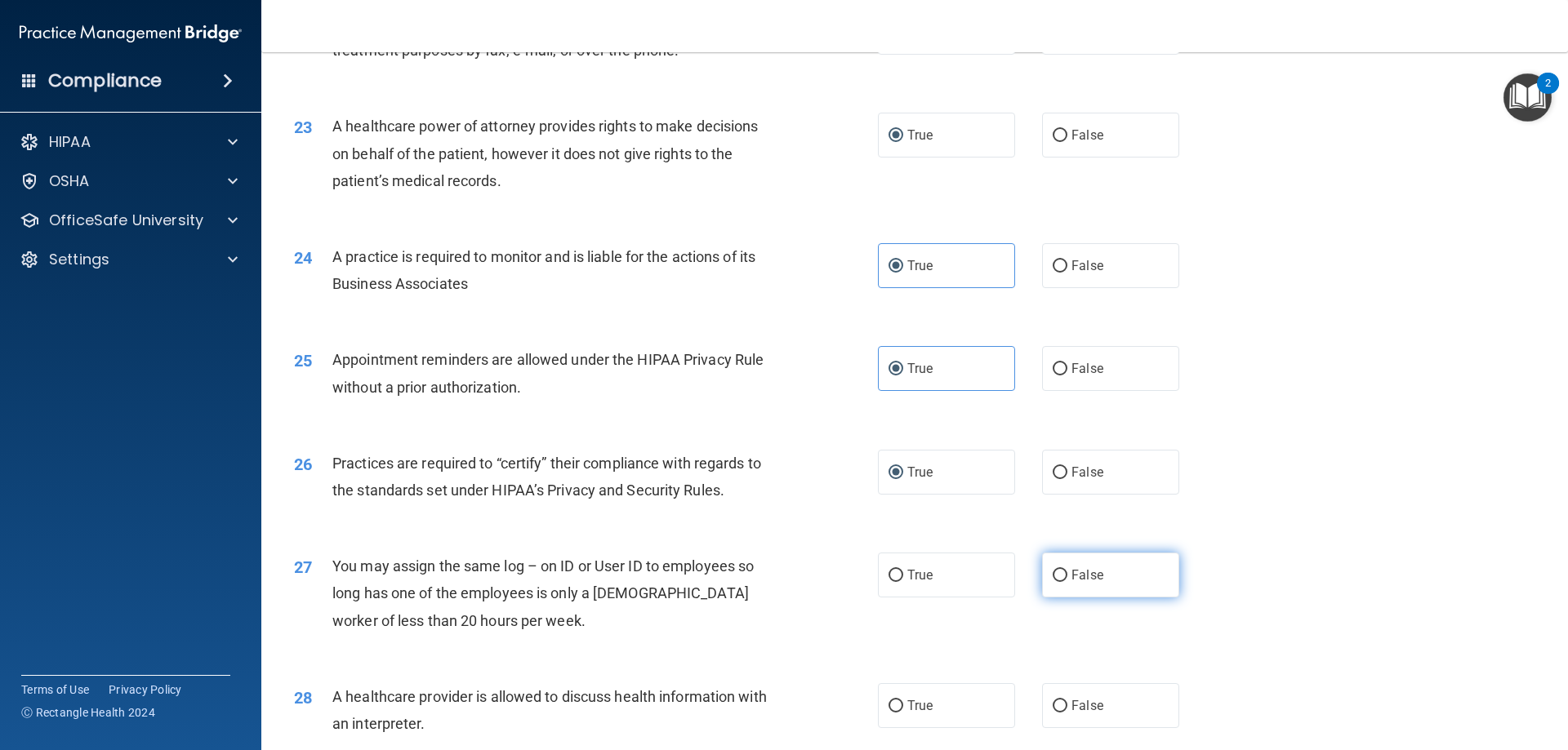
drag, startPoint x: 1050, startPoint y: 576, endPoint x: 1035, endPoint y: 582, distance: 16.2
click at [1052, 576] on input "False" at bounding box center [1059, 575] width 14 height 12
radio input "true"
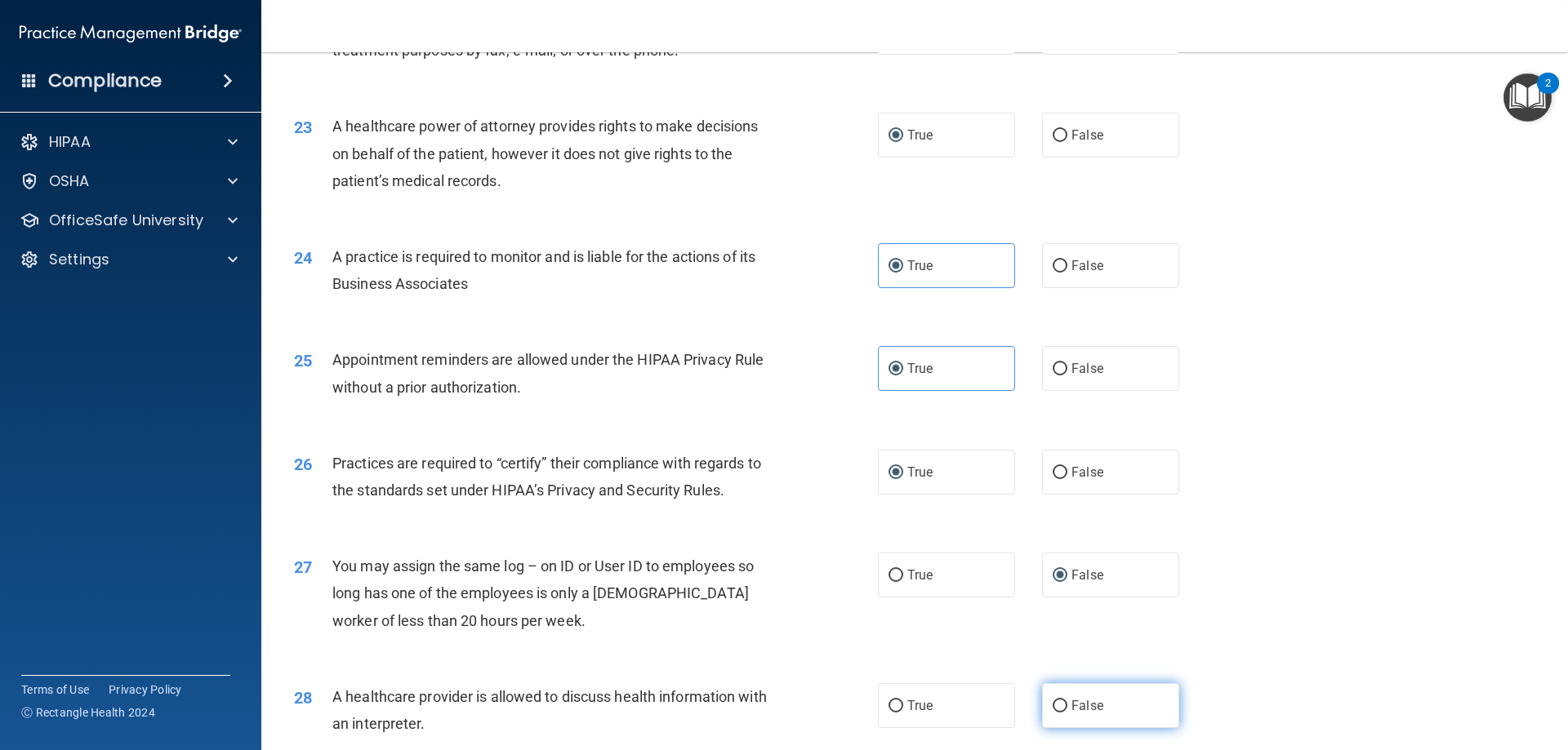
click at [1052, 701] on input "False" at bounding box center [1059, 706] width 14 height 12
radio input "true"
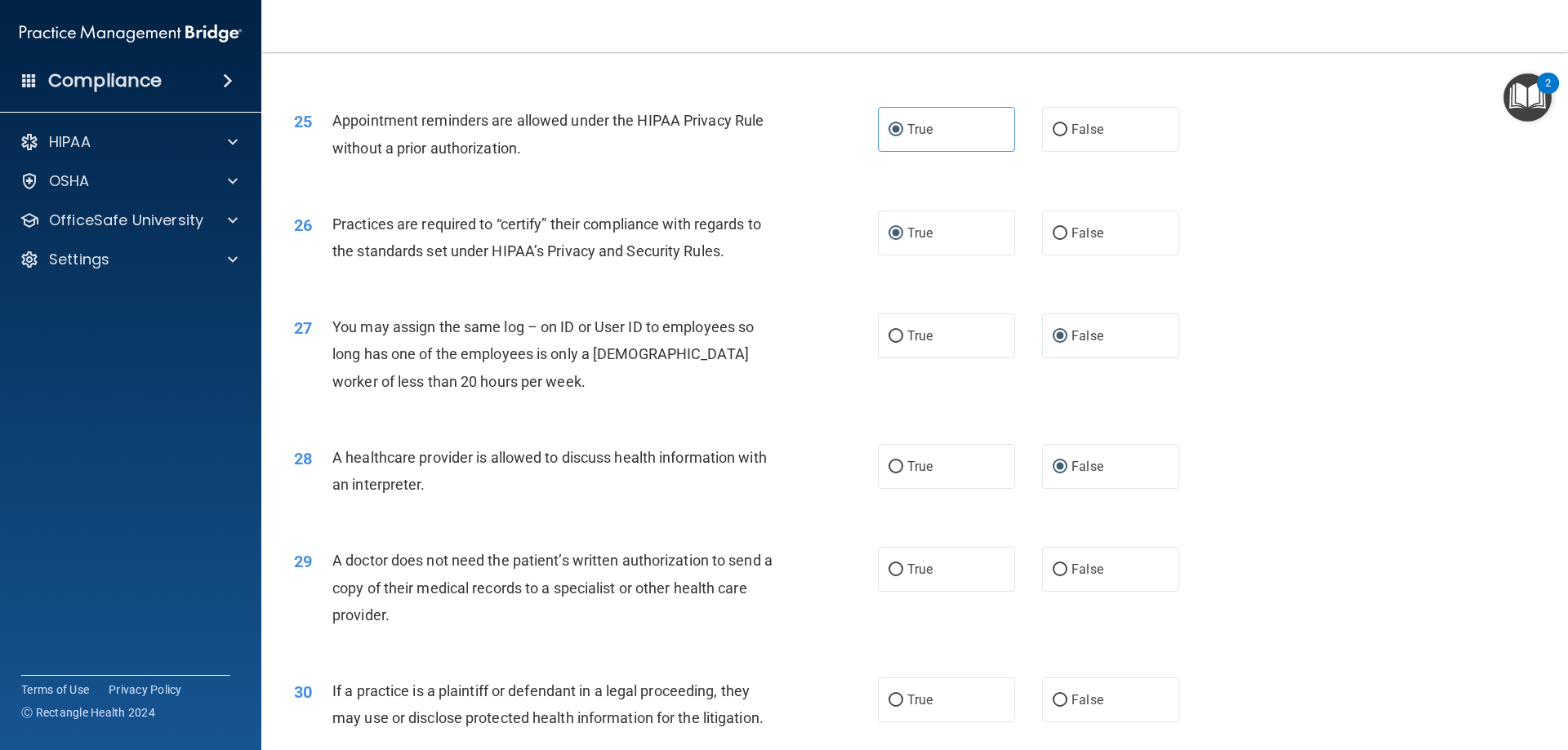
scroll to position [2938, 0]
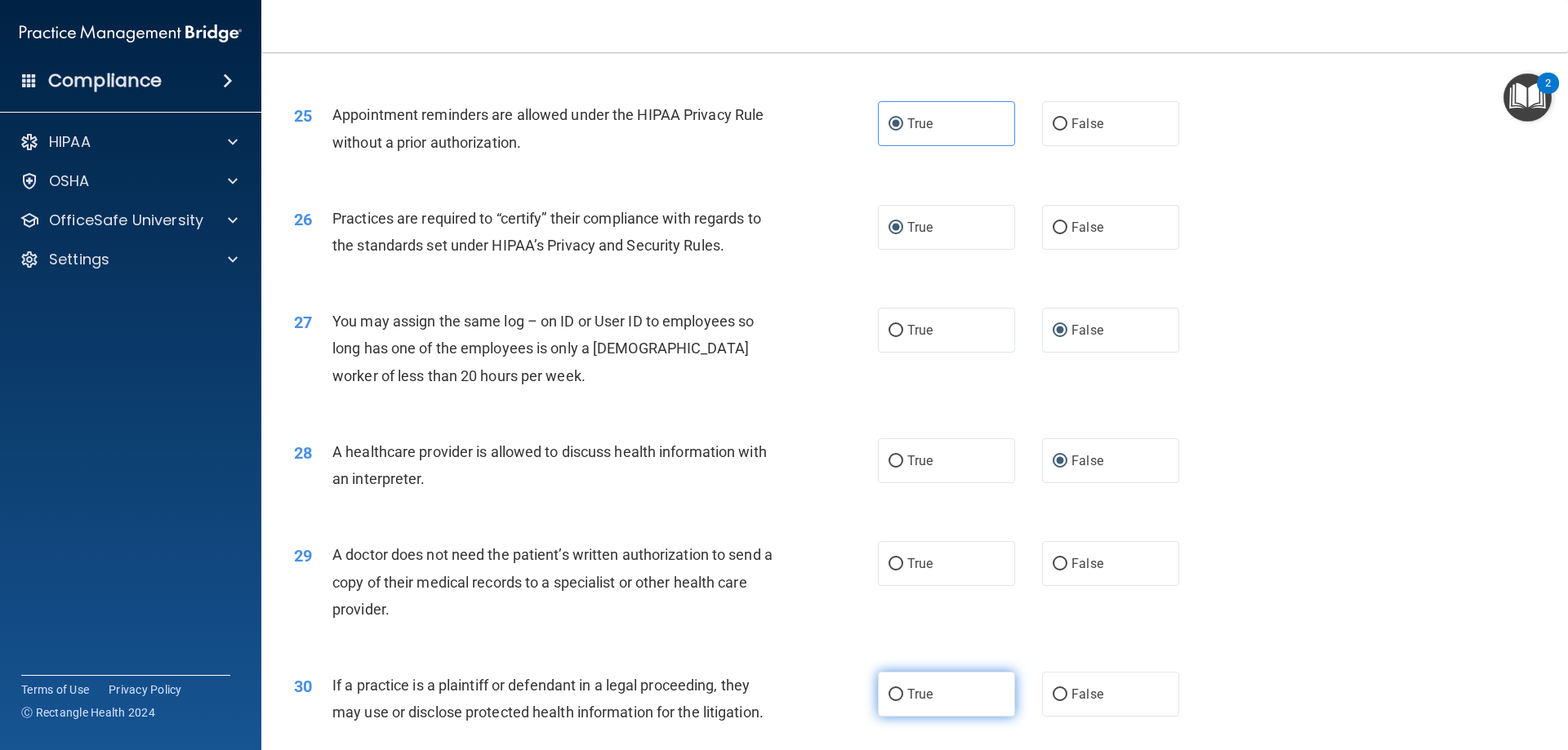
click at [894, 689] on input "True" at bounding box center [895, 695] width 14 height 12
radio input "true"
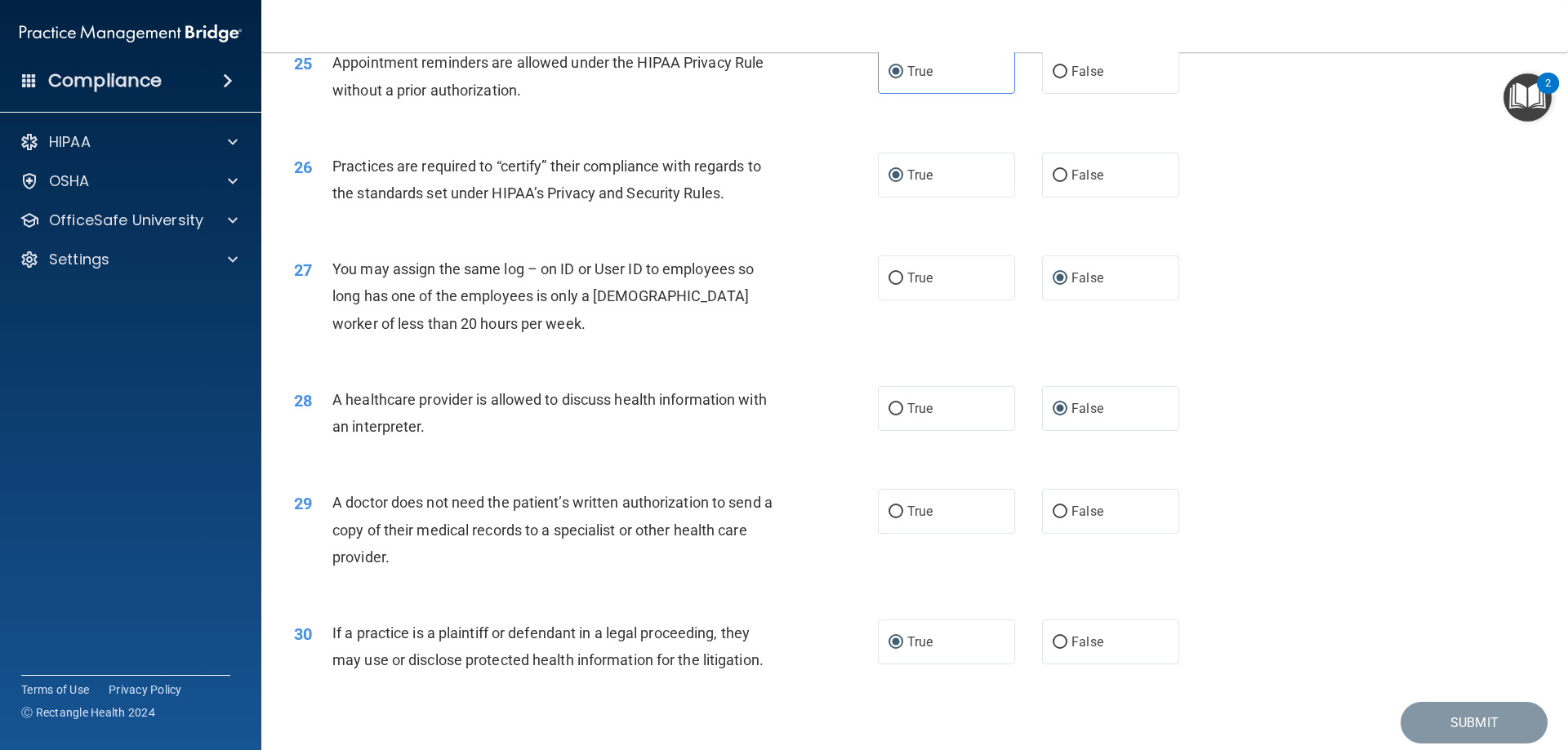
scroll to position [3049, 0]
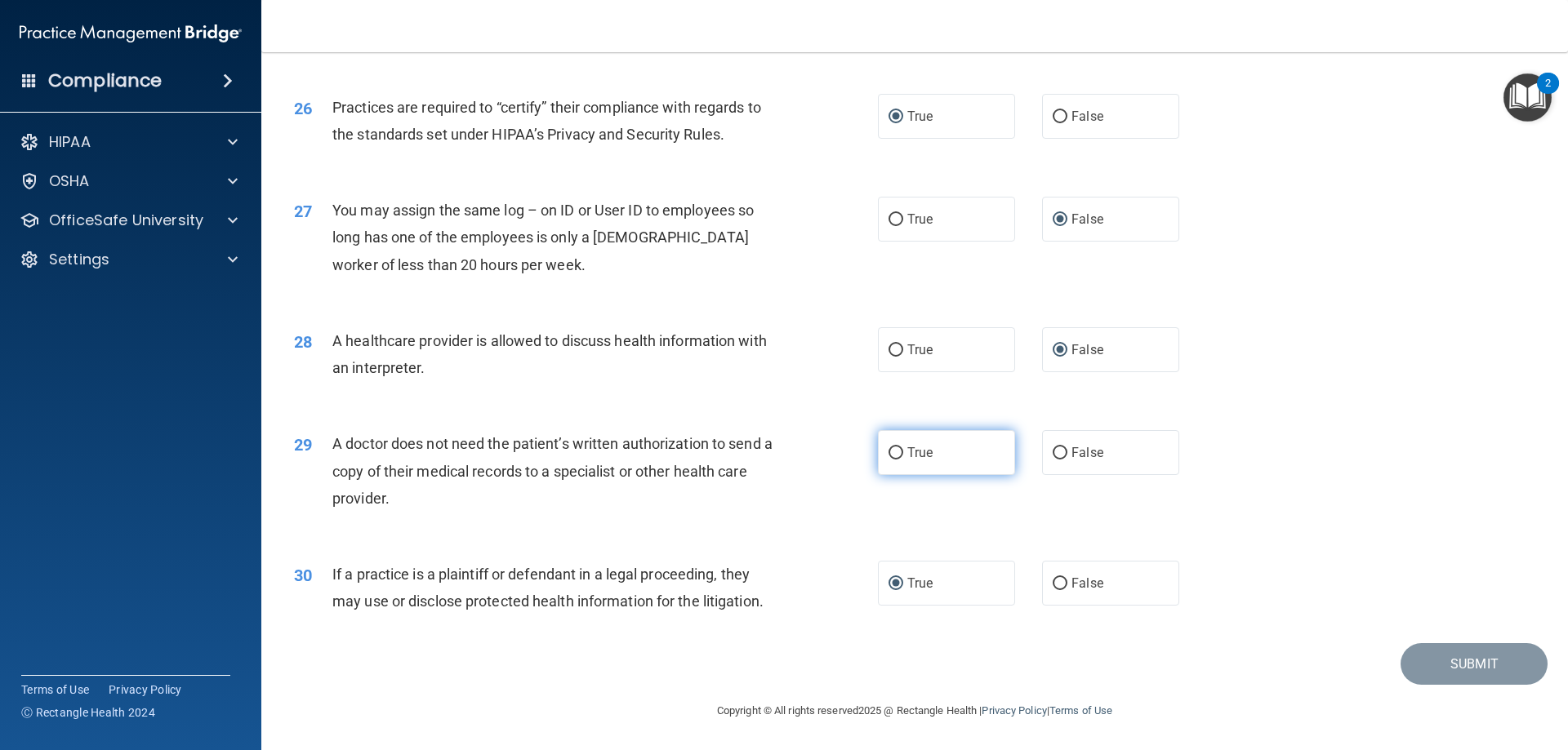
click at [888, 439] on label "True" at bounding box center [946, 452] width 137 height 45
click at [888, 447] on input "True" at bounding box center [895, 453] width 14 height 12
radio input "true"
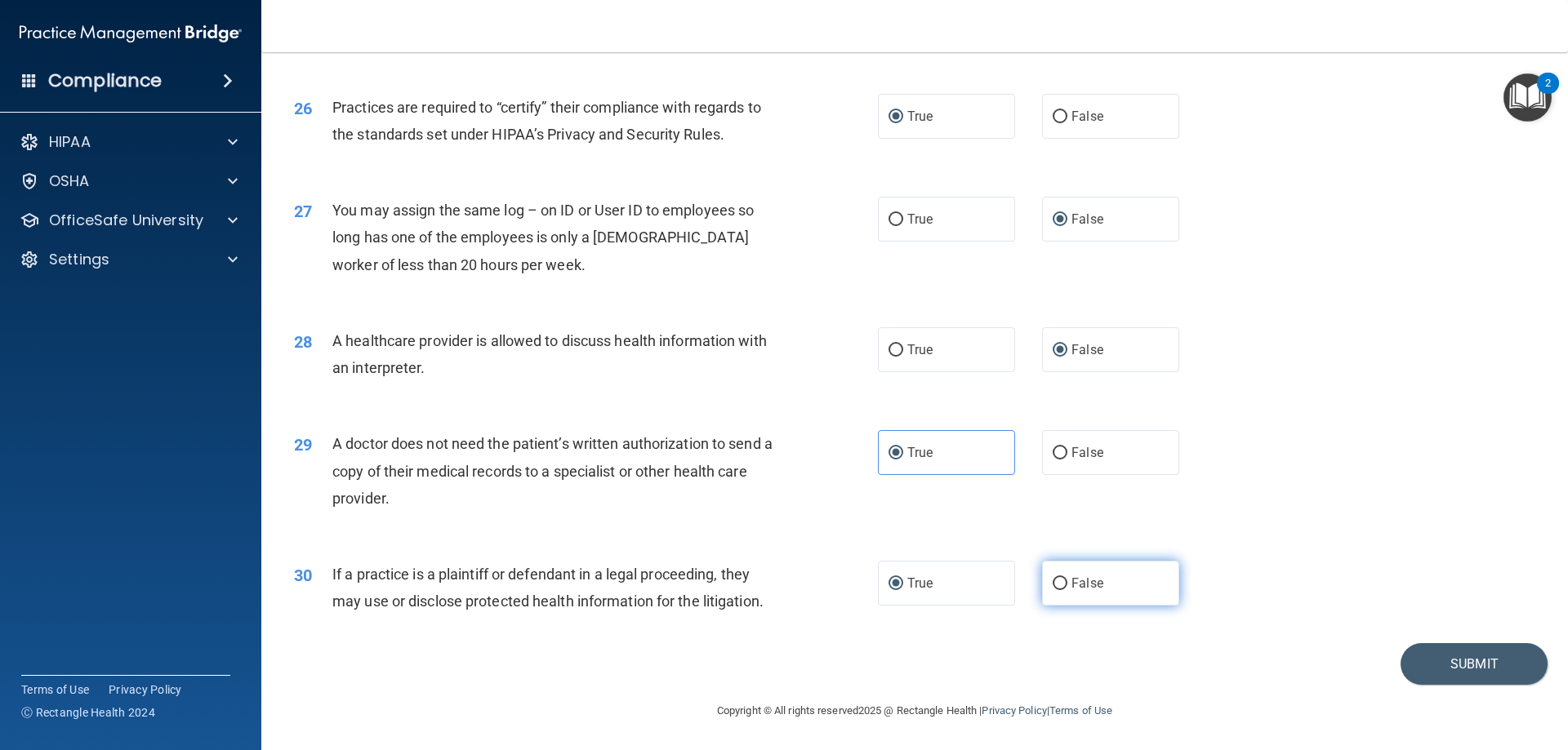
click at [1055, 579] on input "False" at bounding box center [1059, 584] width 14 height 12
radio input "true"
radio input "false"
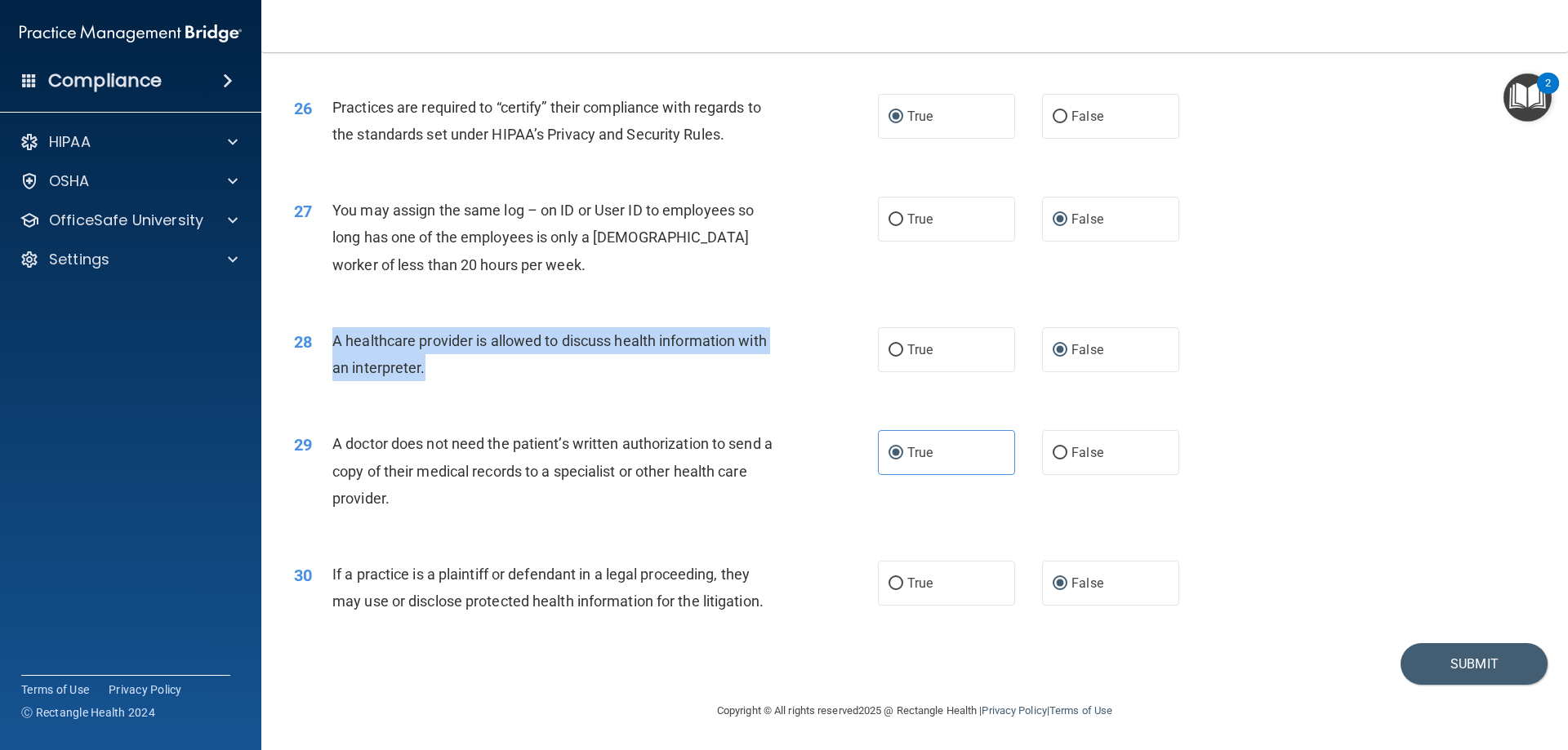
drag, startPoint x: 446, startPoint y: 364, endPoint x: 330, endPoint y: 338, distance: 118.9
click at [330, 338] on div "28 A healthcare provider is allowed to discuss health information with an inter…" at bounding box center [586, 358] width 633 height 62
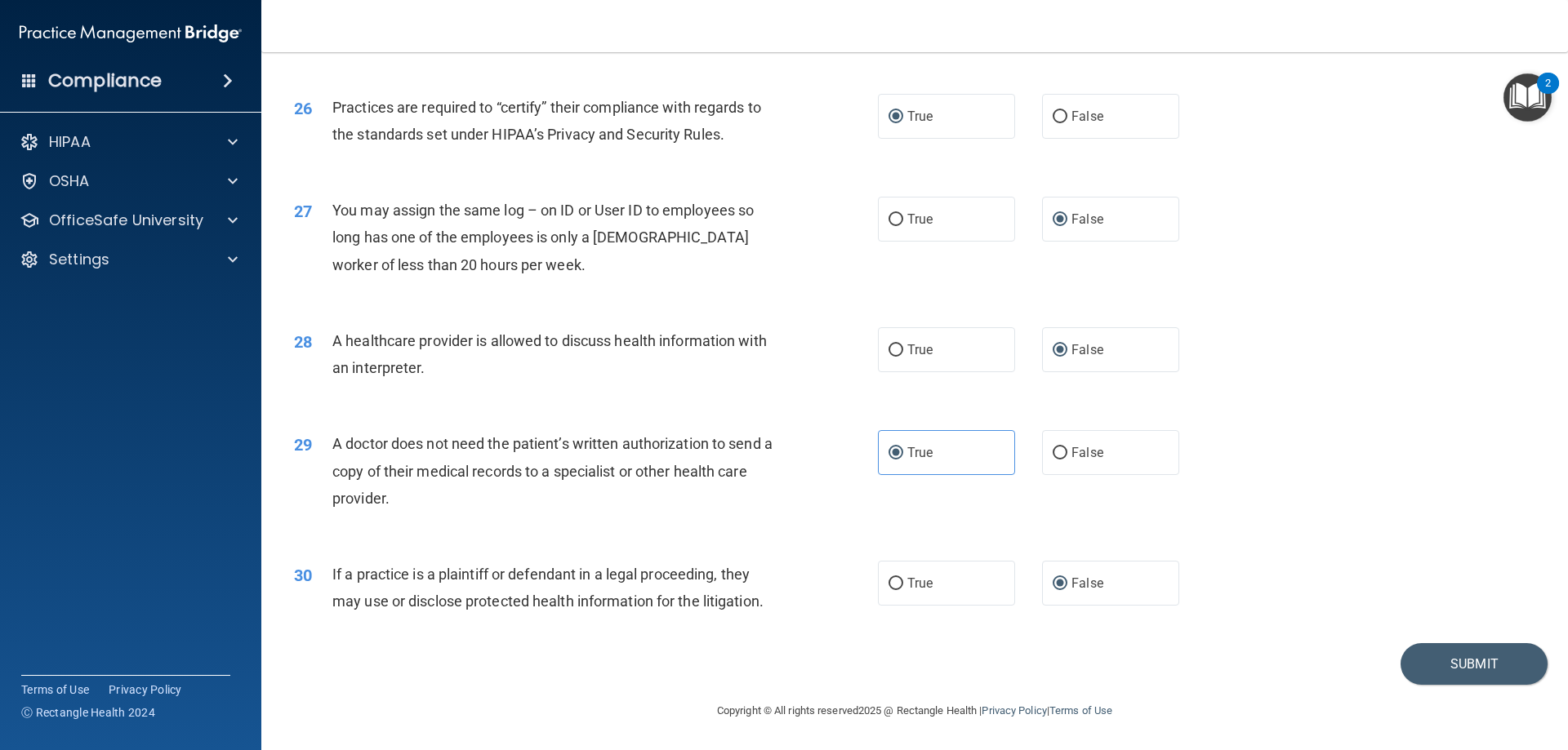
click at [624, 535] on div "29 A doctor does not need the patient’s written authorization to send a copy of…" at bounding box center [915, 476] width 1266 height 131
click at [895, 348] on input "True" at bounding box center [895, 350] width 14 height 12
radio input "true"
radio input "false"
click at [1452, 667] on button "Submit" at bounding box center [1474, 665] width 147 height 42
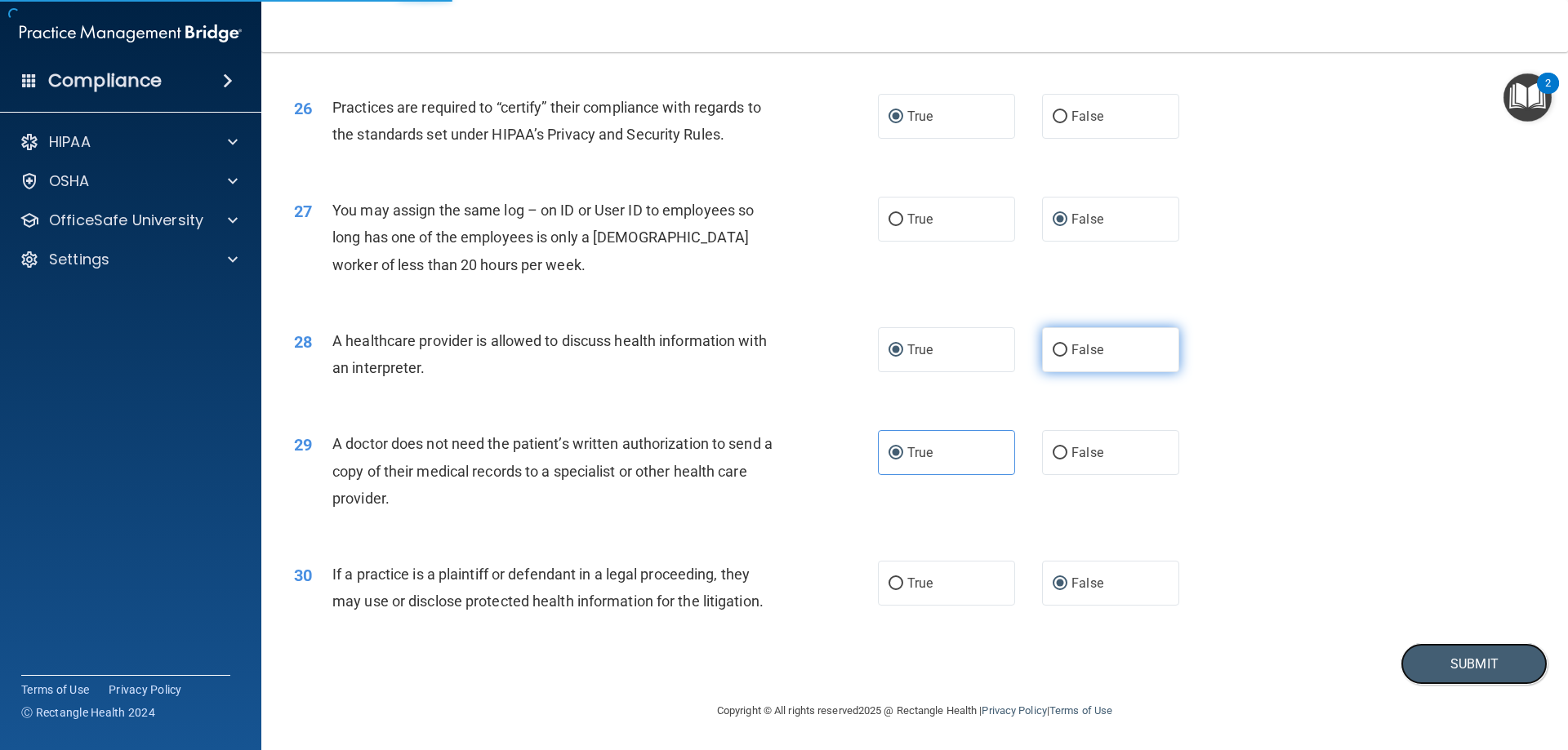
scroll to position [2968, 0]
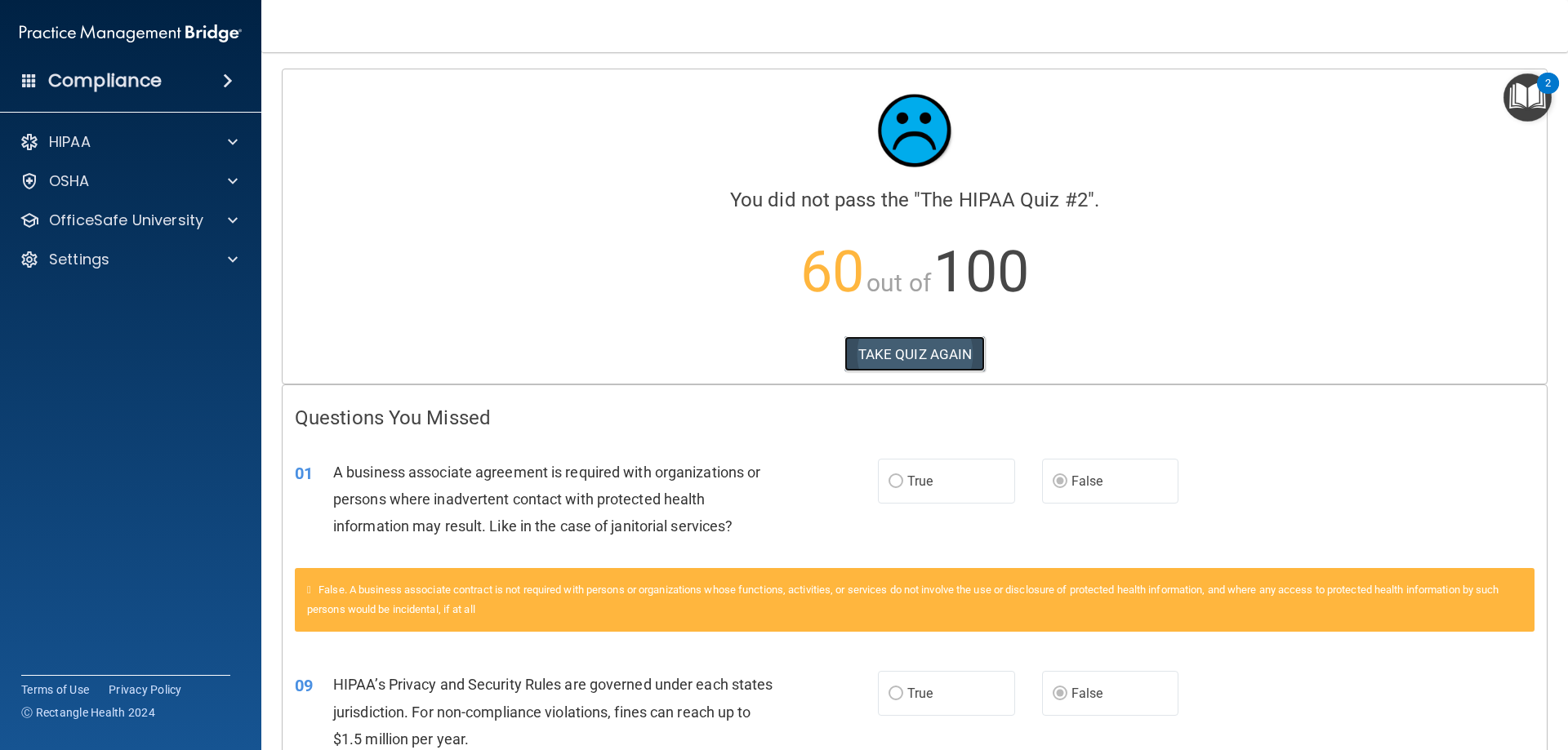
click at [900, 356] on button "TAKE QUIZ AGAIN" at bounding box center [915, 354] width 142 height 36
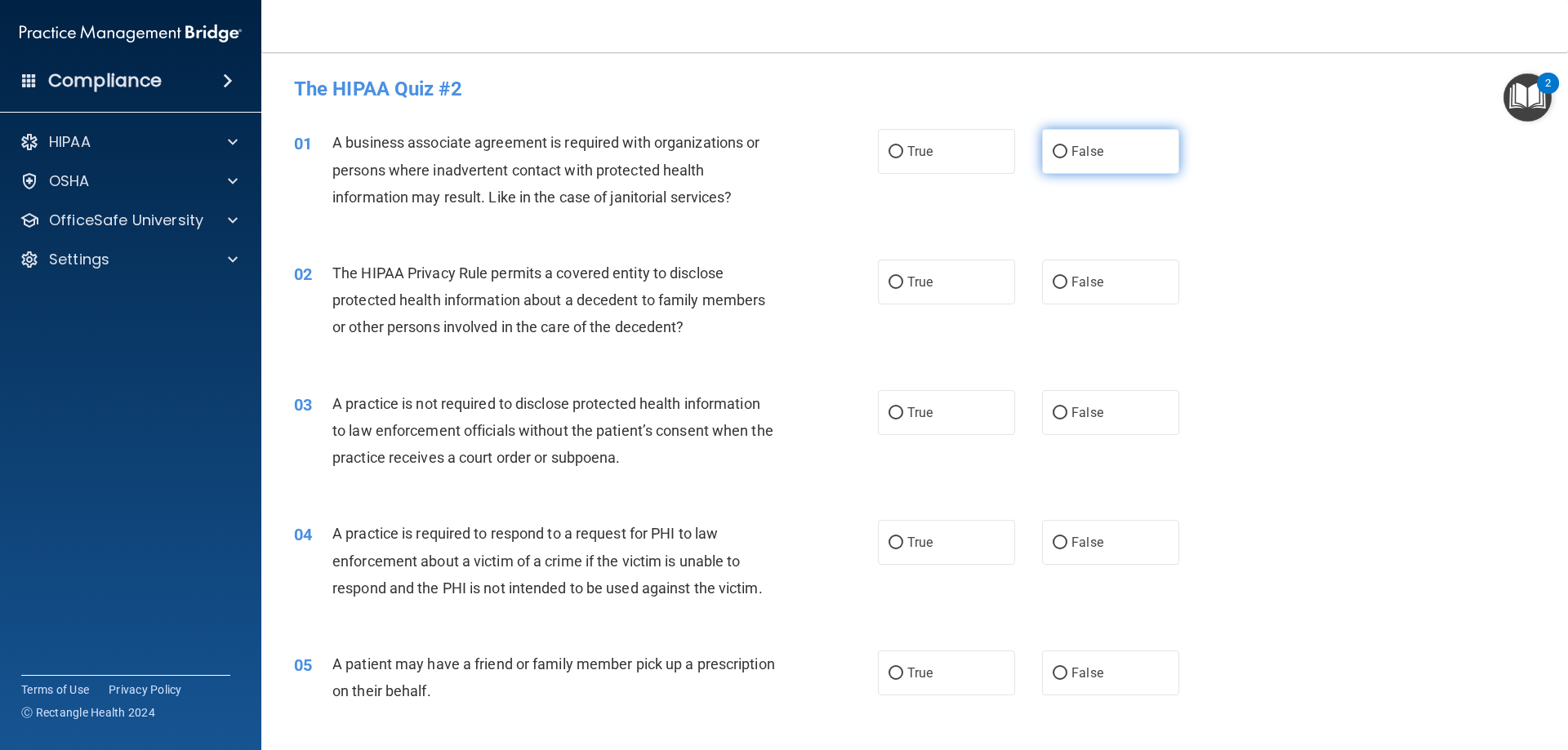
click at [1052, 156] on input "False" at bounding box center [1059, 152] width 14 height 12
radio input "true"
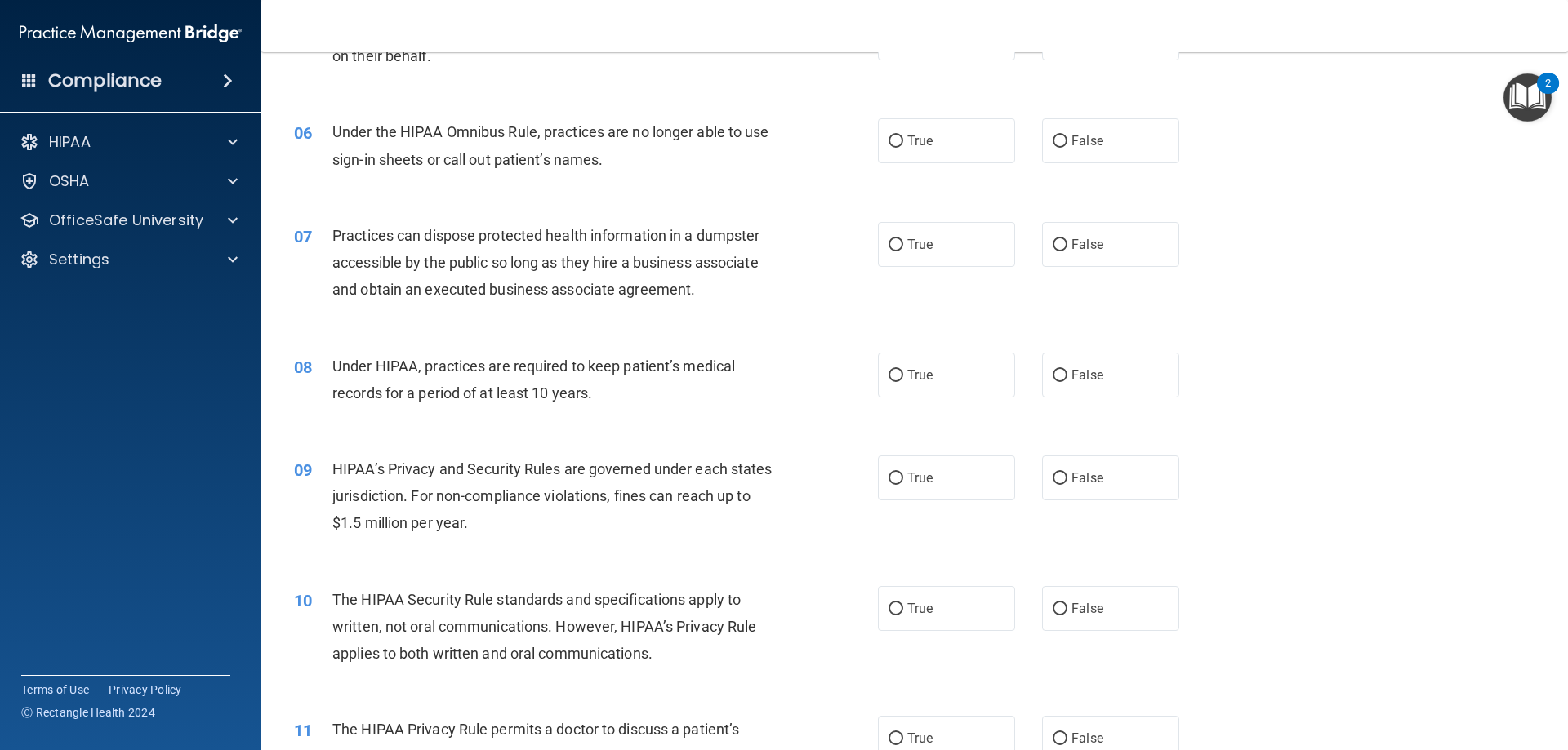
scroll to position [653, 0]
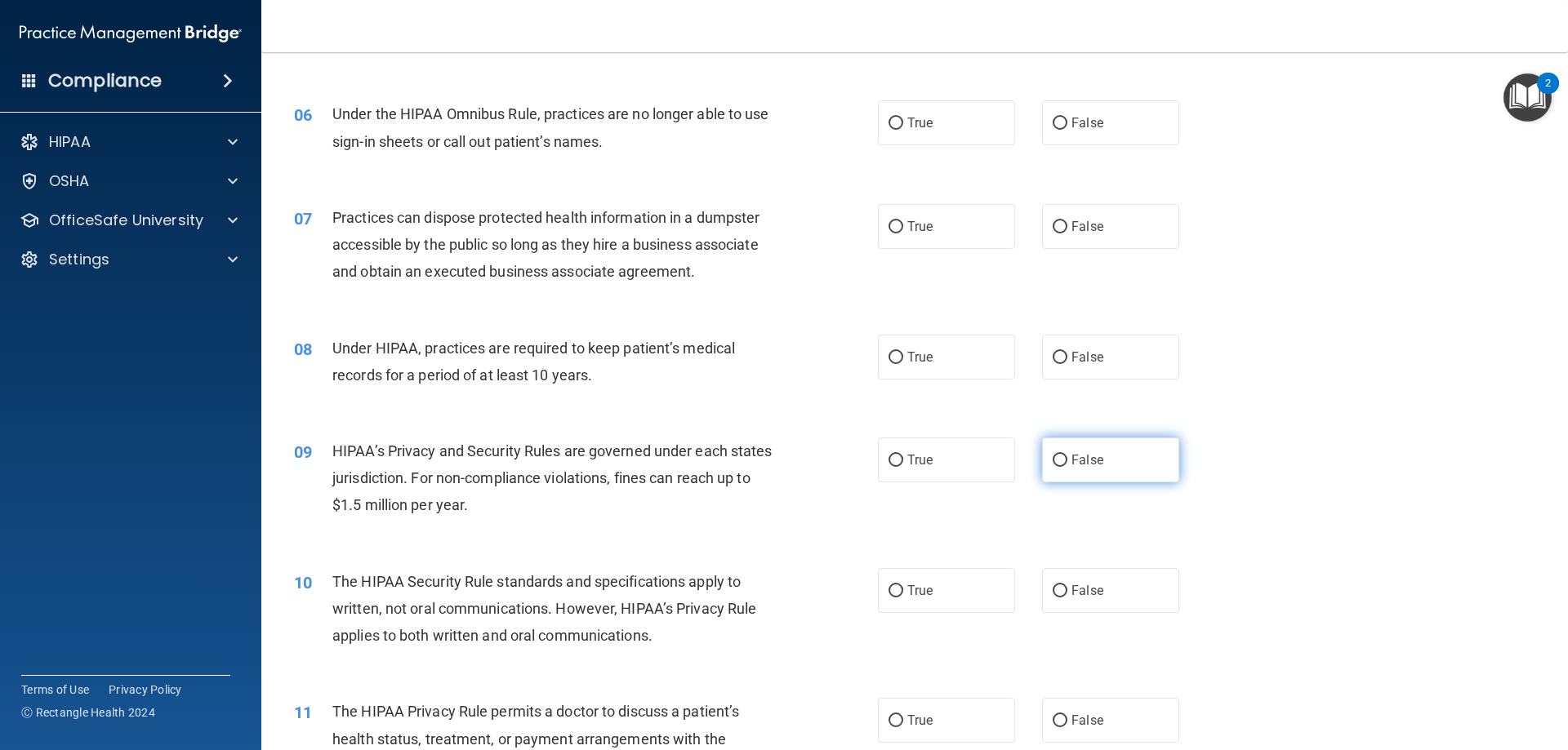
click at [1052, 458] on input "False" at bounding box center [1059, 460] width 14 height 12
radio input "true"
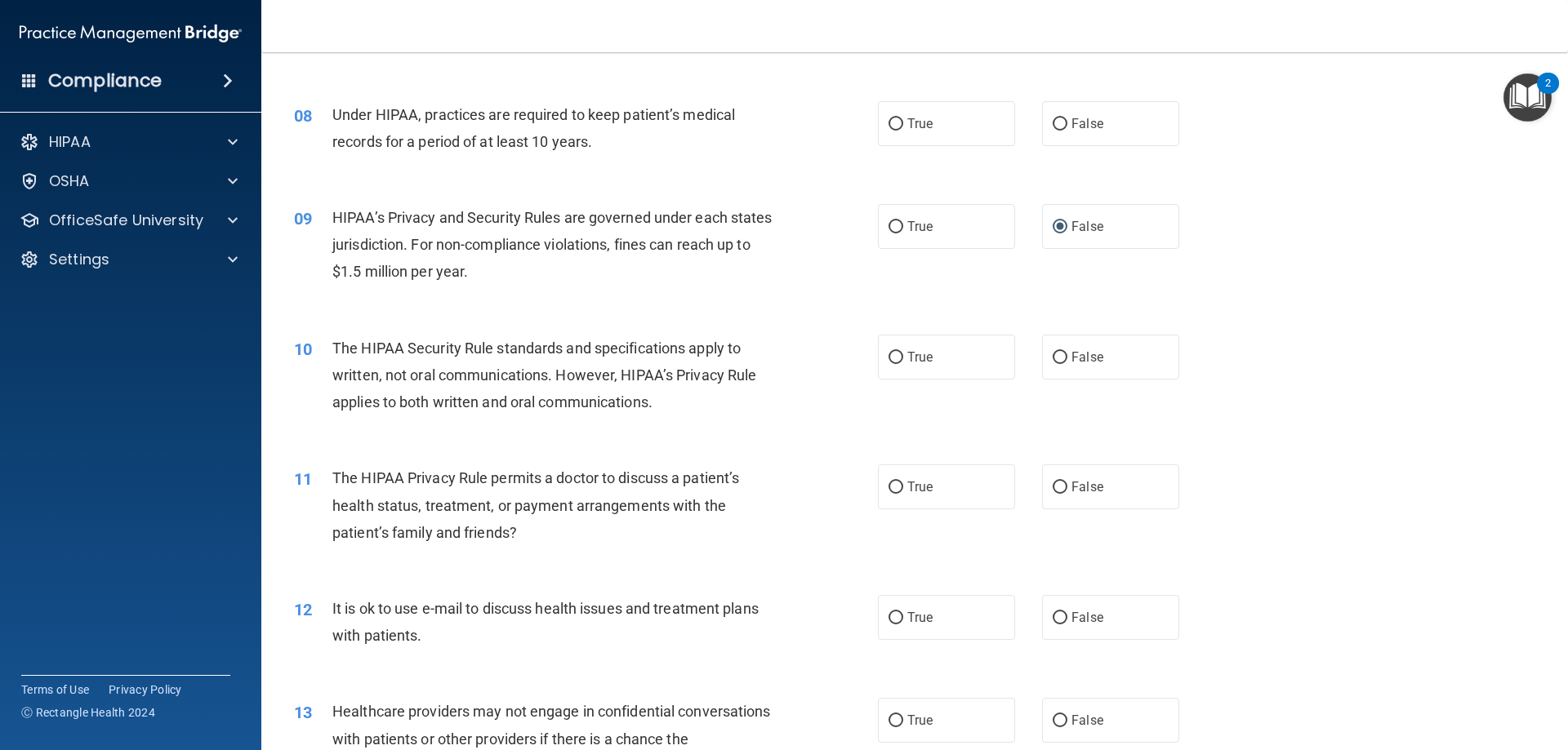
scroll to position [980, 0]
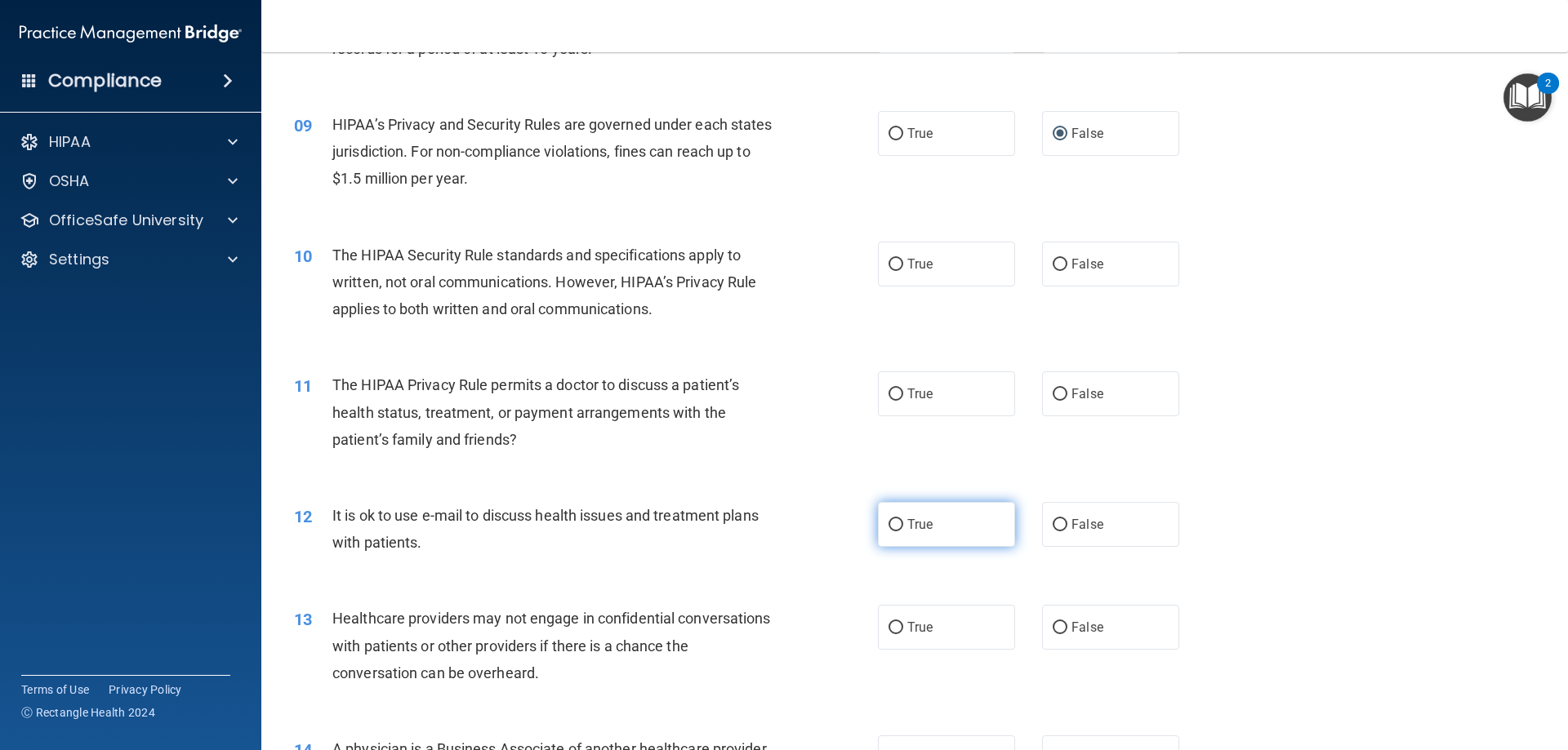
click at [894, 521] on input "True" at bounding box center [895, 525] width 14 height 12
radio input "true"
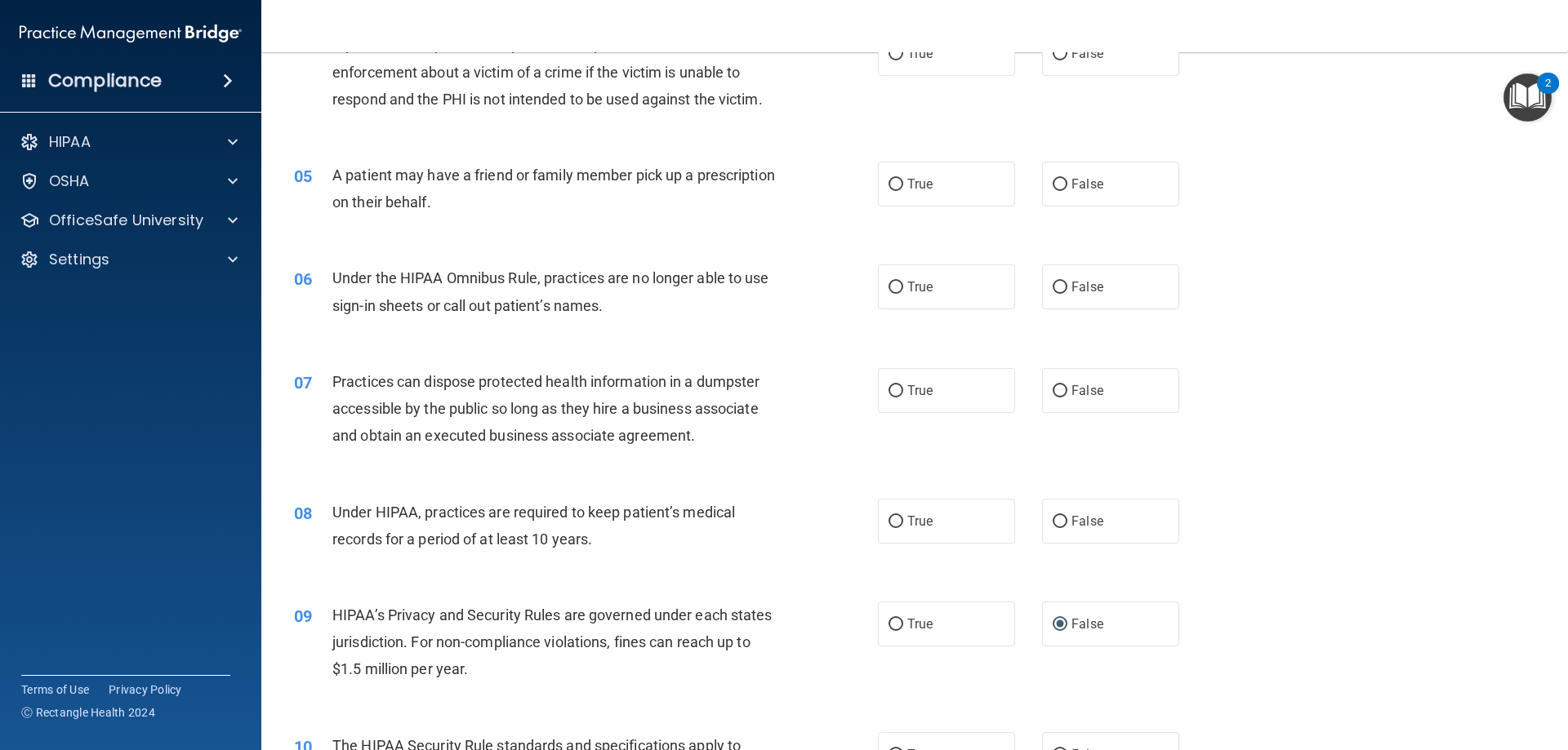
scroll to position [0, 0]
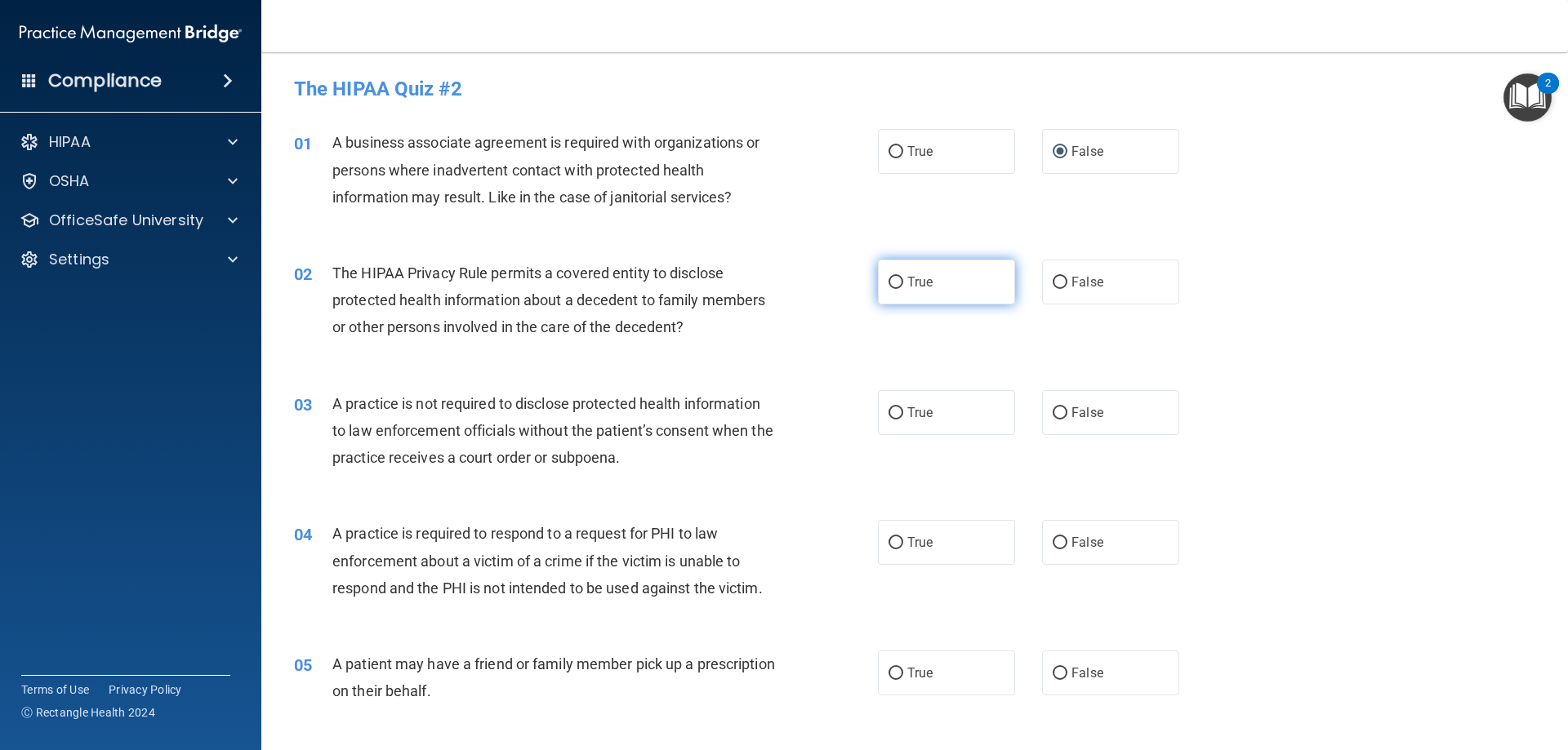
click at [888, 277] on input "True" at bounding box center [895, 282] width 14 height 12
radio input "true"
click at [1052, 414] on input "False" at bounding box center [1059, 413] width 14 height 12
radio input "true"
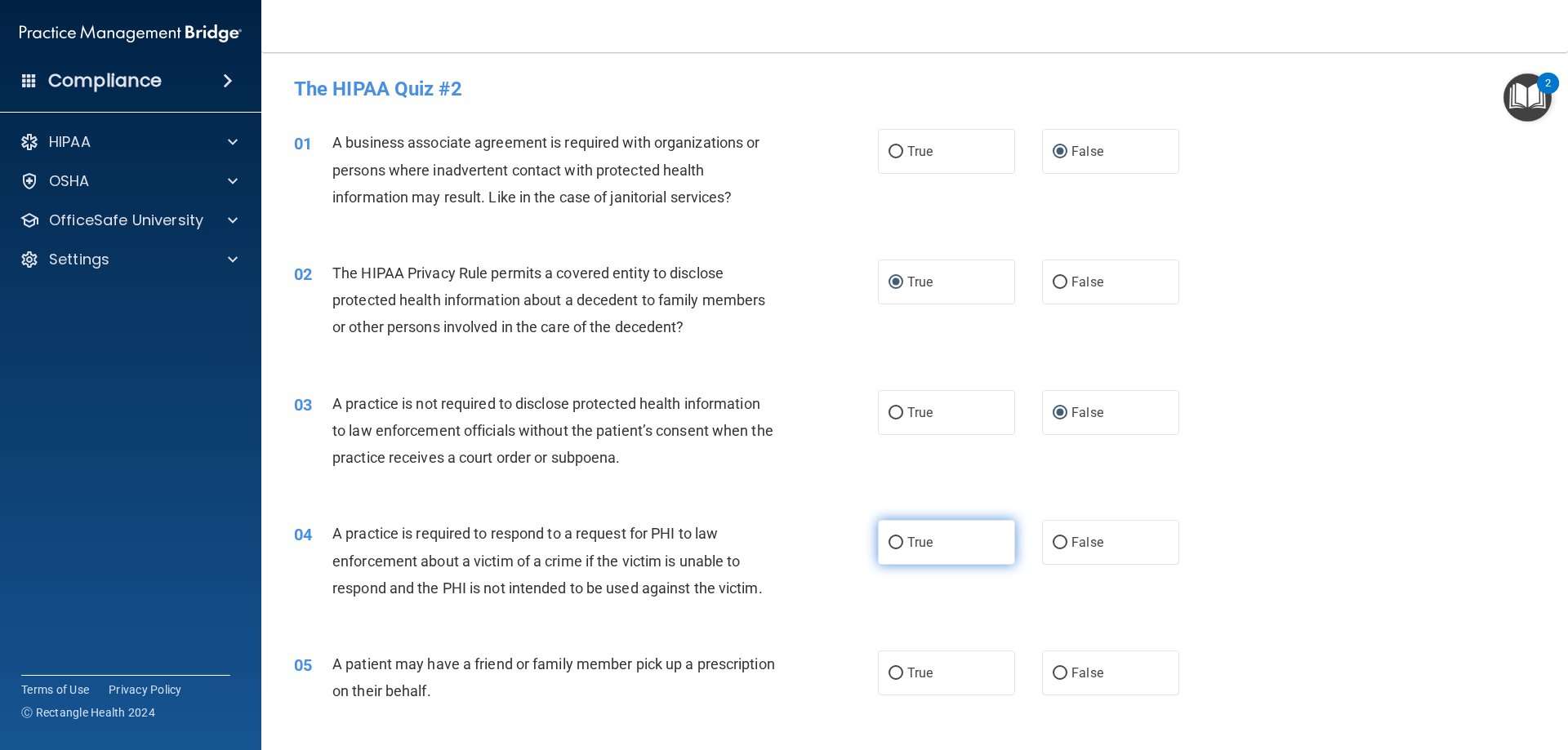
click at [888, 539] on input "True" at bounding box center [895, 543] width 14 height 12
radio input "true"
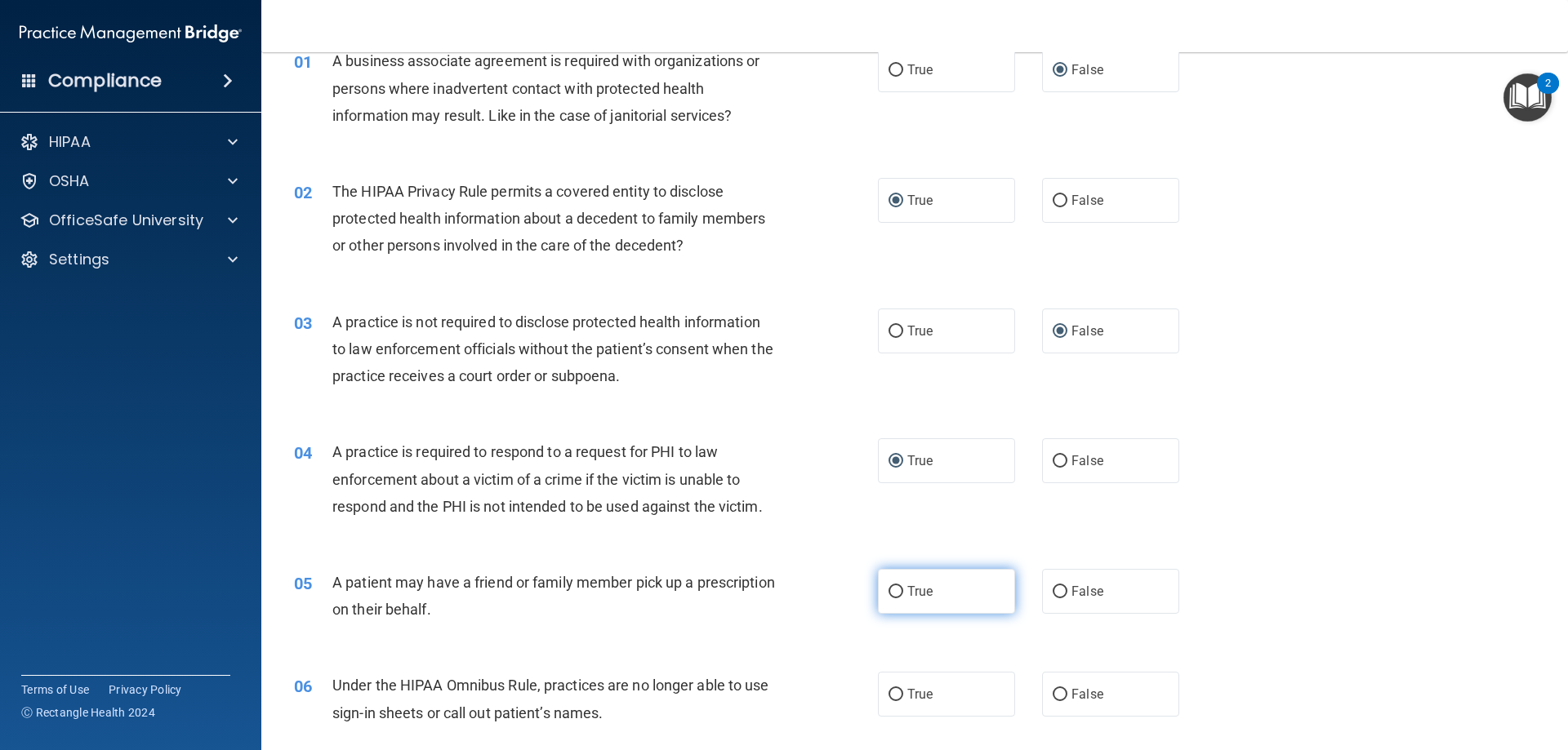
click at [894, 591] on input "True" at bounding box center [895, 591] width 14 height 12
radio input "true"
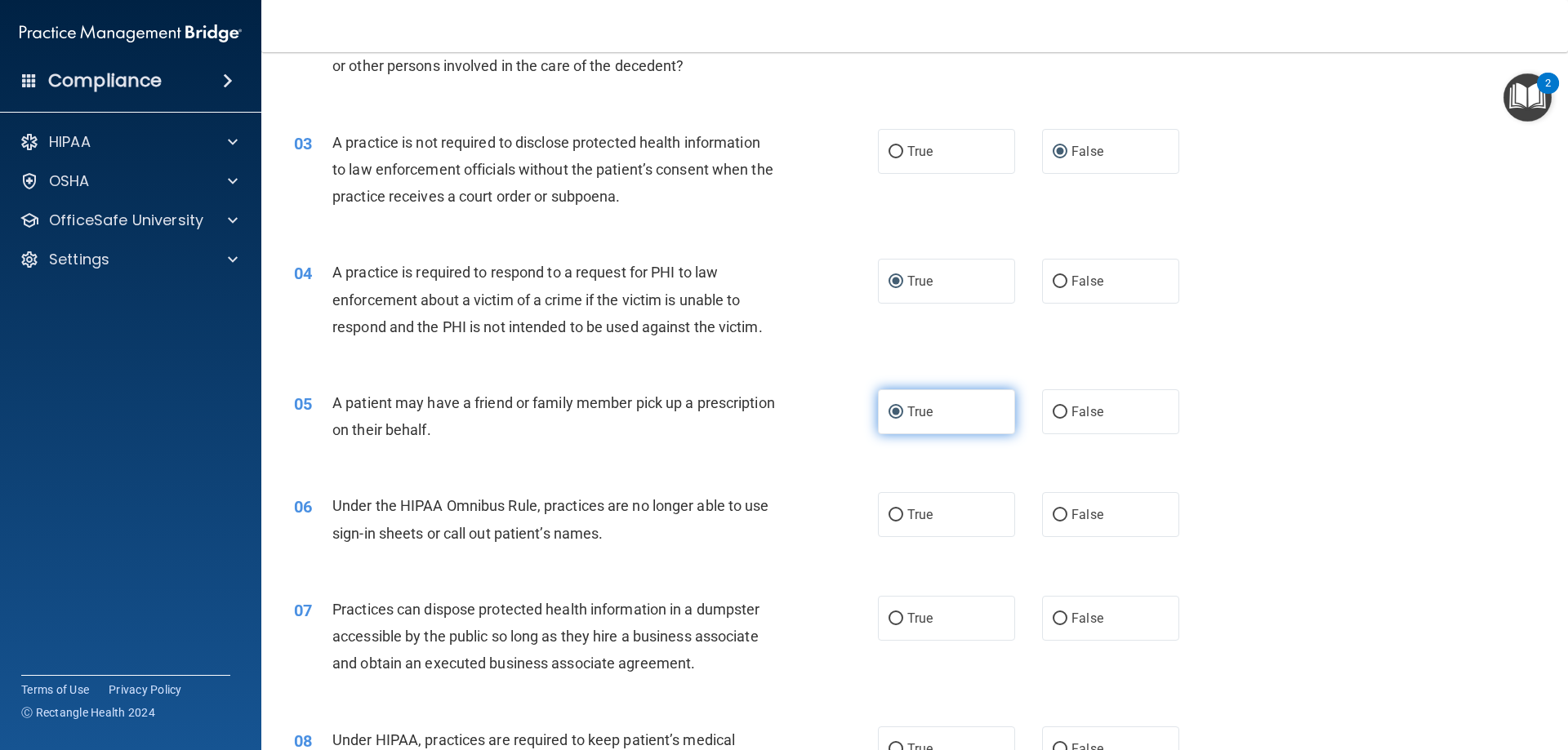
scroll to position [327, 0]
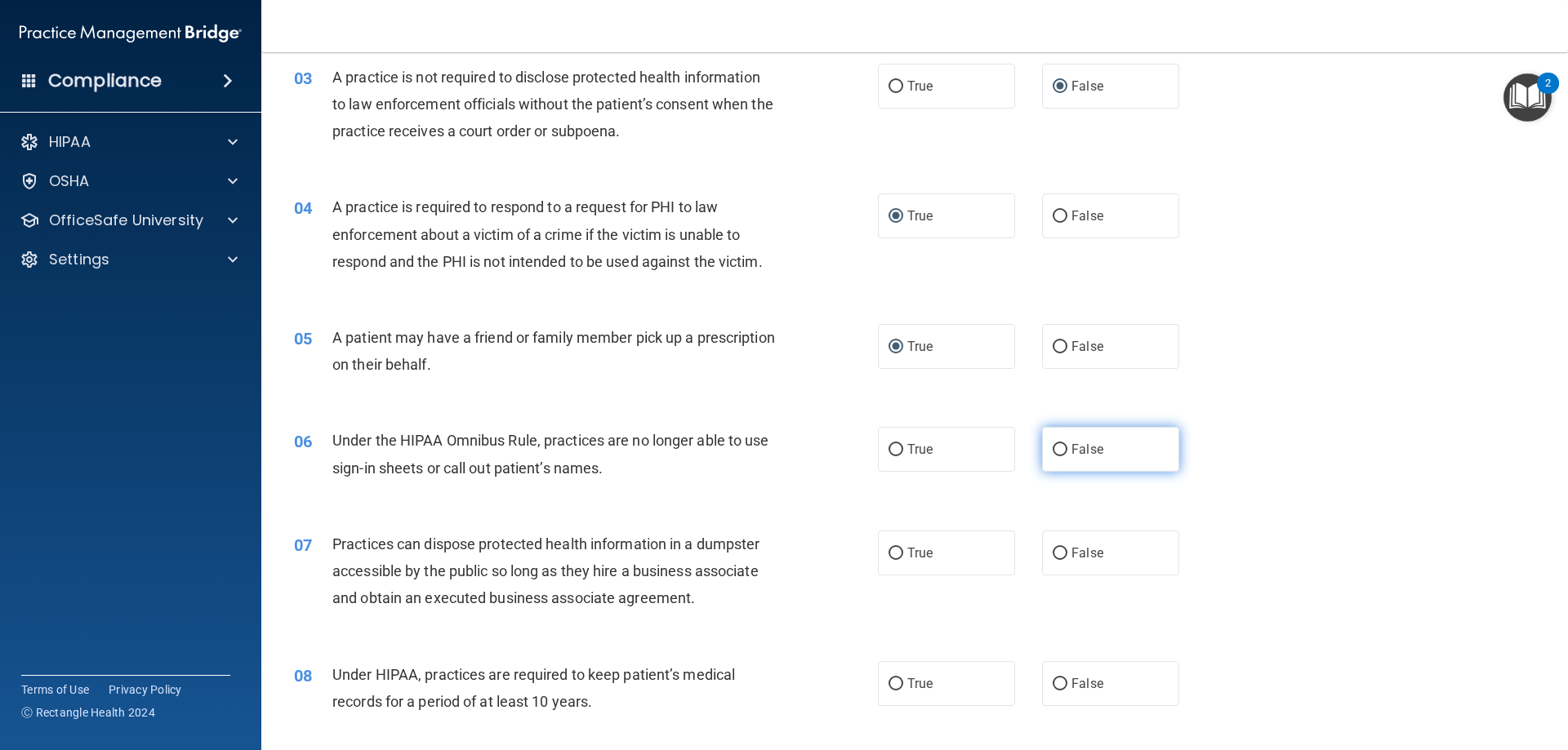
click at [1052, 455] on input "False" at bounding box center [1059, 450] width 14 height 12
radio input "true"
click at [1053, 549] on input "False" at bounding box center [1059, 553] width 14 height 12
radio input "true"
click at [1057, 684] on input "False" at bounding box center [1059, 684] width 14 height 12
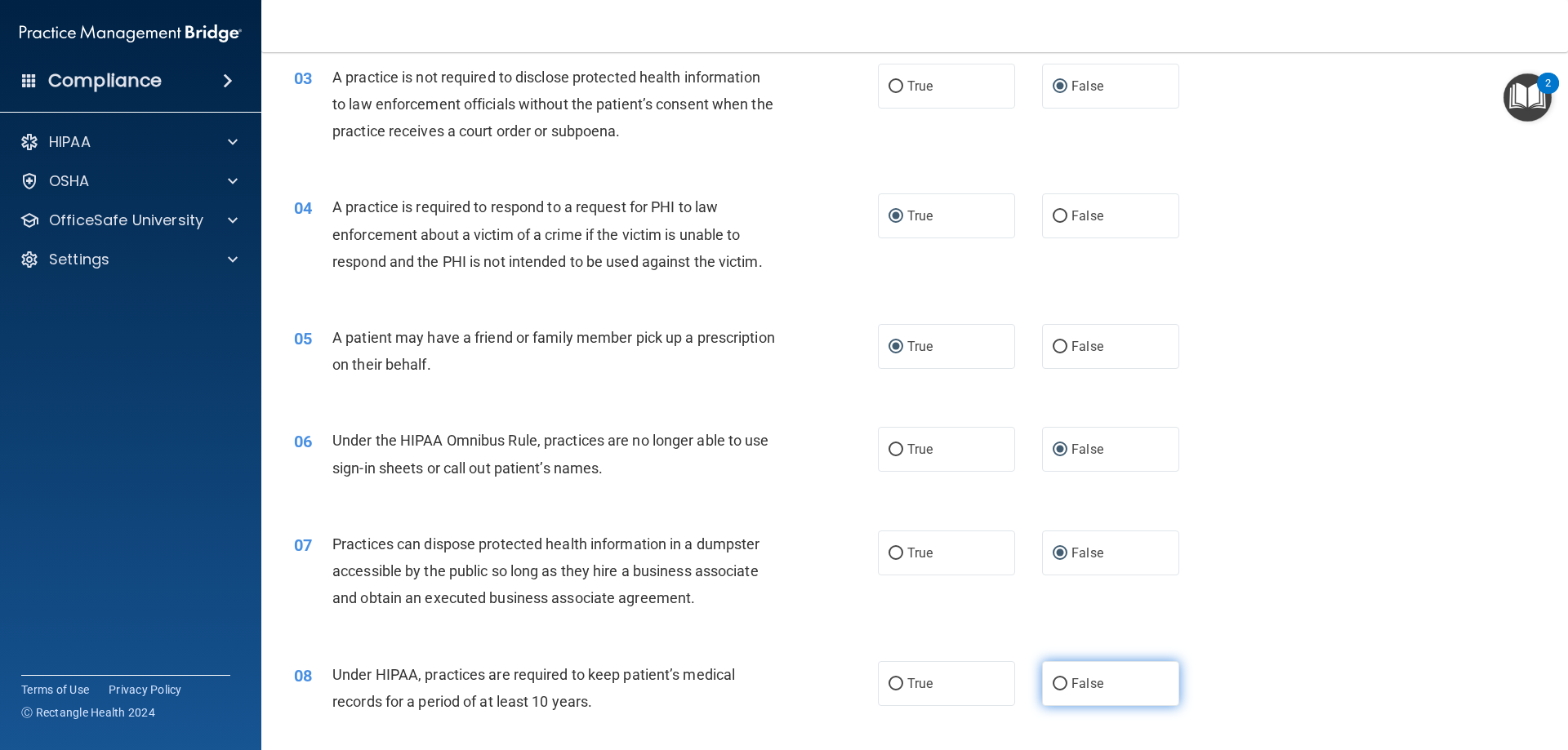
radio input "true"
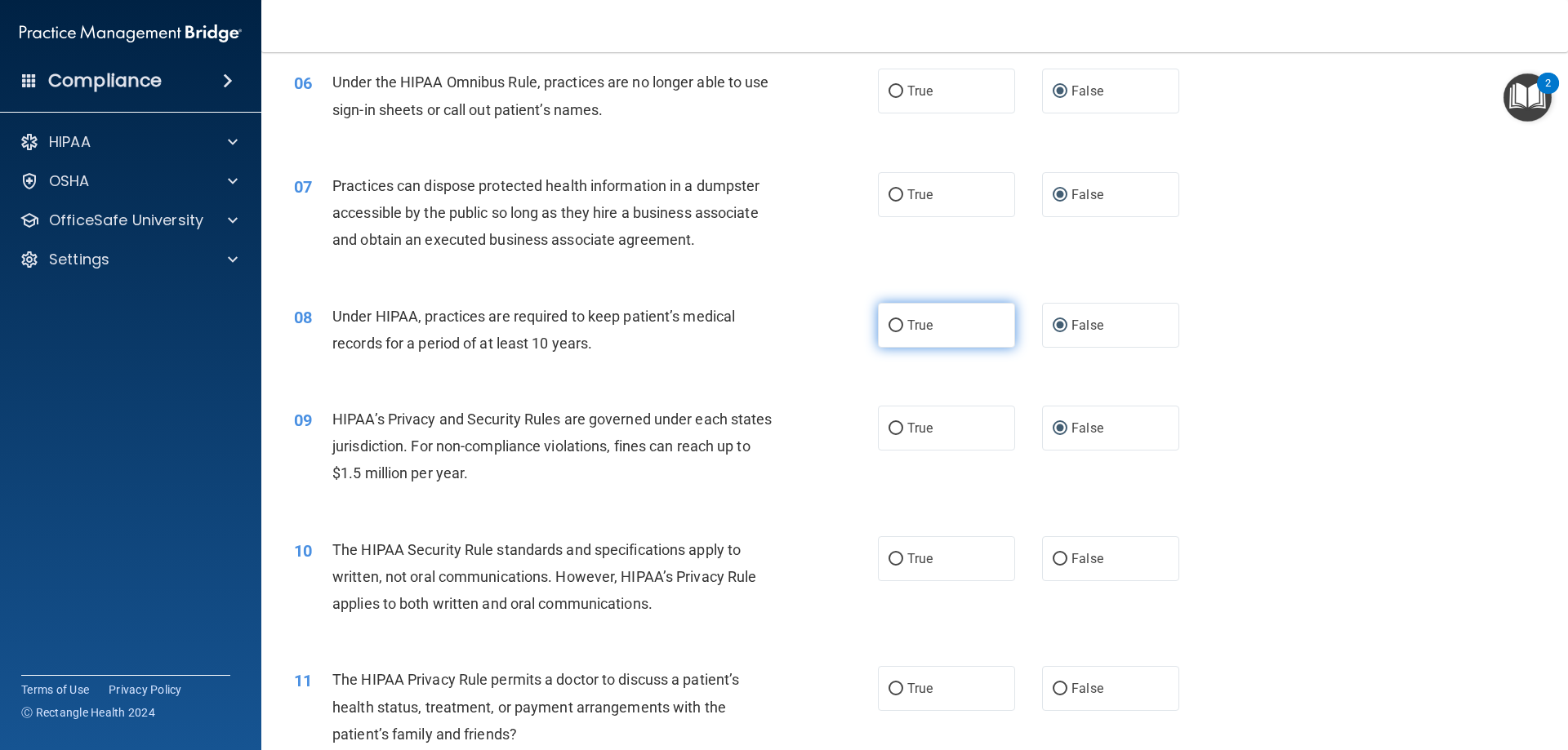
scroll to position [735, 0]
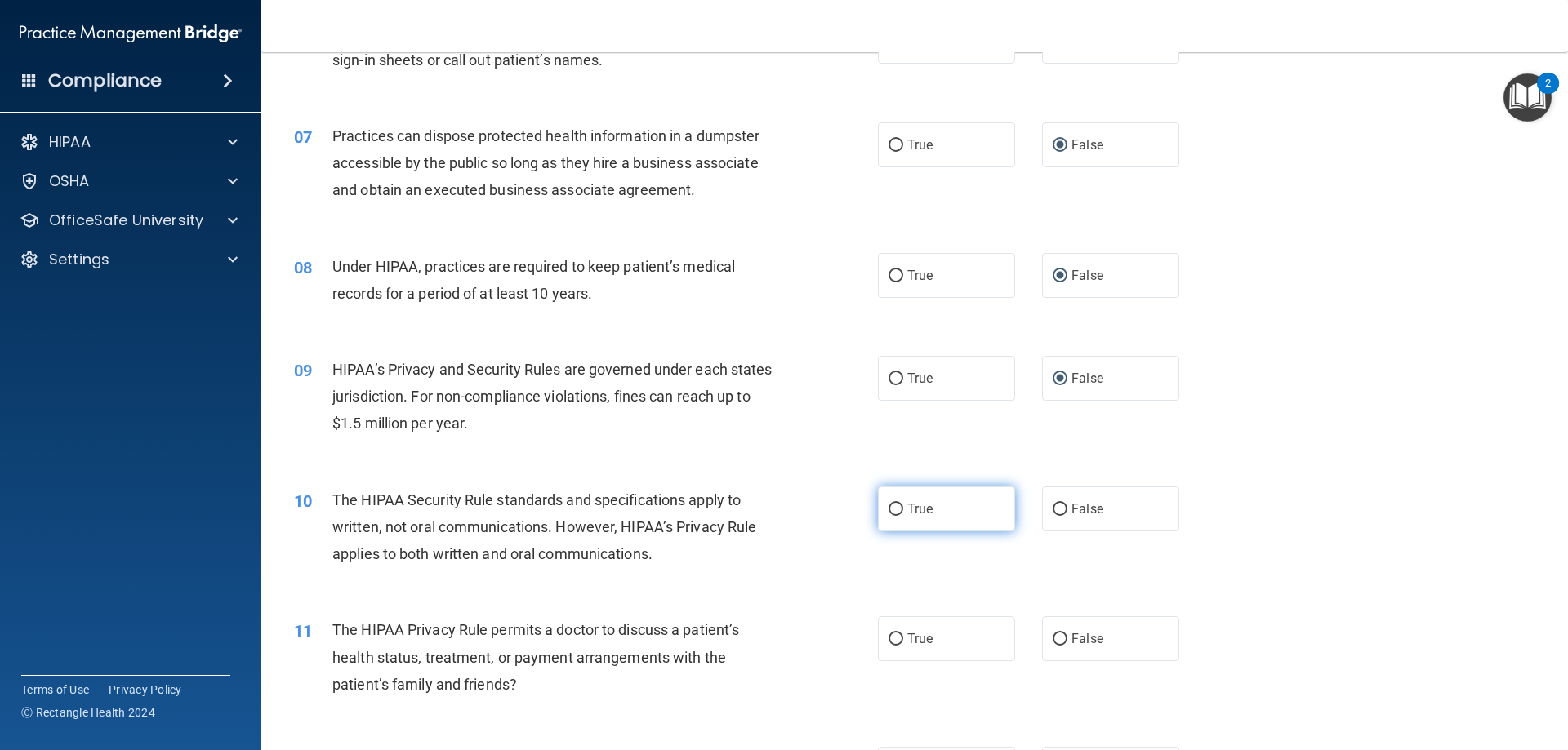
click at [888, 507] on input "True" at bounding box center [895, 509] width 14 height 12
radio input "true"
click at [891, 638] on input "True" at bounding box center [895, 639] width 14 height 12
radio input "true"
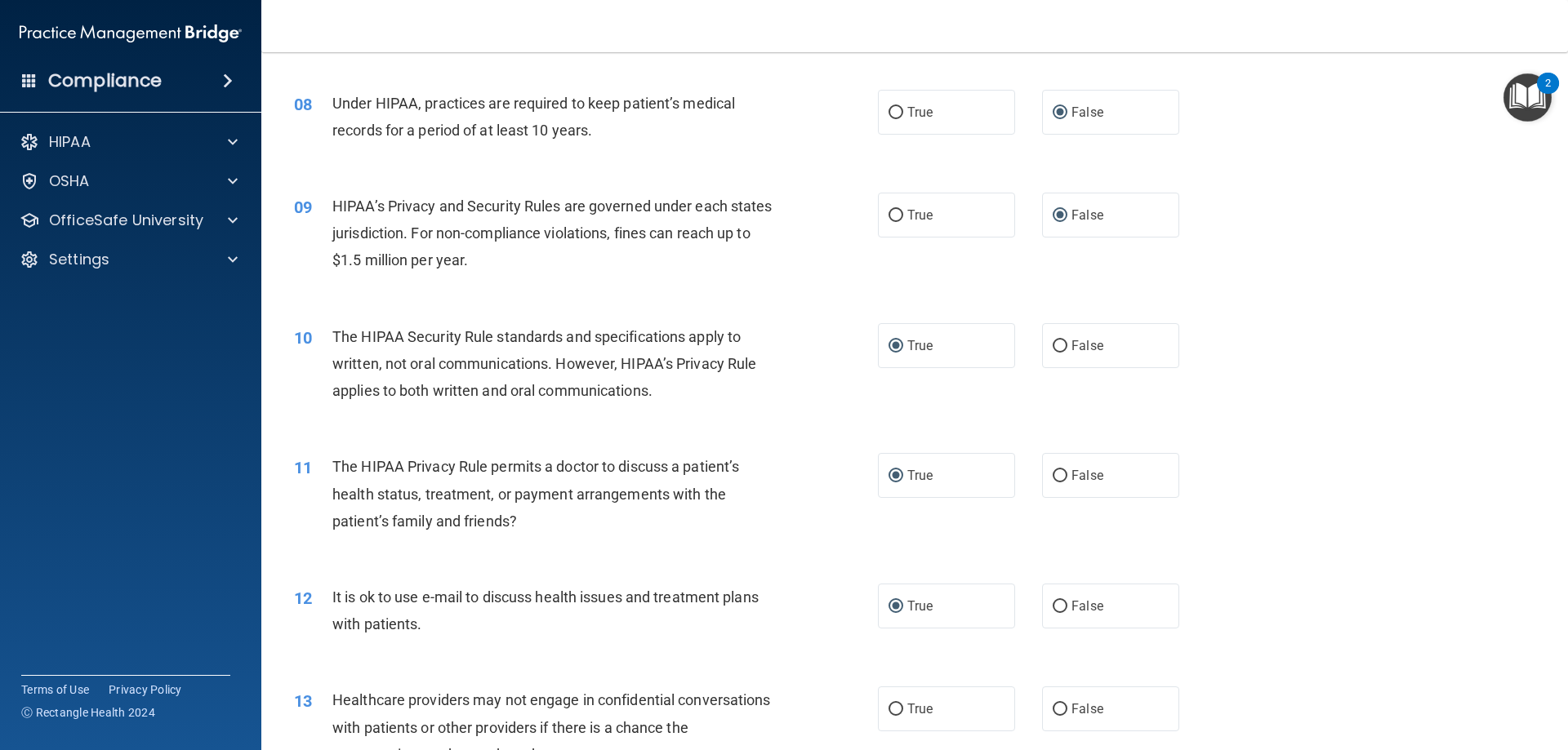
scroll to position [1143, 0]
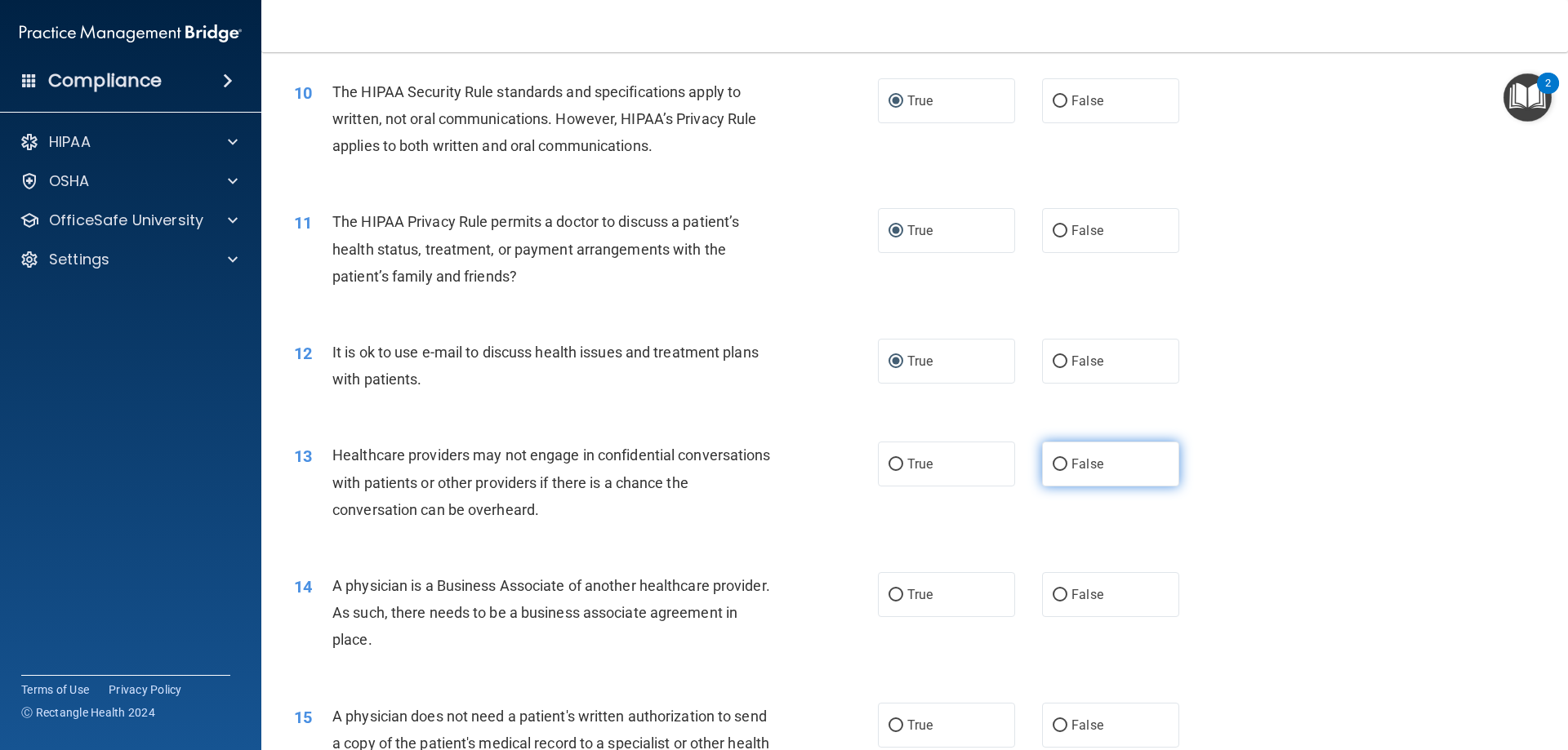
click at [1052, 460] on input "False" at bounding box center [1059, 464] width 14 height 12
radio input "true"
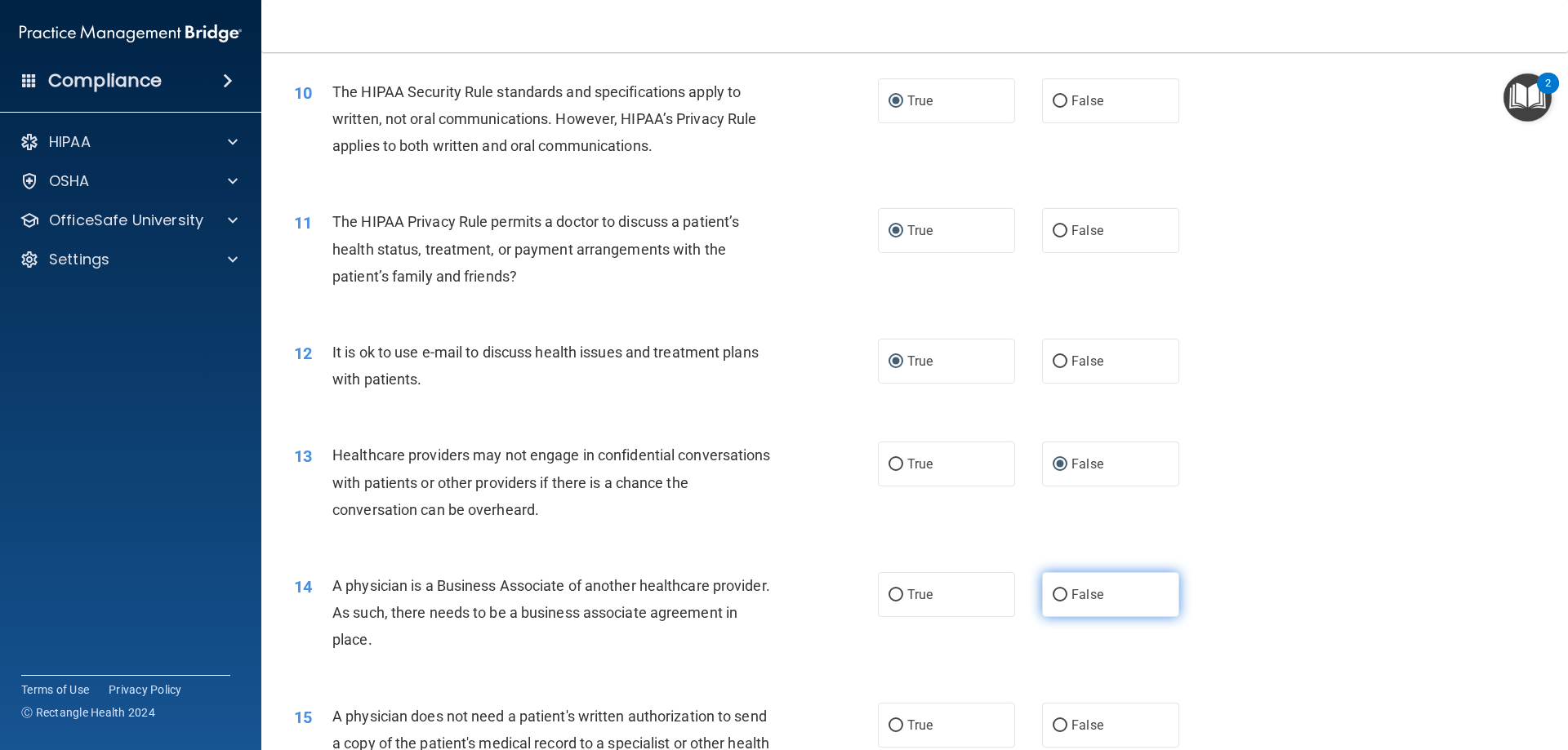
click at [1052, 594] on input "False" at bounding box center [1059, 595] width 14 height 12
radio input "true"
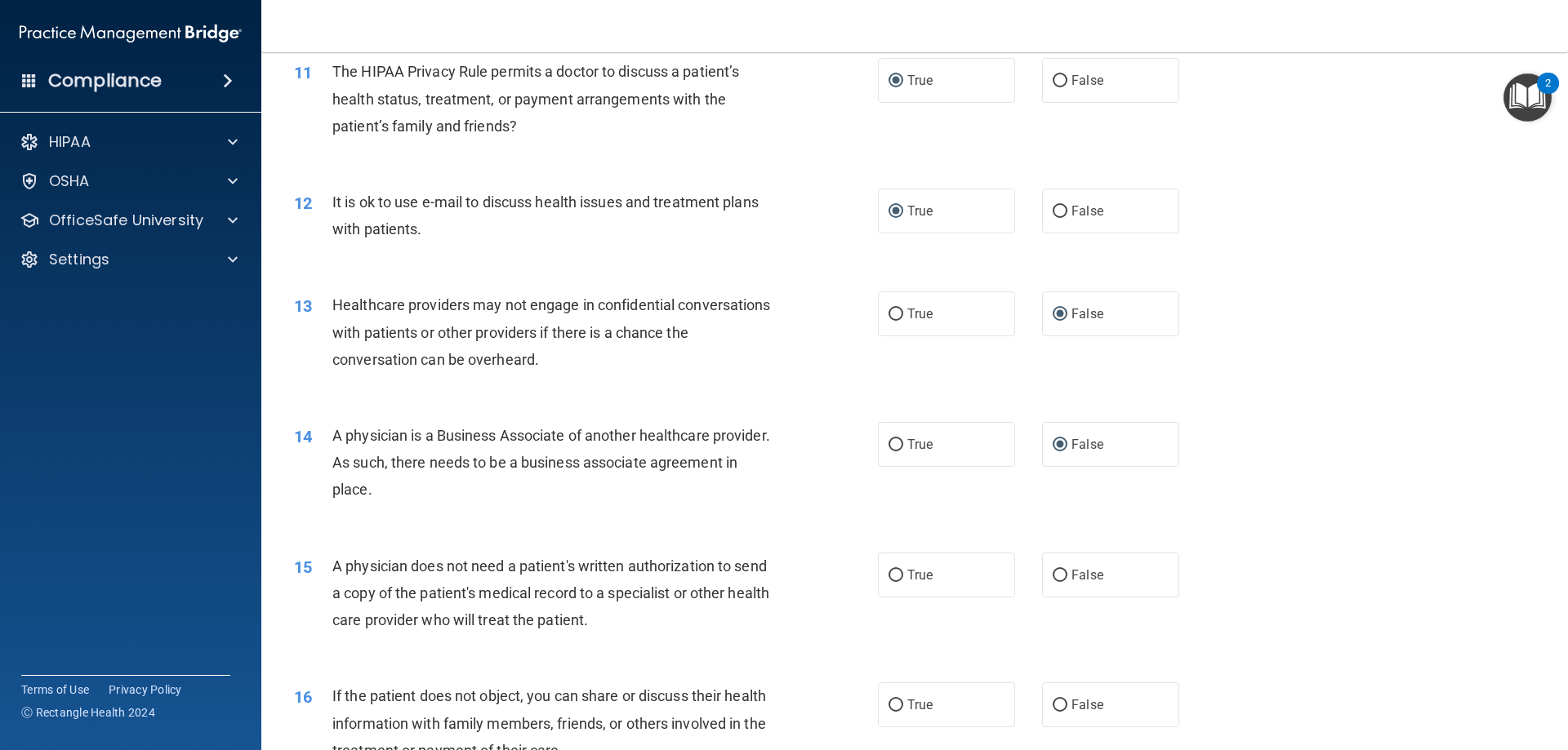
scroll to position [1306, 0]
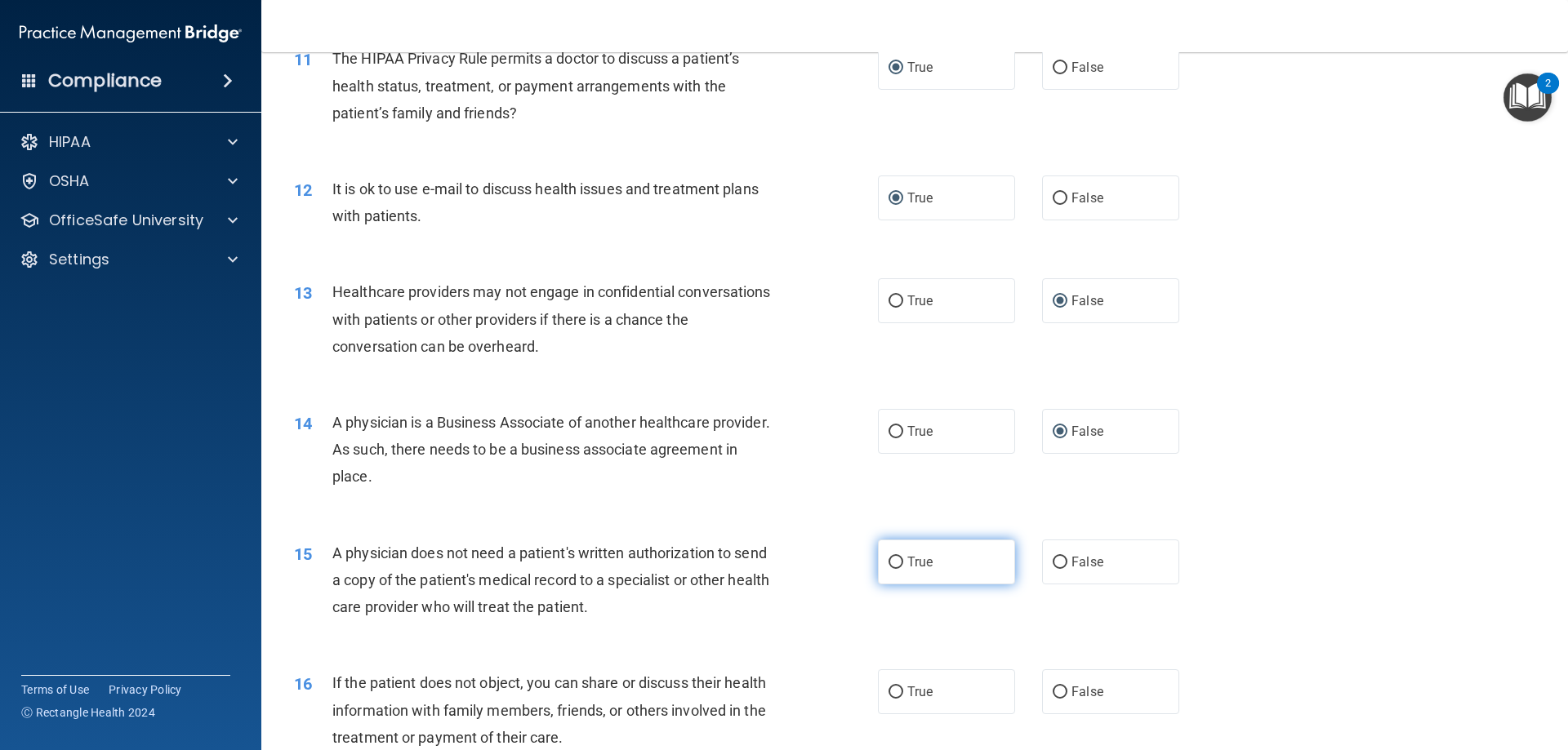
click at [889, 567] on input "True" at bounding box center [895, 562] width 14 height 12
radio input "true"
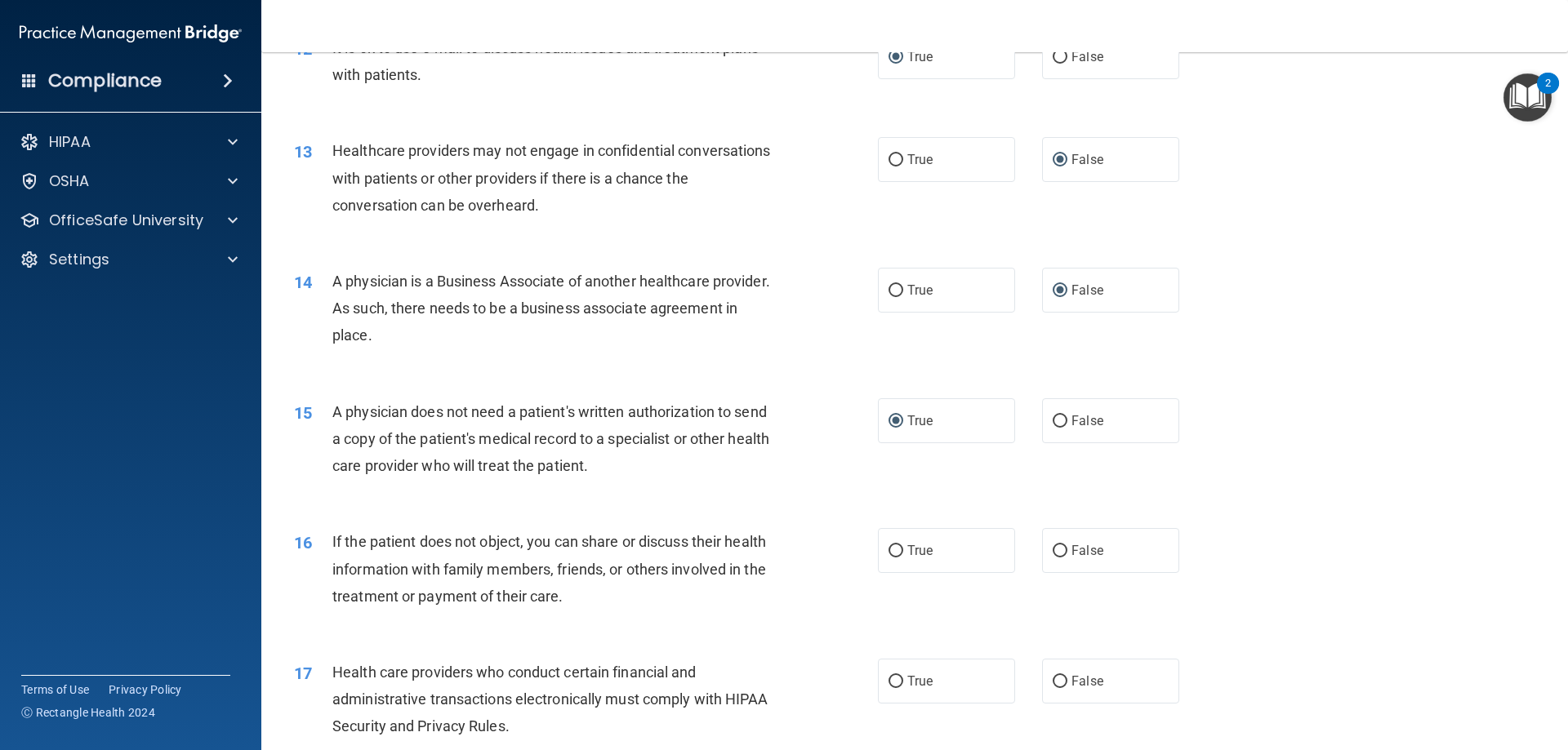
scroll to position [1470, 0]
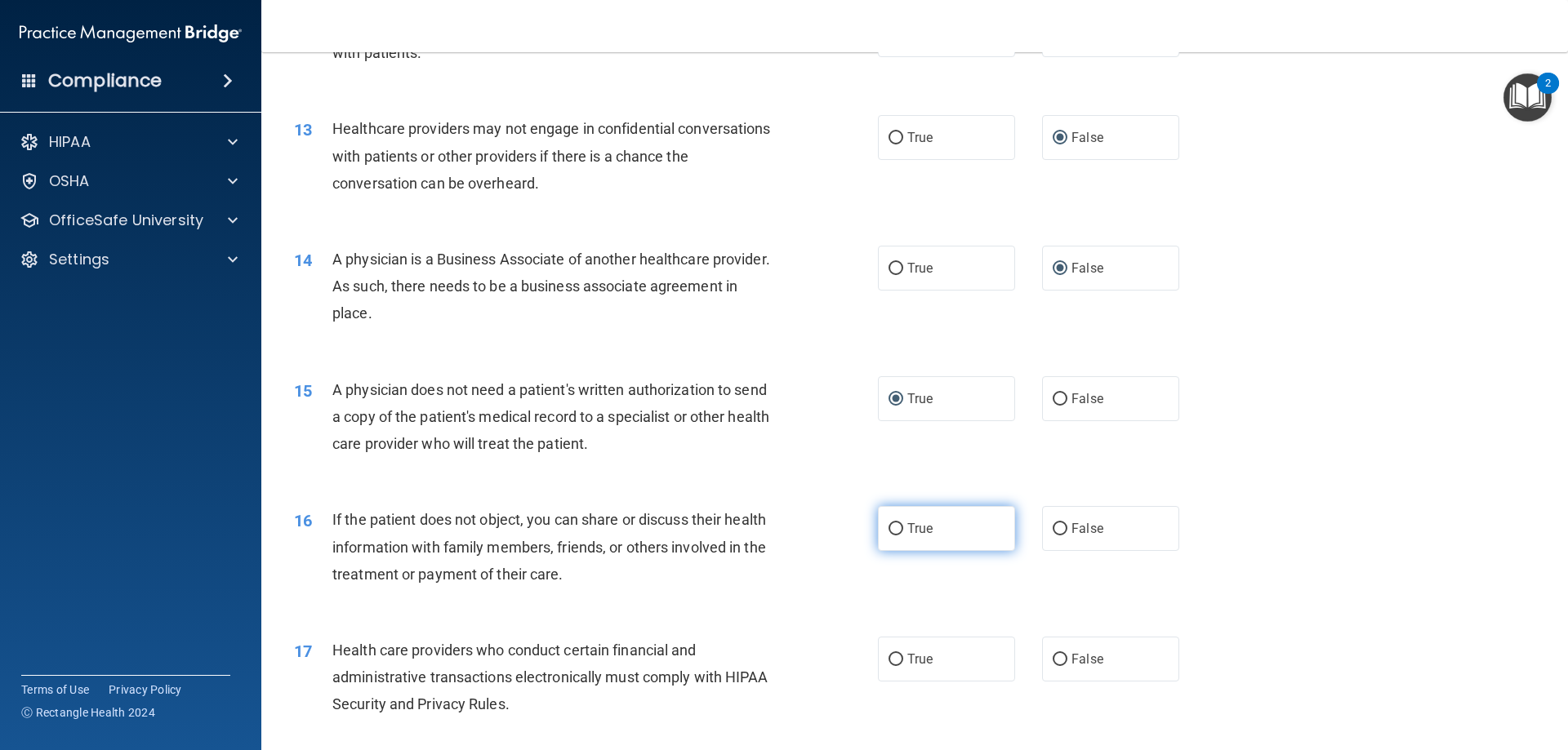
click at [891, 527] on input "True" at bounding box center [895, 529] width 14 height 12
radio input "true"
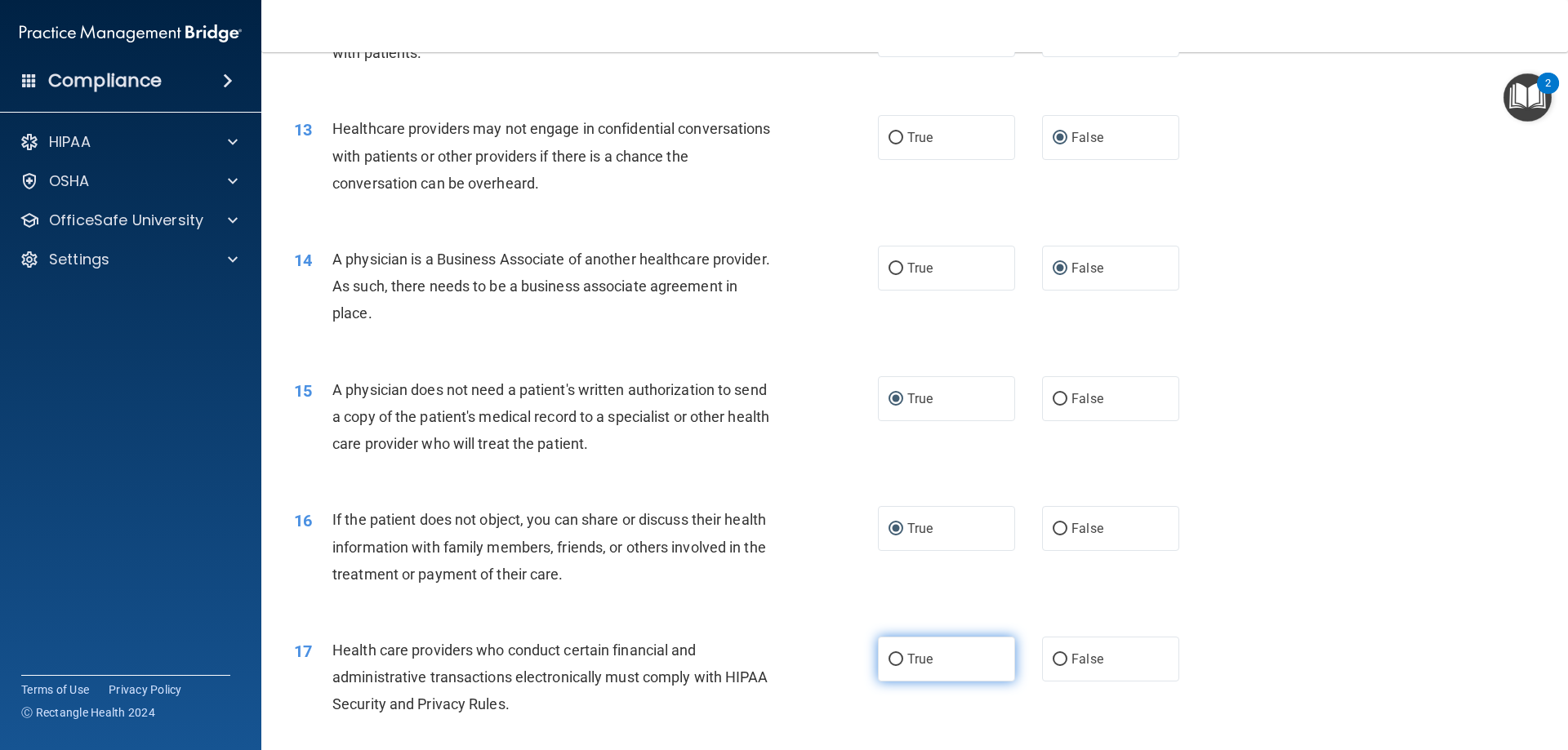
click at [888, 663] on input "True" at bounding box center [895, 660] width 14 height 12
radio input "true"
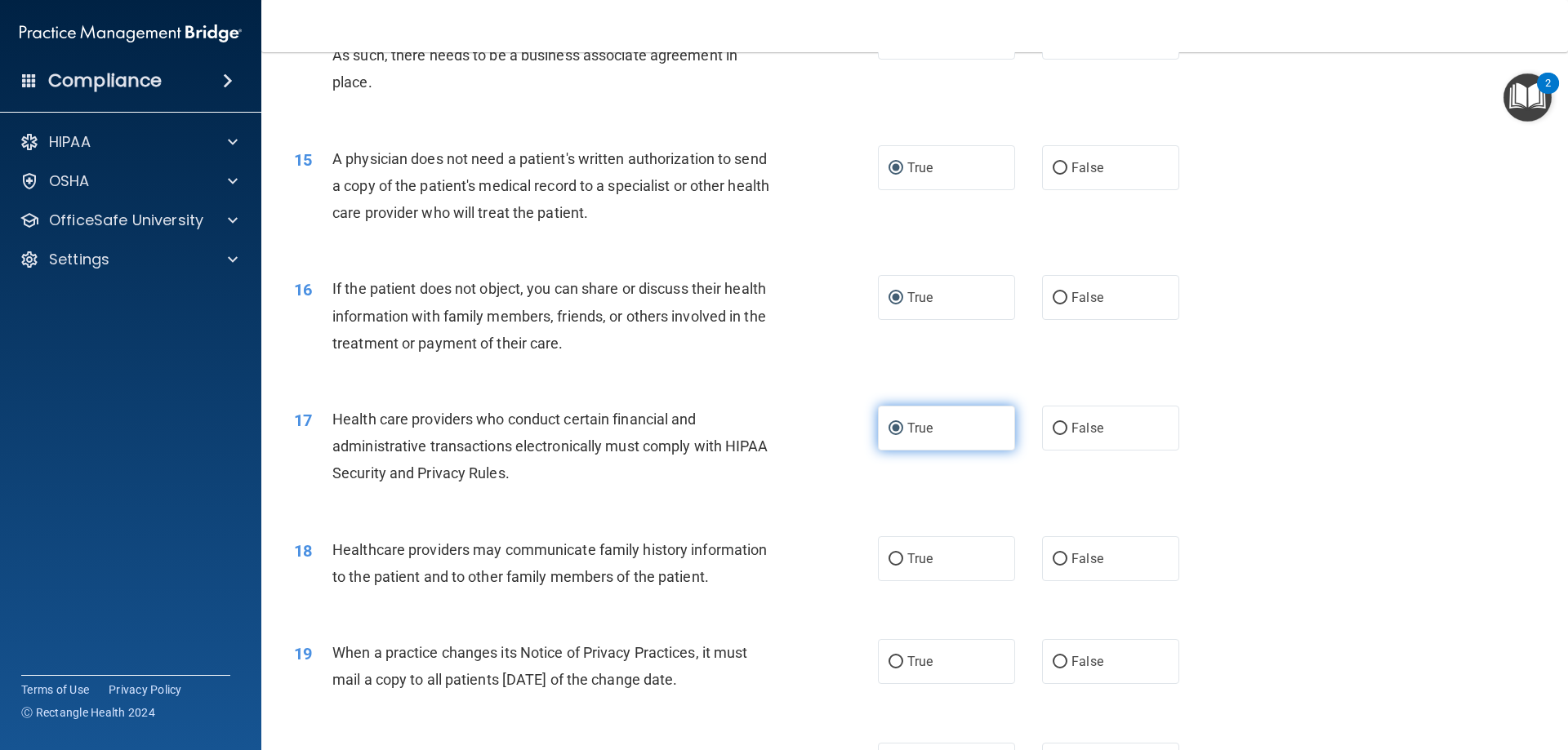
scroll to position [1715, 0]
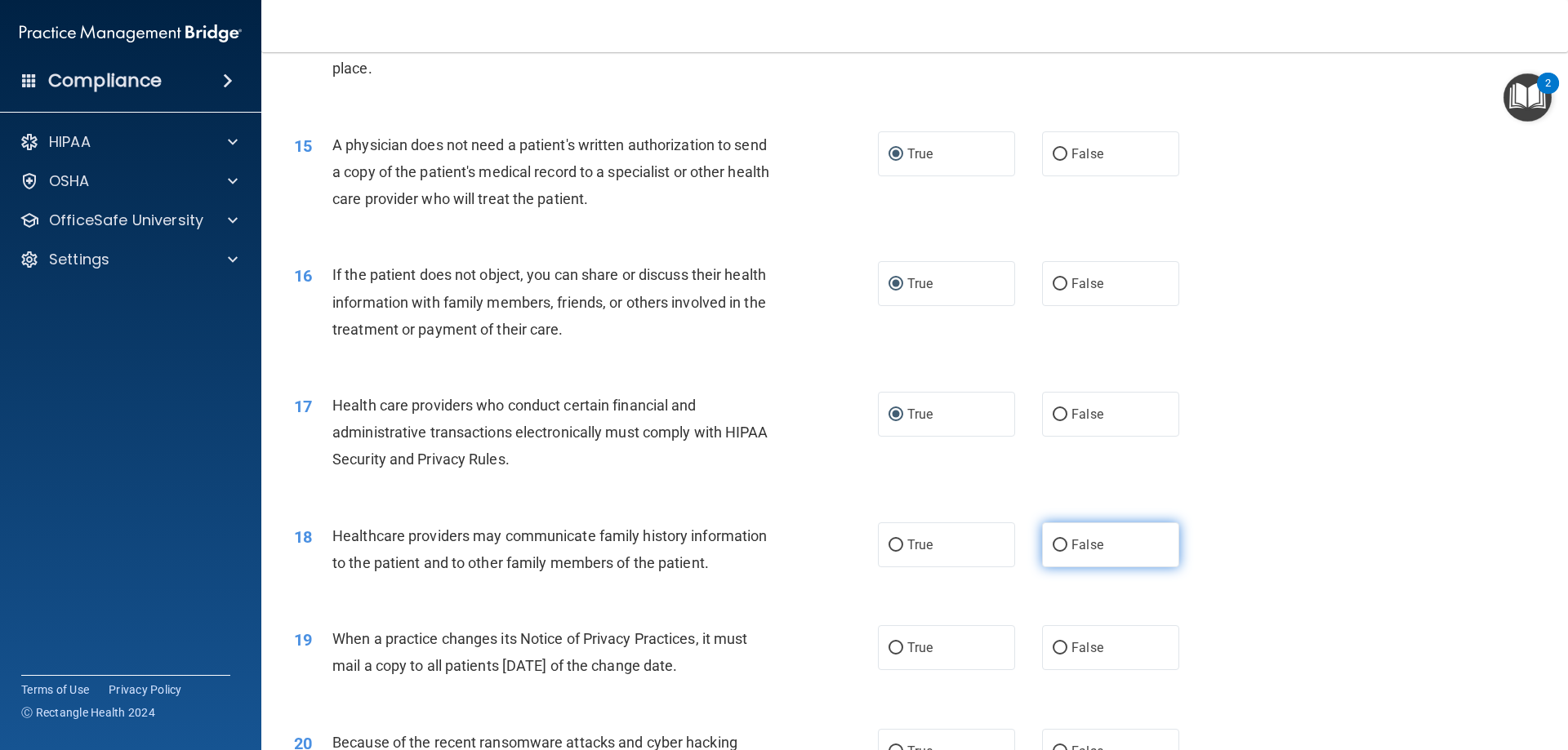
click at [1052, 545] on input "False" at bounding box center [1059, 545] width 14 height 12
radio input "true"
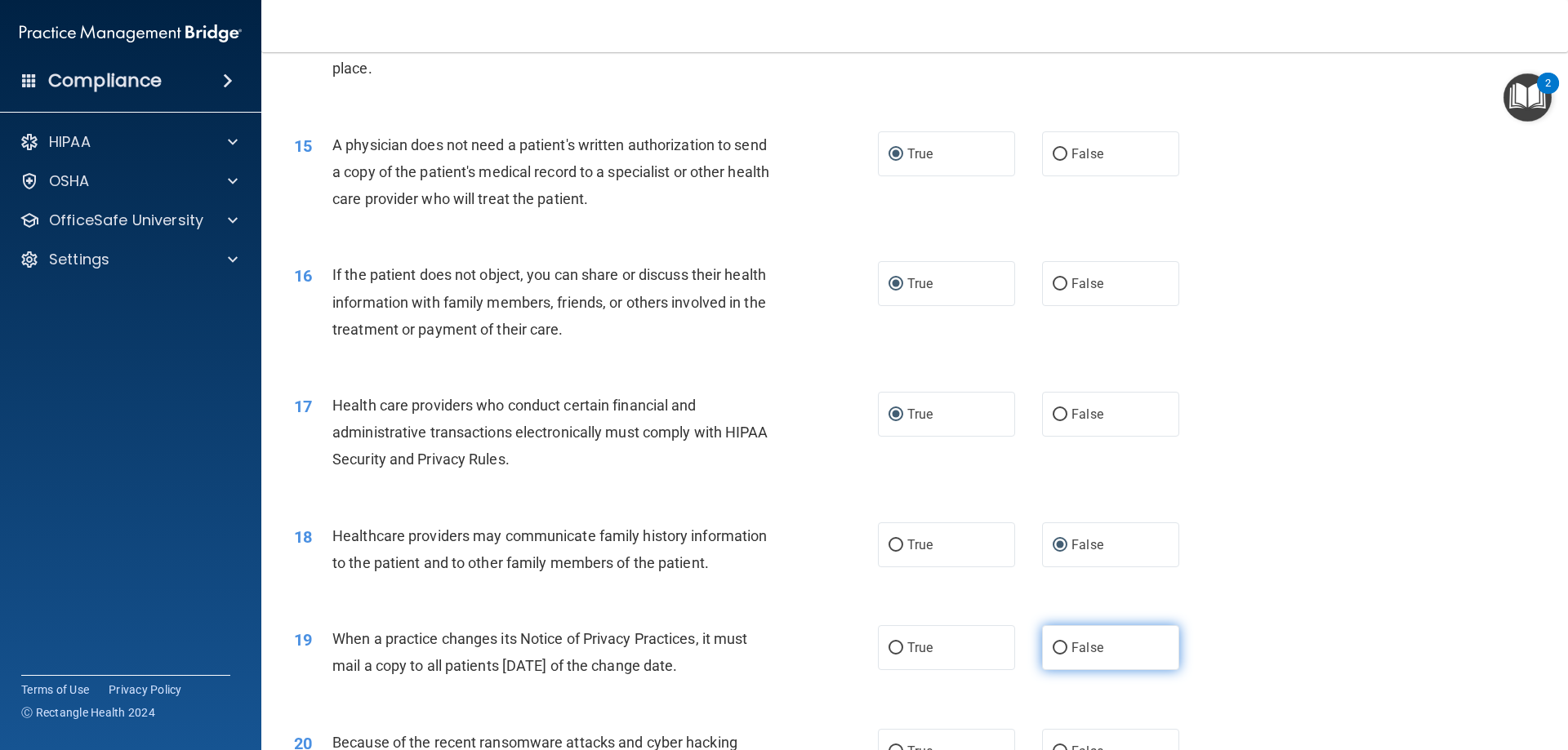
click at [1052, 649] on input "False" at bounding box center [1059, 648] width 14 height 12
radio input "true"
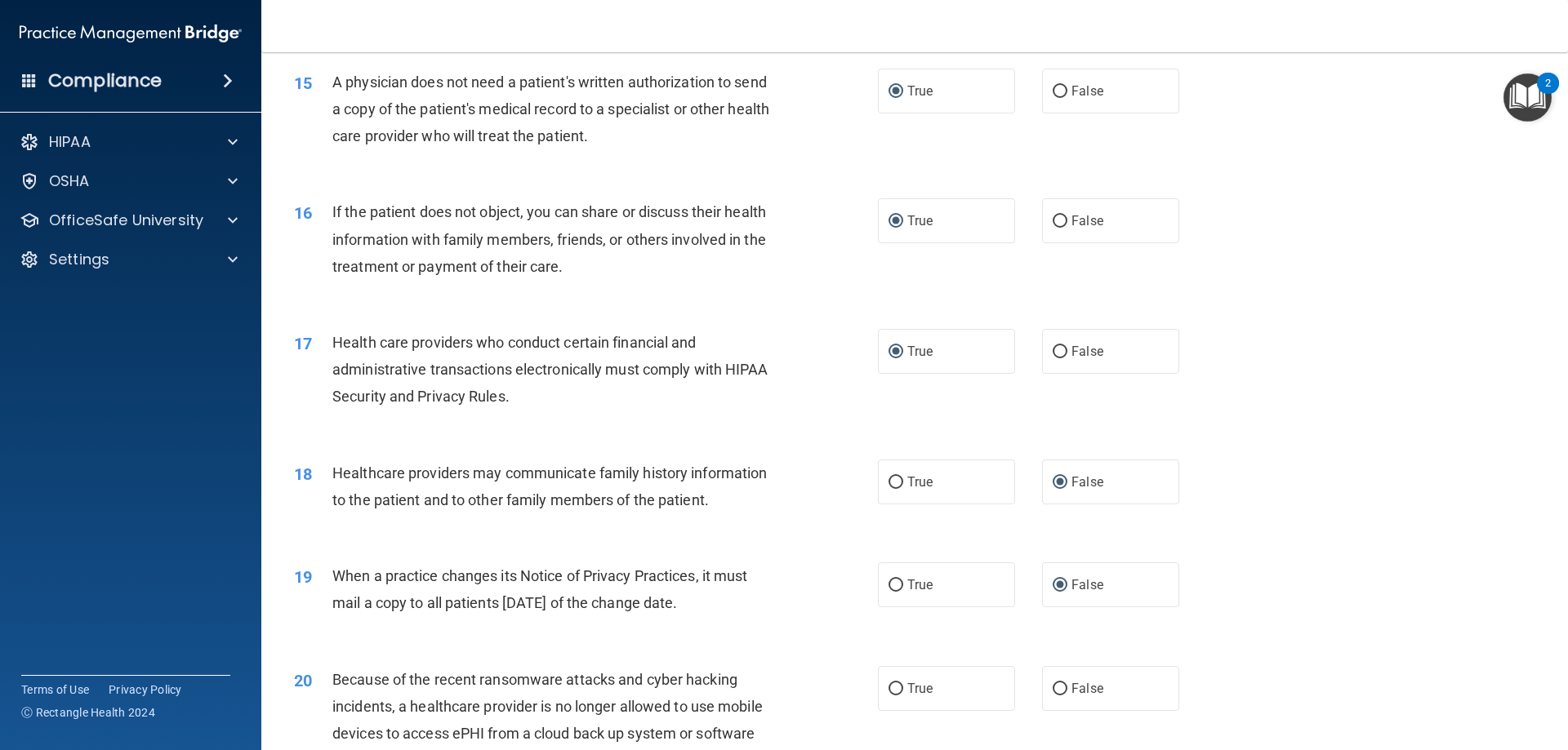
scroll to position [2040, 0]
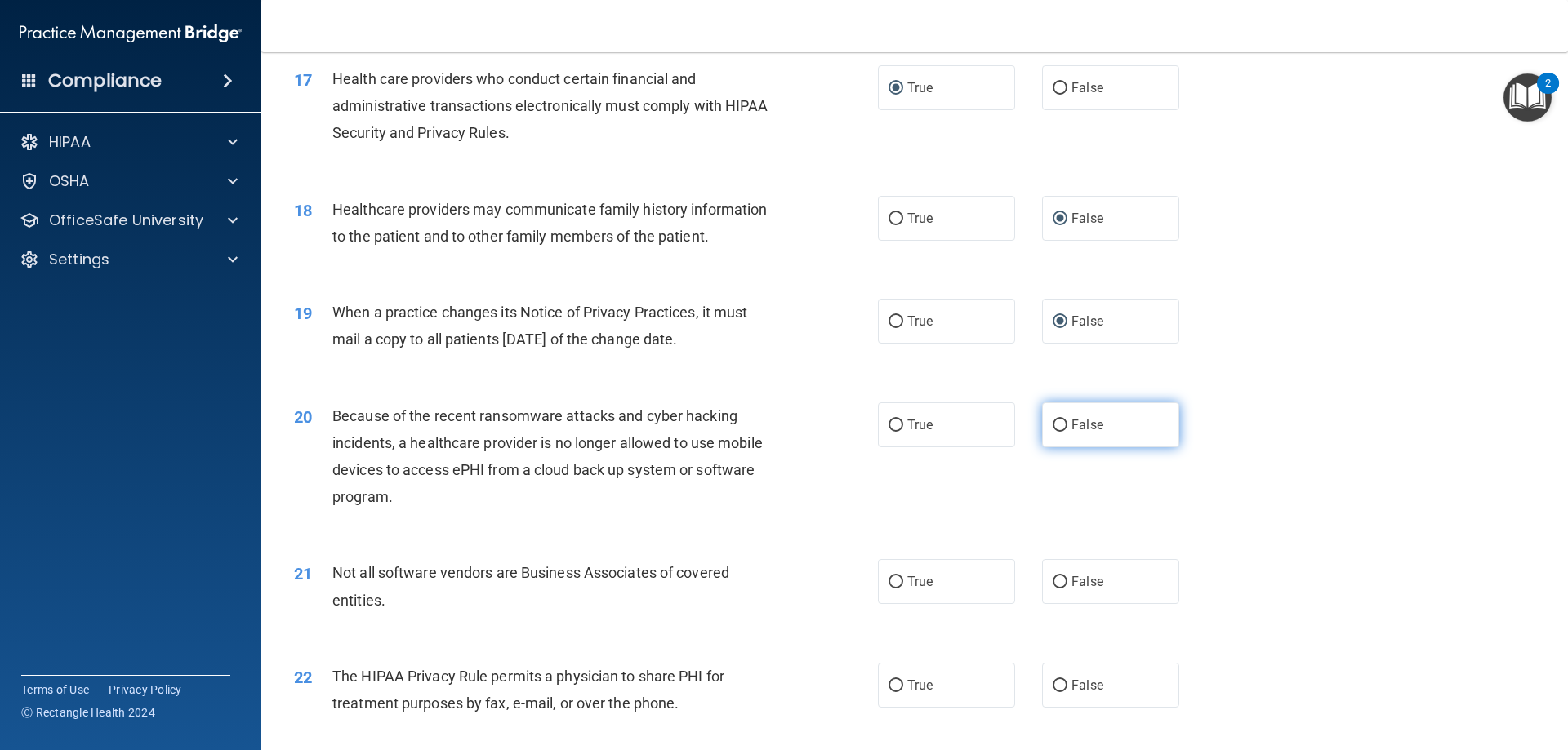
click at [1050, 432] on label "False" at bounding box center [1110, 424] width 137 height 45
click at [1052, 432] on input "False" at bounding box center [1059, 425] width 14 height 12
radio input "true"
click at [1053, 584] on input "False" at bounding box center [1059, 582] width 14 height 12
radio input "true"
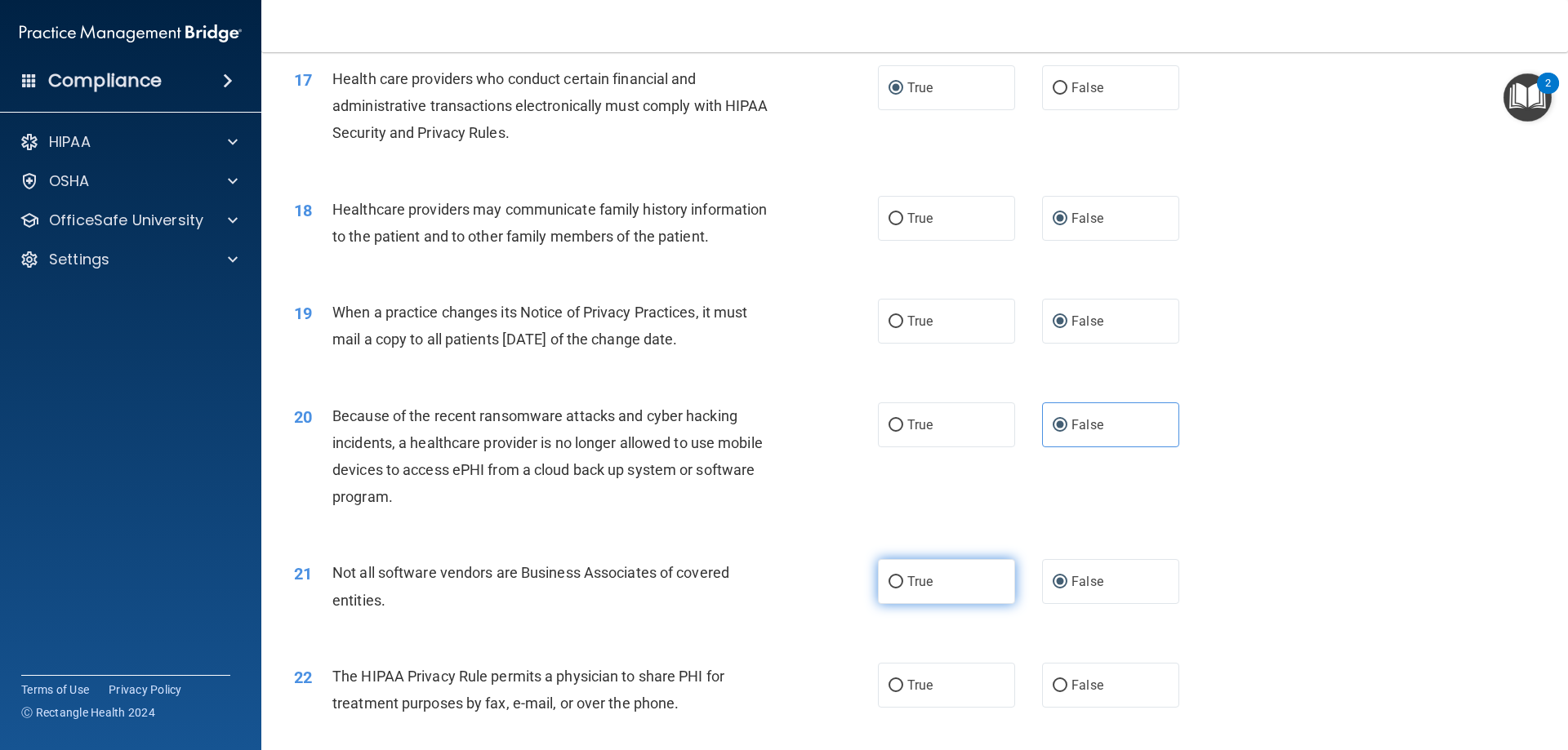
click at [894, 579] on input "True" at bounding box center [895, 582] width 14 height 12
radio input "true"
radio input "false"
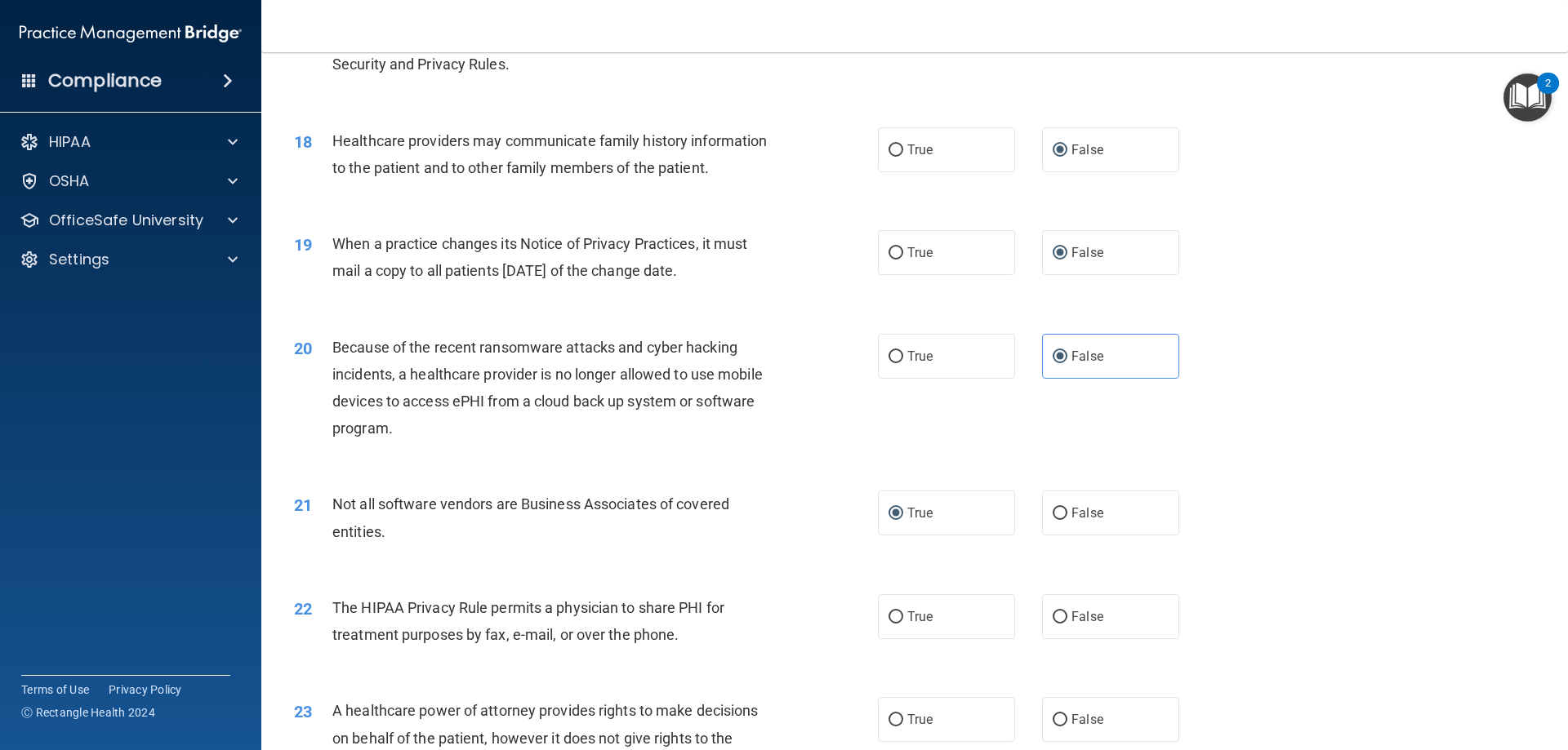
scroll to position [2203, 0]
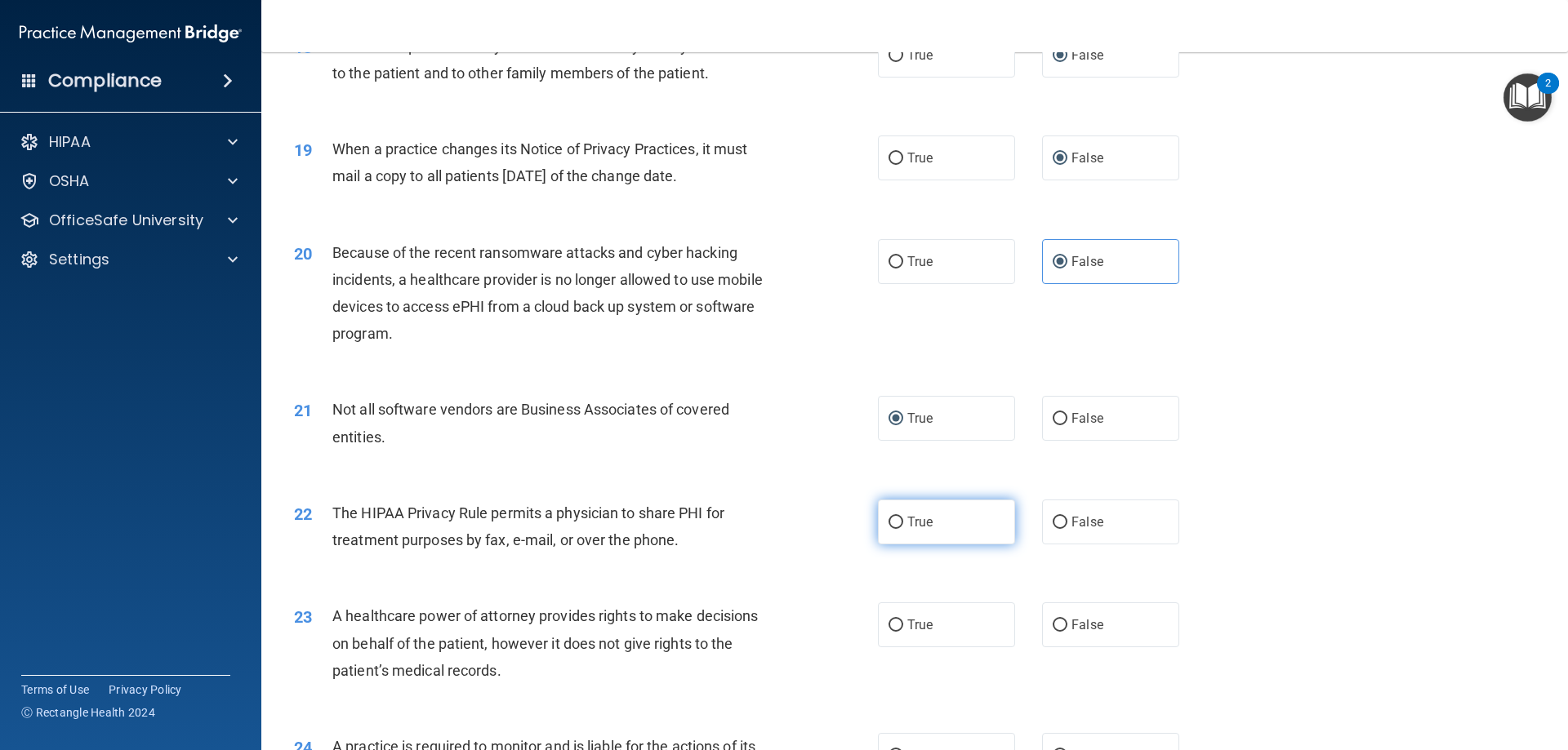
click at [892, 516] on input "True" at bounding box center [895, 522] width 14 height 12
radio input "true"
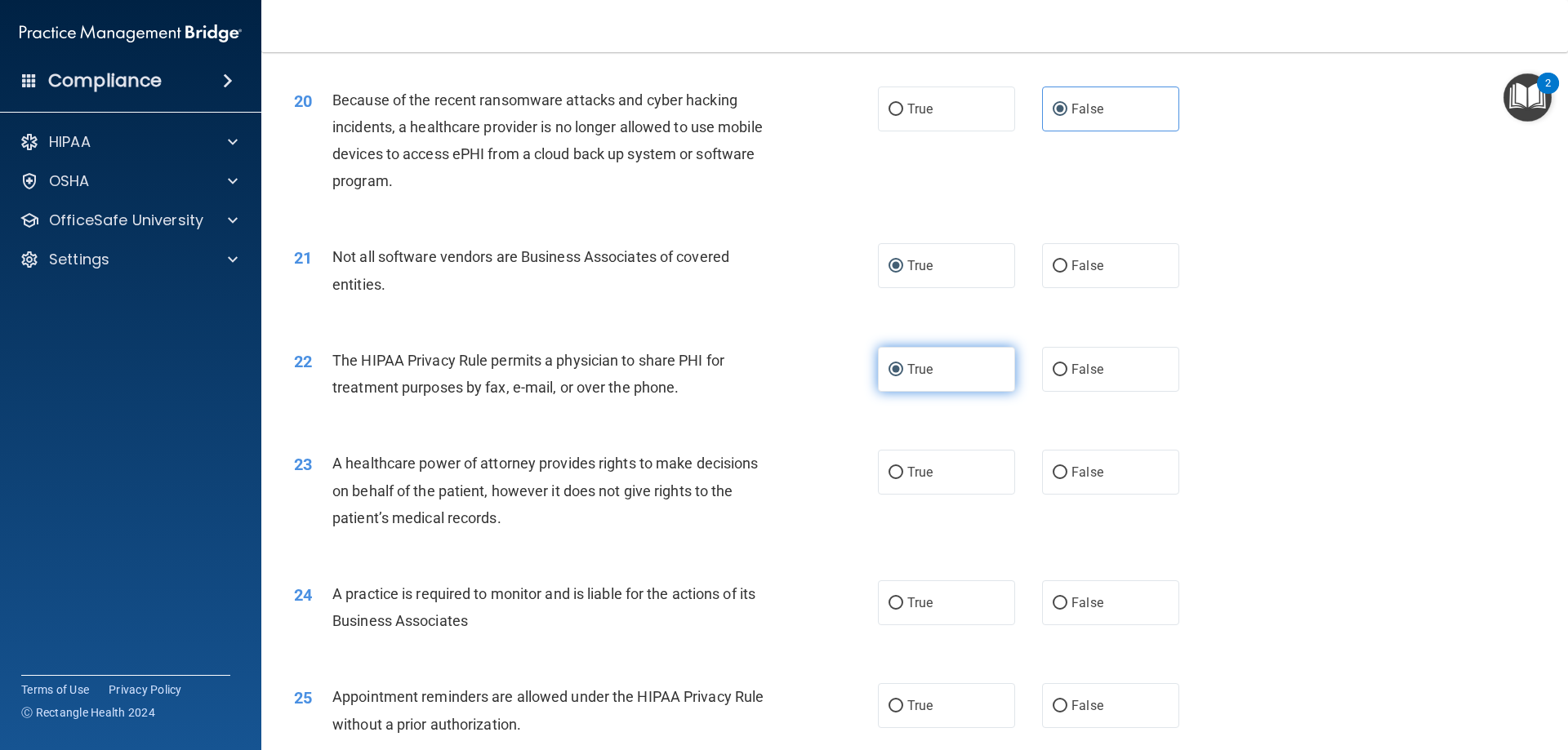
scroll to position [2367, 0]
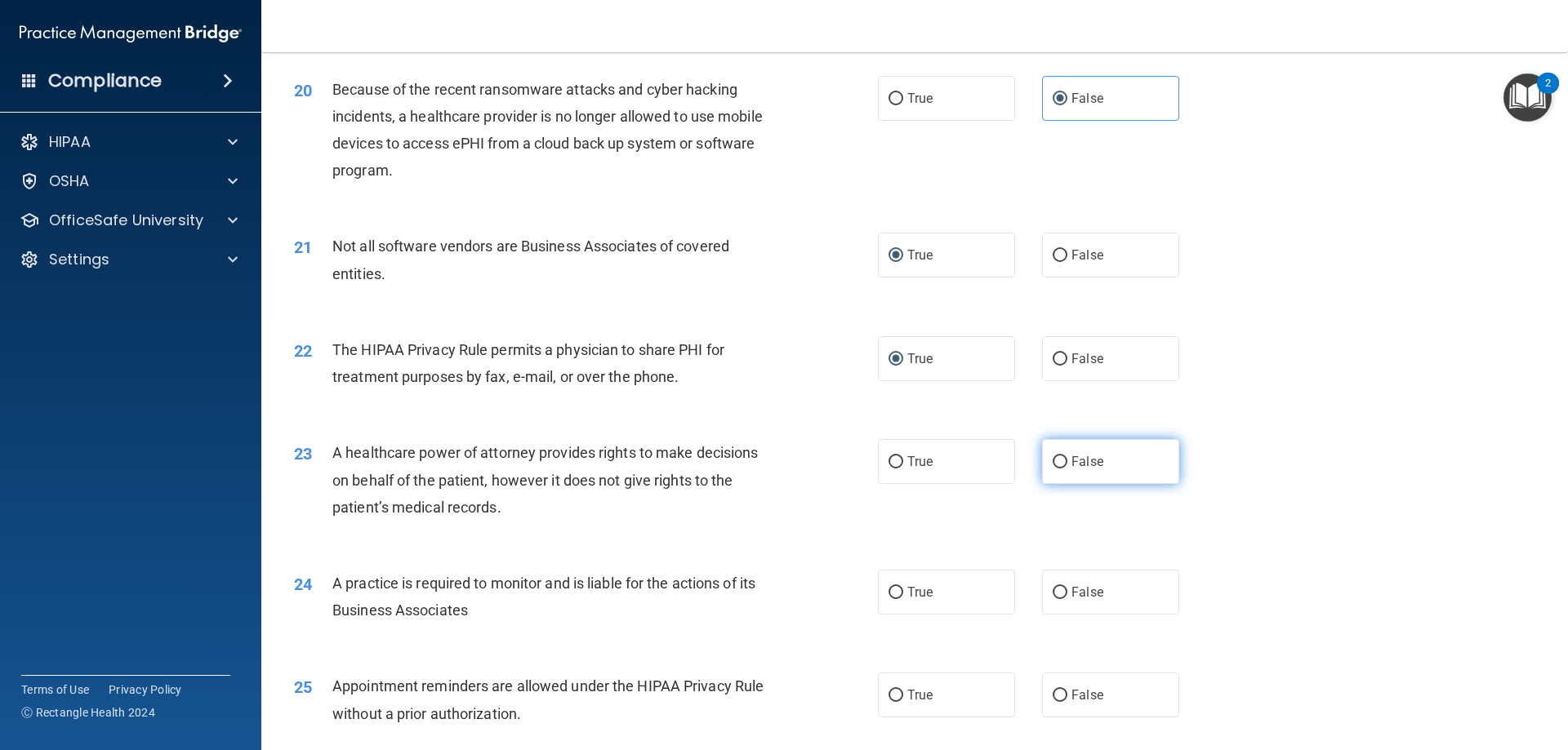
click at [1044, 459] on label "False" at bounding box center [1110, 461] width 137 height 45
click at [1052, 459] on input "False" at bounding box center [1059, 462] width 14 height 12
radio input "true"
click at [1059, 591] on input "False" at bounding box center [1059, 592] width 14 height 12
radio input "true"
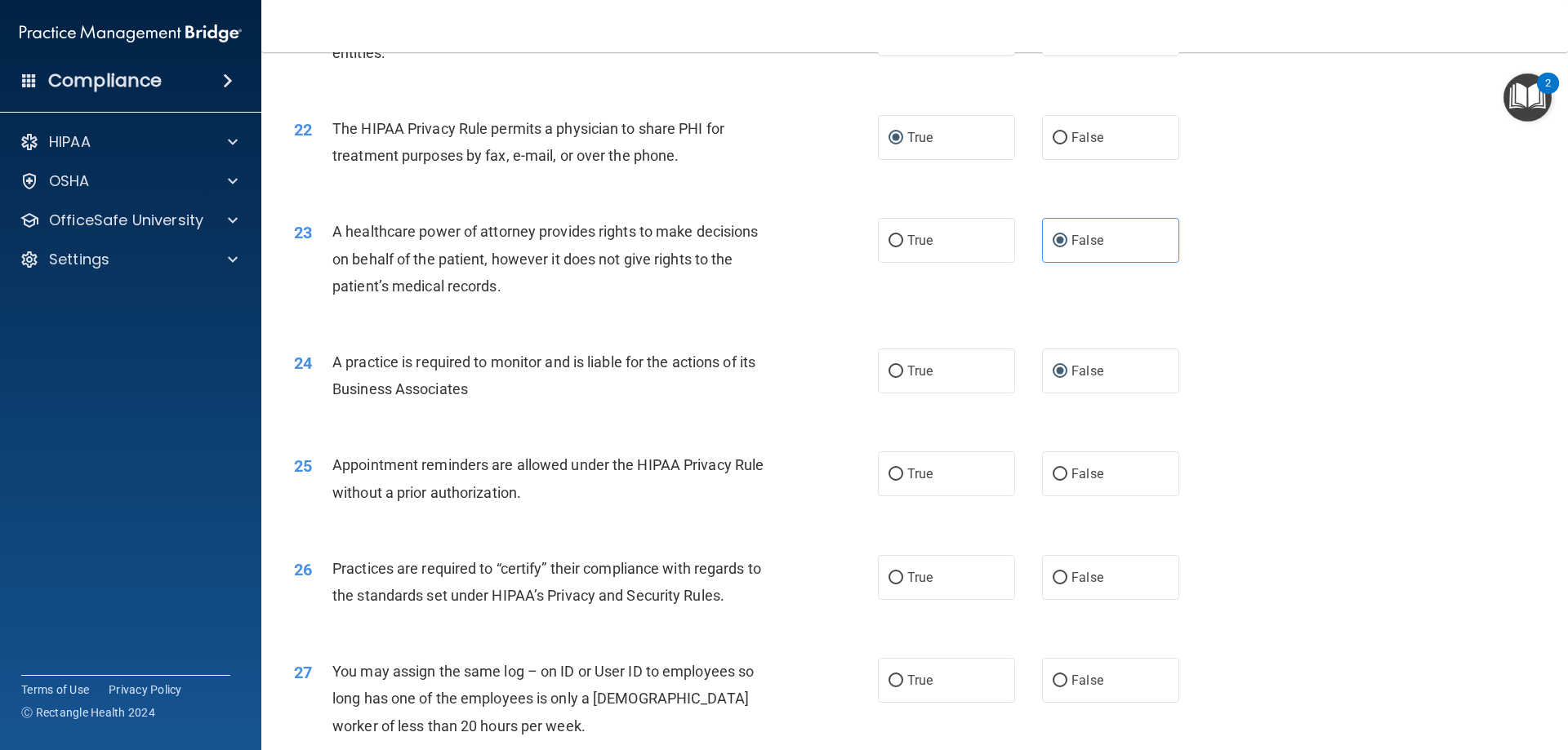
scroll to position [2612, 0]
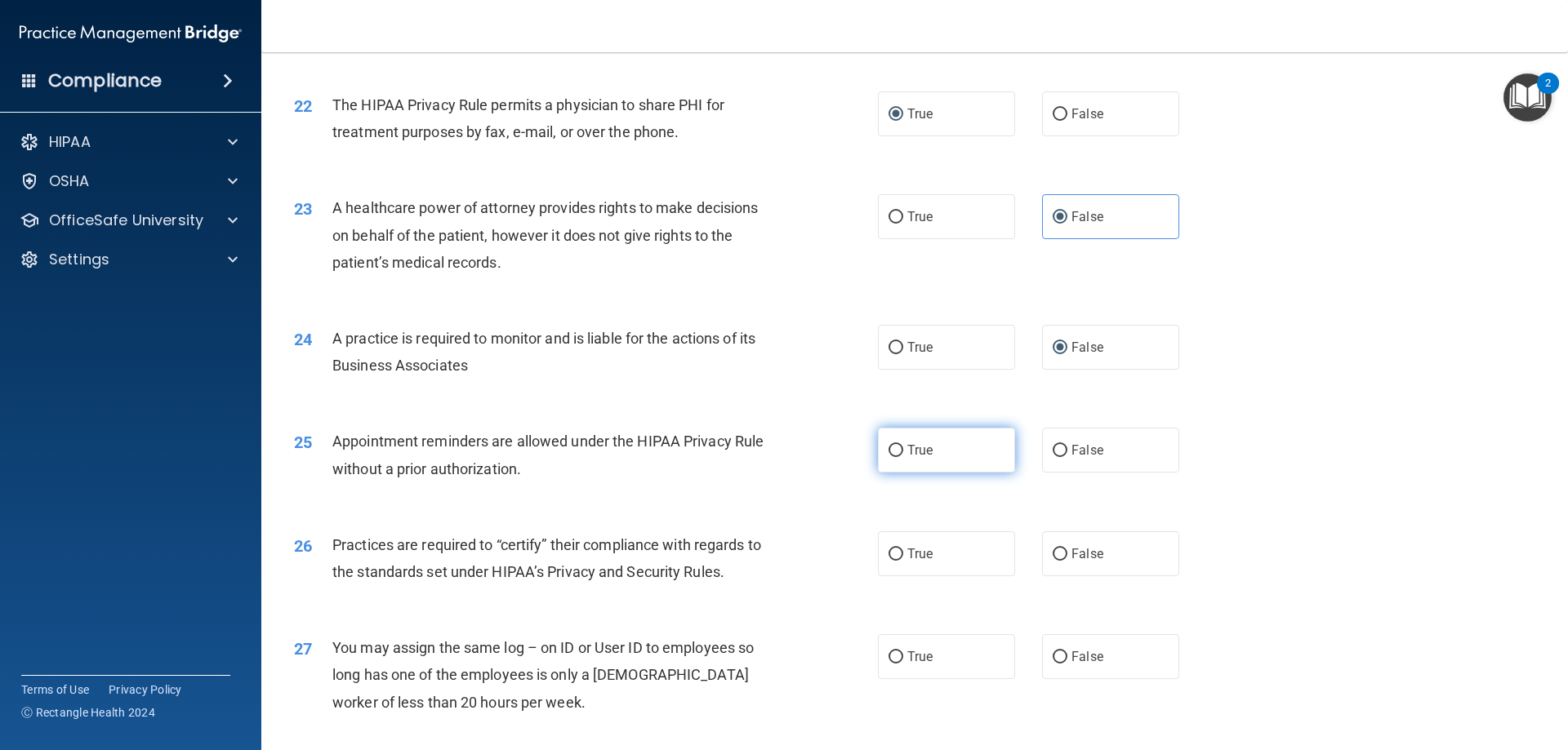
click at [891, 458] on label "True" at bounding box center [946, 450] width 137 height 45
click at [891, 457] on input "True" at bounding box center [895, 451] width 14 height 12
radio input "true"
click at [1052, 551] on input "False" at bounding box center [1059, 554] width 14 height 12
radio input "true"
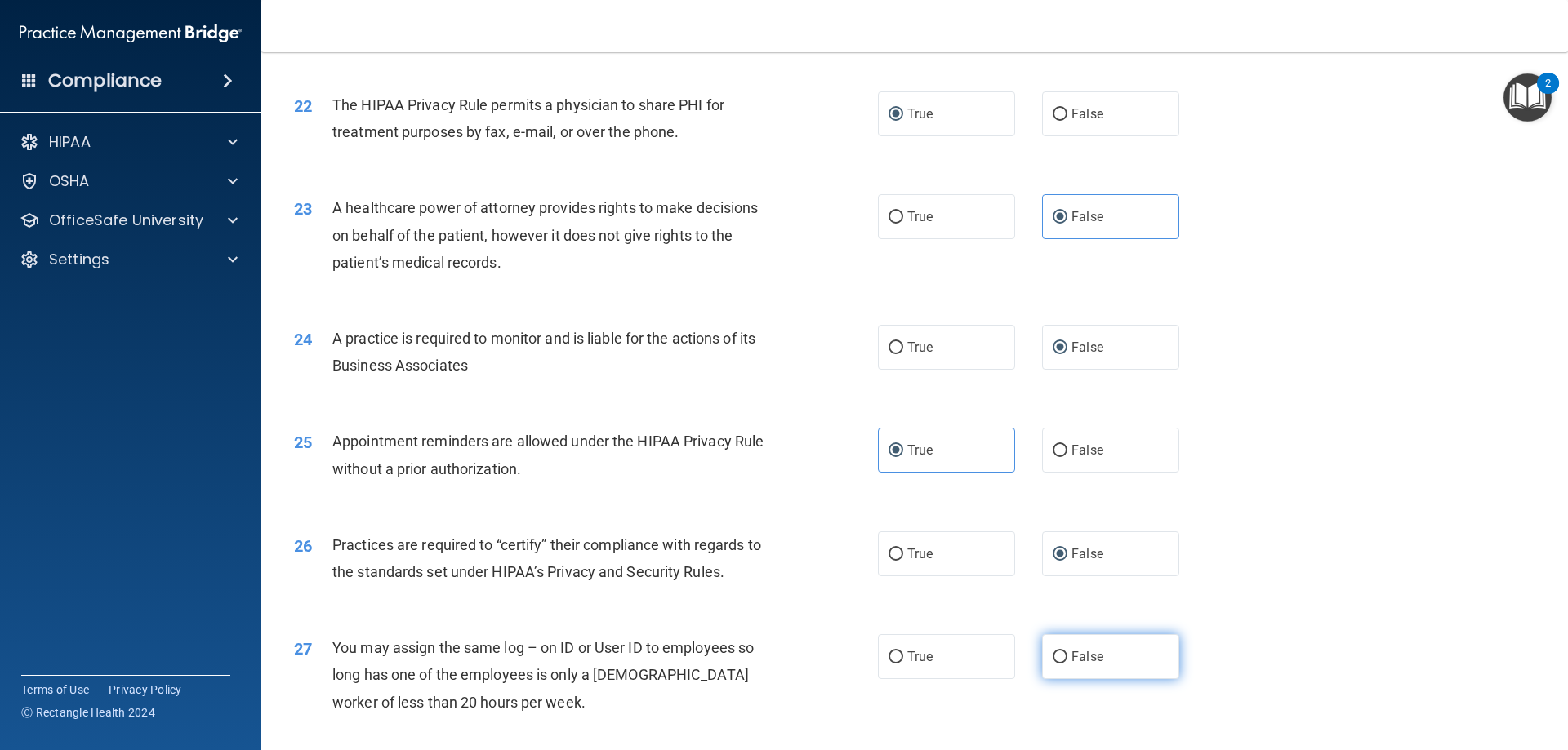
click at [1054, 655] on input "False" at bounding box center [1059, 657] width 14 height 12
radio input "true"
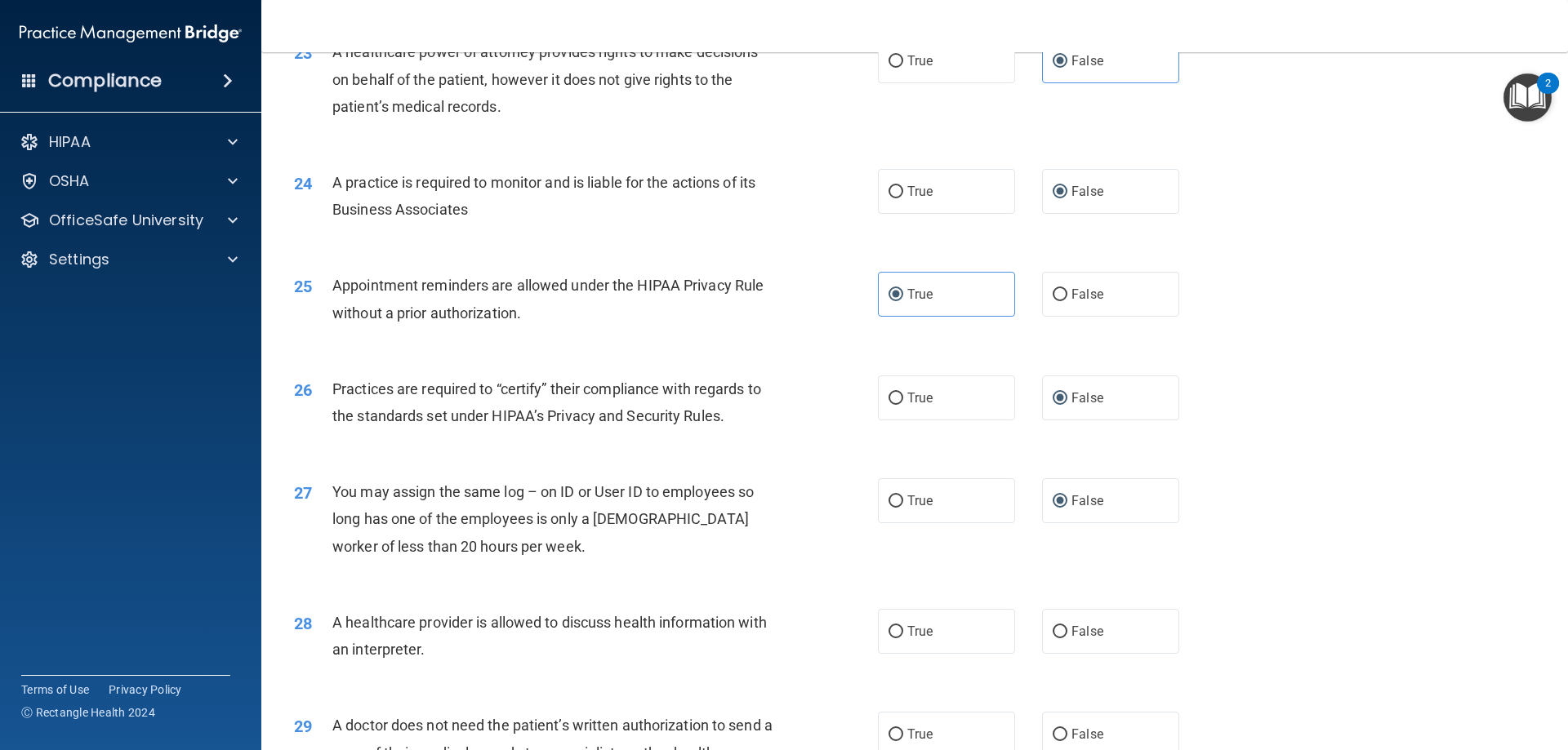
scroll to position [2775, 0]
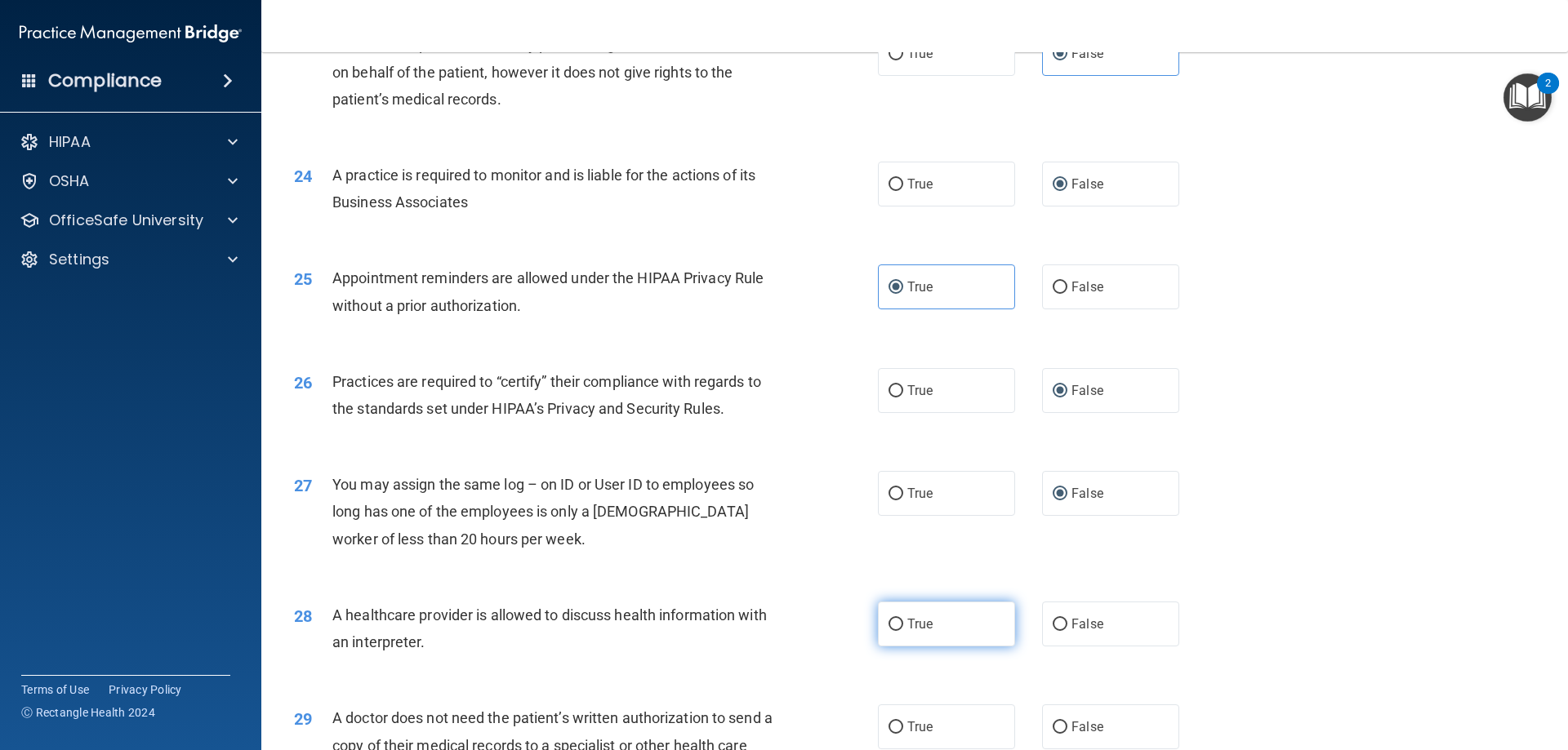
click at [897, 628] on label "True" at bounding box center [946, 624] width 137 height 45
click at [897, 628] on input "True" at bounding box center [895, 625] width 14 height 12
radio input "true"
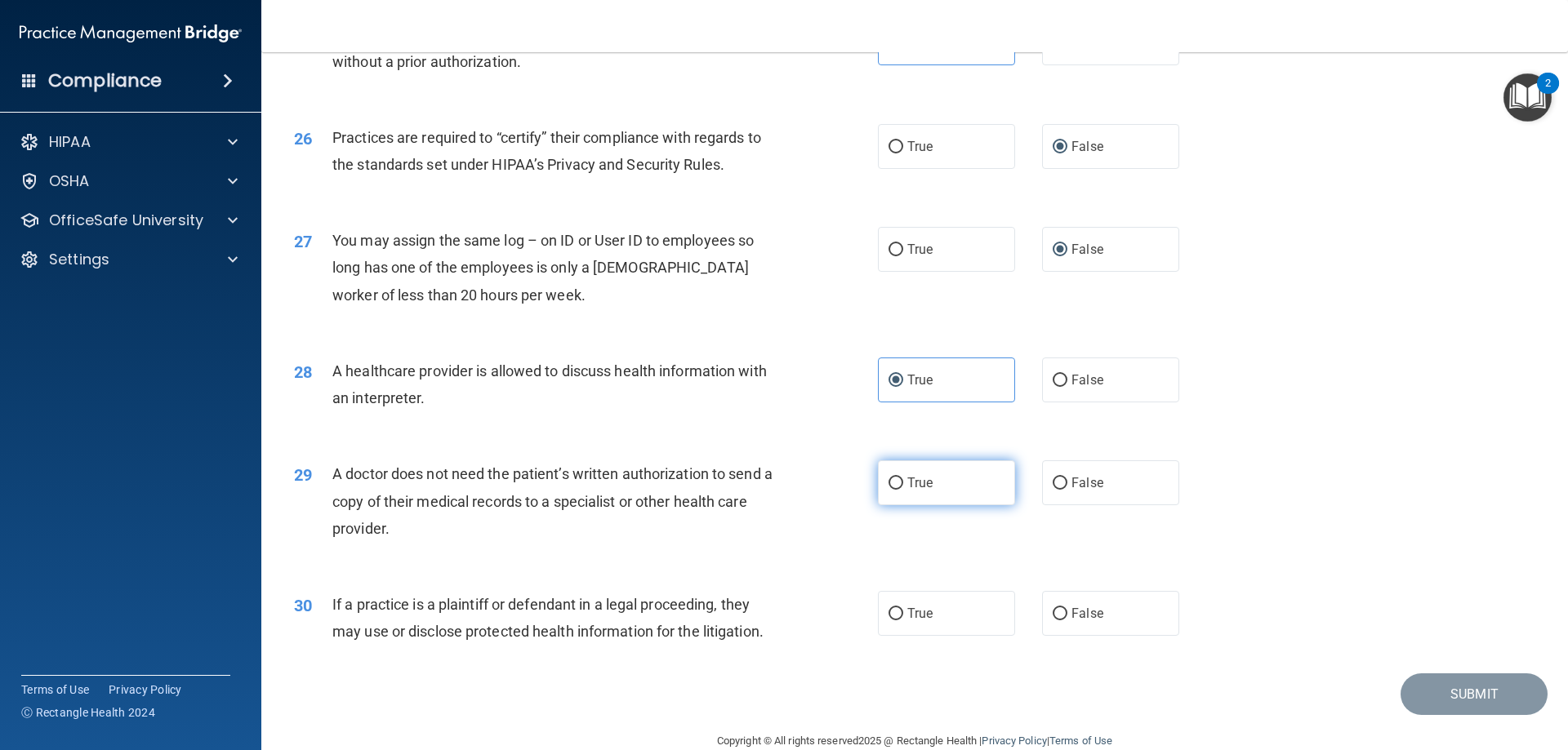
scroll to position [3020, 0]
click at [888, 485] on input "True" at bounding box center [895, 482] width 14 height 12
radio input "true"
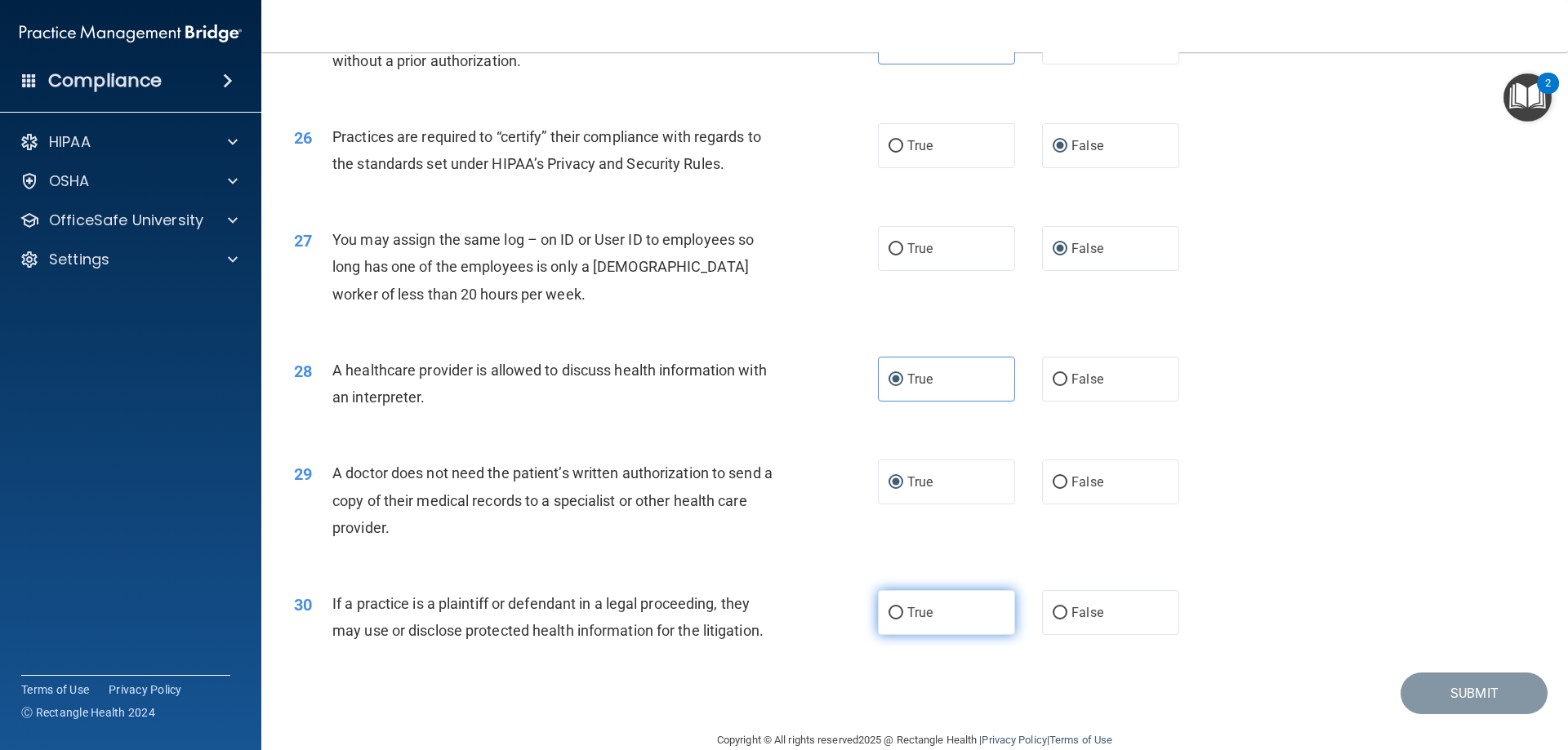
click at [898, 608] on label "True" at bounding box center [946, 612] width 137 height 45
click at [898, 608] on input "True" at bounding box center [895, 613] width 14 height 12
radio input "true"
click at [1433, 683] on button "Submit" at bounding box center [1474, 693] width 147 height 42
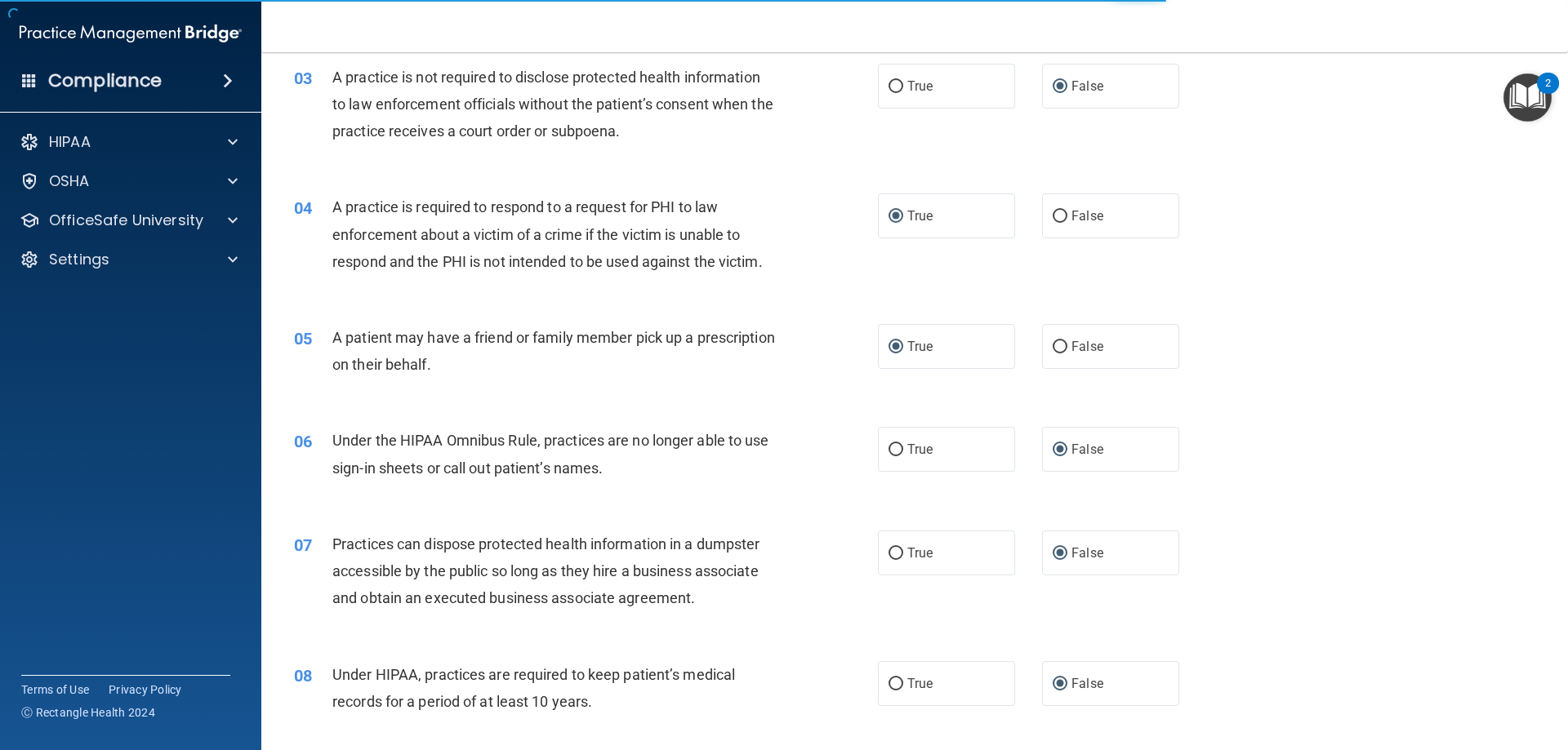
scroll to position [235, 0]
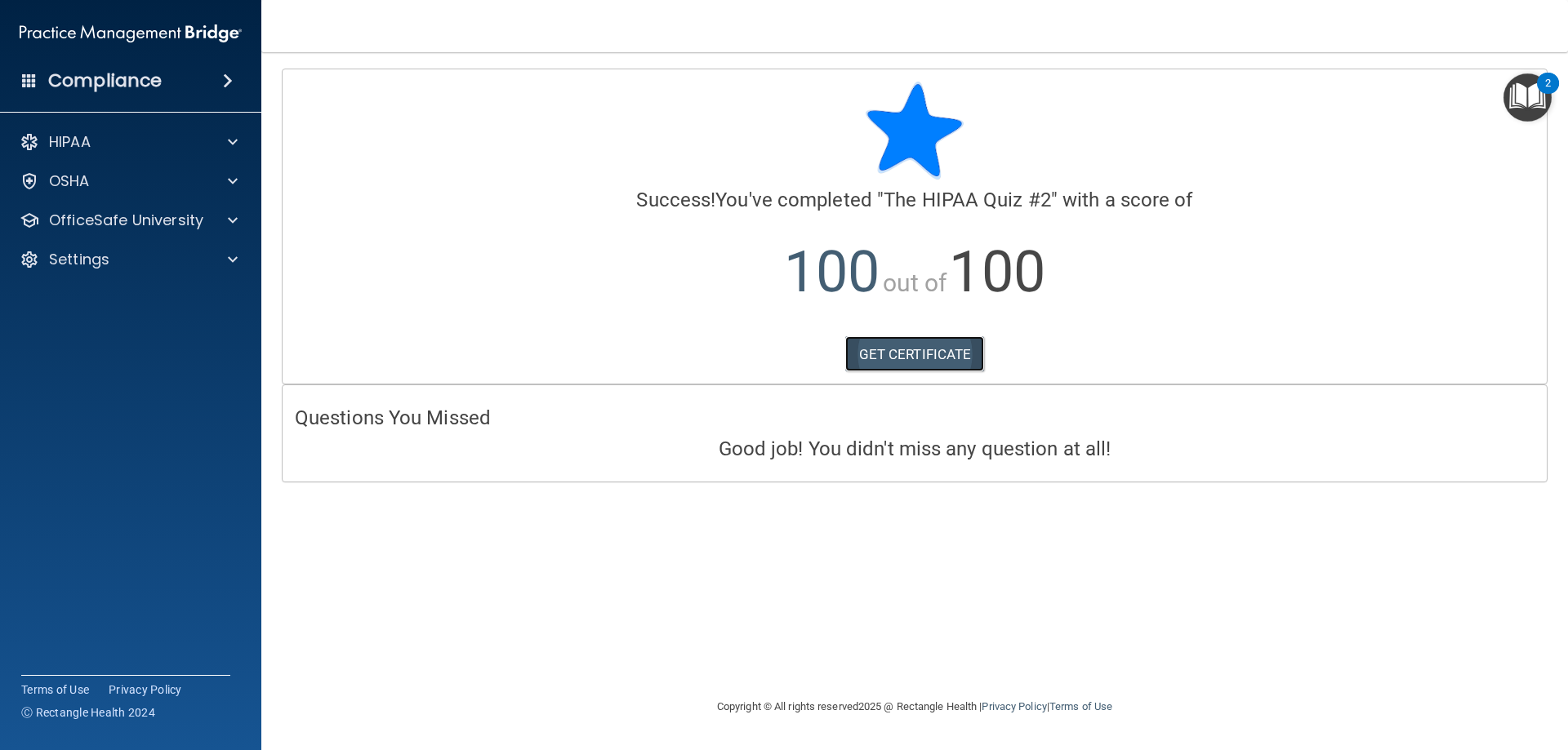
click at [924, 349] on link "GET CERTIFICATE" at bounding box center [915, 354] width 140 height 36
click at [248, 127] on div "HIPAA" at bounding box center [131, 141] width 262 height 32
click at [230, 218] on span at bounding box center [233, 220] width 9 height 20
click at [139, 259] on p "HIPAA Training" at bounding box center [78, 259] width 135 height 16
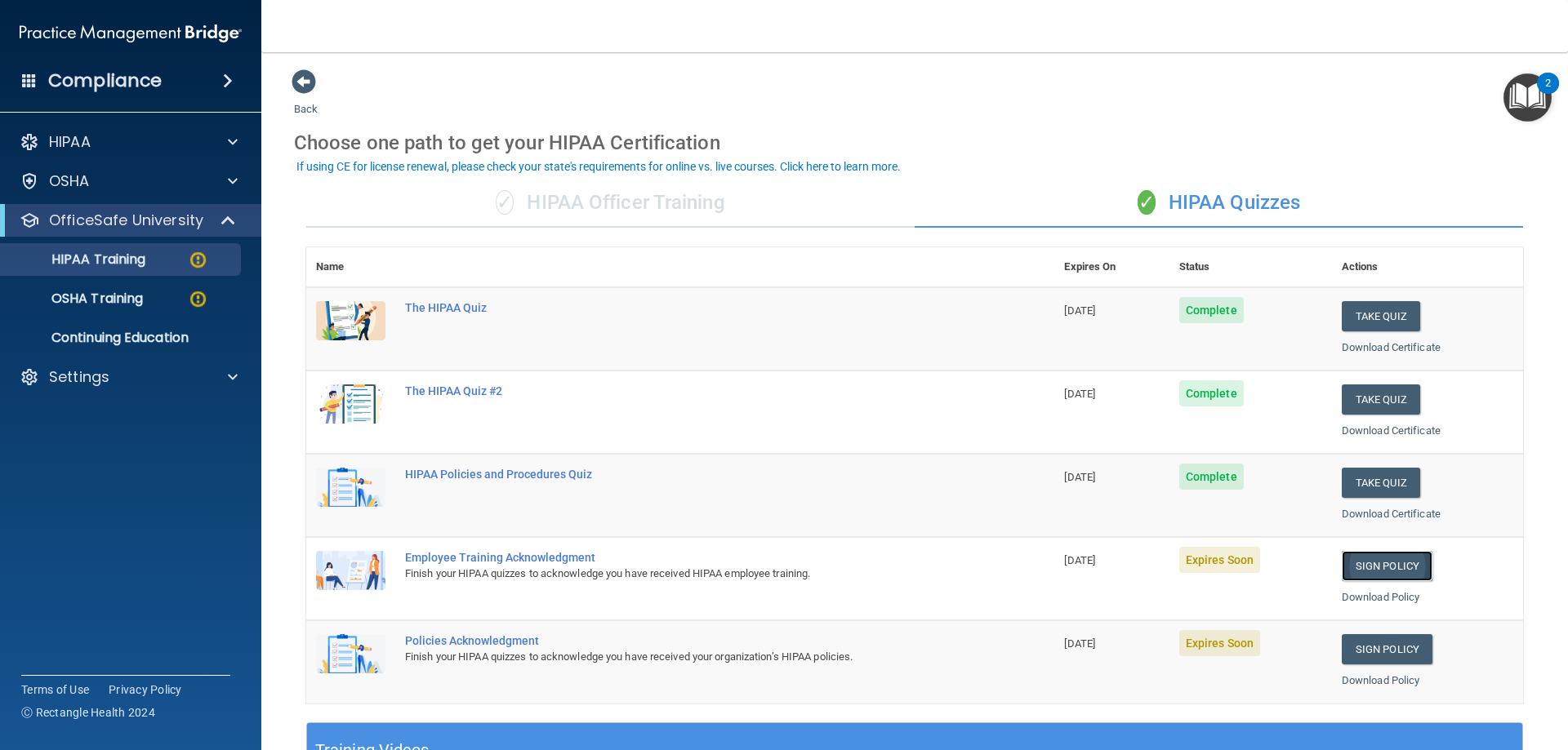
click at [1373, 563] on link "Sign Policy" at bounding box center [1387, 566] width 90 height 30
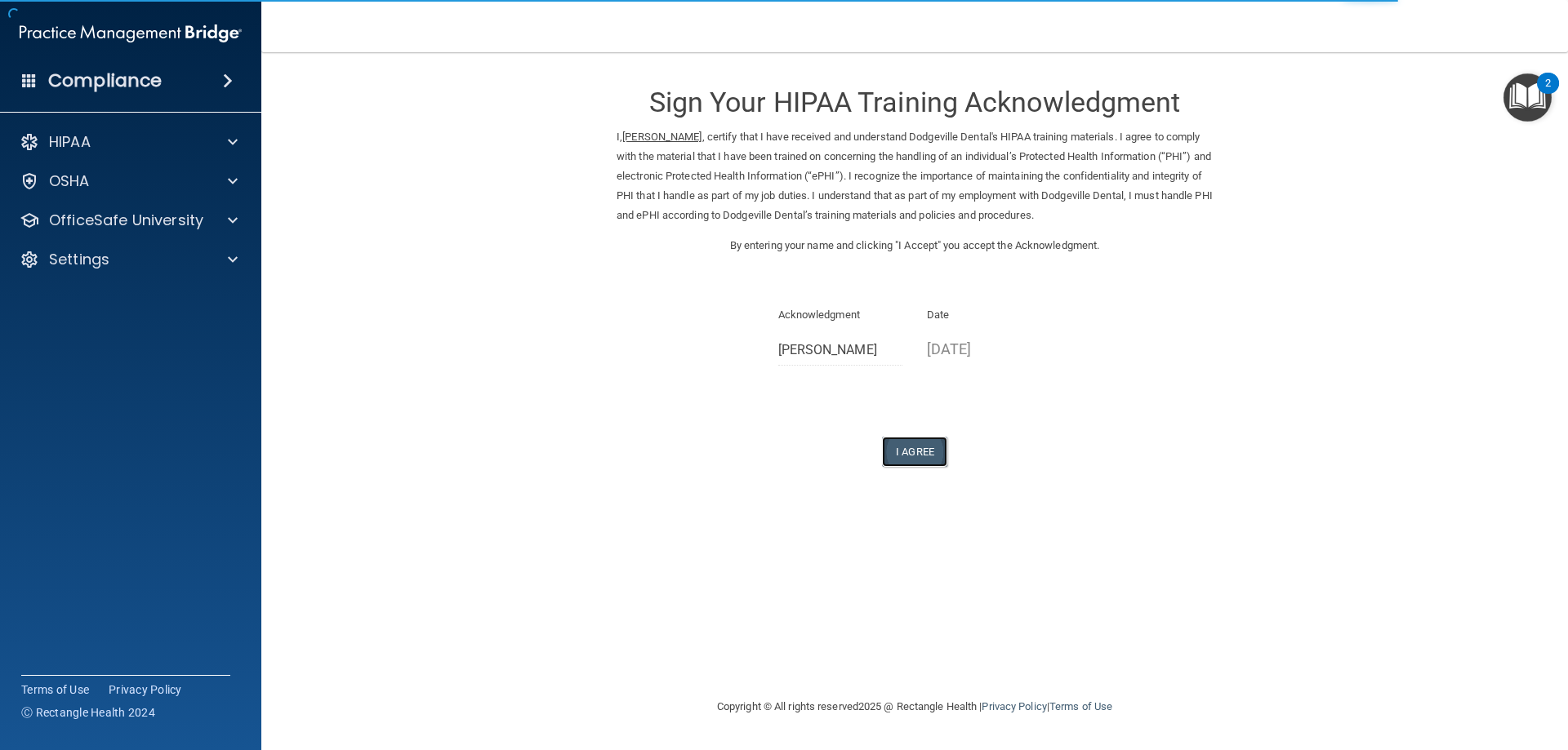
click at [935, 454] on button "I Agree" at bounding box center [915, 452] width 66 height 30
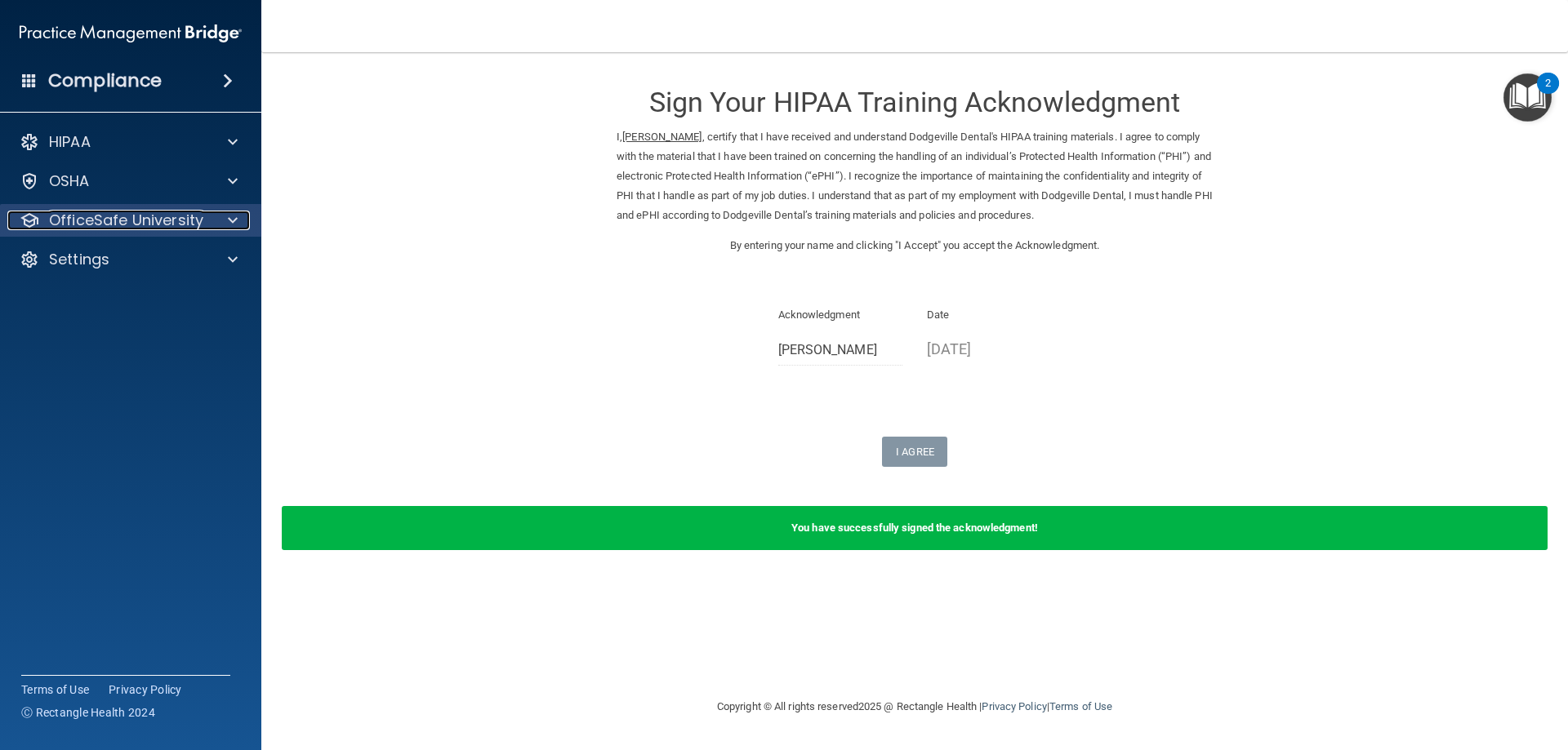
click at [231, 215] on span at bounding box center [233, 220] width 9 height 20
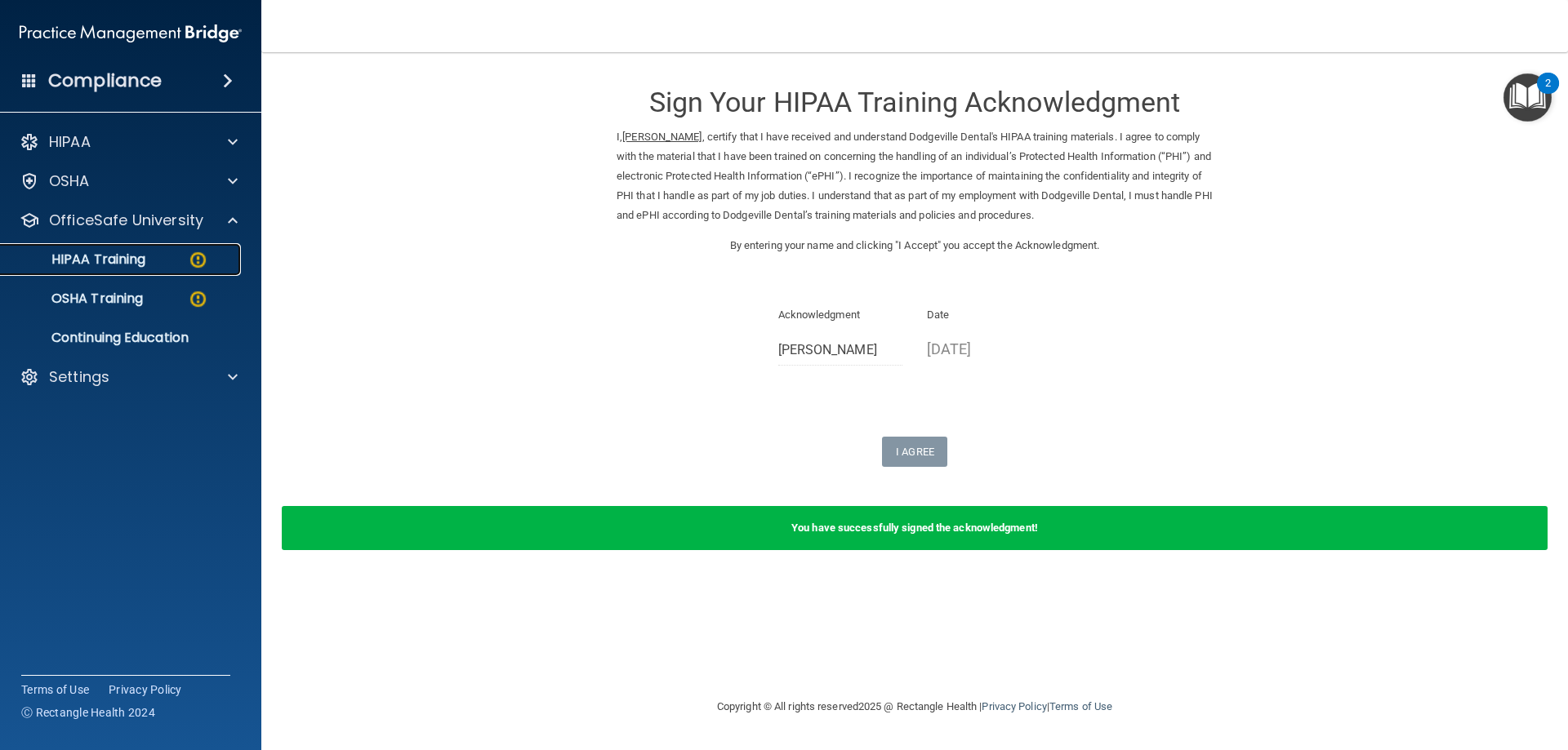
click at [166, 250] on link "HIPAA Training" at bounding box center [112, 259] width 257 height 32
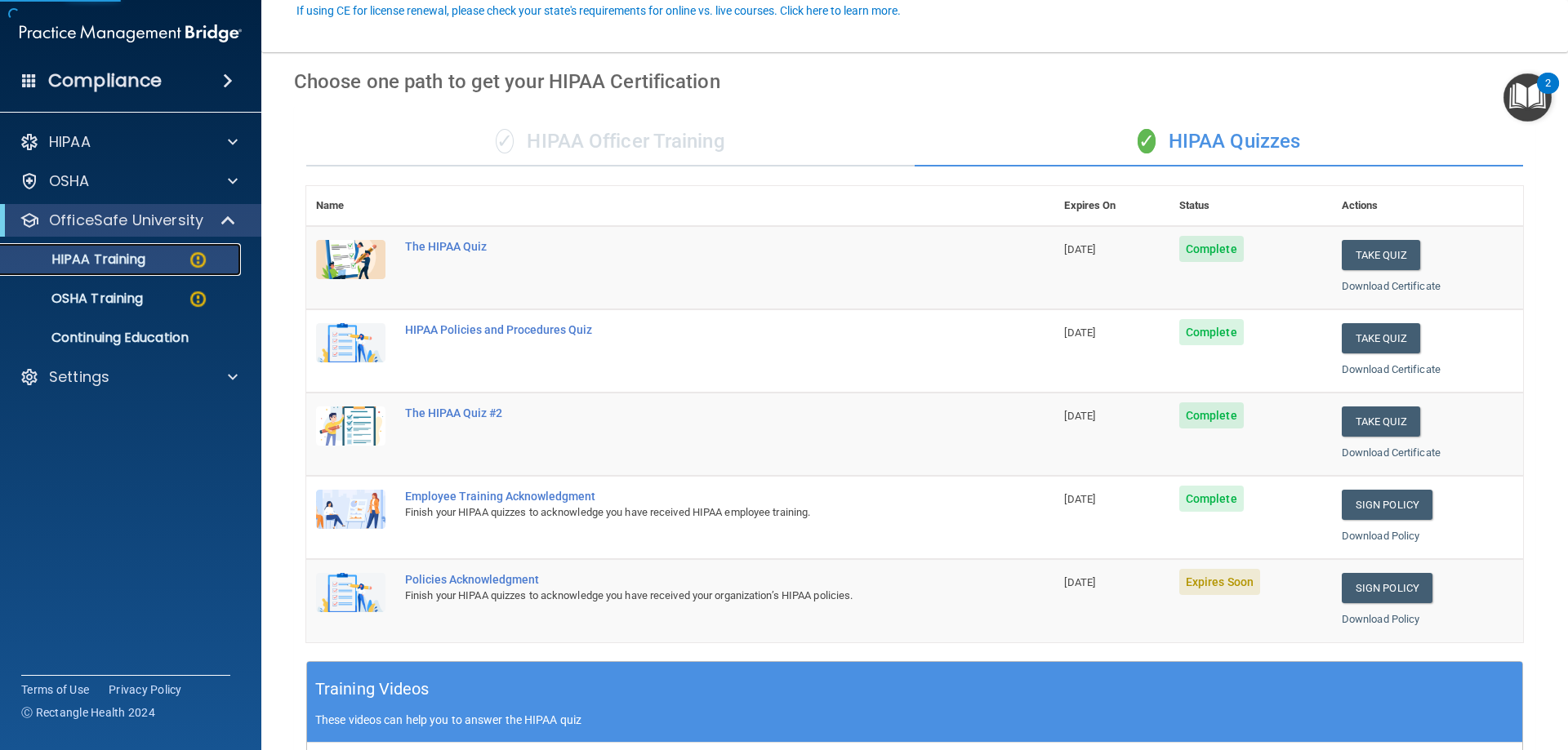
scroll to position [163, 0]
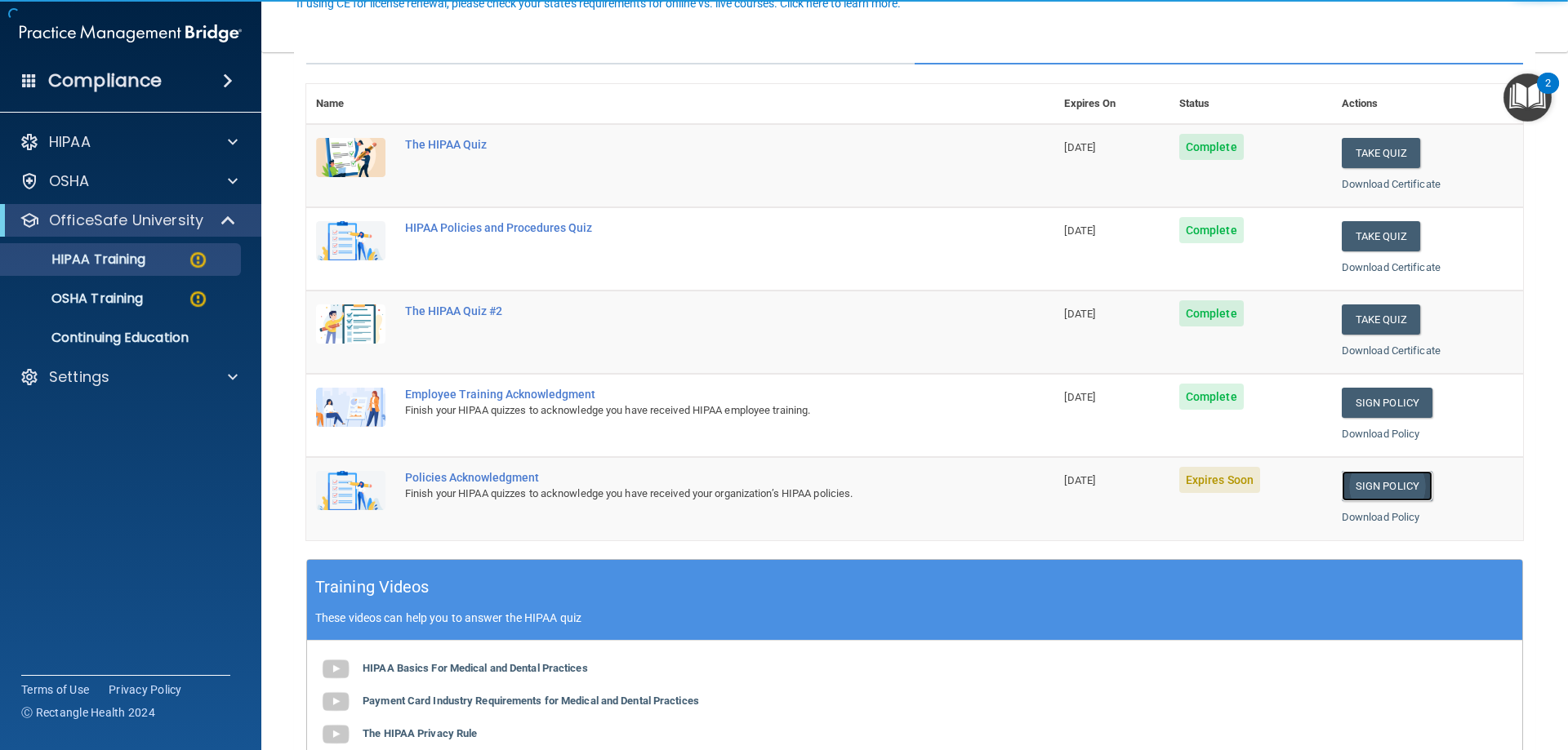
click at [1375, 486] on link "Sign Policy" at bounding box center [1387, 486] width 90 height 30
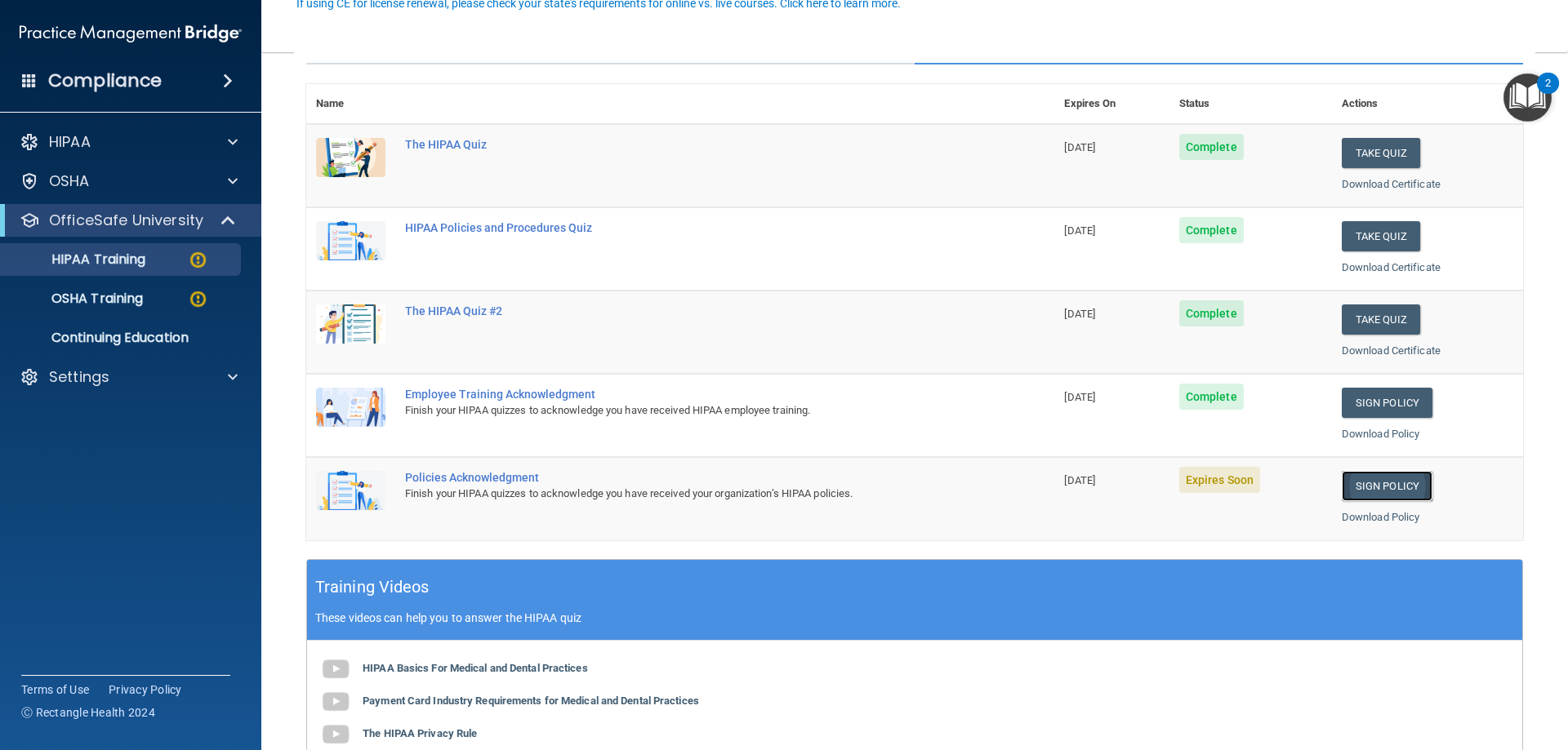
click at [1384, 486] on link "Sign Policy" at bounding box center [1387, 486] width 90 height 30
click at [322, 394] on img at bounding box center [350, 406] width 69 height 39
click at [191, 292] on img at bounding box center [198, 298] width 20 height 20
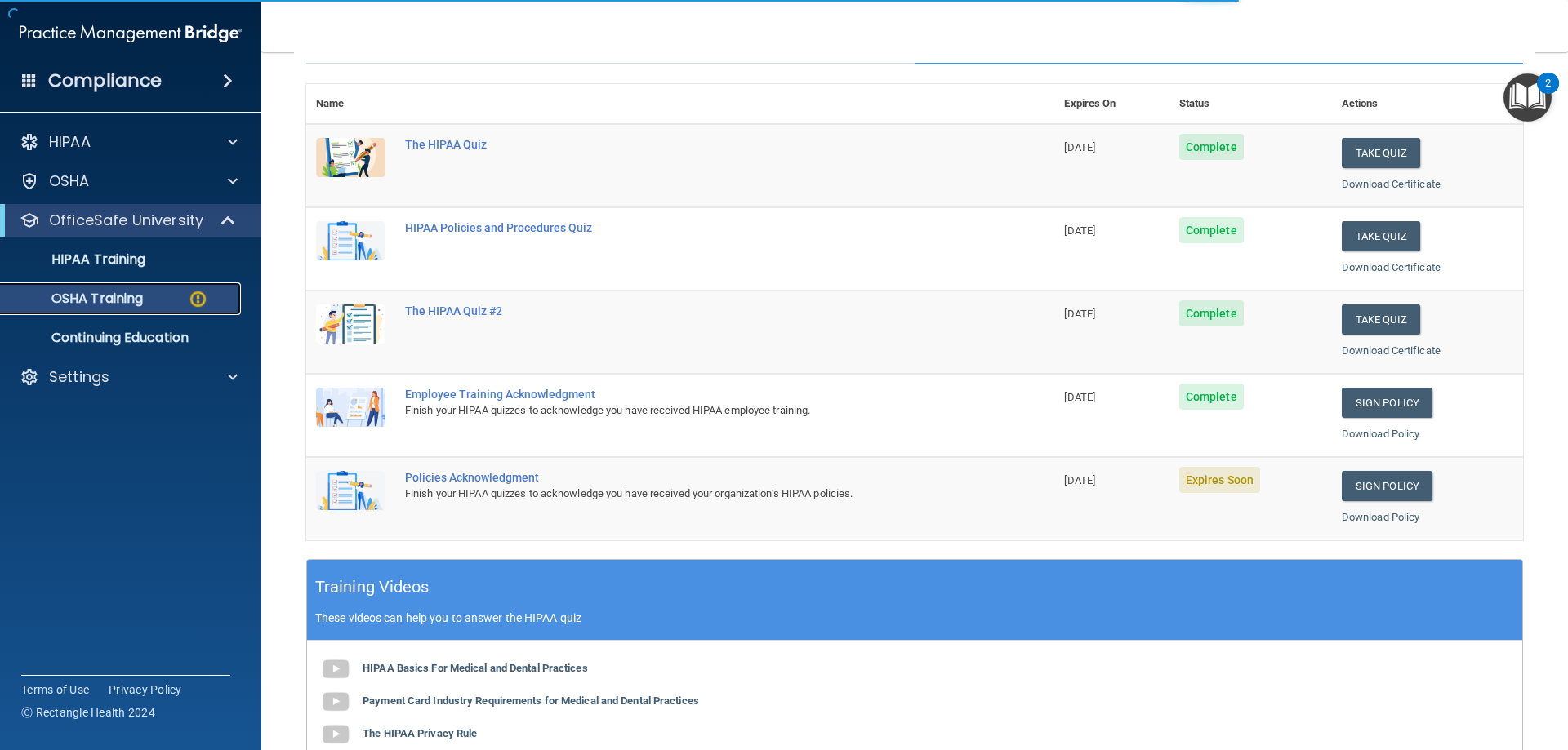
scroll to position [20, 0]
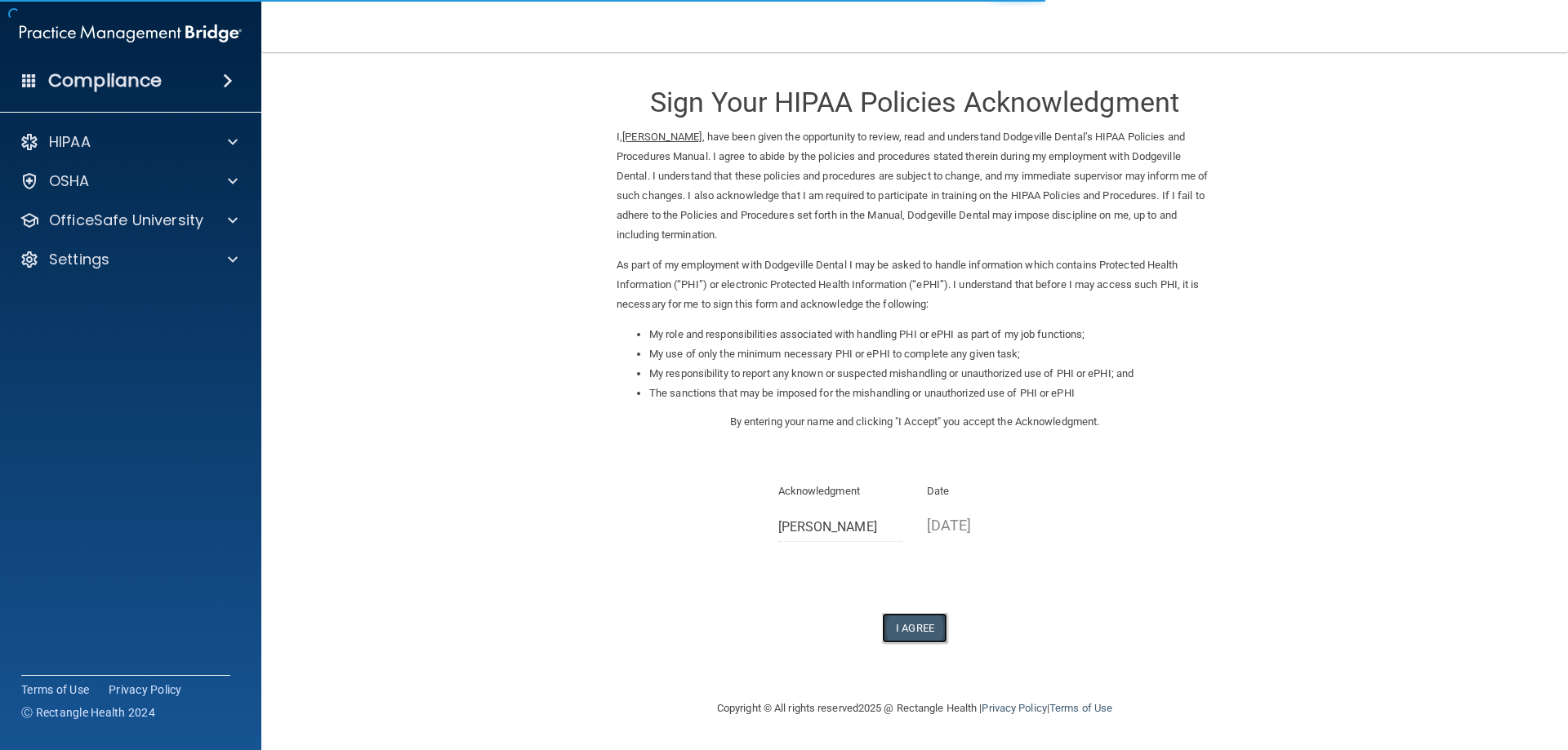
click at [919, 628] on button "I Agree" at bounding box center [915, 628] width 66 height 30
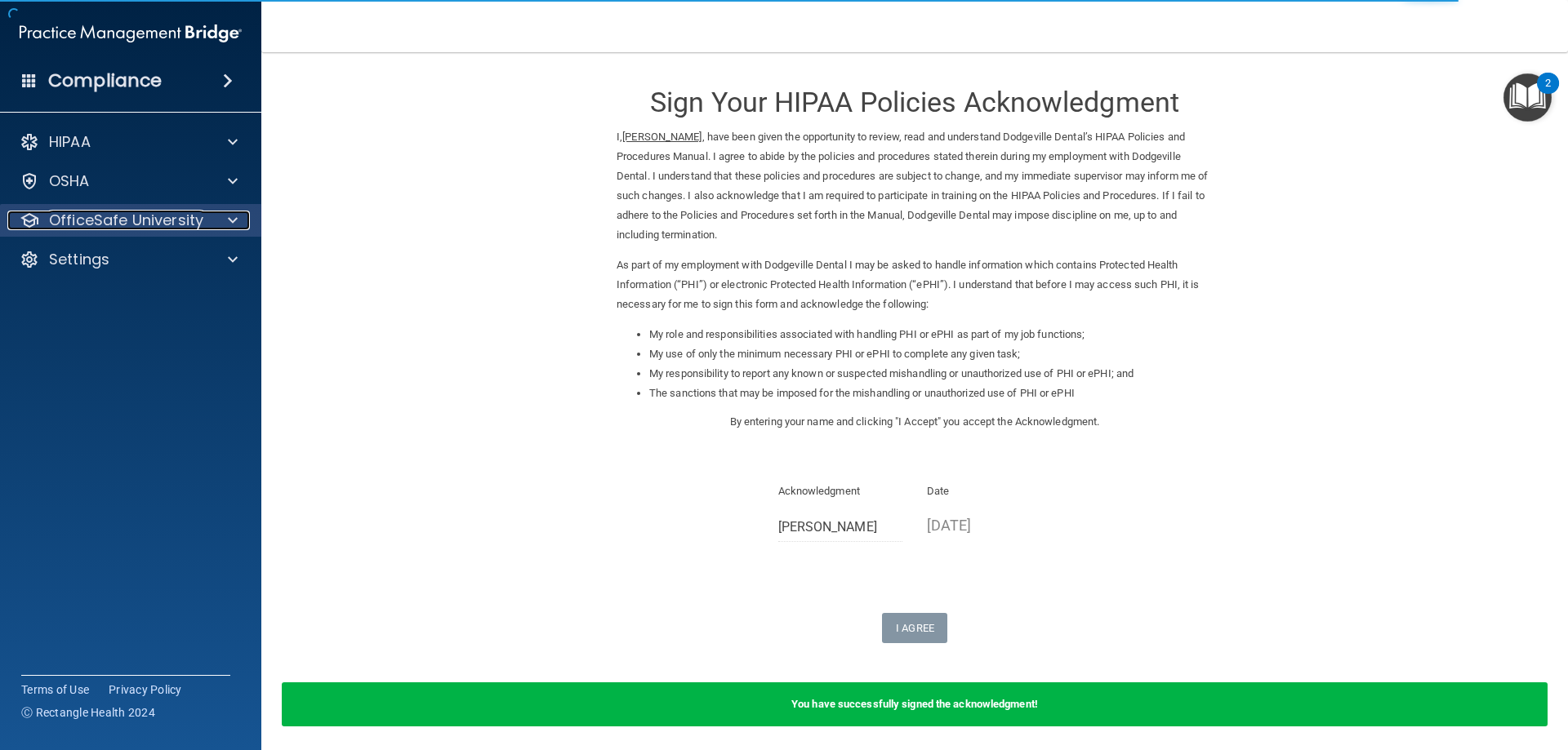
click at [232, 217] on span at bounding box center [233, 220] width 9 height 20
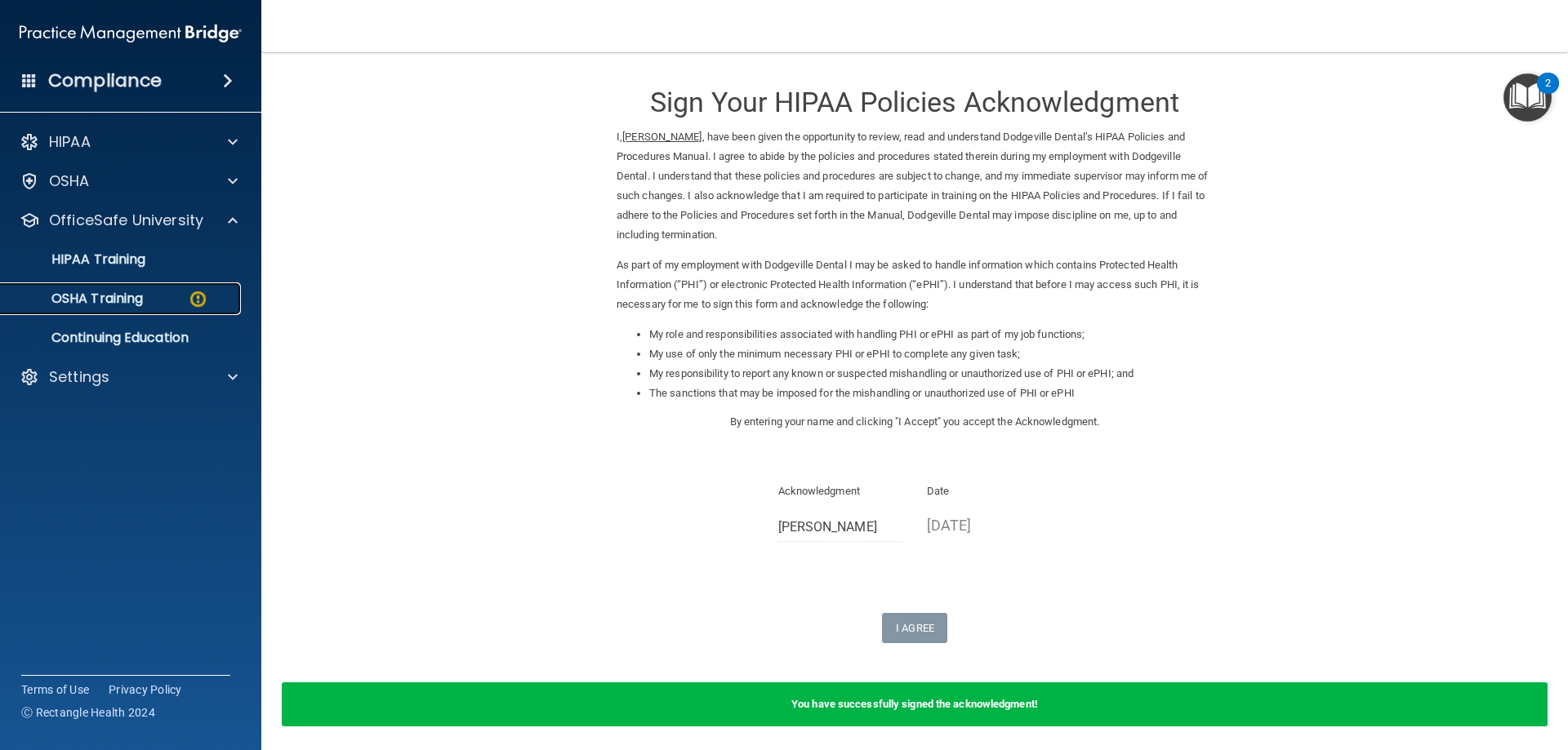
click at [120, 302] on p "OSHA Training" at bounding box center [76, 298] width 132 height 16
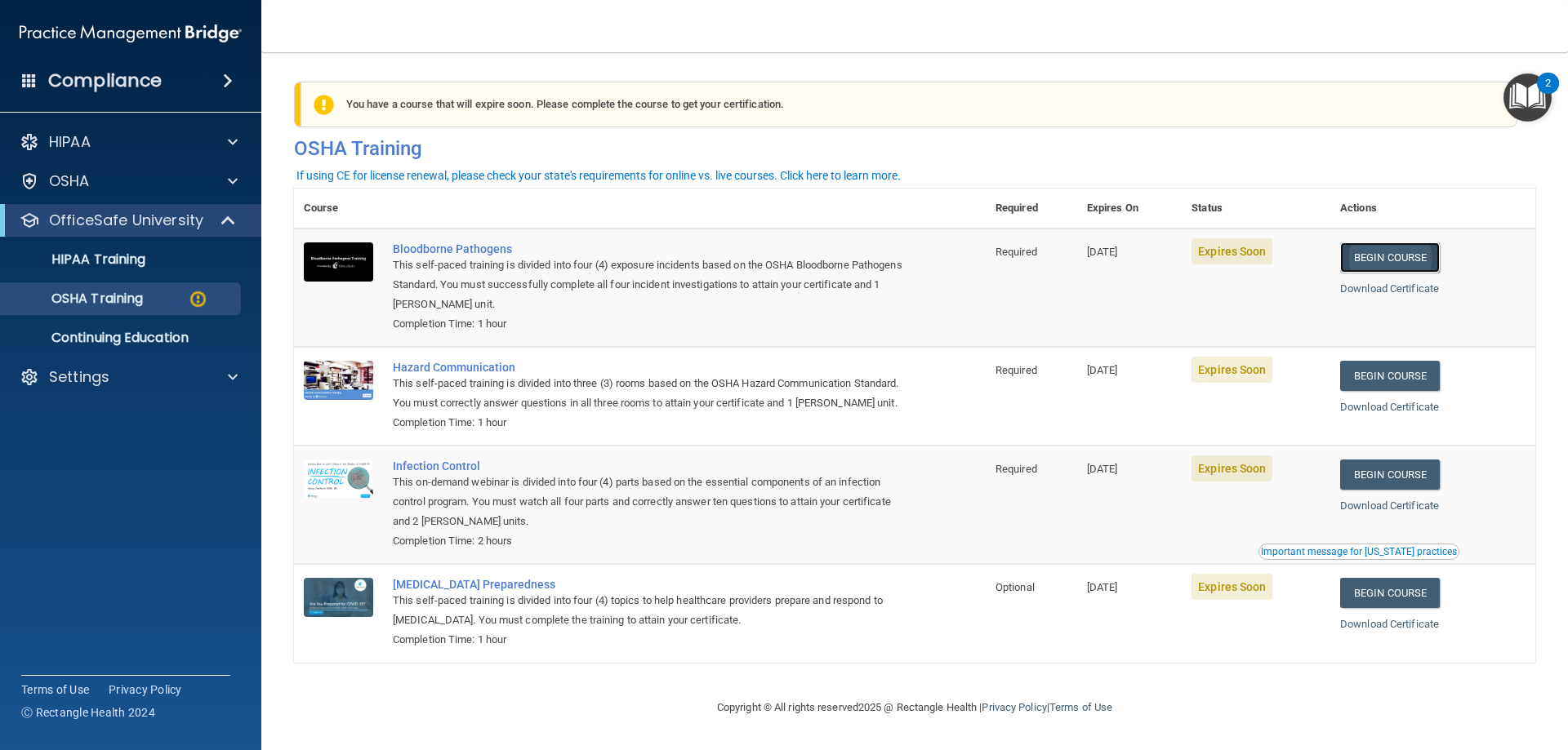
click at [1397, 258] on link "Begin Course" at bounding box center [1389, 257] width 100 height 30
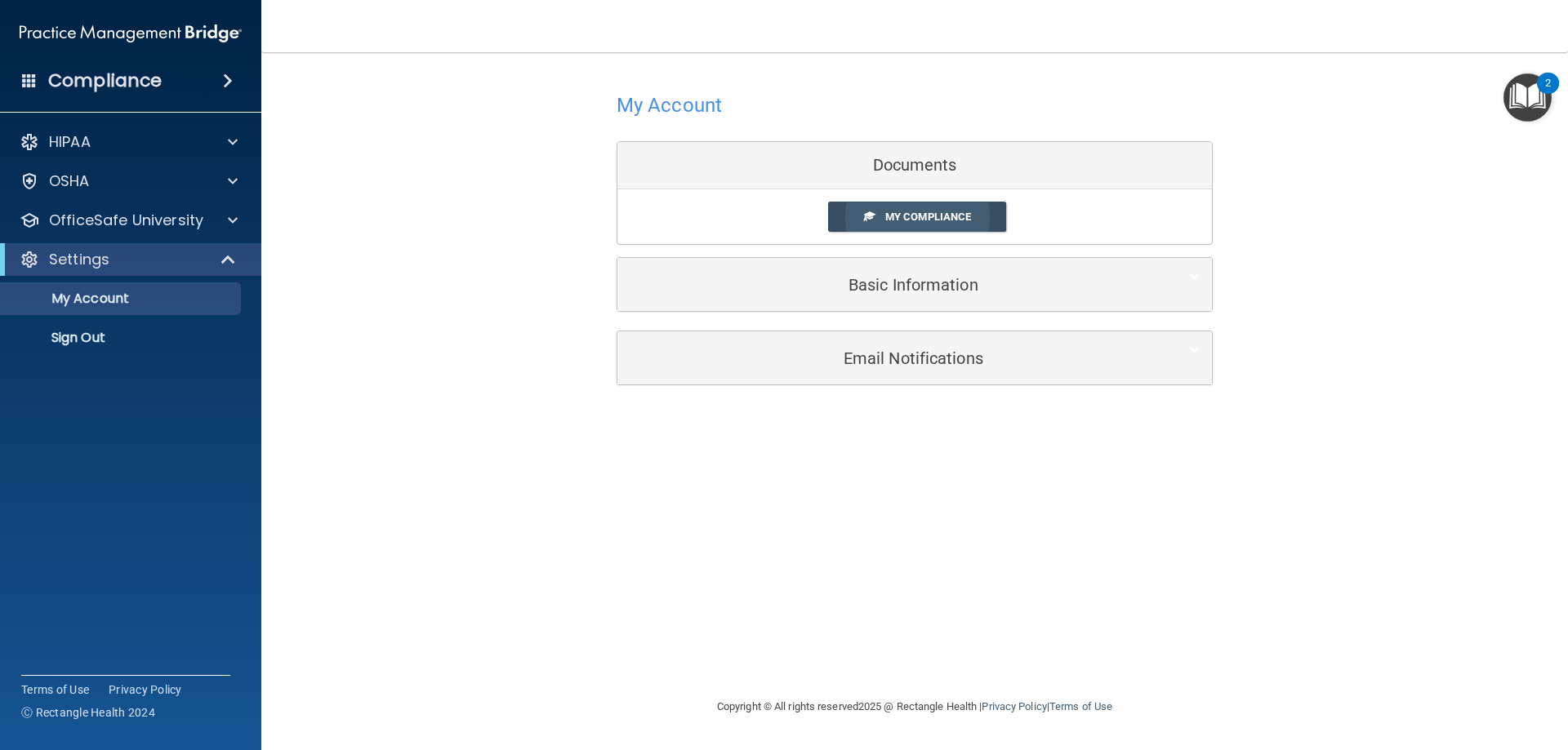
click at [954, 211] on span "My Compliance" at bounding box center [928, 216] width 85 height 12
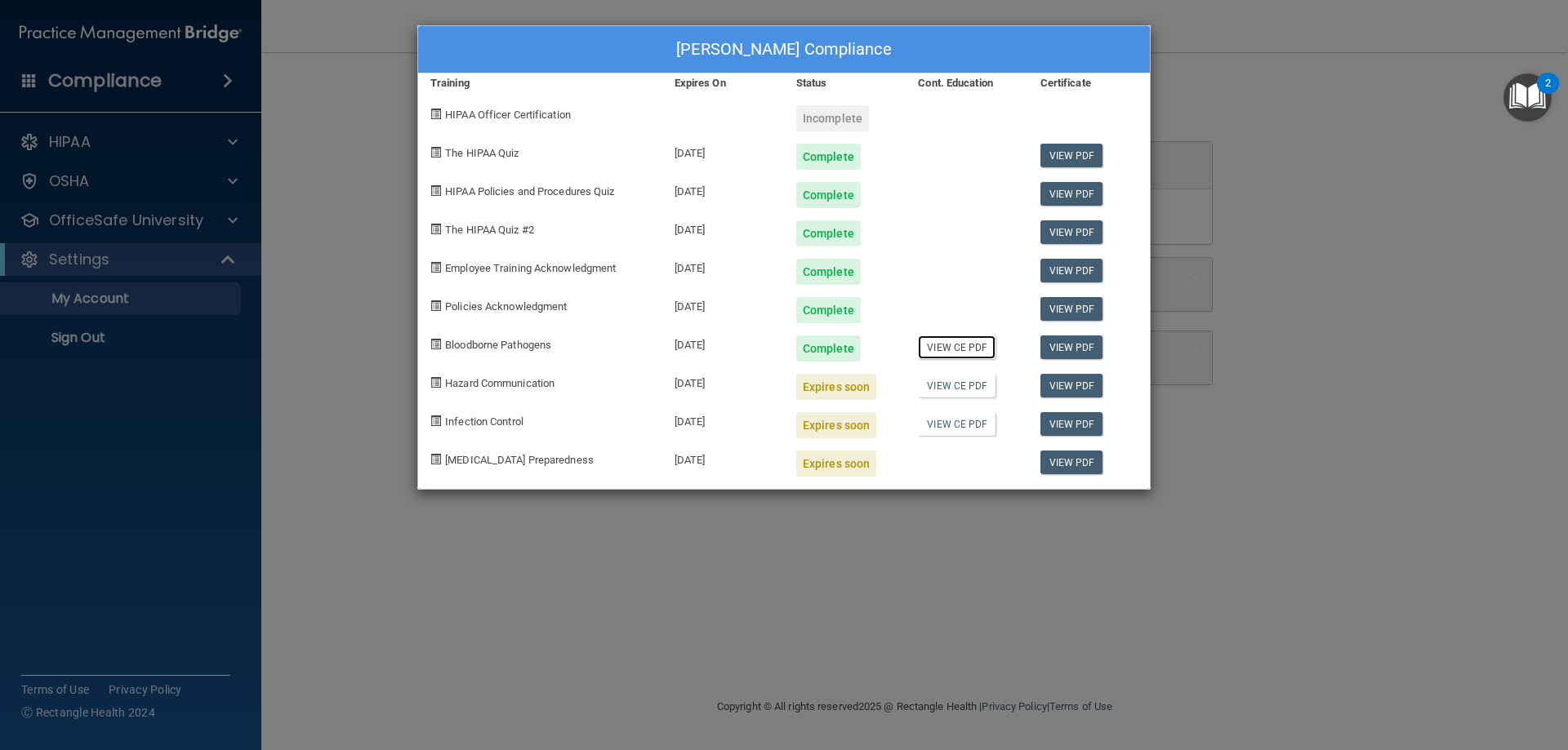
click at [963, 347] on link "View CE PDF" at bounding box center [956, 347] width 78 height 24
click at [963, 383] on link "View CE PDF" at bounding box center [956, 385] width 78 height 24
click at [950, 387] on link "View CE PDF" at bounding box center [956, 385] width 78 height 24
click at [163, 181] on div "Jill Reilly's Compliance Training Expires On Status Cont. Education Certificate…" at bounding box center [784, 375] width 1568 height 750
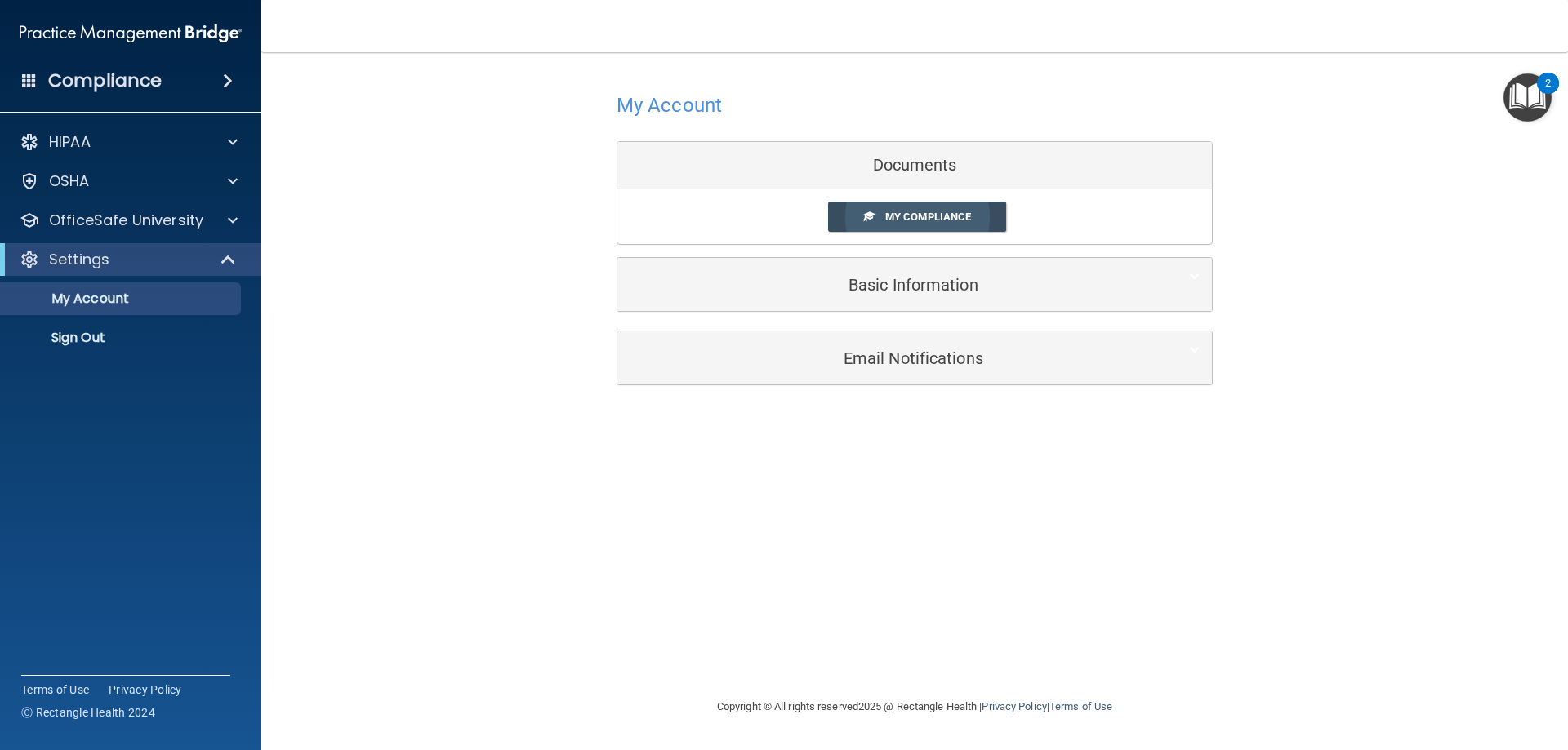
click at [954, 215] on span "My Compliance" at bounding box center [928, 216] width 85 height 12
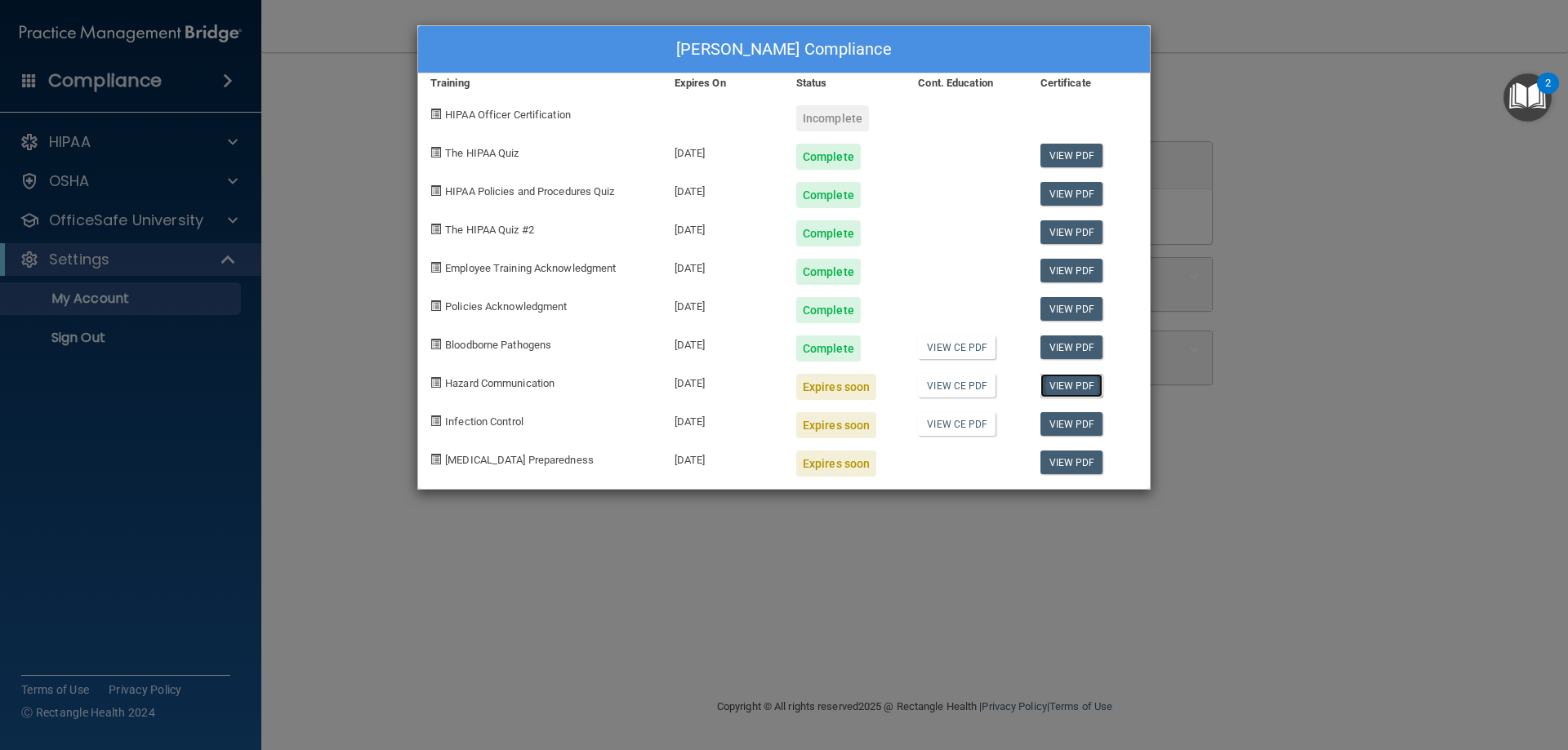
click at [1076, 388] on link "View PDF" at bounding box center [1071, 385] width 63 height 24
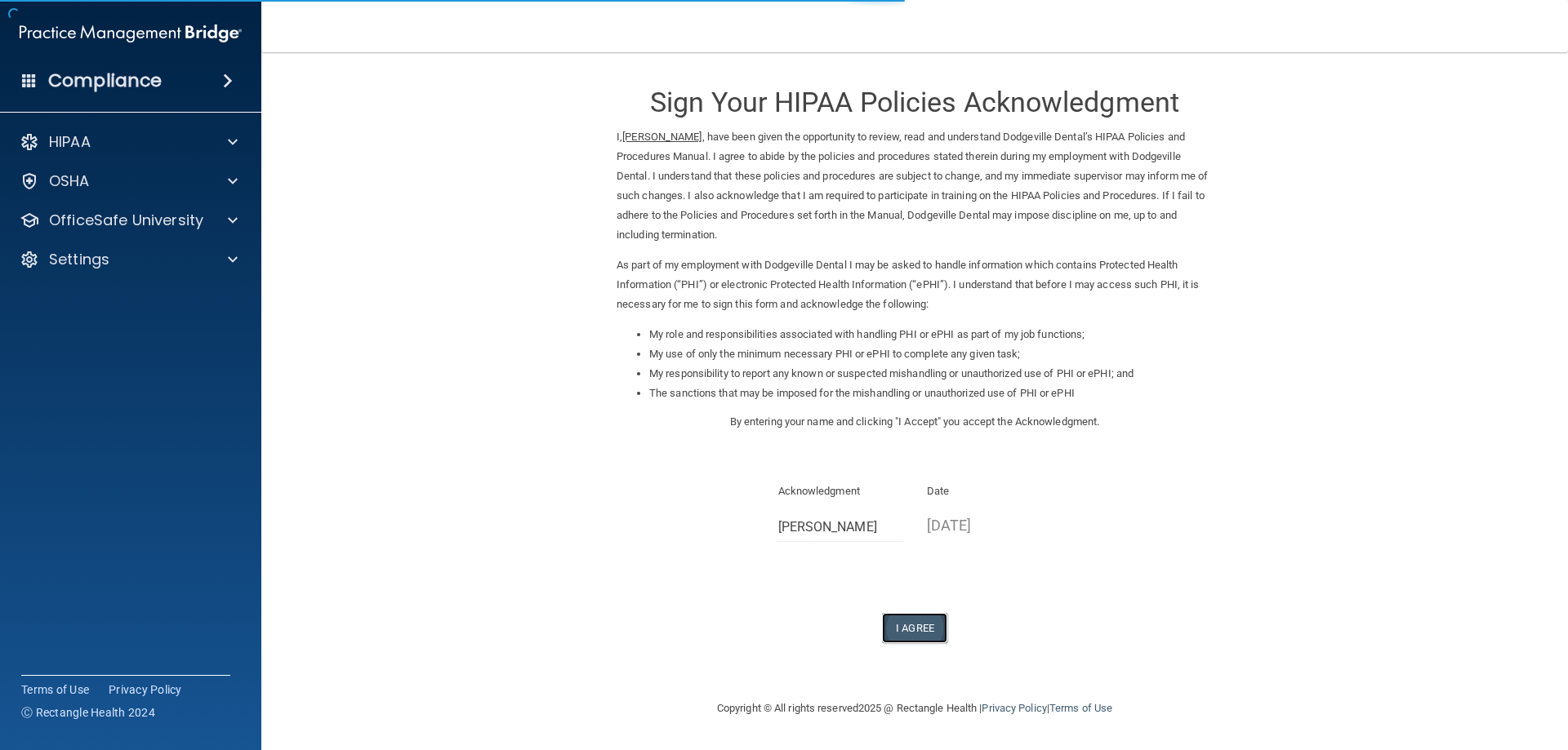
click at [916, 624] on button "I Agree" at bounding box center [915, 628] width 66 height 30
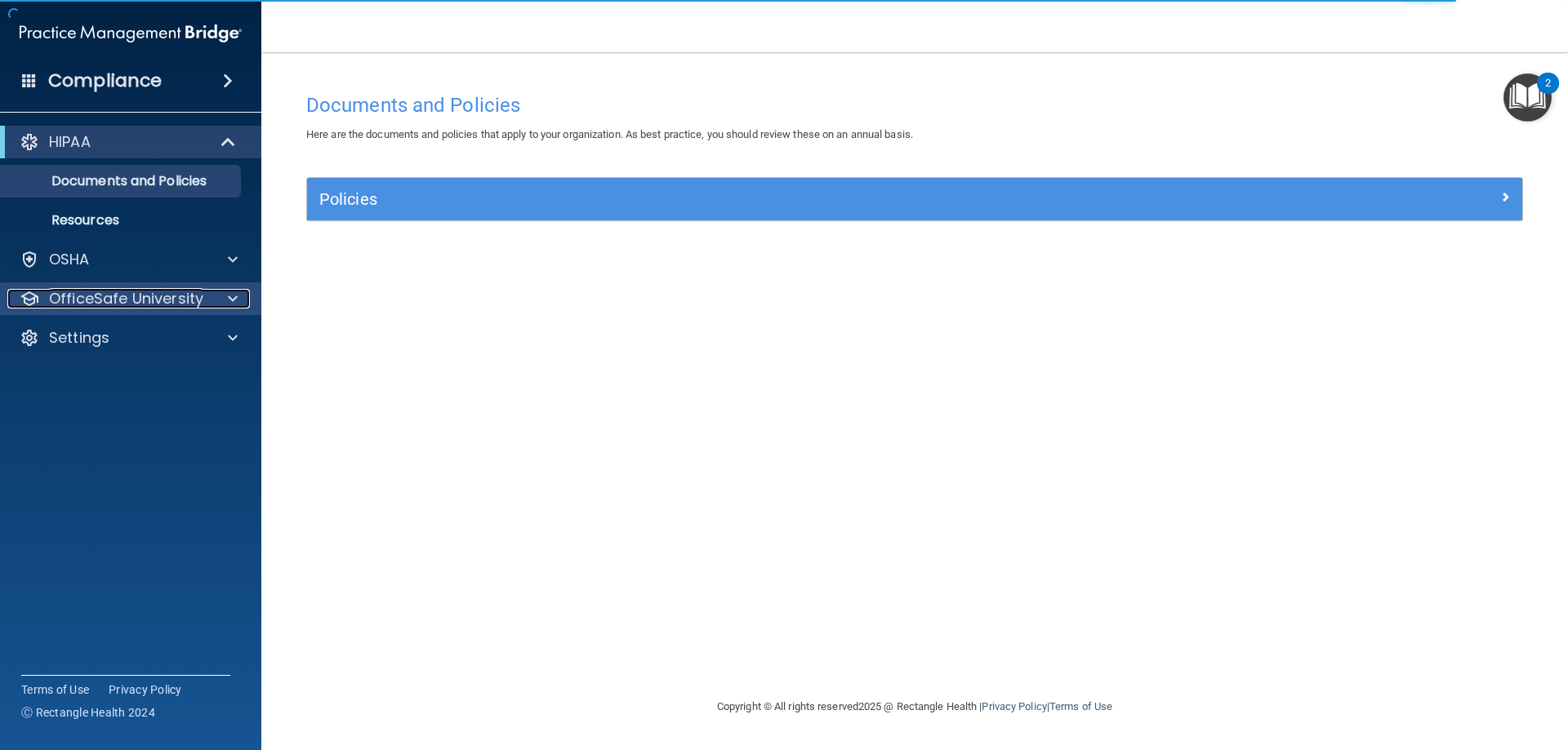
click at [169, 294] on p "OfficeSafe University" at bounding box center [126, 298] width 154 height 20
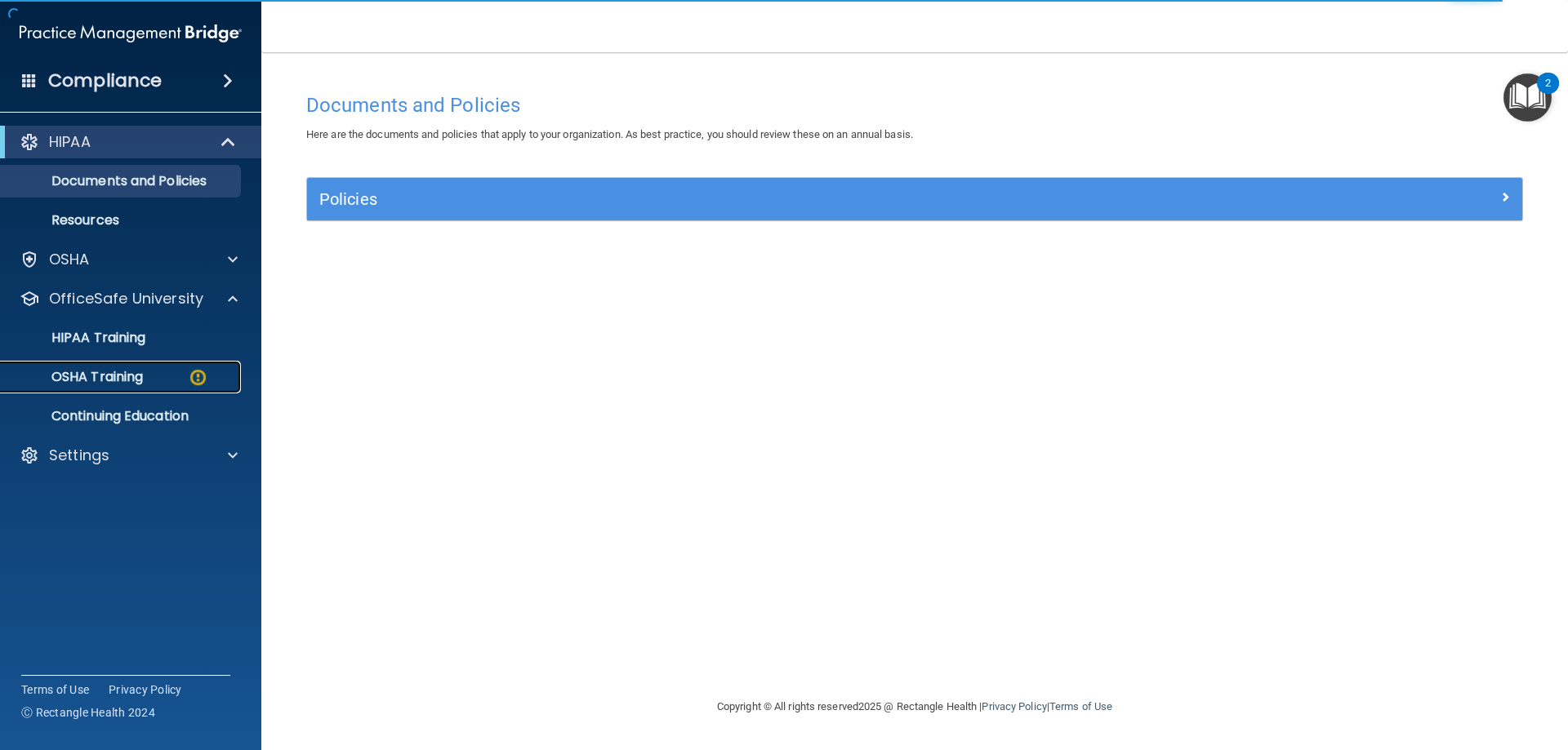
click at [181, 375] on div "OSHA Training" at bounding box center [122, 377] width 223 height 16
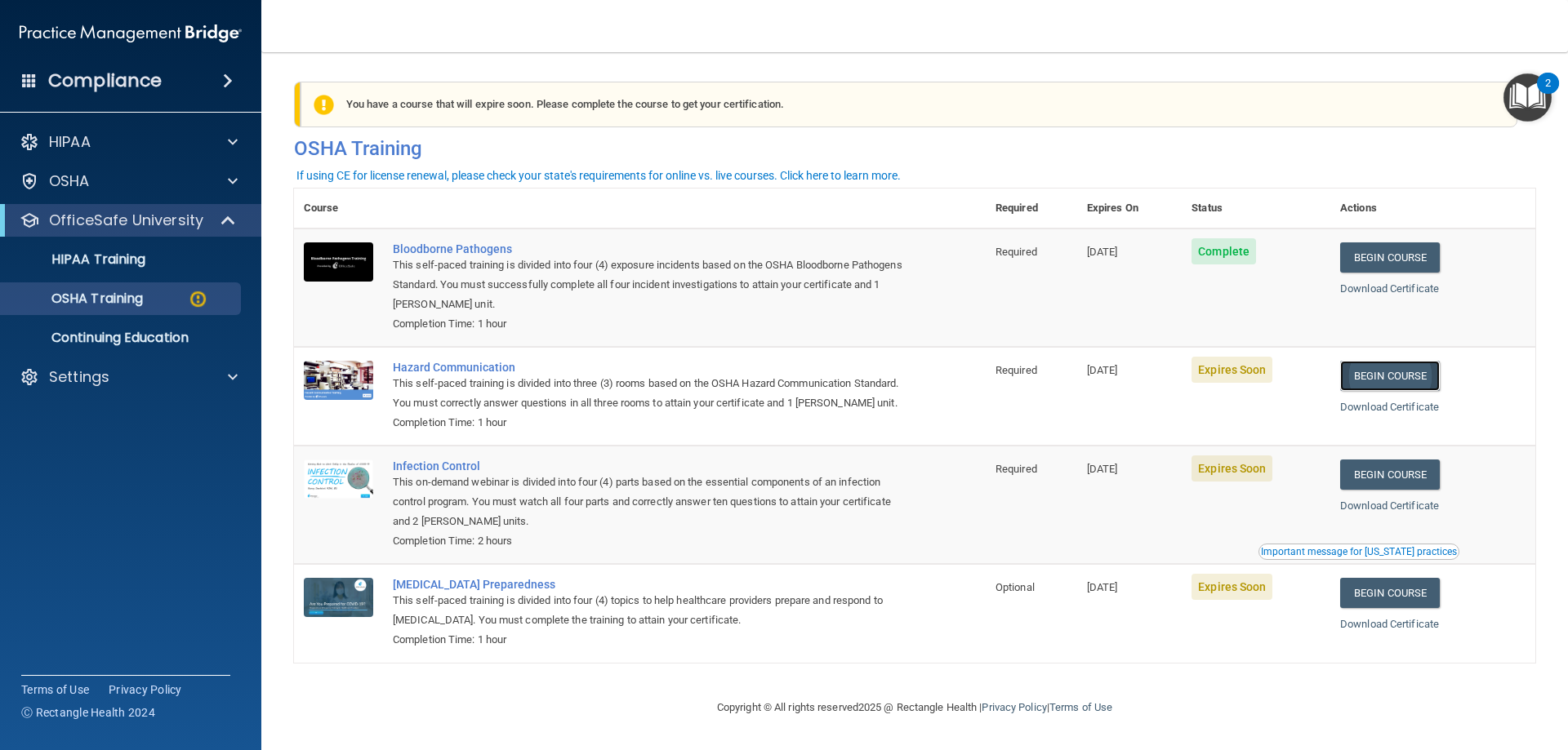
click at [1405, 380] on link "Begin Course" at bounding box center [1389, 376] width 100 height 30
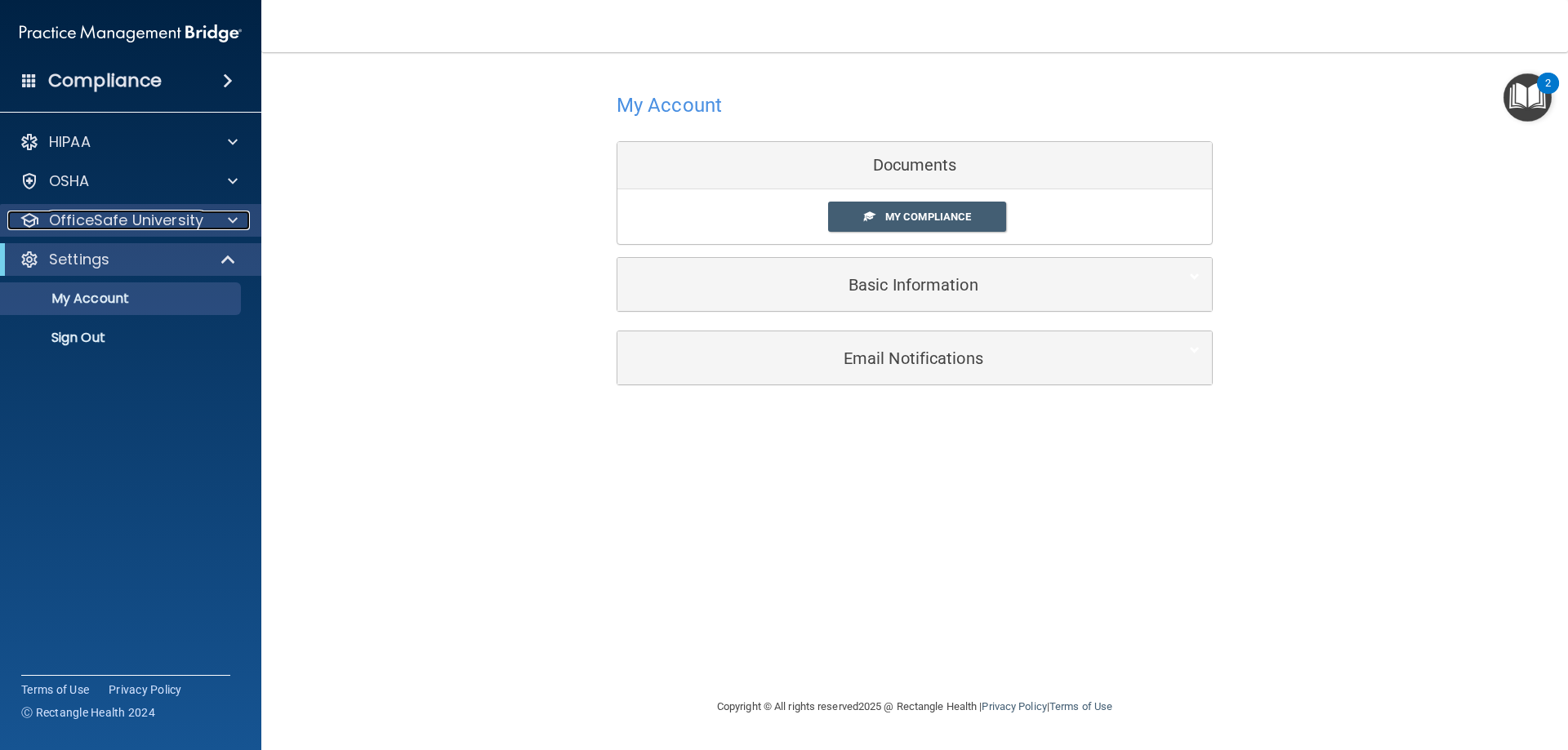
click at [237, 217] on div at bounding box center [230, 220] width 41 height 20
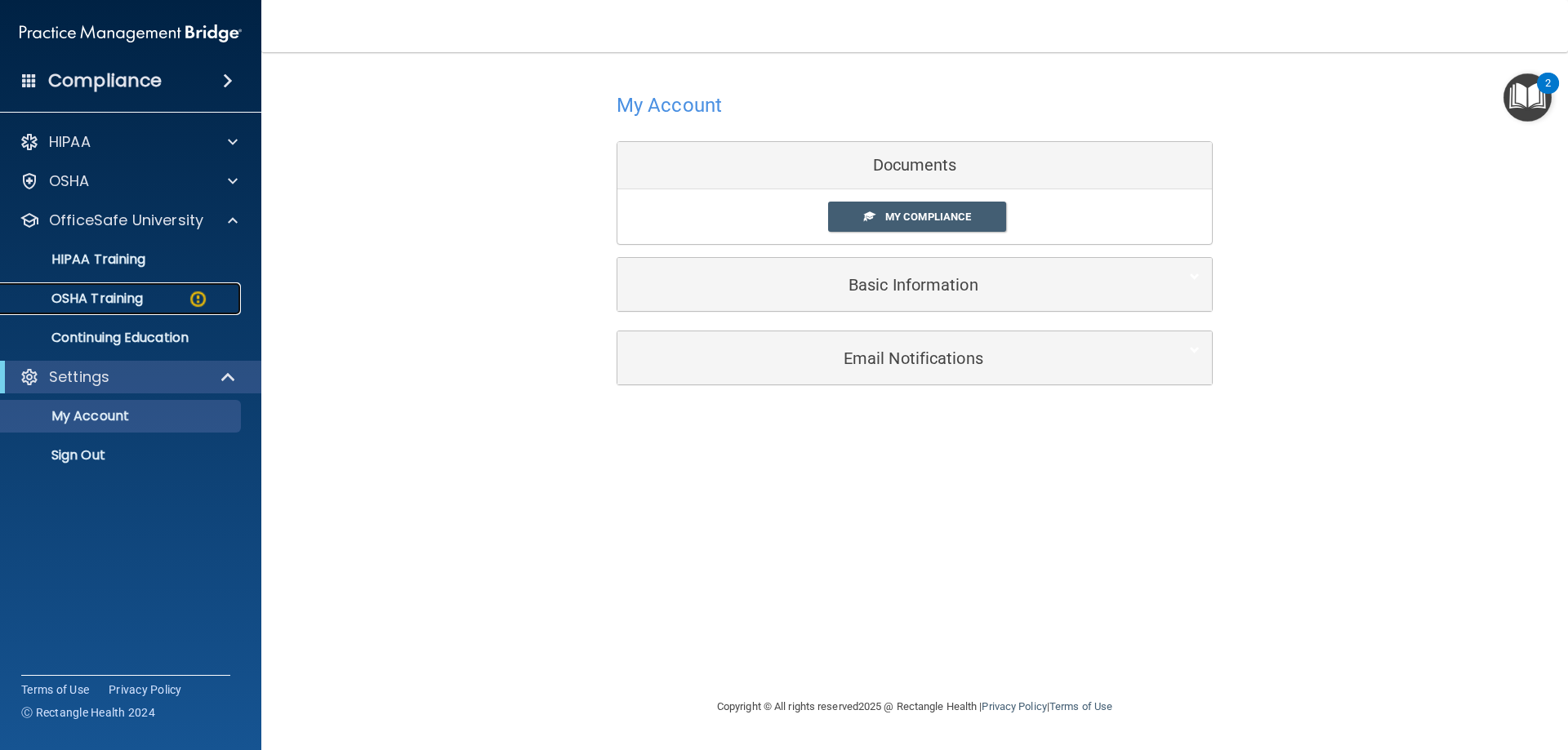
click at [161, 302] on div "OSHA Training" at bounding box center [122, 298] width 223 height 16
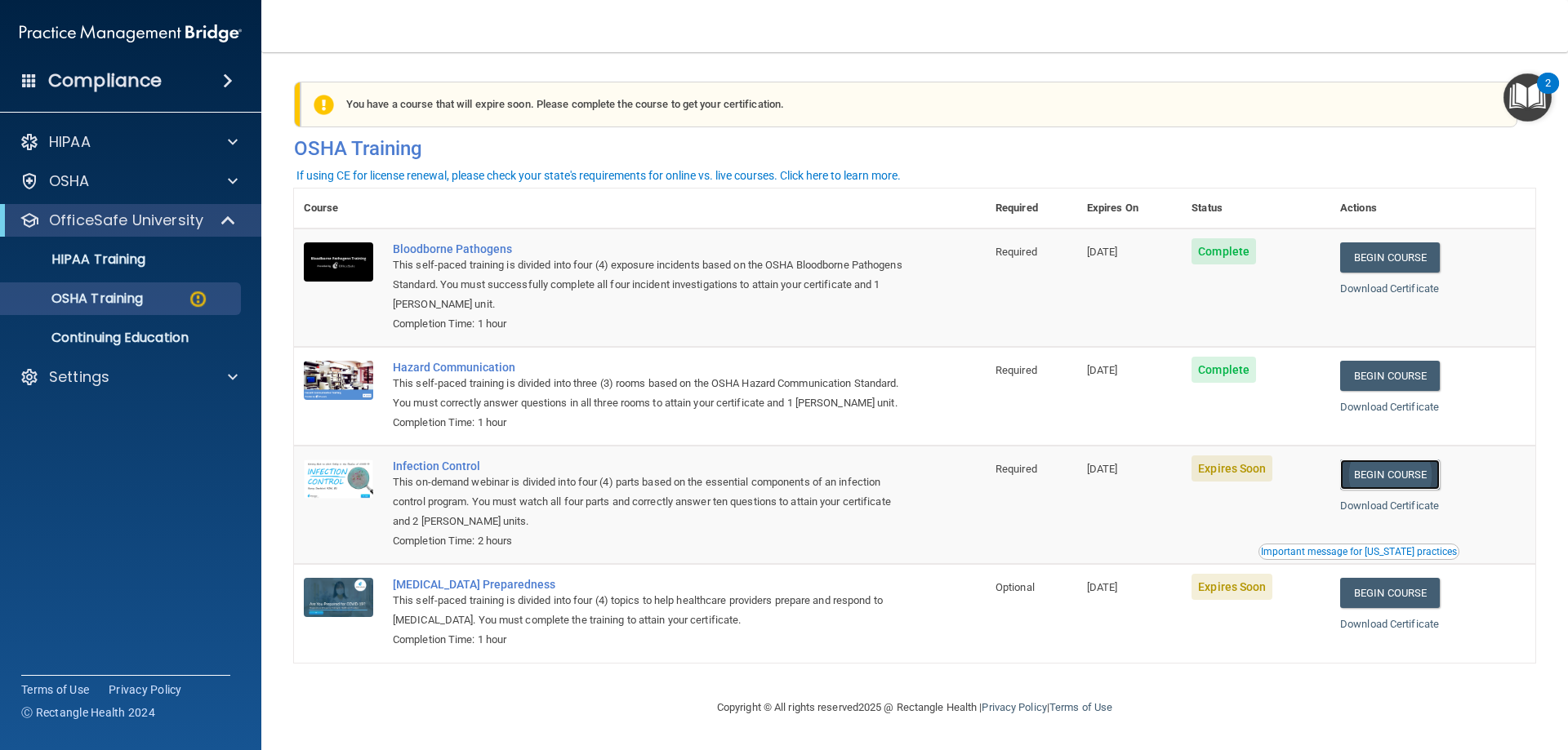
click at [1377, 490] on link "Begin Course" at bounding box center [1389, 475] width 100 height 30
click at [1405, 490] on link "Begin Course" at bounding box center [1389, 475] width 100 height 30
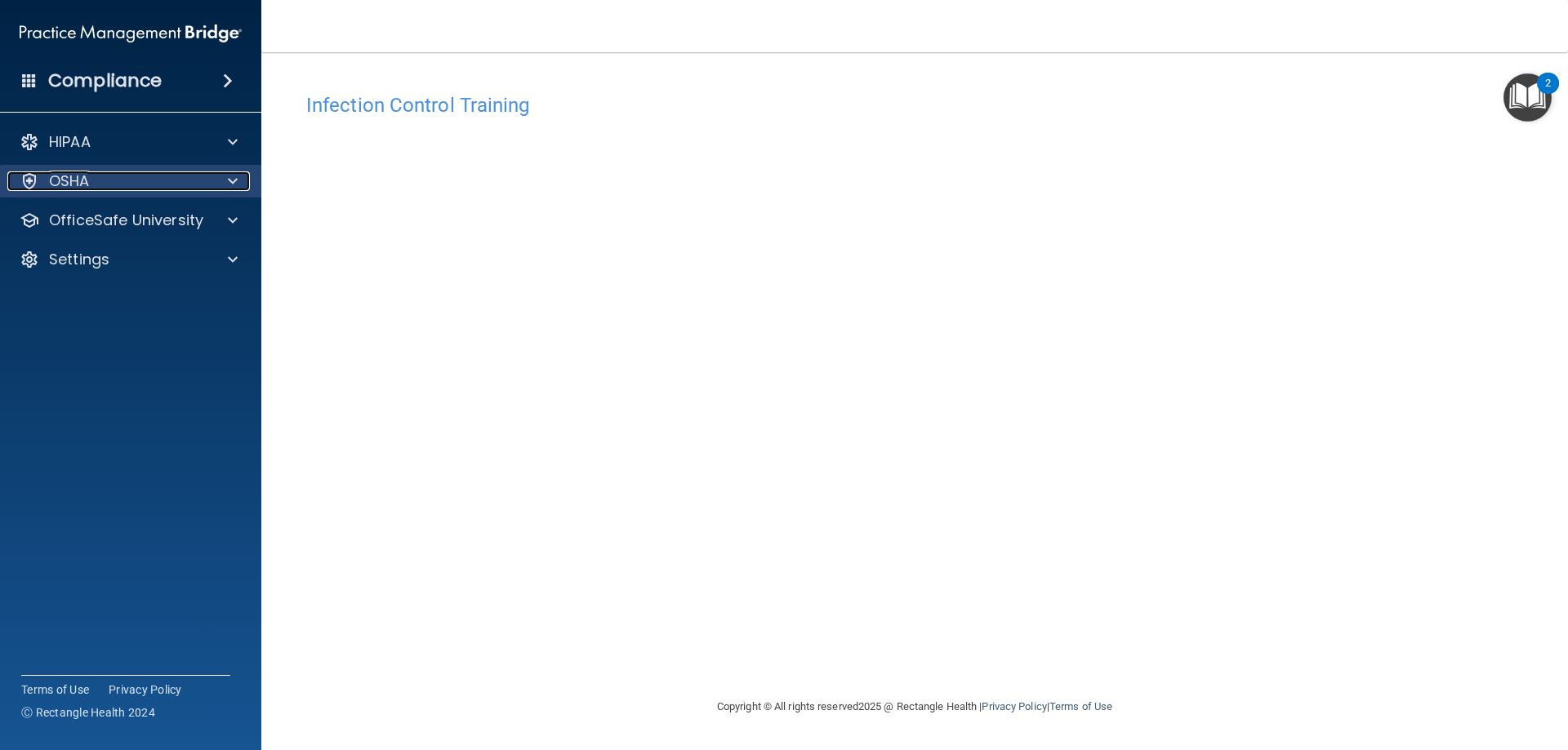
click at [232, 181] on span at bounding box center [233, 181] width 9 height 20
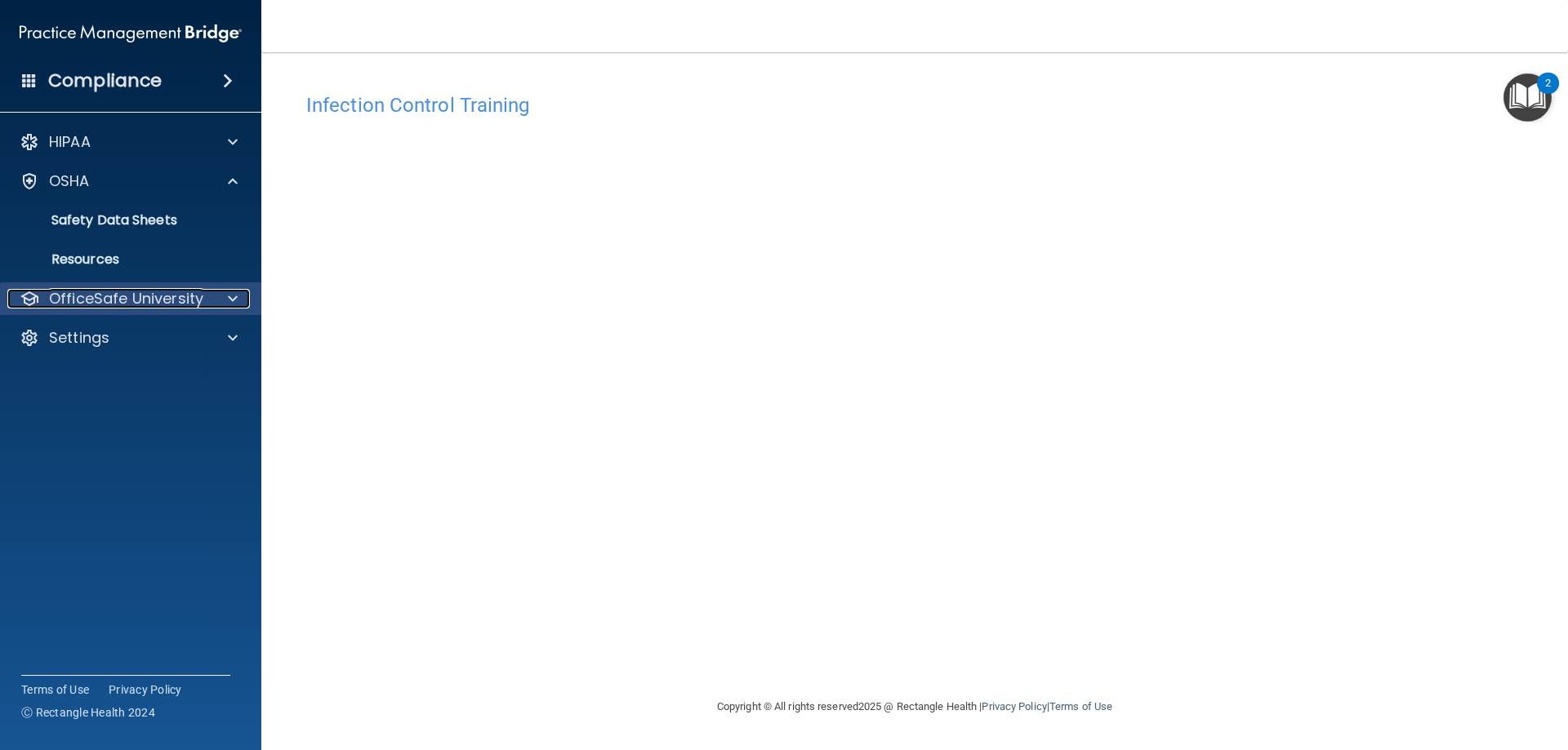
click at [235, 294] on span at bounding box center [233, 298] width 9 height 20
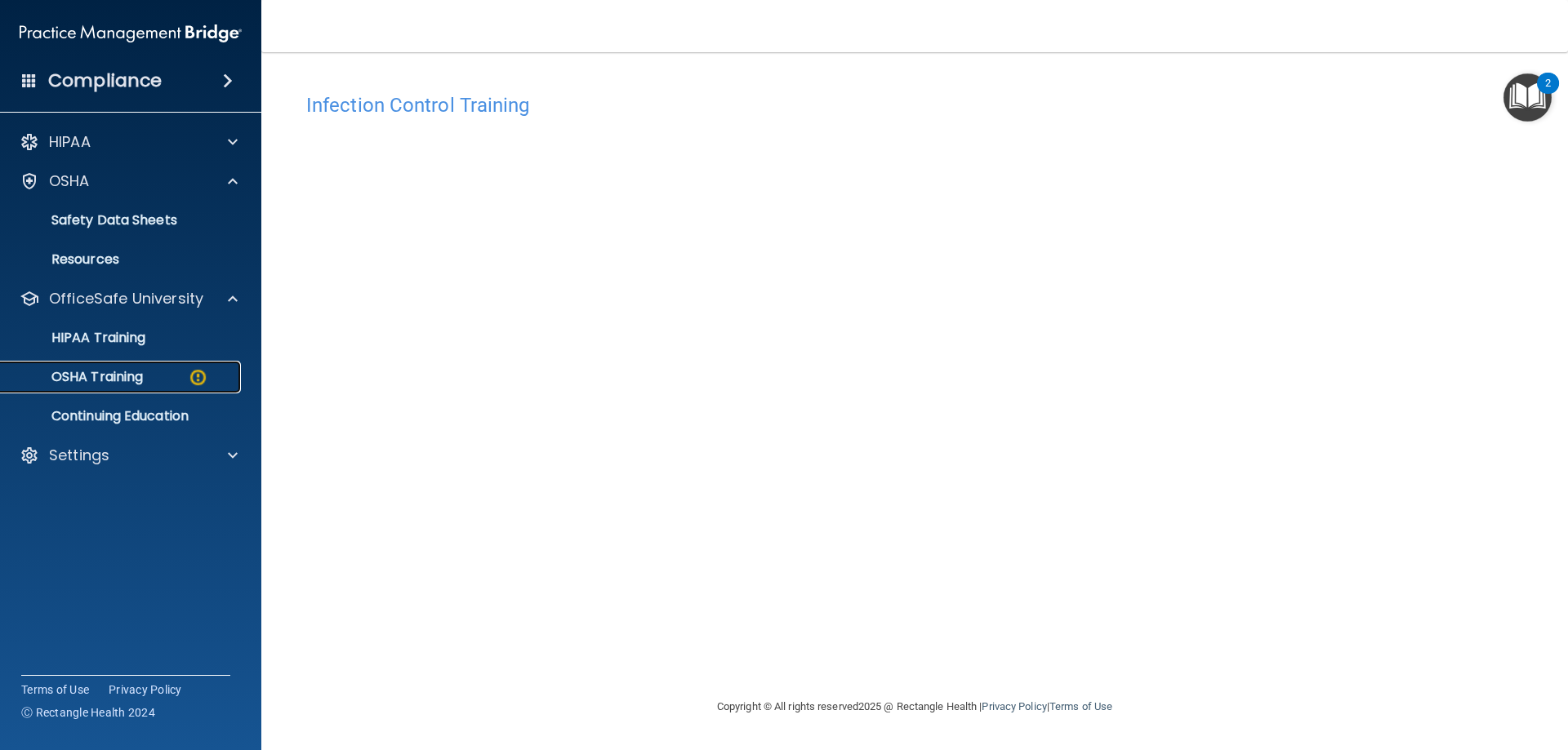
click at [161, 382] on div "OSHA Training" at bounding box center [122, 377] width 223 height 16
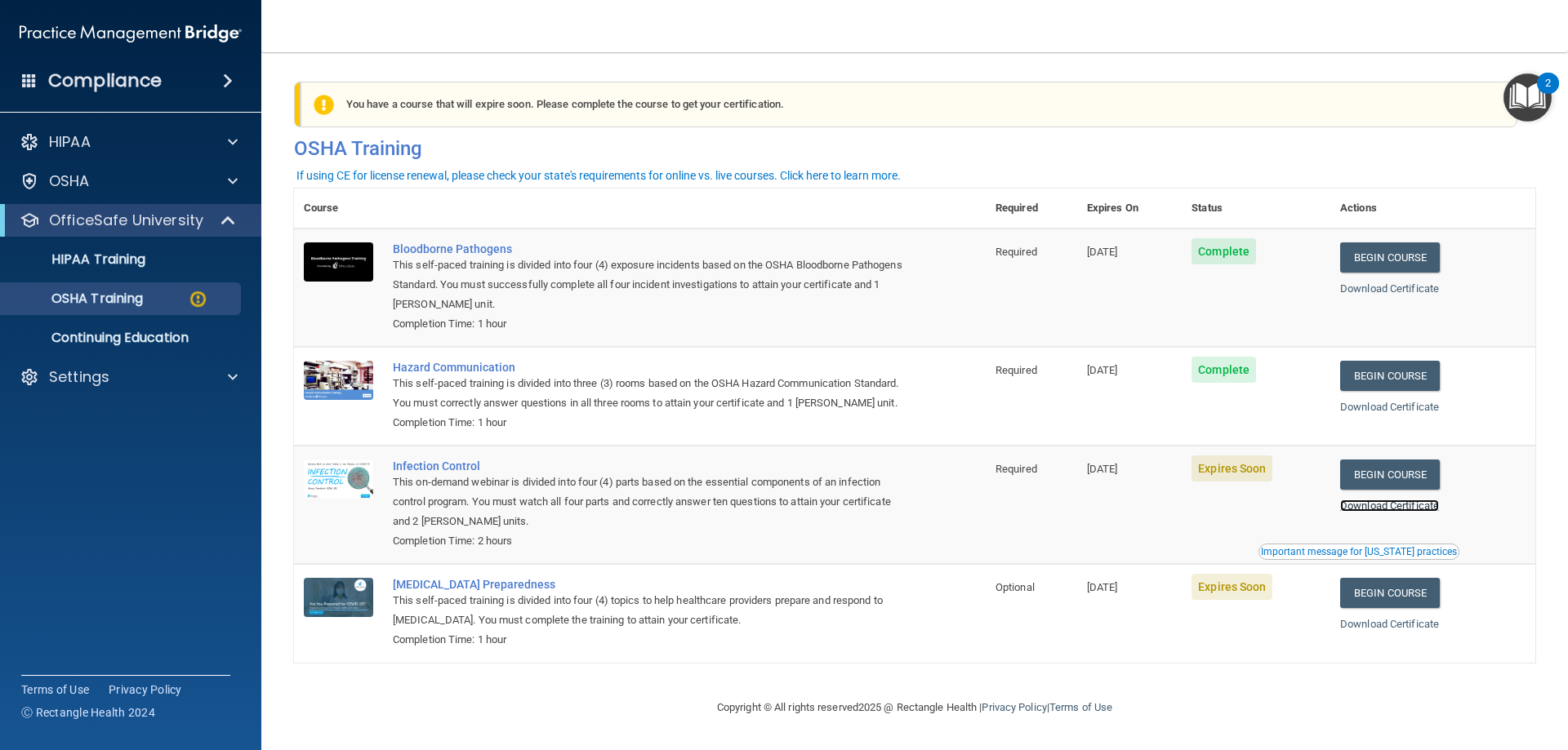
click at [1366, 512] on link "Download Certificate" at bounding box center [1389, 505] width 99 height 12
click at [1388, 404] on link "Download Certificate" at bounding box center [1389, 406] width 99 height 12
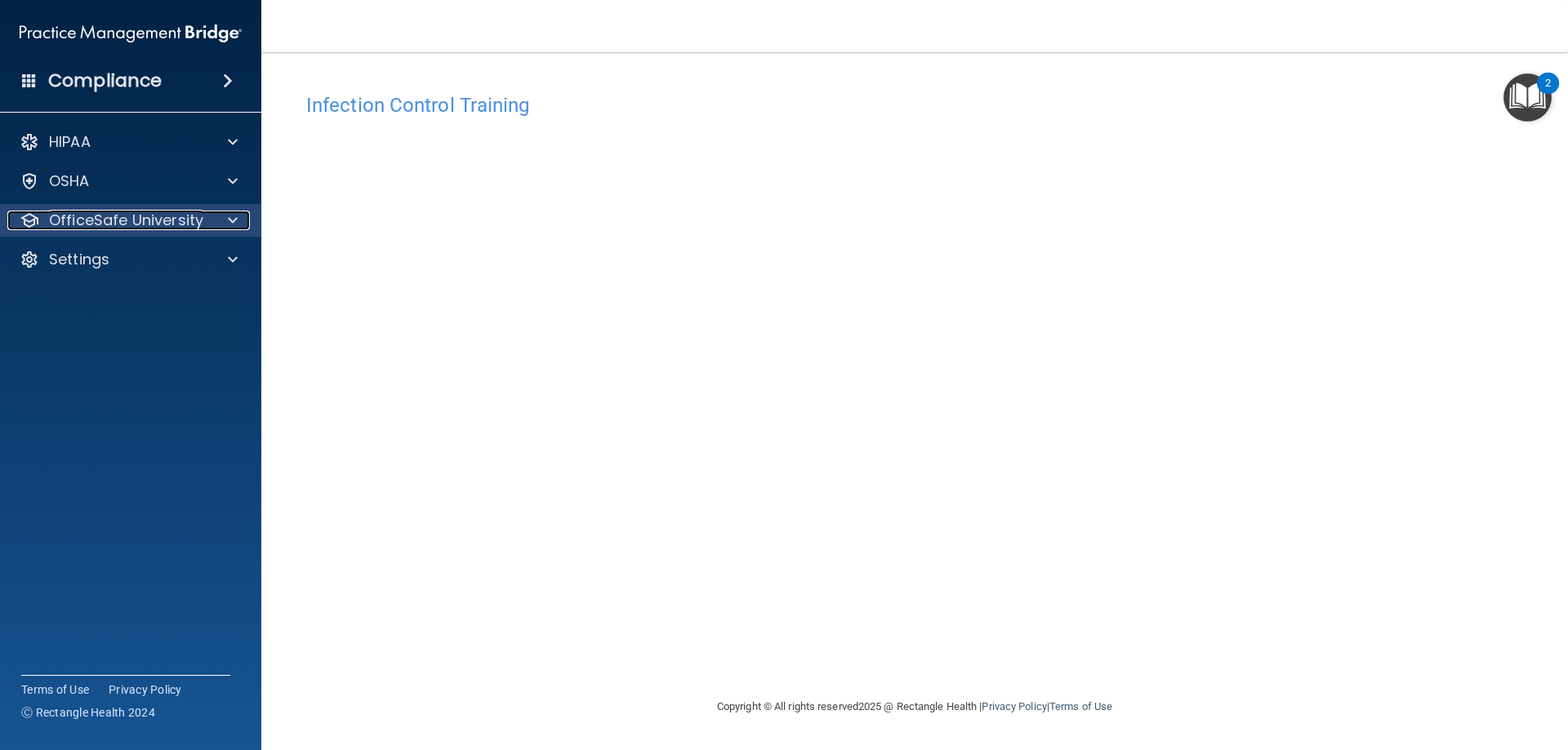
click at [224, 219] on div at bounding box center [230, 220] width 41 height 20
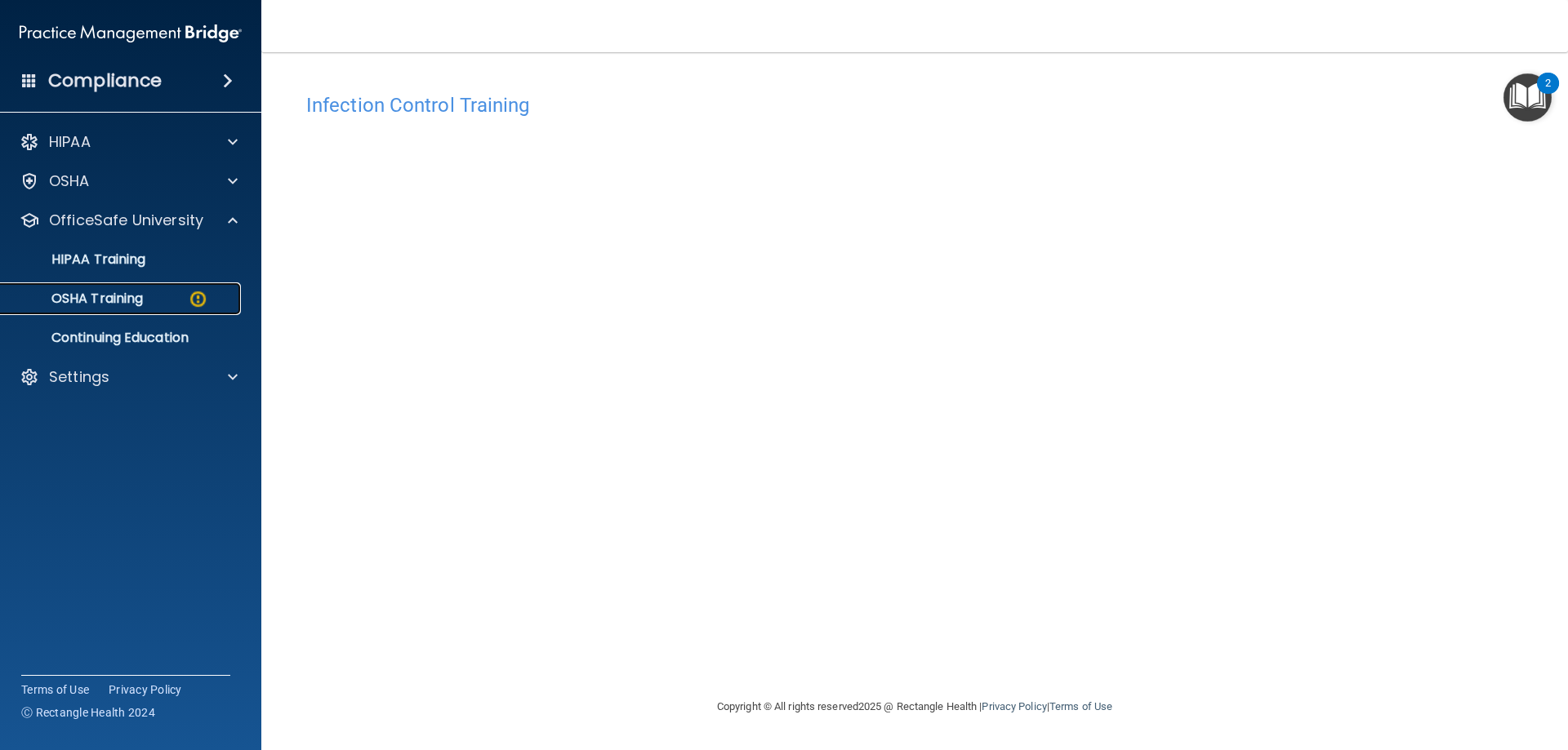
click at [148, 298] on div "OSHA Training" at bounding box center [122, 298] width 223 height 16
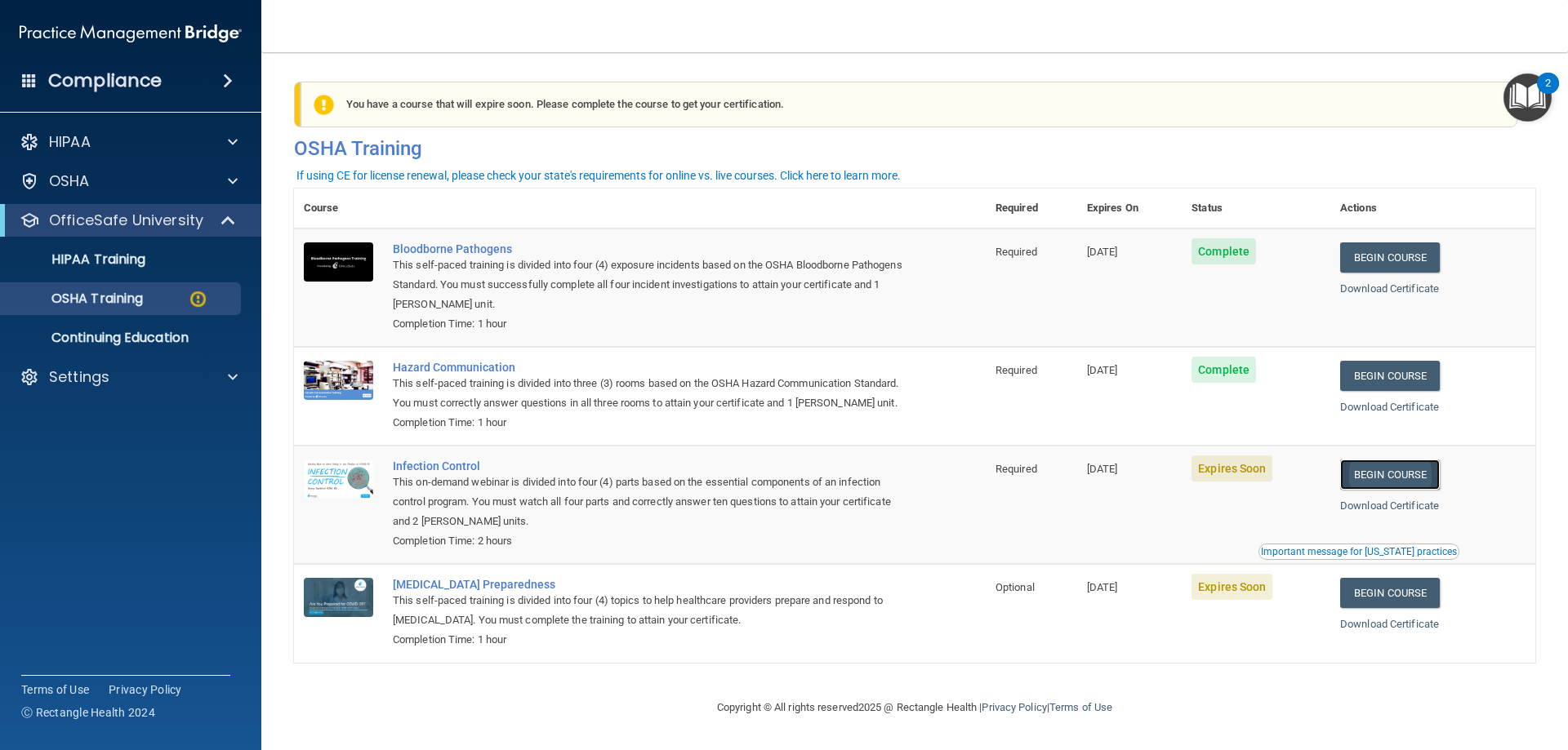
click at [1384, 490] on link "Begin Course" at bounding box center [1389, 475] width 100 height 30
click at [1391, 512] on link "Download Certificate" at bounding box center [1389, 505] width 99 height 12
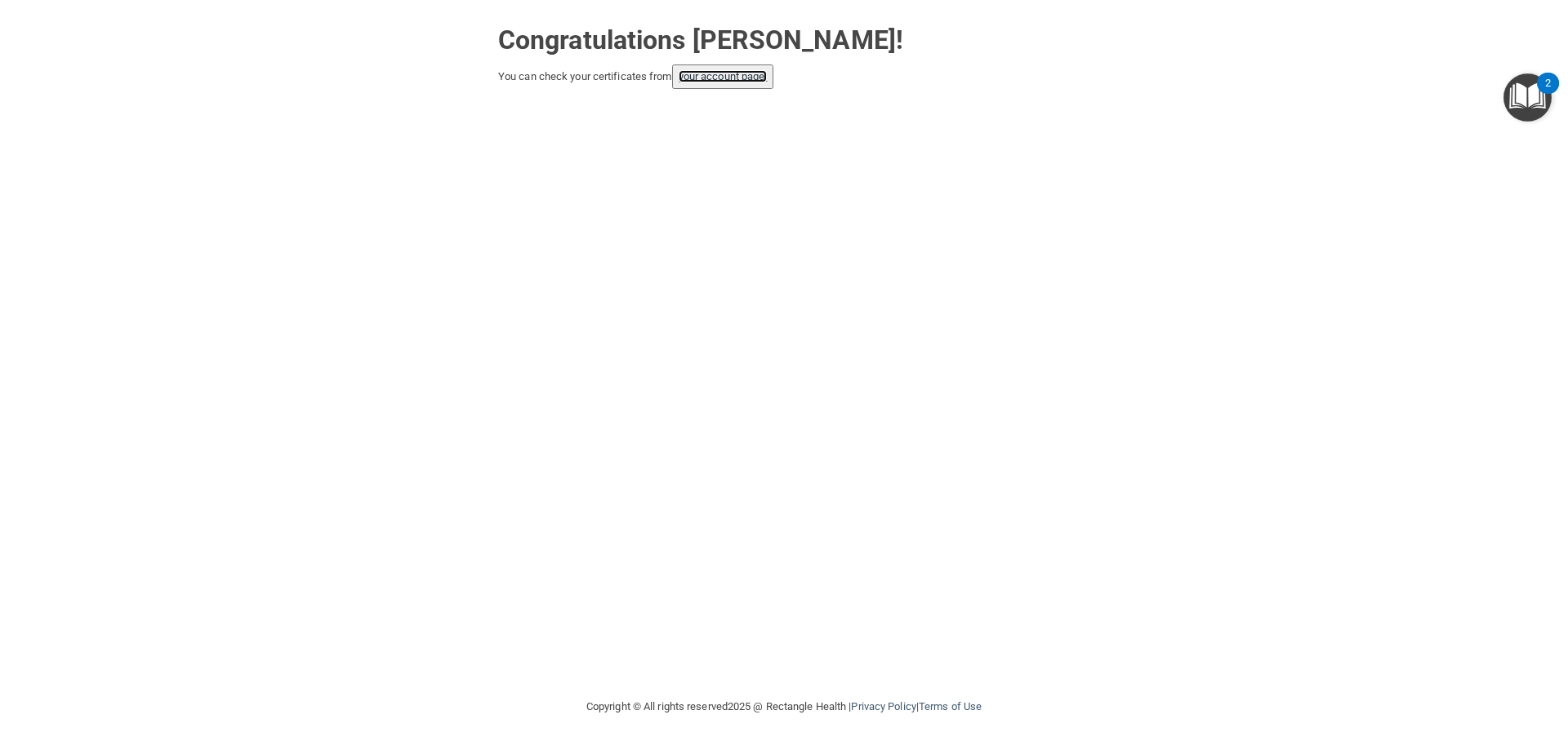
click at [725, 80] on link "your account page!" at bounding box center [723, 76] width 89 height 12
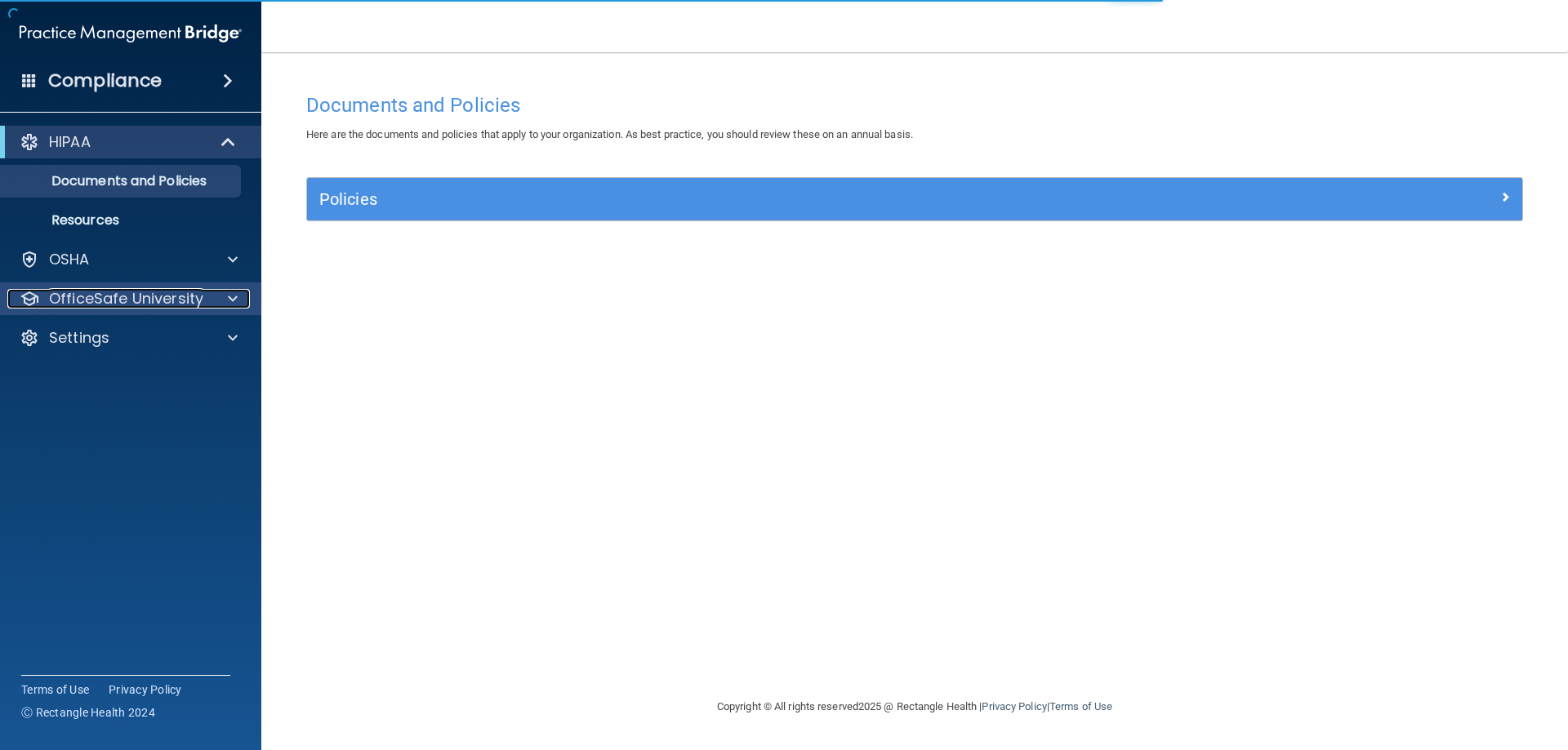
click at [189, 300] on p "OfficeSafe University" at bounding box center [126, 298] width 154 height 20
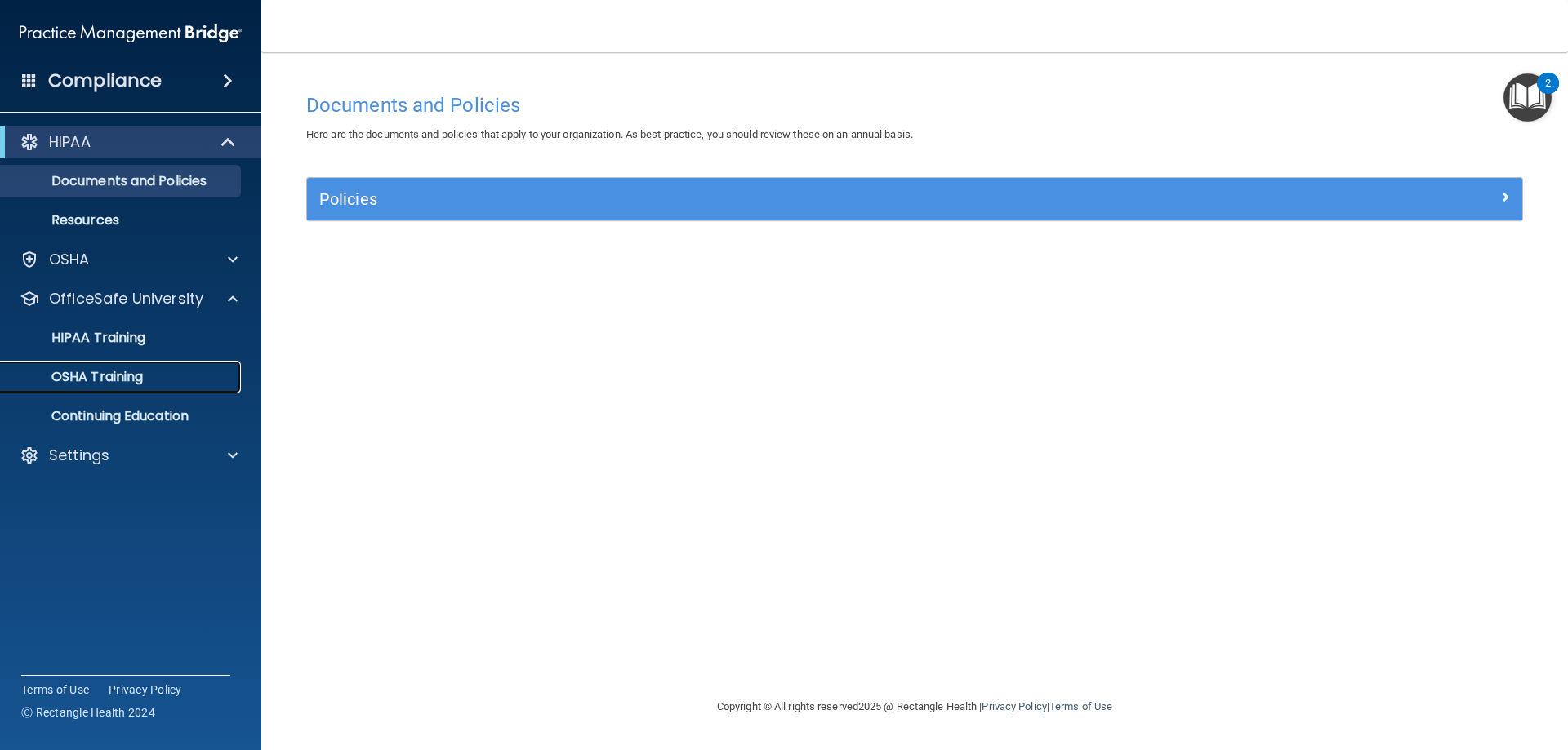
click at [170, 383] on div "OSHA Training" at bounding box center [122, 377] width 223 height 16
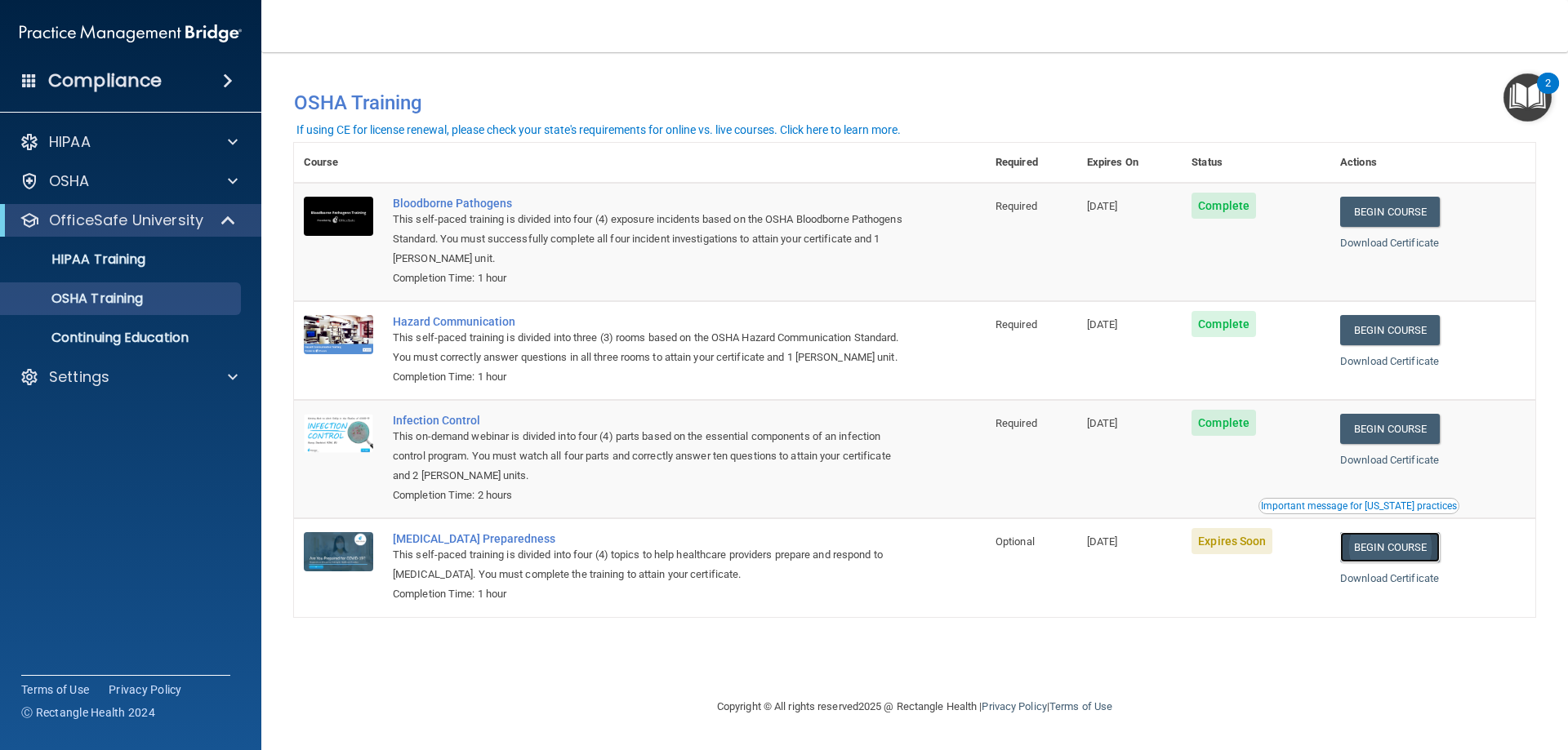
click at [1385, 562] on link "Begin Course" at bounding box center [1389, 548] width 100 height 30
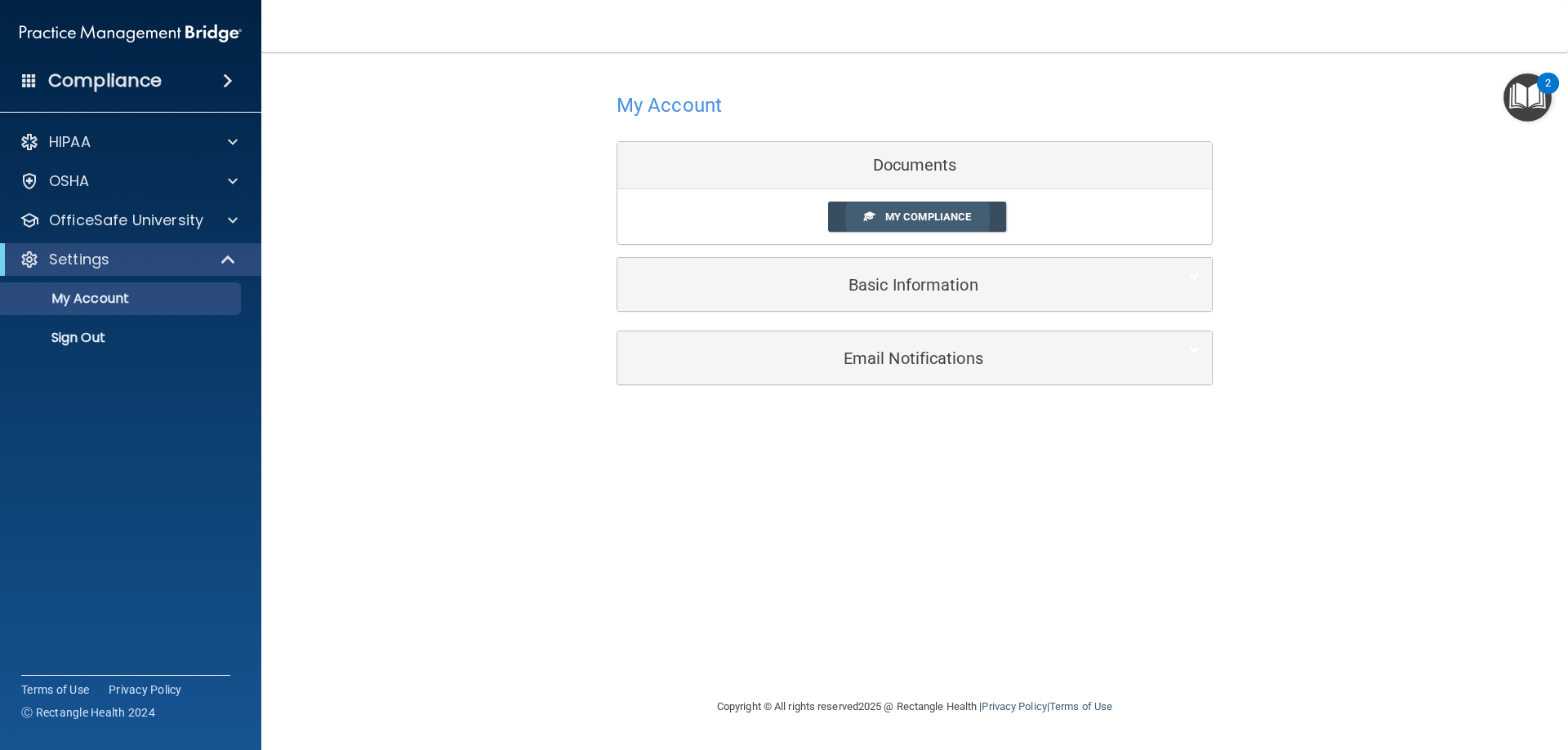
click at [888, 213] on span "My Compliance" at bounding box center [928, 216] width 85 height 12
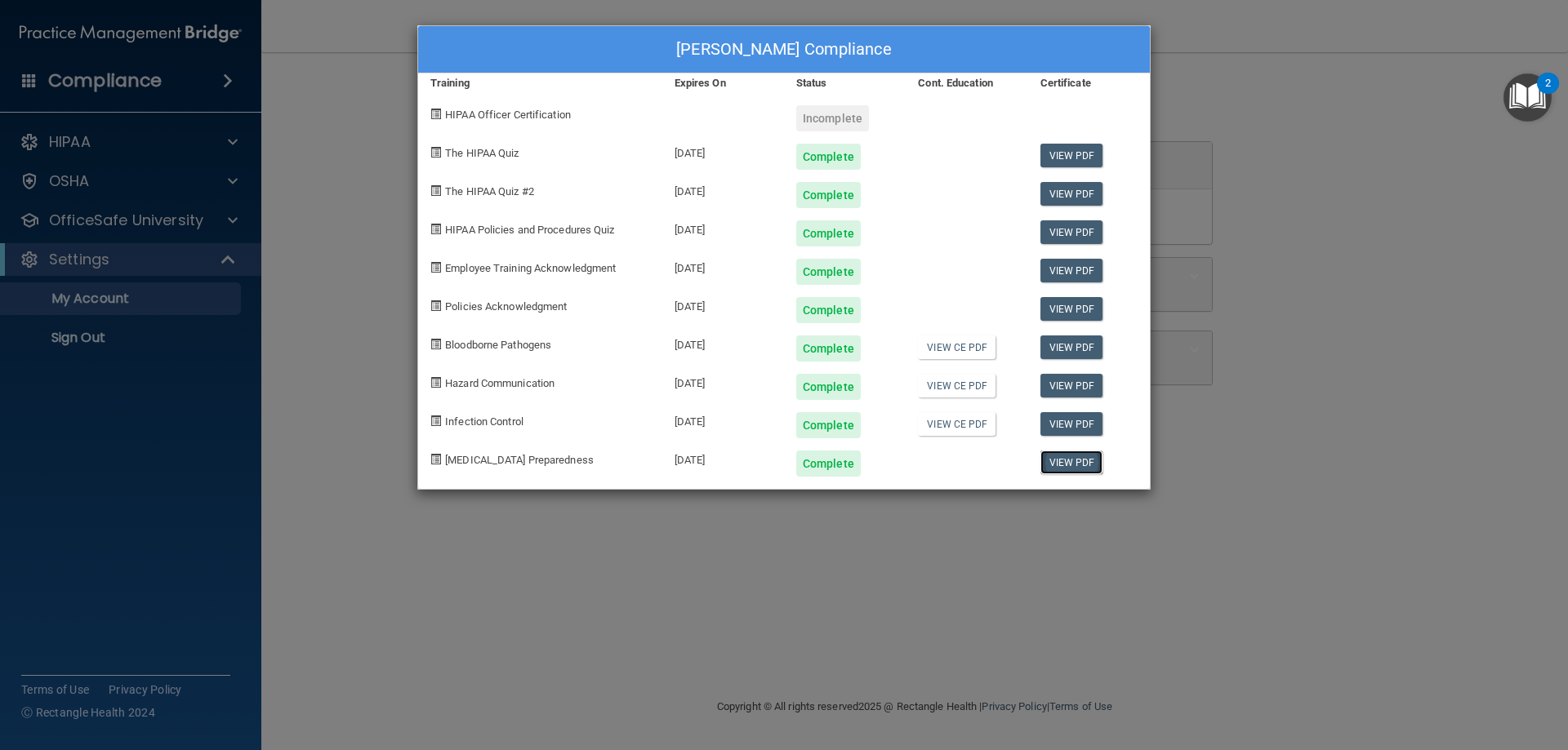
click at [1074, 459] on link "View PDF" at bounding box center [1071, 462] width 63 height 24
click at [352, 276] on div "[PERSON_NAME] Compliance Training Expires On Status Cont. Education Certificate…" at bounding box center [784, 375] width 1568 height 750
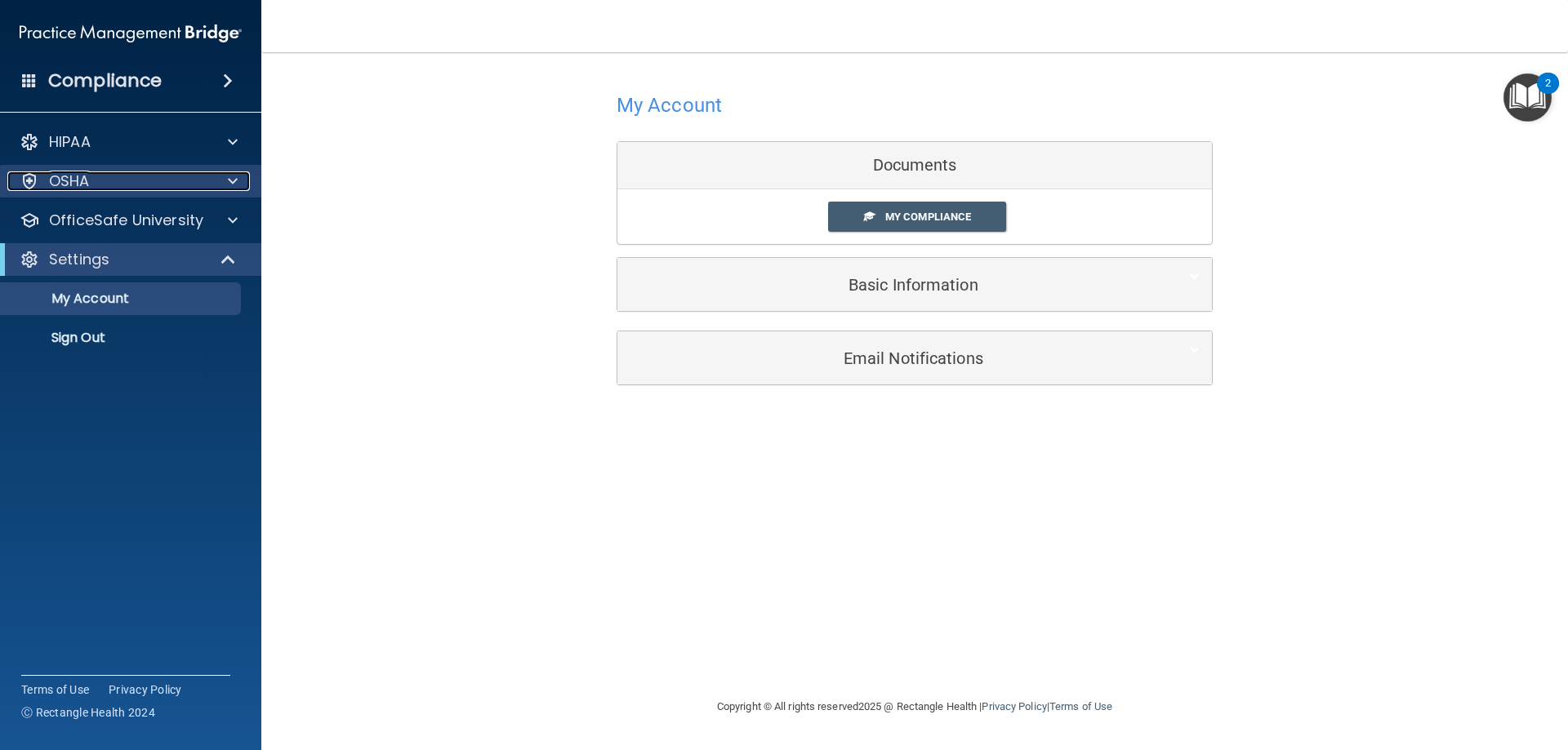
click at [202, 180] on div "OSHA" at bounding box center [108, 181] width 202 height 20
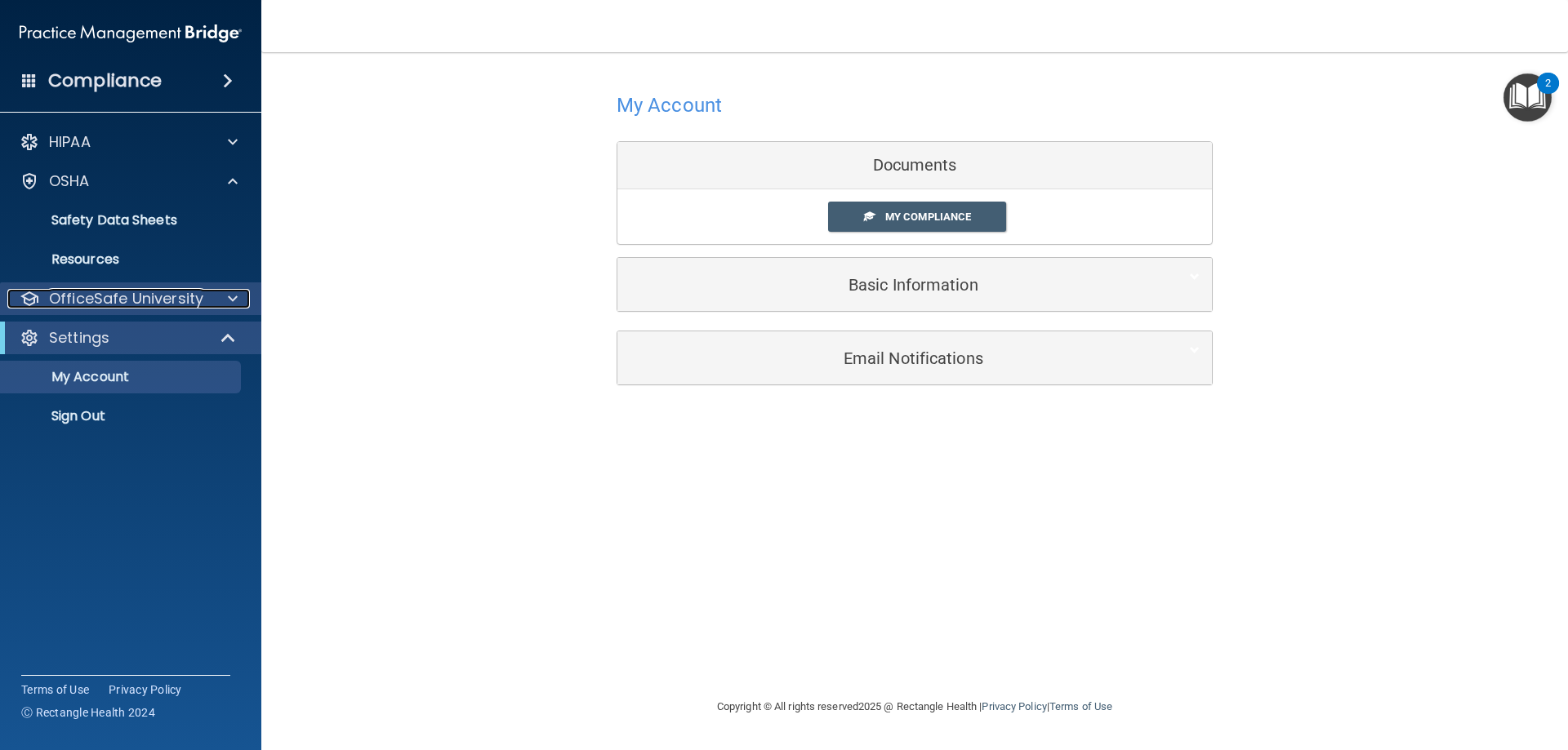
click at [232, 295] on span at bounding box center [233, 298] width 9 height 20
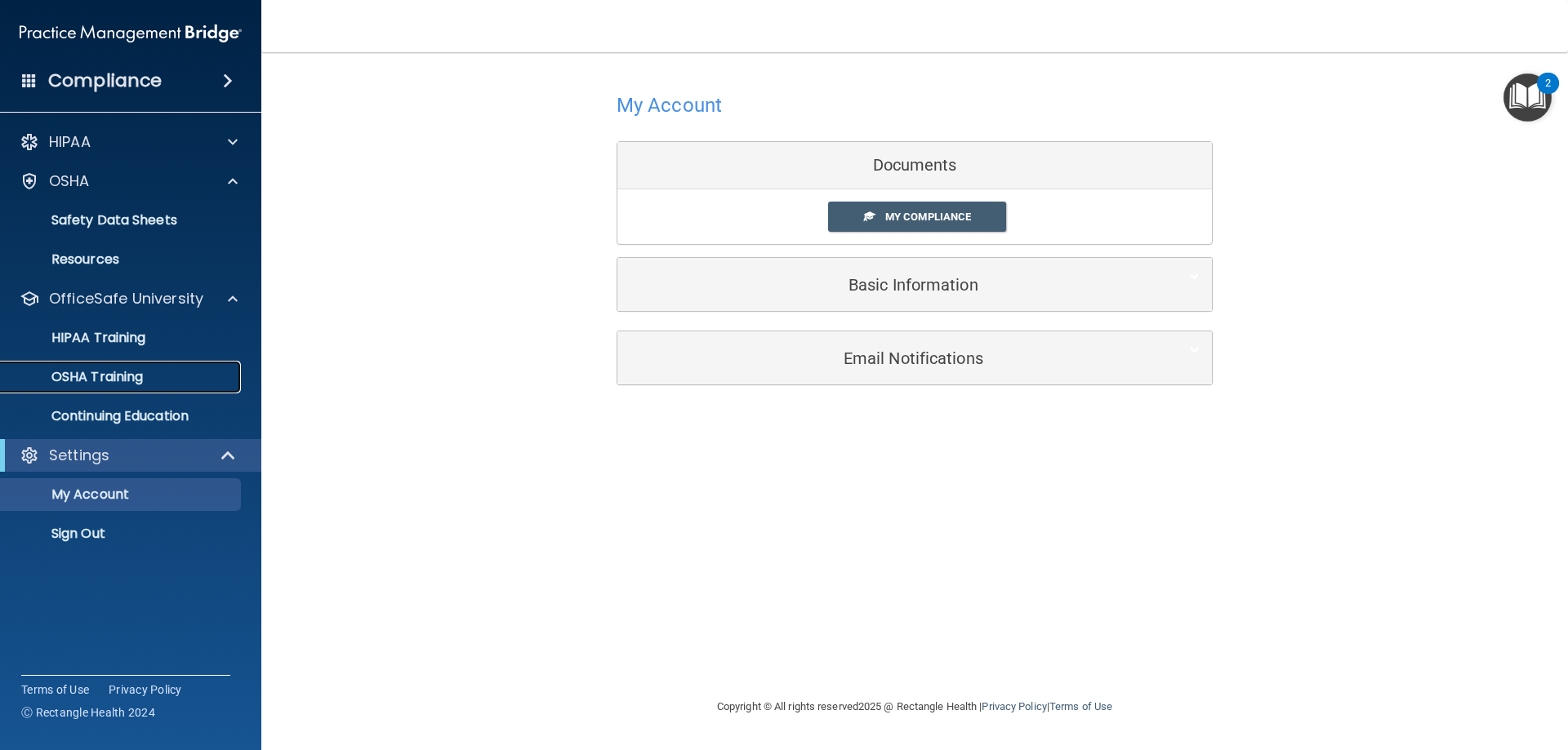
click at [178, 386] on link "OSHA Training" at bounding box center [112, 377] width 257 height 32
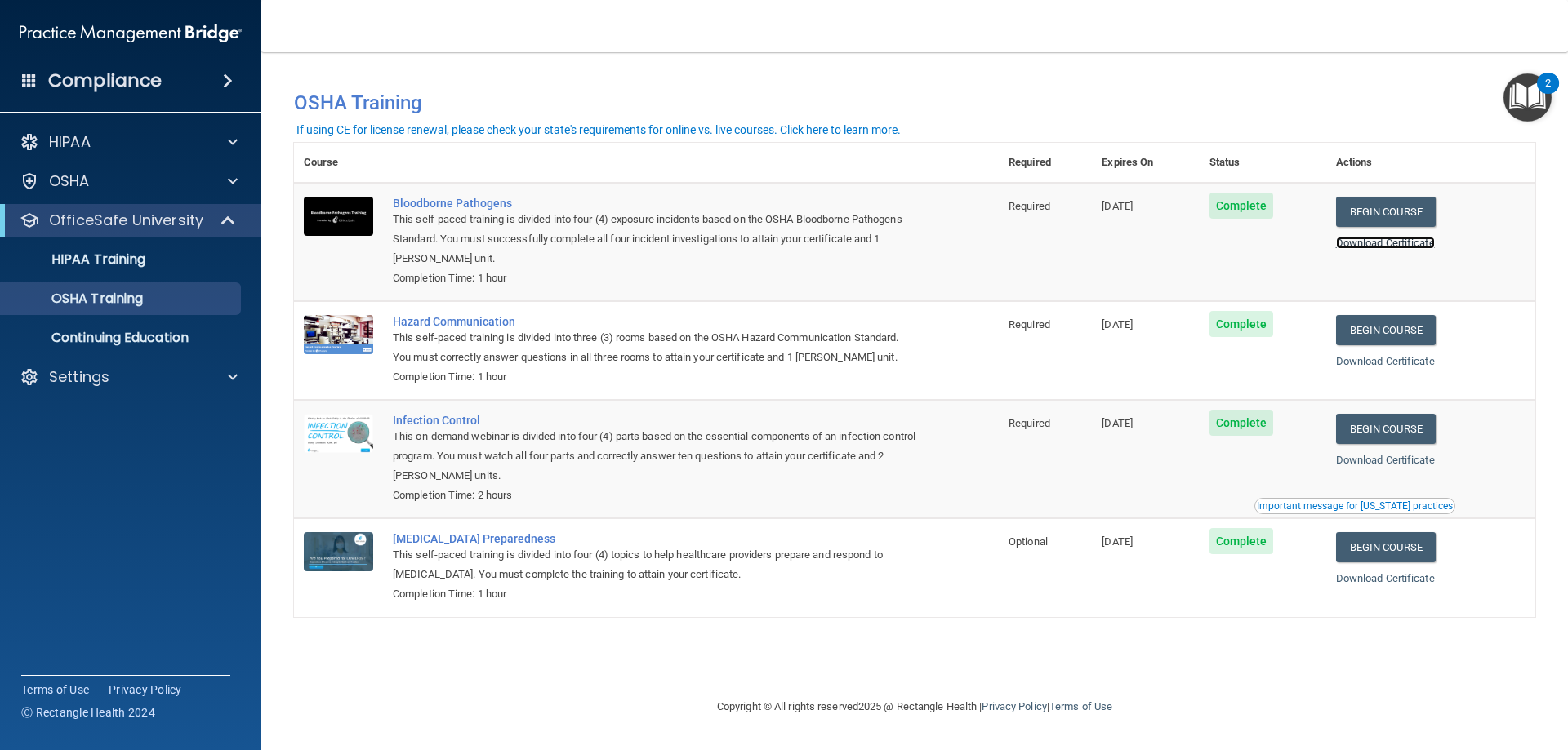
click at [1389, 241] on link "Download Certificate" at bounding box center [1386, 242] width 99 height 12
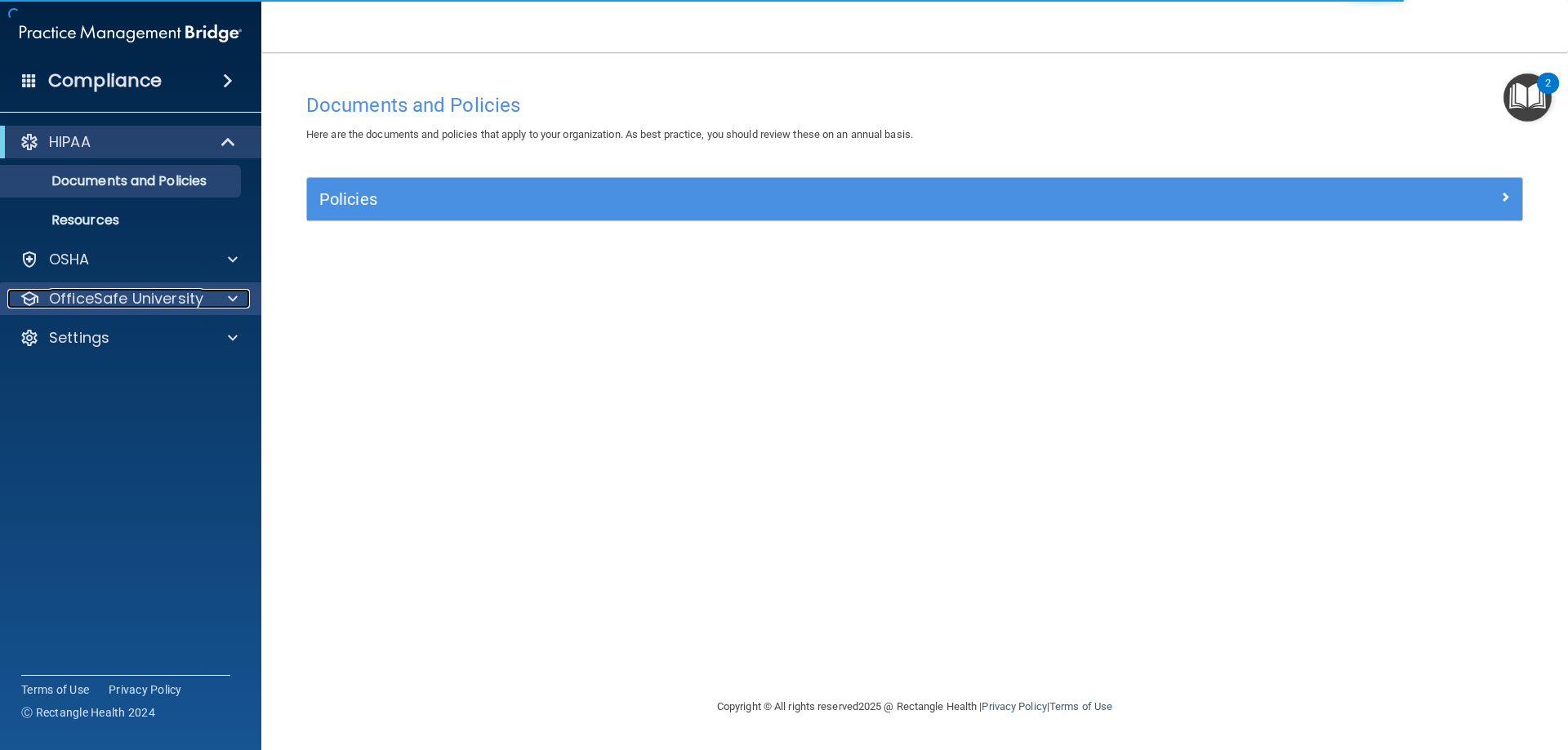
click at [222, 293] on div at bounding box center [230, 298] width 41 height 20
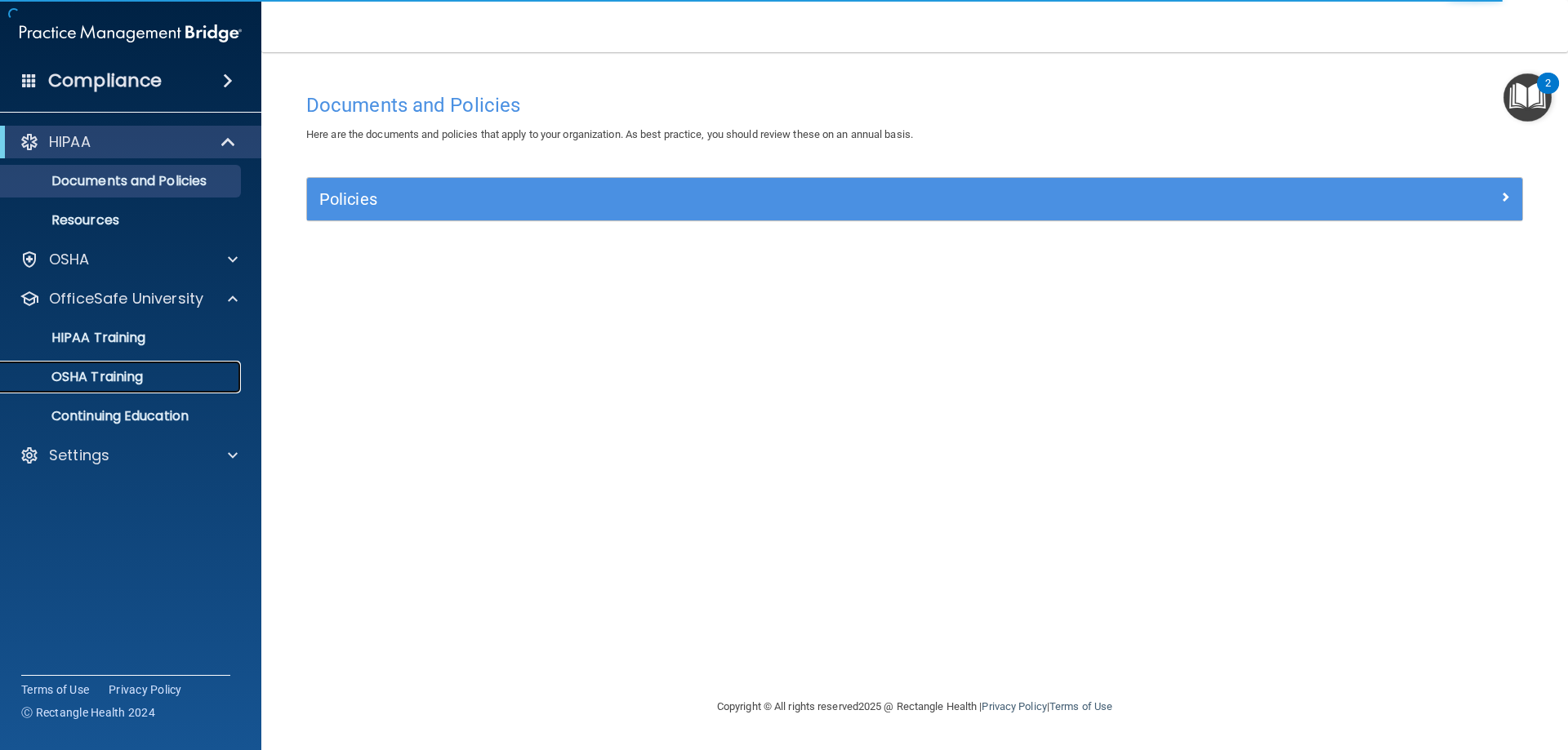
click at [182, 380] on div "OSHA Training" at bounding box center [122, 377] width 223 height 16
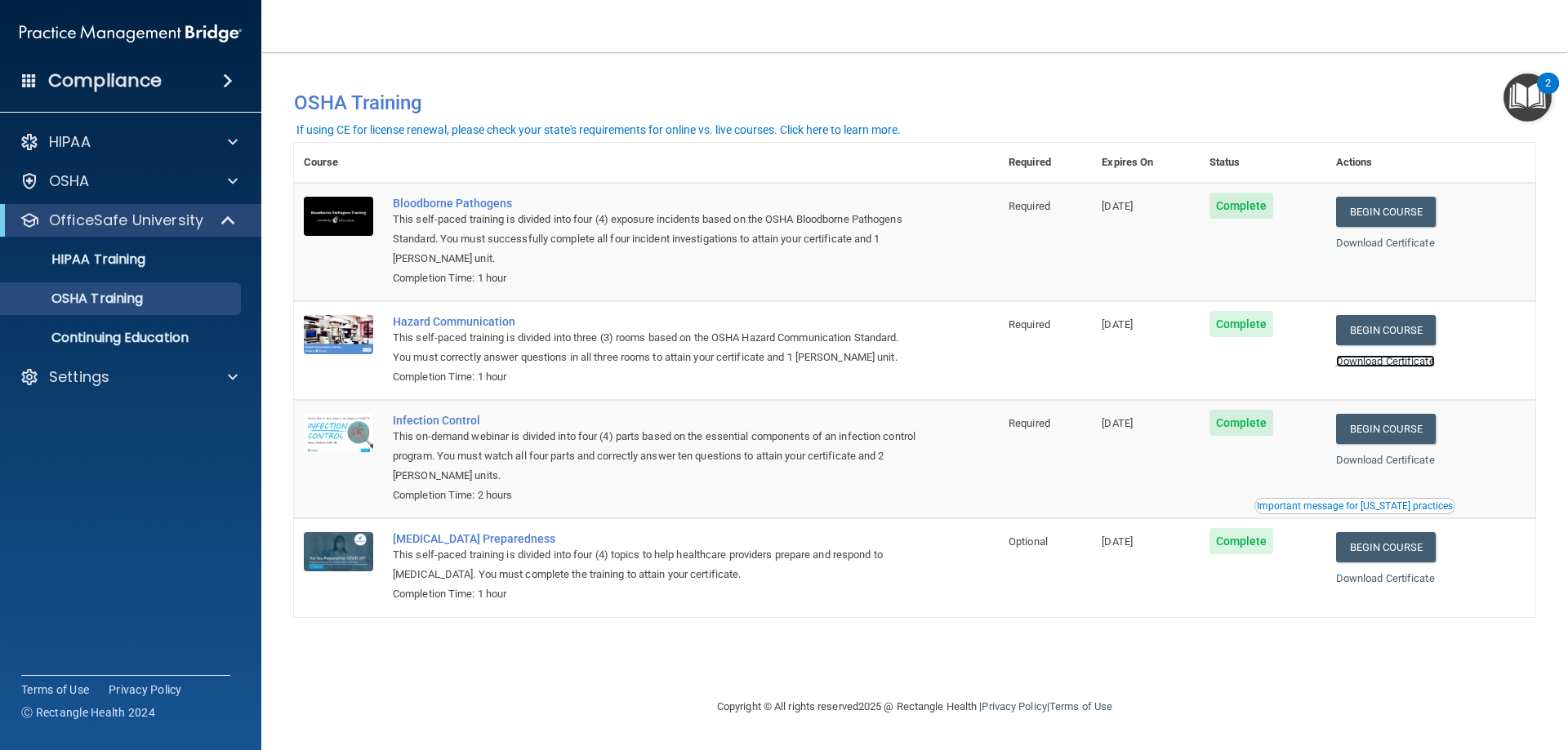
click at [1408, 361] on link "Download Certificate" at bounding box center [1386, 361] width 99 height 12
click at [236, 371] on span at bounding box center [233, 377] width 9 height 20
click at [114, 417] on p "My Account" at bounding box center [122, 416] width 223 height 16
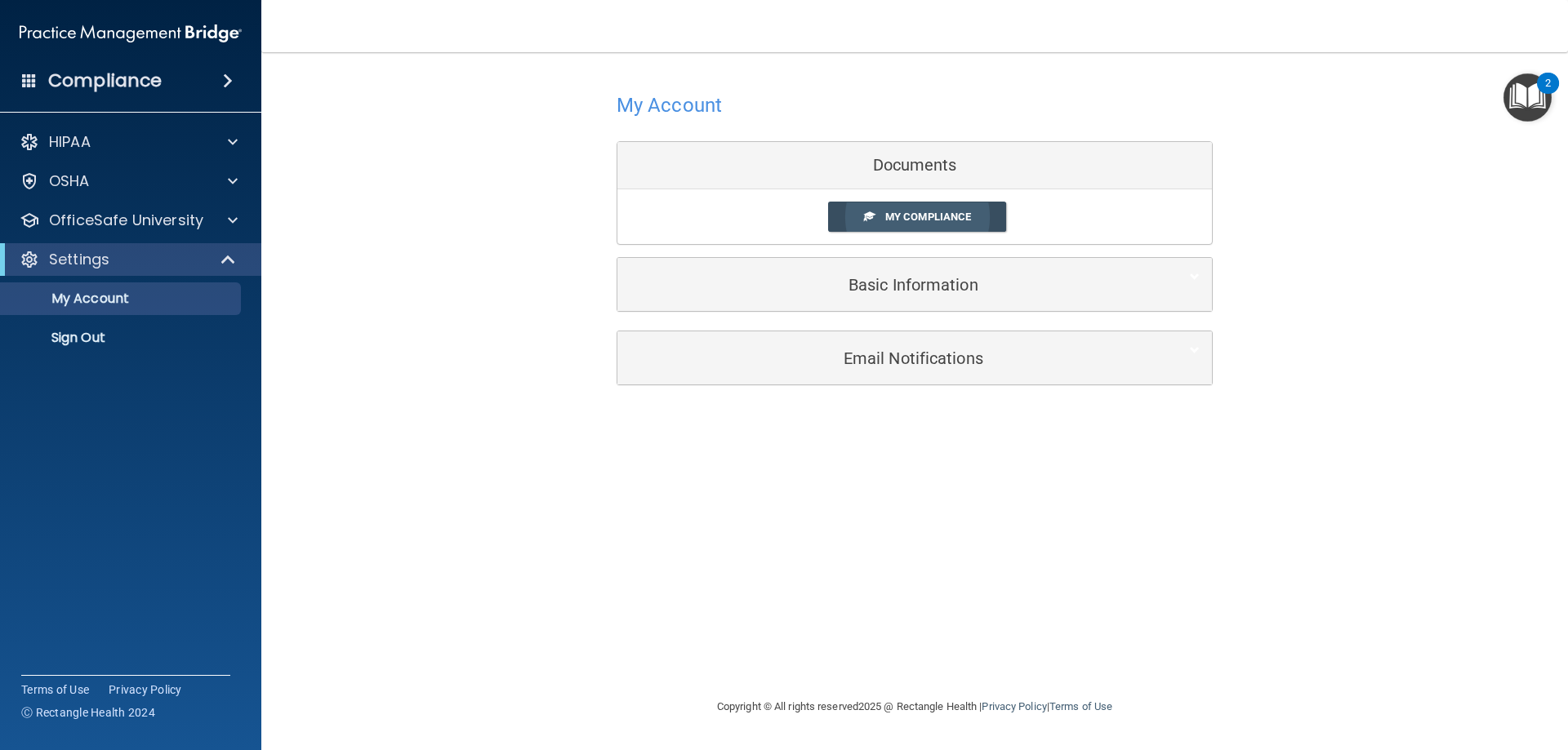
click at [920, 218] on span "My Compliance" at bounding box center [928, 216] width 85 height 12
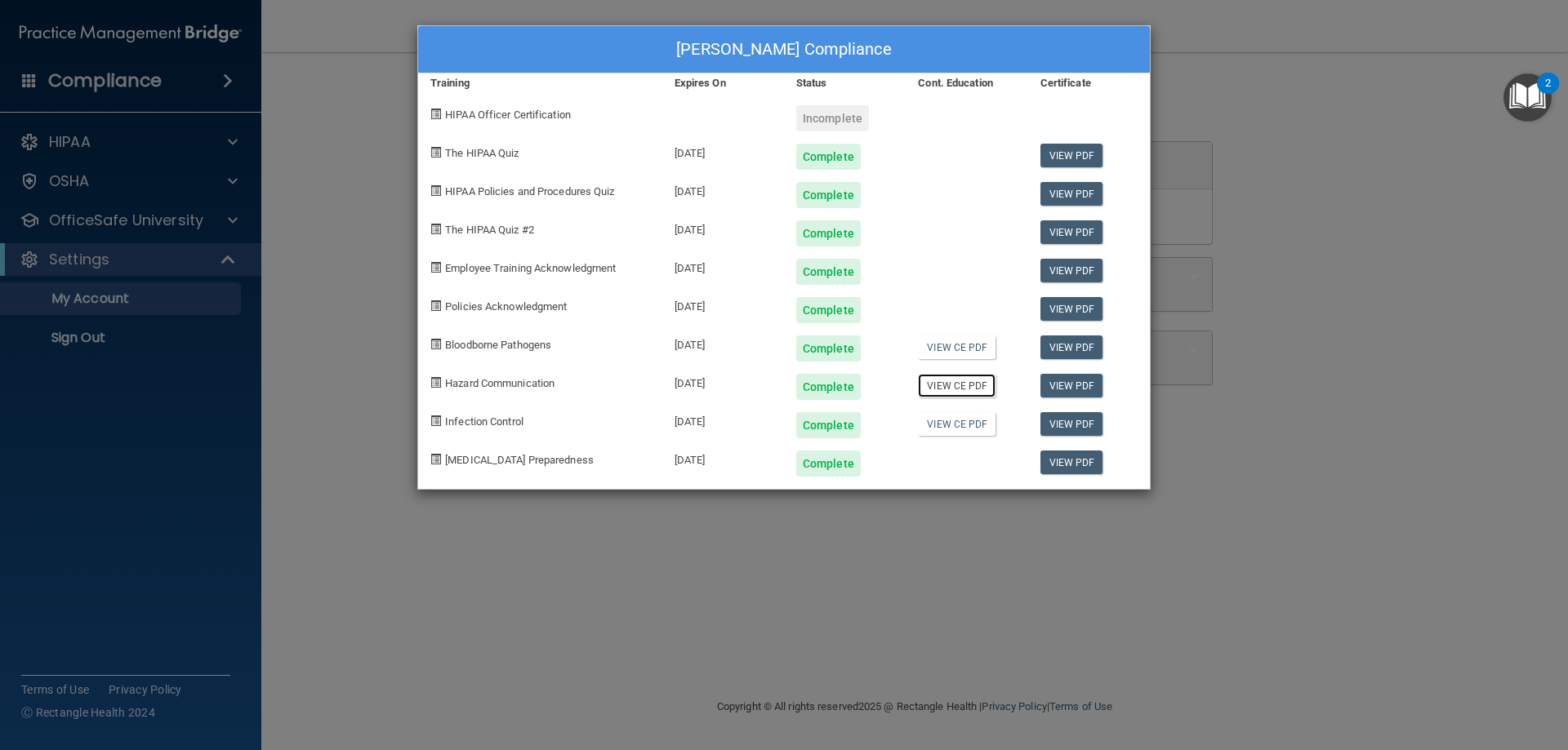
click at [953, 383] on link "View CE PDF" at bounding box center [956, 385] width 78 height 24
click at [952, 425] on link "View CE PDF" at bounding box center [956, 423] width 78 height 24
